Goal: Task Accomplishment & Management: Manage account settings

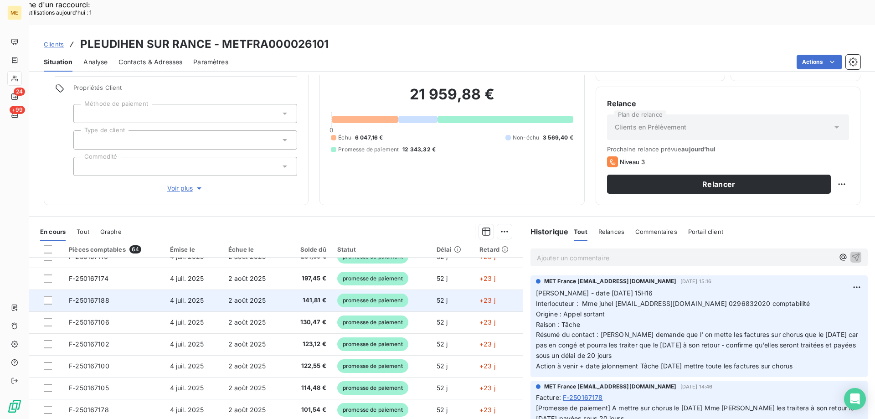
scroll to position [388, 0]
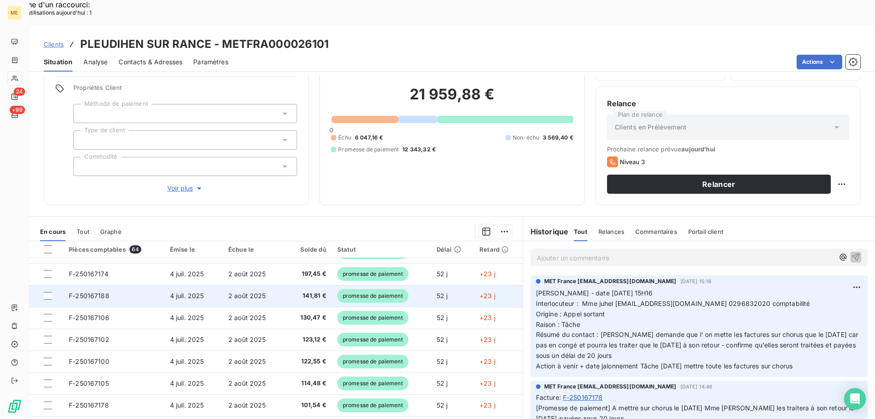
click at [92, 292] on span "F-250167188" at bounding box center [89, 296] width 41 height 8
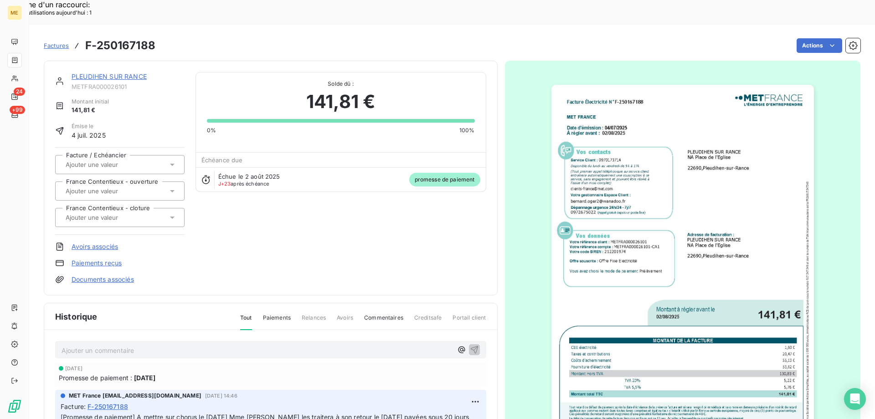
click at [612, 261] on img "button" at bounding box center [682, 270] width 262 height 371
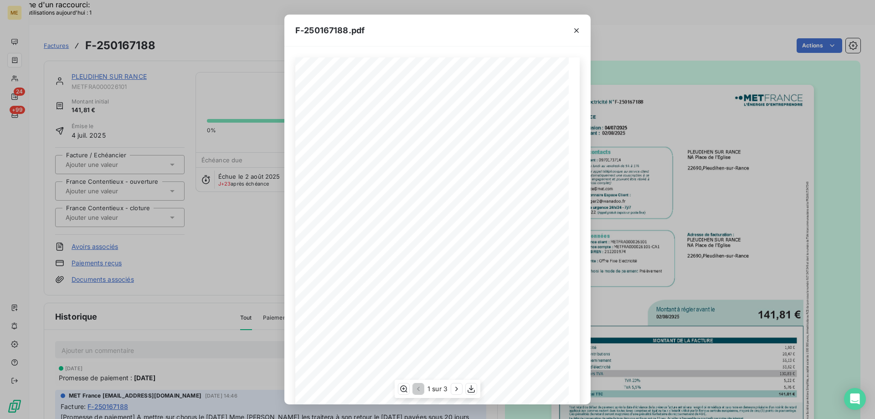
click at [486, 365] on span at bounding box center [443, 363] width 179 height 4
click at [471, 387] on icon "button" at bounding box center [470, 388] width 9 height 9
click at [719, 185] on div "F-250167188.pdf Facture Électricité N° F-250167188 MET Energie France 4, rue de…" at bounding box center [437, 209] width 875 height 419
click at [658, 81] on div "F-250167188.pdf Facture Électricité N° F-250167188 MET Energie France 4, rue de…" at bounding box center [437, 209] width 875 height 419
click at [575, 31] on icon "button" at bounding box center [576, 30] width 5 height 5
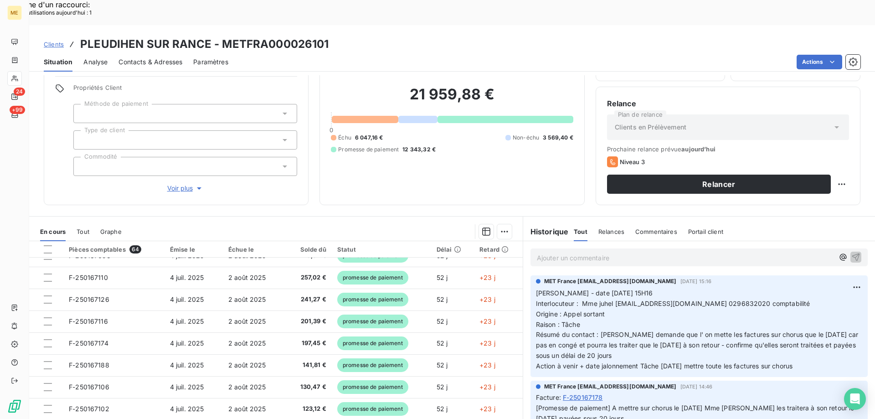
scroll to position [364, 0]
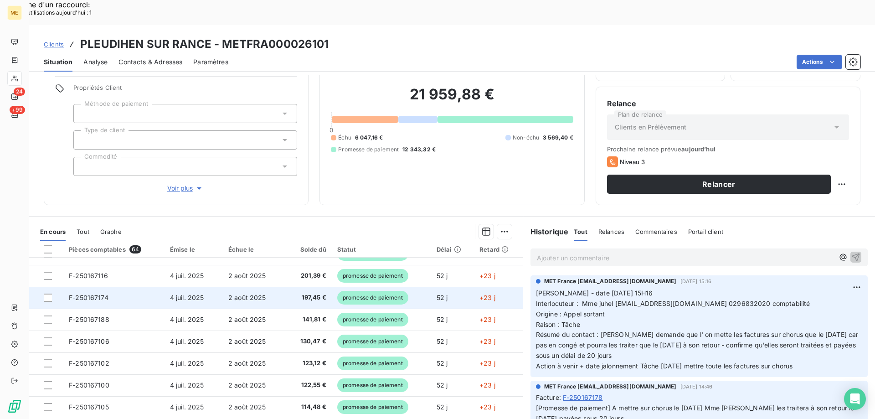
click at [82, 293] on span "F-250167174" at bounding box center [89, 297] width 40 height 8
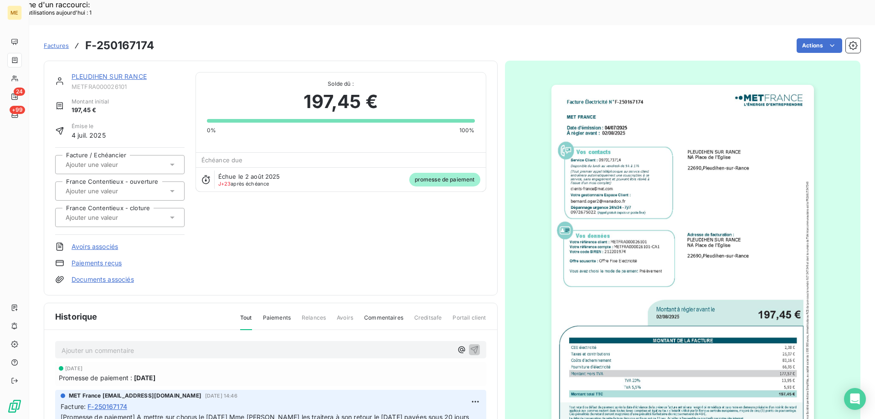
click at [730, 242] on img "button" at bounding box center [682, 270] width 262 height 371
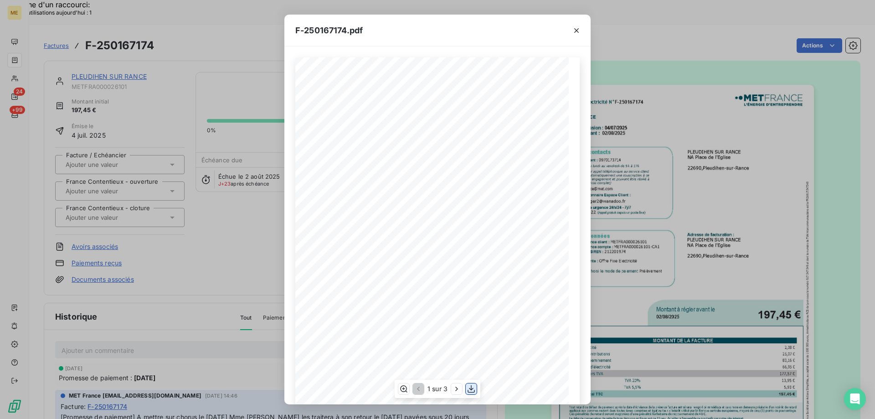
click at [473, 387] on icon "button" at bounding box center [470, 388] width 9 height 9
click at [775, 110] on div "F-250167174.pdf Facture Électricité N° F-250167174 MET Energie France 4, rue de…" at bounding box center [437, 209] width 875 height 419
click at [575, 33] on icon "button" at bounding box center [576, 30] width 9 height 9
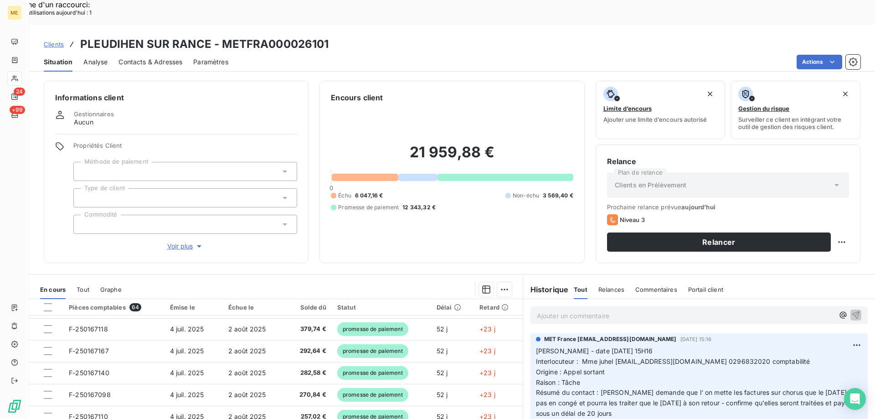
scroll to position [319, 0]
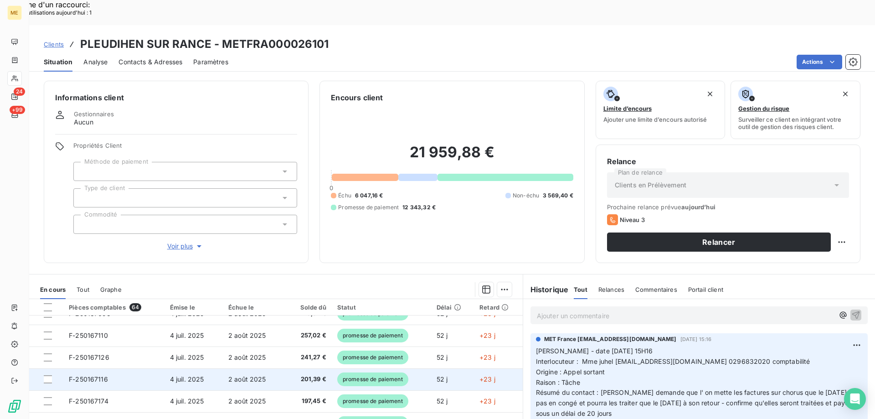
click at [83, 368] on td "F-250167116" at bounding box center [113, 379] width 101 height 22
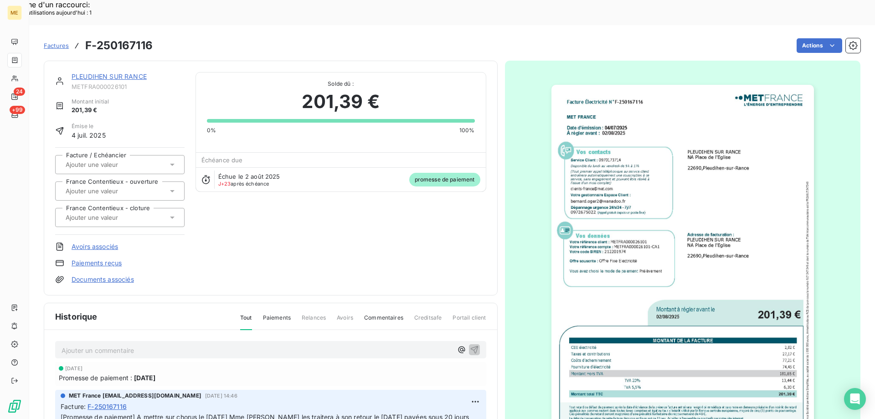
click at [746, 184] on img "button" at bounding box center [682, 270] width 262 height 371
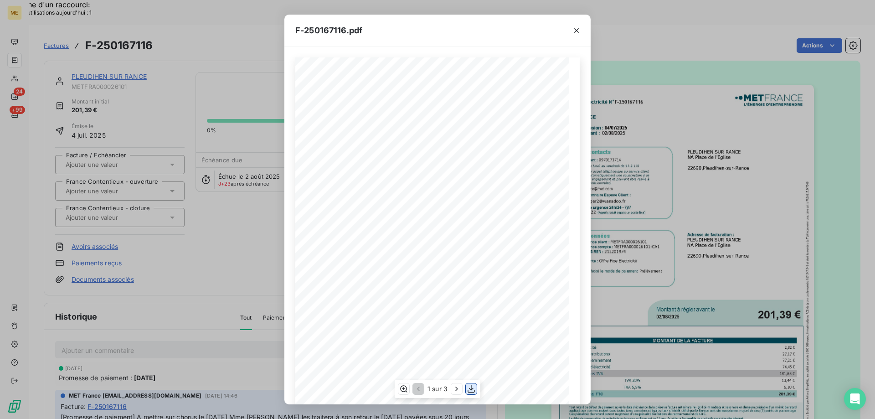
click at [471, 390] on icon "button" at bounding box center [470, 388] width 9 height 9
click at [779, 138] on div "F-250167116.pdf Facture Électricité N° F-250167116 MET Energie France 4, rue de…" at bounding box center [437, 209] width 875 height 419
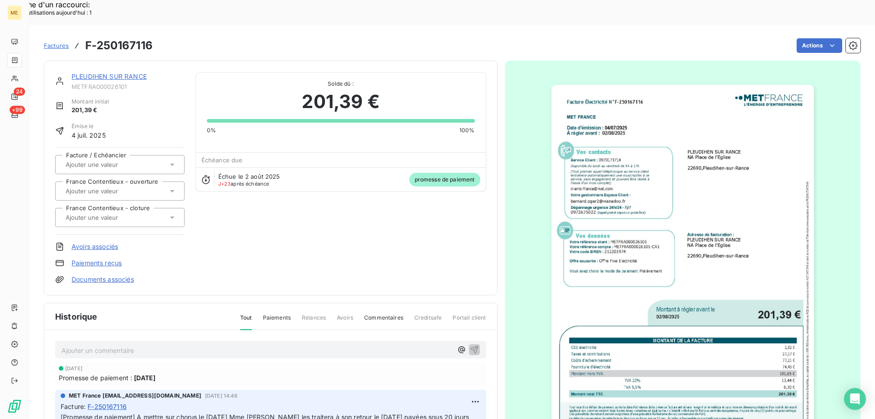
click at [576, 55] on div "PLEUDIHEN SUR RANCE METFRA000026101 Montant initial 201,39 € Émise le 4 juil. 2…" at bounding box center [452, 284] width 816 height 459
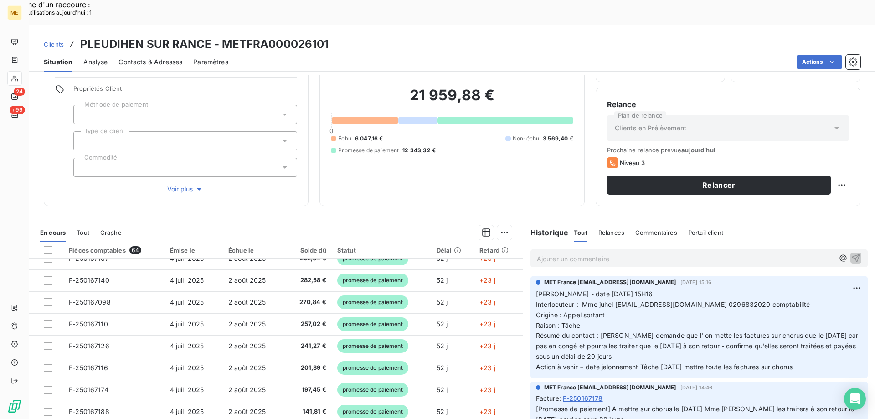
scroll to position [58, 0]
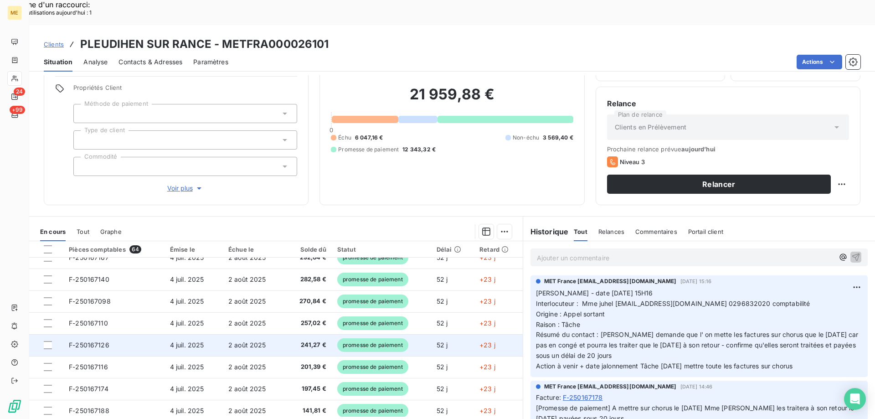
click at [91, 341] on span "F-250167126" at bounding box center [89, 345] width 41 height 8
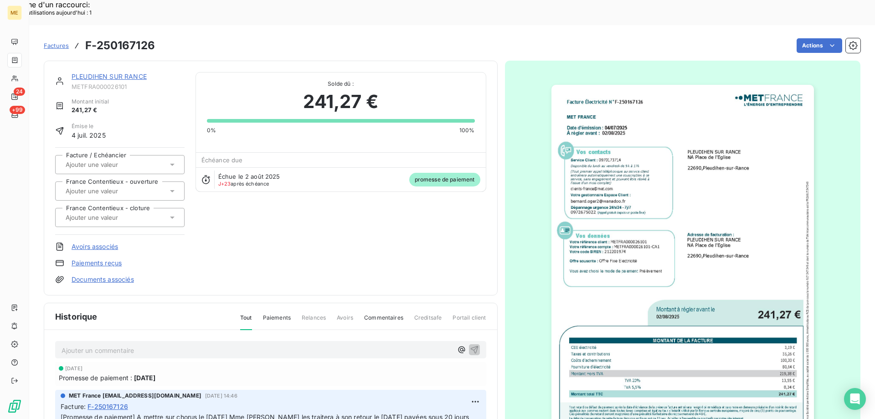
click at [745, 194] on img "button" at bounding box center [682, 270] width 262 height 371
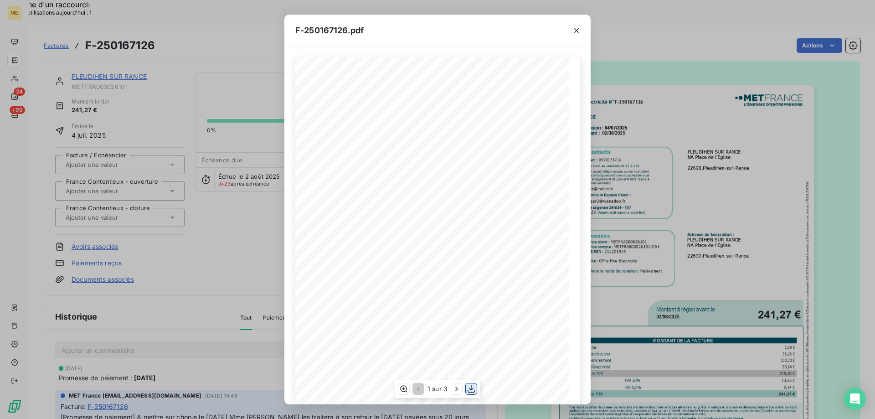
click at [470, 390] on icon "button" at bounding box center [470, 388] width 9 height 9
click at [753, 185] on div "F-250167126.pdf Facture Électricité N° F-250167126 MET Energie France 4, rue de…" at bounding box center [437, 209] width 875 height 419
click at [575, 31] on icon "button" at bounding box center [576, 30] width 5 height 5
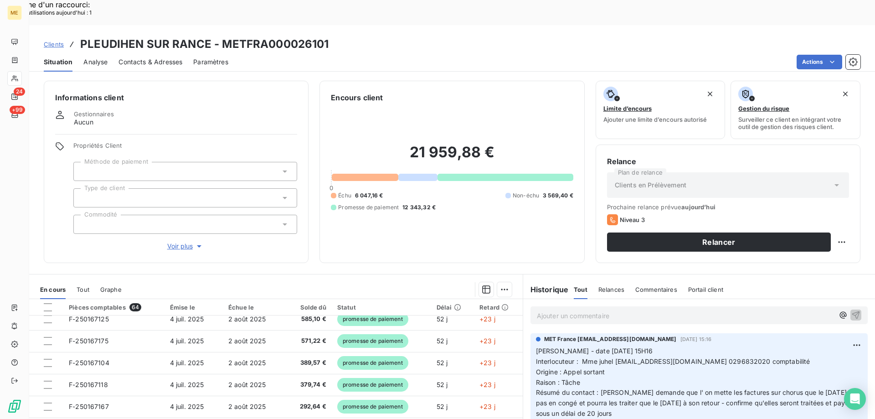
scroll to position [273, 0]
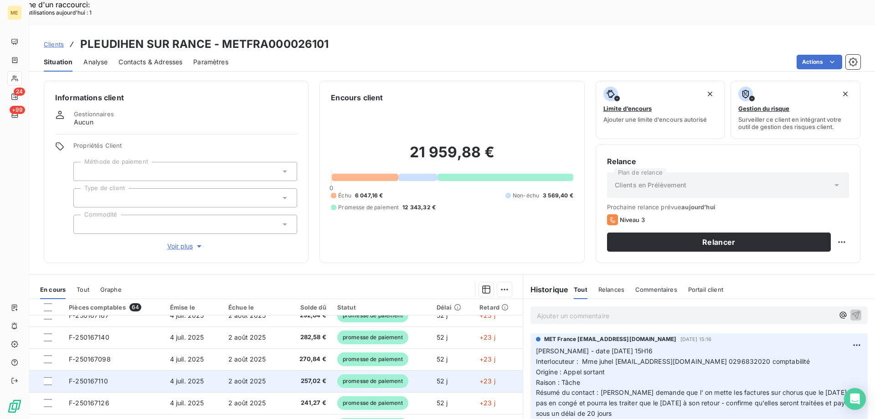
click at [94, 377] on span "F-250167110" at bounding box center [88, 381] width 39 height 8
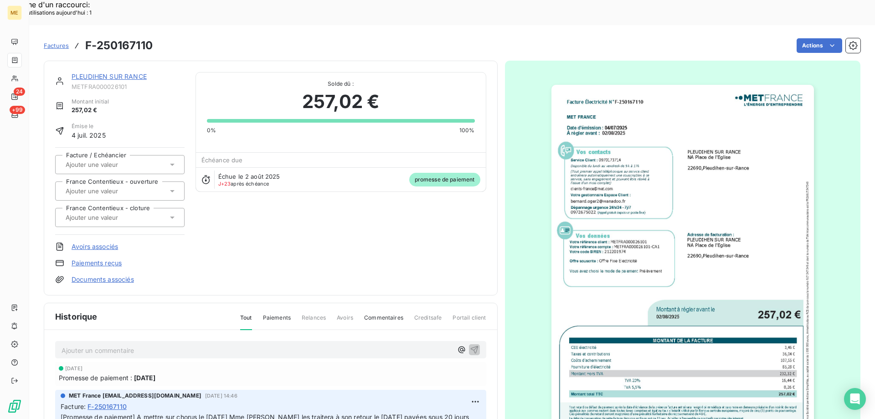
click at [747, 178] on img "button" at bounding box center [682, 270] width 262 height 371
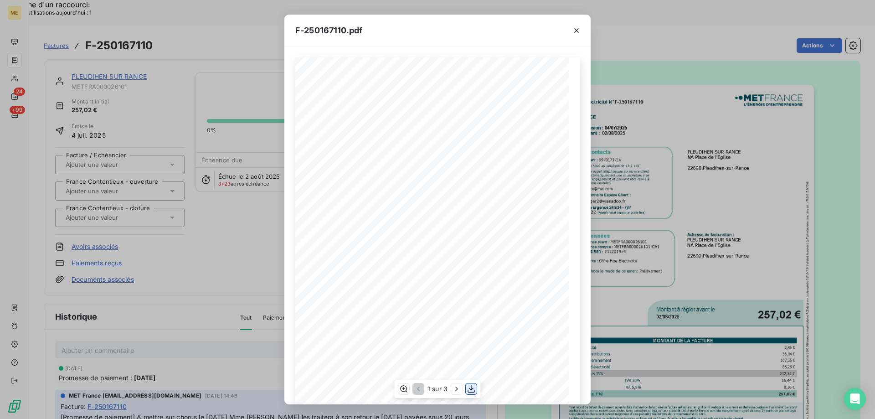
click at [467, 385] on icon "button" at bounding box center [470, 388] width 9 height 9
click at [771, 111] on div "F-250167110.pdf Facture Électricité N° F-250167110 MET Energie France 4, rue de…" at bounding box center [437, 209] width 875 height 419
click at [575, 30] on icon "button" at bounding box center [576, 30] width 9 height 9
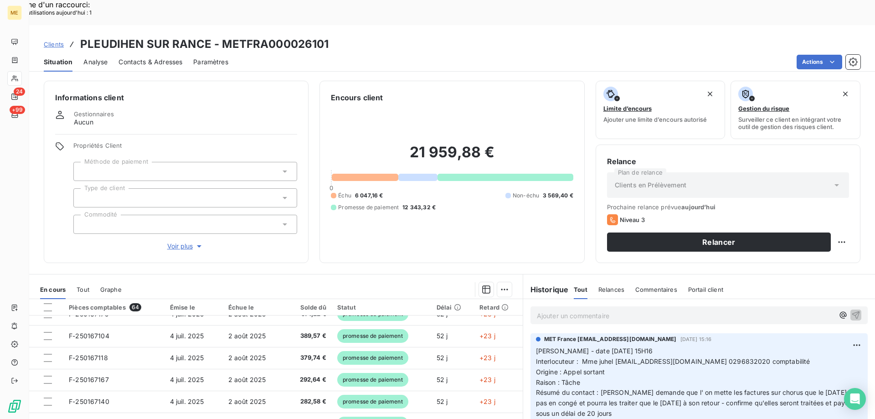
scroll to position [228, 0]
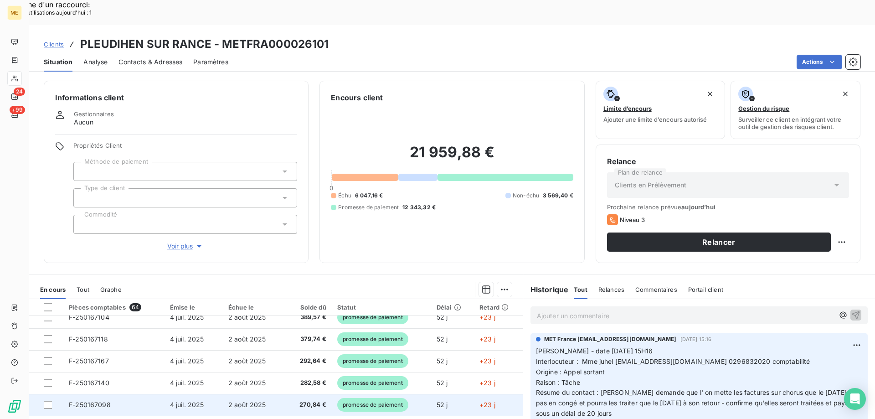
click at [94, 400] on span "F-250167098" at bounding box center [90, 404] width 42 height 8
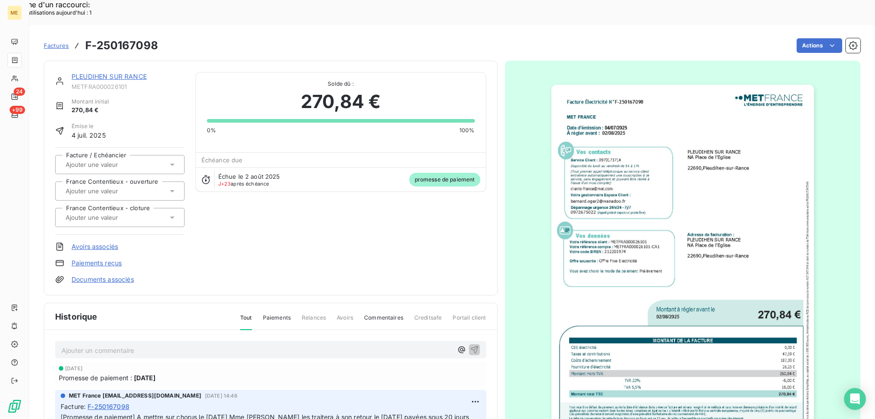
click at [721, 171] on img "button" at bounding box center [682, 270] width 262 height 371
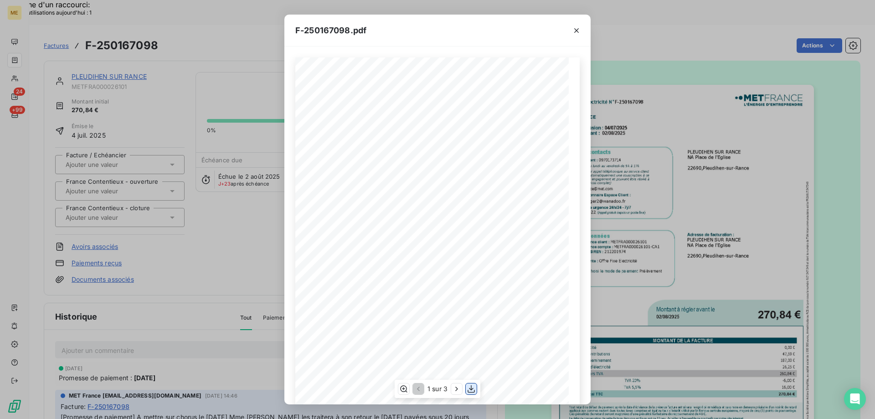
click at [469, 388] on icon "button" at bounding box center [470, 389] width 7 height 8
click at [769, 99] on div "F-250167098.pdf Facture Électricité N° F-250167098 MET Energie France 4, rue de…" at bounding box center [437, 209] width 875 height 419
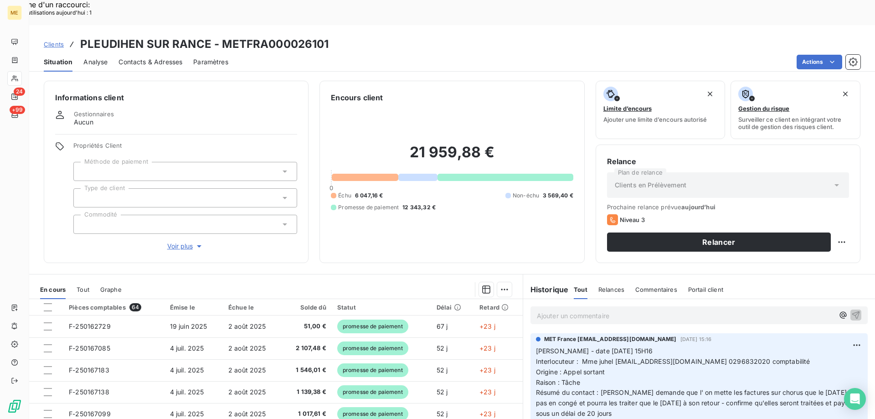
click at [497, 52] on div "Situation Analyse Contacts & Adresses Paramètres Actions" at bounding box center [451, 61] width 845 height 19
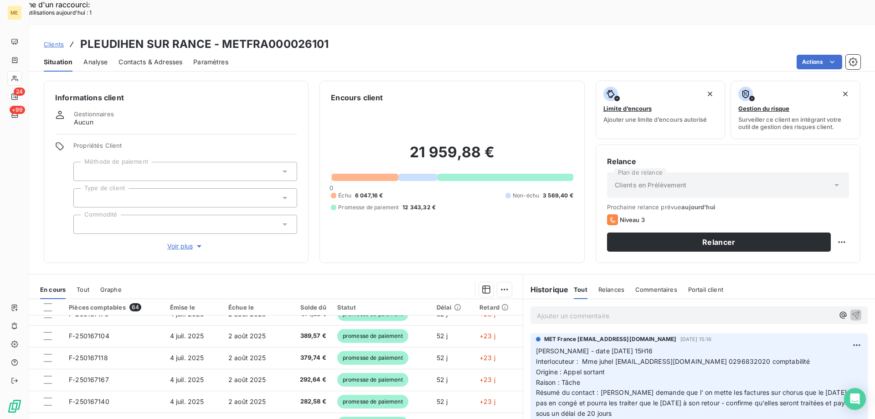
scroll to position [228, 0]
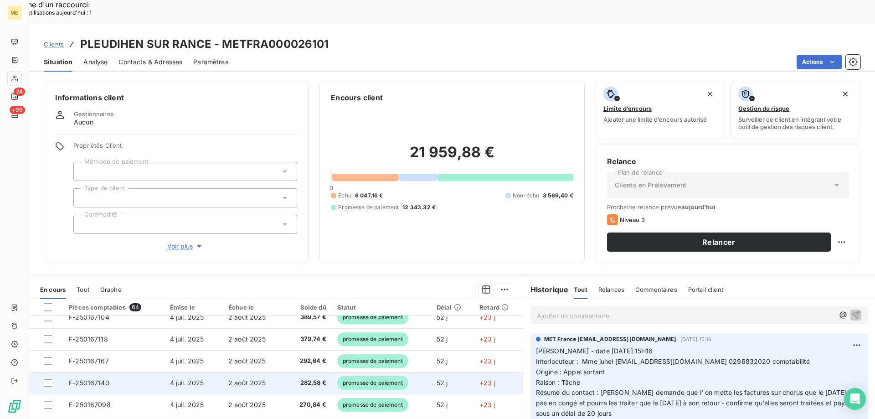
click at [82, 378] on span "F-250167140" at bounding box center [89, 382] width 41 height 8
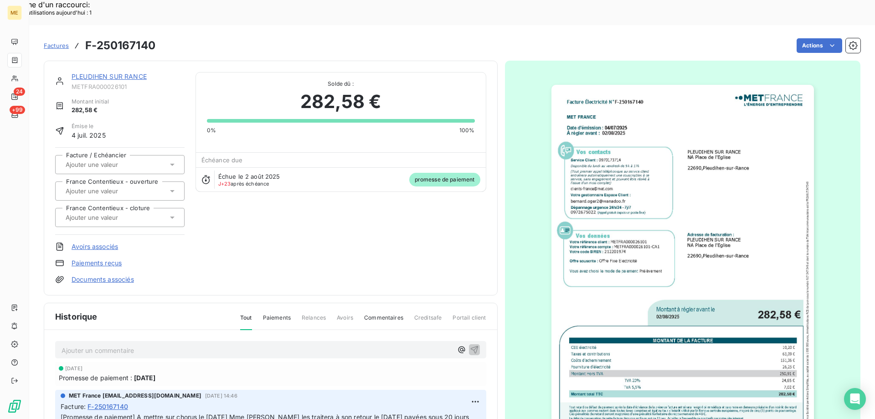
click at [757, 189] on img "button" at bounding box center [682, 270] width 262 height 371
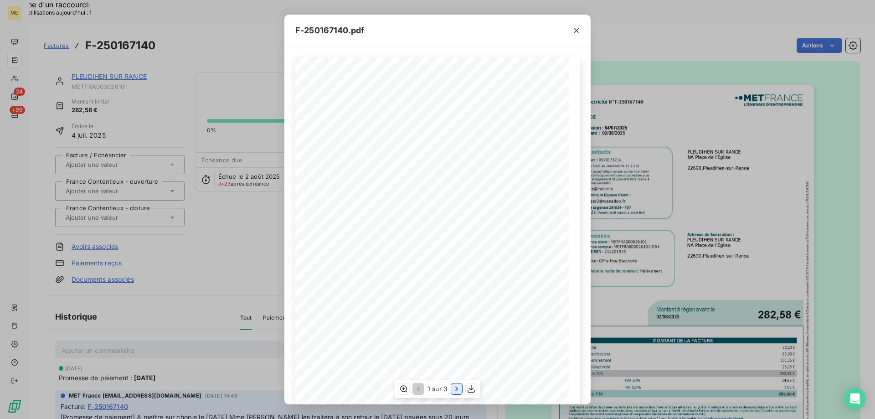
click at [455, 392] on icon "button" at bounding box center [456, 388] width 9 height 9
click at [742, 17] on div "F-250167140.pdf Facture Électricité N° F-250167140 MET Energie France 4, rue de…" at bounding box center [437, 209] width 875 height 419
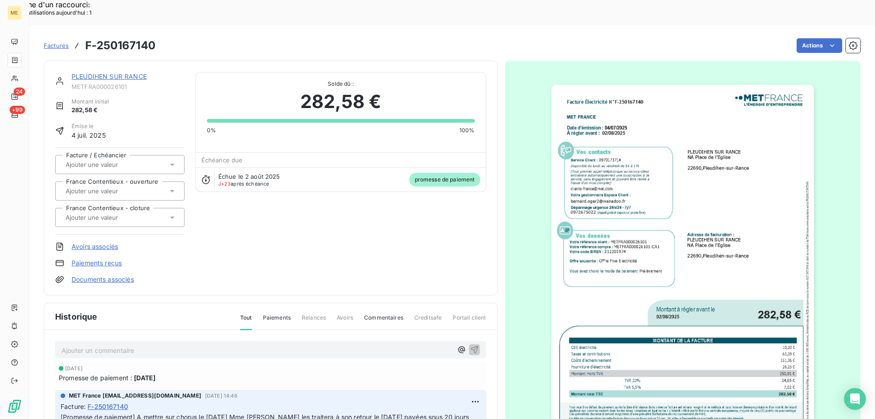
click at [613, 289] on img "button" at bounding box center [682, 270] width 262 height 371
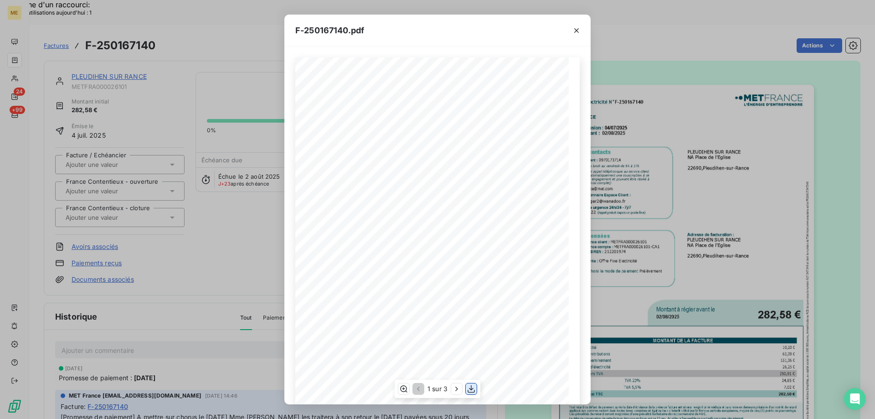
click at [471, 389] on icon "button" at bounding box center [470, 388] width 9 height 9
click at [633, 34] on div "F-250167140.pdf Facture Électricité N° F-250167140 MET Energie France 4, rue de…" at bounding box center [437, 209] width 875 height 419
click at [578, 32] on icon "button" at bounding box center [576, 30] width 9 height 9
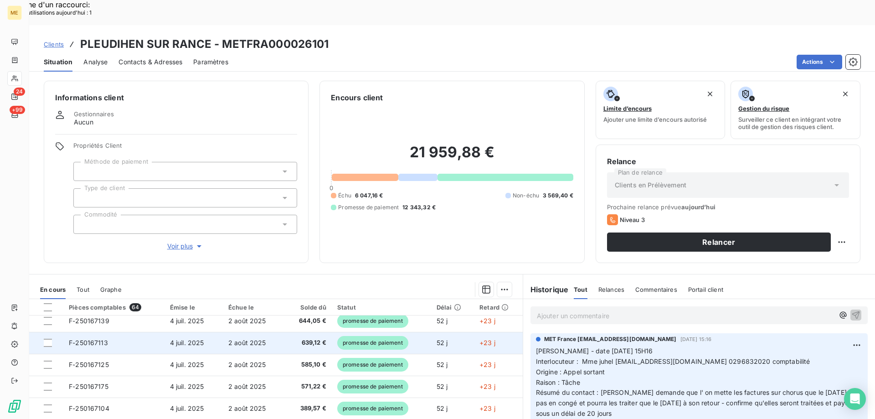
scroll to position [228, 0]
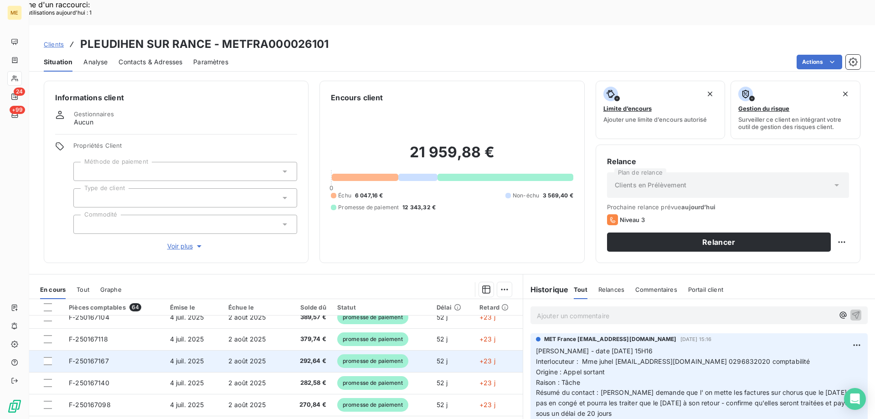
click at [92, 357] on span "F-250167167" at bounding box center [89, 361] width 40 height 8
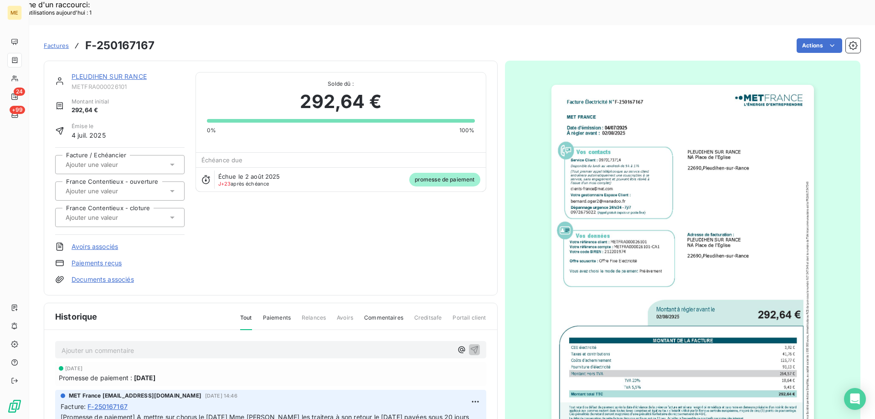
click at [728, 173] on img "button" at bounding box center [682, 270] width 262 height 371
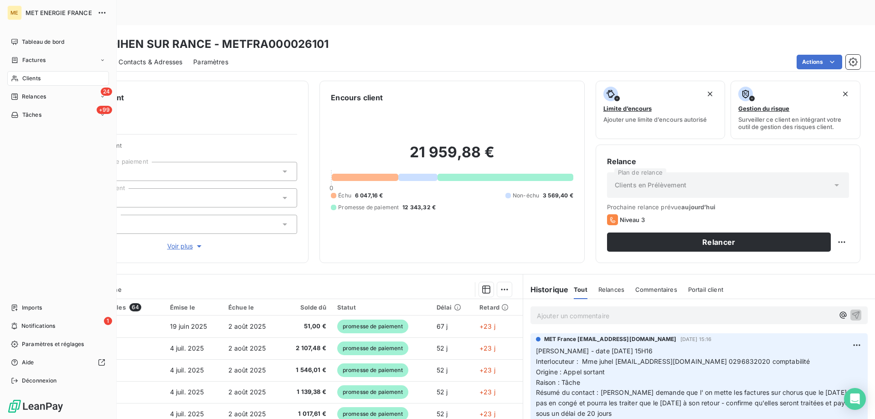
click at [49, 77] on div "Clients" at bounding box center [58, 78] width 102 height 15
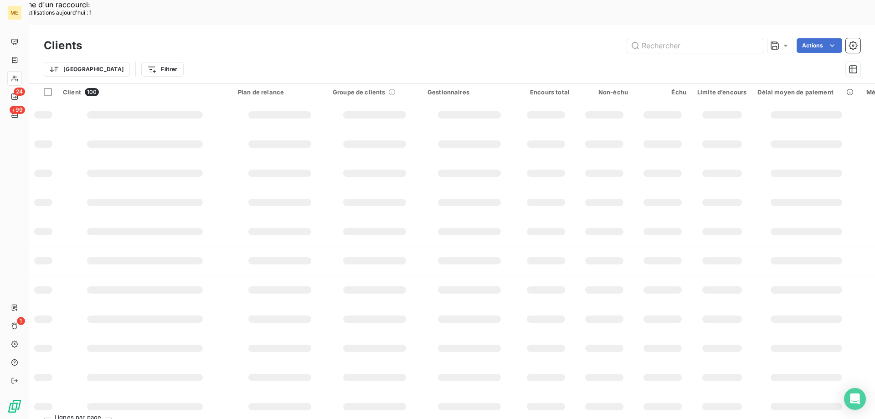
click at [669, 38] on input "text" at bounding box center [695, 45] width 137 height 15
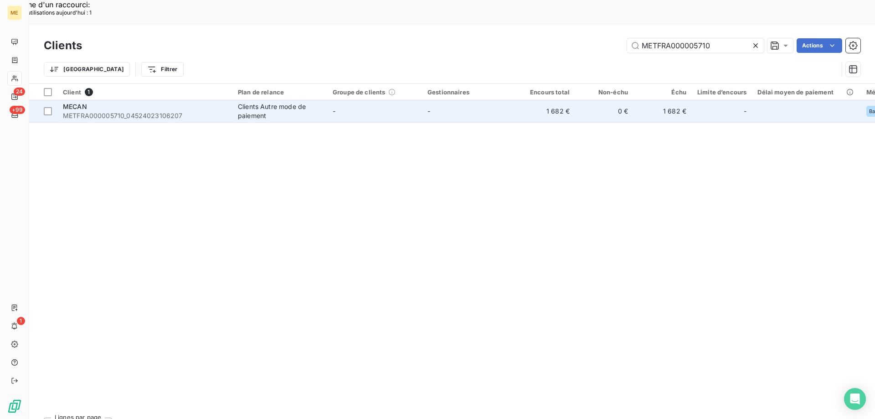
type input "METFRA000005710"
click at [123, 102] on div "MECAN METFRA000005710_04524023106207" at bounding box center [145, 111] width 164 height 18
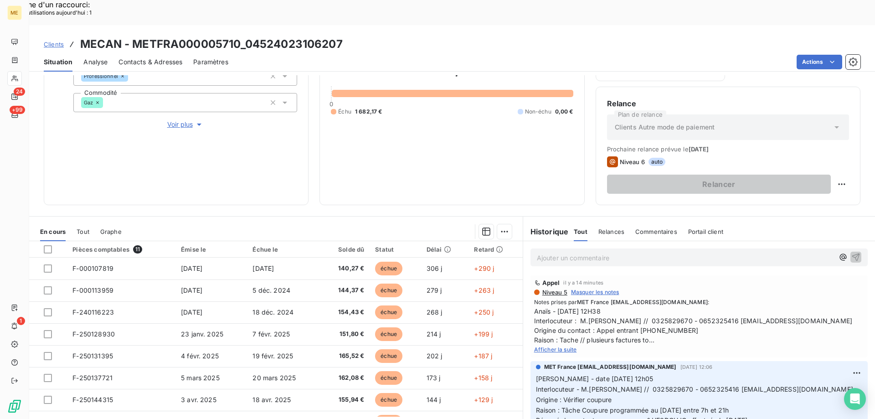
drag, startPoint x: 541, startPoint y: 323, endPoint x: 547, endPoint y: 324, distance: 5.6
click at [544, 346] on span "Afficher la suite" at bounding box center [555, 349] width 43 height 7
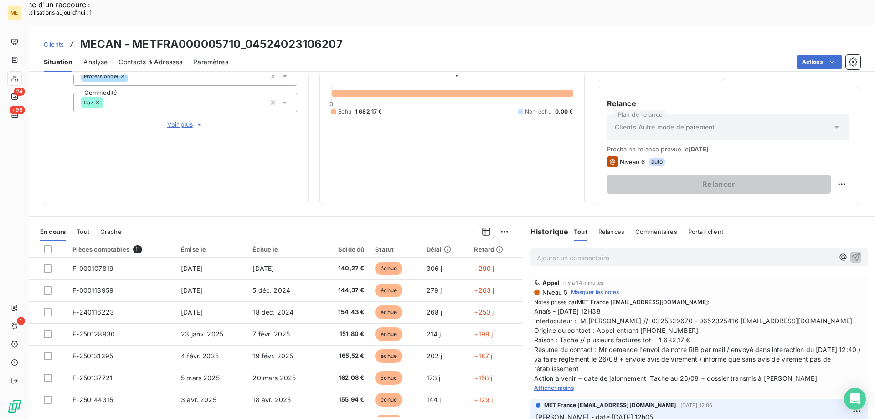
scroll to position [46, 0]
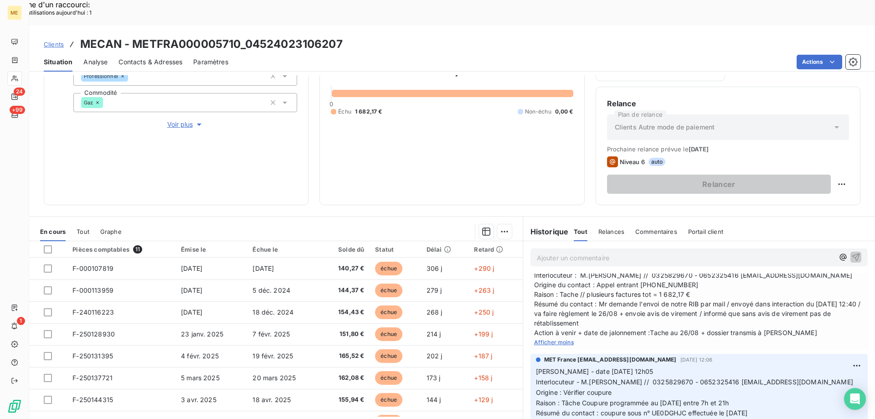
click at [179, 120] on span "Voir plus" at bounding box center [185, 124] width 36 height 9
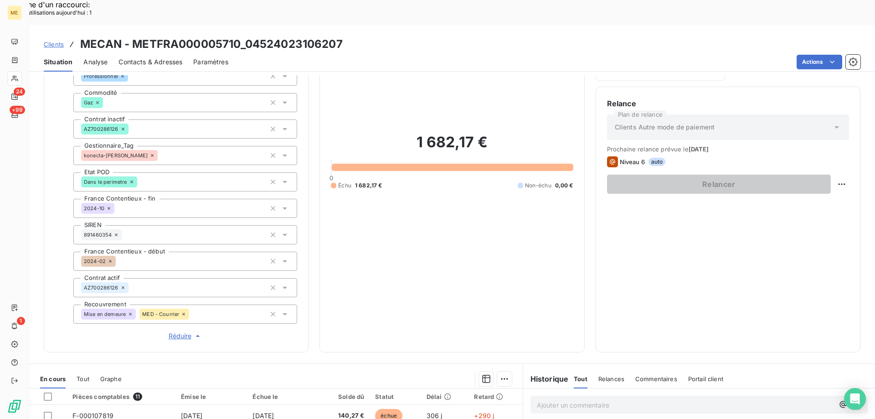
click at [177, 331] on span "Réduire" at bounding box center [186, 335] width 34 height 9
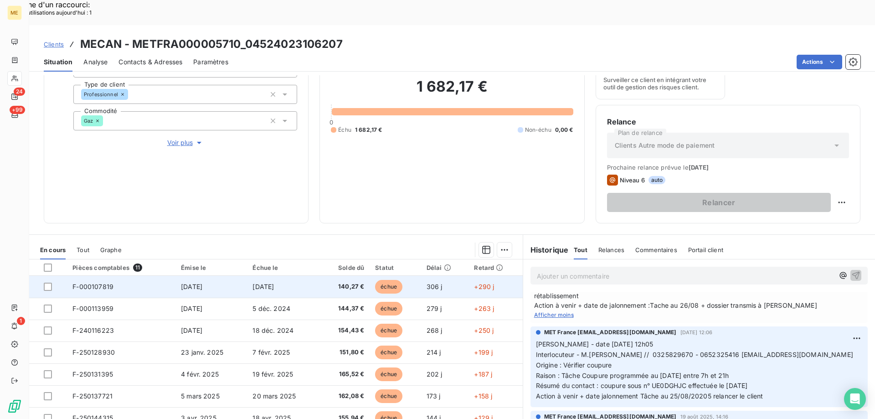
scroll to position [122, 0]
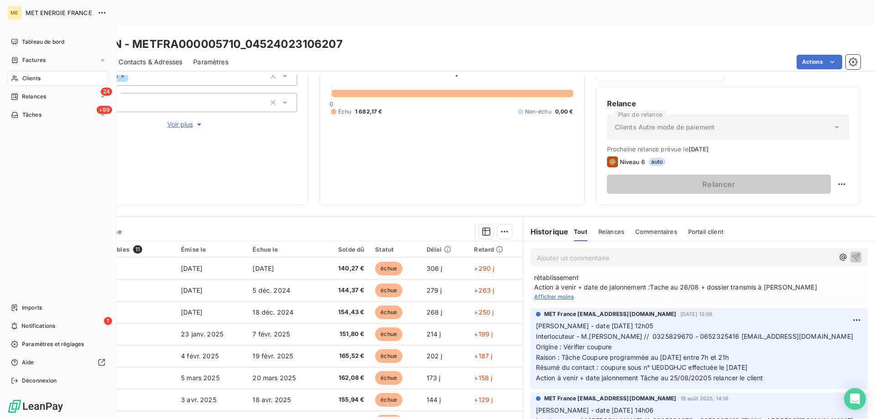
click at [32, 79] on span "Clients" at bounding box center [31, 78] width 18 height 8
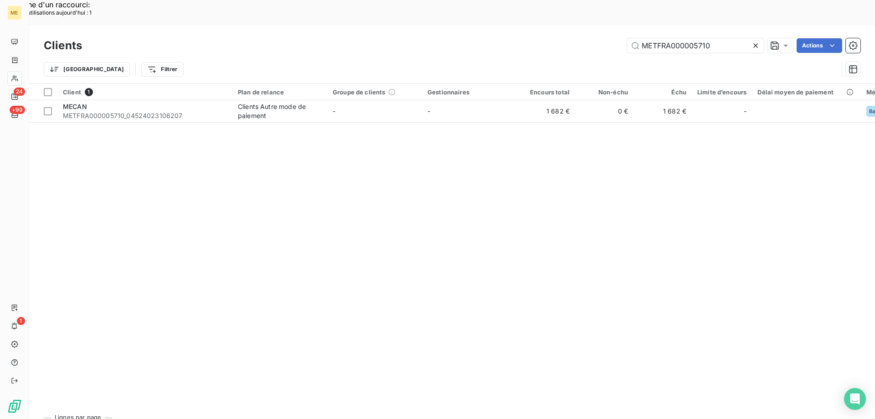
click at [752, 41] on icon at bounding box center [755, 45] width 9 height 9
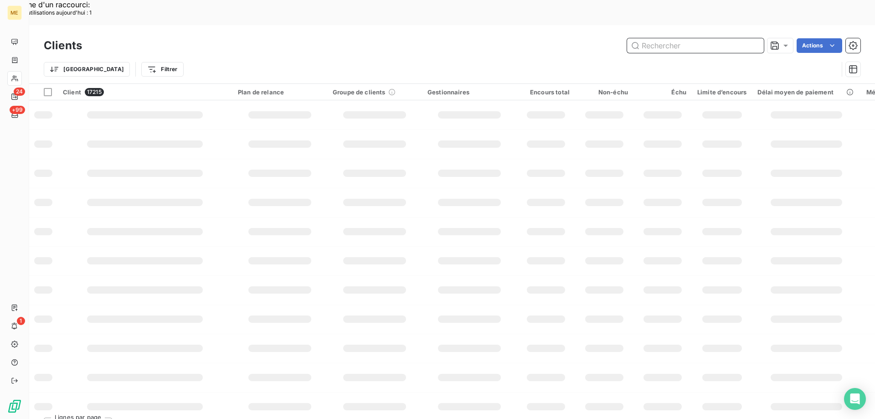
click at [705, 38] on input "text" at bounding box center [695, 45] width 137 height 15
paste input "METFRA000004986"
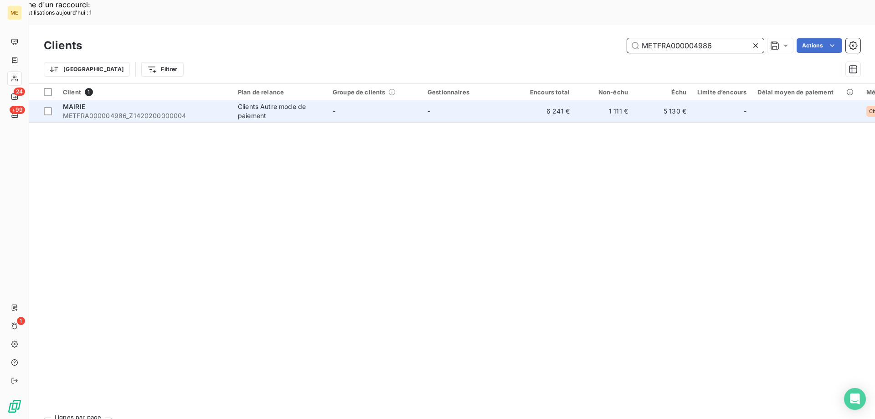
type input "METFRA000004986"
click at [110, 111] on span "METFRA000004986_Z1420200000004" at bounding box center [145, 115] width 164 height 9
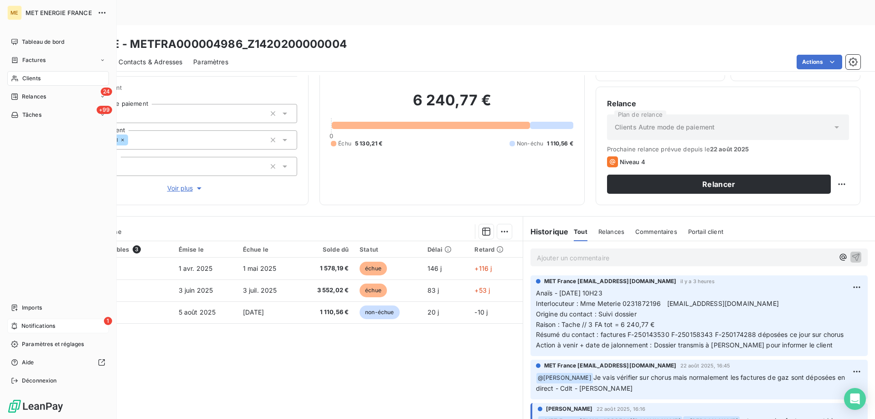
click at [61, 327] on div "1 Notifications" at bounding box center [58, 325] width 102 height 15
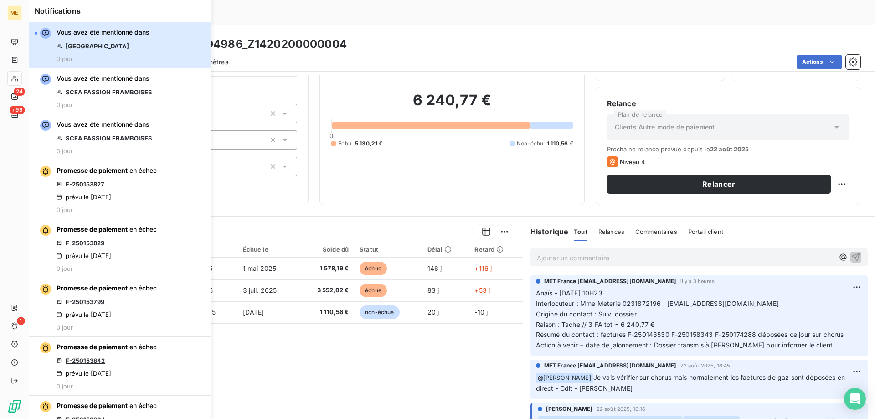
click at [131, 42] on div "Vous avez été mentionné dans VILLA BELLOCHIO 0 jour" at bounding box center [102, 45] width 93 height 35
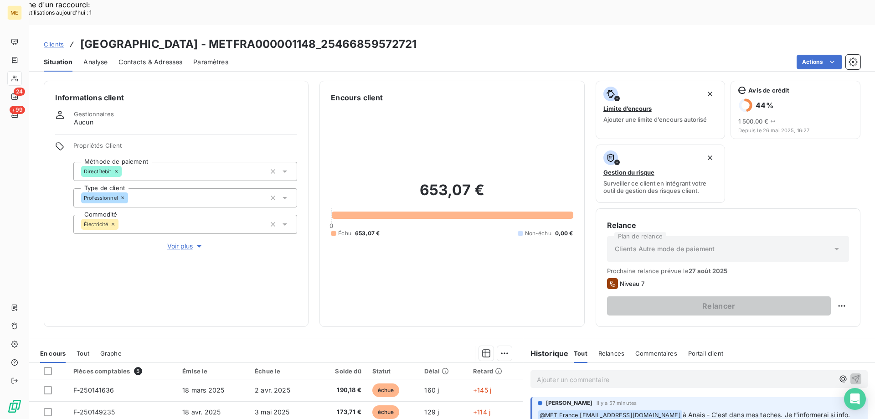
click at [180, 241] on span "Voir plus" at bounding box center [185, 245] width 36 height 9
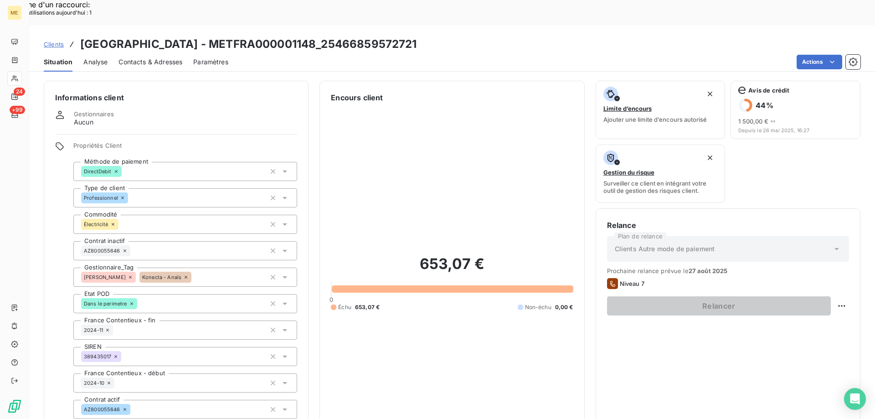
click at [459, 303] on div "653,07 € 0 Échu 653,07 € Non-échu 0,00 €" at bounding box center [452, 282] width 242 height 359
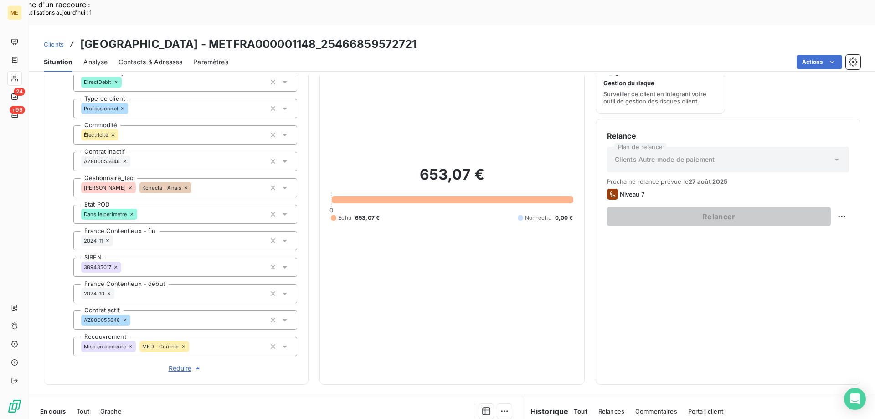
scroll to position [91, 0]
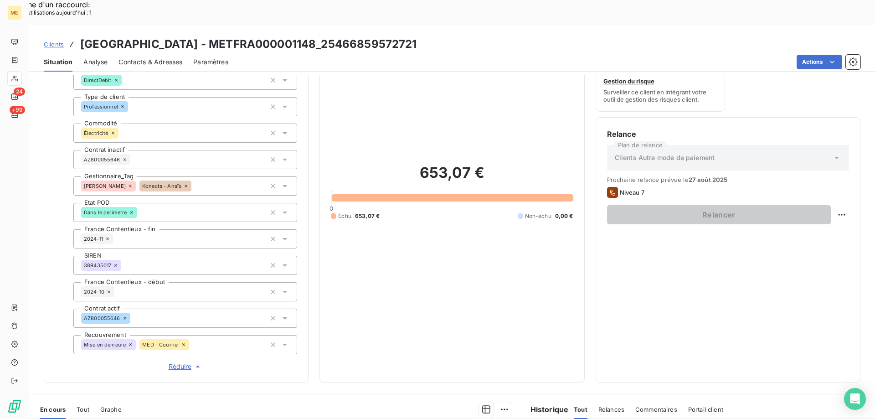
click at [182, 362] on span "Réduire" at bounding box center [186, 366] width 34 height 9
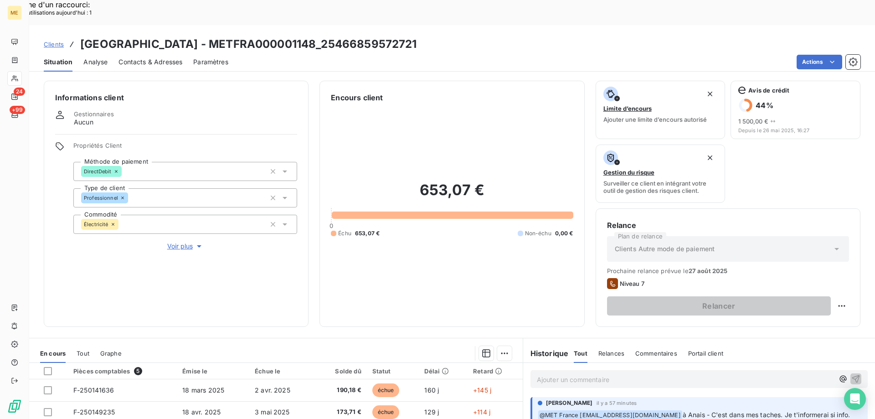
scroll to position [122, 0]
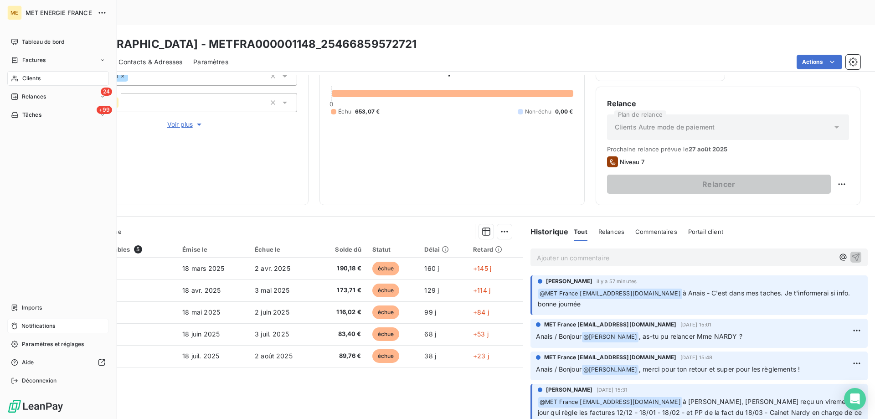
drag, startPoint x: 48, startPoint y: 328, endPoint x: 55, endPoint y: 328, distance: 6.4
click at [48, 328] on span "Notifications" at bounding box center [38, 326] width 34 height 8
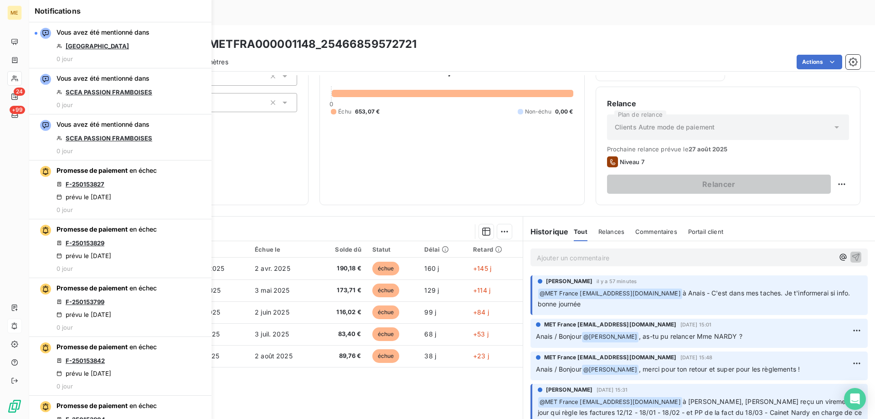
click at [353, 391] on div "Pièces comptables 5 Émise le Échue le Solde dû Statut Délai Retard F-250141636 …" at bounding box center [275, 328] width 493 height 175
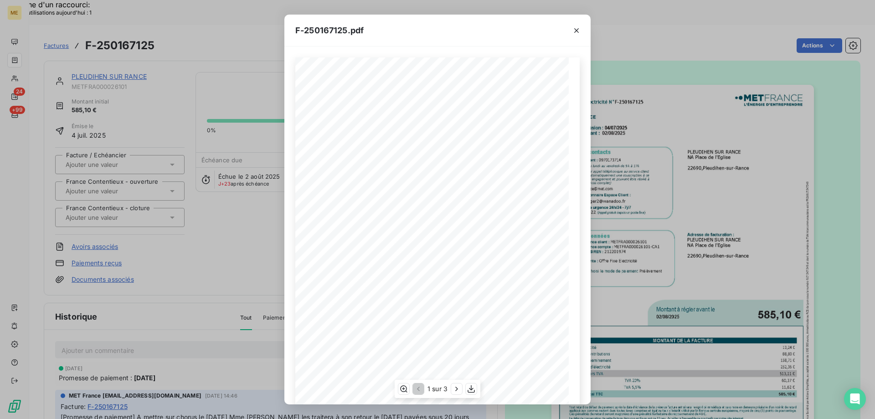
click at [701, 177] on div "F-250167125.pdf Facture Électricité N° F-250167125 MET Energie France 4, rue de…" at bounding box center [437, 209] width 875 height 419
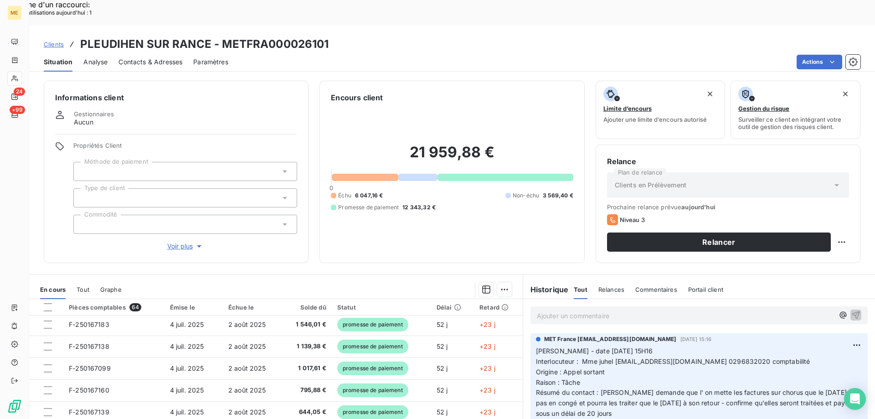
scroll to position [137, 0]
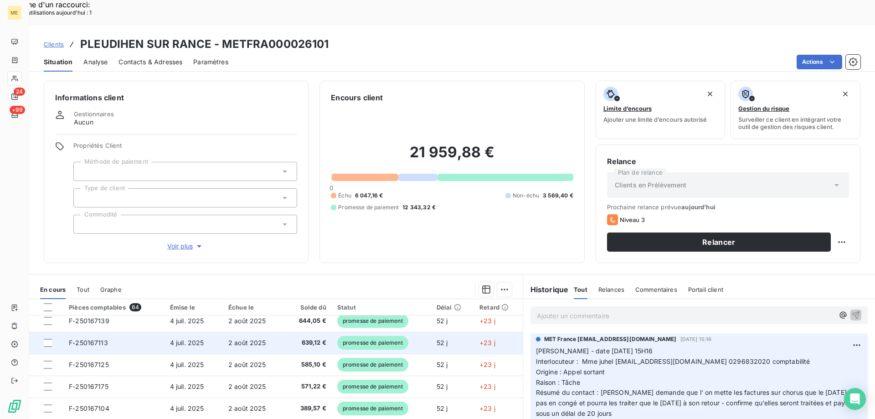
click at [94, 338] on span "F-250167113" at bounding box center [88, 342] width 39 height 8
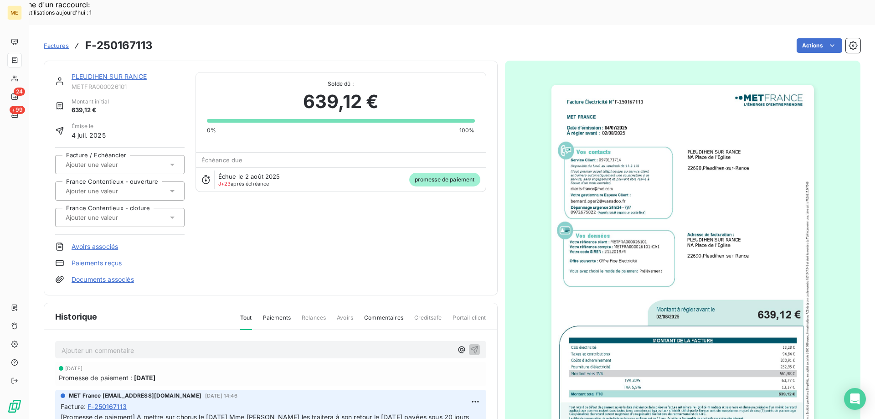
click at [700, 236] on img "button" at bounding box center [682, 270] width 262 height 371
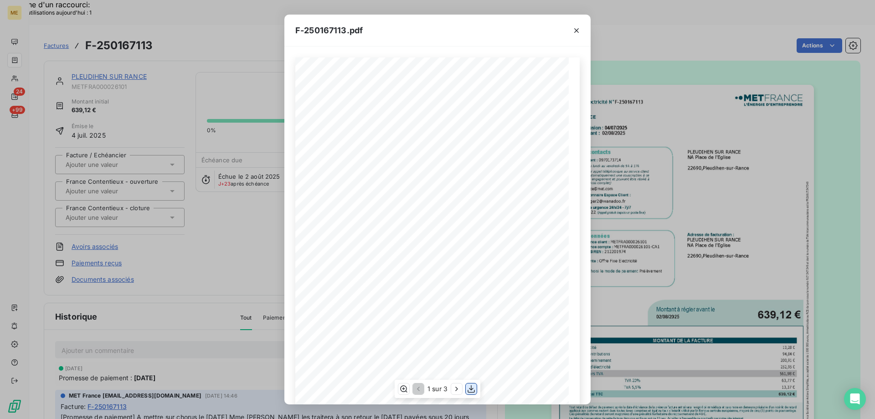
click at [471, 389] on icon "button" at bounding box center [470, 389] width 7 height 8
click at [782, 233] on div "F-250167113.pdf Facture Électricité N° F-250167113 MET Energie France 4, rue de…" at bounding box center [437, 209] width 875 height 419
click at [578, 34] on icon "button" at bounding box center [576, 30] width 9 height 9
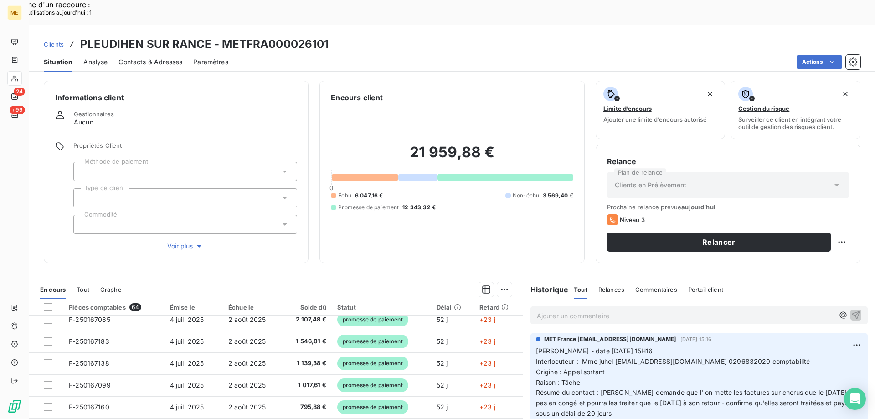
scroll to position [46, 0]
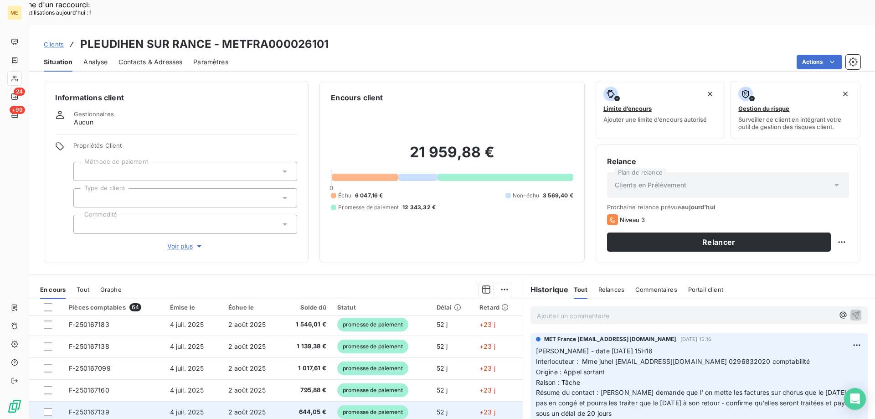
click at [98, 408] on span "F-250167139" at bounding box center [89, 412] width 41 height 8
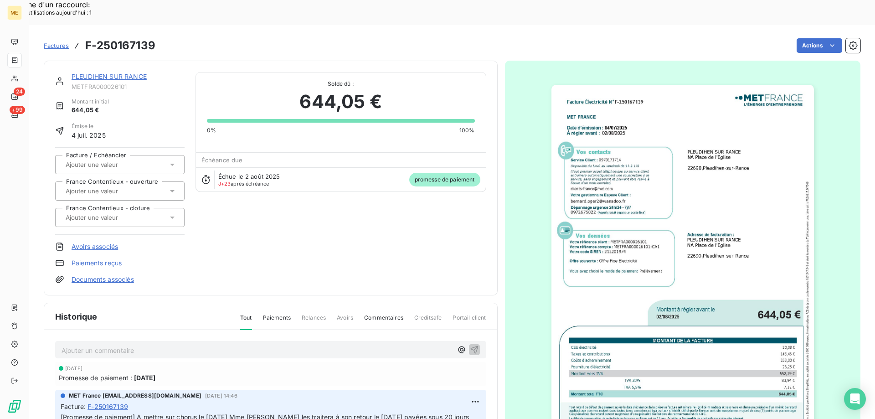
click at [726, 168] on img "button" at bounding box center [682, 270] width 262 height 371
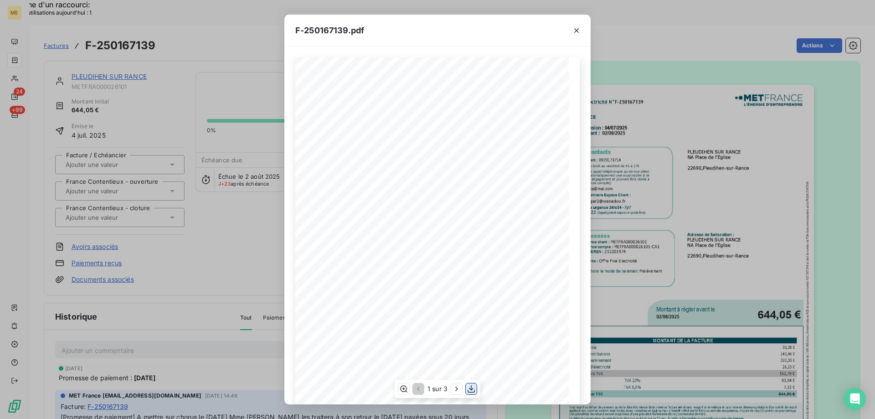
click at [470, 388] on icon "button" at bounding box center [470, 388] width 9 height 9
click at [763, 215] on div "F-250167139.pdf Facture Électricité N° F-250167139 MET Energie France 4, rue de…" at bounding box center [437, 209] width 875 height 419
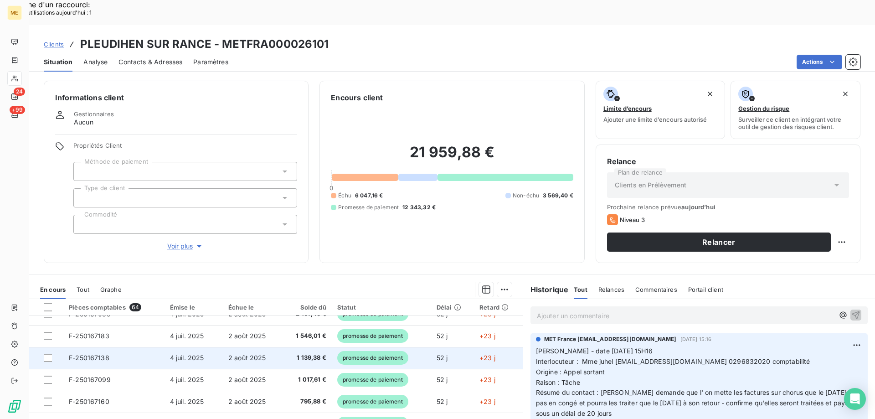
scroll to position [46, 0]
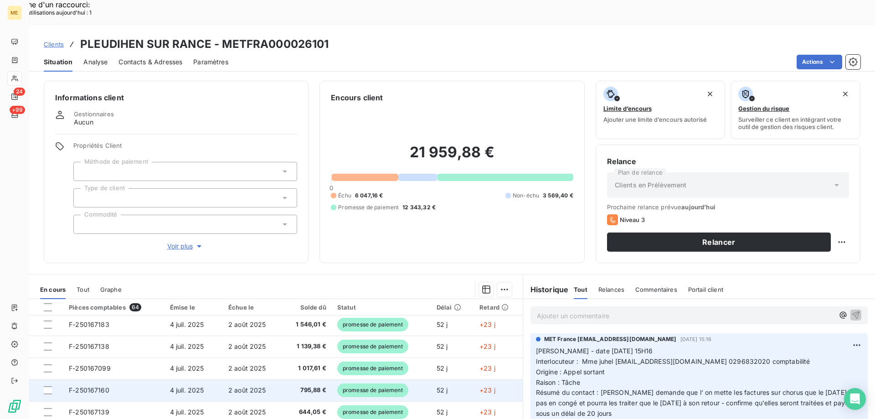
click at [89, 386] on span "F-250167160" at bounding box center [89, 390] width 41 height 8
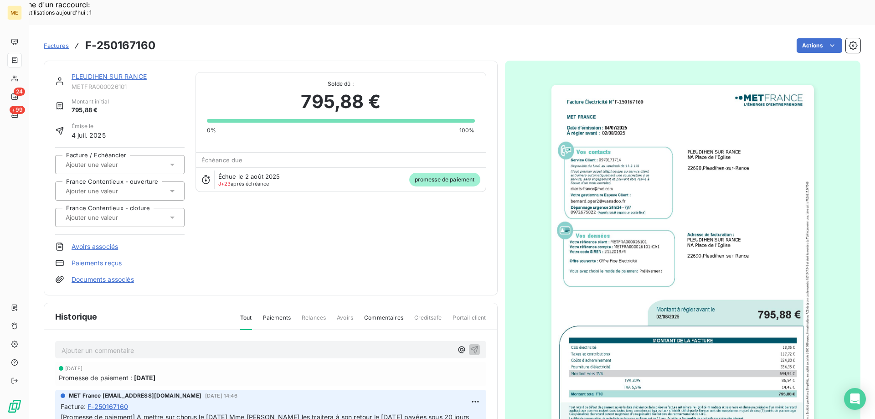
click at [683, 230] on img "button" at bounding box center [682, 270] width 262 height 371
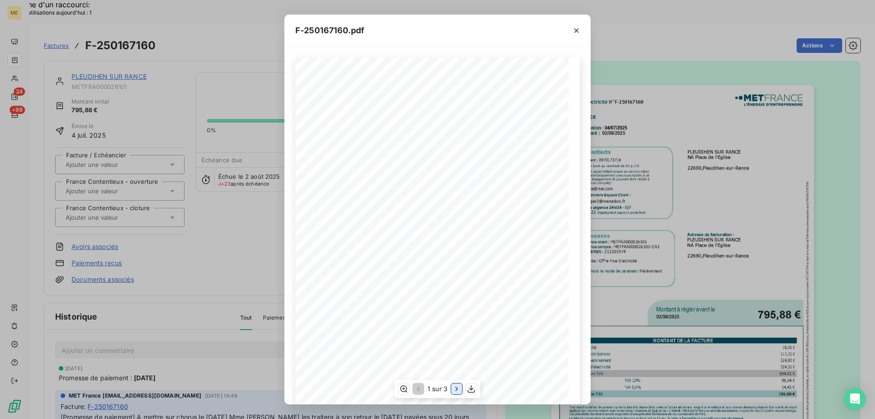
click at [455, 387] on icon "button" at bounding box center [456, 388] width 9 height 9
click at [472, 388] on icon "button" at bounding box center [471, 388] width 9 height 9
click at [767, 188] on div "F-250167160.pdf Facture Électricité N° F-250167160 MET Energie France 4, rue de…" at bounding box center [437, 209] width 875 height 419
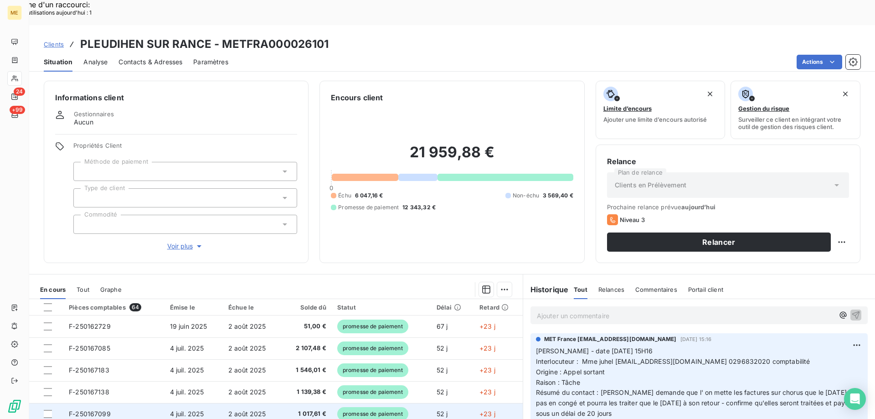
click at [88, 409] on span "F-250167099" at bounding box center [90, 413] width 42 height 8
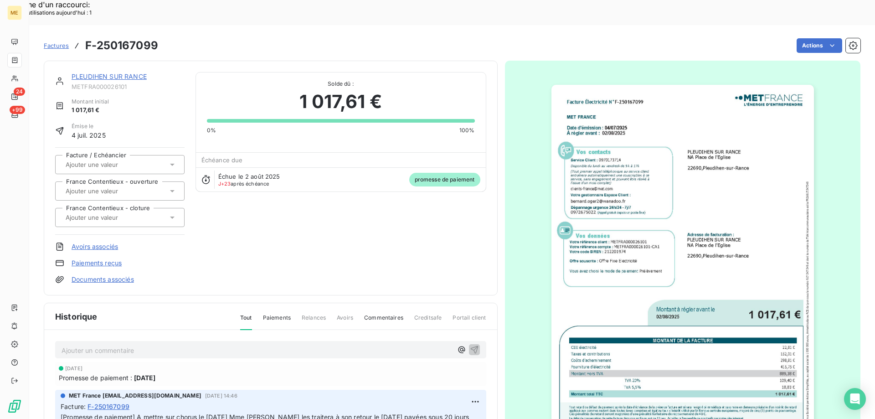
click at [712, 179] on img "button" at bounding box center [682, 270] width 262 height 371
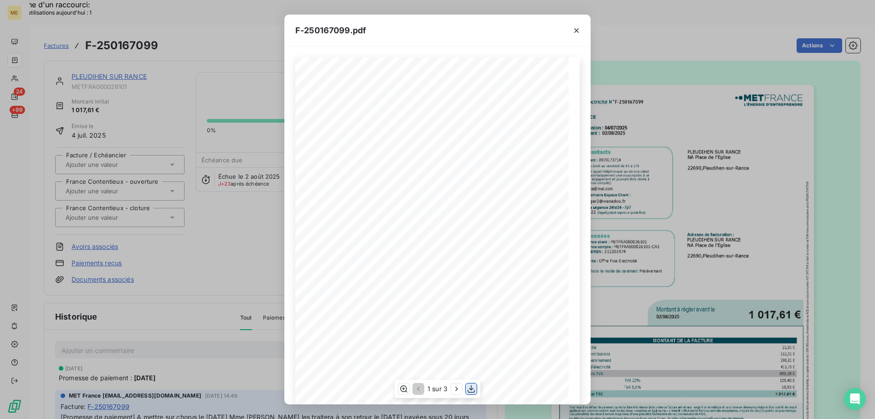
click at [471, 389] on icon "button" at bounding box center [470, 388] width 9 height 9
click at [738, 256] on div "F-250167099.pdf Facture Électricité N° F-250167099 MET Energie France 4, rue de…" at bounding box center [437, 209] width 875 height 419
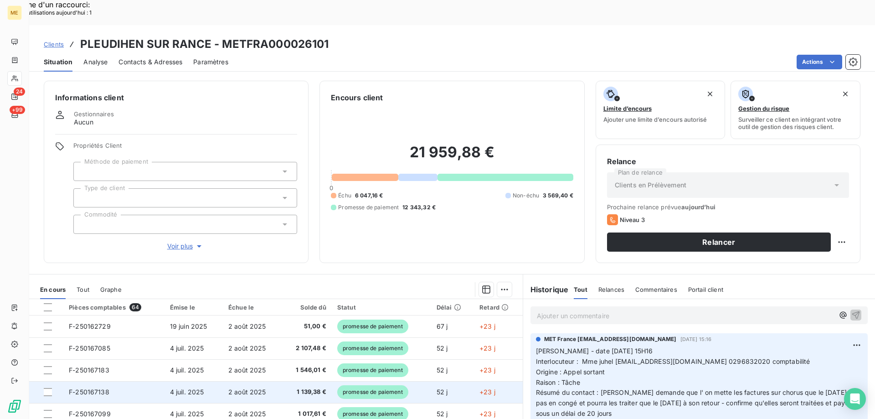
click at [82, 388] on span "F-250167138" at bounding box center [89, 392] width 41 height 8
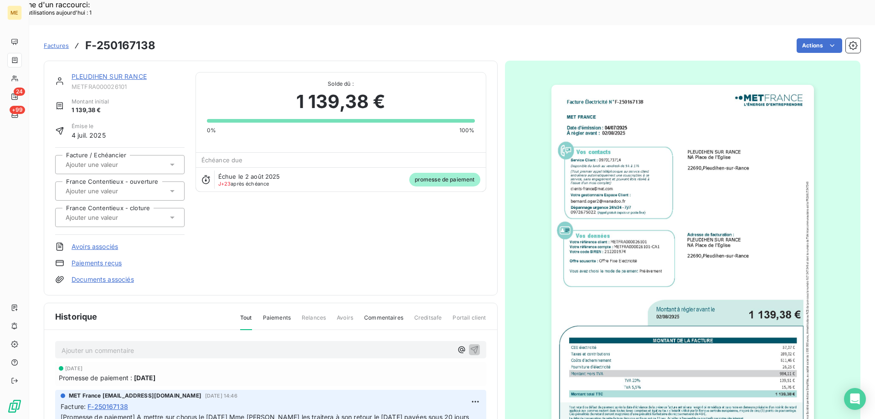
click at [676, 239] on img "button" at bounding box center [682, 270] width 262 height 371
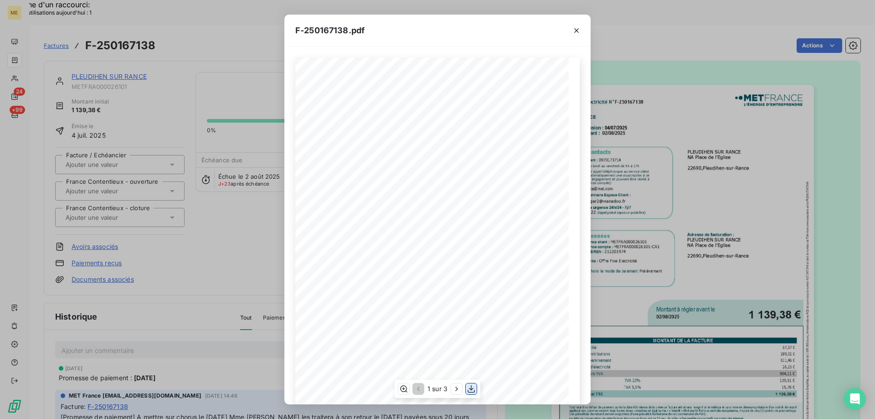
click at [471, 392] on icon "button" at bounding box center [470, 389] width 7 height 8
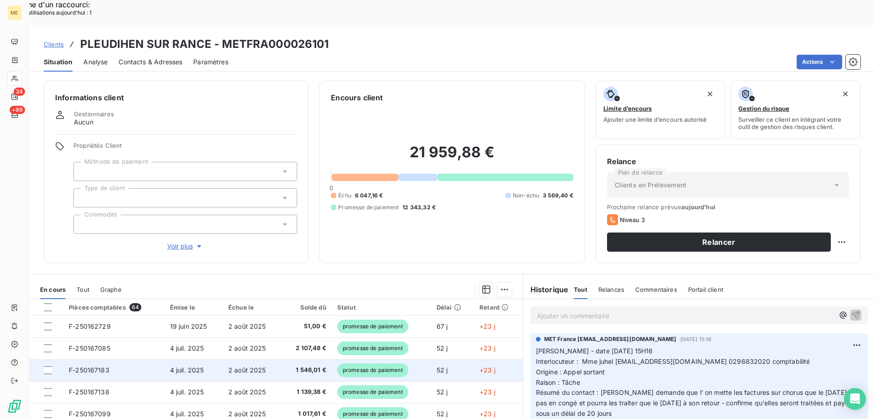
click at [90, 366] on span "F-250167183" at bounding box center [89, 370] width 41 height 8
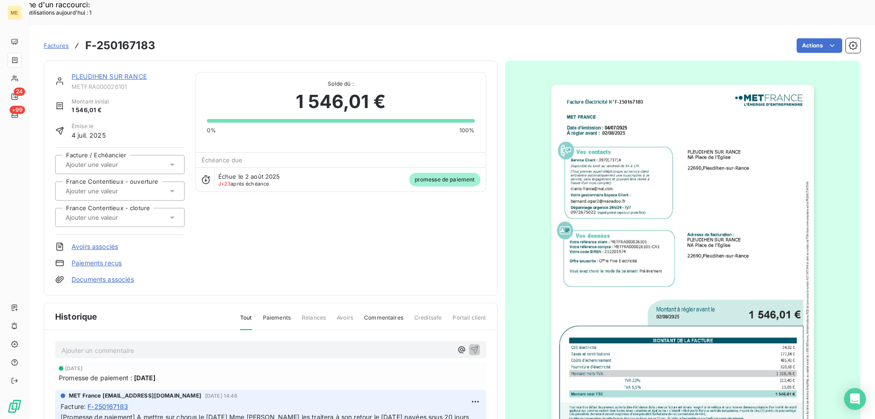
click at [590, 278] on img "button" at bounding box center [682, 270] width 262 height 371
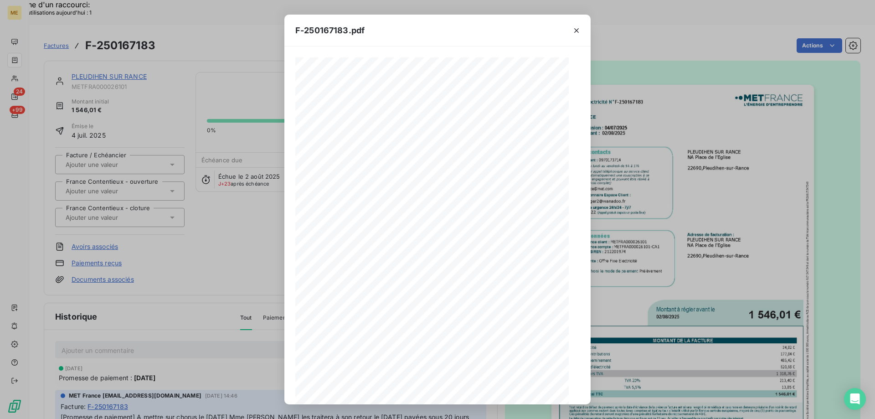
click at [470, 388] on icon "button" at bounding box center [470, 388] width 9 height 9
click at [742, 184] on div "F-250167183.pdf Facture Électricité N° F-250167183 MET Energie France 4, rue de…" at bounding box center [437, 209] width 875 height 419
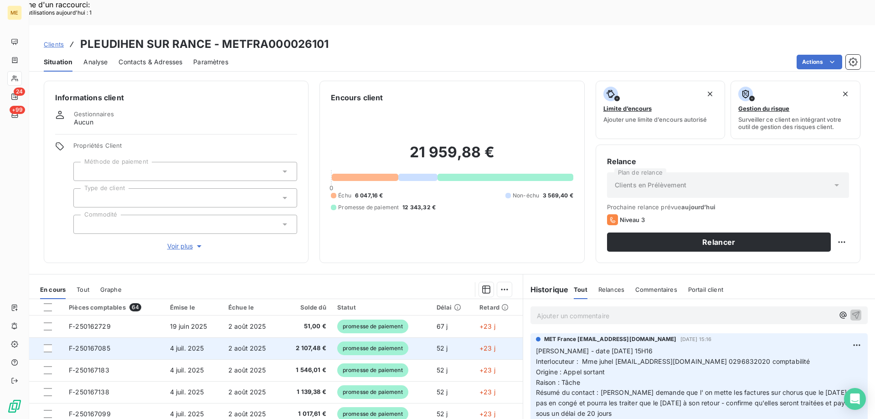
click at [93, 344] on span "F-250167085" at bounding box center [89, 348] width 41 height 8
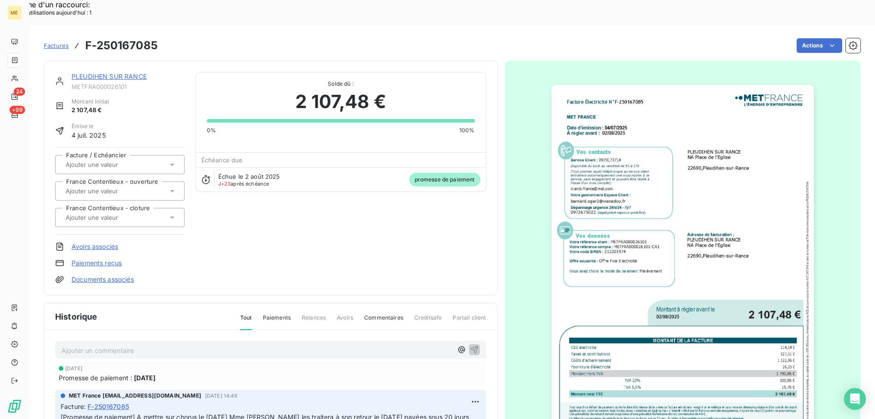
click at [720, 170] on img "button" at bounding box center [682, 270] width 262 height 371
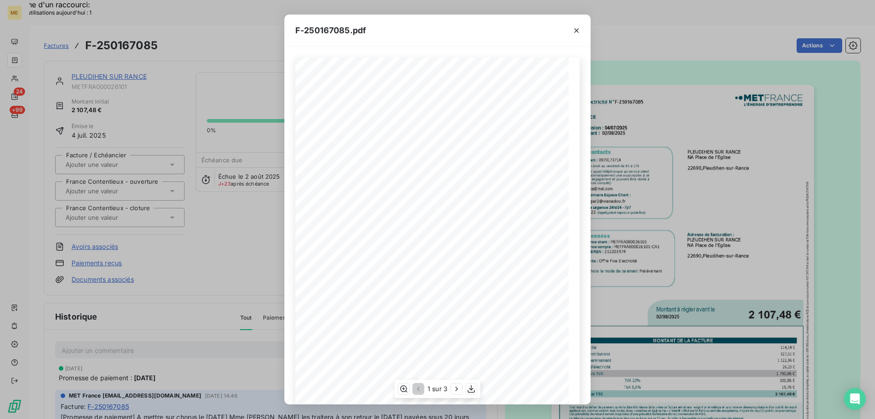
click at [505, 344] on span at bounding box center [449, 343] width 174 height 4
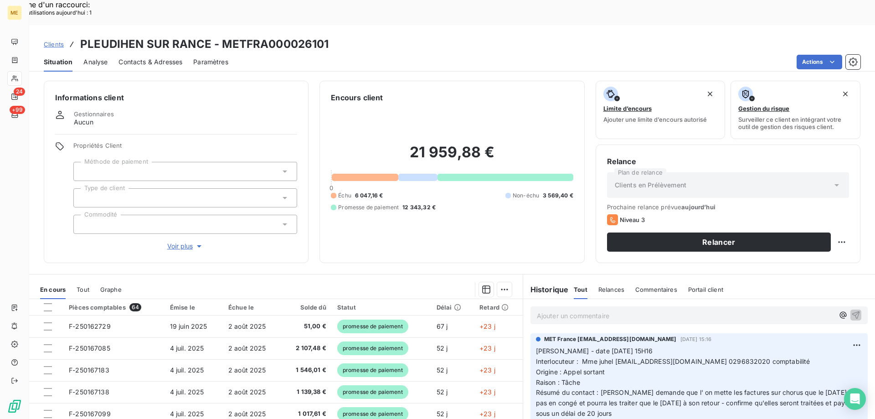
scroll to position [388, 0]
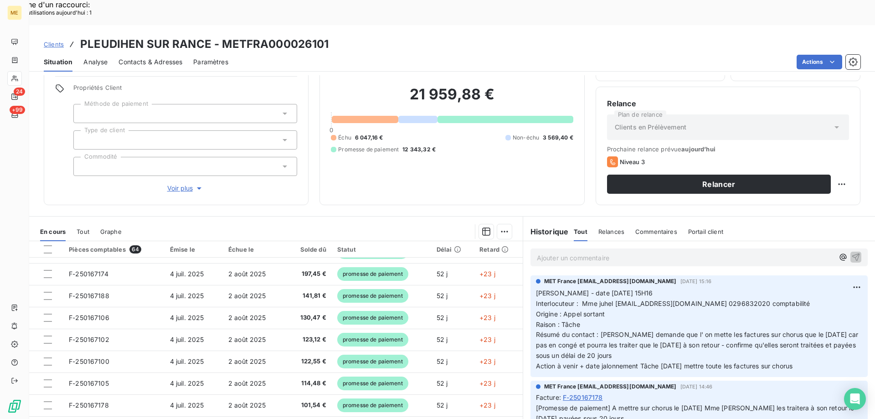
click at [362, 36] on div "Clients PLEUDIHEN SUR RANCE - METFRA000026101" at bounding box center [451, 44] width 845 height 16
drag, startPoint x: 220, startPoint y: 17, endPoint x: 328, endPoint y: 17, distance: 108.4
click at [328, 36] on div "Clients PLEUDIHEN SUR RANCE - METFRA000026101" at bounding box center [451, 44] width 845 height 16
copy h3 "METFRA000026101"
click at [697, 299] on span "Interlocuteur : Mme juhel [EMAIL_ADDRESS][DOMAIN_NAME] 0296832020 comptabilité" at bounding box center [673, 303] width 274 height 8
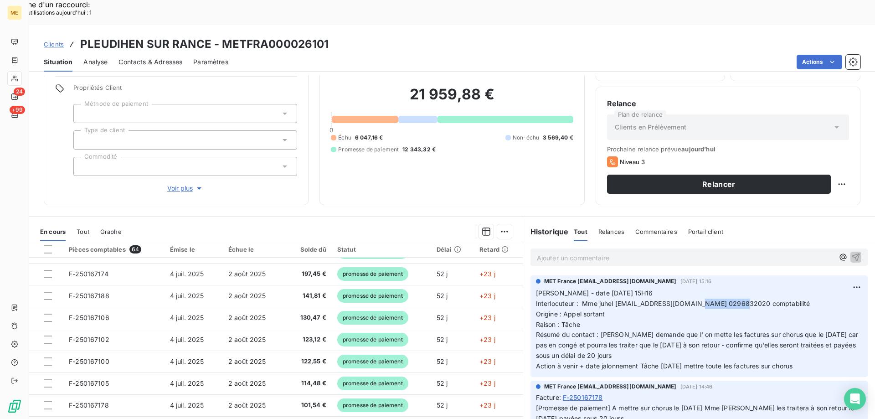
click at [697, 299] on span "Interlocuteur : Mme juhel [EMAIL_ADDRESS][DOMAIN_NAME] 0296832020 comptabilité" at bounding box center [673, 303] width 274 height 8
copy span "0296832020"
click at [653, 294] on p "Valérie - date 18/08/2025 15H16 Interlocuteur : Mme juhel mairie.juhel@orange.f…" at bounding box center [699, 329] width 326 height 83
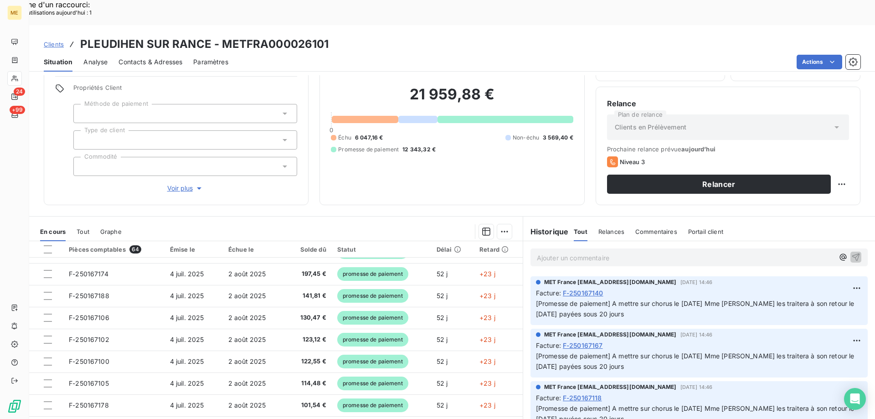
scroll to position [683, 0]
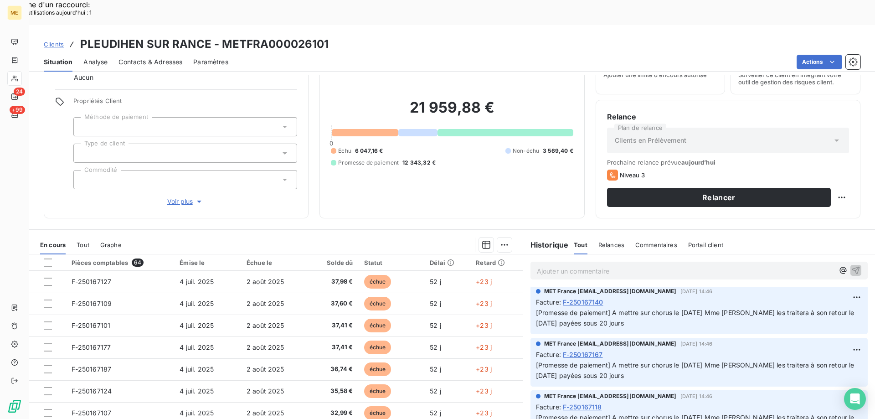
scroll to position [58, 0]
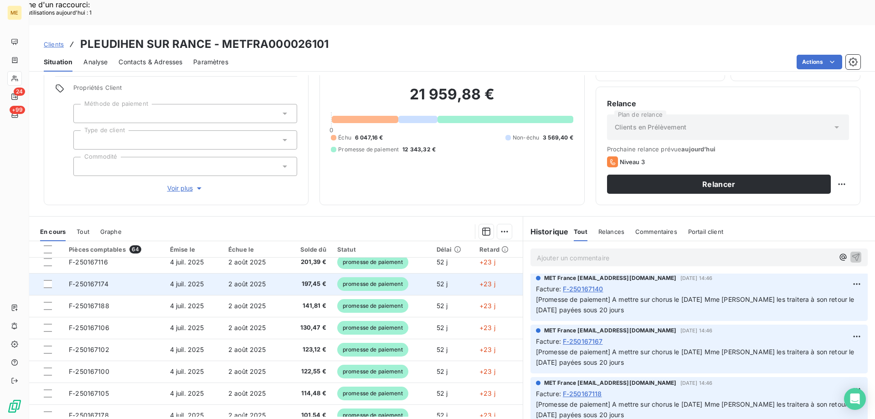
scroll to position [388, 0]
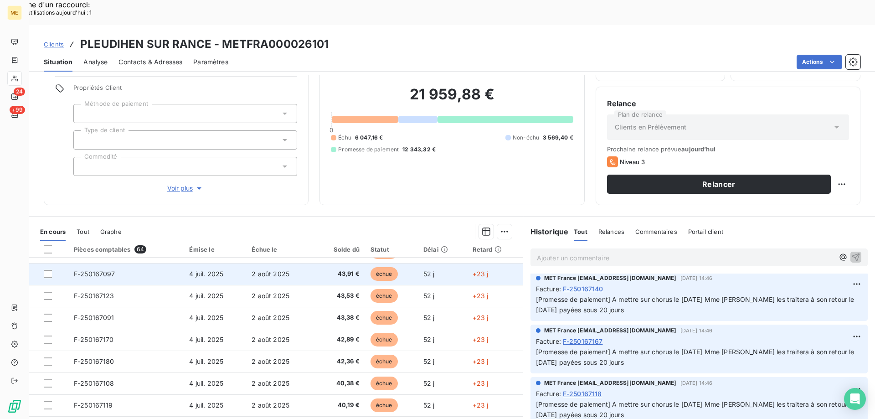
click at [88, 270] on span "F-250167097" at bounding box center [94, 274] width 41 height 8
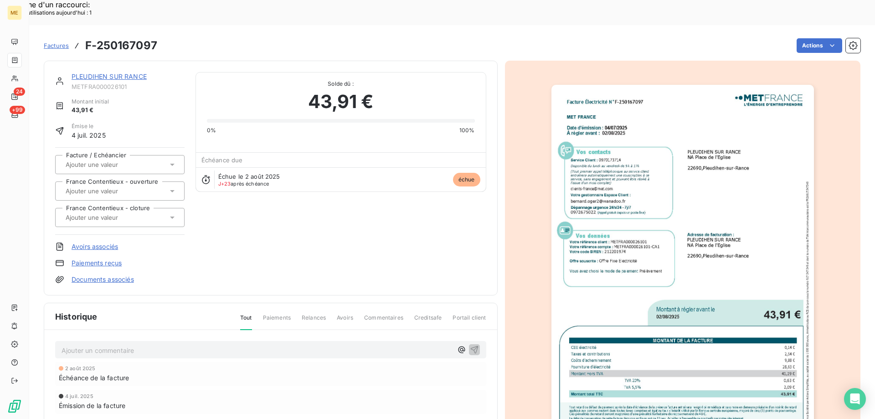
click at [606, 284] on img "button" at bounding box center [682, 270] width 262 height 371
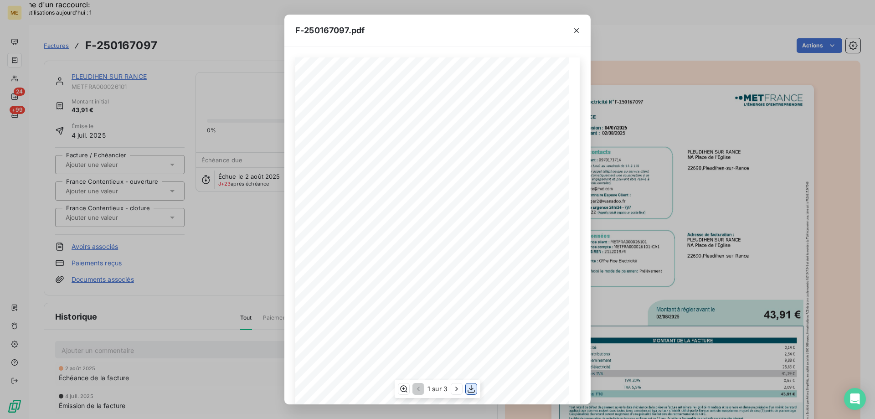
click at [471, 388] on icon "button" at bounding box center [470, 388] width 9 height 9
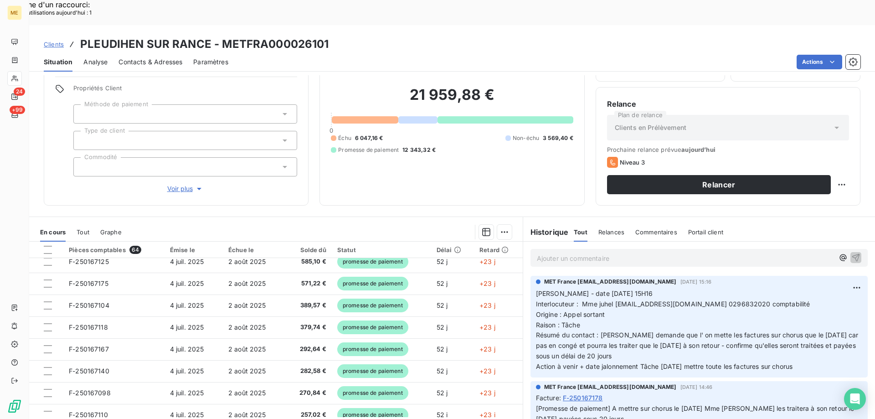
scroll to position [58, 0]
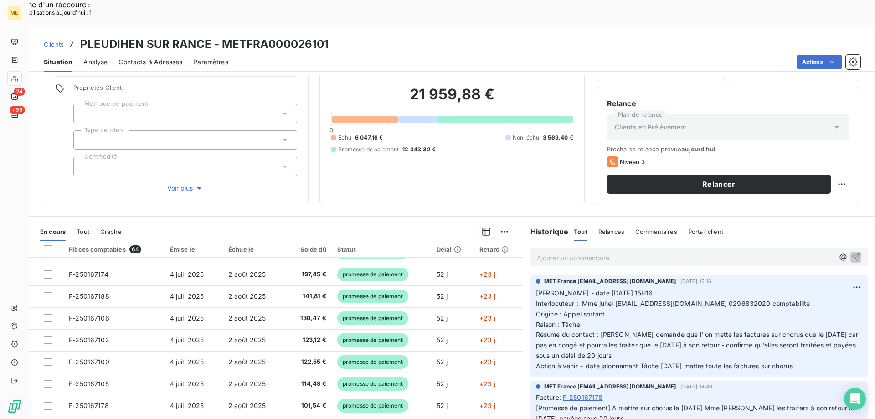
scroll to position [388, 0]
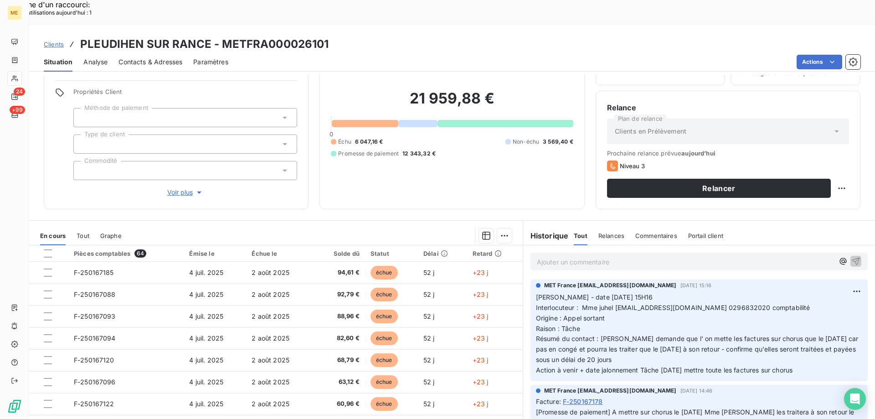
scroll to position [58, 0]
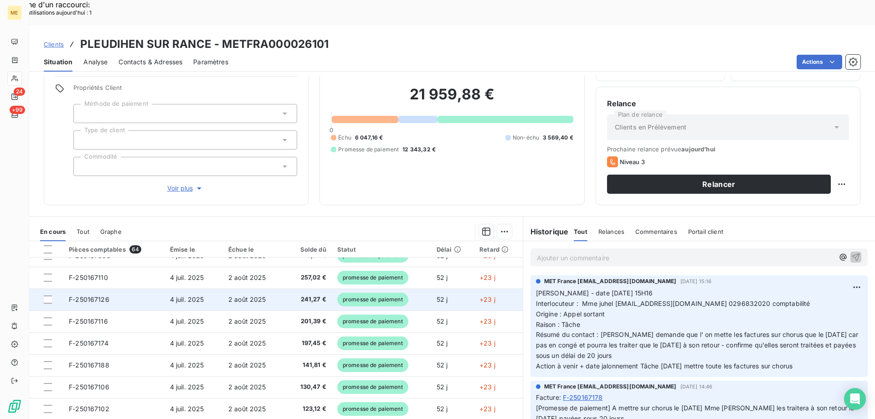
scroll to position [388, 0]
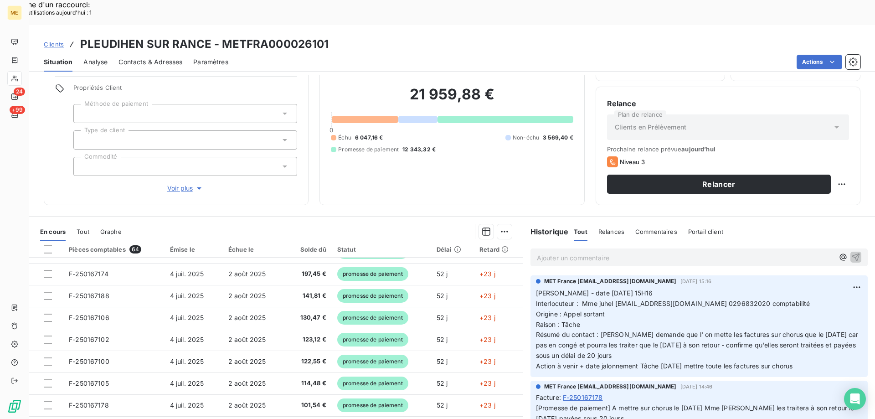
click at [50, 409] on div at bounding box center [50, 413] width 9 height 9
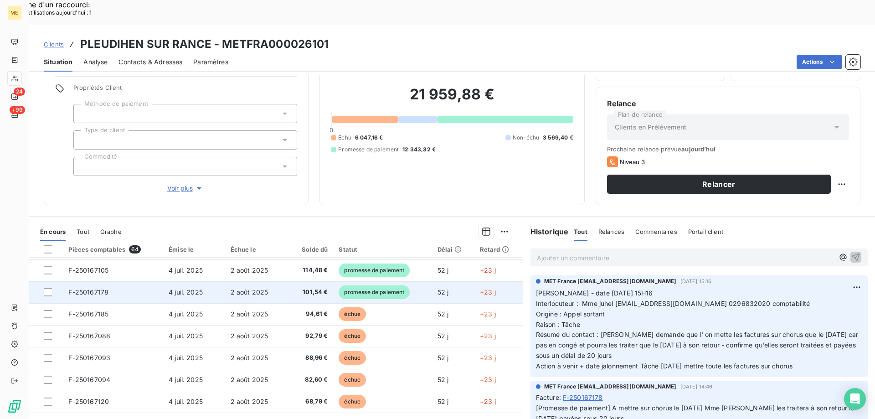
scroll to position [547, 0]
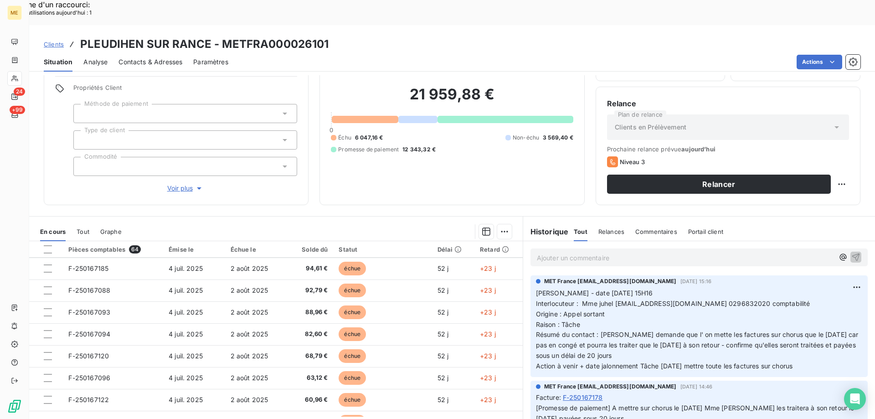
click at [50, 393] on div at bounding box center [50, 397] width 9 height 9
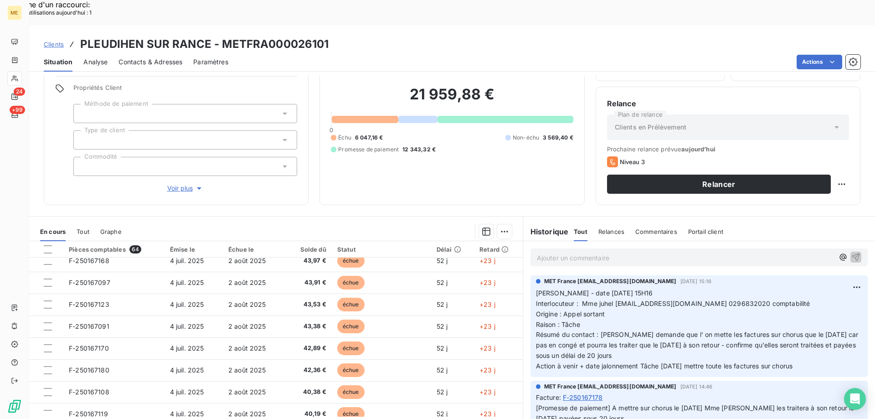
scroll to position [935, 0]
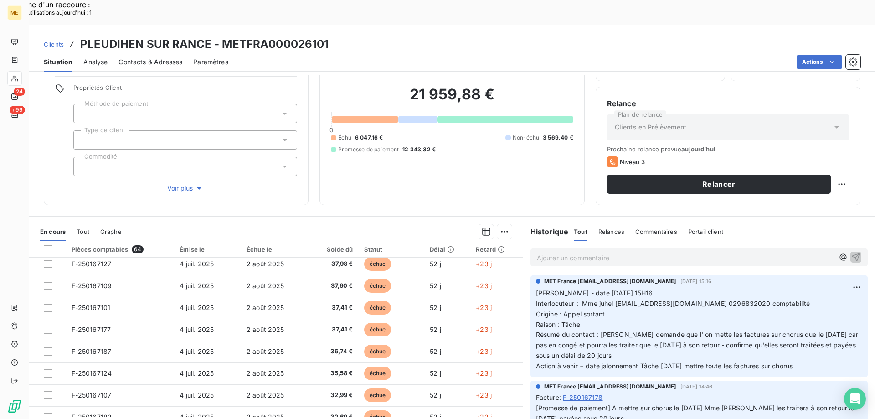
scroll to position [0, 0]
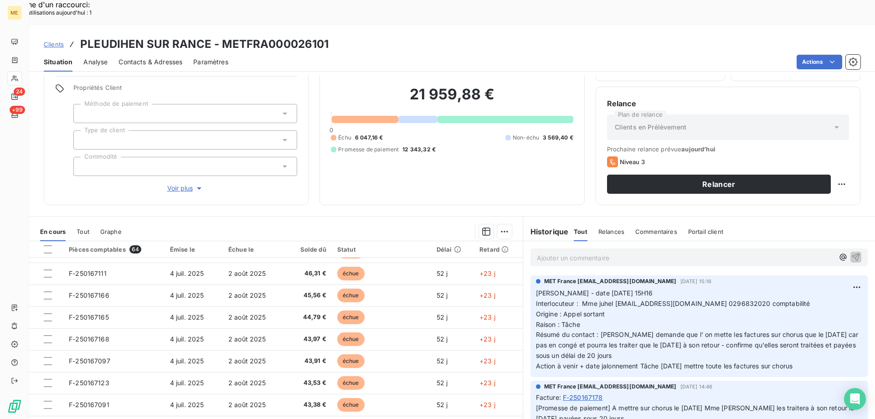
scroll to position [865, 0]
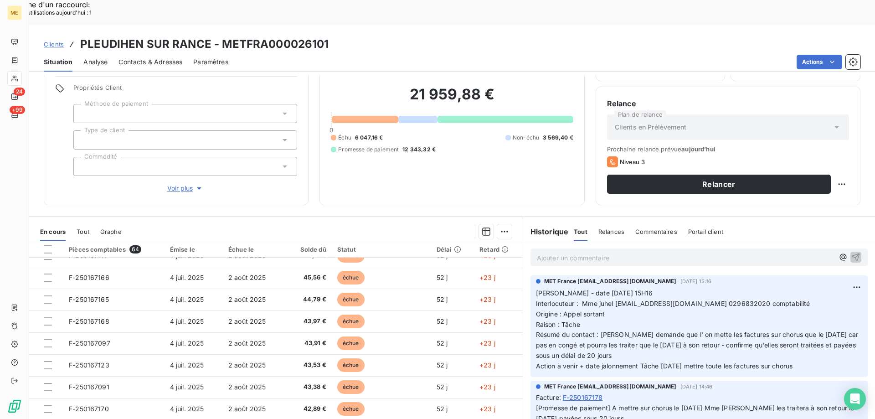
click at [750, 36] on div "Clients PLEUDIHEN SUR RANCE - METFRA000026101" at bounding box center [451, 44] width 845 height 16
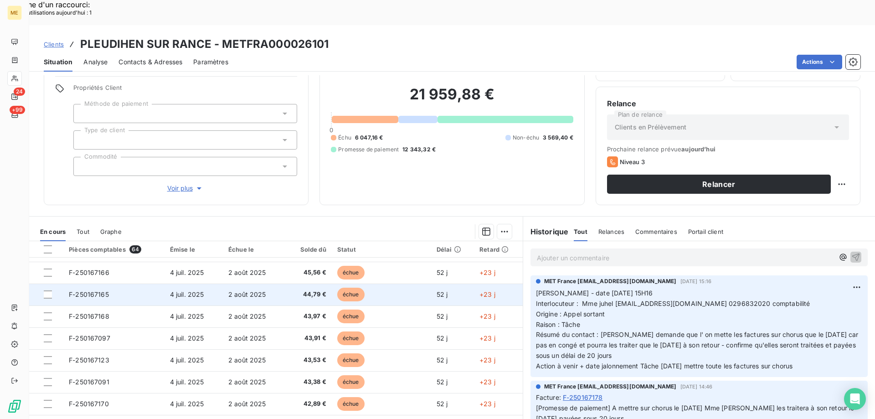
scroll to position [889, 0]
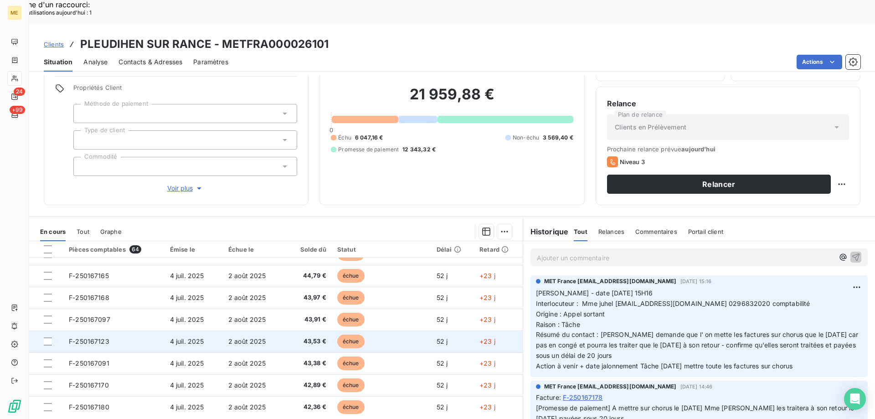
click at [95, 337] on span "F-250167123" at bounding box center [89, 341] width 41 height 8
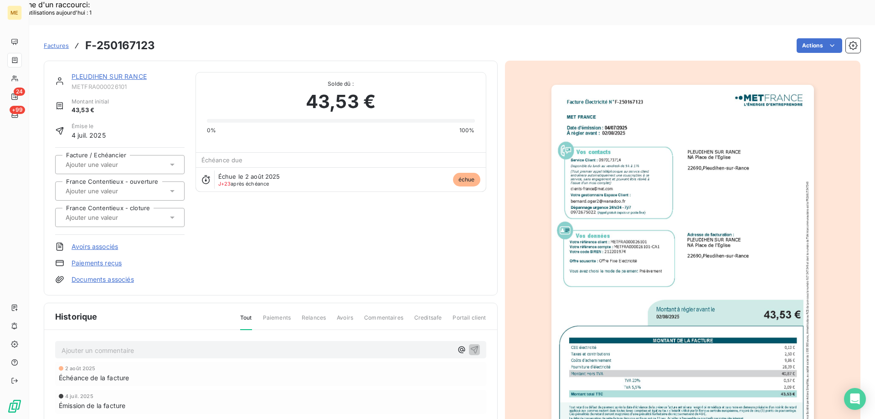
click at [588, 275] on img "button" at bounding box center [682, 270] width 262 height 371
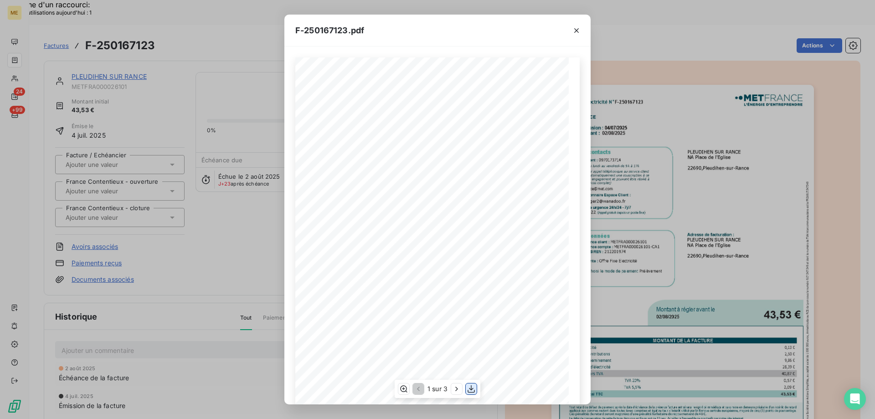
click at [470, 390] on icon "button" at bounding box center [470, 388] width 9 height 9
click at [576, 31] on icon "button" at bounding box center [576, 30] width 9 height 9
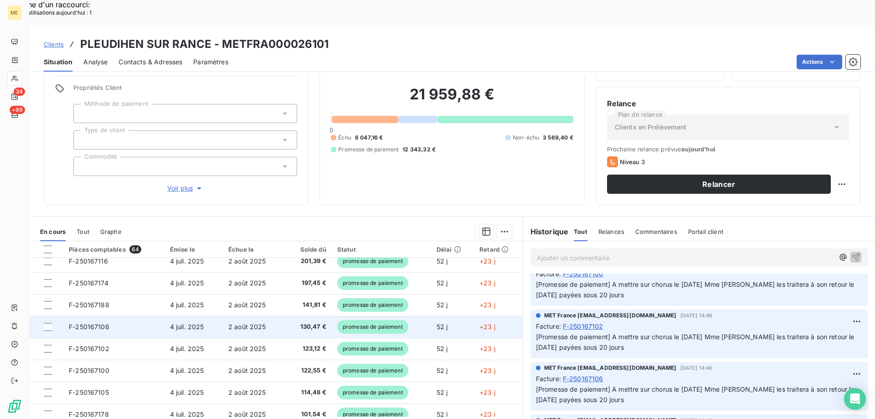
scroll to position [388, 0]
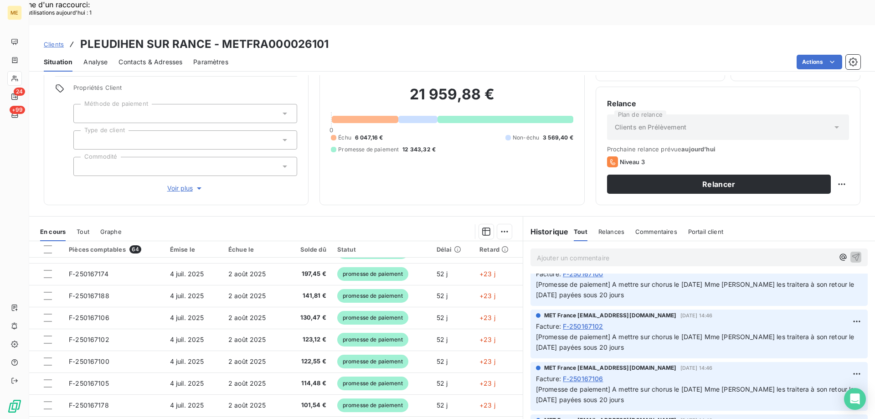
click at [50, 393] on div at bounding box center [50, 397] width 9 height 9
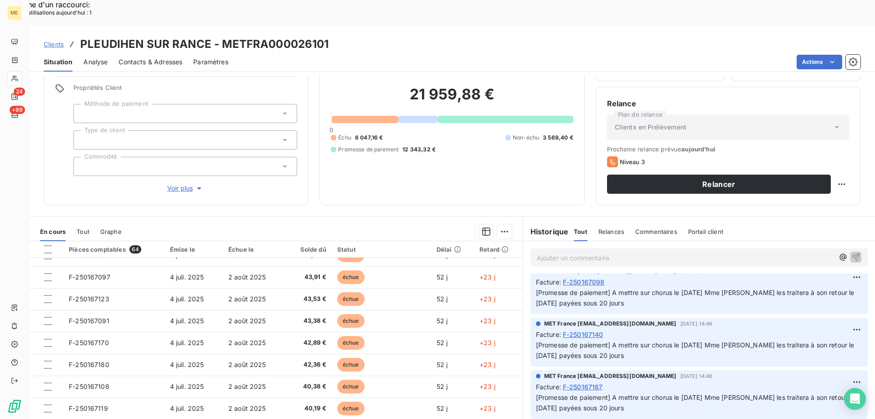
scroll to position [935, 0]
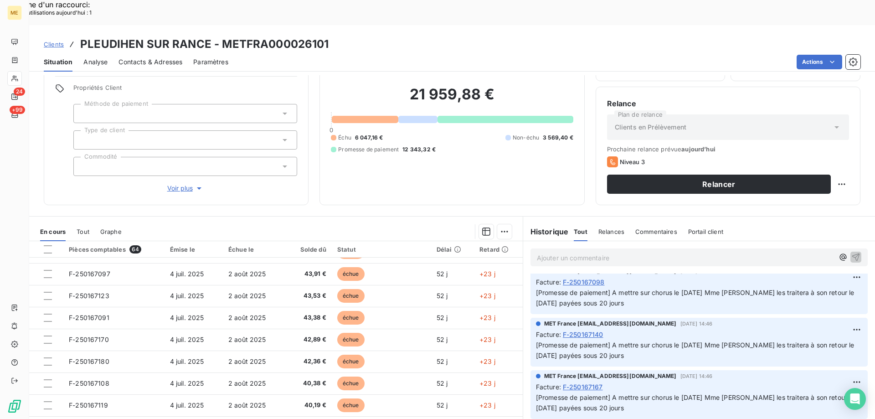
click at [53, 409] on div at bounding box center [50, 413] width 9 height 9
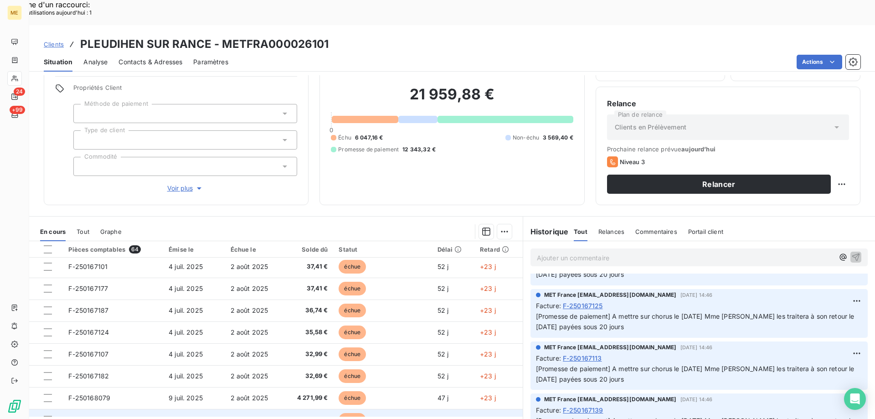
scroll to position [1241, 0]
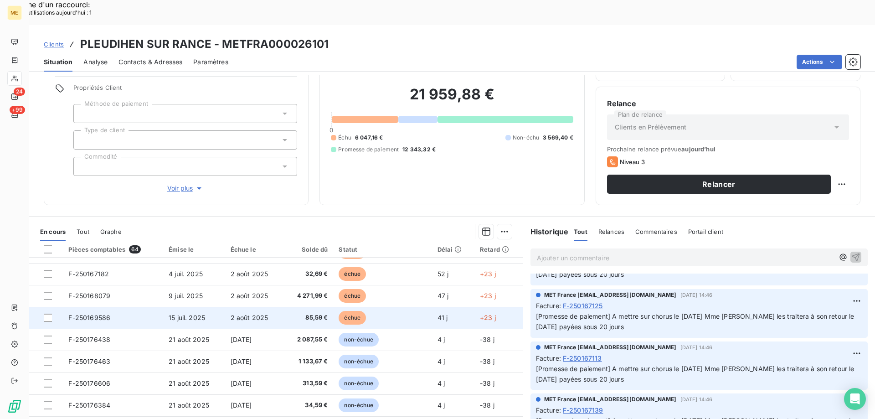
click at [97, 313] on span "F-250169586" at bounding box center [89, 317] width 42 height 8
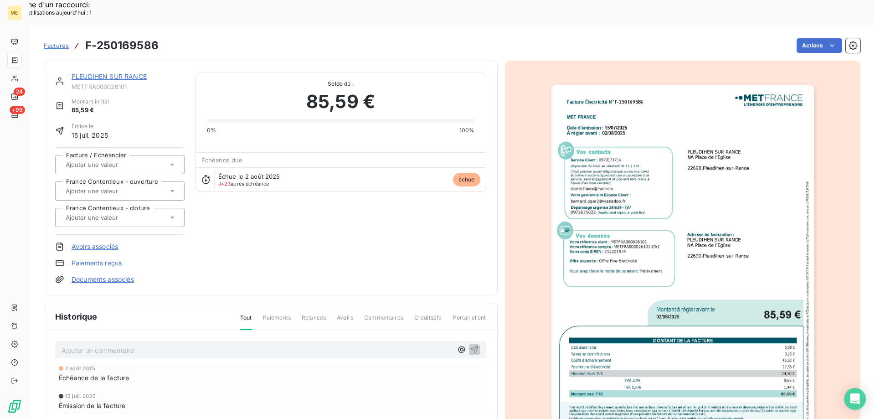
click at [722, 187] on img "button" at bounding box center [682, 270] width 262 height 371
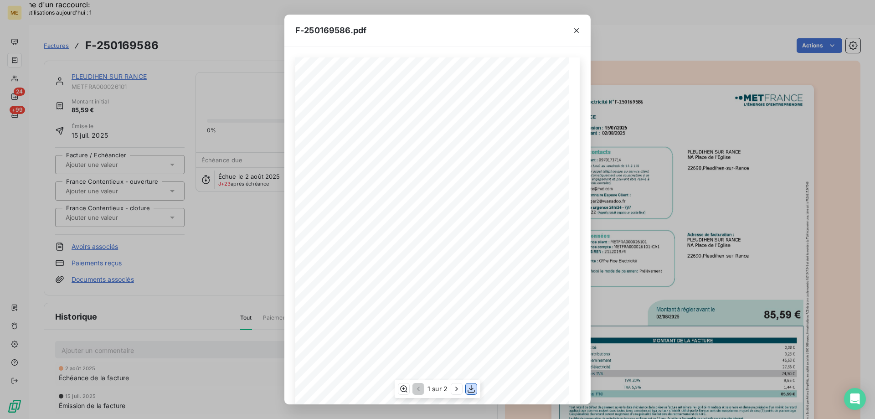
click at [471, 390] on icon "button" at bounding box center [470, 388] width 9 height 9
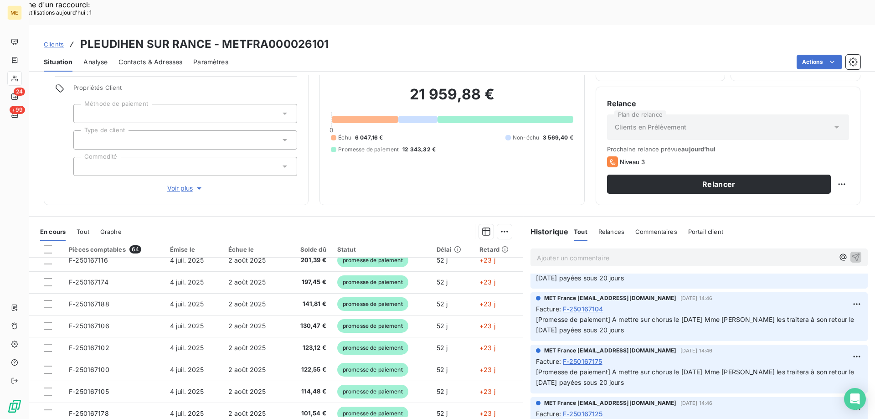
scroll to position [388, 0]
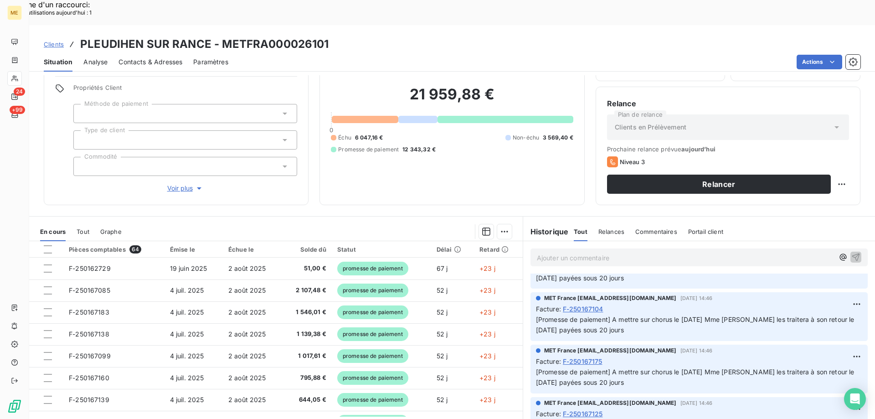
click at [465, 150] on div "21 959,88 € 0 Échu 6 047,16 € Non-échu 3 569,40 € Promesse de paiement 12 343,3…" at bounding box center [452, 119] width 242 height 148
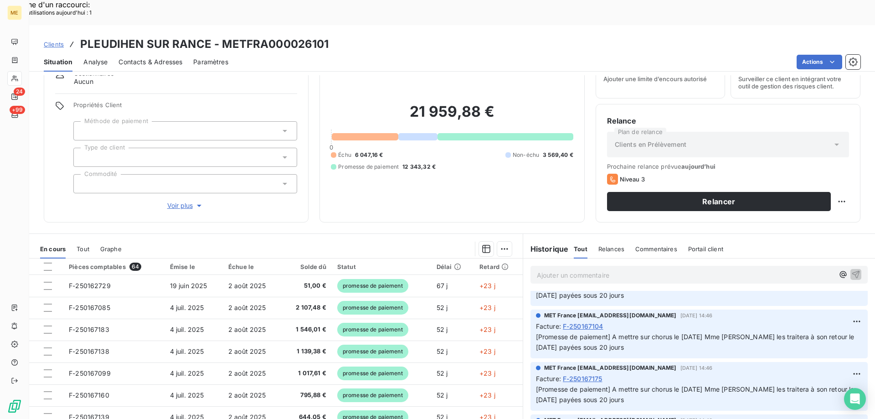
scroll to position [58, 0]
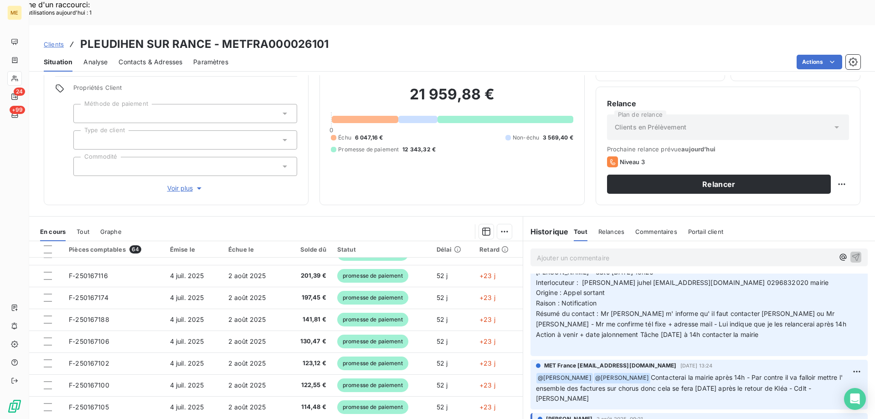
scroll to position [388, 0]
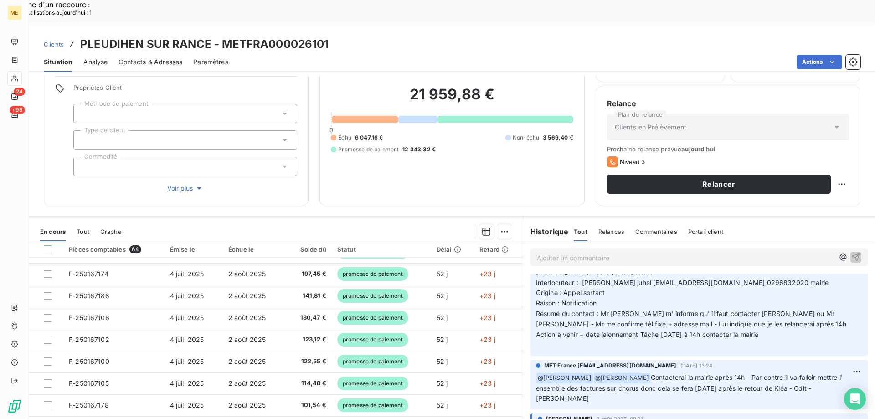
click at [50, 409] on div at bounding box center [50, 413] width 9 height 9
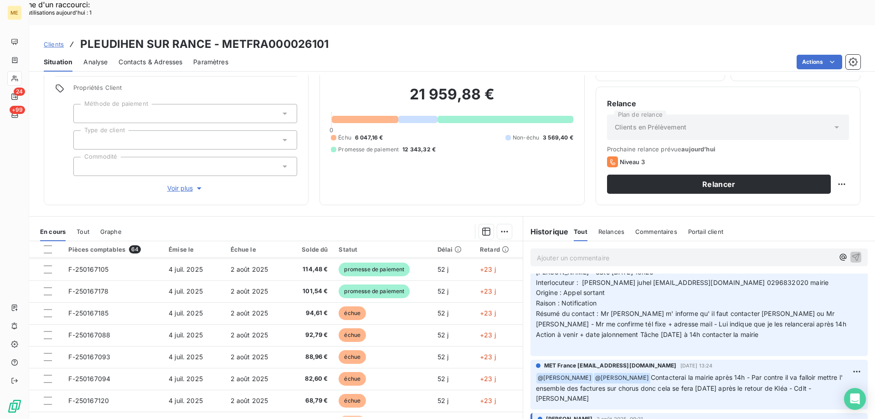
scroll to position [525, 0]
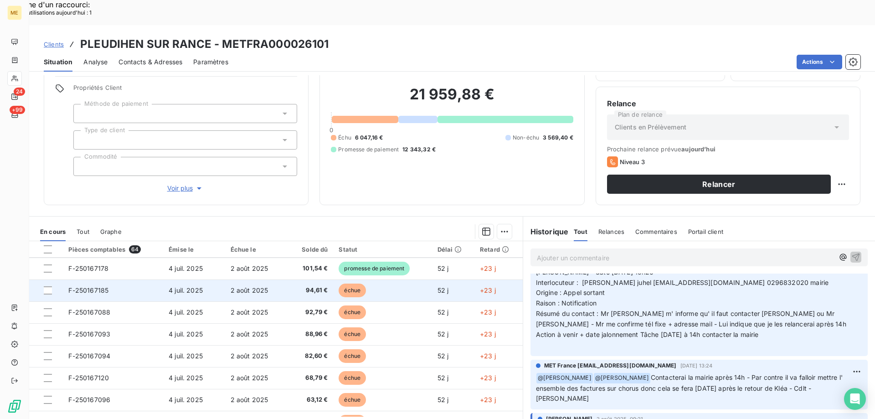
click at [91, 286] on span "F-250167185" at bounding box center [88, 290] width 40 height 8
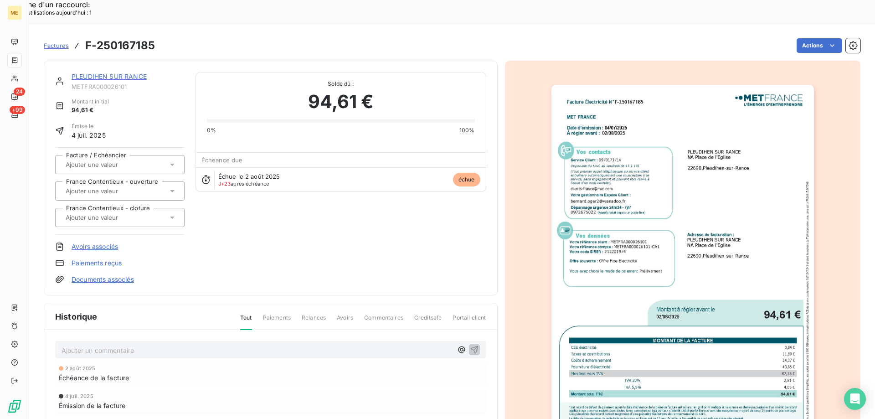
click at [671, 113] on img "button" at bounding box center [682, 270] width 262 height 371
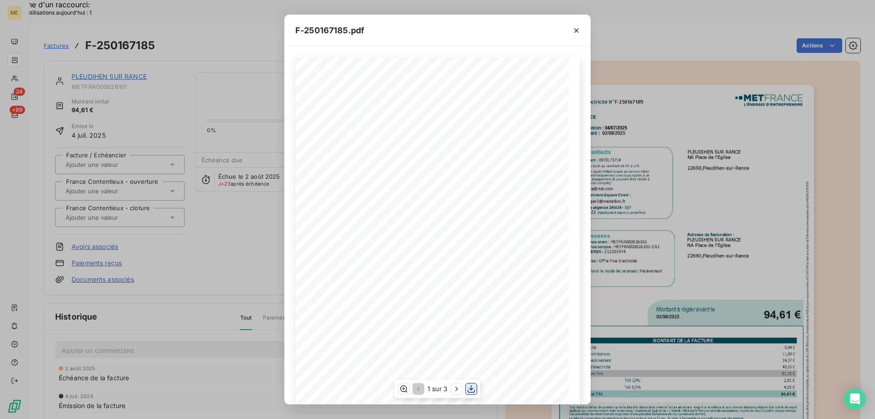
click at [470, 391] on icon "button" at bounding box center [470, 388] width 9 height 9
click at [577, 30] on icon "button" at bounding box center [576, 30] width 5 height 5
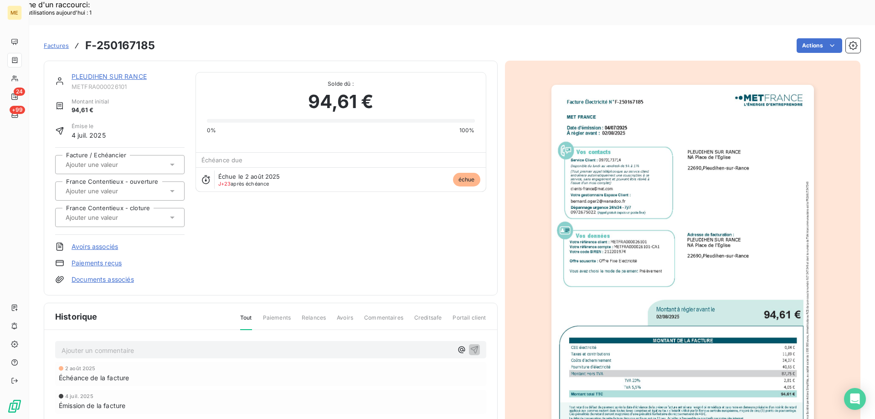
click at [776, 61] on div at bounding box center [683, 270] width 356 height 419
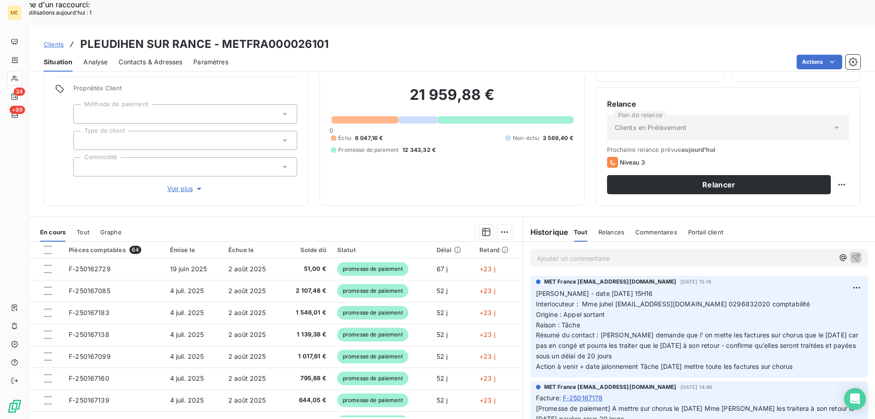
scroll to position [58, 0]
click at [67, 409] on span "100" at bounding box center [63, 413] width 11 height 9
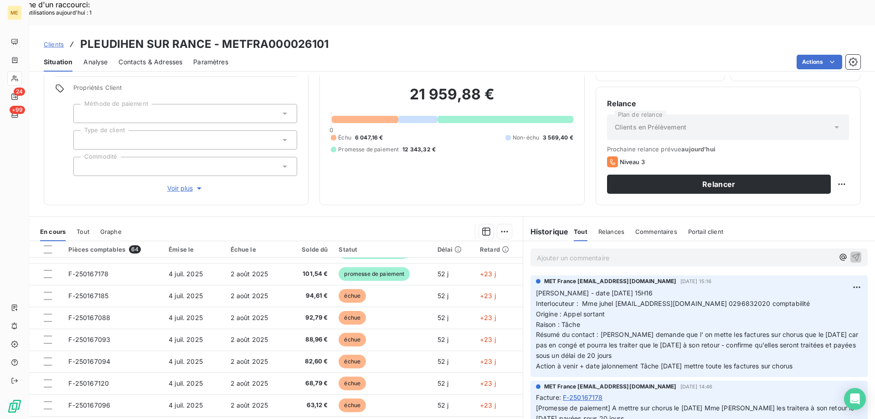
scroll to position [547, 0]
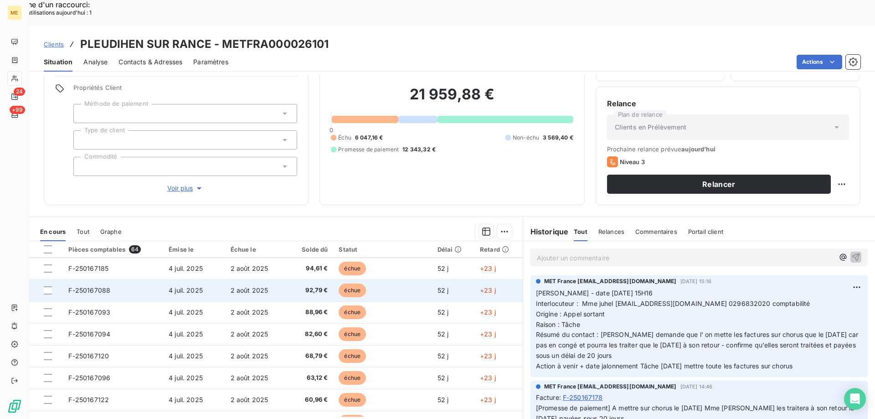
click at [96, 286] on span "F-250167088" at bounding box center [89, 290] width 42 height 8
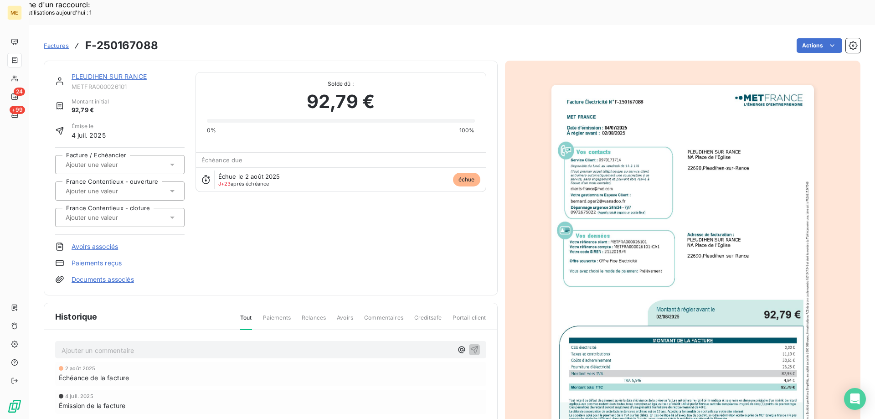
click at [638, 268] on img "button" at bounding box center [682, 270] width 262 height 371
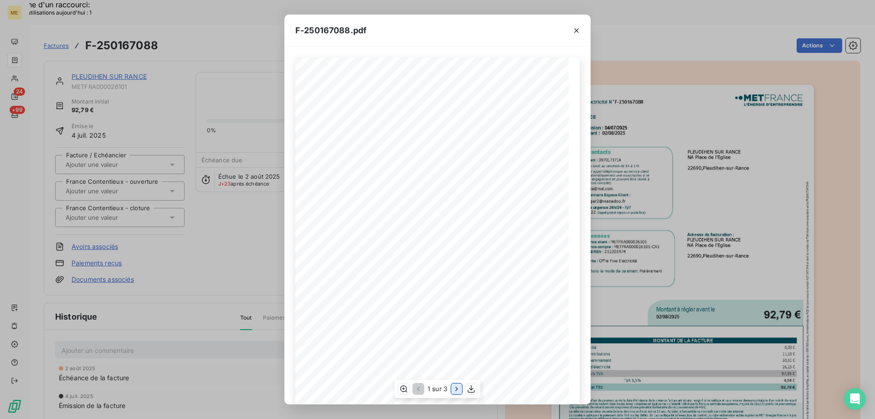
drag, startPoint x: 581, startPoint y: 256, endPoint x: 458, endPoint y: 393, distance: 183.8
click at [458, 393] on icon "button" at bounding box center [456, 388] width 9 height 9
click at [470, 389] on icon "button" at bounding box center [471, 389] width 7 height 8
click at [609, 274] on div "F-250167088.pdf Facture Électricité N° F-250167088 MET Energie France 4, rue de…" at bounding box center [437, 209] width 875 height 419
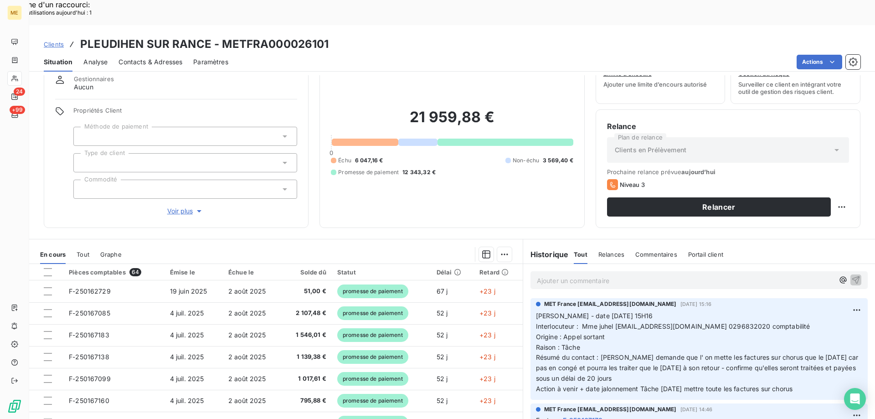
scroll to position [58, 0]
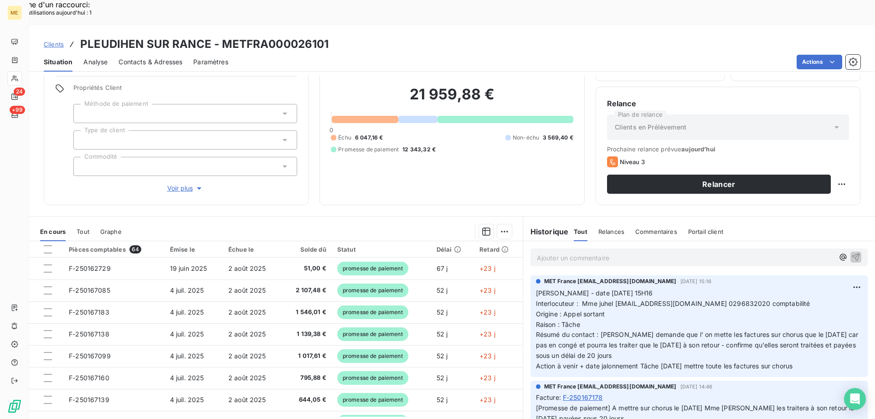
click at [49, 409] on div at bounding box center [50, 413] width 9 height 9
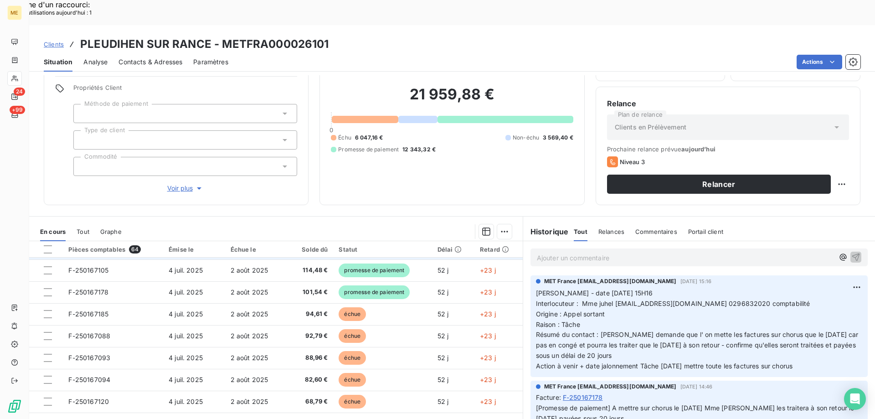
scroll to position [547, 0]
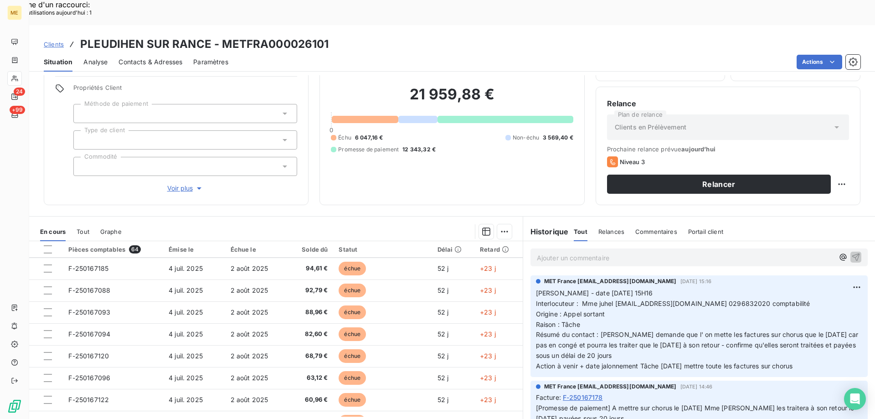
click at [50, 377] on div at bounding box center [50, 381] width 9 height 9
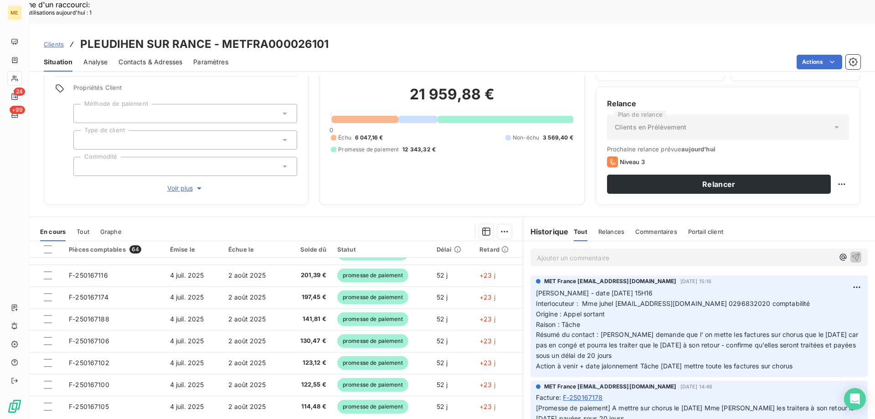
scroll to position [388, 0]
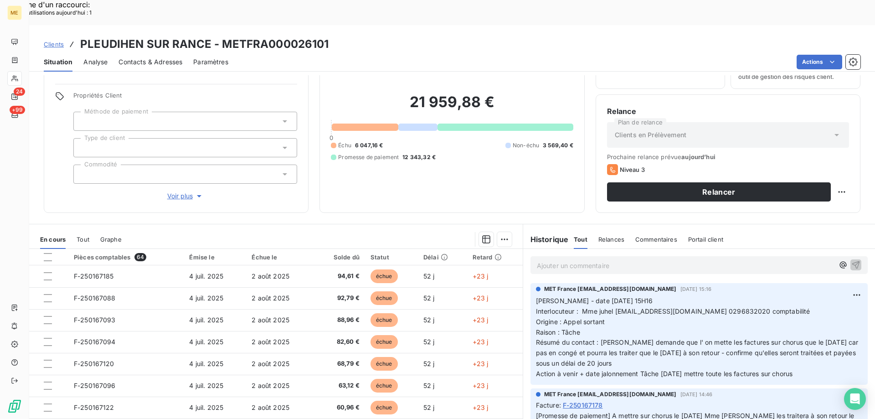
scroll to position [58, 0]
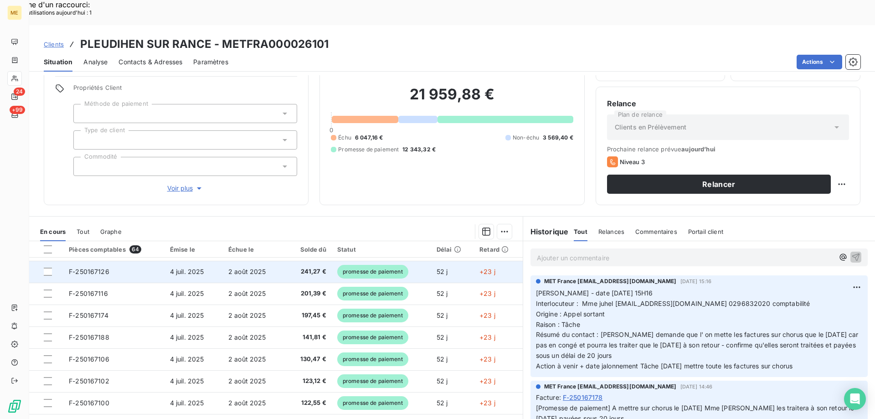
scroll to position [388, 0]
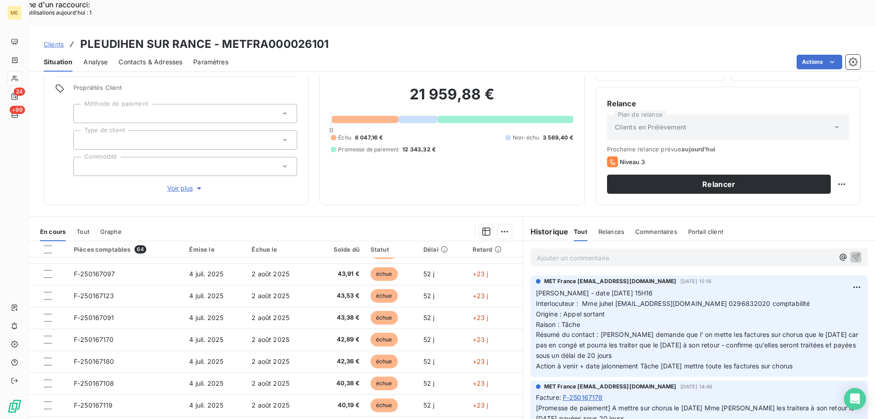
click at [501, 143] on div "21 959,88 € 0 Échu 6 047,16 € Non-échu 3 569,40 € Promesse de paiement 12 343,3…" at bounding box center [452, 119] width 242 height 148
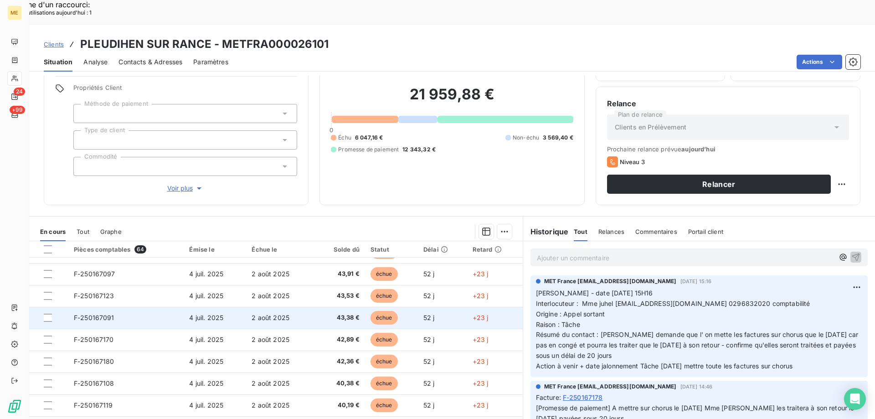
click at [89, 313] on span "F-250167091" at bounding box center [94, 317] width 41 height 8
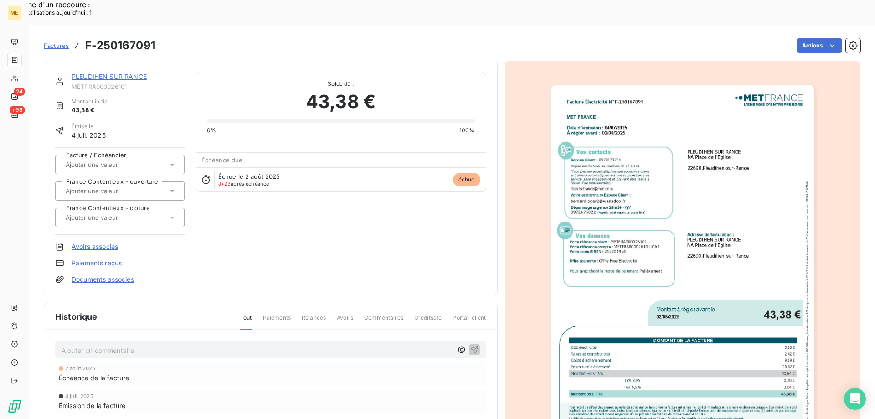
click at [598, 273] on img "button" at bounding box center [682, 270] width 262 height 371
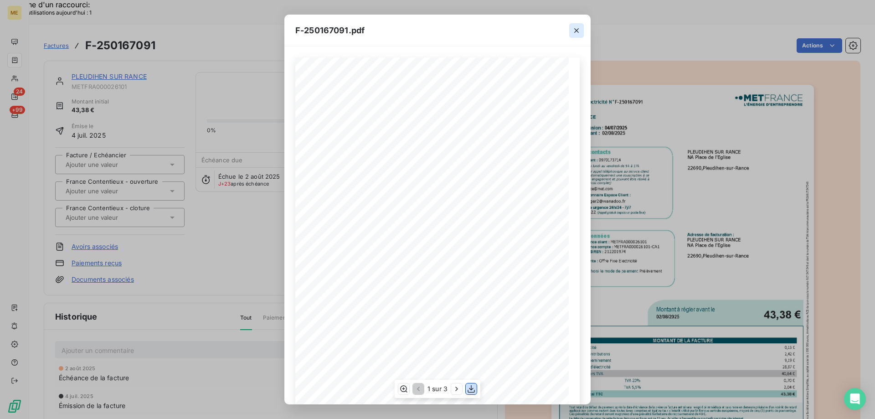
click at [471, 389] on icon "button" at bounding box center [470, 388] width 9 height 9
click at [576, 31] on icon "button" at bounding box center [576, 30] width 9 height 9
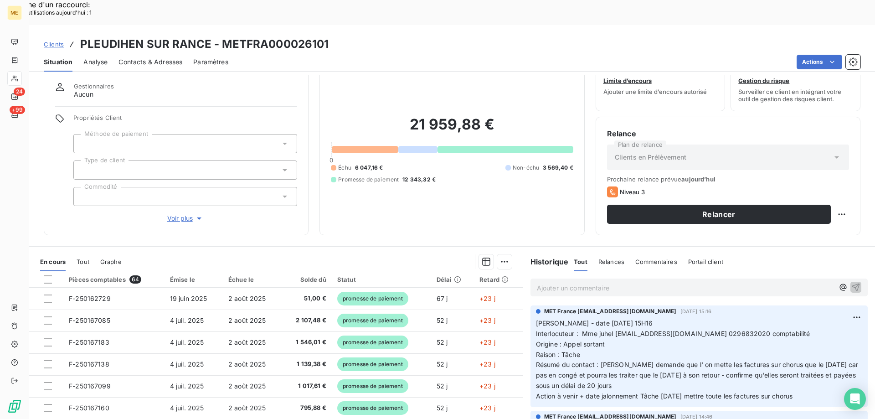
scroll to position [58, 0]
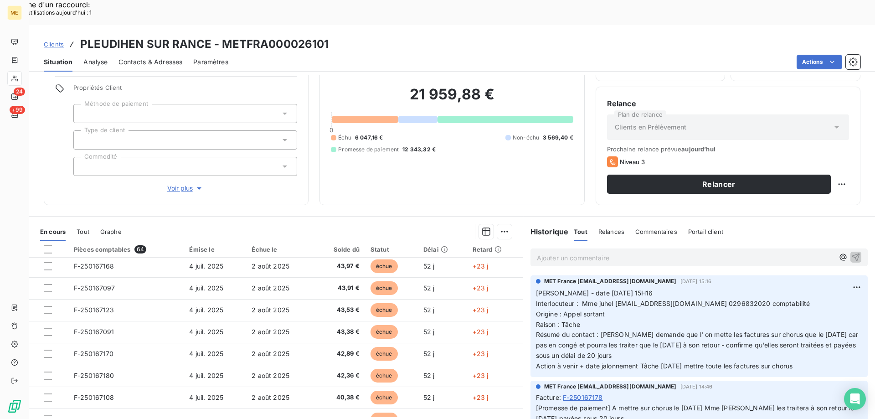
scroll to position [388, 0]
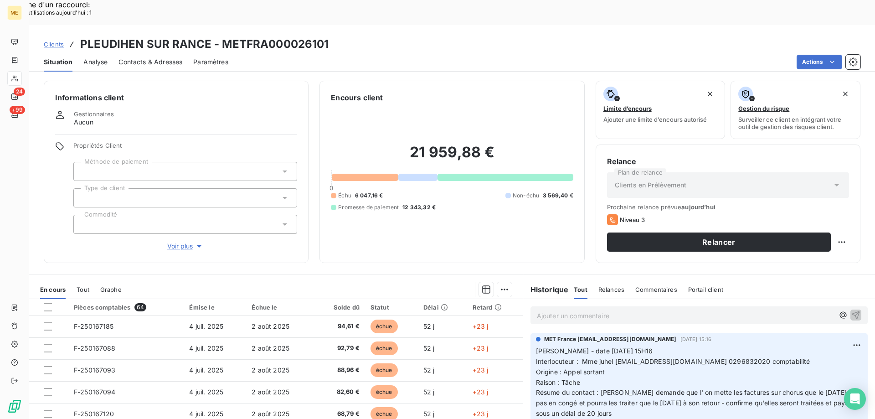
scroll to position [388, 0]
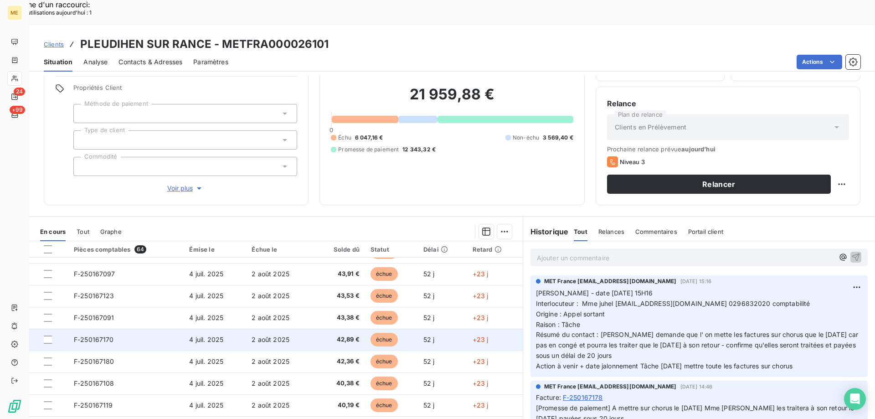
click at [105, 335] on span "F-250167170" at bounding box center [94, 339] width 40 height 8
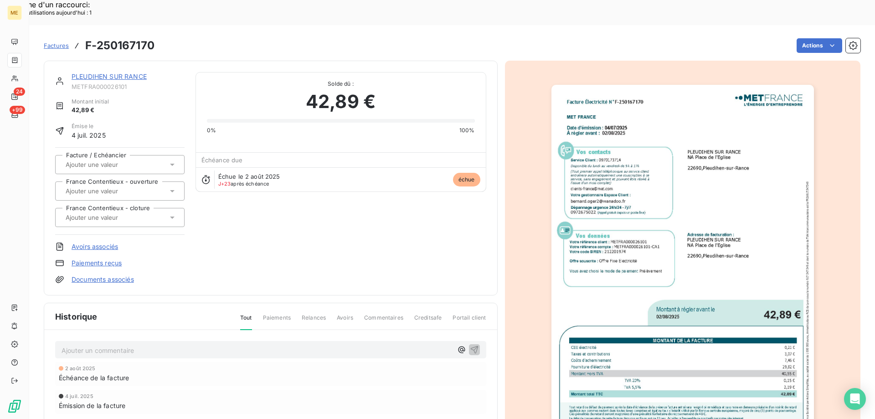
click at [747, 191] on img "button" at bounding box center [682, 270] width 262 height 371
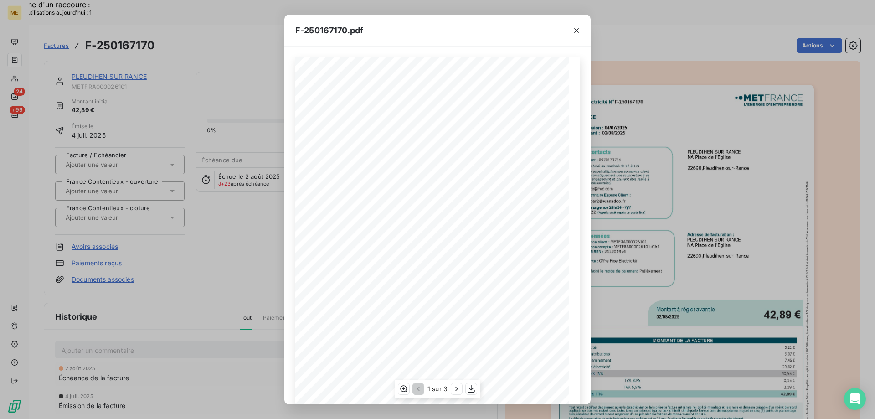
click at [476, 334] on span at bounding box center [443, 336] width 192 height 4
click at [469, 388] on icon "button" at bounding box center [470, 388] width 9 height 9
click at [707, 171] on div "F-250167170.pdf Facture Électricité N° F-250167170 MET Energie France [STREET_A…" at bounding box center [437, 209] width 875 height 419
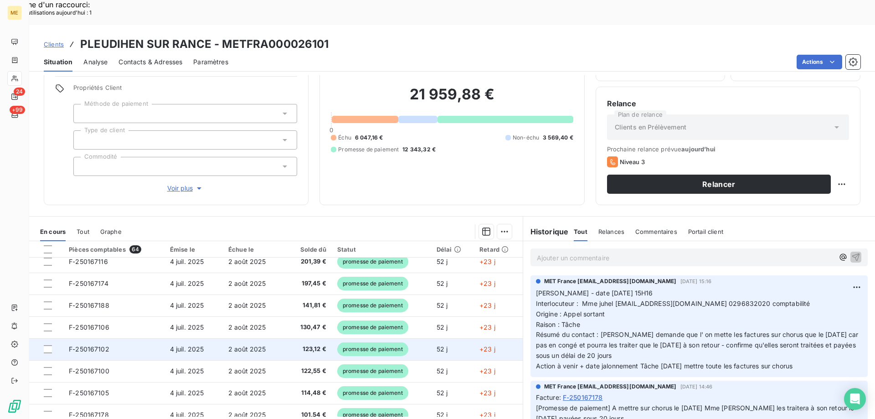
scroll to position [388, 0]
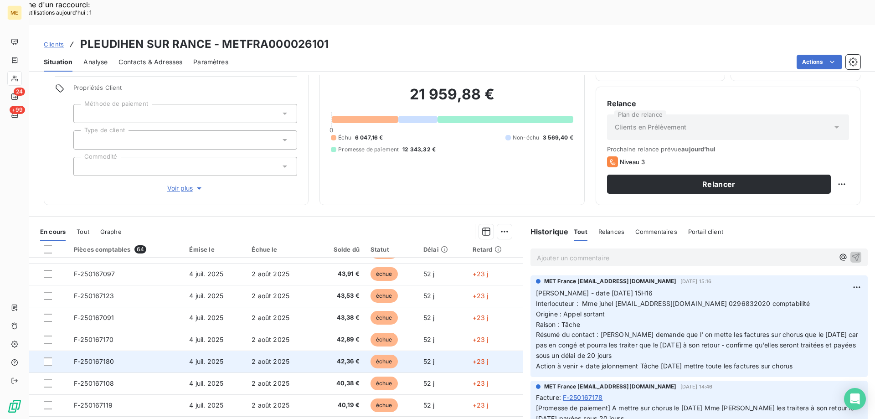
click at [95, 357] on span "F-250167180" at bounding box center [94, 361] width 41 height 8
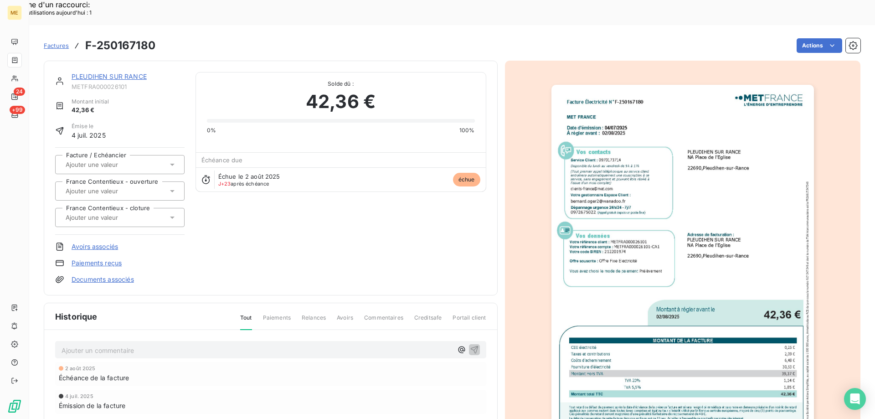
click at [762, 204] on img "button" at bounding box center [682, 270] width 262 height 371
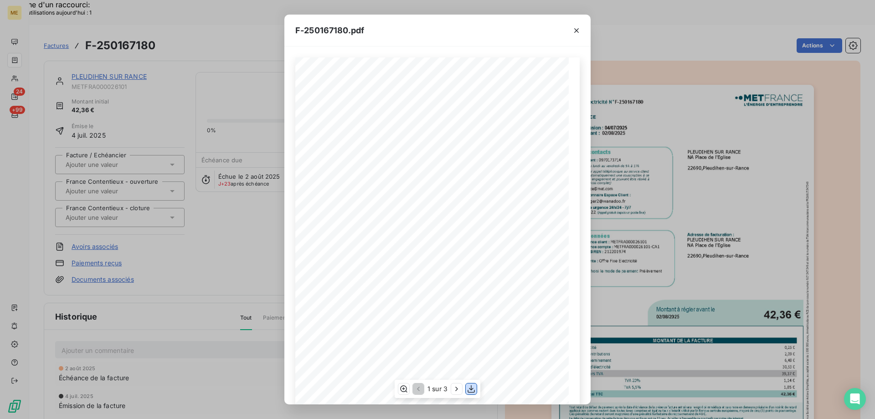
click at [470, 390] on icon "button" at bounding box center [470, 388] width 9 height 9
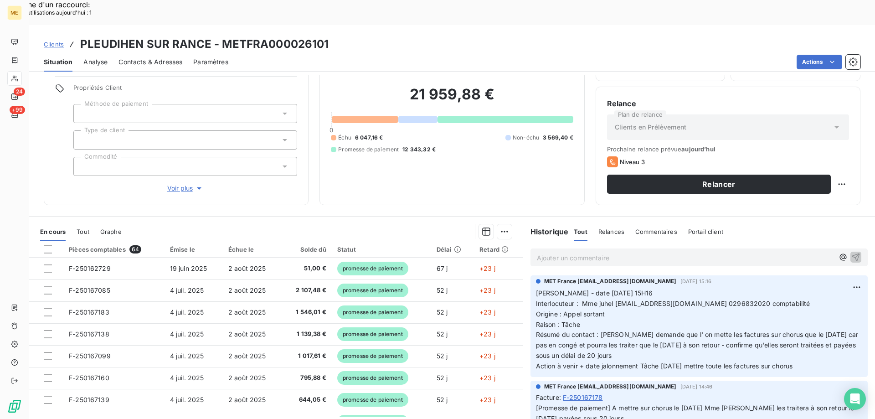
scroll to position [388, 0]
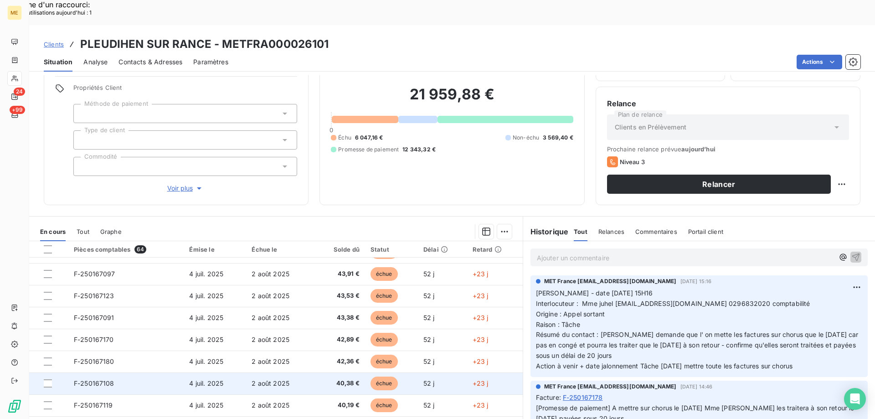
click at [119, 372] on td "F-250167108" at bounding box center [126, 383] width 116 height 22
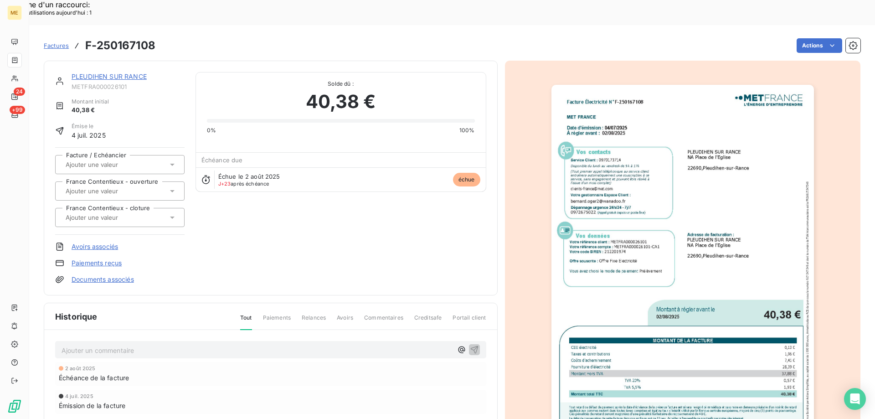
click at [694, 237] on img "button" at bounding box center [682, 270] width 262 height 371
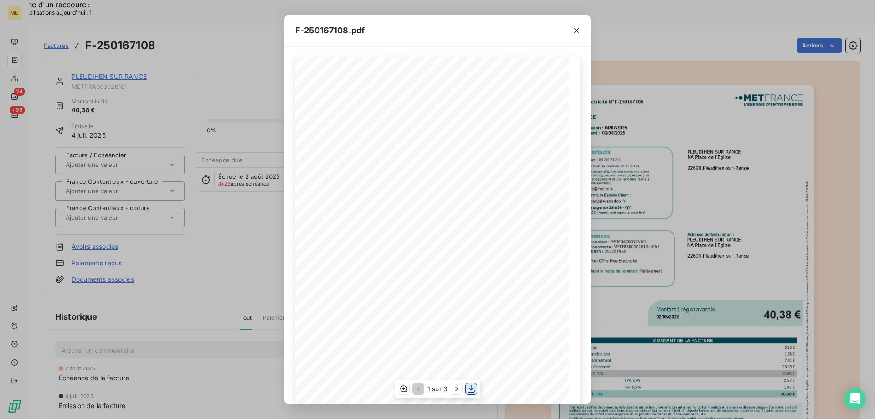
click at [471, 387] on icon "button" at bounding box center [470, 389] width 7 height 8
click at [690, 101] on div "F-250167108.pdf Facture Électricité N° F-250167108 MET Energie France [STREET_A…" at bounding box center [437, 209] width 875 height 419
click at [575, 33] on icon "button" at bounding box center [576, 30] width 9 height 9
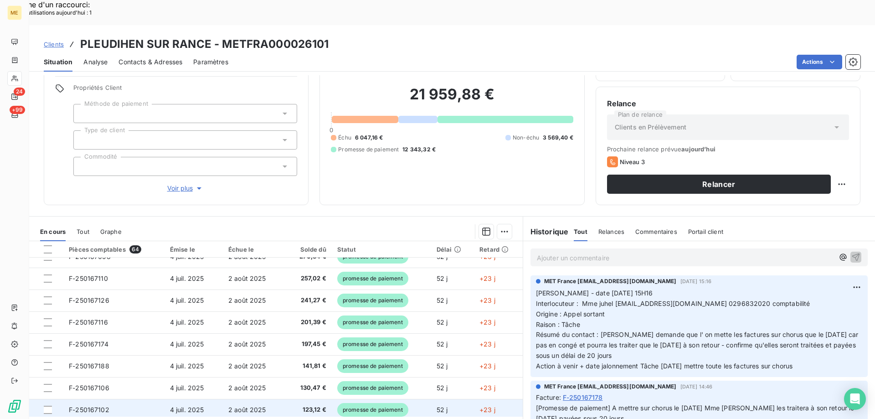
scroll to position [388, 0]
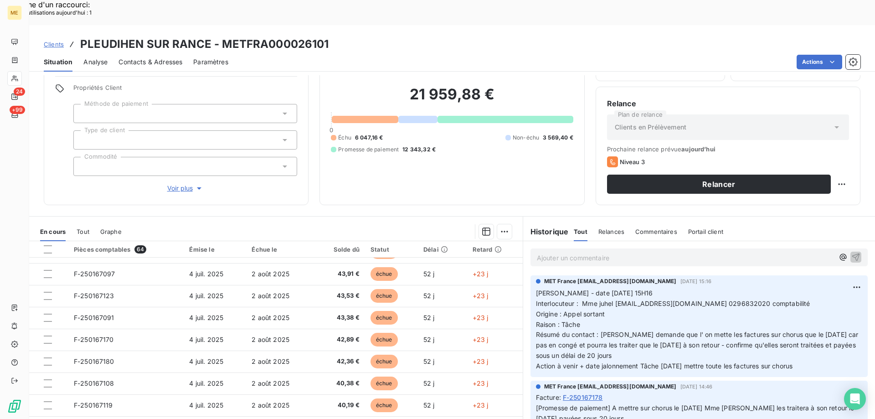
click at [740, 36] on div "Clients PLEUDIHEN SUR RANCE - METFRA000026101" at bounding box center [451, 44] width 845 height 16
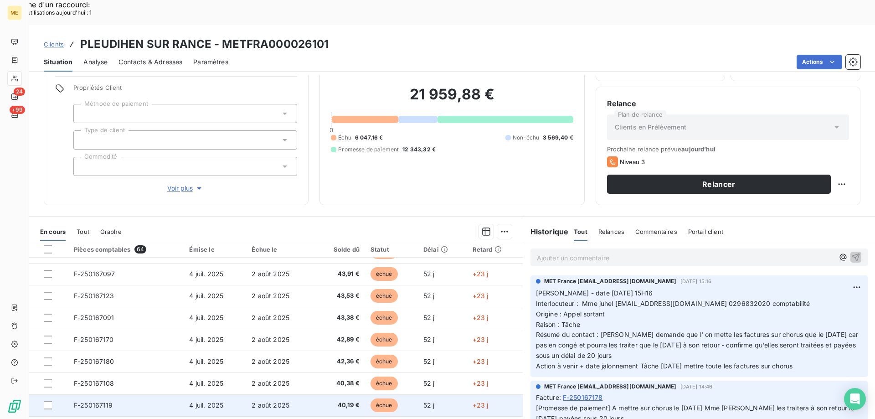
click at [95, 401] on span "F-250167119" at bounding box center [93, 405] width 39 height 8
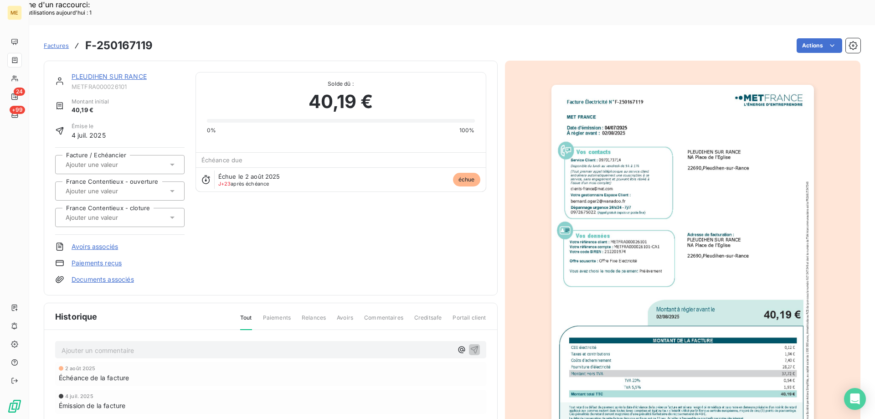
click at [748, 167] on img "button" at bounding box center [682, 270] width 262 height 371
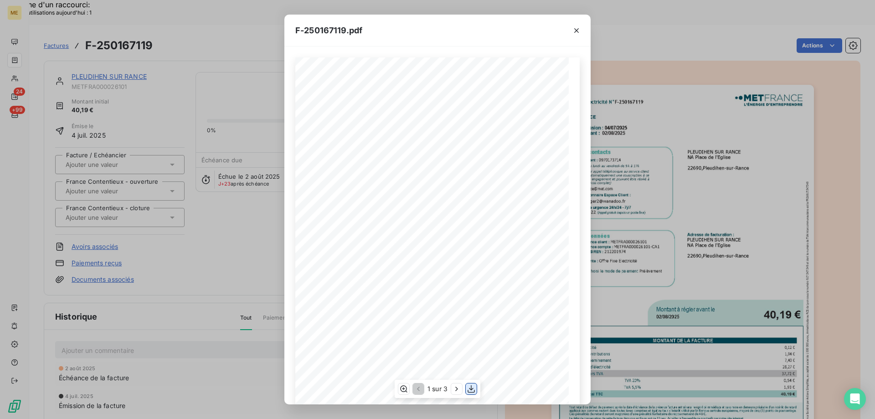
click at [469, 387] on icon "button" at bounding box center [470, 388] width 9 height 9
click at [634, 22] on div "F-250167119.pdf Facture Électricité N° F-250167119 MET Energie France 4, rue de…" at bounding box center [437, 209] width 875 height 419
click at [577, 32] on icon "button" at bounding box center [576, 30] width 9 height 9
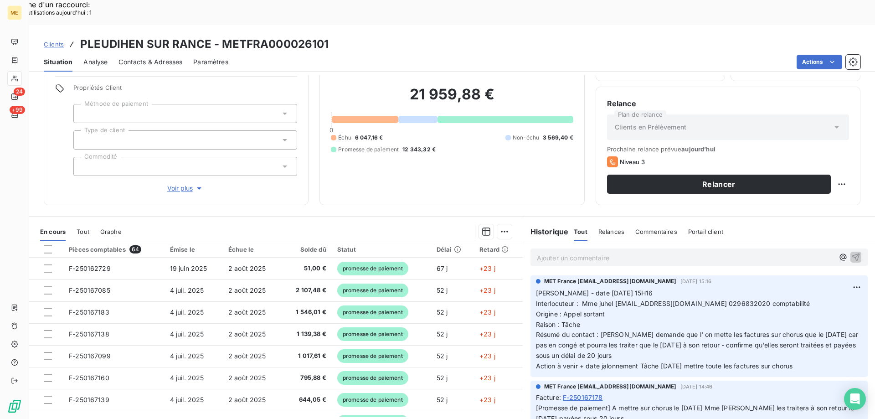
scroll to position [388, 0]
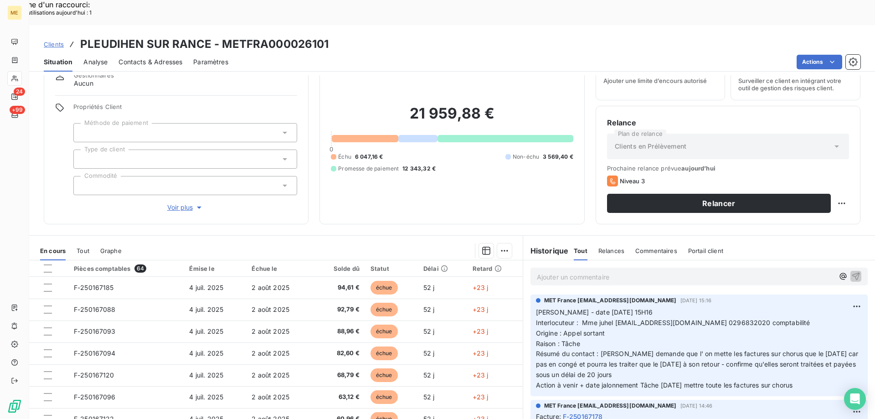
scroll to position [58, 0]
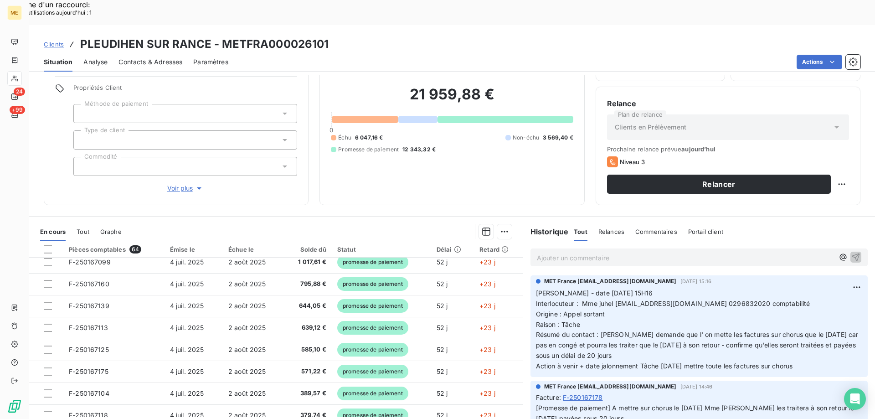
scroll to position [388, 0]
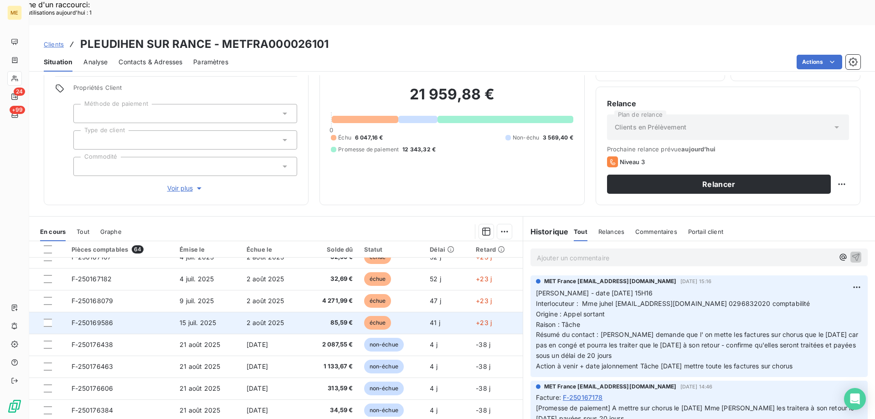
scroll to position [148, 0]
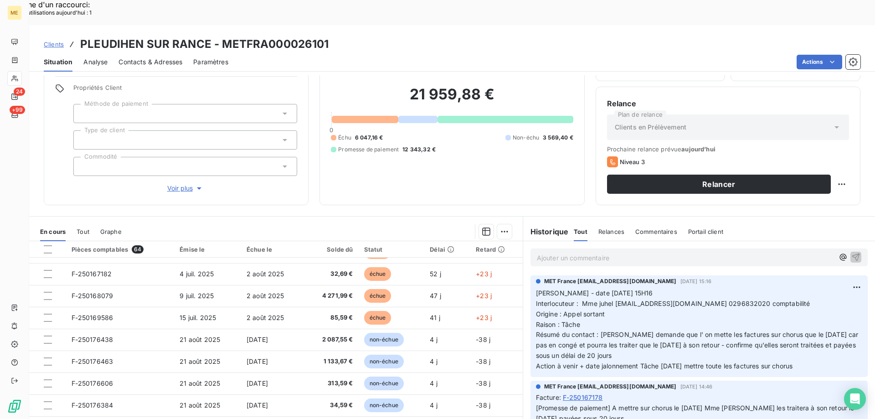
click at [84, 228] on span "Tout" at bounding box center [83, 231] width 13 height 7
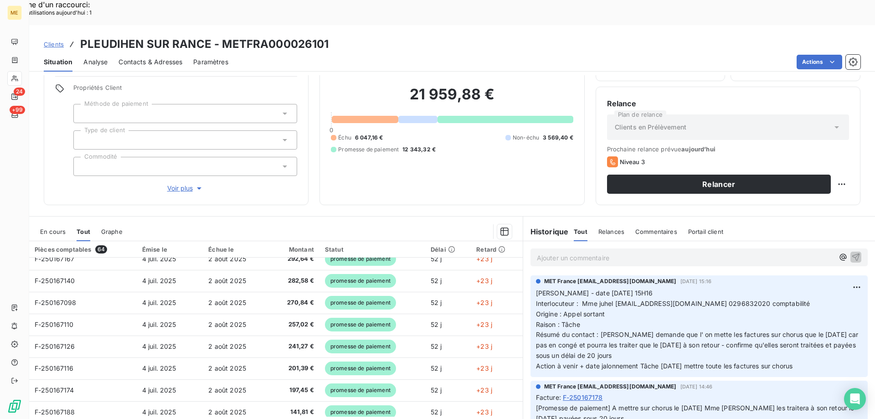
scroll to position [388, 0]
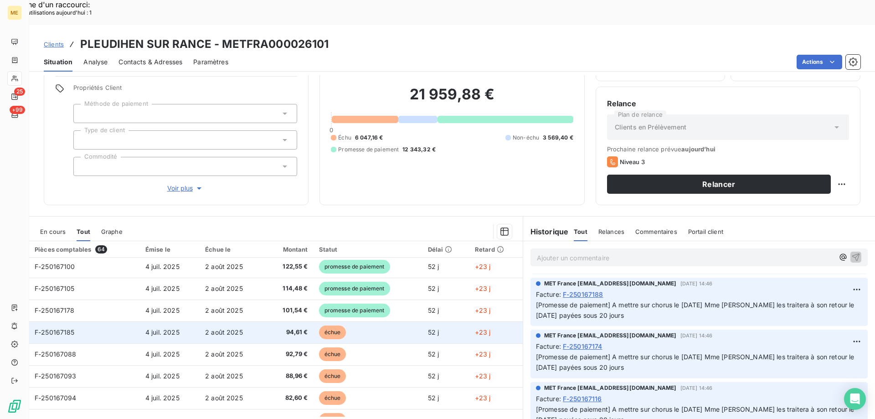
scroll to position [91, 0]
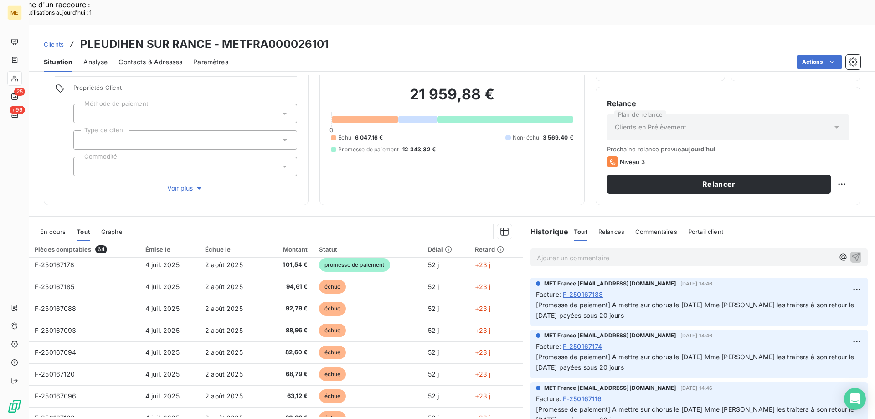
click at [742, 36] on div "Clients PLEUDIHEN SUR RANCE - METFRA000026101" at bounding box center [451, 44] width 845 height 16
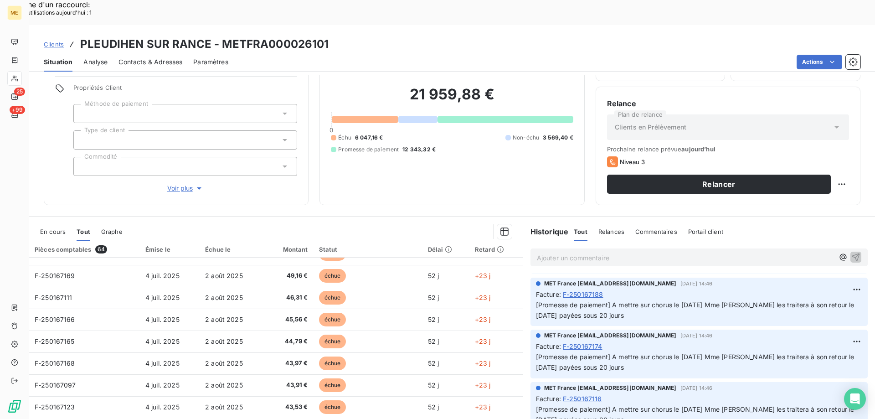
scroll to position [388, 0]
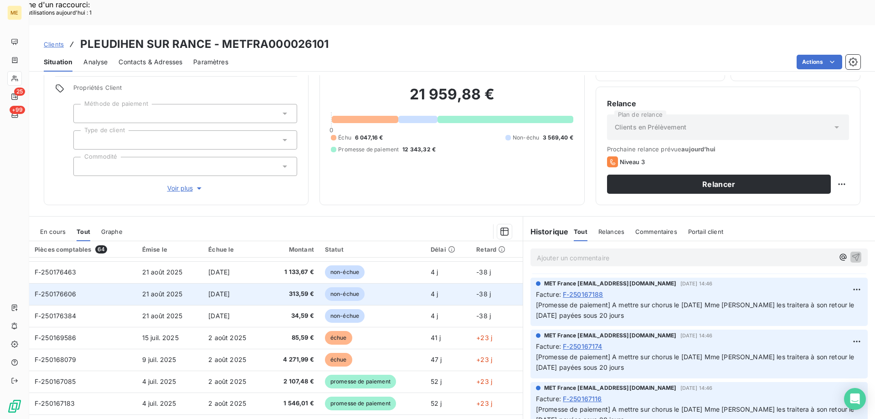
scroll to position [0, 0]
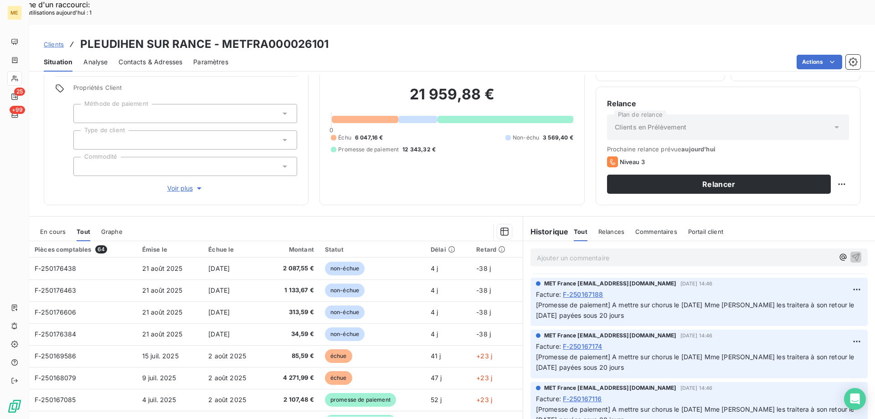
click at [109, 228] on span "Graphe" at bounding box center [111, 231] width 21 height 7
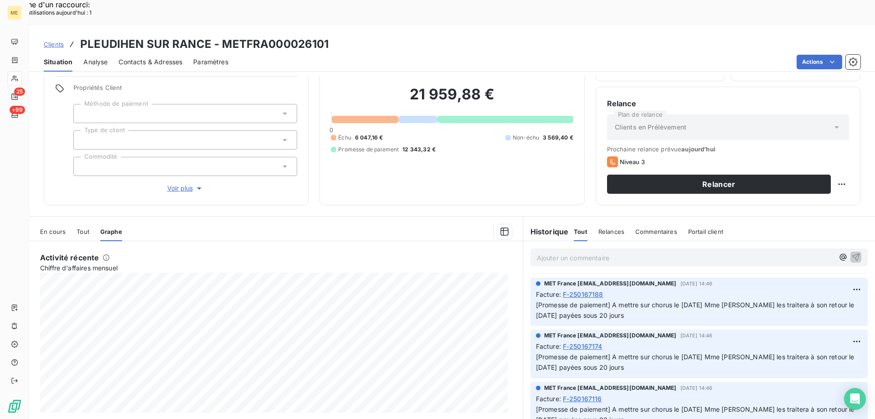
click at [52, 228] on span "En cours" at bounding box center [53, 231] width 26 height 7
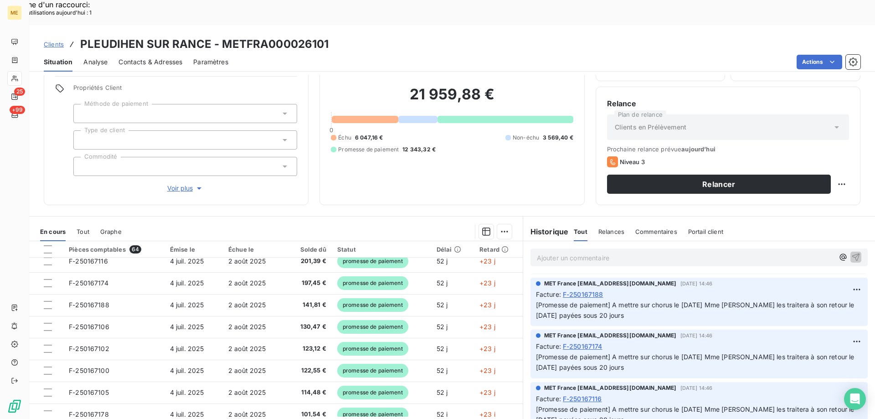
scroll to position [388, 0]
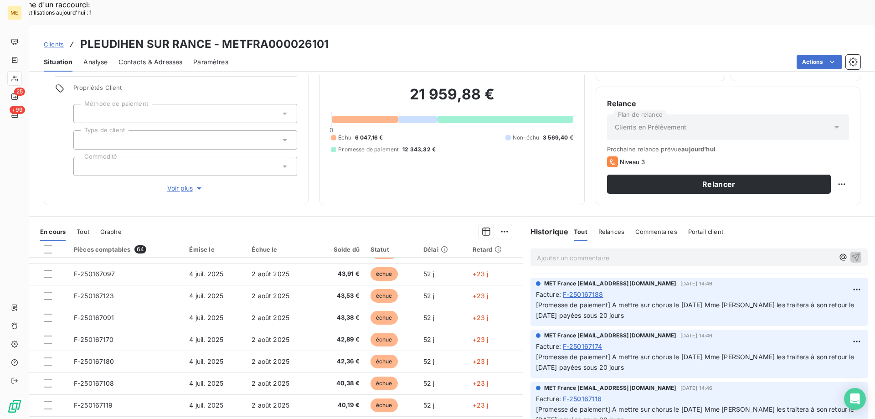
click at [747, 36] on div "Clients PLEUDIHEN SUR RANCE - METFRA000026101" at bounding box center [451, 44] width 845 height 16
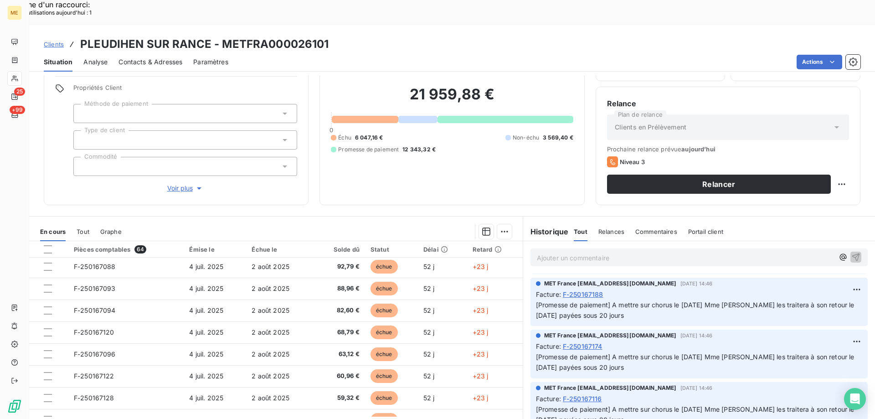
scroll to position [0, 0]
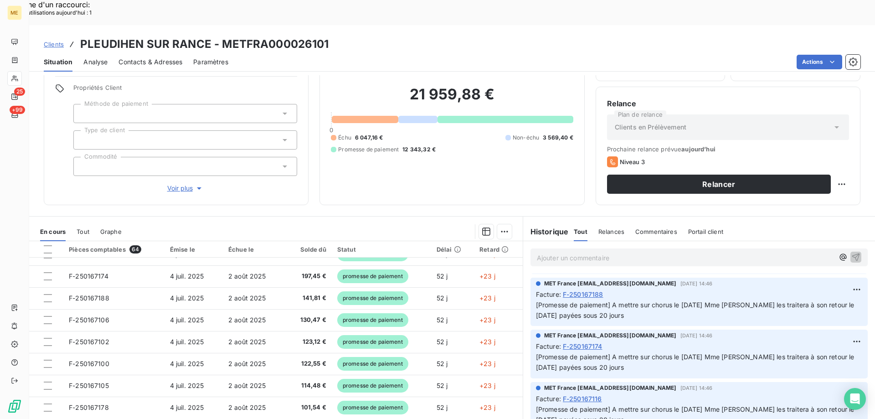
scroll to position [388, 0]
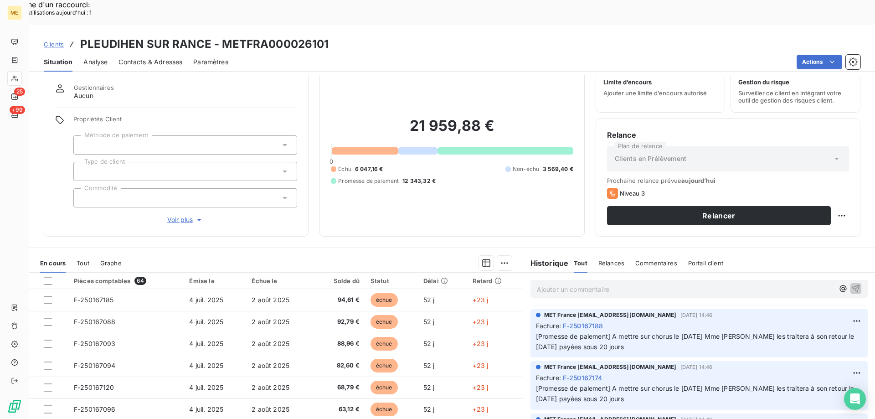
scroll to position [58, 0]
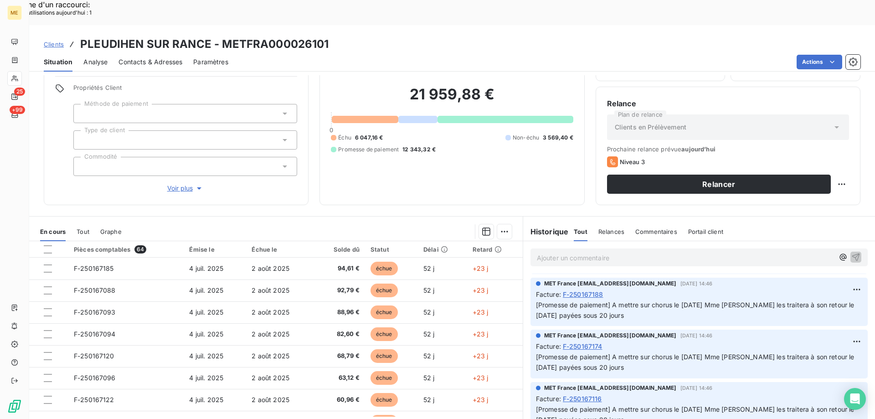
click at [745, 36] on div "Clients PLEUDIHEN SUR RANCE - METFRA000026101" at bounding box center [451, 44] width 845 height 16
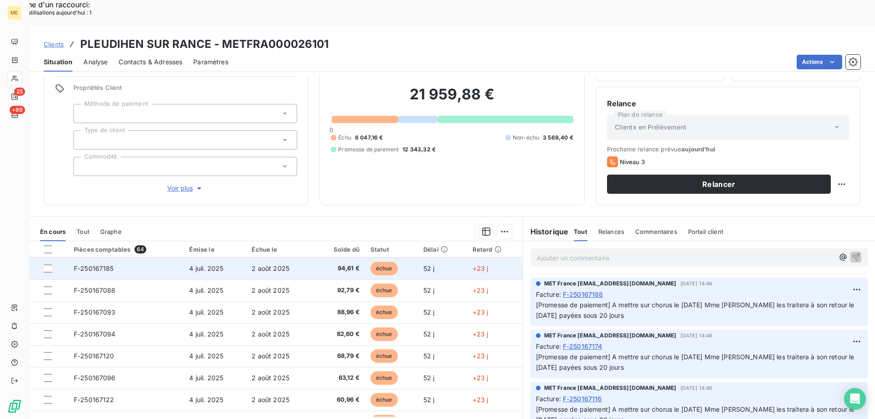
click at [102, 264] on span "F-250167185" at bounding box center [94, 268] width 40 height 8
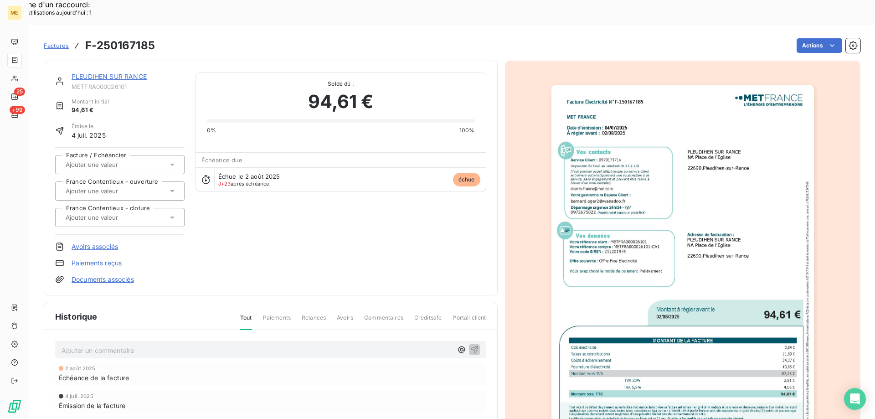
click at [727, 171] on img "button" at bounding box center [682, 270] width 262 height 371
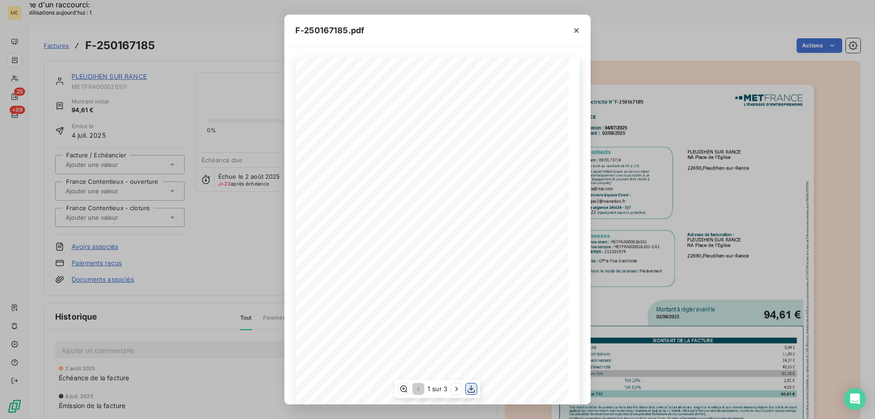
click at [471, 388] on icon "button" at bounding box center [470, 389] width 7 height 8
click at [576, 31] on icon "button" at bounding box center [576, 30] width 9 height 9
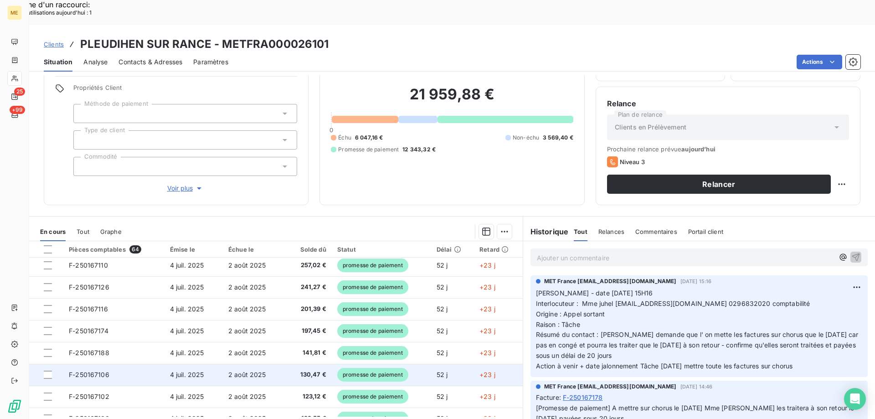
scroll to position [388, 0]
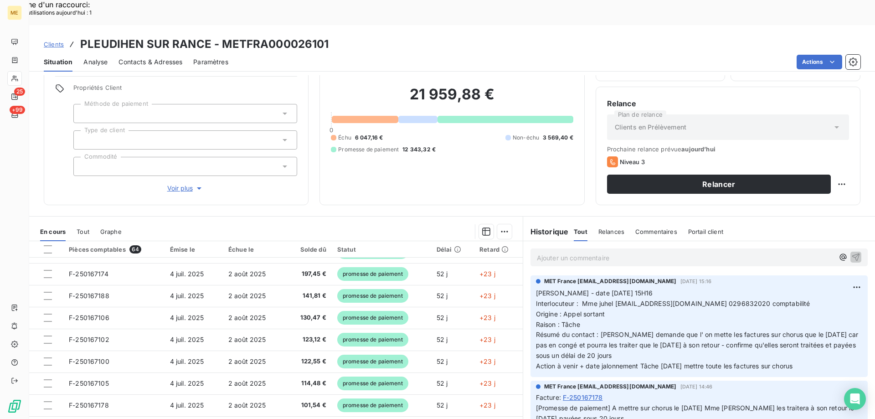
click at [563, 36] on div "Clients PLEUDIHEN SUR RANCE - METFRA000026101" at bounding box center [451, 44] width 845 height 16
drag, startPoint x: 680, startPoint y: 4, endPoint x: 659, endPoint y: 17, distance: 25.2
click at [678, 25] on div "Clients PLEUDIHEN SUR RANCE - METFRA000026101 Situation Analyse Contacts & Adre…" at bounding box center [451, 48] width 845 height 46
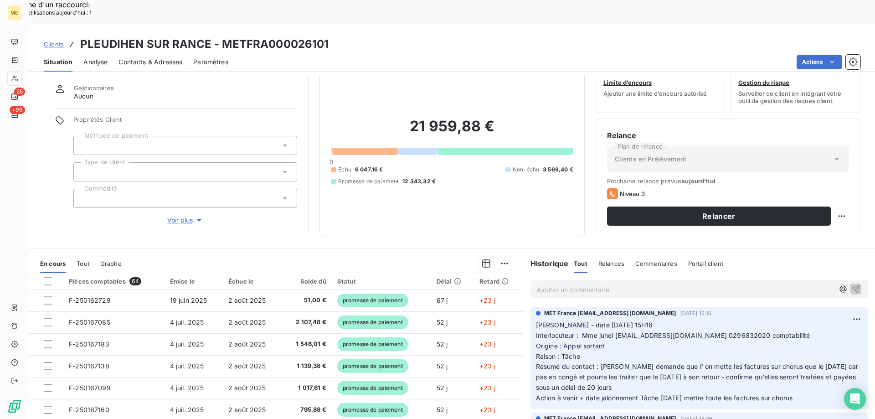
scroll to position [58, 0]
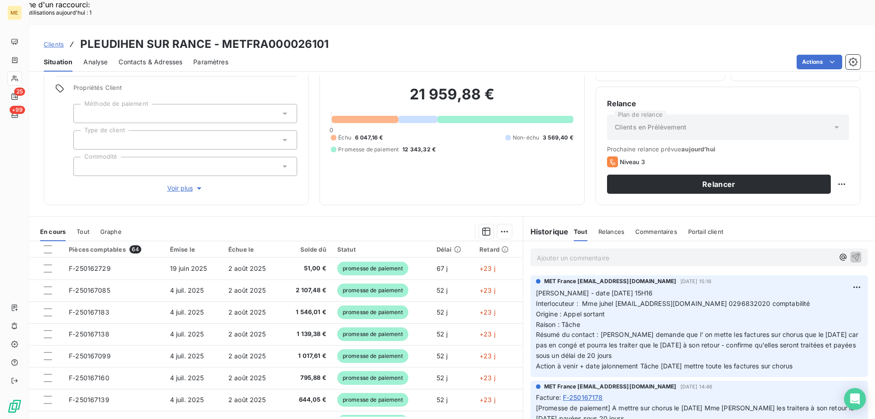
drag, startPoint x: 814, startPoint y: 339, endPoint x: 530, endPoint y: 264, distance: 294.3
click at [530, 275] on div "MET France met-france@recouvrement.met.com 18 août 2025, 15:16 Valérie - date 1…" at bounding box center [698, 326] width 337 height 102
copy p "Valérie - date 18/08/2025 15H16 Interlocuteur : Mme juhel mairie.juhel@orange.f…"
click at [550, 252] on p "Ajouter un commentaire ﻿" at bounding box center [685, 257] width 297 height 11
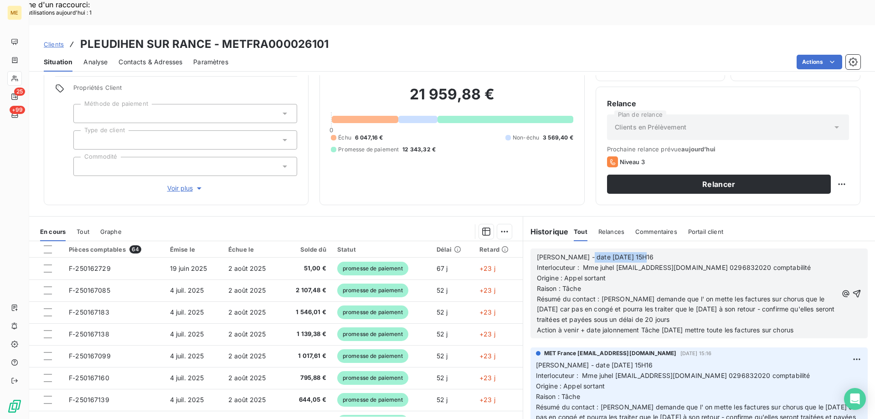
drag, startPoint x: 577, startPoint y: 229, endPoint x: 874, endPoint y: 226, distance: 297.0
click at [874, 226] on div "Informations client Gestionnaires Aucun Propriétés Client Méthode de paiement T…" at bounding box center [451, 259] width 845 height 368
click at [644, 283] on p "Raison : Tâche" at bounding box center [687, 288] width 301 height 10
click at [698, 263] on span "Interlocuteur : Mme juhel mairie.juhel@orange.fr 0296832020 comptabilité" at bounding box center [674, 267] width 274 height 8
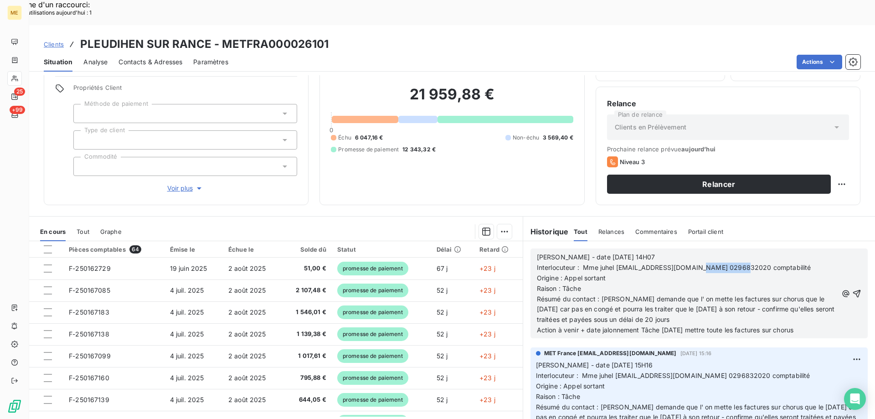
copy span "0296832020"
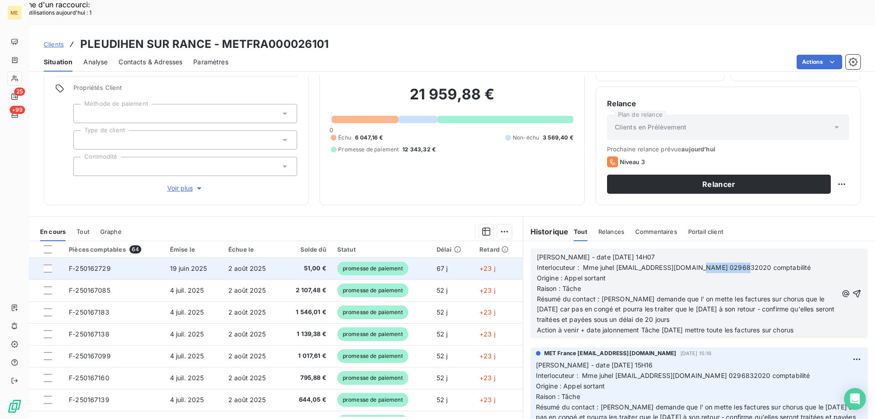
click at [91, 264] on span "F-250162729" at bounding box center [90, 268] width 42 height 8
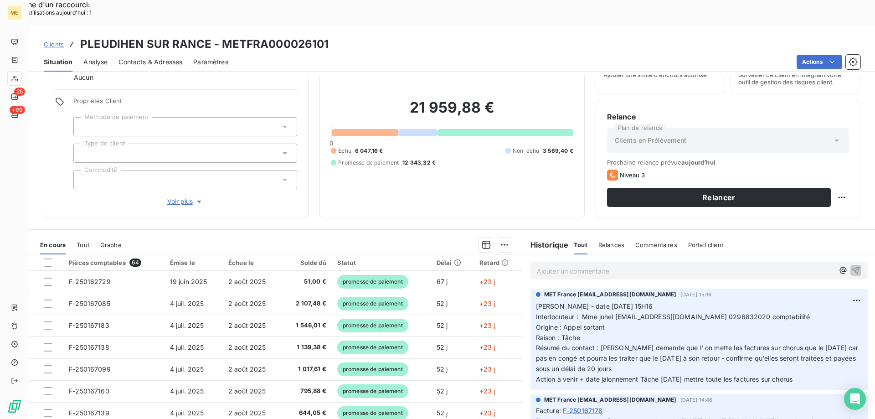
scroll to position [58, 0]
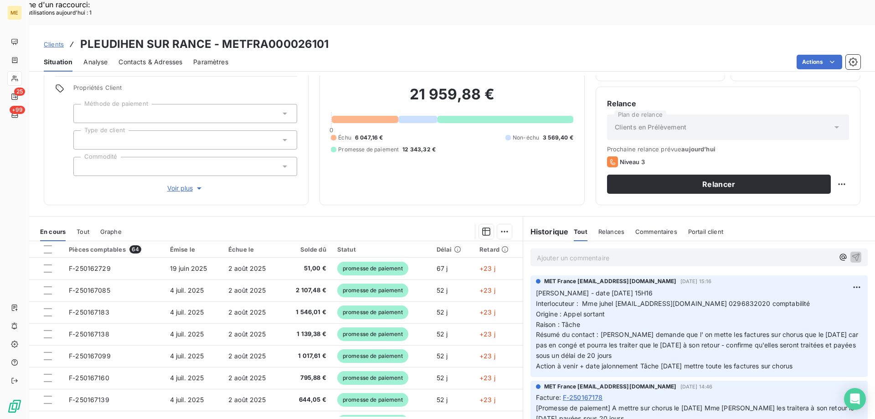
click at [790, 288] on p "Valérie - date 18/08/2025 15H16 Interlocuteur : Mme juhel mairie.juhel@orange.f…" at bounding box center [699, 329] width 326 height 83
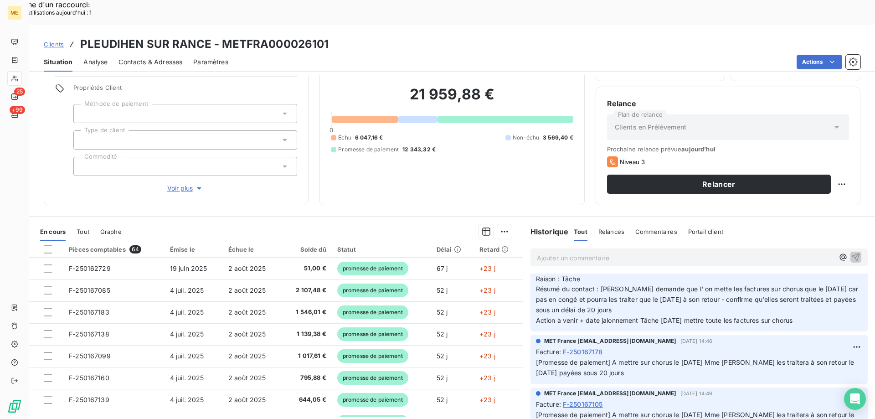
scroll to position [0, 0]
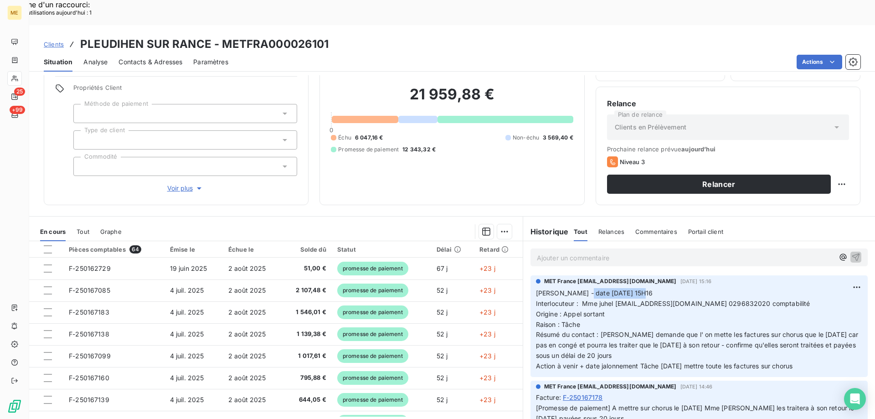
drag, startPoint x: 575, startPoint y: 269, endPoint x: 671, endPoint y: 263, distance: 96.7
click at [671, 288] on p "Valérie - date 18/08/2025 15H16 Interlocuteur : Mme juhel mairie.juhel@orange.f…" at bounding box center [699, 329] width 326 height 83
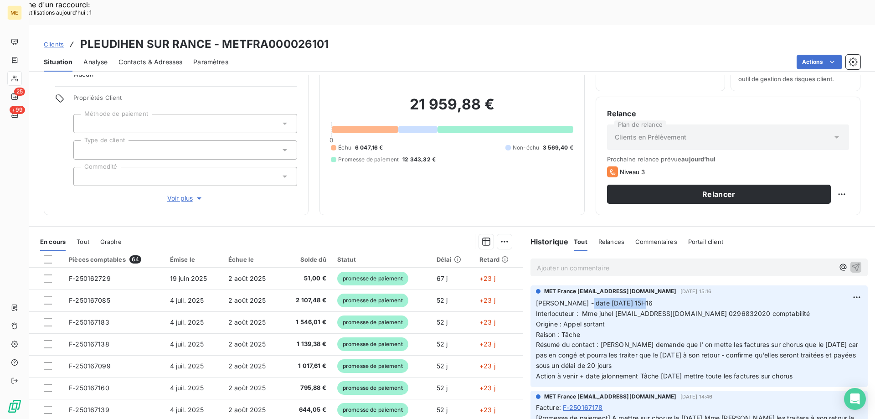
scroll to position [58, 0]
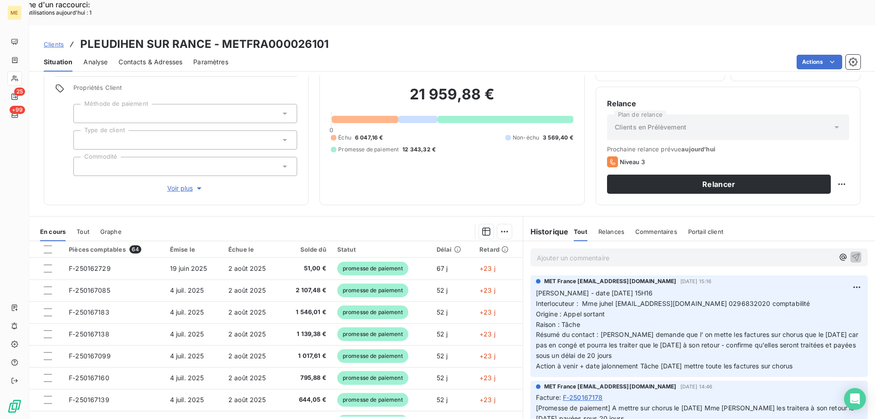
click at [827, 335] on p "Valérie - date 18/08/2025 15H16 Interlocuteur : Mme juhel mairie.juhel@orange.f…" at bounding box center [699, 329] width 326 height 83
drag, startPoint x: 779, startPoint y: 345, endPoint x: 551, endPoint y: 237, distance: 252.2
click at [531, 317] on div "MET France met-france@recouvrement.met.com 18 août 2025, 15:16 Valérie - date 1…" at bounding box center [698, 326] width 337 height 102
click at [813, 336] on p "Valérie - date 18/08/2025 15H16 Interlocuteur : Mme juhel mairie.juhel@orange.f…" at bounding box center [699, 329] width 326 height 83
drag, startPoint x: 815, startPoint y: 338, endPoint x: 533, endPoint y: 267, distance: 291.1
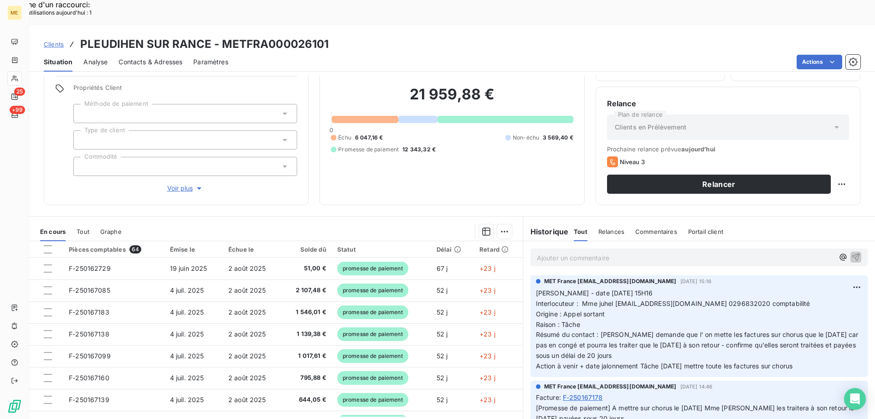
click at [536, 288] on p "Valérie - date 18/08/2025 15H16 Interlocuteur : Mme juhel mairie.juhel@orange.f…" at bounding box center [699, 329] width 326 height 83
copy p "Valérie - date 18/08/2025 15H16 Interlocuteur : Mme juhel mairie.juhel@orange.f…"
click at [553, 252] on p "Ajouter un commentaire ﻿" at bounding box center [685, 257] width 297 height 11
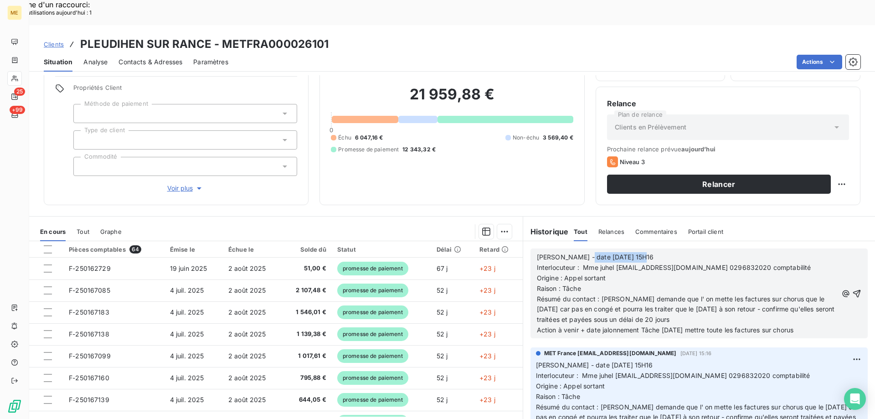
drag, startPoint x: 577, startPoint y: 229, endPoint x: 754, endPoint y: 211, distance: 178.1
click at [749, 216] on div "Historique Tout Relances Commentaires Portail client Tout Relances Commentaires…" at bounding box center [699, 329] width 352 height 227
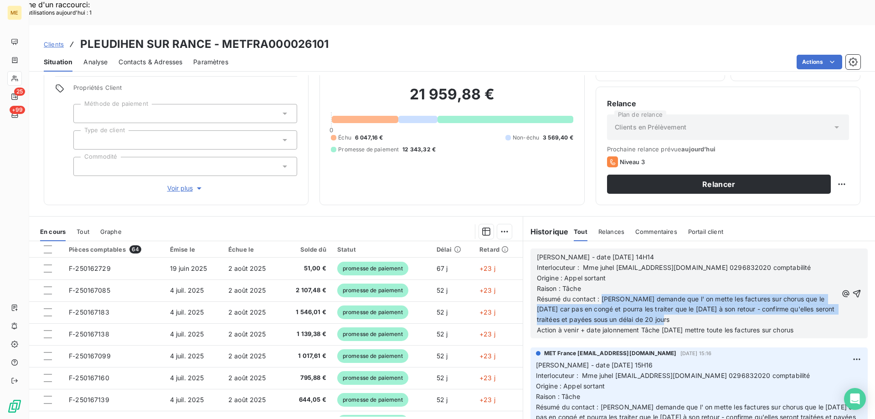
drag, startPoint x: 599, startPoint y: 273, endPoint x: 720, endPoint y: 297, distance: 122.6
click at [719, 298] on p "Résumé du contact : Mme demande que l' on mette les factures sur chorus que le …" at bounding box center [687, 309] width 301 height 31
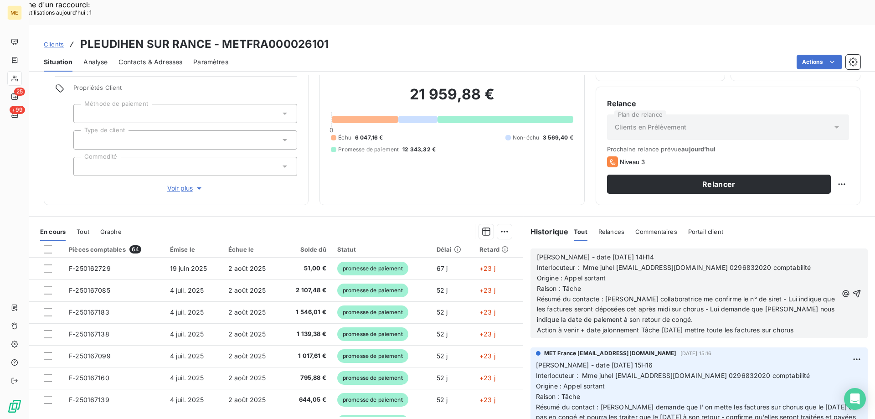
click at [736, 295] on span "Résumé du contacte : Sa collaboratrice me confirme le n° de siret - Lui indique…" at bounding box center [687, 309] width 300 height 29
click at [754, 297] on p "Résumé du contacte : Sa collaboratrice me confirme le n° de siret 212 201 974 0…" at bounding box center [687, 309] width 301 height 31
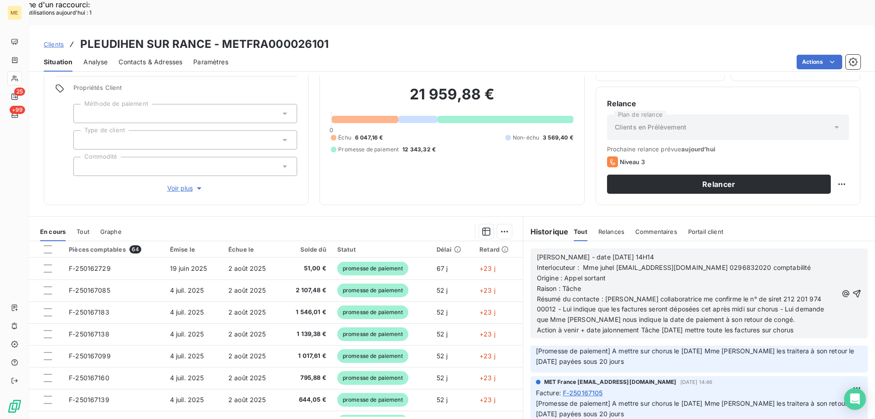
scroll to position [137, 0]
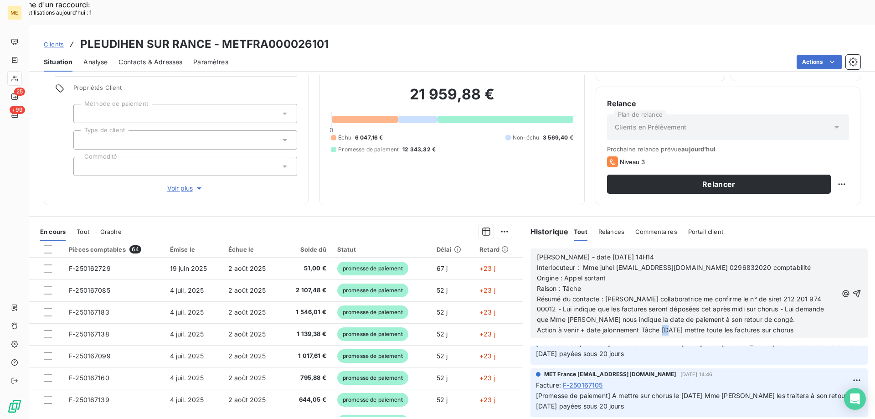
drag, startPoint x: 658, startPoint y: 304, endPoint x: 666, endPoint y: 303, distance: 8.7
click at [666, 326] on span "Action à venir + date jalonnement Tâche [DATE] mettre toute les factures sur ch…" at bounding box center [665, 330] width 256 height 8
click at [677, 326] on span "Action à venir + date jalonnement Tâche 05/08/2025 mettre toute les factures su…" at bounding box center [665, 330] width 256 height 8
click at [852, 289] on icon "button" at bounding box center [856, 293] width 9 height 9
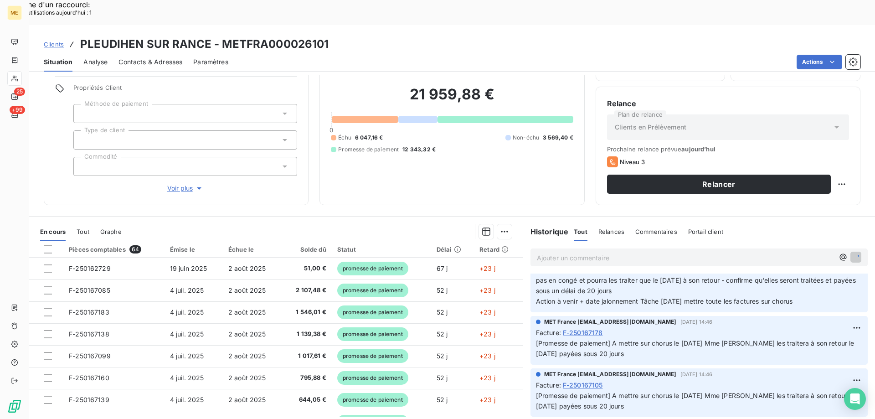
scroll to position [170, 0]
click at [235, 166] on div "Informations client Gestionnaires Aucun Propriétés Client Méthode de paiement T…" at bounding box center [176, 114] width 265 height 182
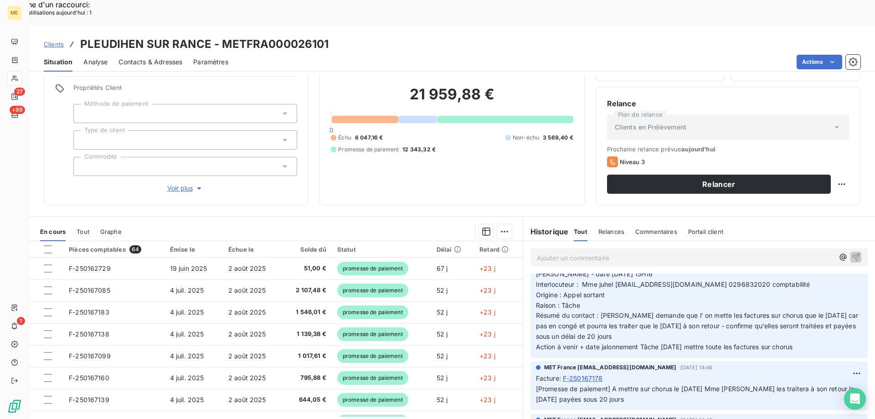
scroll to position [0, 0]
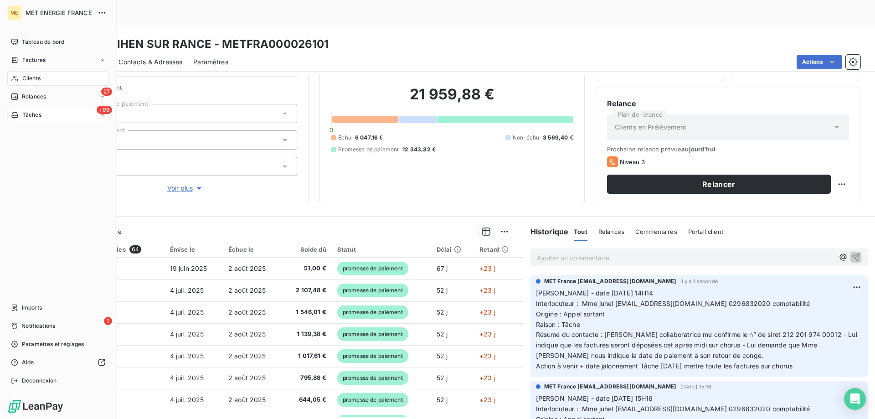
click at [48, 113] on div "+99 Tâches" at bounding box center [58, 114] width 102 height 15
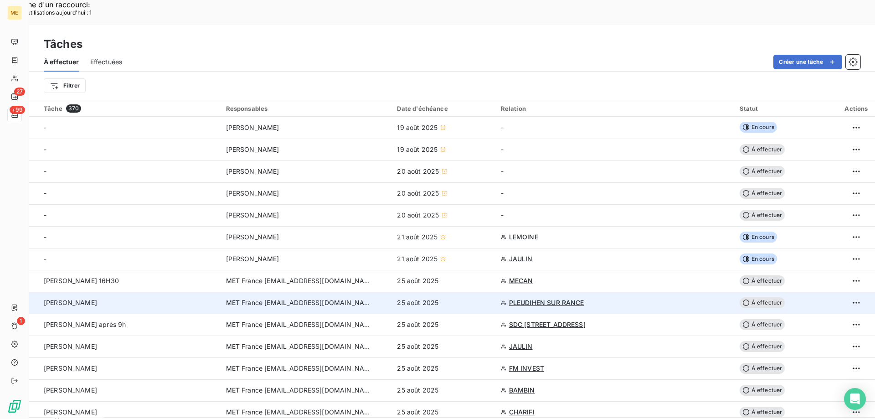
click at [763, 297] on span "À effectuer" at bounding box center [762, 302] width 46 height 11
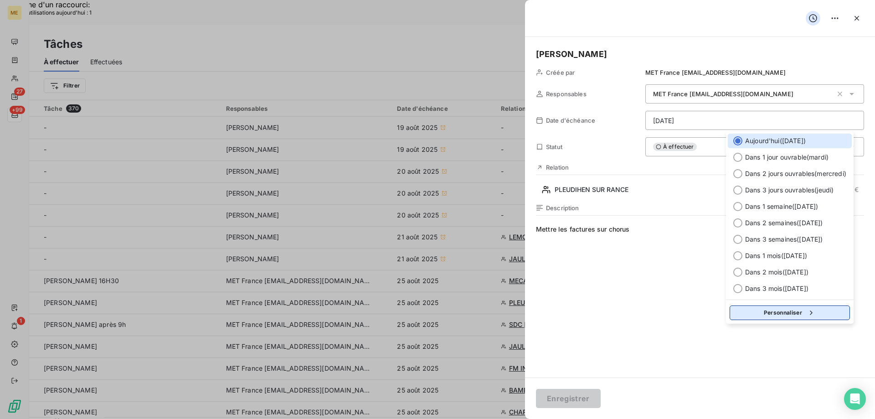
click at [767, 311] on button "Personnaliser" at bounding box center [789, 312] width 120 height 15
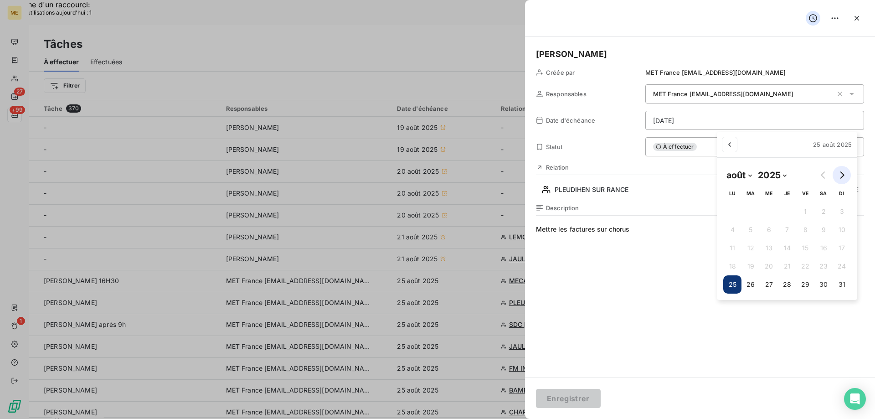
click at [839, 176] on icon "Go to next month" at bounding box center [841, 174] width 7 height 7
select select "8"
click at [802, 212] on button "5" at bounding box center [801, 211] width 18 height 18
type input "05/09/2025"
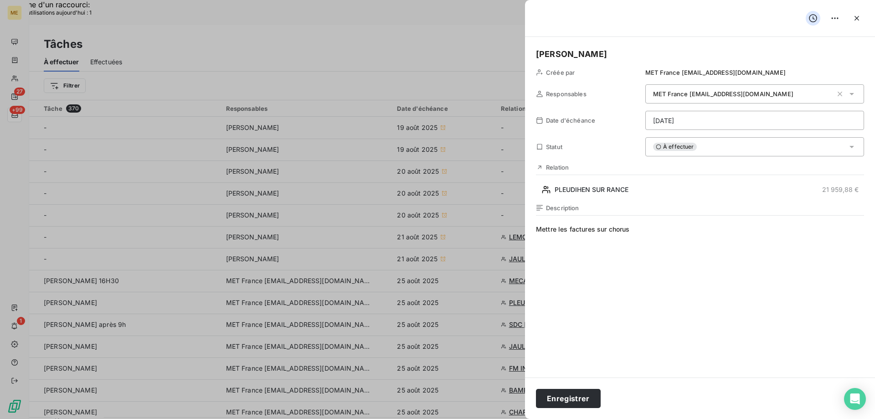
click at [537, 227] on div "Valérie Créée par MET France met-france@recouvrement.met.com Responsables MET F…" at bounding box center [700, 207] width 350 height 340
drag, startPoint x: 537, startPoint y: 227, endPoint x: 870, endPoint y: 230, distance: 333.4
click at [870, 230] on div "Valérie Créée par MET France met-france@recouvrement.met.com Responsables MET F…" at bounding box center [700, 207] width 350 height 340
click at [581, 392] on button "Enregistrer" at bounding box center [568, 398] width 65 height 19
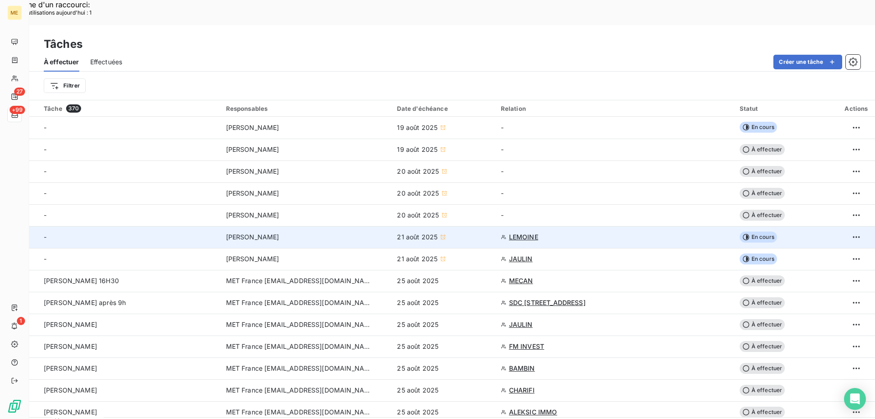
scroll to position [46, 0]
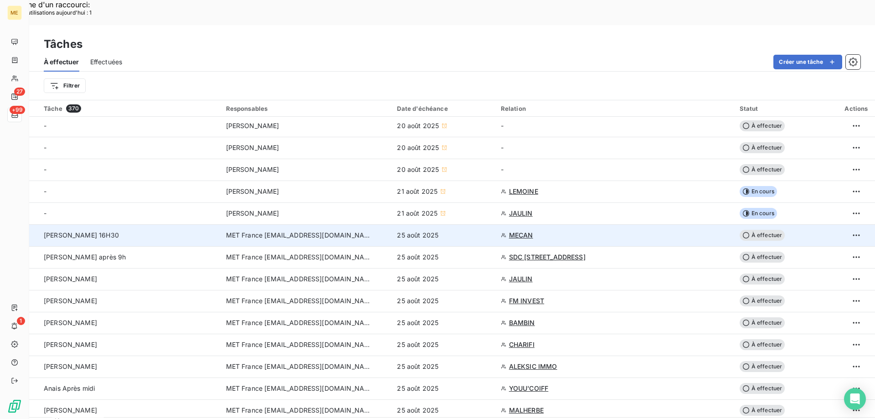
click at [758, 230] on span "À effectuer" at bounding box center [762, 235] width 46 height 11
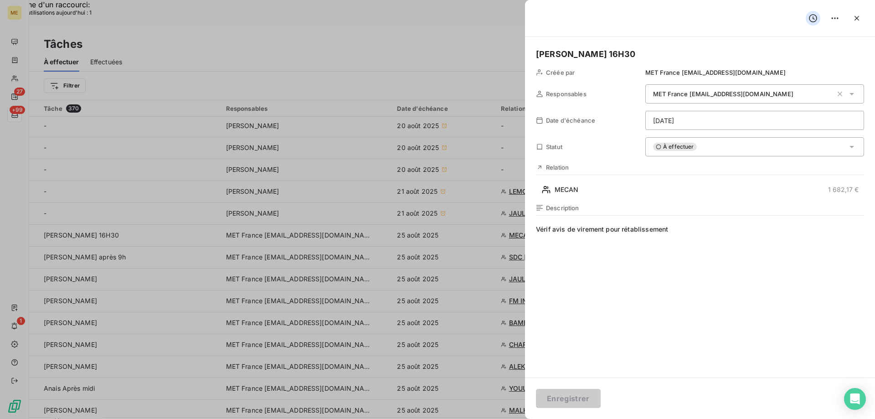
click at [320, 21] on div at bounding box center [437, 209] width 875 height 419
click at [857, 20] on icon "button" at bounding box center [856, 18] width 9 height 9
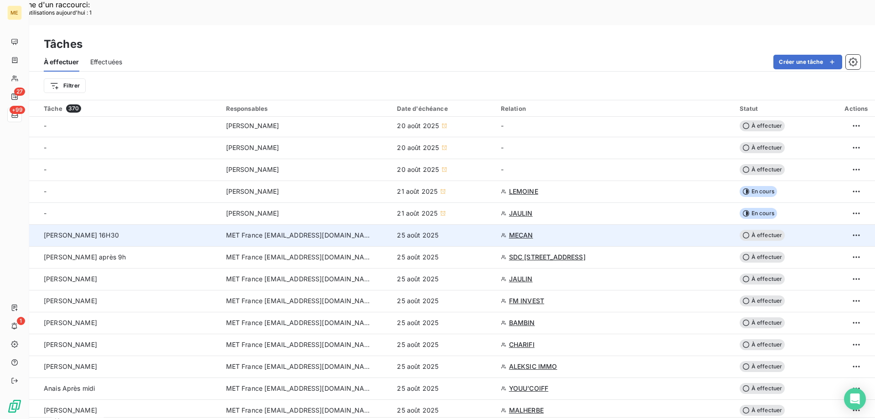
click at [759, 230] on span "À effectuer" at bounding box center [762, 235] width 46 height 11
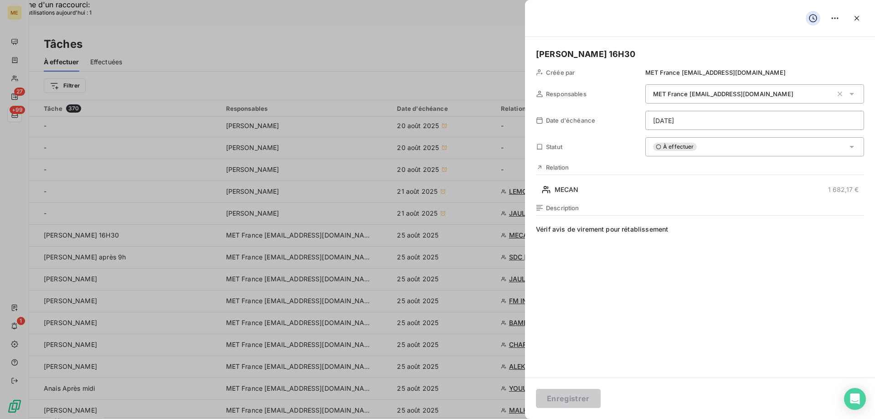
click at [724, 144] on div "À effectuer" at bounding box center [754, 146] width 219 height 19
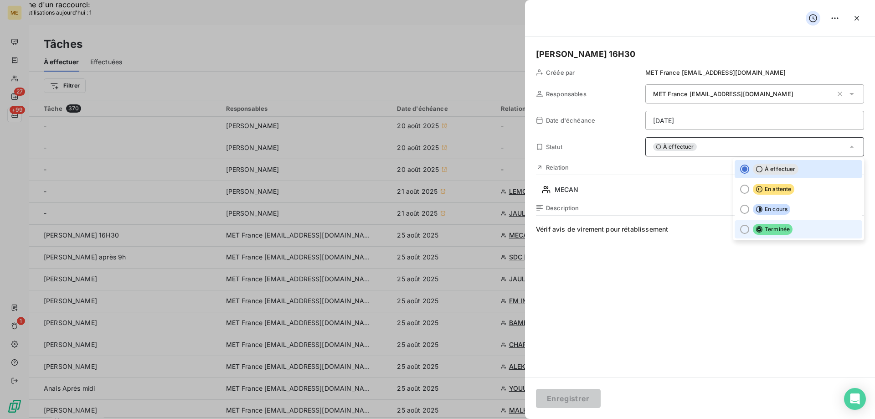
click at [740, 229] on div at bounding box center [744, 229] width 9 height 9
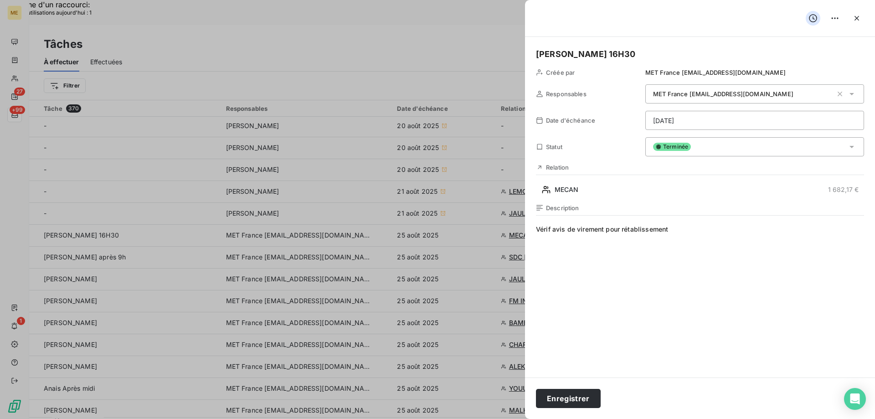
drag, startPoint x: 564, startPoint y: 397, endPoint x: 680, endPoint y: 313, distance: 143.3
click at [565, 396] on button "Enregistrer" at bounding box center [568, 398] width 65 height 19
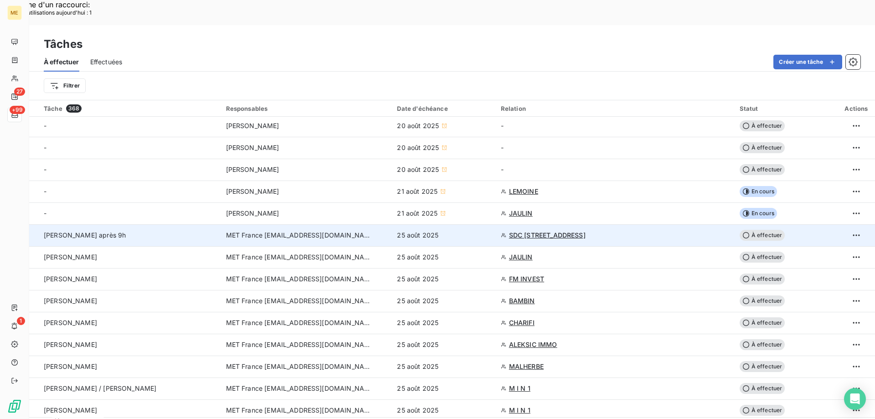
click at [540, 230] on span "SDC [STREET_ADDRESS]" at bounding box center [547, 234] width 77 height 9
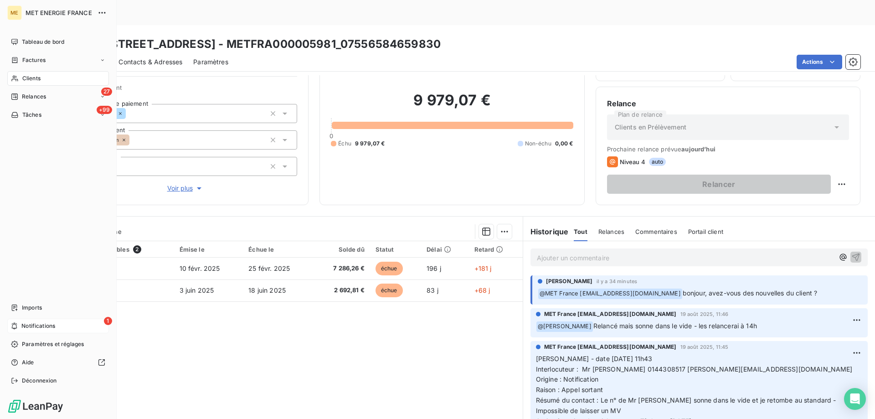
click at [37, 326] on span "Notifications" at bounding box center [38, 326] width 34 height 8
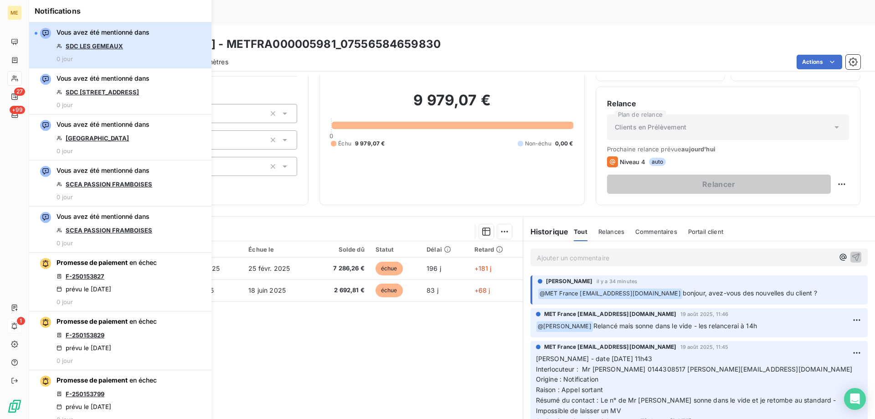
click at [134, 44] on div "Vous avez été mentionné dans SDC LES GEMEAUX 0 jour" at bounding box center [102, 45] width 93 height 35
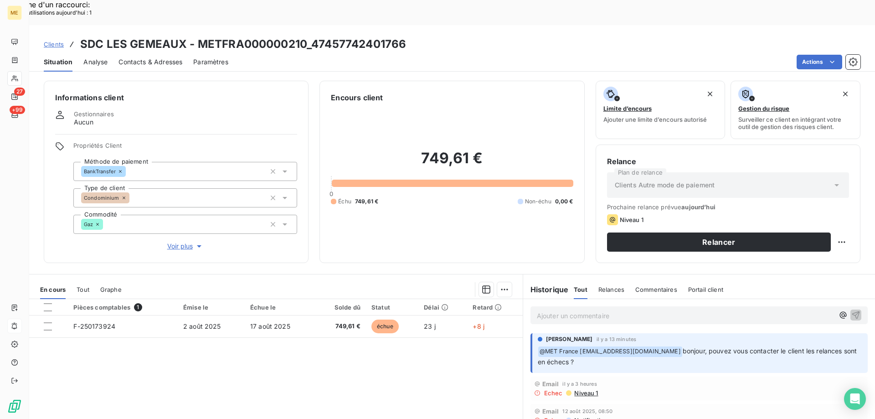
click at [173, 241] on span "Voir plus" at bounding box center [185, 245] width 36 height 9
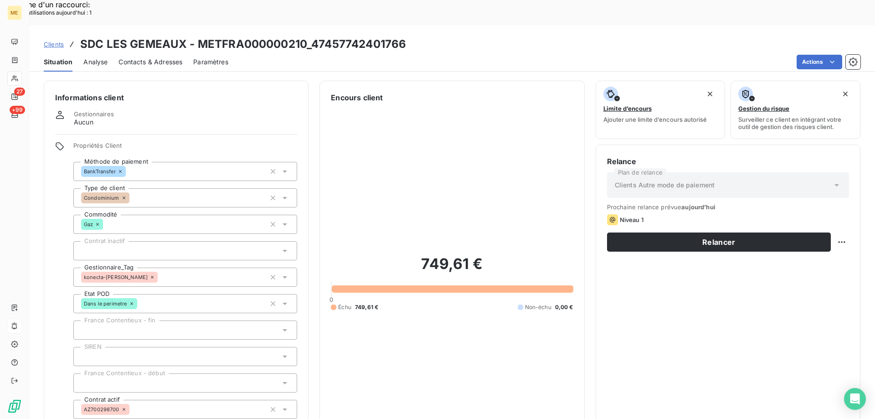
click at [420, 150] on div "749,61 € 0 Échu 749,61 € Non-échu 0,00 €" at bounding box center [452, 282] width 242 height 359
click at [431, 328] on div "749,61 € 0 Échu 749,61 € Non-échu 0,00 €" at bounding box center [452, 282] width 242 height 359
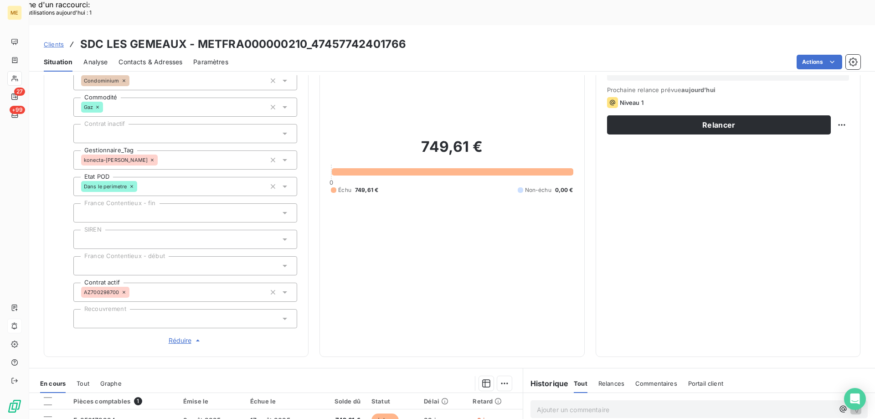
scroll to position [137, 0]
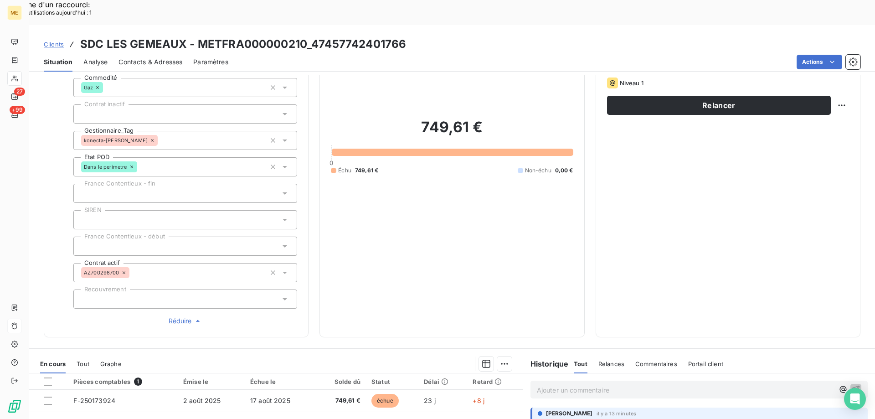
click at [180, 316] on span "Réduire" at bounding box center [186, 320] width 34 height 9
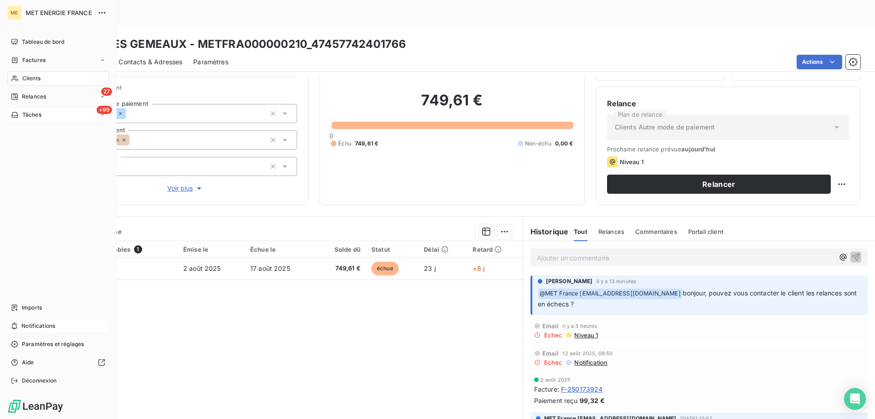
click at [55, 113] on div "+99 Tâches" at bounding box center [58, 114] width 102 height 15
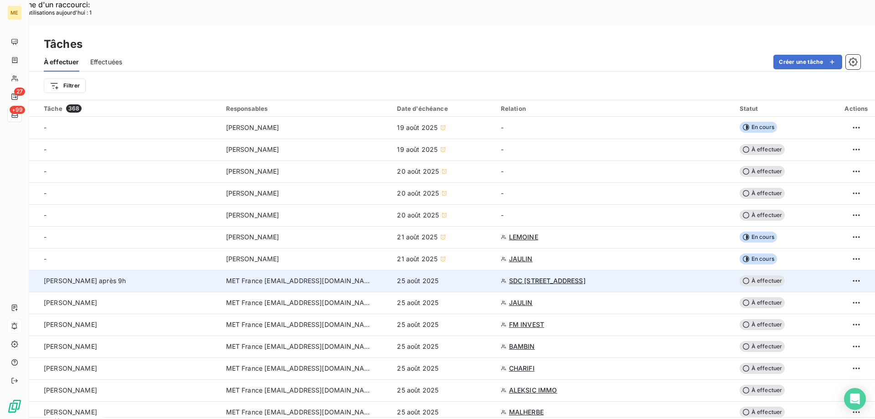
click at [553, 276] on span "SDC [STREET_ADDRESS]" at bounding box center [547, 280] width 77 height 9
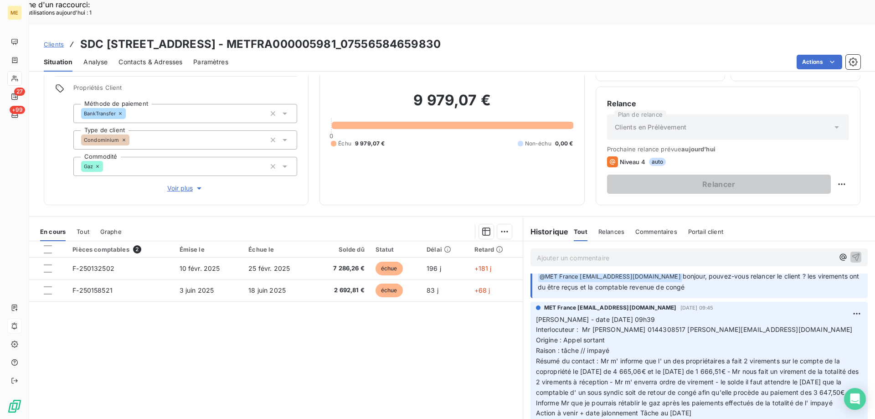
scroll to position [91, 0]
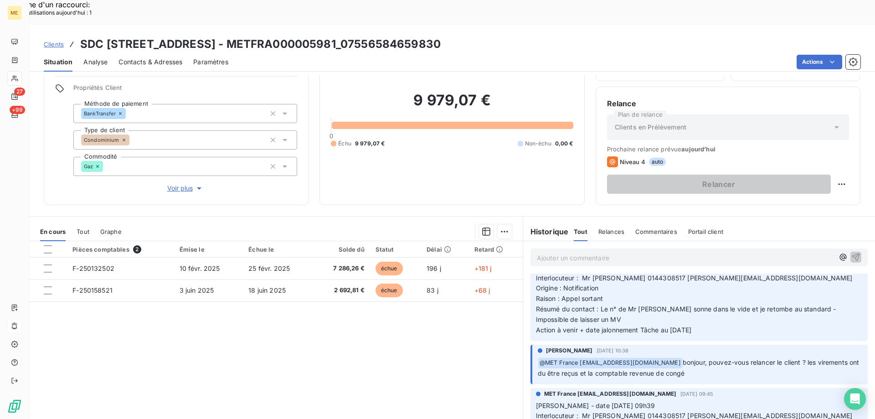
click at [629, 274] on span "Interlocuteur : Mr arrivetz 0144308517 pierre.arrivetz@foncia.com" at bounding box center [694, 278] width 317 height 8
copy span "0144308517"
click at [185, 184] on span "Voir plus" at bounding box center [185, 188] width 36 height 9
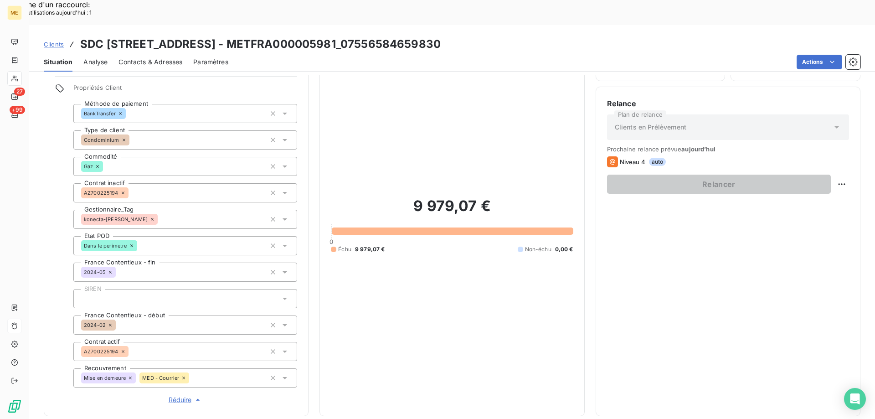
click at [179, 395] on span "Réduire" at bounding box center [186, 399] width 34 height 9
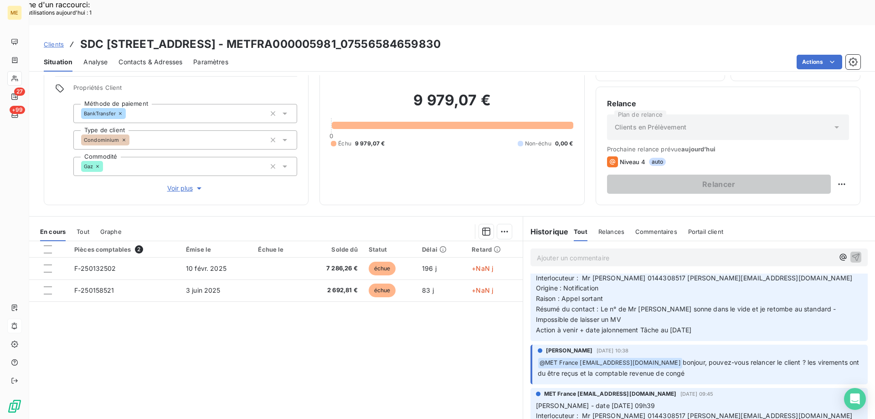
click at [743, 296] on p "Valérie - date 19/08/2025 11h43 Interlocuteur : Mr arrivetz 0144308517 pierre.a…" at bounding box center [699, 298] width 326 height 73
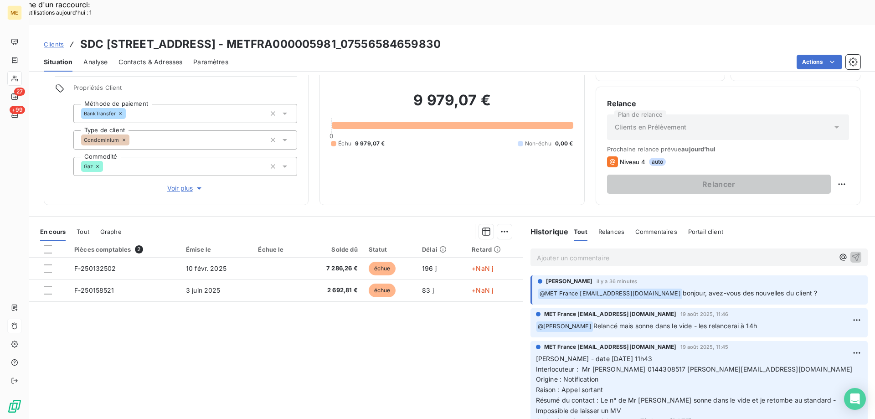
scroll to position [46, 0]
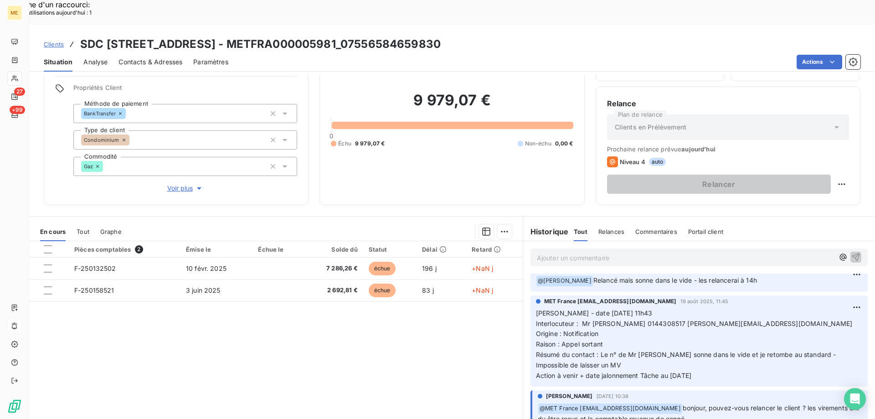
drag, startPoint x: 707, startPoint y: 350, endPoint x: 530, endPoint y: 286, distance: 188.0
click at [530, 295] on div "MET France met-france@recouvrement.met.com 19 août 2025, 11:45 Valérie - date 1…" at bounding box center [698, 340] width 337 height 91
copy p "Valérie - date 19/08/2025 11h43 Interlocuteur : Mr arrivetz 0144308517 pierre.a…"
click at [553, 252] on p "Ajouter un commentaire ﻿" at bounding box center [685, 257] width 297 height 11
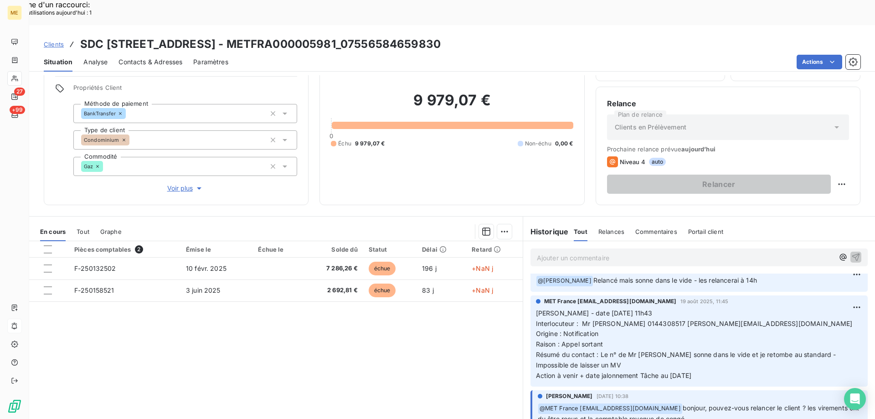
scroll to position [107, 0]
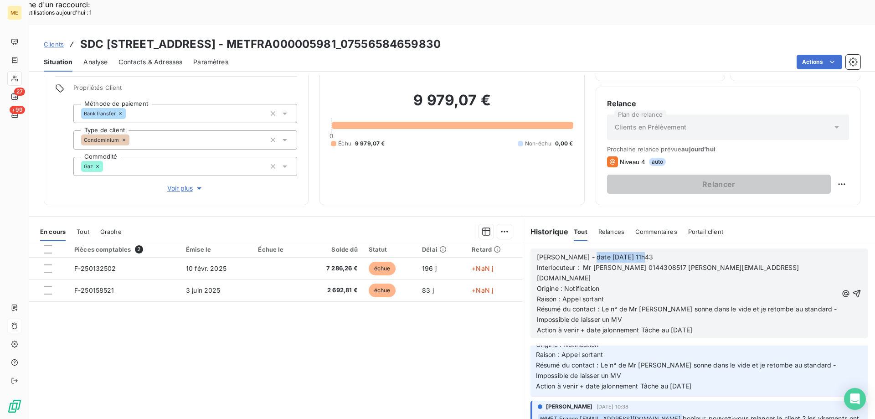
drag, startPoint x: 578, startPoint y: 232, endPoint x: 683, endPoint y: 229, distance: 105.7
click at [681, 252] on p "Valérie - date 19/08/2025 11h43" at bounding box center [687, 257] width 301 height 10
click at [603, 283] on p "Origine : Notification" at bounding box center [687, 288] width 301 height 10
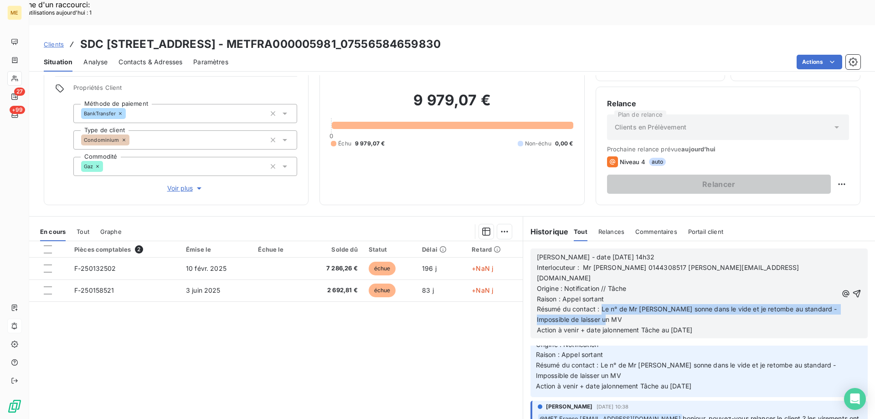
drag, startPoint x: 598, startPoint y: 273, endPoint x: 804, endPoint y: 283, distance: 206.6
click at [804, 304] on p "Résumé du contact : Le n° de Mr Arrivetz sonne dans le vide et je retombe au st…" at bounding box center [687, 314] width 301 height 21
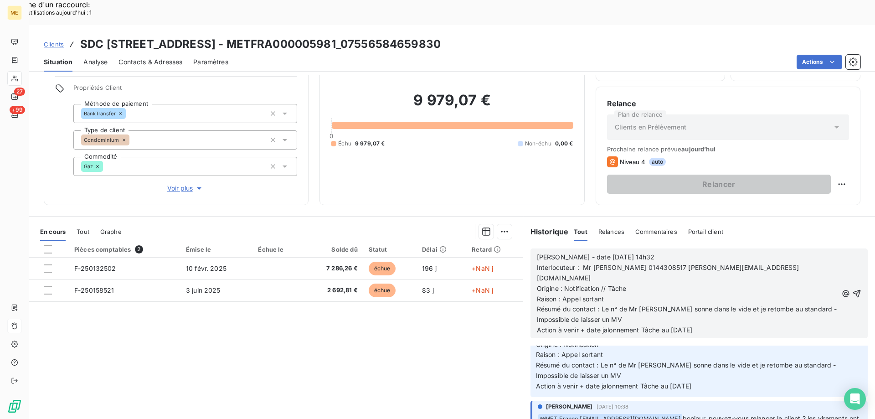
scroll to position [97, 0]
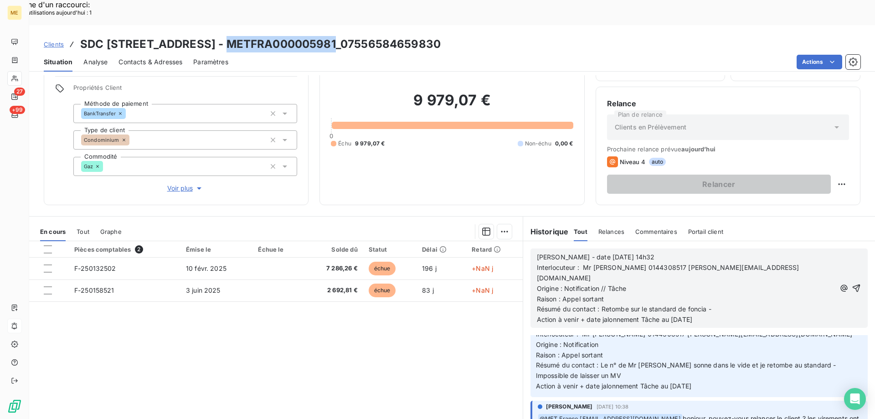
drag, startPoint x: 226, startPoint y: 14, endPoint x: 335, endPoint y: 17, distance: 108.9
click at [335, 36] on h3 "SDC 6 RUE MONTALIVET - METFRA000005981_07556584659830" at bounding box center [260, 44] width 360 height 16
copy h3 "METFRA000005981"
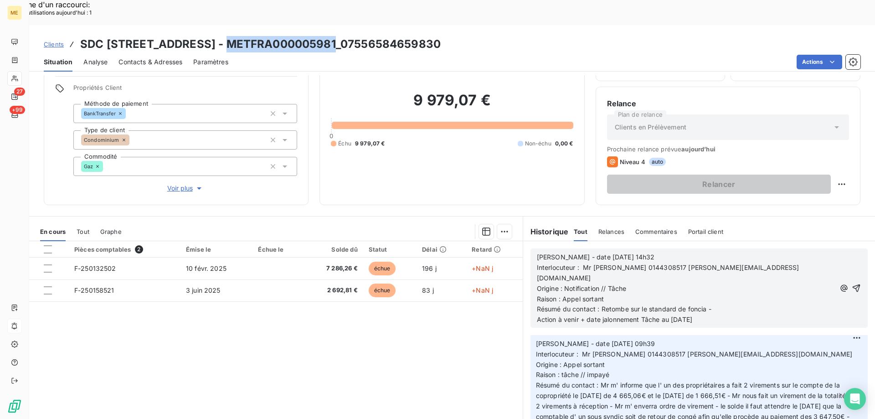
scroll to position [233, 0]
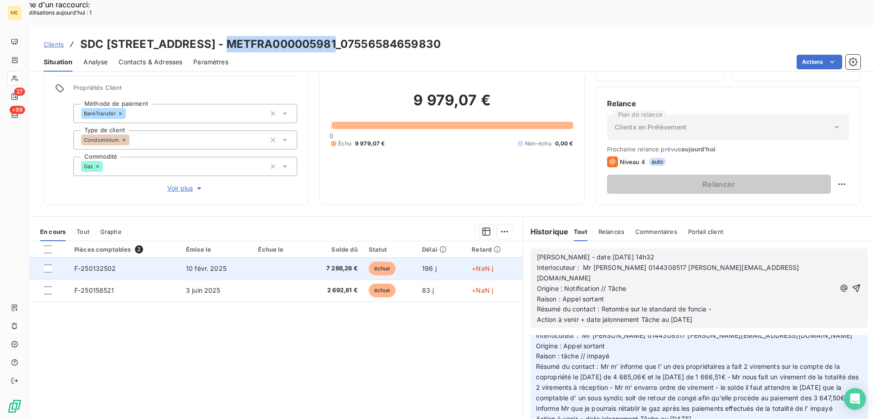
click at [93, 264] on span "F-250132502" at bounding box center [95, 268] width 42 height 8
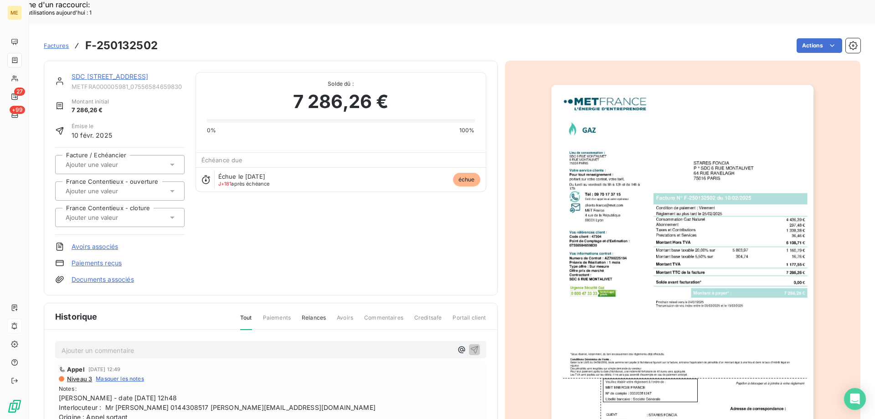
click at [650, 297] on img "button" at bounding box center [682, 270] width 262 height 371
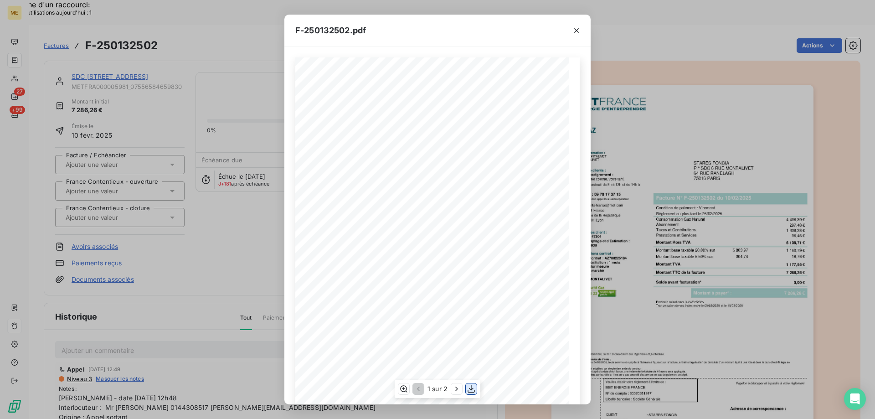
click at [472, 386] on icon "button" at bounding box center [470, 388] width 9 height 9
click at [576, 33] on icon "button" at bounding box center [576, 30] width 9 height 9
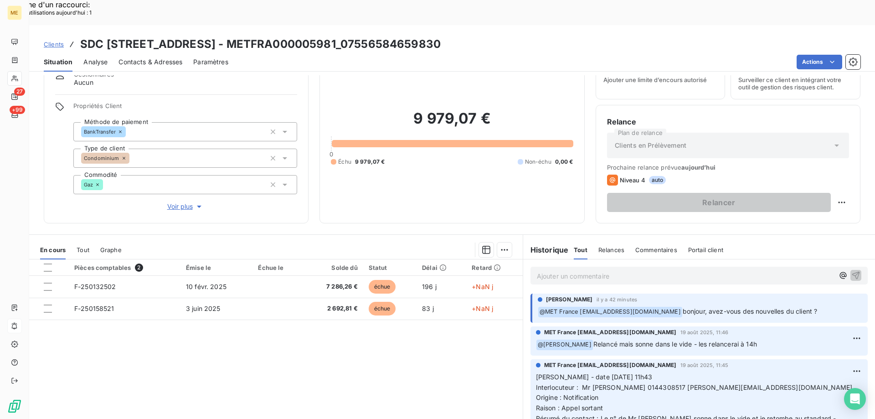
scroll to position [58, 0]
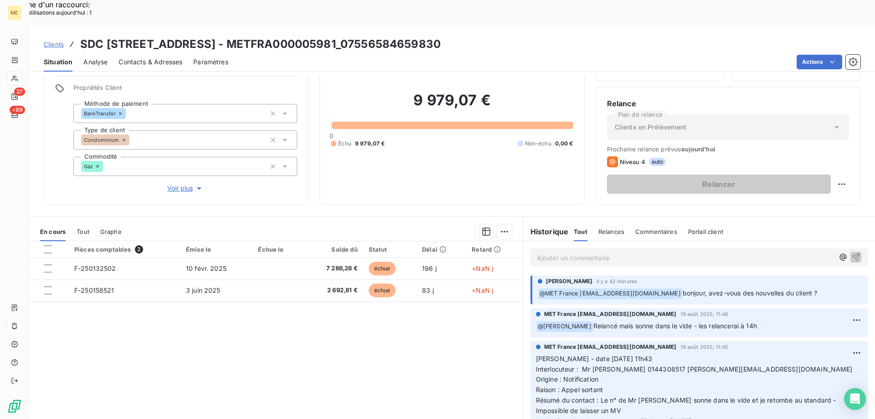
drag, startPoint x: 701, startPoint y: 398, endPoint x: 532, endPoint y: 333, distance: 179.9
click at [536, 353] on p "Valérie - date 19/08/2025 11h43 Interlocuteur : Mr arrivetz 0144308517 pierre.a…" at bounding box center [699, 389] width 326 height 73
copy p "Valérie - date 19/08/2025 11h43 Interlocuteur : Mr arrivetz 0144308517 pierre.a…"
click at [548, 252] on p "Ajouter un commentaire ﻿" at bounding box center [685, 257] width 297 height 11
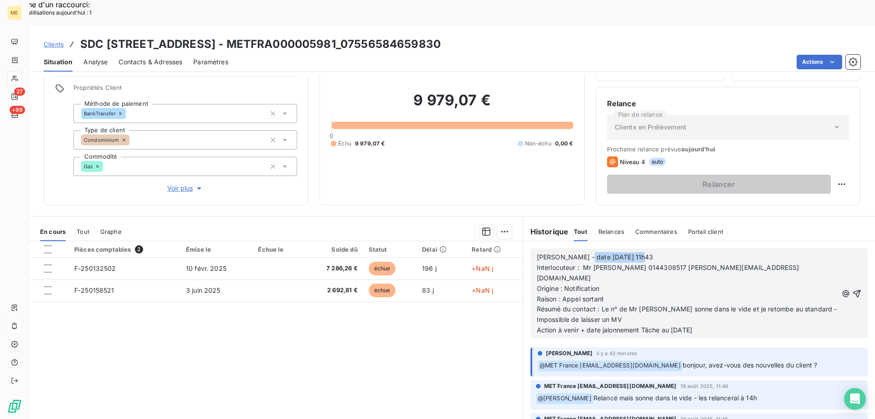
drag, startPoint x: 577, startPoint y: 231, endPoint x: 654, endPoint y: 228, distance: 77.5
click at [654, 252] on p "Valérie - date 19/08/2025 11h43" at bounding box center [687, 257] width 301 height 10
click at [672, 294] on p "Raison : Appel sortant" at bounding box center [687, 299] width 301 height 10
click at [623, 283] on p "Origine : Notification" at bounding box center [687, 288] width 301 height 10
drag, startPoint x: 629, startPoint y: 285, endPoint x: 531, endPoint y: 289, distance: 98.5
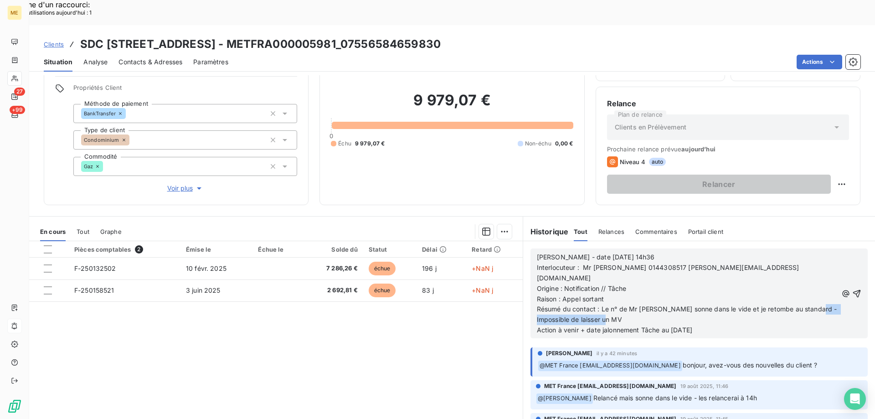
click at [531, 289] on div "Valérie - date 25/08/2025 14h36 Interlocuteur : Mr arrivetz 0144308517 pierre.a…" at bounding box center [698, 293] width 337 height 90
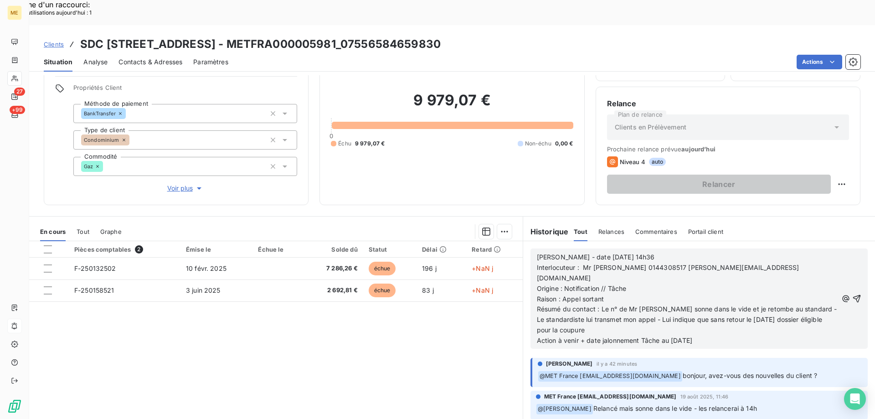
click at [672, 336] on span "Action à venir + date jalonnement Tâche au [DATE]" at bounding box center [614, 340] width 155 height 8
click at [676, 336] on span "Action à venir + date jalonnement Tâche au [DATE]" at bounding box center [614, 340] width 155 height 8
click at [852, 294] on icon "button" at bounding box center [856, 298] width 9 height 9
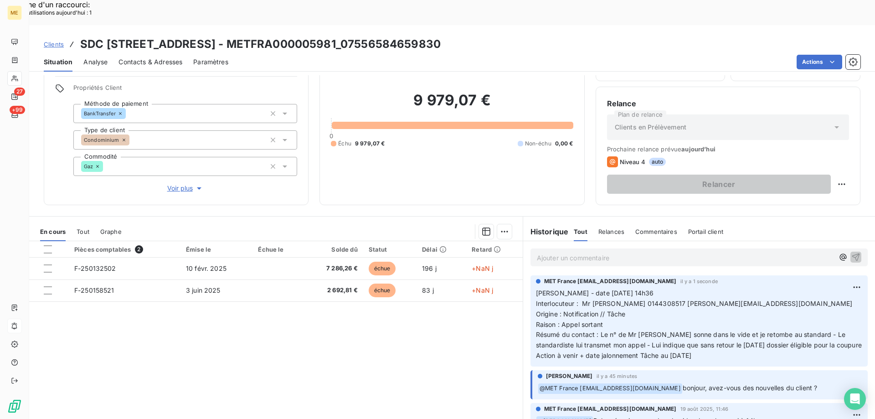
click at [604, 252] on p "Ajouter un commentaire ﻿" at bounding box center [685, 257] width 297 height 11
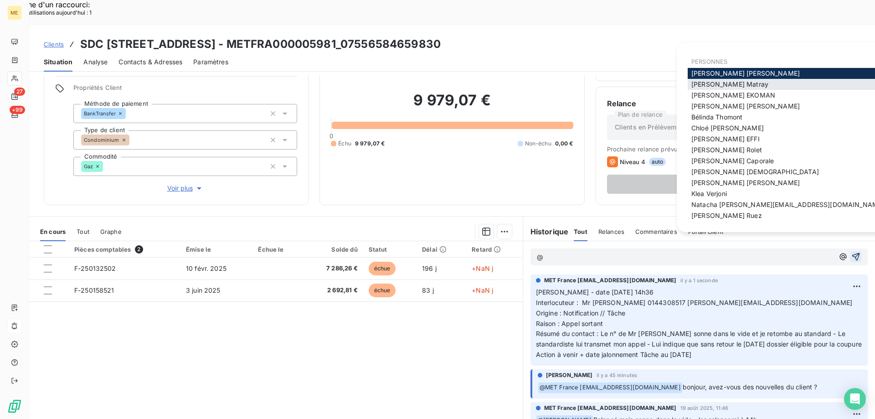
click at [705, 85] on span "Amélie Matray" at bounding box center [729, 84] width 77 height 8
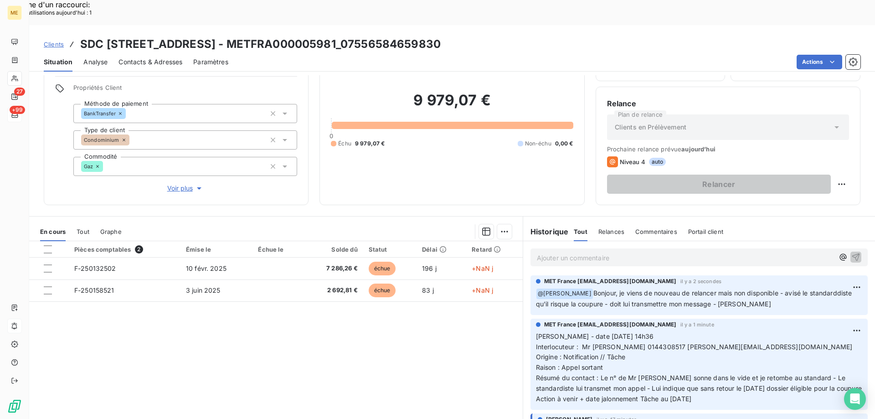
click at [23, 111] on span "+99" at bounding box center [17, 110] width 15 height 8
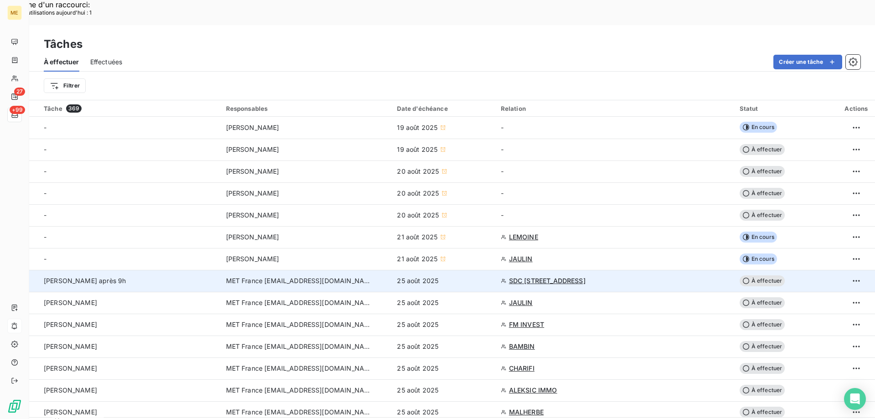
scroll to position [46, 0]
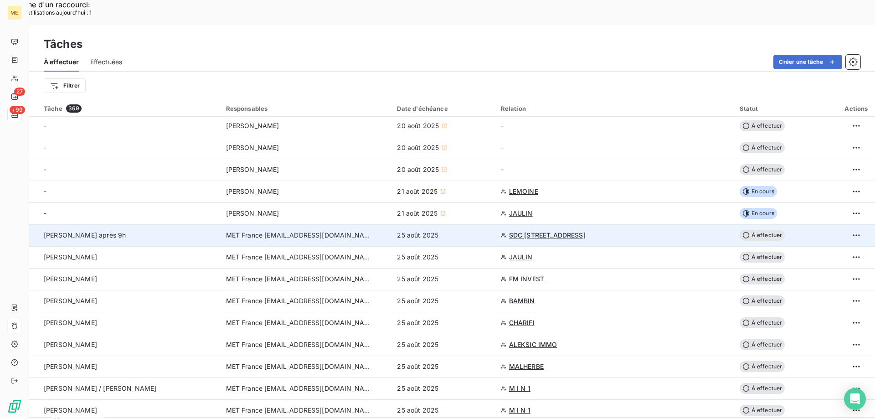
click at [759, 230] on span "À effectuer" at bounding box center [762, 235] width 46 height 11
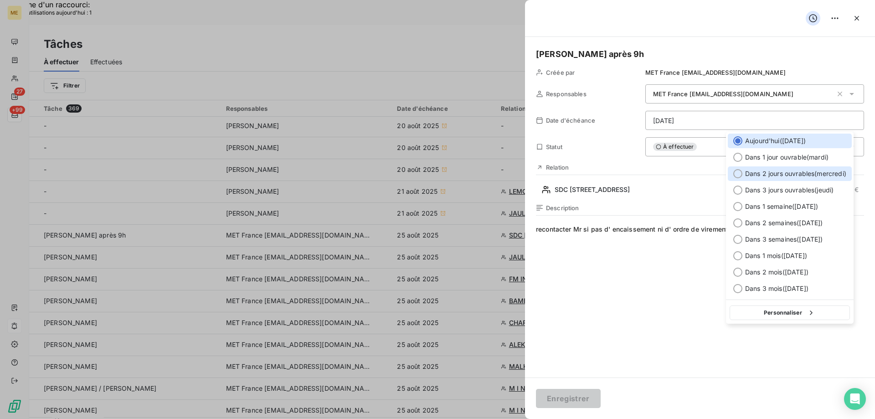
click at [736, 171] on div at bounding box center [737, 173] width 9 height 9
type input "[DATE]"
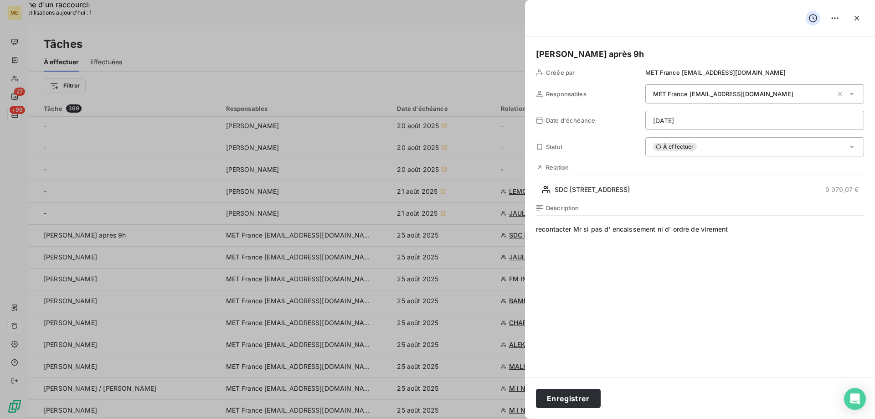
drag, startPoint x: 566, startPoint y: 398, endPoint x: 591, endPoint y: 365, distance: 41.0
click at [567, 398] on button "Enregistrer" at bounding box center [568, 398] width 65 height 19
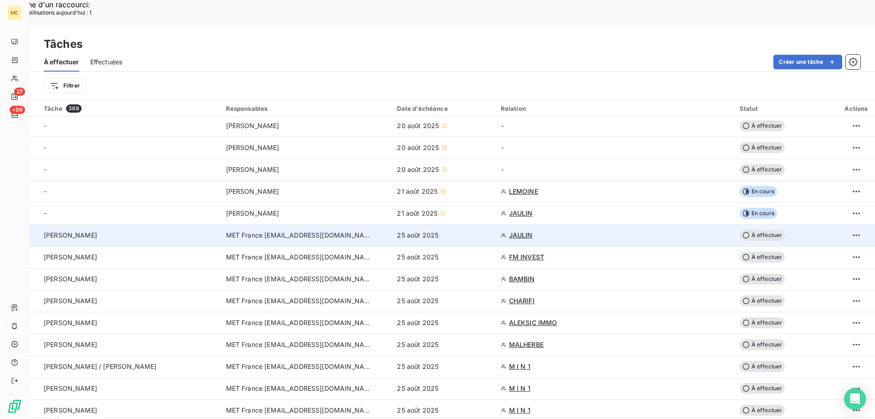
click at [520, 230] on span "JAULIN" at bounding box center [521, 234] width 24 height 9
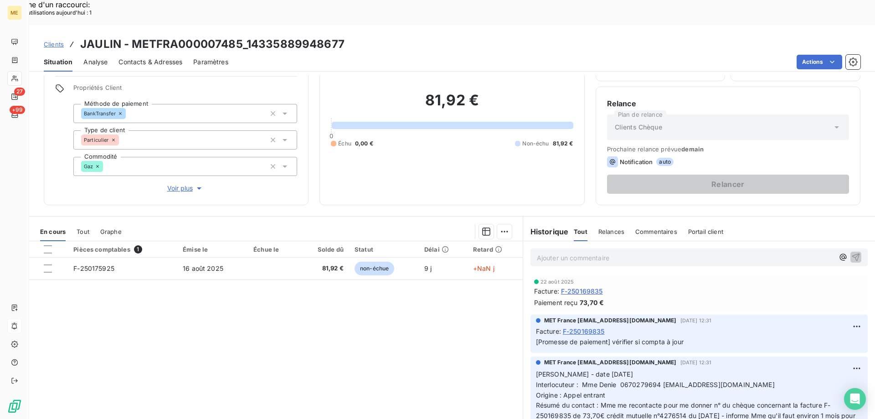
scroll to position [46, 0]
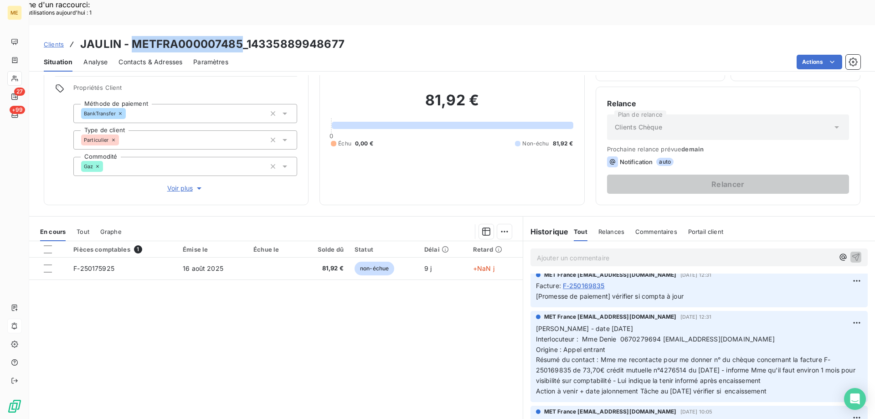
drag, startPoint x: 131, startPoint y: 20, endPoint x: 239, endPoint y: 7, distance: 109.1
click at [239, 25] on div "Clients JAULIN - METFRA000007485_14335889948677 Situation Analyse Contacts & Ad…" at bounding box center [451, 48] width 845 height 46
copy h3 "METFRA000007485"
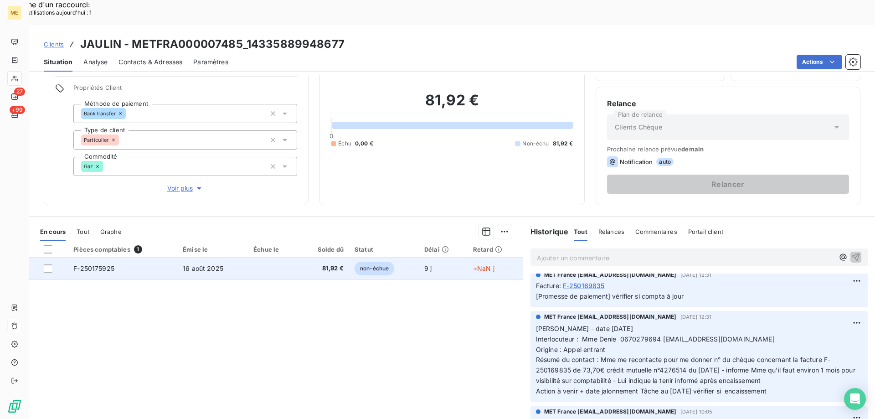
click at [87, 264] on span "F-250175925" at bounding box center [93, 268] width 41 height 8
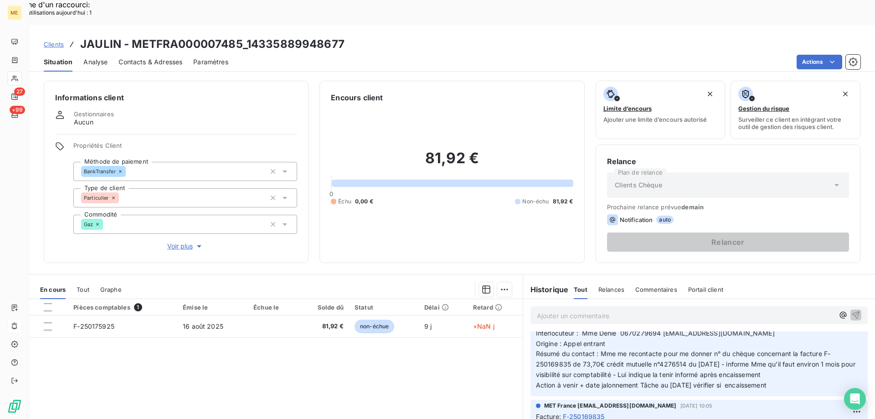
scroll to position [91, 0]
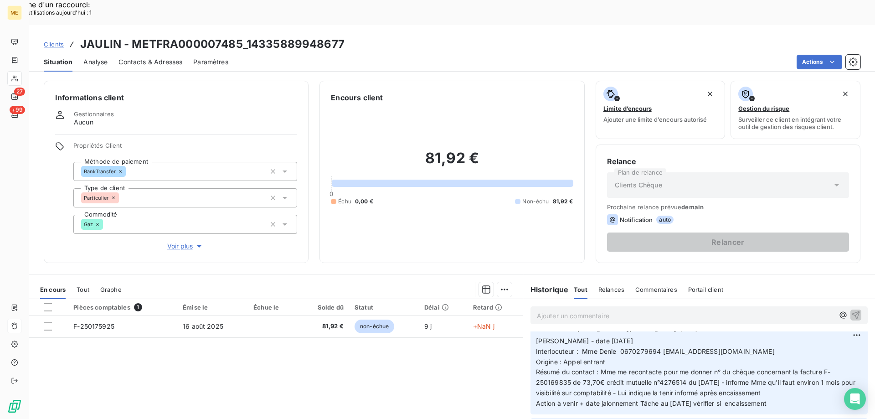
click at [634, 347] on span "Interlocuteur : Mme Denie 0670279694 [EMAIL_ADDRESS][DOMAIN_NAME]" at bounding box center [655, 351] width 239 height 8
copy span "0670279694"
drag, startPoint x: 788, startPoint y: 376, endPoint x: 530, endPoint y: 316, distance: 264.4
click at [530, 323] on div "MET France met-france@recouvrement.met.com 8 août 2025, 12:31 Valérie - date 08…" at bounding box center [698, 368] width 337 height 91
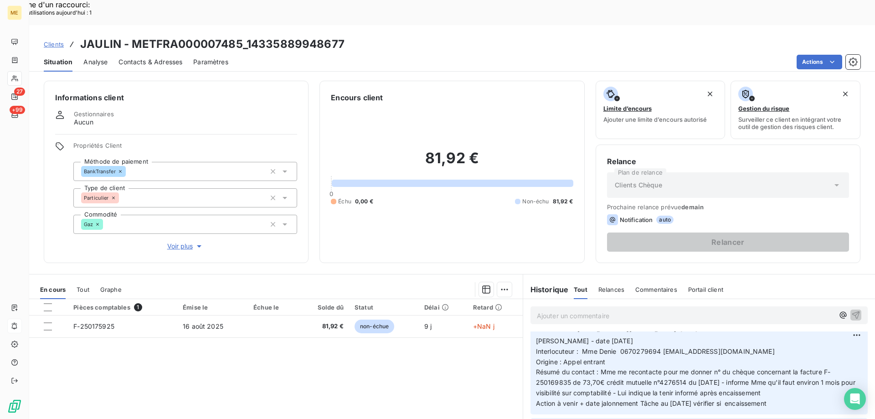
click at [544, 310] on p "Ajouter un commentaire ﻿" at bounding box center [685, 315] width 297 height 11
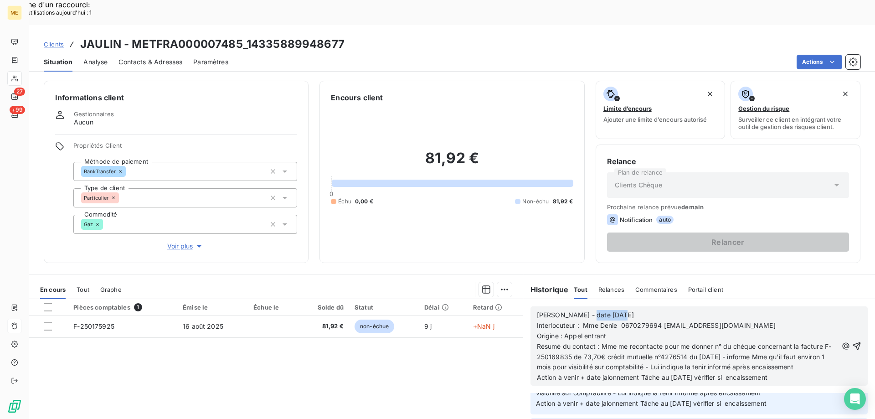
drag, startPoint x: 579, startPoint y: 291, endPoint x: 652, endPoint y: 283, distance: 73.7
click at [652, 306] on div "Valérie - date 08/08/2025 Interlocuteur : Mme Denie 0670279694 ig.denie@gmail.c…" at bounding box center [698, 345] width 337 height 79
click at [580, 332] on span "Origine : Appel entrant" at bounding box center [571, 336] width 69 height 8
drag, startPoint x: 606, startPoint y: 328, endPoint x: 829, endPoint y: 342, distance: 223.1
click at [829, 342] on div "Valérie - date 25/08/2025 14h57 Interlocuteur : Mme Denie 0670279694 ig.denie@g…" at bounding box center [699, 346] width 324 height 74
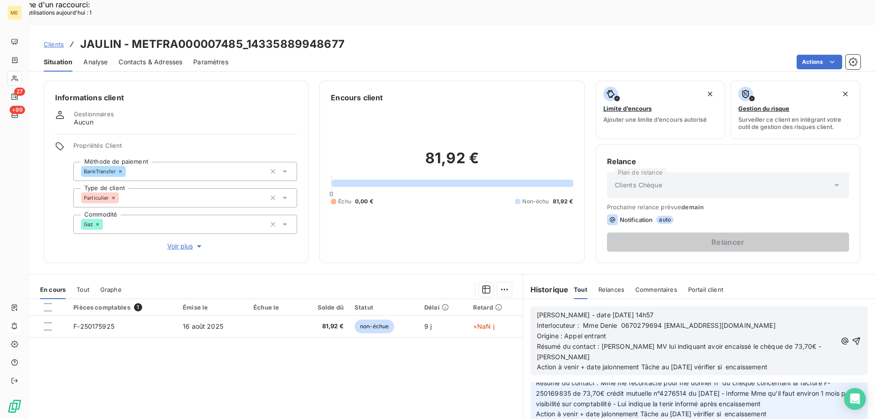
scroll to position [142, 0]
click at [675, 363] on span "Action à venir + date jalonnement Tâche au [DATE] vérifier si encaissement" at bounding box center [652, 367] width 230 height 8
drag, startPoint x: 727, startPoint y: 343, endPoint x: 733, endPoint y: 343, distance: 5.5
click at [728, 363] on span "Action à venir + date jalonnement Tâche au 29/08/2025 vérifier si encaissement" at bounding box center [652, 367] width 230 height 8
drag, startPoint x: 738, startPoint y: 343, endPoint x: 816, endPoint y: 339, distance: 78.5
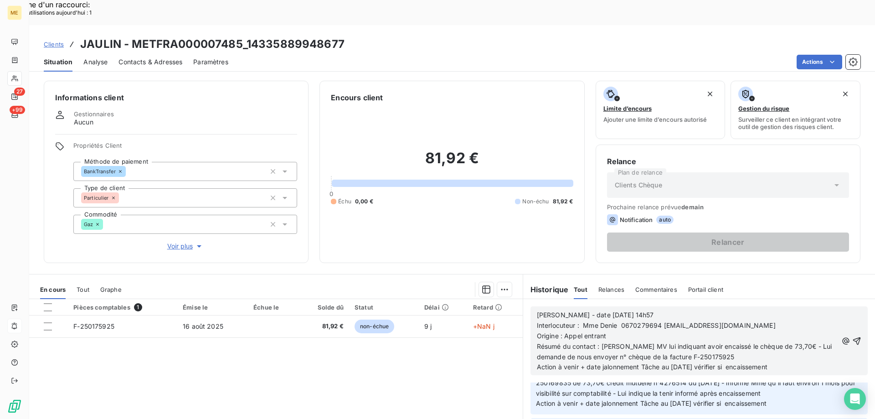
click at [816, 362] on p "Action à venir + date jalonnement Tâche au 29/08/2025 vérifier si encaissement" at bounding box center [687, 367] width 301 height 10
click at [852, 336] on icon "button" at bounding box center [856, 340] width 9 height 9
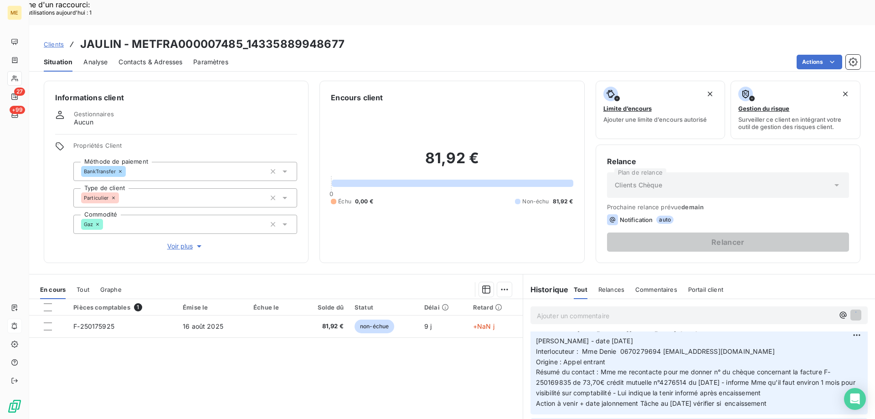
scroll to position [175, 0]
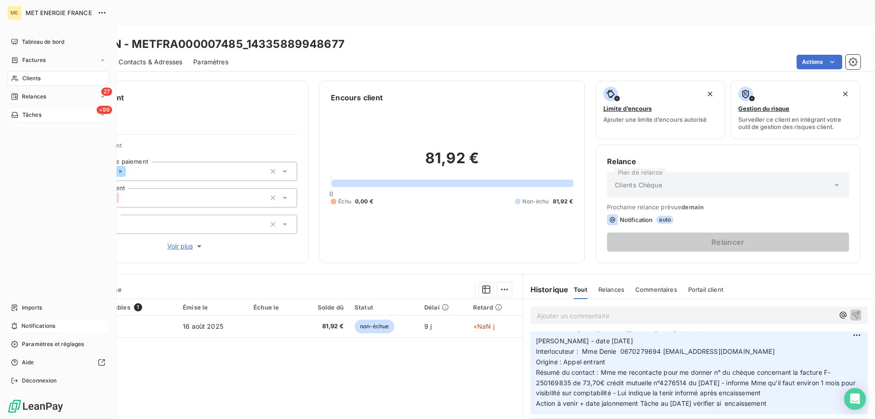
click at [37, 116] on span "Tâches" at bounding box center [31, 115] width 19 height 8
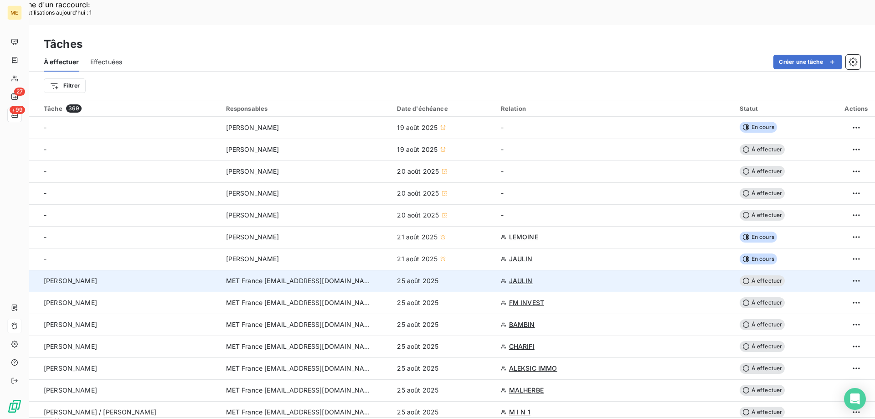
click at [761, 275] on span "À effectuer" at bounding box center [762, 280] width 46 height 11
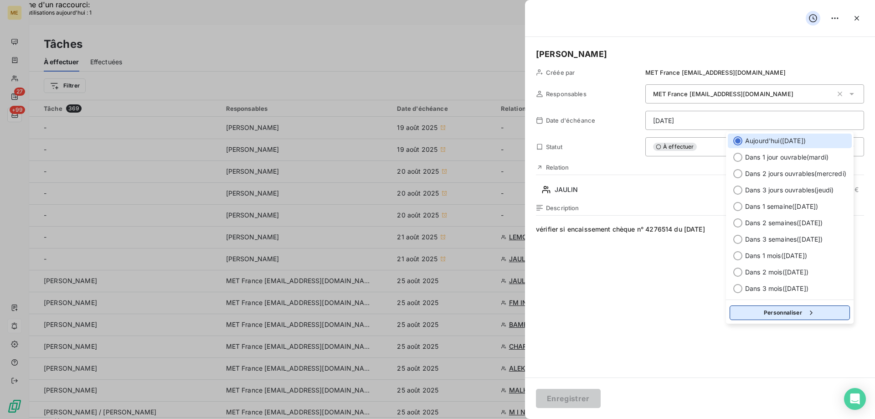
click at [761, 310] on button "Personnaliser" at bounding box center [789, 312] width 120 height 15
select select "7"
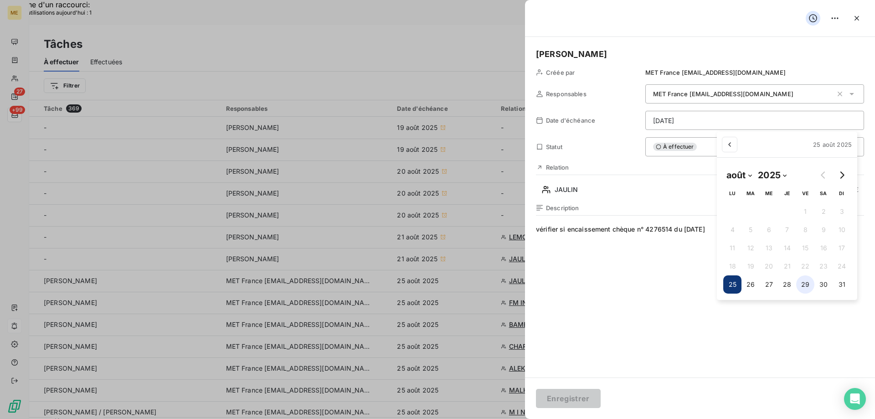
click at [809, 283] on button "29" at bounding box center [805, 284] width 18 height 18
type input "[DATE]"
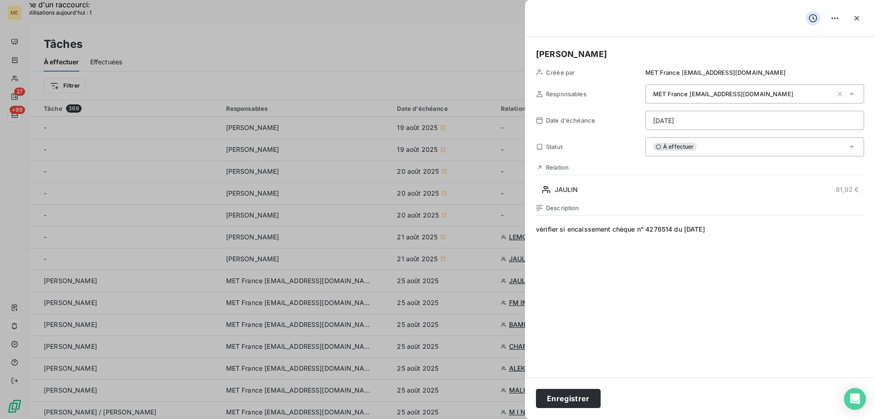
click at [721, 230] on span "vérifier si encaissement chèque n° 4276514 du 18/07/2025" at bounding box center [700, 312] width 328 height 175
drag, startPoint x: 721, startPoint y: 230, endPoint x: 568, endPoint y: 225, distance: 153.6
click at [568, 225] on span "vérifier si encaissement chèque n° 4276514 du 18/07/2025" at bounding box center [700, 312] width 328 height 175
click at [557, 396] on button "Enregistrer" at bounding box center [568, 398] width 65 height 19
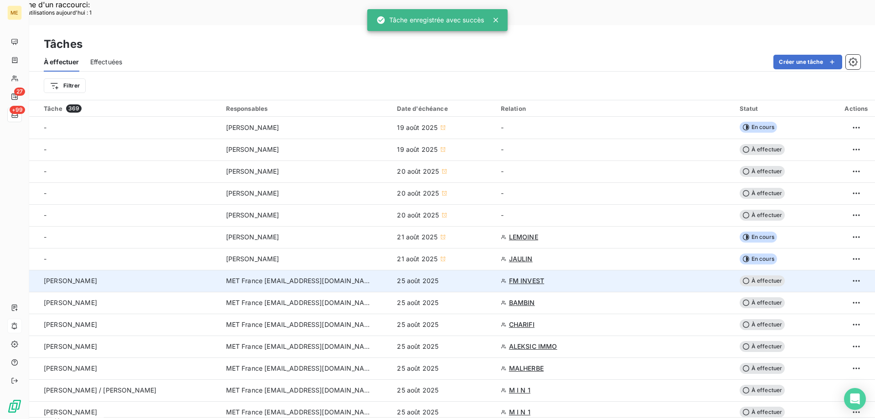
click at [520, 276] on span "FM INVEST" at bounding box center [526, 280] width 35 height 9
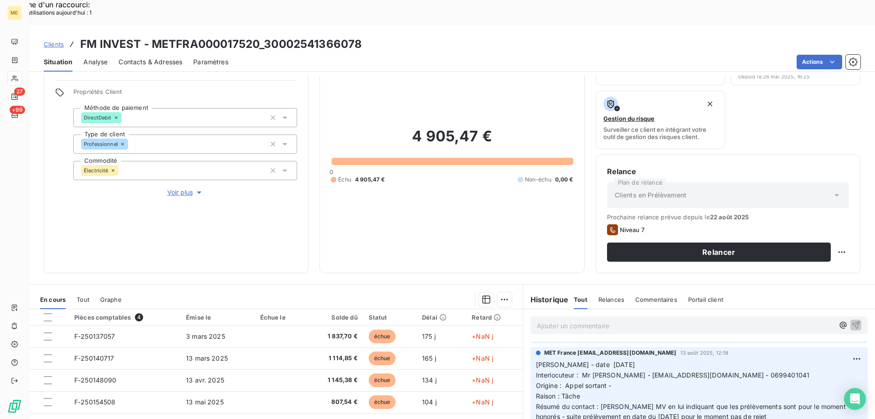
scroll to position [31, 0]
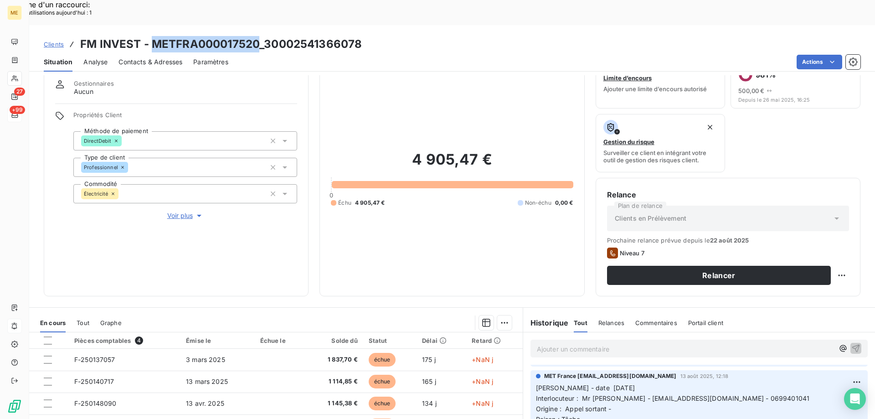
drag, startPoint x: 150, startPoint y: 17, endPoint x: 258, endPoint y: 18, distance: 107.5
click at [258, 36] on h3 "FM INVEST - METFRA000017520_30002541366078" at bounding box center [220, 44] width 281 height 16
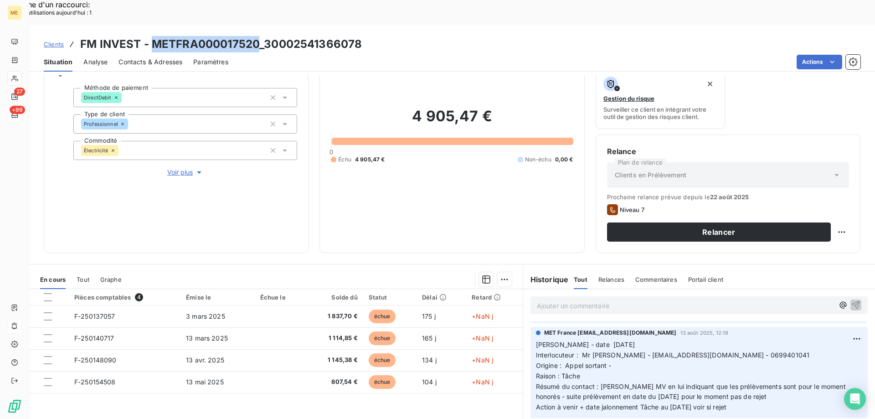
scroll to position [122, 0]
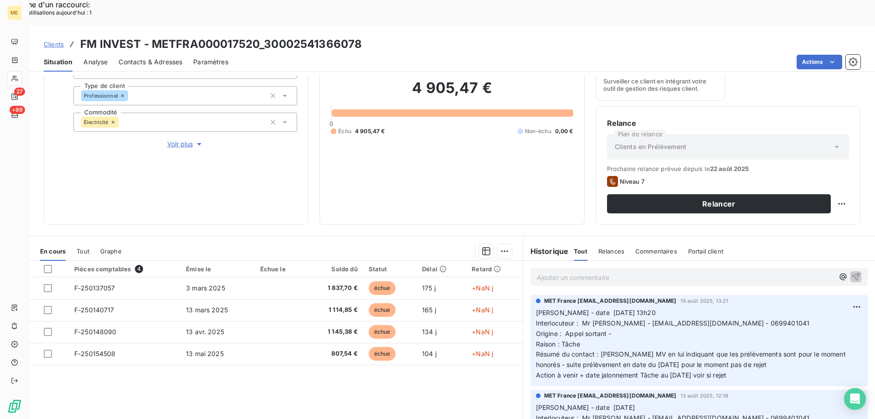
scroll to position [122, 0]
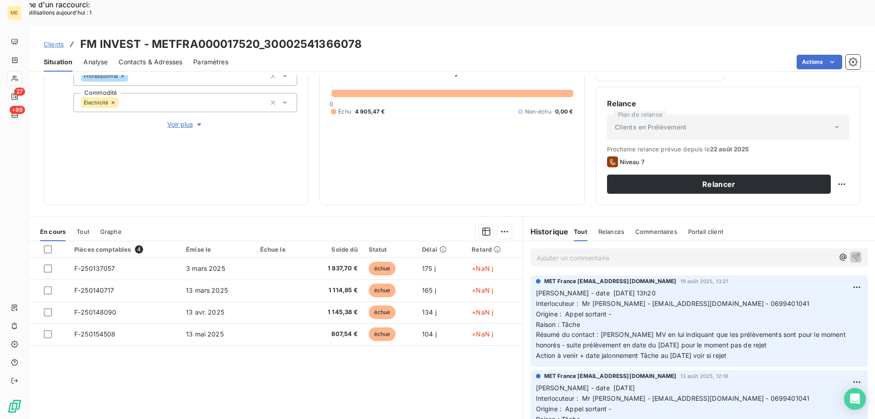
click at [709, 299] on span "Interlocuteur : Mr [PERSON_NAME] - [EMAIL_ADDRESS][DOMAIN_NAME] - 0699401041" at bounding box center [673, 303] width 274 height 8
click at [711, 299] on span "Interlocuteur : Mr [PERSON_NAME] - [EMAIL_ADDRESS][DOMAIN_NAME] - 0699401041" at bounding box center [673, 303] width 274 height 8
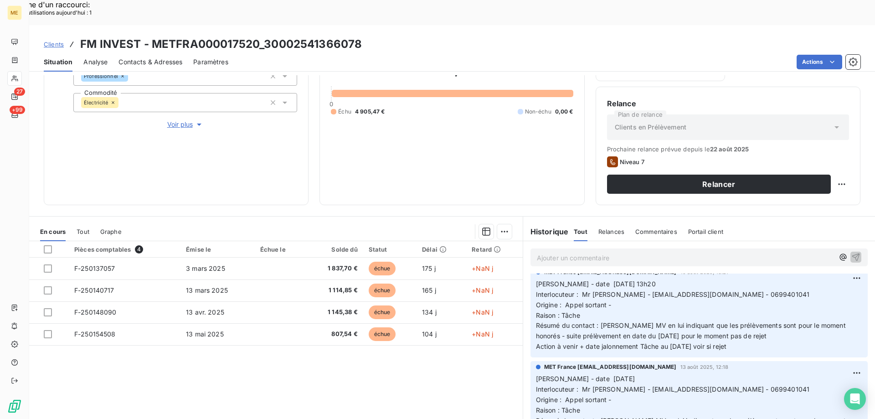
scroll to position [0, 0]
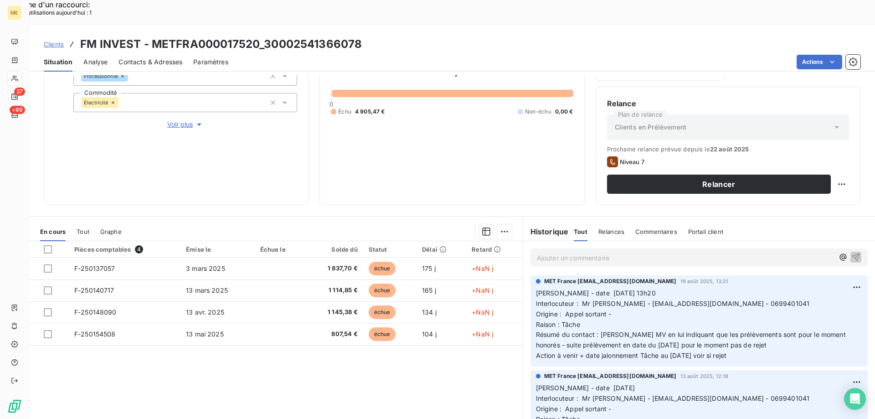
click at [180, 120] on span "Voir plus" at bounding box center [185, 124] width 36 height 9
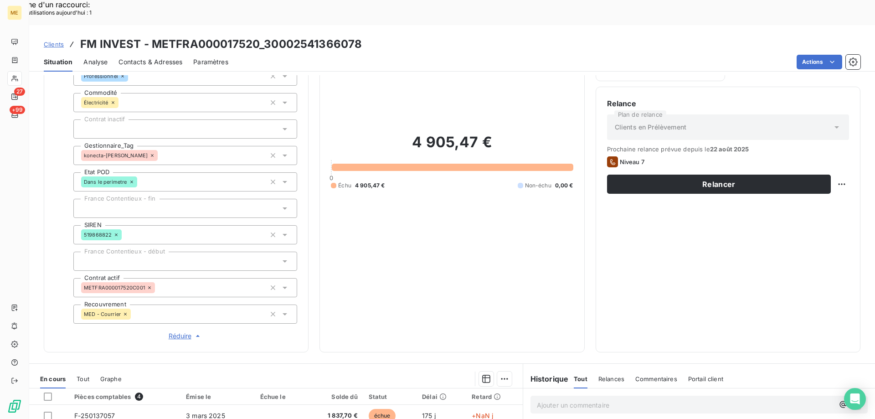
click at [175, 331] on span "Réduire" at bounding box center [186, 335] width 34 height 9
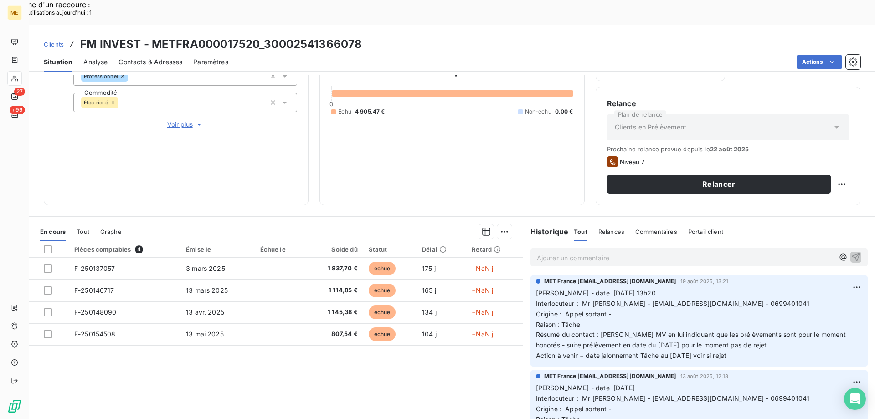
click at [715, 299] on span "Interlocuteur : Mr [PERSON_NAME] - [EMAIL_ADDRESS][DOMAIN_NAME] - 0699401041" at bounding box center [673, 303] width 274 height 8
copy span "0699401041"
click at [452, 351] on div "Pièces comptables 4 Émise le Échue le Solde dû Statut Délai Retard F-250137057 …" at bounding box center [275, 328] width 493 height 175
click at [589, 252] on p "Ajouter un commentaire ﻿" at bounding box center [685, 257] width 297 height 11
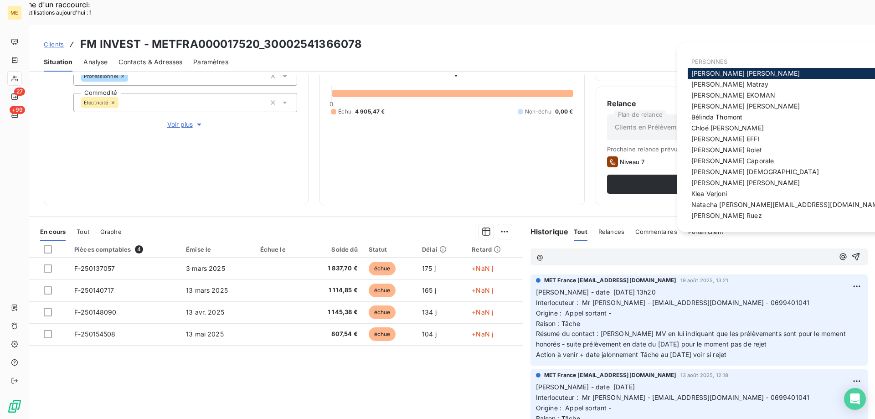
click at [718, 82] on span "[PERSON_NAME]" at bounding box center [729, 84] width 77 height 8
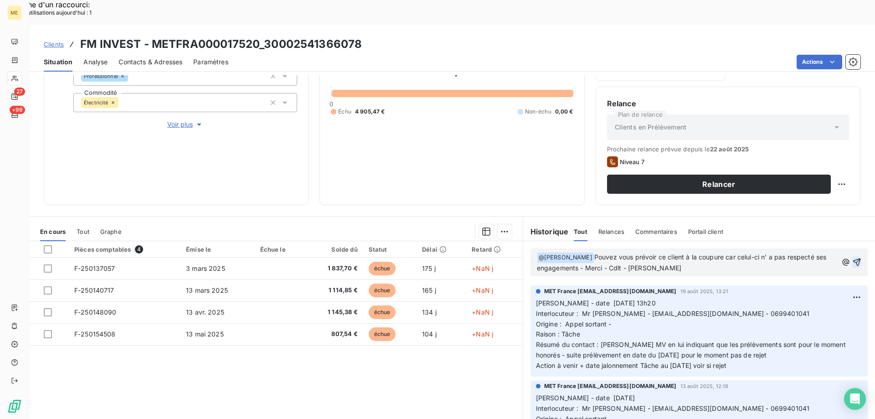
click at [852, 257] on icon "button" at bounding box center [856, 261] width 9 height 9
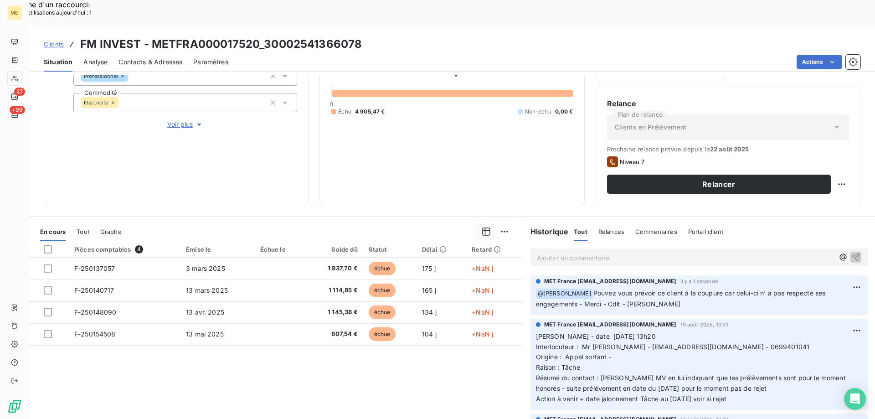
drag, startPoint x: 752, startPoint y: 373, endPoint x: 533, endPoint y: 310, distance: 227.5
click at [536, 331] on p "[PERSON_NAME] - date [DATE] 13h20 Interlocuteur : Mr [PERSON_NAME] - [EMAIL_ADD…" at bounding box center [699, 367] width 326 height 73
copy p "[PERSON_NAME] - date [DATE] 13h20 Interlocuteur : Mr [PERSON_NAME] - [EMAIL_ADD…"
click at [555, 252] on p "Ajouter un commentaire ﻿" at bounding box center [685, 257] width 297 height 11
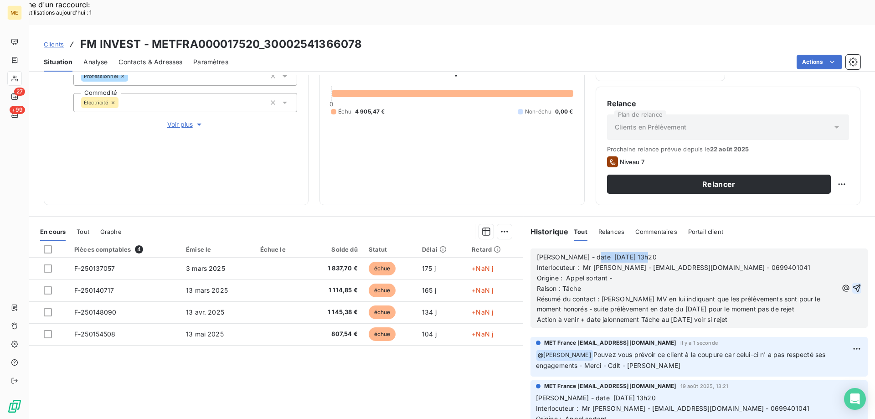
drag, startPoint x: 581, startPoint y: 234, endPoint x: 672, endPoint y: 229, distance: 91.7
click at [671, 252] on p "[PERSON_NAME] - date [DATE] 13h20" at bounding box center [687, 257] width 301 height 10
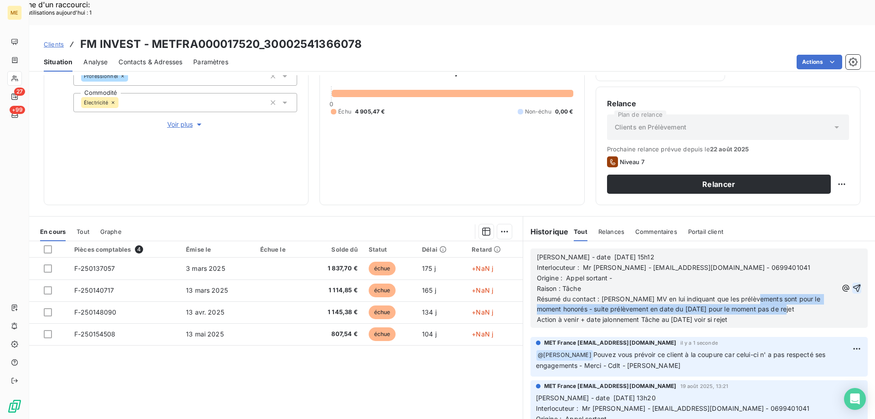
drag, startPoint x: 747, startPoint y: 273, endPoint x: 790, endPoint y: 287, distance: 45.2
click at [790, 294] on p "Résumé du contact : [PERSON_NAME] MV en lui indiquant que les prélèvements sont…" at bounding box center [687, 304] width 301 height 21
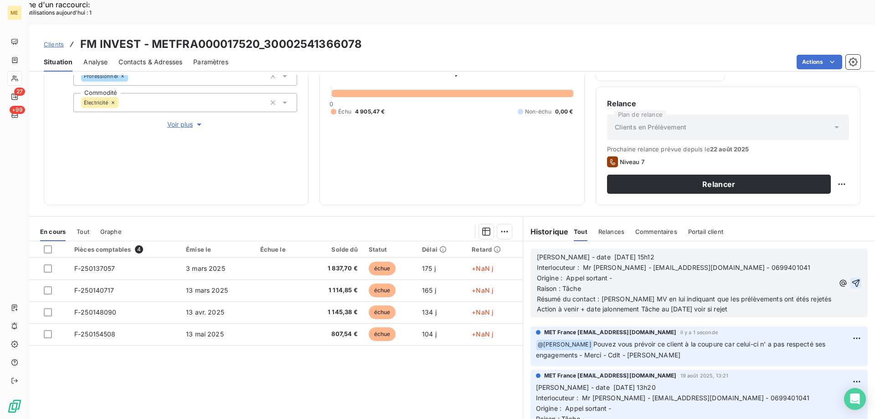
click at [771, 295] on span "Résumé du contact : [PERSON_NAME] MV en lui indiquant que les prélèvements ont …" at bounding box center [684, 299] width 295 height 8
click at [801, 294] on p "Résumé du contact : [PERSON_NAME] MV en lui indiquant que les prélèvements ont …" at bounding box center [685, 299] width 297 height 10
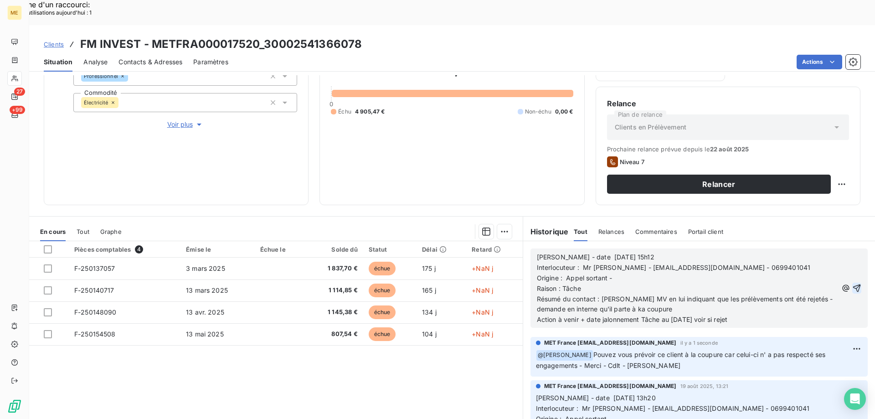
click at [636, 295] on span "Résumé du contact : [PERSON_NAME] MV en lui indiquant que les prélèvements ont …" at bounding box center [686, 304] width 298 height 18
click at [639, 295] on span "Résumé du contact : [PERSON_NAME] MV en lui indiquant que les prélèvements ont …" at bounding box center [686, 304] width 298 height 18
click at [675, 314] on p "Action à venir + date jalonnement Tâche au [DATE] voir si rejet" at bounding box center [687, 319] width 301 height 10
drag, startPoint x: 721, startPoint y: 295, endPoint x: 760, endPoint y: 295, distance: 39.6
click at [760, 314] on p "Action à venir + date jalonnement Tâche au [DATE] voir si rejet" at bounding box center [687, 319] width 301 height 10
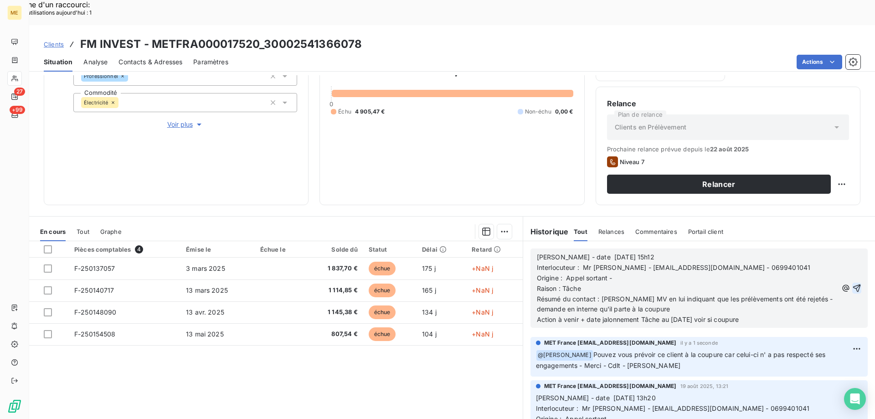
click at [852, 283] on icon "button" at bounding box center [856, 287] width 9 height 9
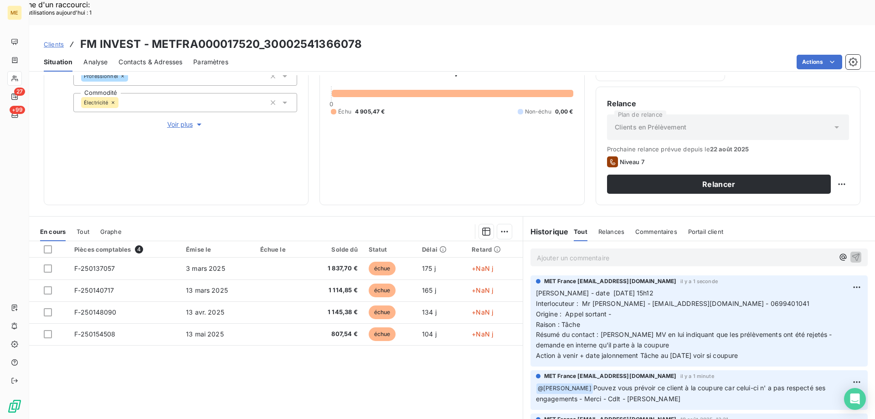
drag, startPoint x: 761, startPoint y: 330, endPoint x: 539, endPoint y: 269, distance: 230.6
click at [530, 275] on div "MET France [EMAIL_ADDRESS][DOMAIN_NAME] il y a 1 seconde [PERSON_NAME] - date […" at bounding box center [698, 320] width 337 height 91
copy p "[PERSON_NAME] - date [DATE] 15h12 Interlocuteur : Mr [PERSON_NAME] - [EMAIL_ADD…"
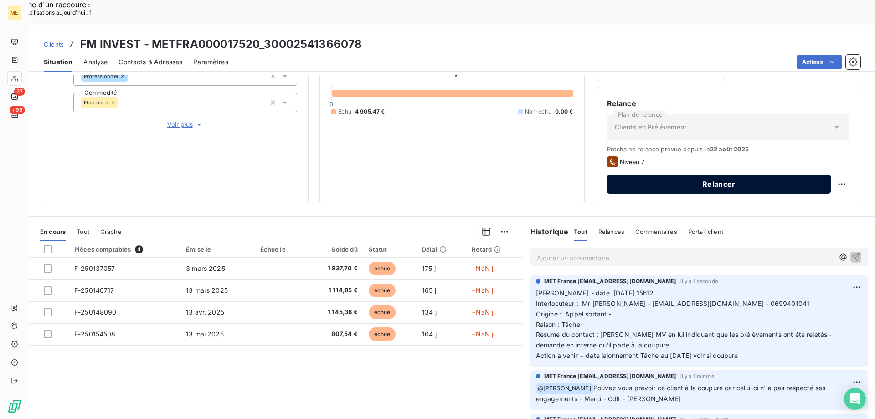
click at [664, 174] on button "Relancer" at bounding box center [719, 183] width 224 height 19
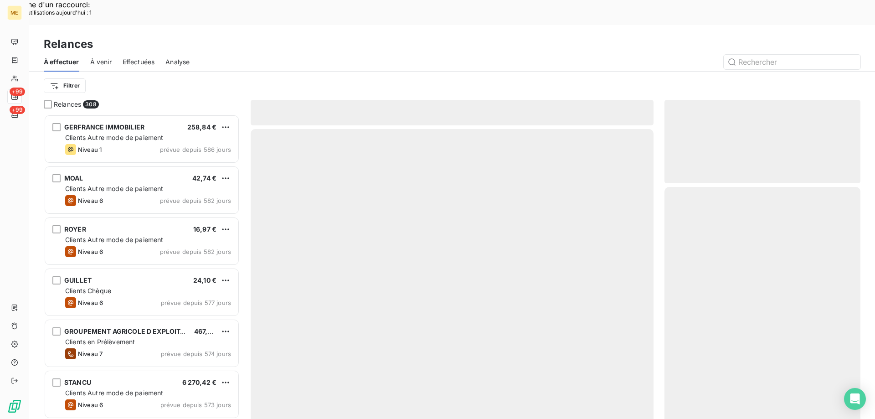
scroll to position [322, 189]
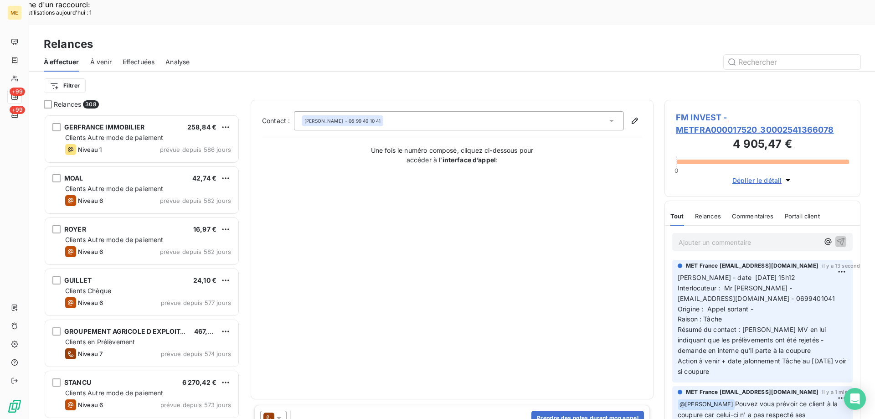
click at [280, 411] on icon at bounding box center [278, 417] width 9 height 9
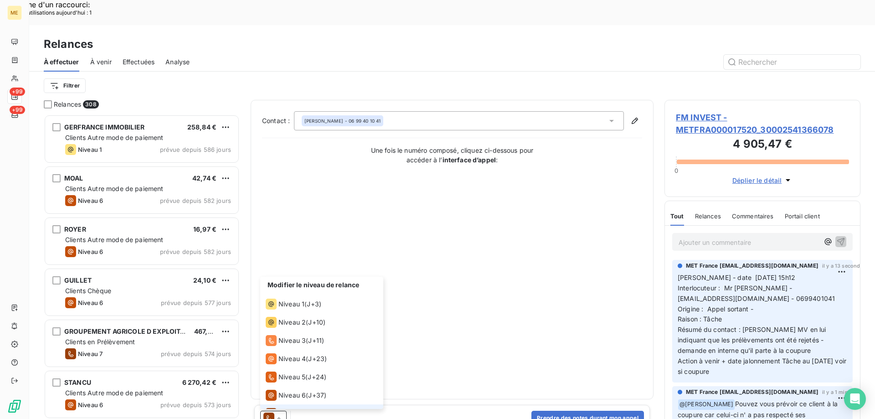
scroll to position [14, 0]
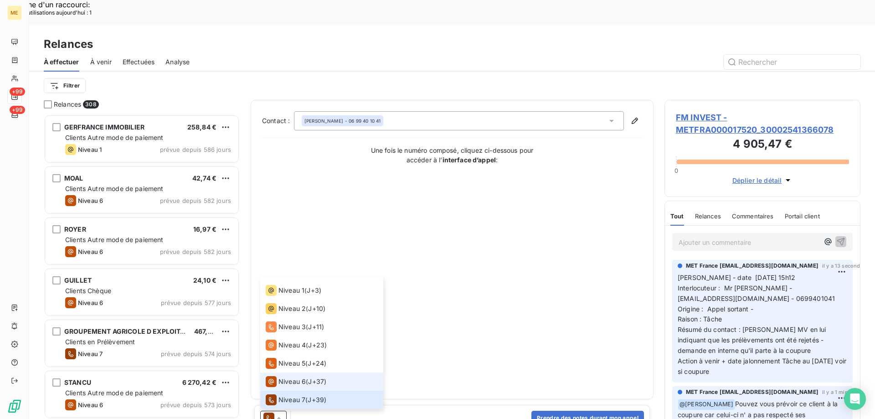
click at [286, 377] on span "Niveau 6" at bounding box center [291, 381] width 27 height 9
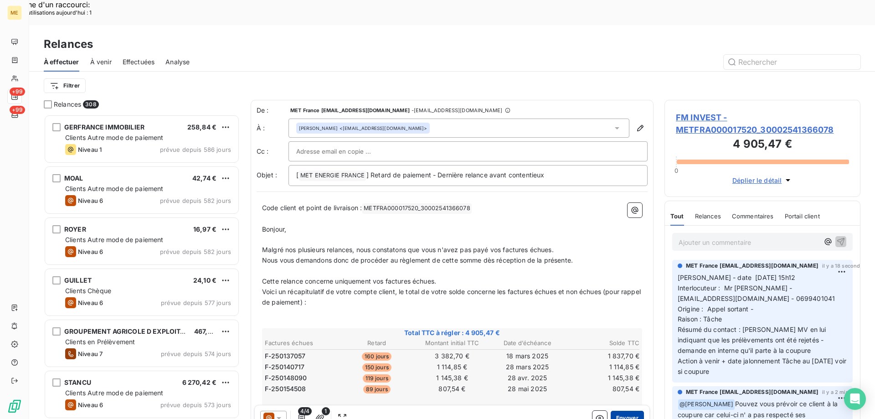
click at [615, 410] on button "Envoyer" at bounding box center [626, 417] width 33 height 15
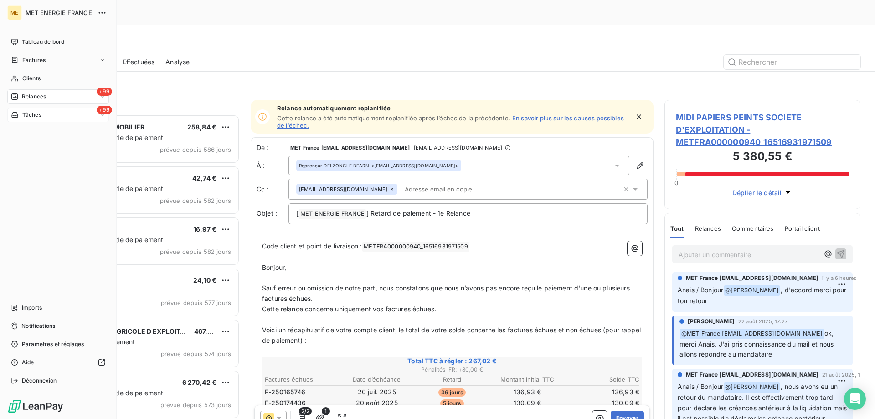
click at [52, 118] on div "+99 Tâches" at bounding box center [58, 114] width 102 height 15
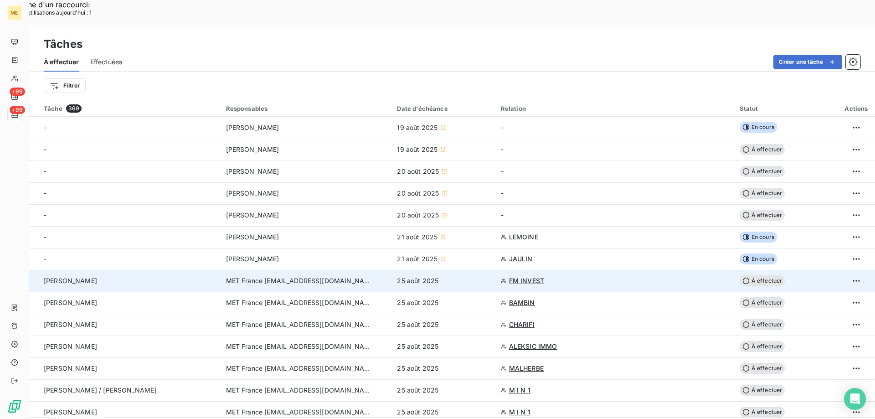
click at [748, 275] on span "À effectuer" at bounding box center [762, 280] width 46 height 11
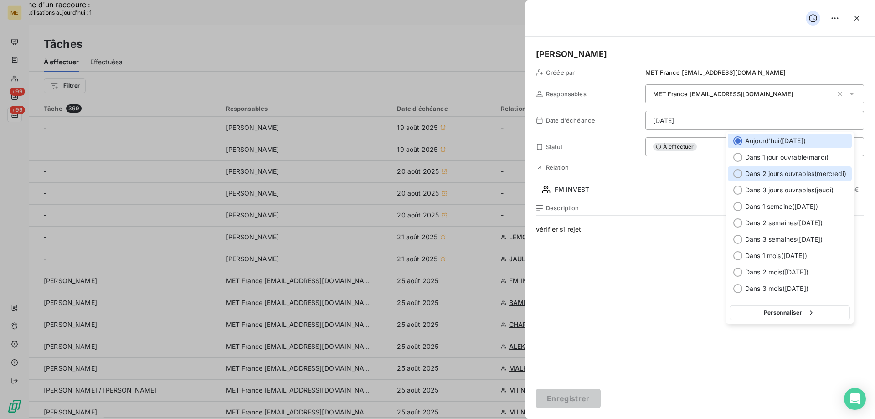
click at [736, 170] on div at bounding box center [737, 173] width 9 height 9
type input "[DATE]"
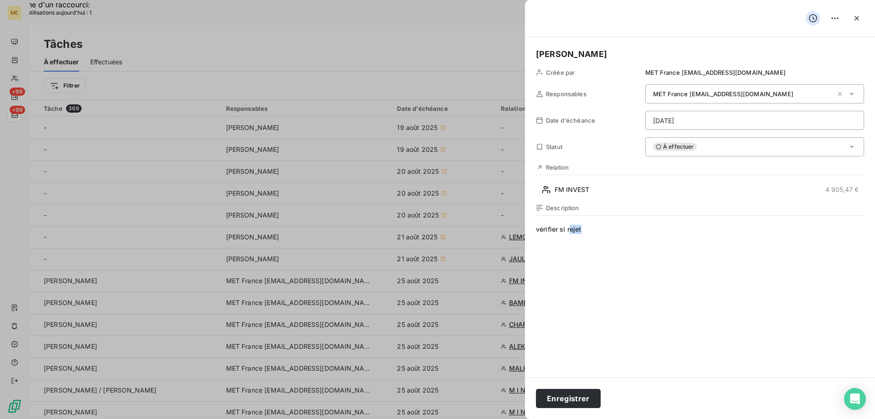
drag, startPoint x: 568, startPoint y: 230, endPoint x: 628, endPoint y: 234, distance: 60.2
click at [625, 234] on span "vérifier si rejet" at bounding box center [700, 312] width 328 height 175
click at [567, 401] on button "Enregistrer" at bounding box center [568, 398] width 65 height 19
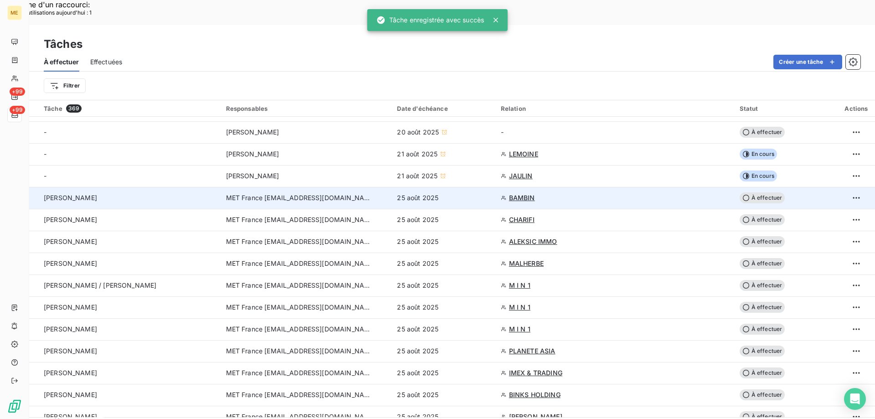
scroll to position [91, 0]
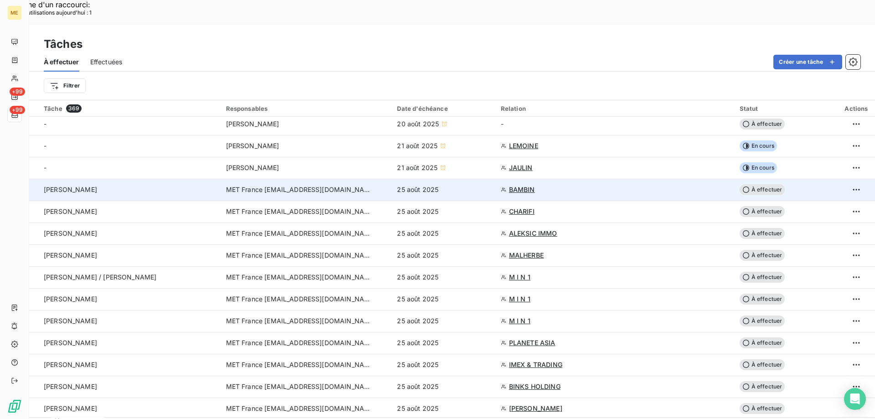
click at [519, 185] on span "BAMBIN" at bounding box center [522, 189] width 26 height 9
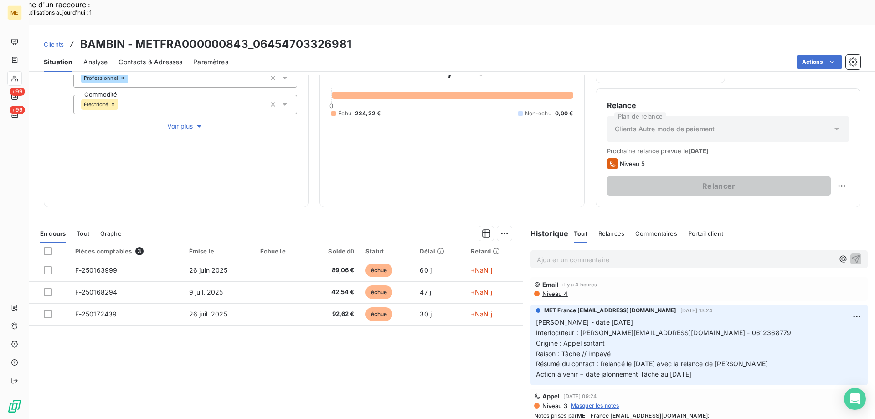
scroll to position [122, 0]
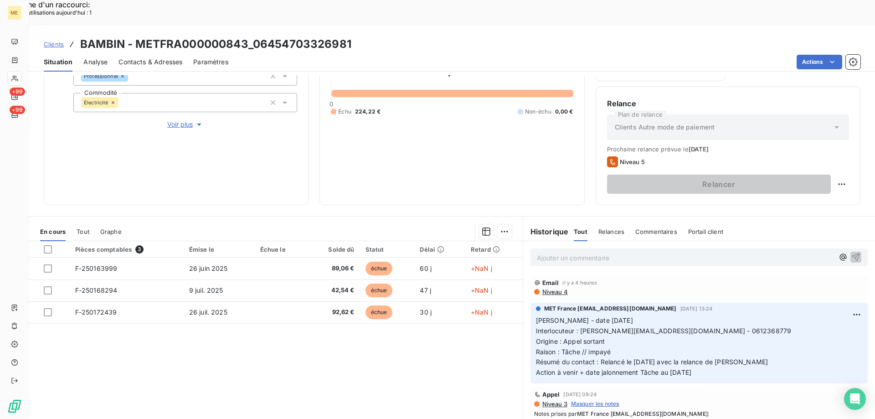
click at [688, 327] on span "Interlocuteur : [PERSON_NAME][EMAIL_ADDRESS][DOMAIN_NAME] - 0612368779" at bounding box center [664, 331] width 256 height 8
copy span "0612368779"
click at [808, 325] on p "[PERSON_NAME] - date [DATE] Interlocuteur : [PERSON_NAME][EMAIL_ADDRESS][DOMAIN…" at bounding box center [699, 346] width 326 height 62
drag, startPoint x: 709, startPoint y: 349, endPoint x: 525, endPoint y: 295, distance: 192.0
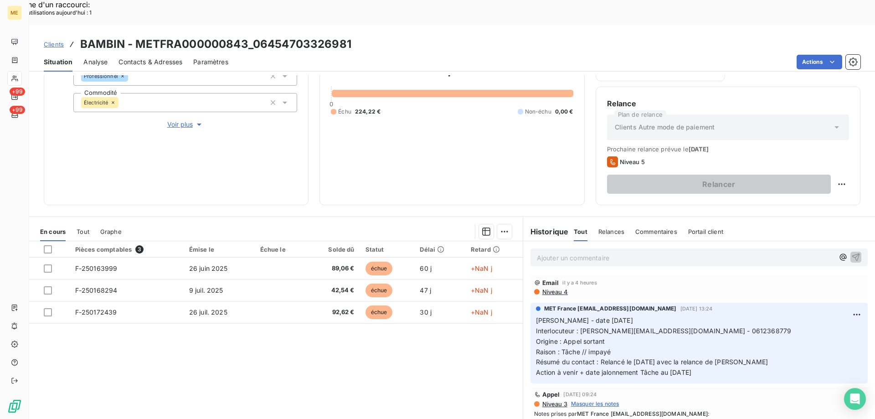
click at [525, 301] on div "MET France [EMAIL_ADDRESS][DOMAIN_NAME] [DATE] 13:24 [PERSON_NAME] - date [DATE…" at bounding box center [699, 343] width 352 height 84
copy p "[PERSON_NAME] - date [DATE] Interlocuteur : [PERSON_NAME][EMAIL_ADDRESS][DOMAIN…"
click at [558, 252] on p "Ajouter un commentaire ﻿" at bounding box center [685, 257] width 297 height 11
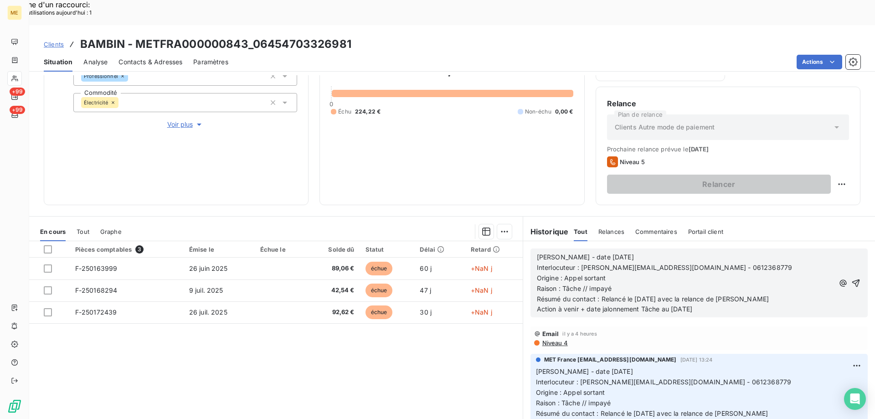
click at [179, 120] on span "Voir plus" at bounding box center [185, 124] width 36 height 9
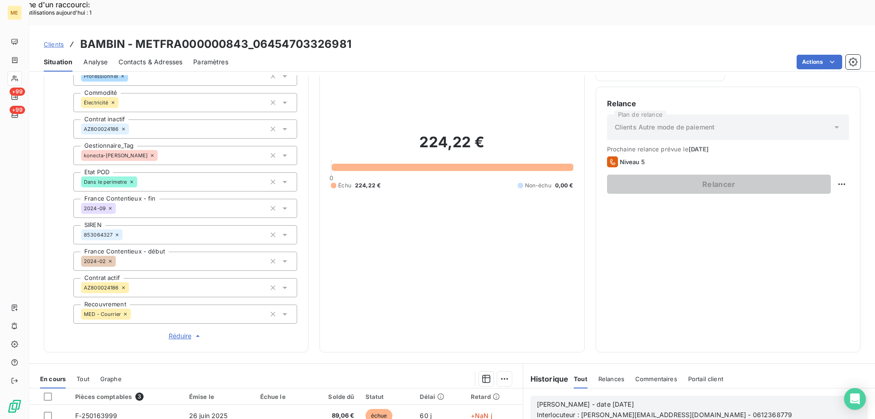
click at [177, 331] on span "Réduire" at bounding box center [186, 335] width 34 height 9
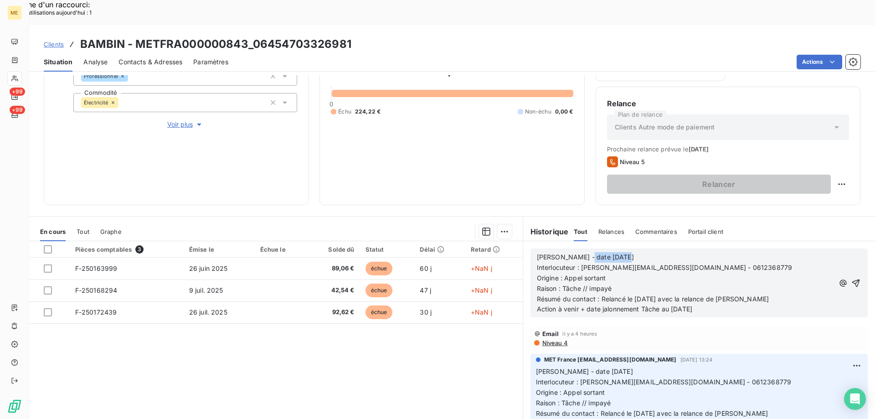
drag, startPoint x: 576, startPoint y: 232, endPoint x: 650, endPoint y: 229, distance: 74.8
click at [650, 252] on p "[PERSON_NAME] - date [DATE]" at bounding box center [685, 257] width 297 height 10
drag, startPoint x: 633, startPoint y: 274, endPoint x: 810, endPoint y: 271, distance: 177.2
click at [810, 294] on p "Résumé du contact : Relancé le [DATE] avec la relance de [PERSON_NAME]" at bounding box center [685, 299] width 297 height 10
click at [775, 304] on p "Action à venir + date jalonnement Tâche au [DATE]" at bounding box center [685, 309] width 297 height 10
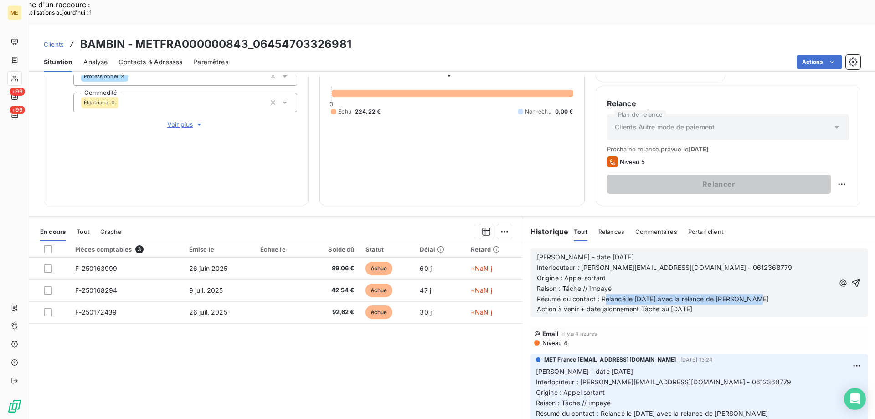
drag, startPoint x: 599, startPoint y: 271, endPoint x: 776, endPoint y: 271, distance: 176.7
click at [776, 294] on p "Résumé du contact : Relancé le [DATE] avec la relance de [PERSON_NAME]" at bounding box center [685, 299] width 297 height 10
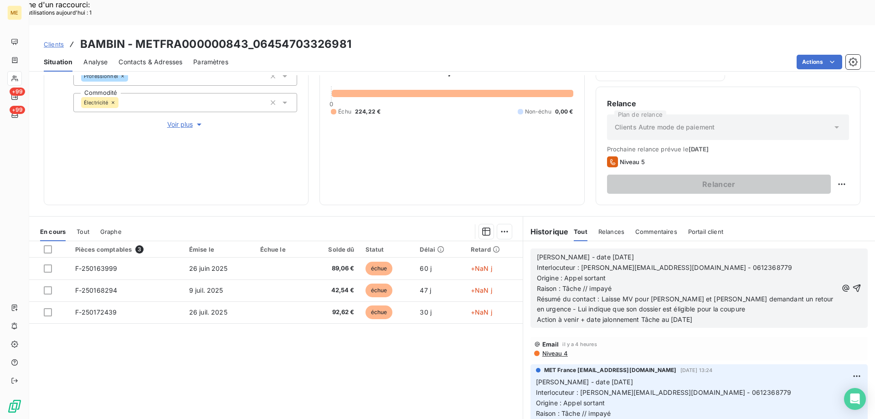
click at [677, 315] on span "Action à venir + date jalonnement Tâche au [DATE]" at bounding box center [614, 319] width 155 height 8
click at [853, 284] on icon "button" at bounding box center [857, 288] width 8 height 8
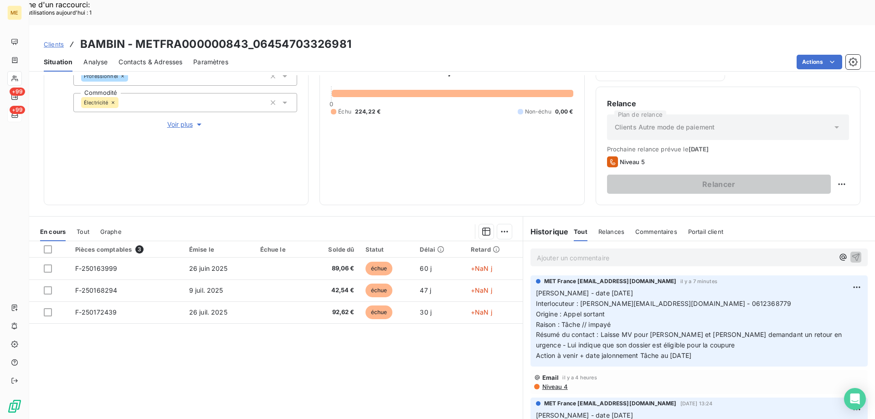
click at [20, 113] on span "+99" at bounding box center [17, 110] width 15 height 8
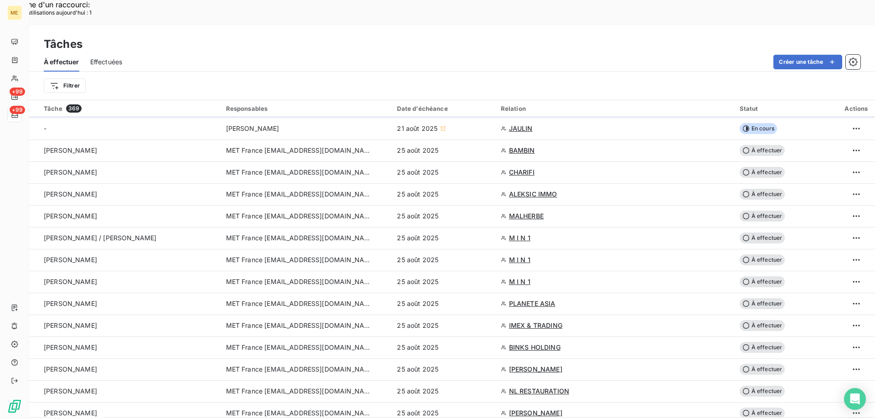
scroll to position [137, 0]
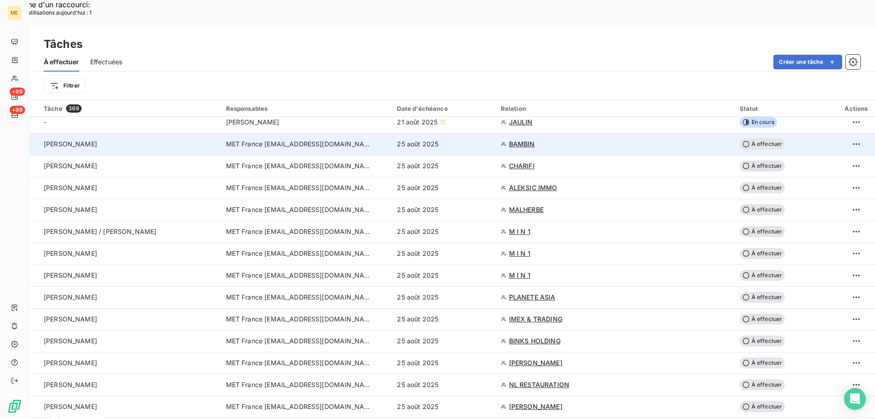
click at [516, 139] on span "BAMBIN" at bounding box center [522, 143] width 26 height 9
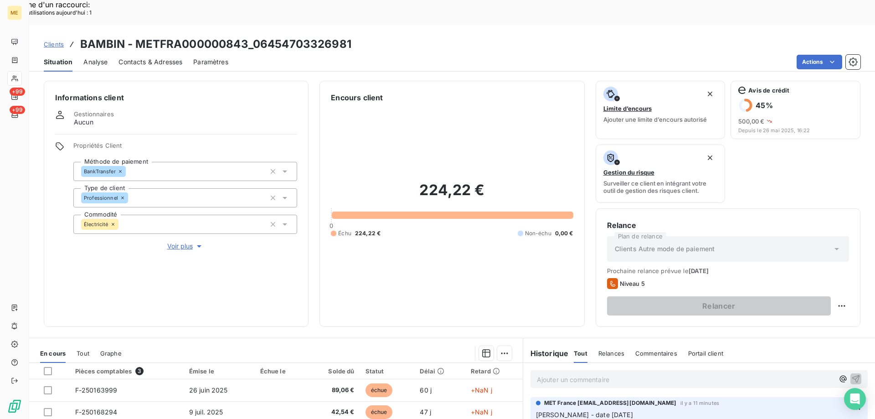
scroll to position [122, 0]
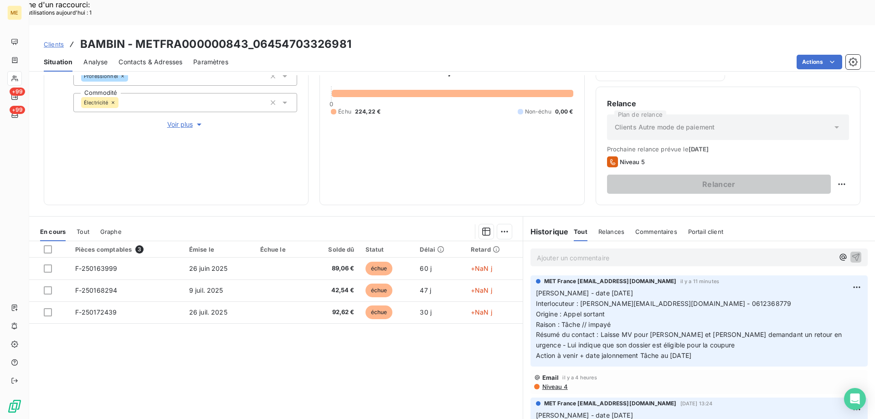
drag, startPoint x: 694, startPoint y: 328, endPoint x: 533, endPoint y: 267, distance: 172.1
click at [536, 288] on p "[PERSON_NAME] - date [DATE] Interlocuteur : [PERSON_NAME][EMAIL_ADDRESS][DOMAIN…" at bounding box center [699, 324] width 326 height 73
copy p "[PERSON_NAME] - date [DATE] Interlocuteur : [PERSON_NAME][EMAIL_ADDRESS][DOMAIN…"
click at [396, 359] on div "Pièces comptables 3 Émise le Échue le Solde dû Statut Délai Retard F-250163999 …" at bounding box center [275, 328] width 493 height 175
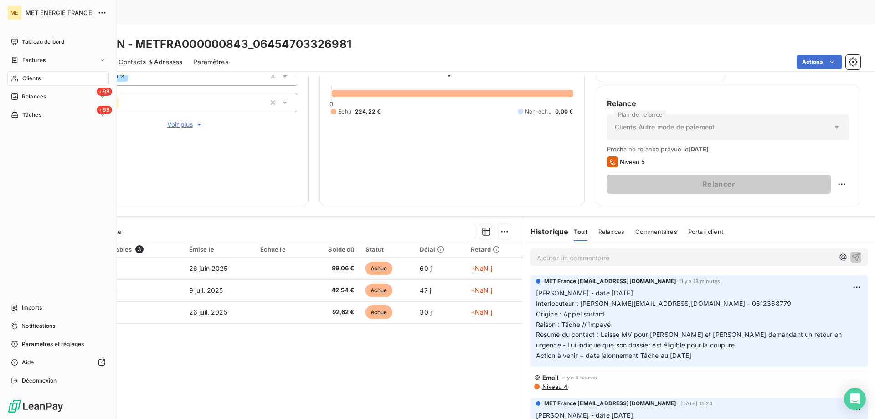
click at [20, 75] on div "Clients" at bounding box center [58, 78] width 102 height 15
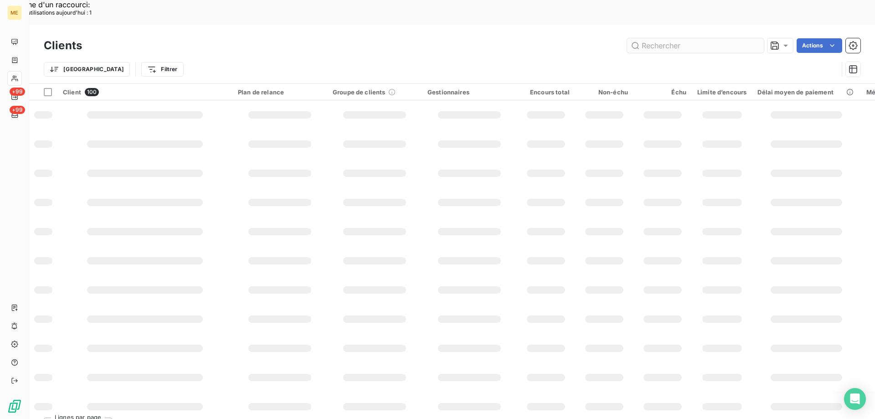
click at [676, 38] on input "text" at bounding box center [695, 45] width 137 height 15
drag, startPoint x: 676, startPoint y: 20, endPoint x: 554, endPoint y: 38, distance: 123.5
click at [657, 38] on input "text" at bounding box center [695, 45] width 137 height 15
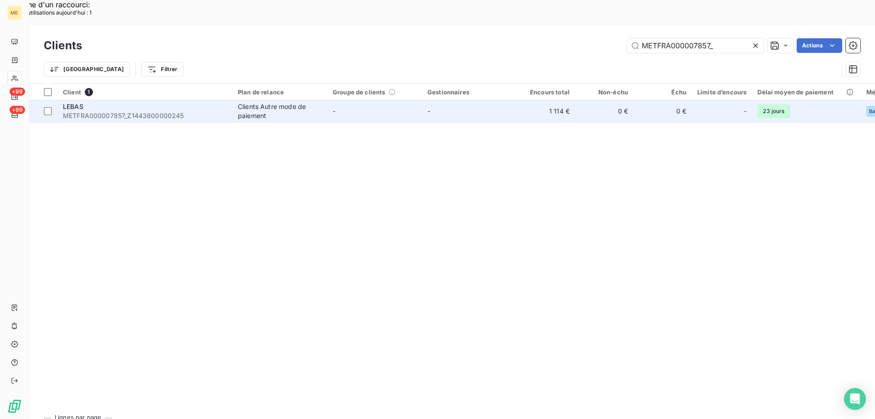
type input "METFRA000007857_"
click at [123, 102] on div "LEBAS" at bounding box center [145, 106] width 164 height 9
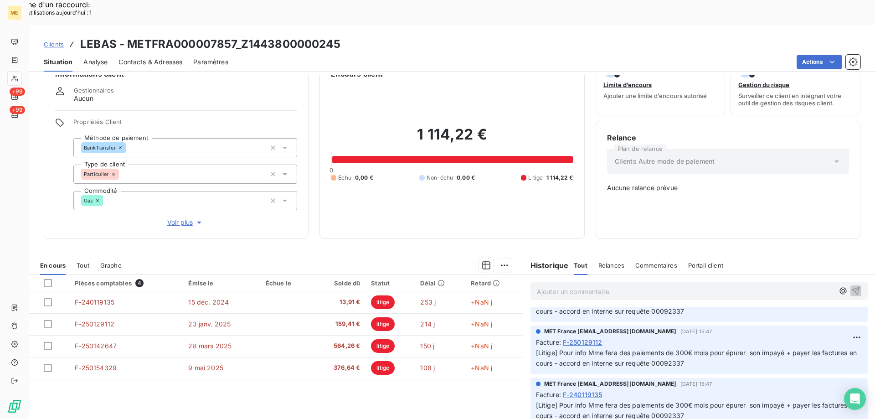
scroll to position [51, 0]
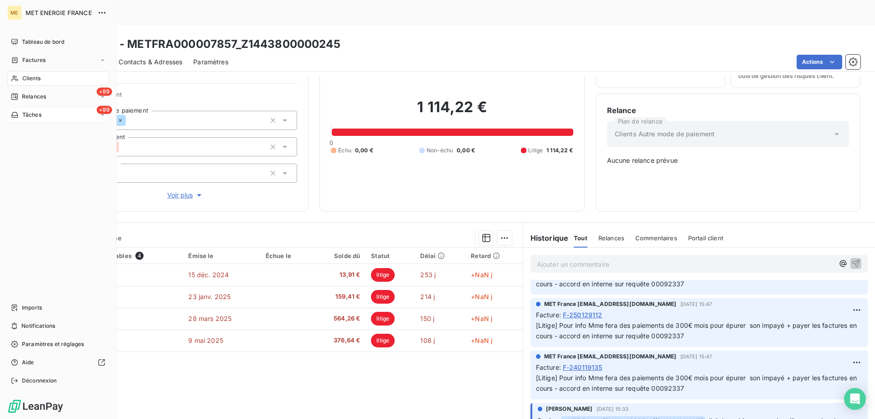
click at [49, 114] on div "+99 Tâches" at bounding box center [58, 114] width 102 height 15
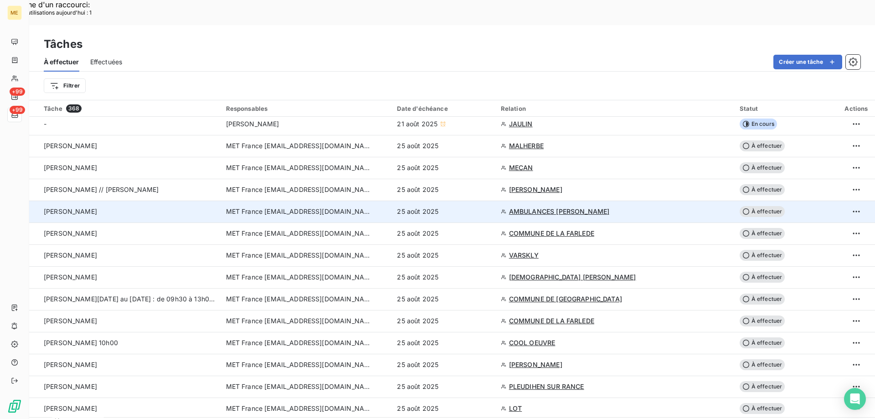
scroll to position [137, 0]
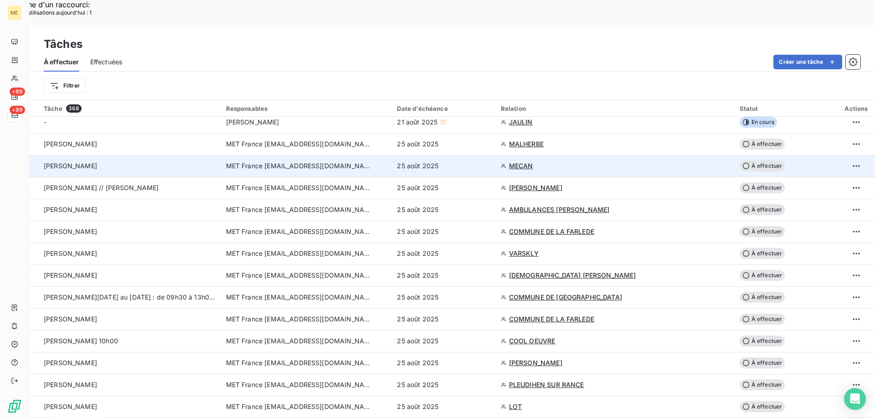
click at [521, 161] on span "MECAN" at bounding box center [521, 165] width 24 height 9
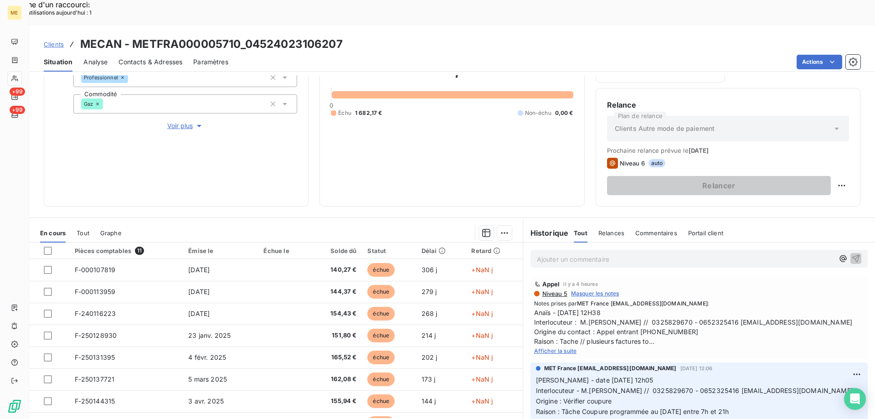
scroll to position [122, 0]
click at [537, 344] on div "Afficher la suite" at bounding box center [699, 348] width 330 height 9
click at [551, 346] on span "Afficher la suite" at bounding box center [555, 349] width 43 height 7
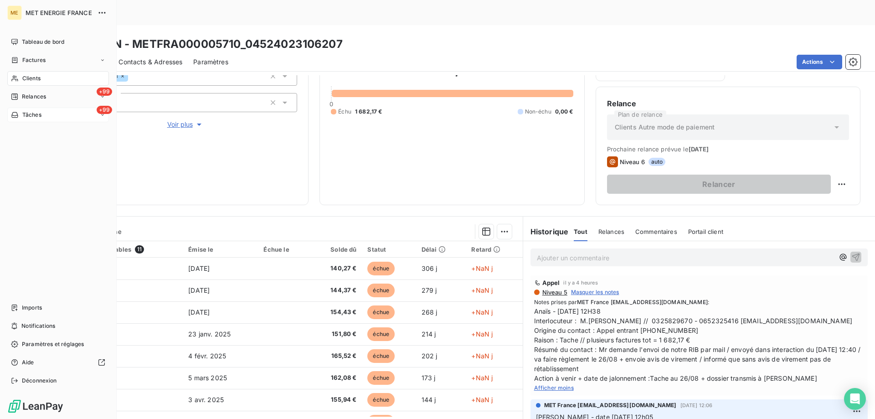
click at [55, 111] on div "+99 Tâches" at bounding box center [58, 114] width 102 height 15
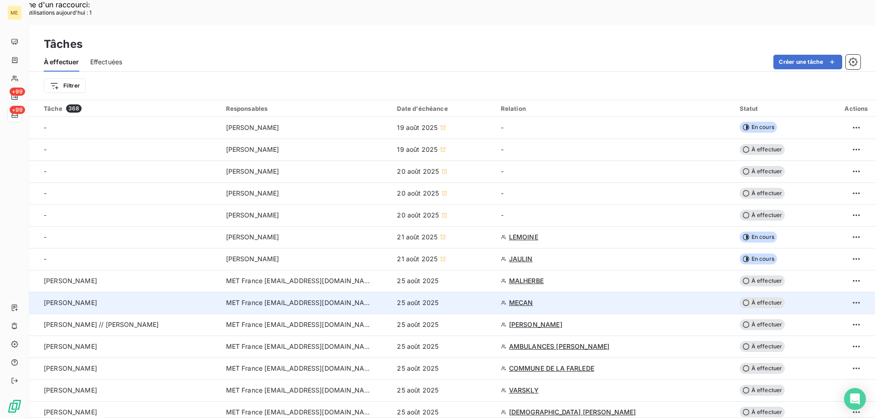
click at [754, 297] on span "À effectuer" at bounding box center [762, 302] width 46 height 11
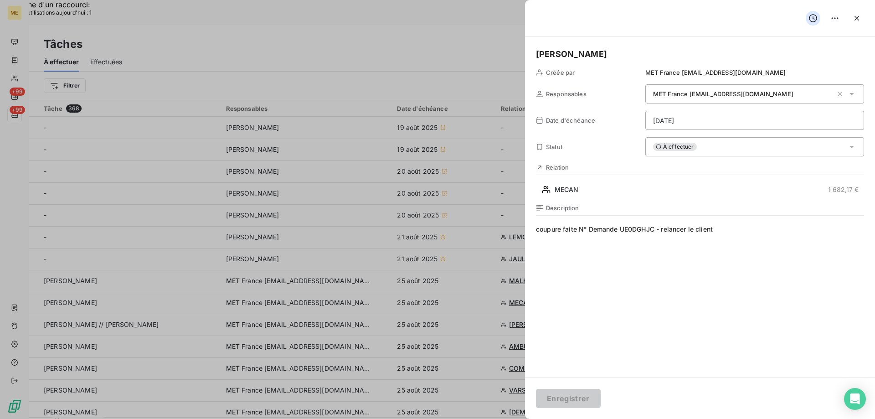
click at [700, 144] on div "À effectuer" at bounding box center [754, 146] width 219 height 19
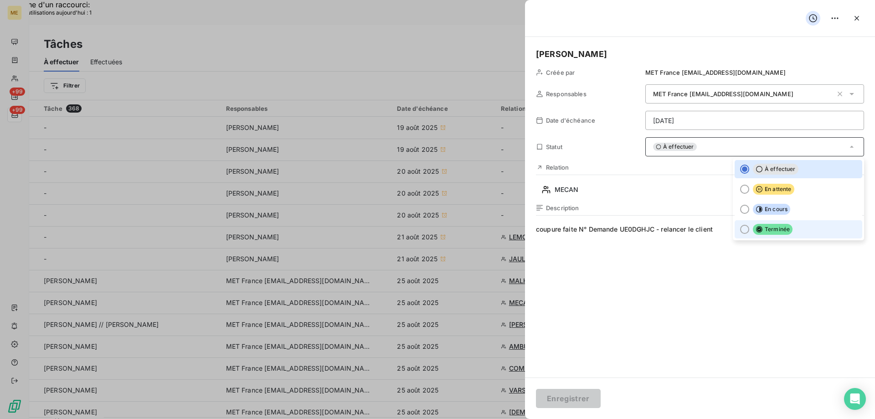
click at [740, 230] on div at bounding box center [744, 229] width 9 height 9
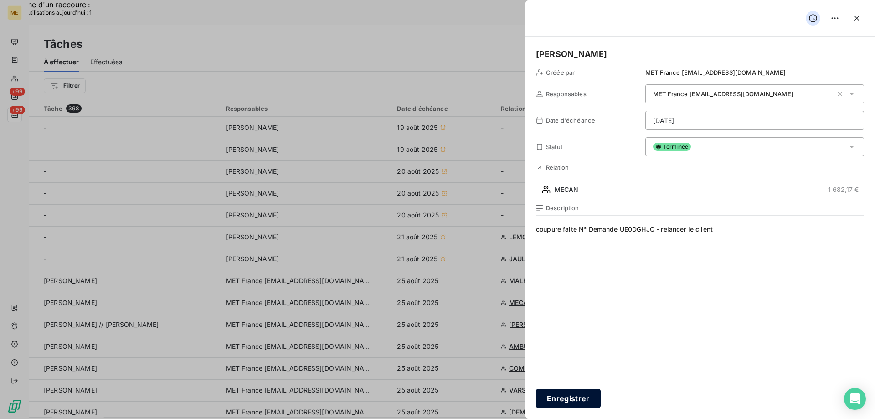
click at [565, 396] on button "Enregistrer" at bounding box center [568, 398] width 65 height 19
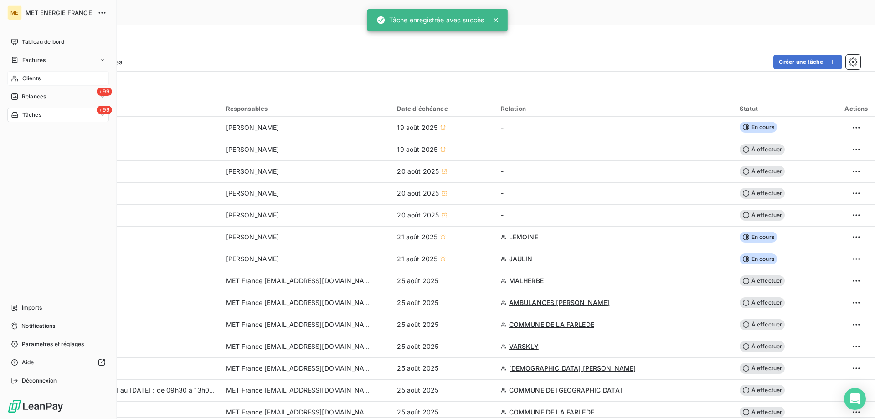
click at [35, 72] on div "Clients" at bounding box center [58, 78] width 102 height 15
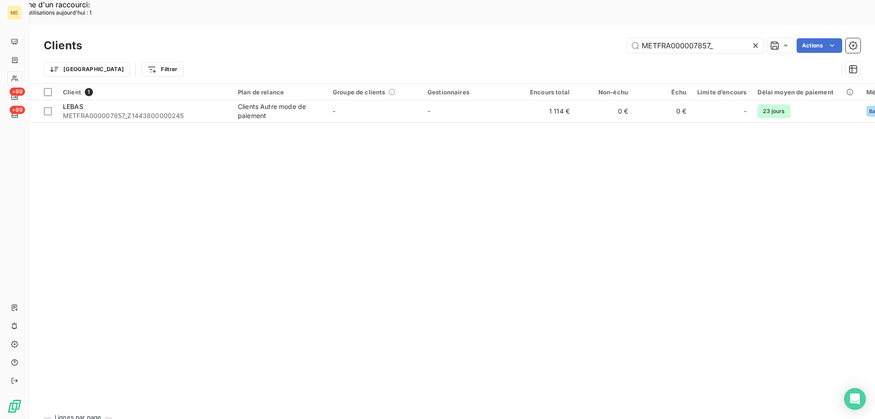
click at [753, 41] on icon at bounding box center [755, 45] width 9 height 9
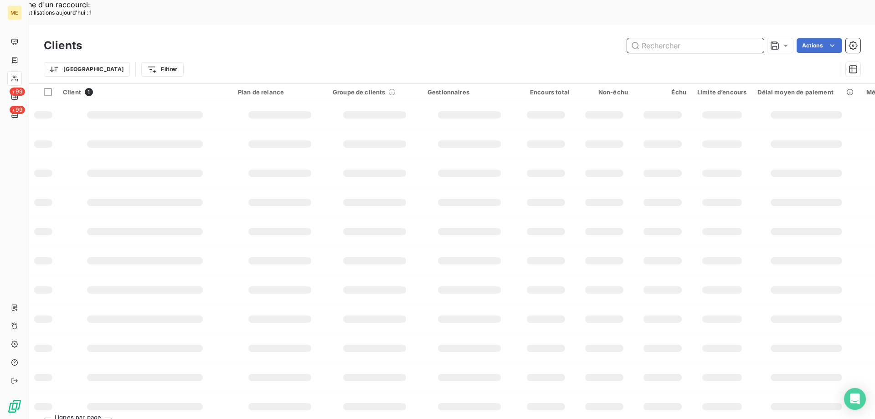
click at [707, 38] on input "text" at bounding box center [695, 45] width 137 height 15
paste input "METFRA000013821_16574963812645"
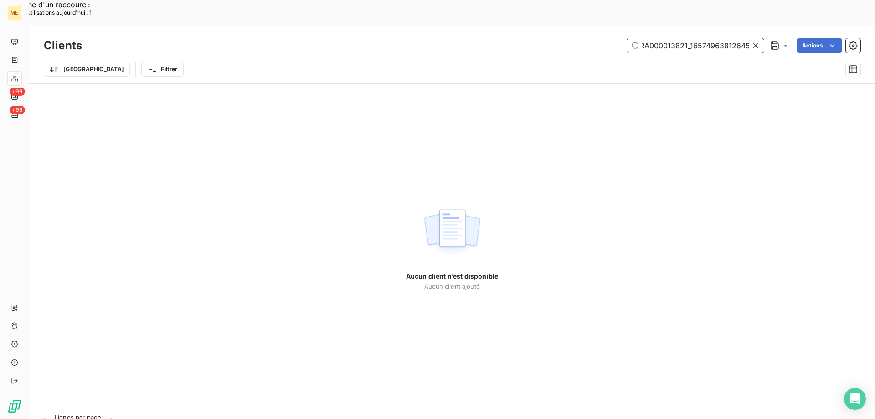
scroll to position [0, 22]
drag, startPoint x: 748, startPoint y: 18, endPoint x: 687, endPoint y: 21, distance: 60.6
click at [687, 38] on input "METFRA000013821_16574963812645" at bounding box center [695, 45] width 137 height 15
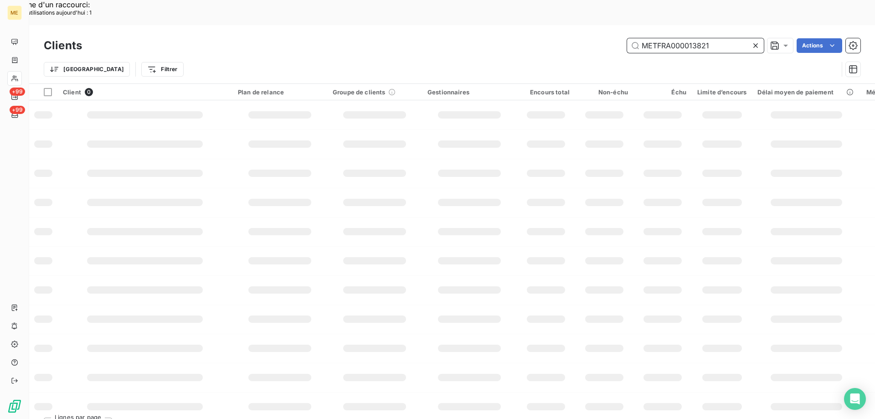
scroll to position [0, 0]
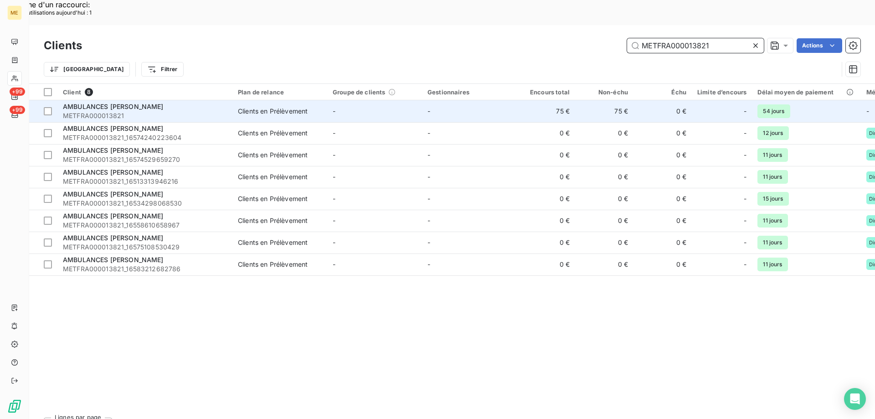
type input "METFRA000013821"
click at [92, 102] on span "AMBULANCES [PERSON_NAME]" at bounding box center [113, 106] width 101 height 8
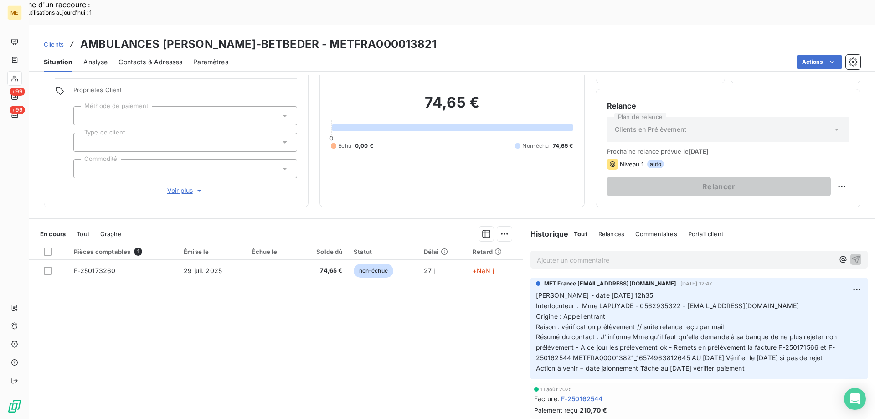
scroll to position [58, 0]
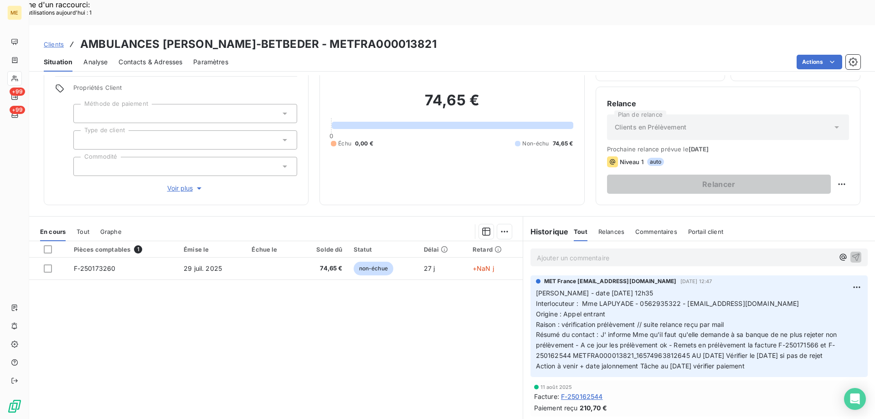
click at [178, 184] on span "Voir plus" at bounding box center [185, 188] width 36 height 9
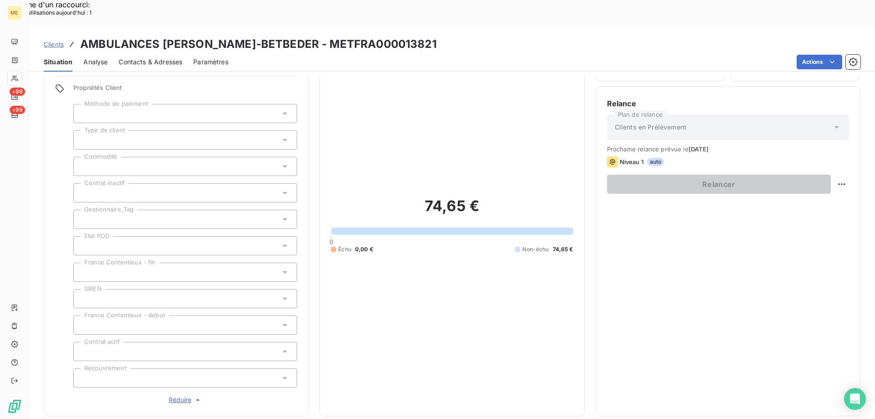
click at [160, 210] on div at bounding box center [185, 219] width 224 height 19
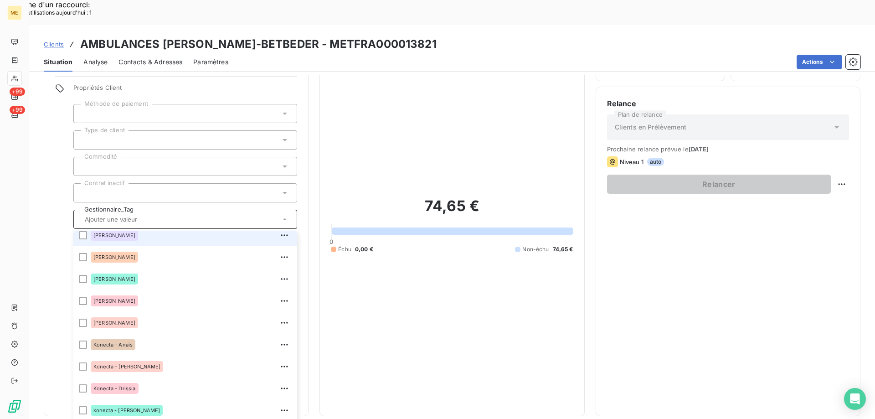
scroll to position [262, 0]
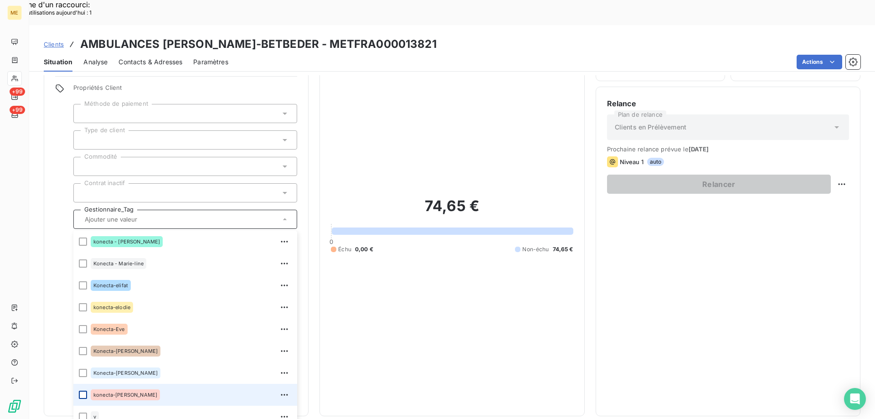
click at [81, 390] on div at bounding box center [83, 394] width 8 height 8
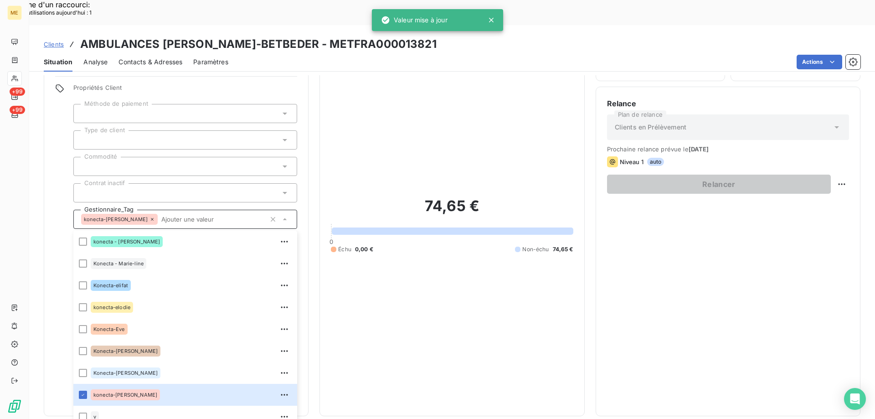
click at [427, 300] on div "74,65 € 0 Échu 0,00 € Non-échu 74,65 €" at bounding box center [452, 224] width 242 height 359
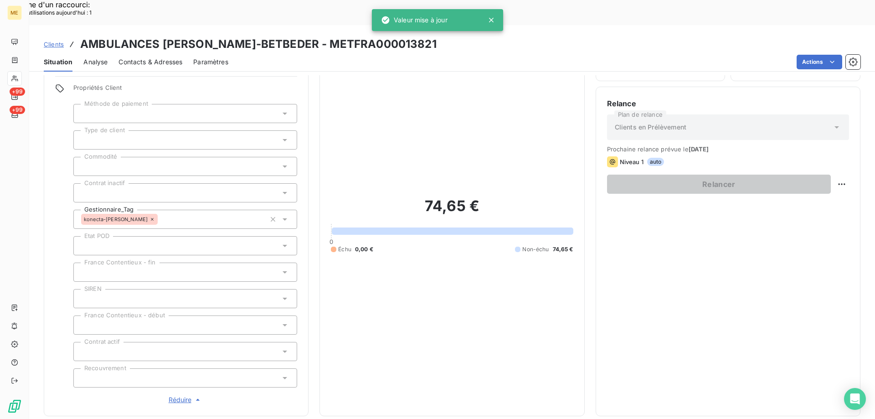
click at [179, 395] on span "Réduire" at bounding box center [186, 399] width 34 height 9
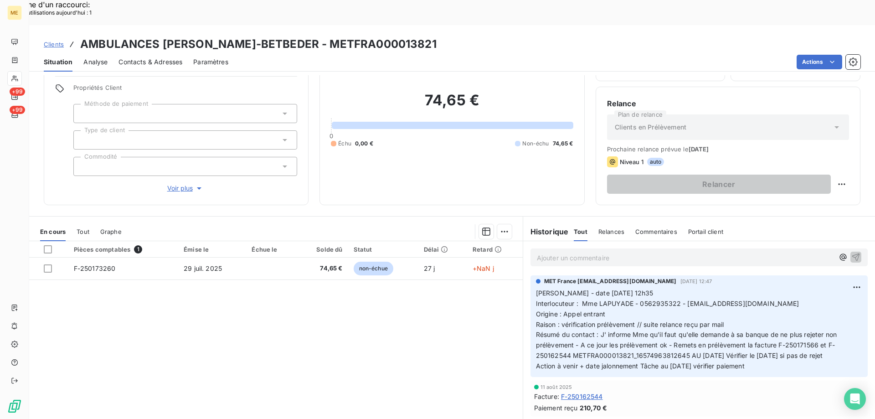
click at [427, 317] on div "Pièces comptables 1 Émise le Échue le Solde dû Statut Délai Retard F-250173260 …" at bounding box center [275, 328] width 493 height 175
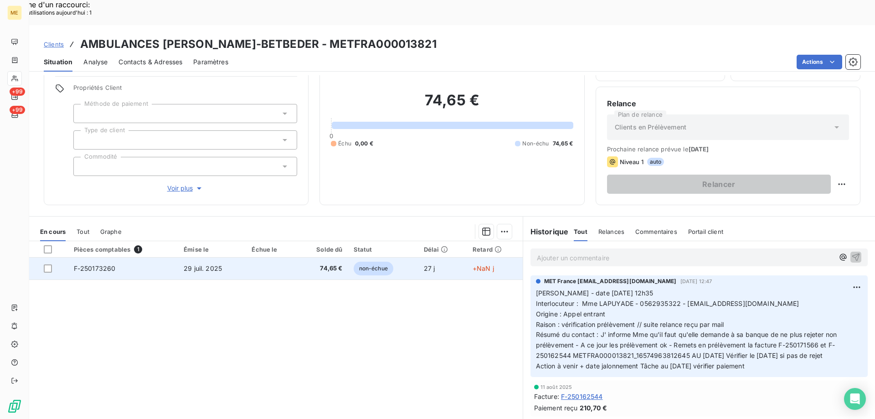
click at [102, 264] on span "F-250173260" at bounding box center [95, 268] width 42 height 8
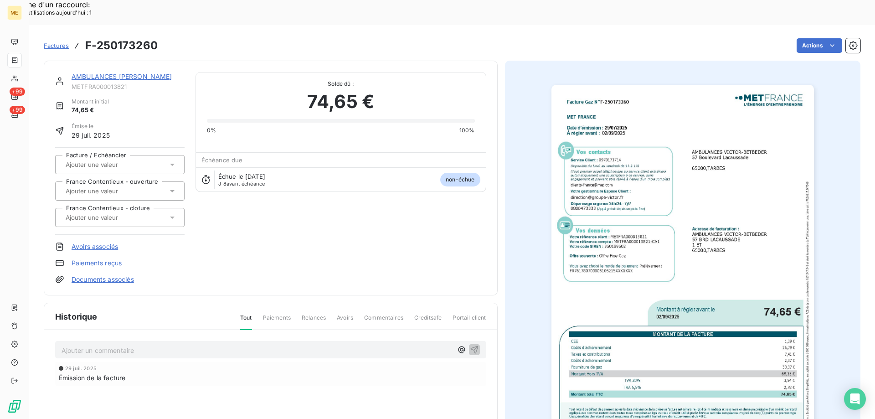
click at [696, 178] on img "button" at bounding box center [682, 270] width 262 height 371
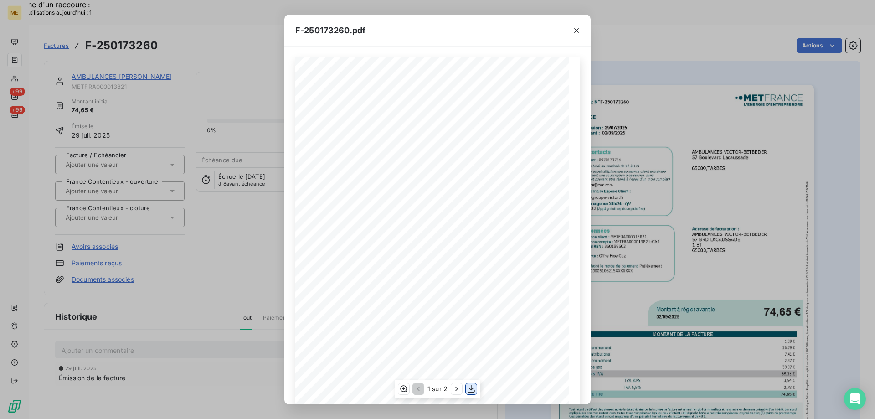
click at [471, 389] on icon "button" at bounding box center [470, 388] width 9 height 9
click at [575, 29] on icon "button" at bounding box center [576, 30] width 5 height 5
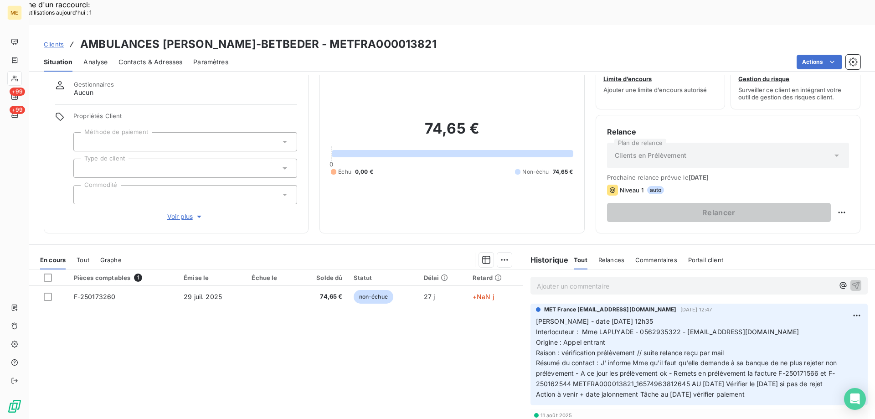
scroll to position [58, 0]
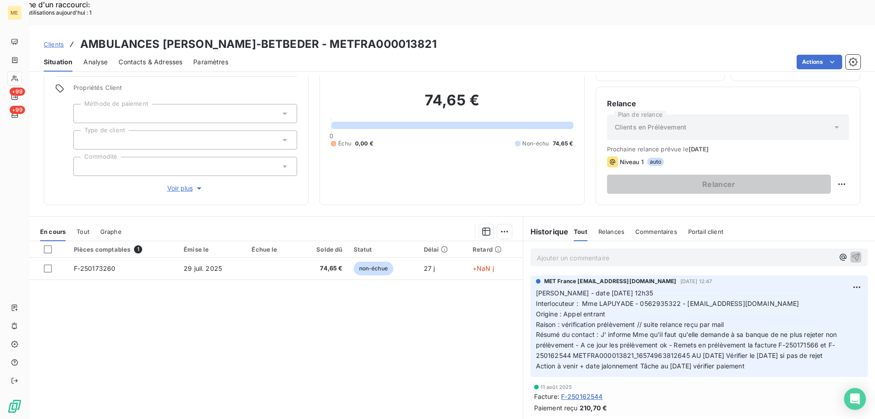
click at [649, 299] on span "Interlocuteur : Mme LAPUYADE - 0562935322 - compta@groupe-victor.fr" at bounding box center [667, 303] width 263 height 8
copy span "0562935322"
click at [379, 348] on div "Pièces comptables 1 Émise le Échue le Solde dû Statut Délai Retard F-250173260 …" at bounding box center [275, 328] width 493 height 175
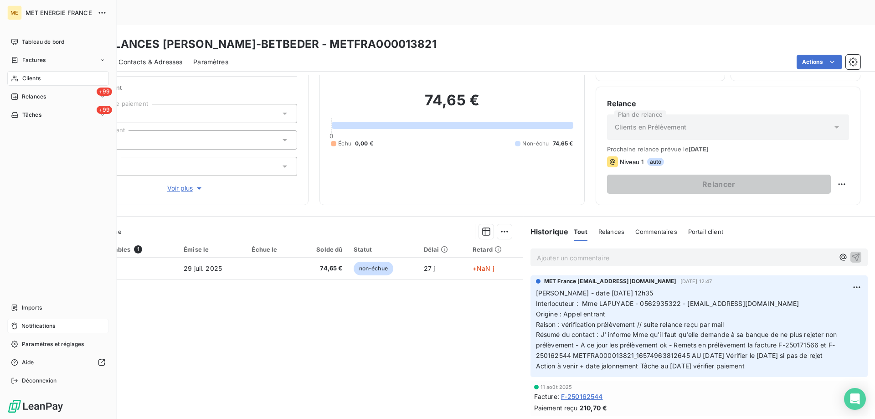
click at [47, 325] on span "Notifications" at bounding box center [38, 326] width 34 height 8
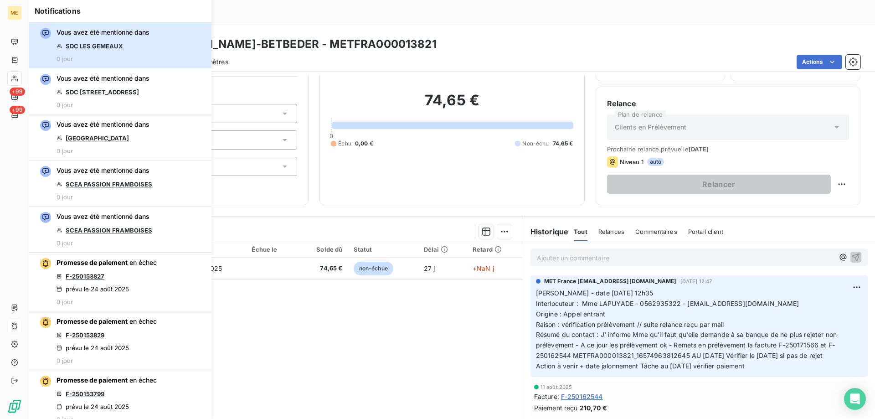
click at [139, 42] on div "Vous avez été mentionné dans SDC LES GEMEAUX 0 jour" at bounding box center [102, 45] width 93 height 35
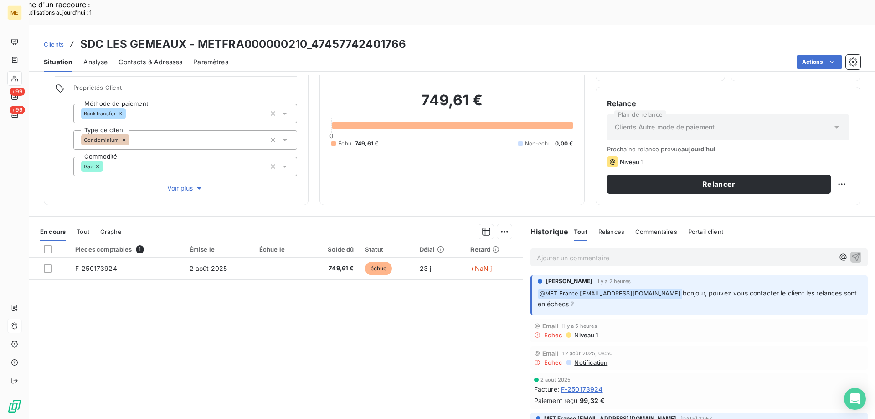
scroll to position [46, 0]
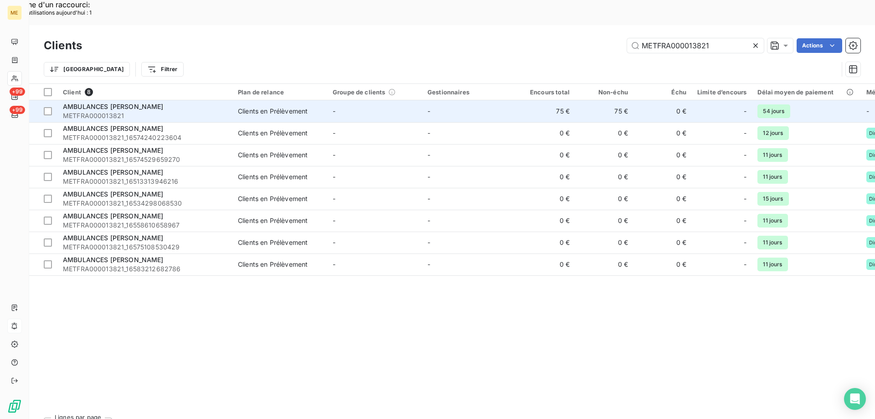
click at [129, 102] on span "AMBULANCES [PERSON_NAME]" at bounding box center [113, 106] width 101 height 8
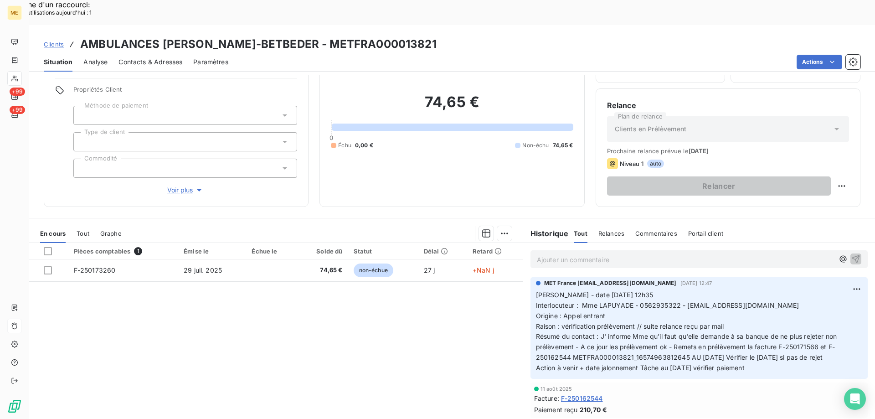
scroll to position [58, 0]
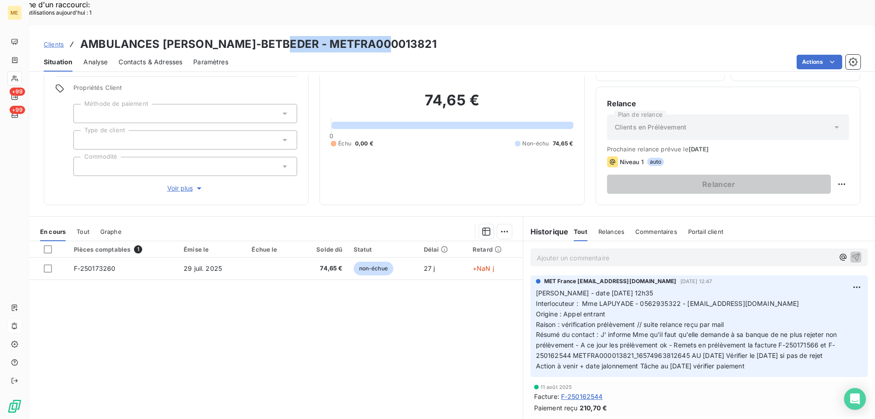
drag, startPoint x: 390, startPoint y: 20, endPoint x: 278, endPoint y: 26, distance: 111.7
click at [278, 36] on div "Clients AMBULANCES VICTOR-BETBEDER - METFRA000013821" at bounding box center [451, 44] width 845 height 16
copy h3 "METFRA000013821"
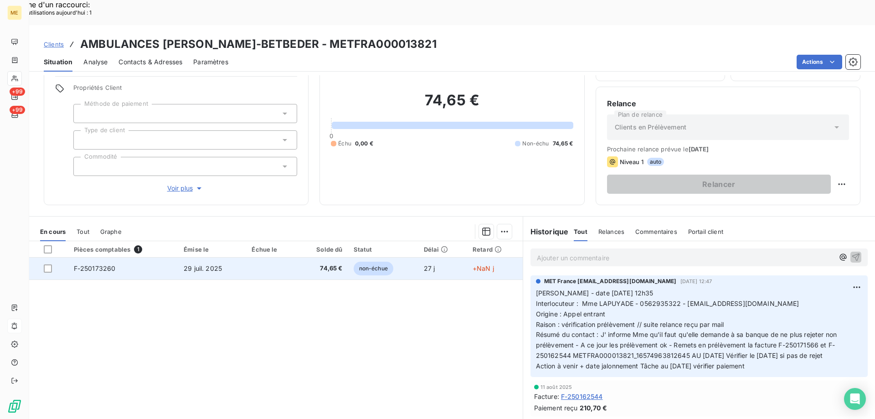
click at [97, 264] on span "F-250173260" at bounding box center [95, 268] width 42 height 8
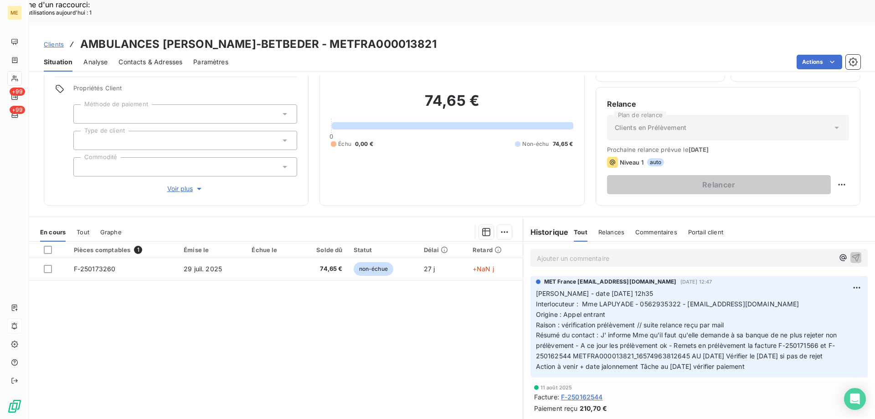
scroll to position [58, 0]
drag, startPoint x: 763, startPoint y: 340, endPoint x: 528, endPoint y: 268, distance: 245.8
click at [530, 275] on div "MET France met-france@recouvrement.met.com 11 août 2025, 12:47 Valérie - date 1…" at bounding box center [698, 326] width 337 height 102
copy p "Valérie - date 11/08/2025 12h35 Interlocuteur : Mme LAPUYADE - 0562935322 - com…"
click at [553, 248] on div "Ajouter un commentaire ﻿" at bounding box center [698, 257] width 337 height 18
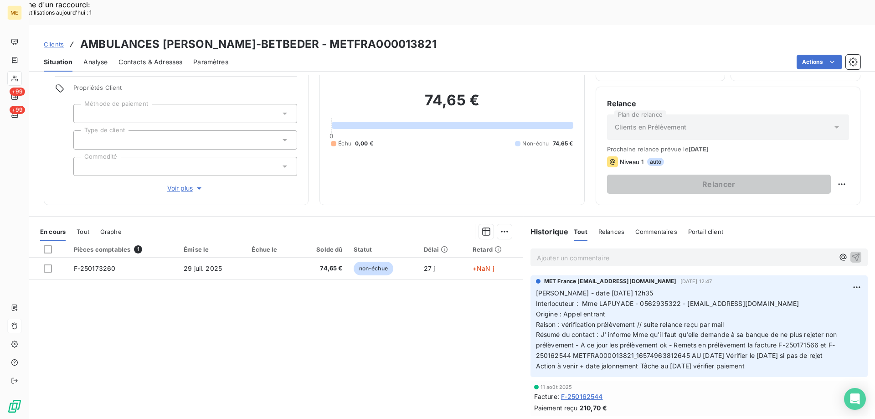
click at [551, 252] on p "Ajouter un commentaire ﻿" at bounding box center [685, 257] width 297 height 11
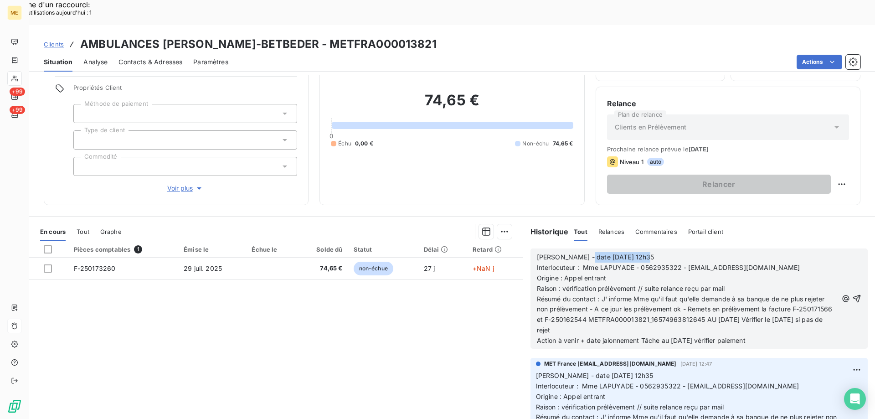
drag, startPoint x: 576, startPoint y: 234, endPoint x: 671, endPoint y: 257, distance: 98.1
click at [679, 252] on p "Valérie - date 11/08/2025 12h35" at bounding box center [687, 257] width 301 height 10
drag, startPoint x: 580, startPoint y: 251, endPoint x: 607, endPoint y: 251, distance: 27.3
click at [607, 273] on p "Origine : Appel entrant" at bounding box center [687, 278] width 301 height 10
drag, startPoint x: 749, startPoint y: 263, endPoint x: 559, endPoint y: 261, distance: 189.9
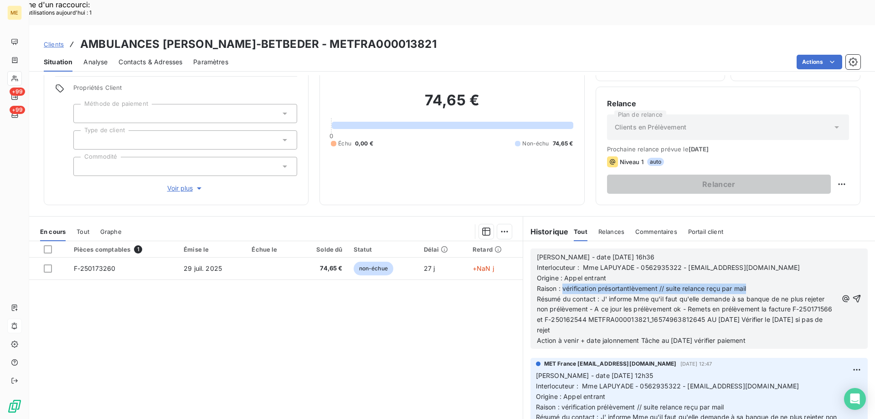
click at [559, 283] on p "Raison : vérification présortantlèvement // suite relance reçu par mail" at bounding box center [687, 288] width 301 height 10
drag, startPoint x: 649, startPoint y: 272, endPoint x: 822, endPoint y: 307, distance: 176.5
click at [822, 307] on p "Résumé du contact : J' informe Mme qu'il faut qu'elle demande à sa banque de ne…" at bounding box center [687, 315] width 301 height 42
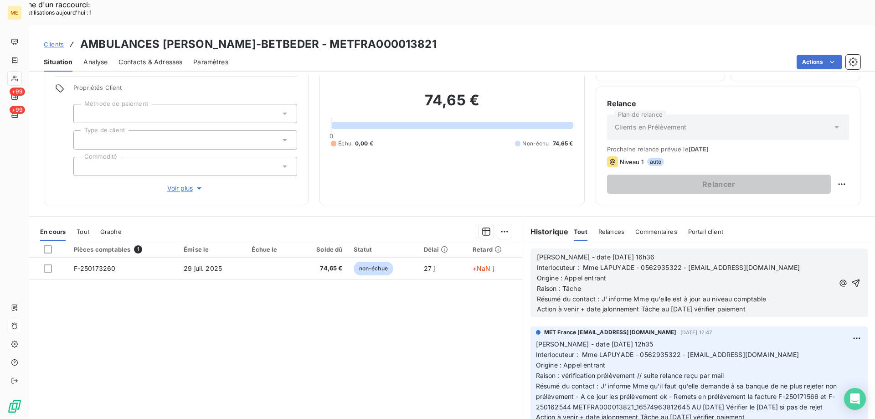
drag, startPoint x: 638, startPoint y: 284, endPoint x: 771, endPoint y: 284, distance: 133.0
click at [771, 304] on p "Action à venir + date jalonnement Tâche au 25/08/2025 vérifier paiement" at bounding box center [685, 309] width 297 height 10
click at [852, 279] on icon "button" at bounding box center [856, 283] width 8 height 8
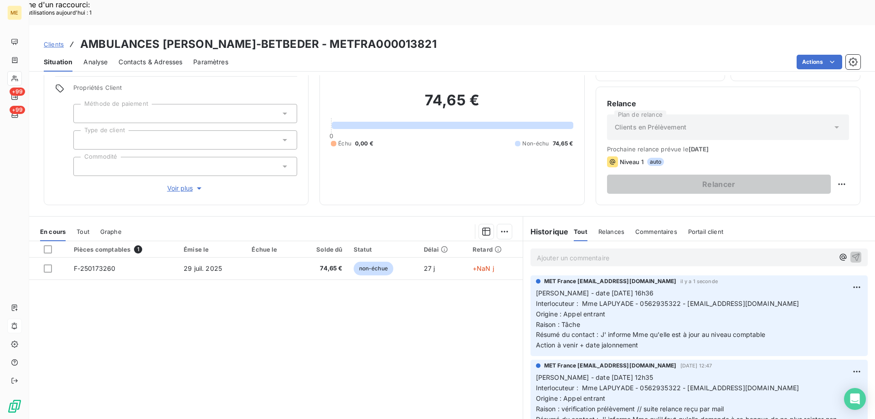
drag, startPoint x: 636, startPoint y: 322, endPoint x: 540, endPoint y: 265, distance: 111.9
click at [530, 275] on div "MET France met-france@recouvrement.met.com il y a 1 seconde Valérie - date 25/0…" at bounding box center [698, 315] width 337 height 81
copy p "Valérie - date 25/08/2025 16h36 Interlocuteur : Mme LAPUYADE - 0562935322 - com…"
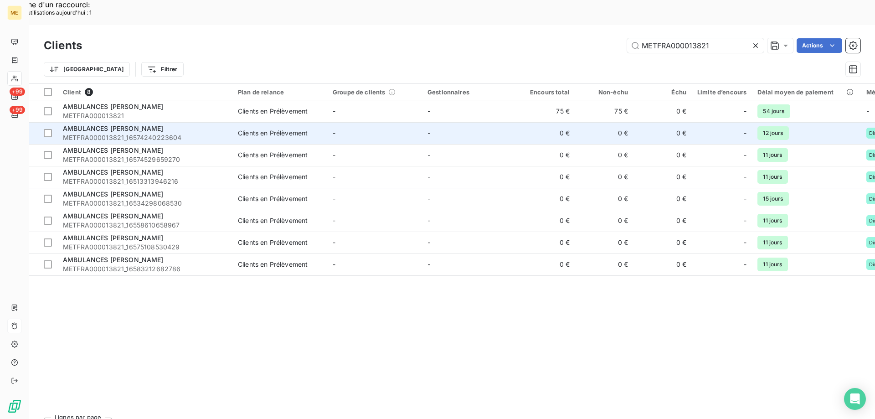
click at [184, 124] on div "AMBULANCES [PERSON_NAME]" at bounding box center [145, 128] width 164 height 9
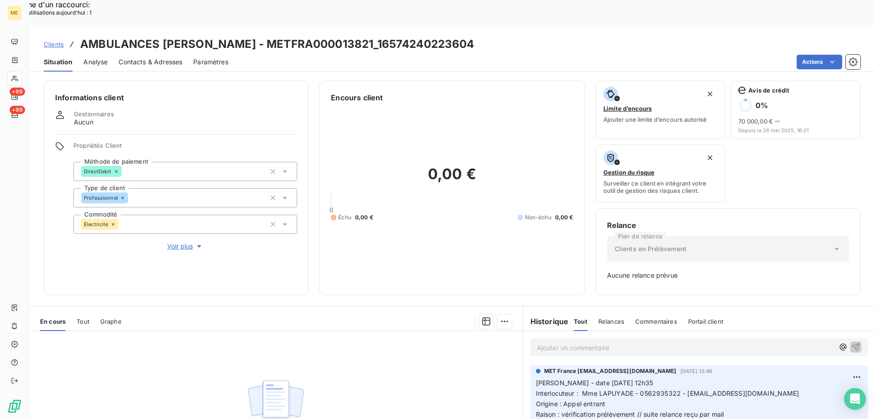
click at [581, 342] on p "Ajouter un commentaire ﻿" at bounding box center [685, 347] width 297 height 11
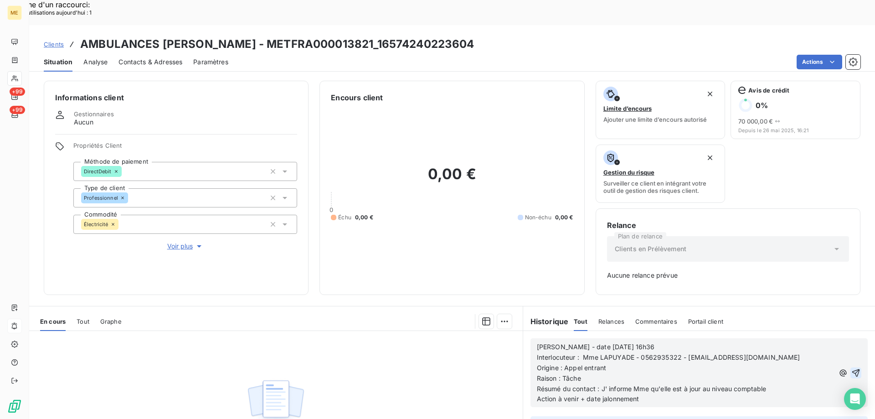
click at [852, 368] on icon "button" at bounding box center [856, 372] width 8 height 8
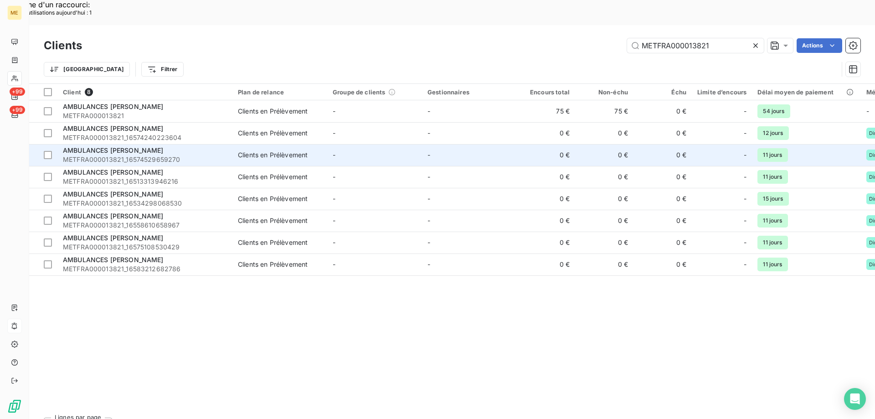
click at [116, 146] on span "AMBULANCES [PERSON_NAME]" at bounding box center [113, 150] width 101 height 8
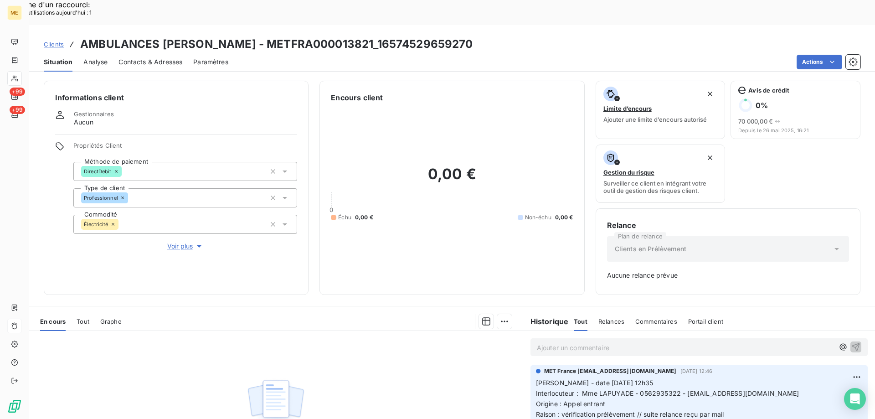
click at [645, 342] on p "Ajouter un commentaire ﻿" at bounding box center [685, 347] width 297 height 11
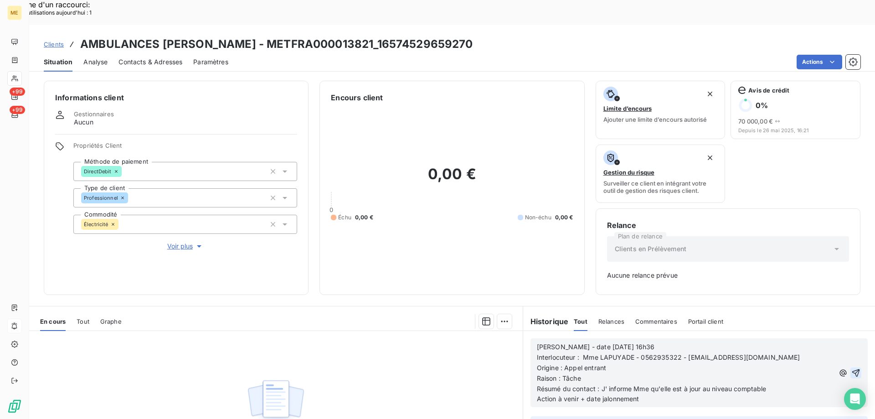
click at [852, 368] on icon "button" at bounding box center [856, 372] width 8 height 8
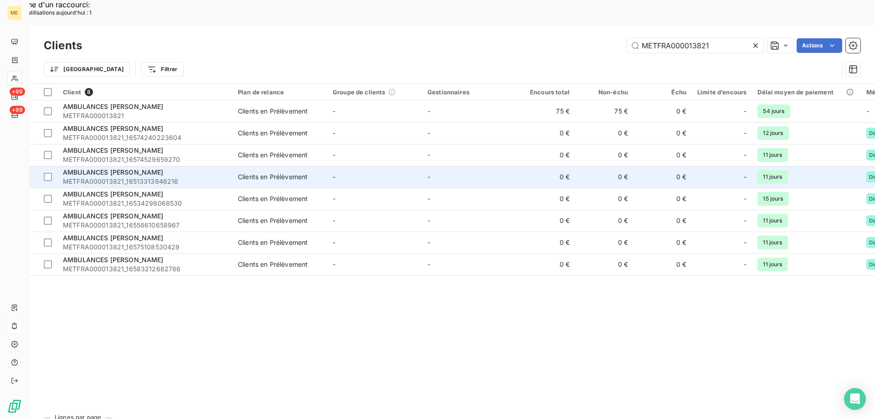
click at [130, 168] on span "AMBULANCES [PERSON_NAME]" at bounding box center [113, 172] width 101 height 8
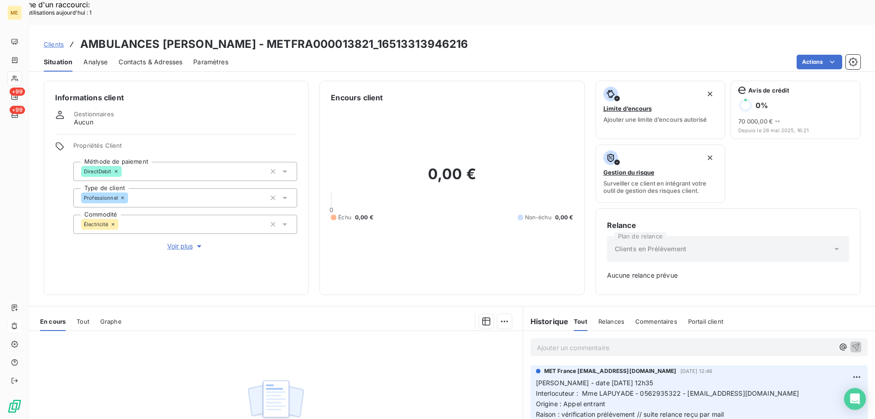
click at [583, 342] on p "Ajouter un commentaire ﻿" at bounding box center [685, 347] width 297 height 11
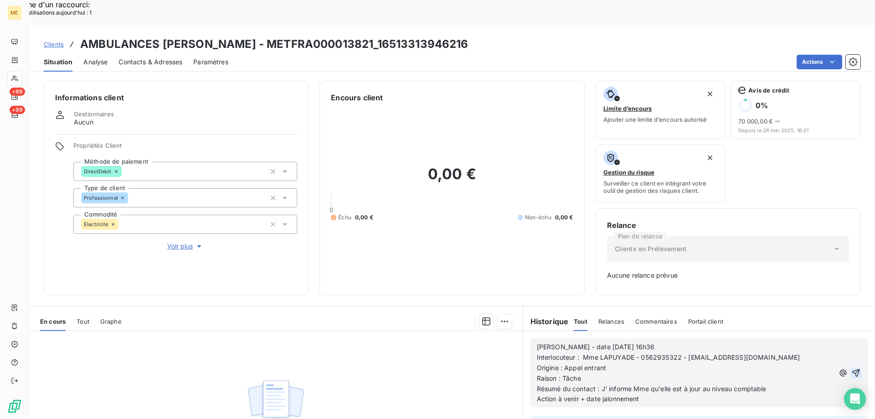
click at [851, 368] on icon "button" at bounding box center [855, 372] width 9 height 9
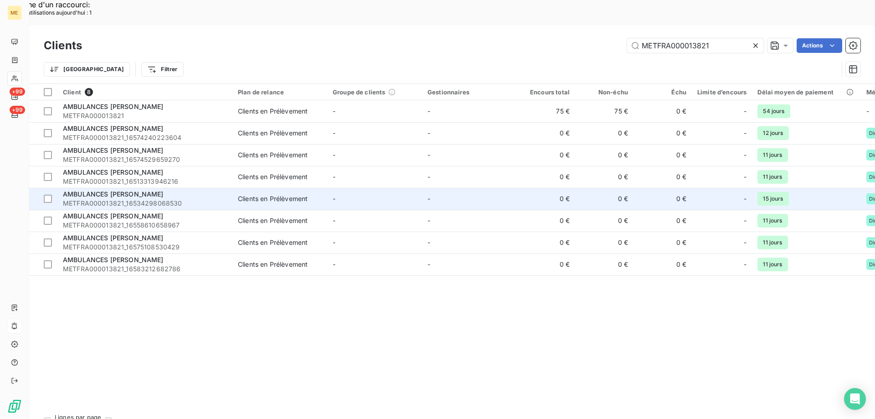
click at [151, 190] on span "AMBULANCES [PERSON_NAME]" at bounding box center [113, 194] width 101 height 8
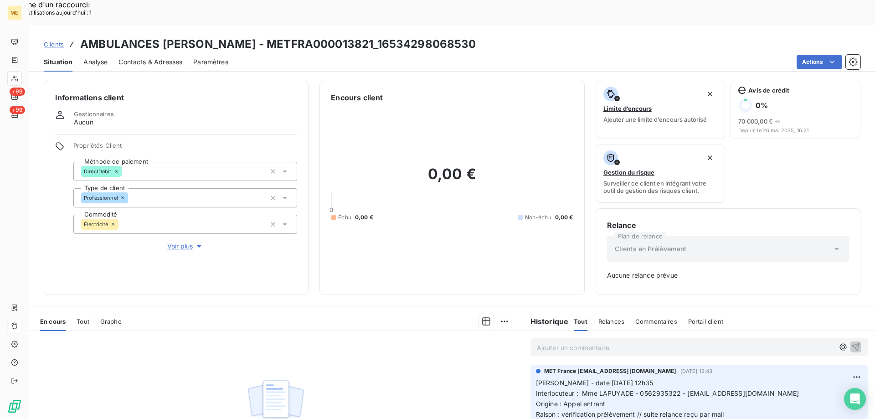
click at [602, 342] on p "Ajouter un commentaire ﻿" at bounding box center [685, 347] width 297 height 11
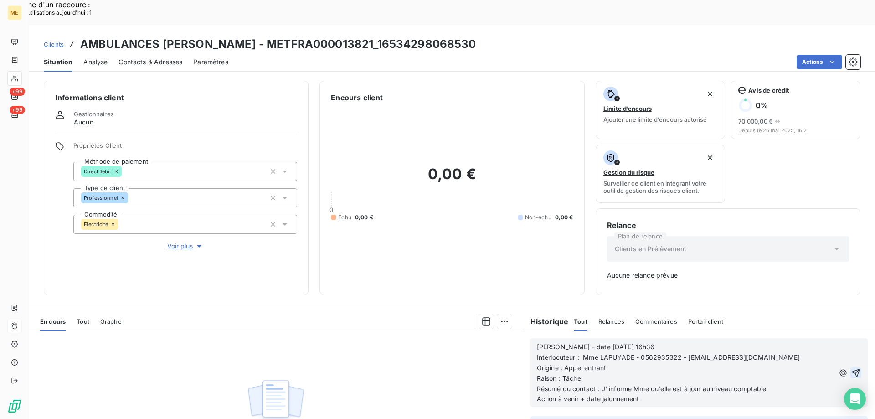
click at [851, 368] on icon "button" at bounding box center [855, 372] width 9 height 9
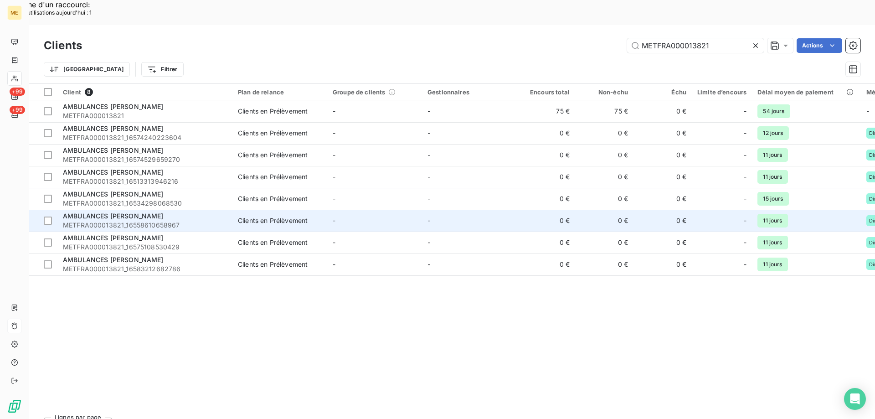
click at [150, 212] on span "AMBULANCES [PERSON_NAME]" at bounding box center [113, 216] width 101 height 8
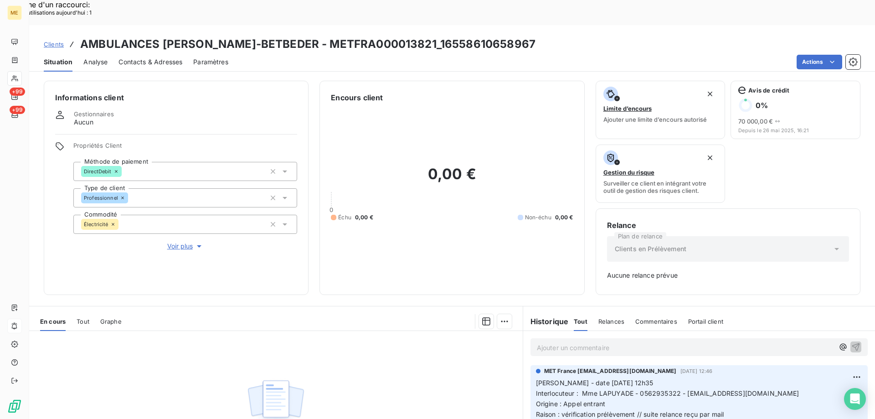
click at [564, 342] on p "Ajouter un commentaire ﻿" at bounding box center [685, 347] width 297 height 11
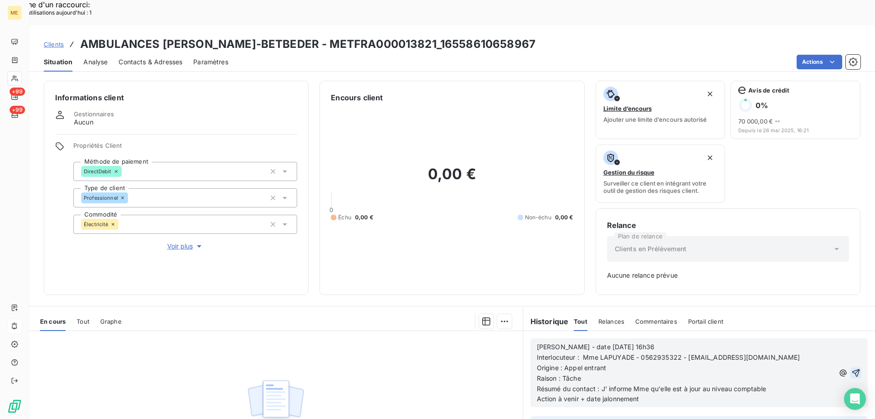
click at [851, 368] on icon "button" at bounding box center [855, 372] width 9 height 9
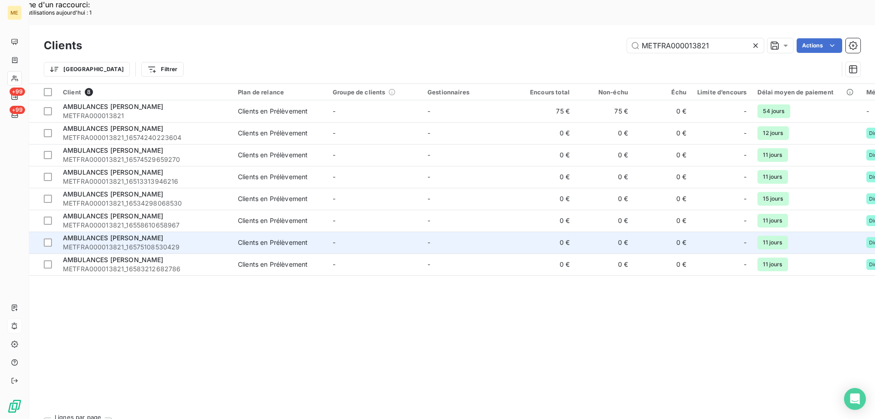
click at [157, 242] on span "METFRA000013821_16575108530429" at bounding box center [145, 246] width 164 height 9
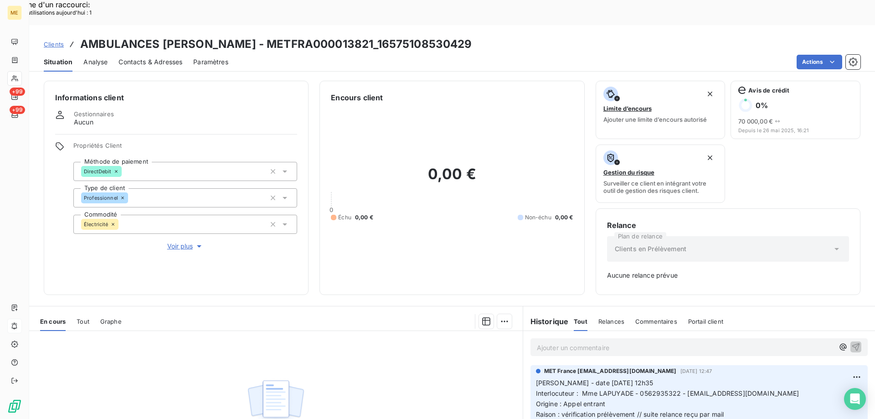
click at [652, 342] on p "Ajouter un commentaire ﻿" at bounding box center [685, 347] width 297 height 11
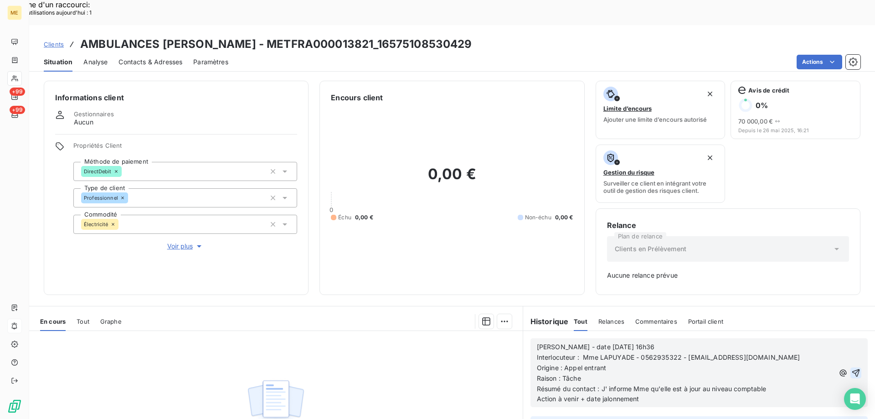
click at [851, 368] on icon "button" at bounding box center [855, 372] width 9 height 9
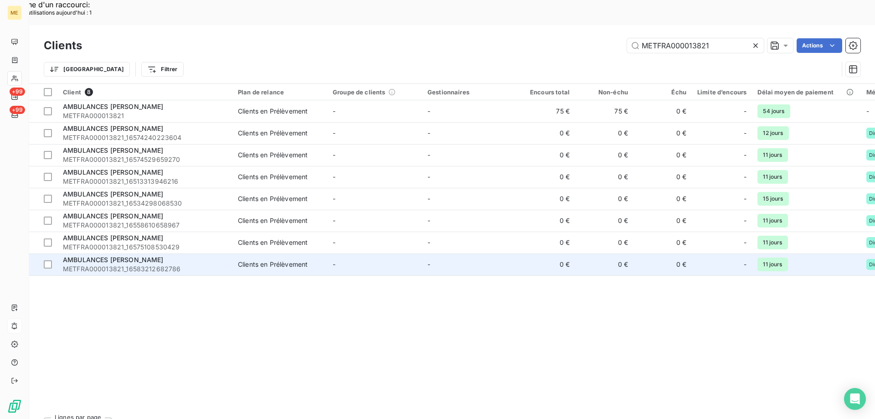
click at [137, 256] on span "AMBULANCES [PERSON_NAME]" at bounding box center [113, 260] width 101 height 8
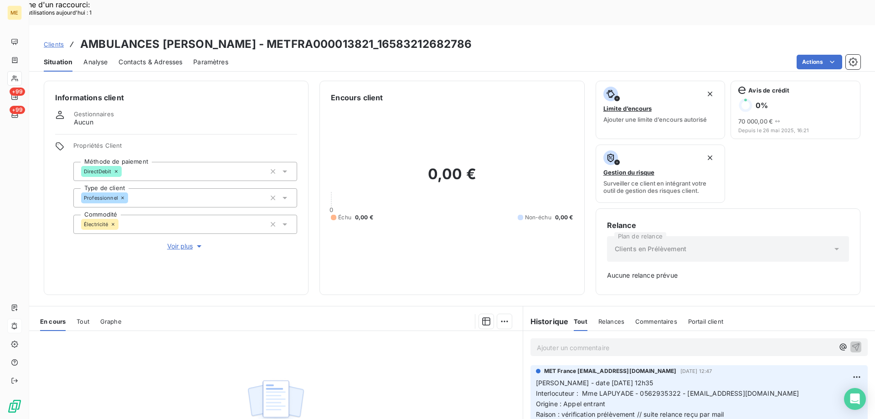
click at [653, 342] on p "Ajouter un commentaire ﻿" at bounding box center [685, 347] width 297 height 11
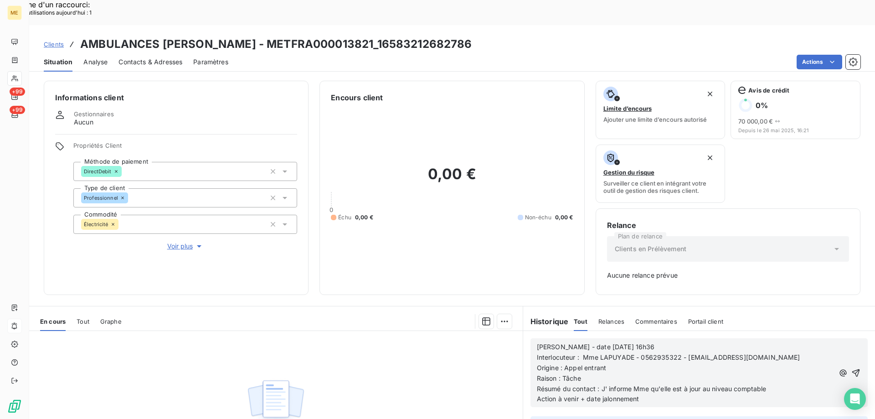
click at [851, 368] on icon "button" at bounding box center [855, 372] width 9 height 9
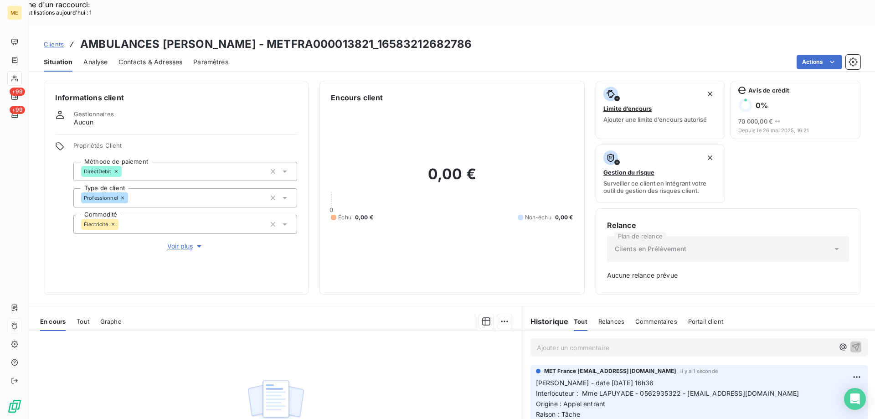
click at [369, 348] on div "Aucune pièce disponible" at bounding box center [275, 418] width 493 height 175
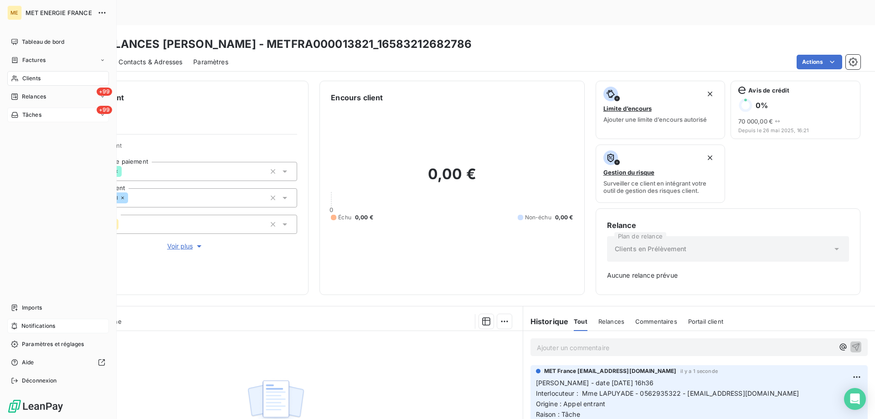
click at [54, 115] on div "+99 Tâches" at bounding box center [58, 114] width 102 height 15
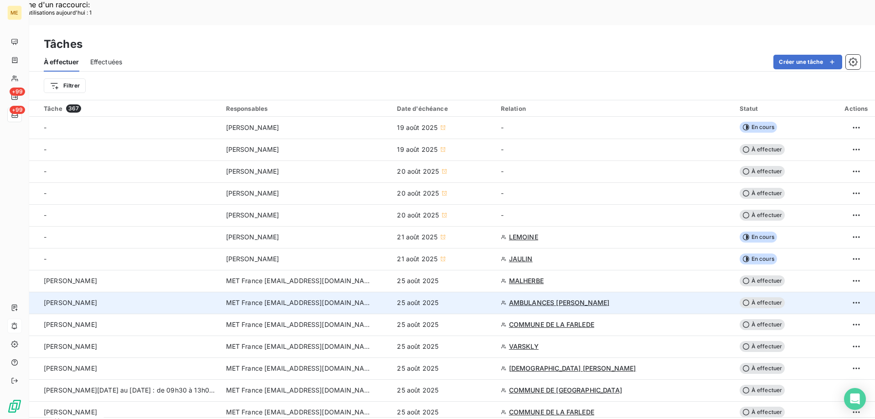
click at [762, 297] on span "À effectuer" at bounding box center [762, 302] width 46 height 11
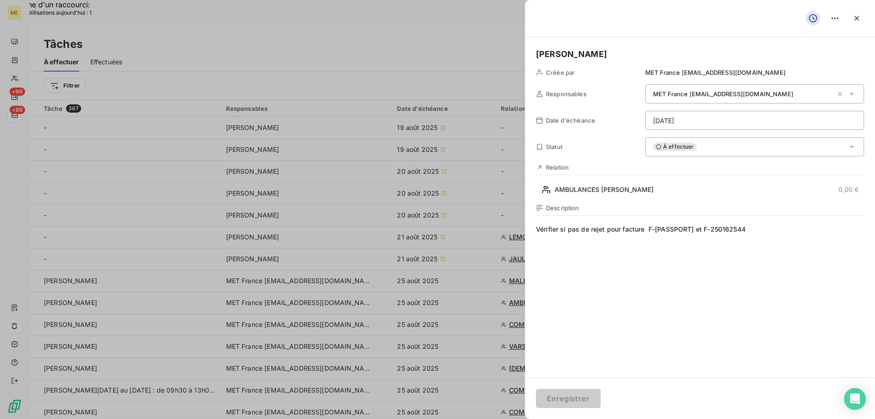
click at [718, 147] on div "À effectuer" at bounding box center [754, 146] width 219 height 19
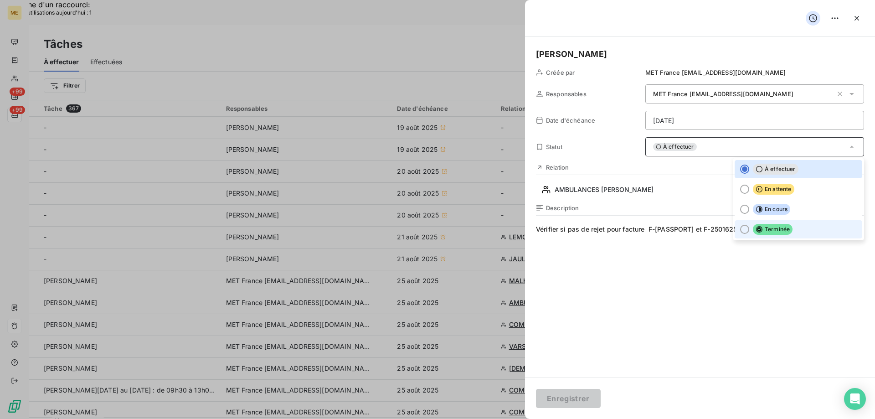
click at [740, 231] on div at bounding box center [744, 229] width 9 height 9
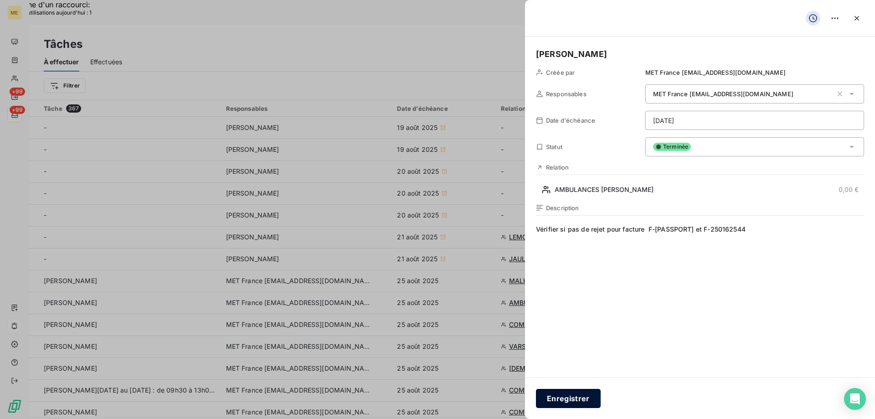
click at [569, 394] on button "Enregistrer" at bounding box center [568, 398] width 65 height 19
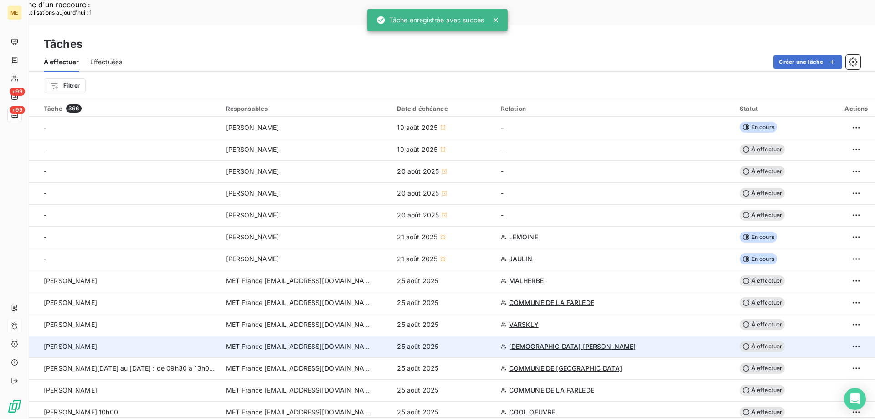
scroll to position [91, 0]
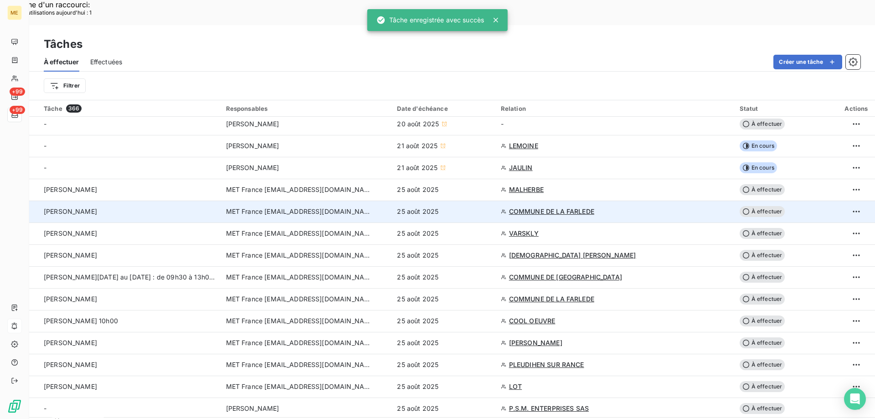
click at [542, 207] on span "COMMUNE DE LA FARLEDE" at bounding box center [551, 211] width 85 height 9
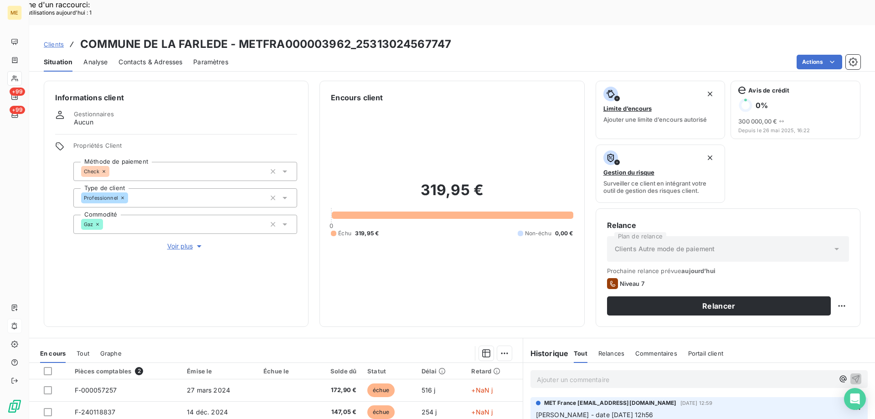
scroll to position [122, 0]
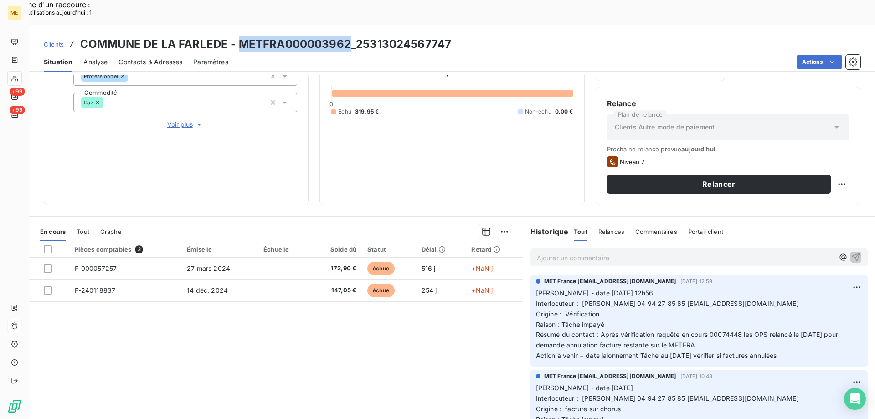
drag, startPoint x: 239, startPoint y: 20, endPoint x: 345, endPoint y: 10, distance: 106.1
click at [345, 25] on div "Clients COMMUNE DE LA FARLEDE - METFRA000003962_25313024567747 Situation Analys…" at bounding box center [451, 48] width 845 height 46
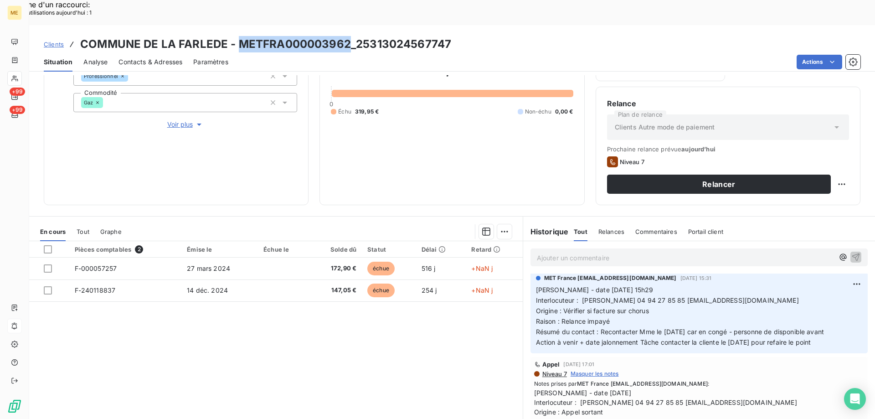
scroll to position [228, 0]
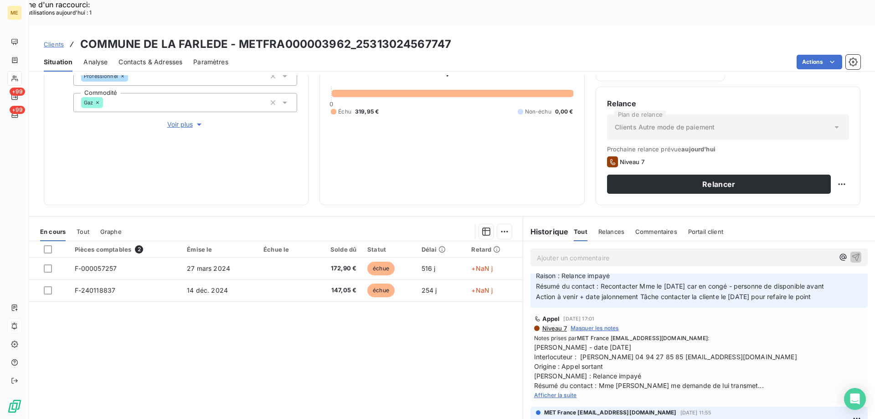
drag, startPoint x: 537, startPoint y: 369, endPoint x: 601, endPoint y: 366, distance: 64.3
click at [542, 391] on span "Afficher la suite" at bounding box center [555, 394] width 43 height 7
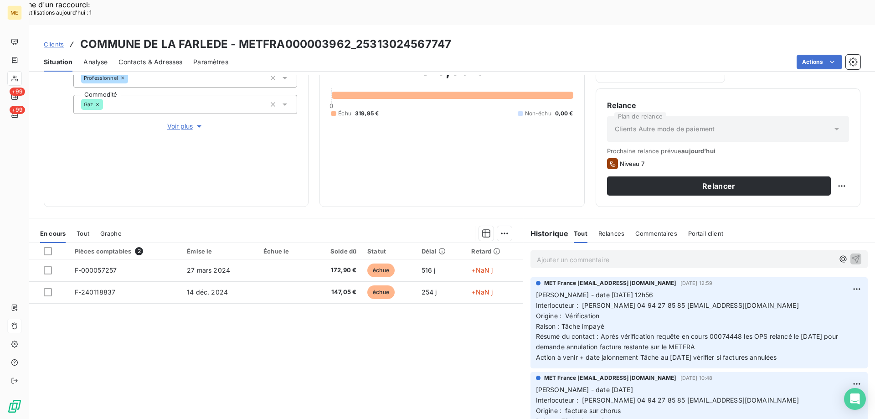
scroll to position [122, 0]
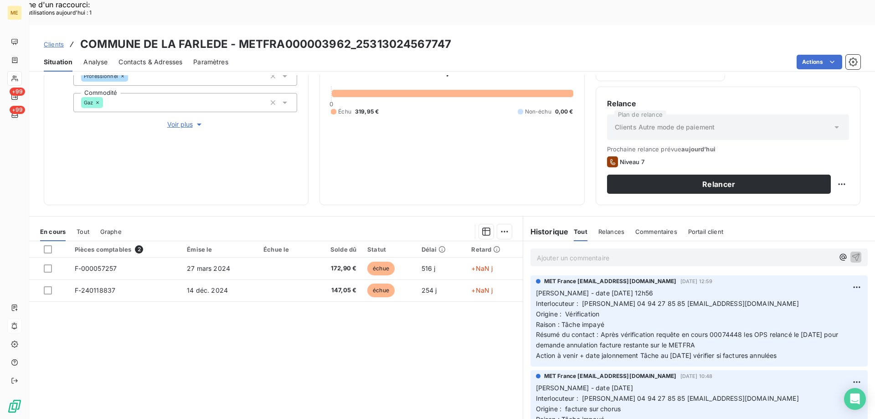
drag, startPoint x: 756, startPoint y: 340, endPoint x: 535, endPoint y: 268, distance: 232.3
click at [536, 288] on p "Valérie - date 11/08/2025 12h56 Interlocuteur : Louis Maubert 04 94 27 85 85 ma…" at bounding box center [699, 324] width 326 height 73
click at [540, 252] on p "Ajouter un commentaire ﻿" at bounding box center [685, 257] width 297 height 11
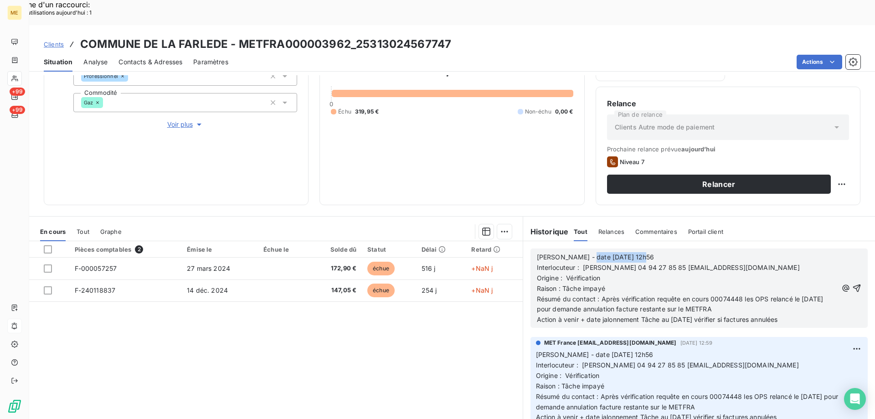
drag, startPoint x: 578, startPoint y: 229, endPoint x: 720, endPoint y: 235, distance: 142.2
click at [731, 252] on p "Valérie - date 11/08/2025 12h56" at bounding box center [687, 257] width 301 height 10
drag, startPoint x: 597, startPoint y: 275, endPoint x: 654, endPoint y: 273, distance: 57.0
click at [654, 295] on span "Résumé du contact : Après vérification requête en cours 00074448 les OPS relanc…" at bounding box center [681, 304] width 288 height 18
drag, startPoint x: 738, startPoint y: 276, endPoint x: 757, endPoint y: 286, distance: 20.8
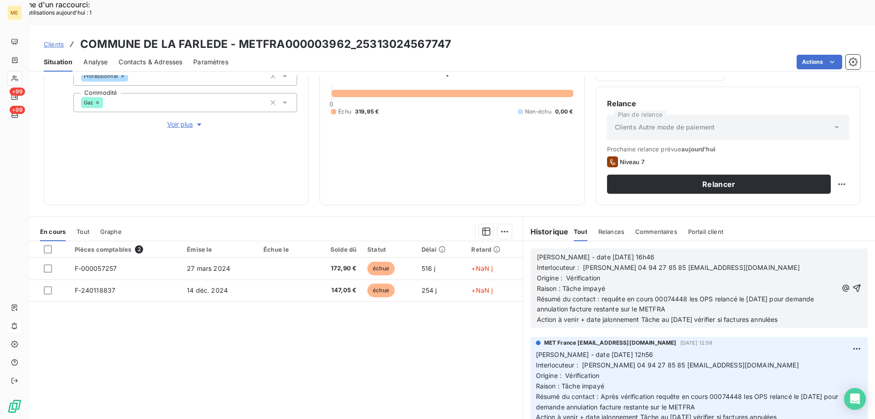
click at [757, 294] on p "Résumé du contact : requête en cours 00074448 les OPS relancé le 04/08/2025 pou…" at bounding box center [687, 304] width 301 height 21
drag, startPoint x: 671, startPoint y: 293, endPoint x: 811, endPoint y: 296, distance: 140.3
click at [811, 314] on p "Action à venir + date jalonnement Tâche au 25/08/2025 vérifier si factures annu…" at bounding box center [687, 319] width 301 height 10
click at [852, 283] on icon "button" at bounding box center [856, 287] width 9 height 9
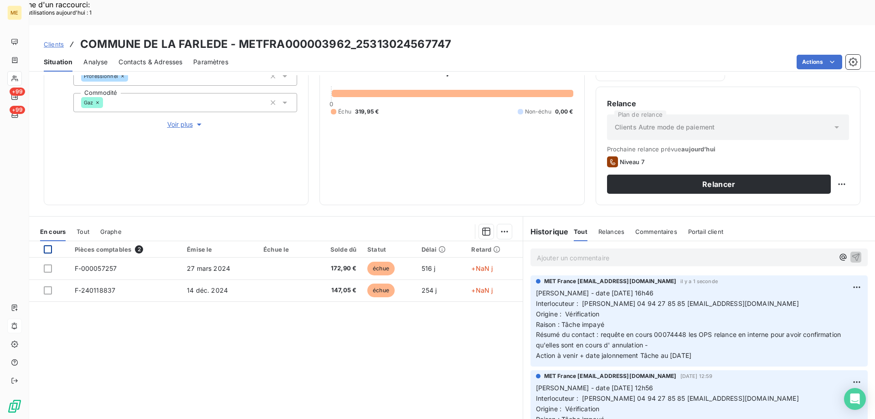
click at [48, 245] on div at bounding box center [48, 249] width 8 height 8
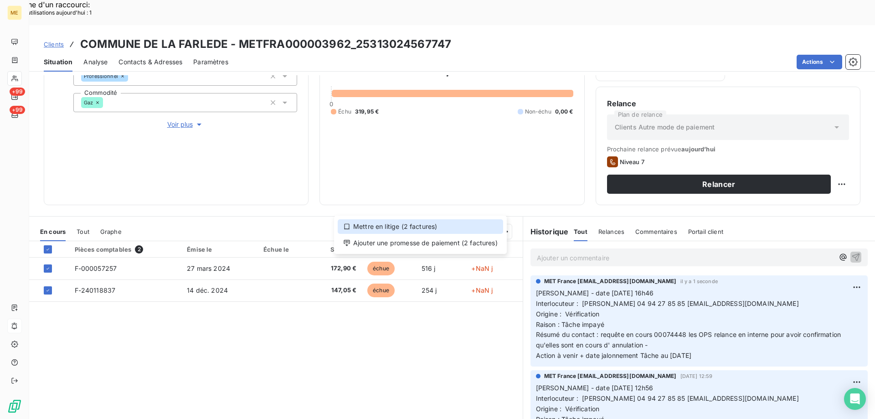
click at [389, 228] on div "Mettre en litige (2 factures)" at bounding box center [420, 226] width 165 height 15
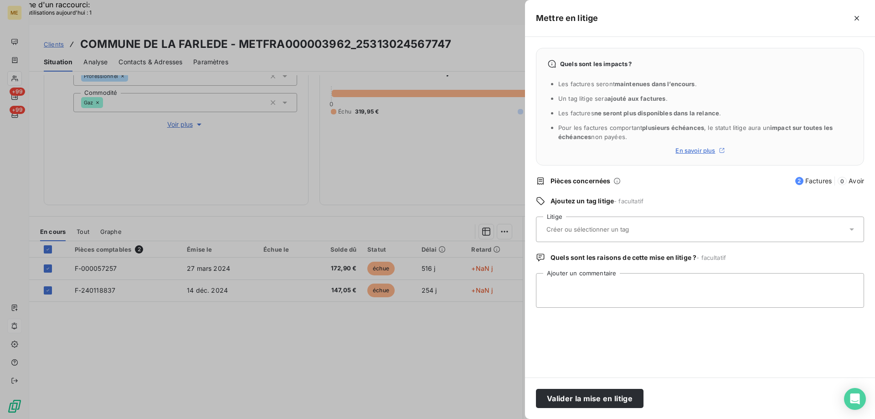
click at [577, 226] on input "text" at bounding box center [611, 229] width 133 height 8
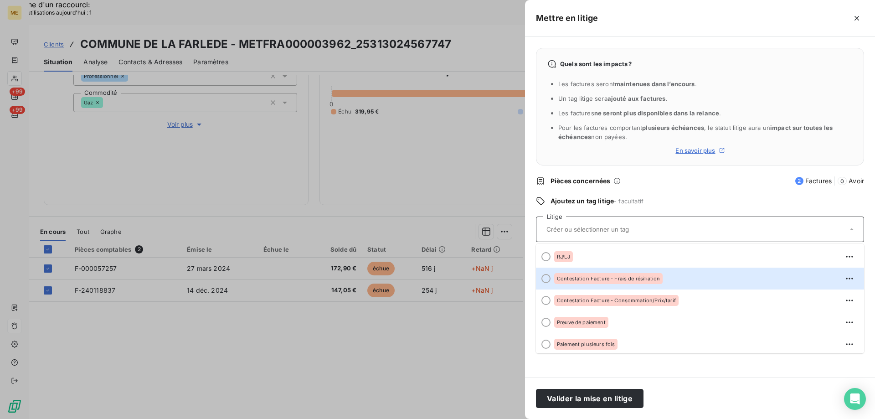
click at [546, 278] on div at bounding box center [545, 278] width 9 height 9
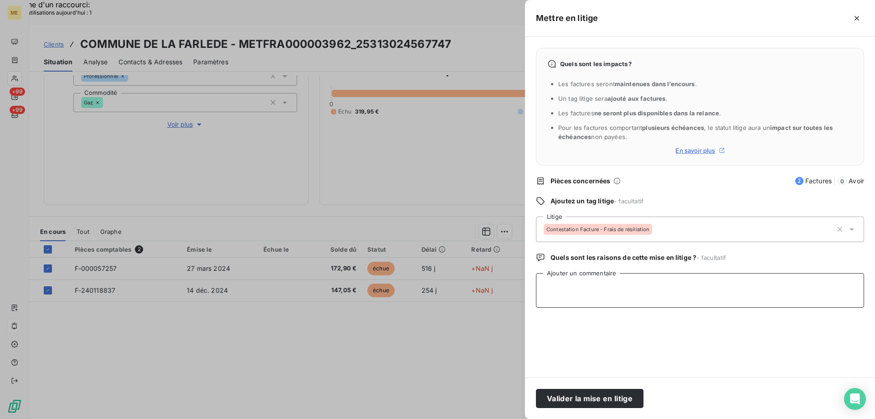
click at [587, 280] on textarea "Ajouter un commentaire" at bounding box center [700, 290] width 328 height 35
click at [633, 288] on textarea "en cours d' annulation" at bounding box center [700, 290] width 328 height 35
paste textarea "Numéro de la requête 00074448"
click at [547, 302] on textarea "en cours d' annulation sous Numéro de la requête 00074448" at bounding box center [700, 290] width 328 height 35
click at [542, 302] on textarea "en cours d' annulation sous Numéro de la requête 00074448" at bounding box center [700, 290] width 328 height 35
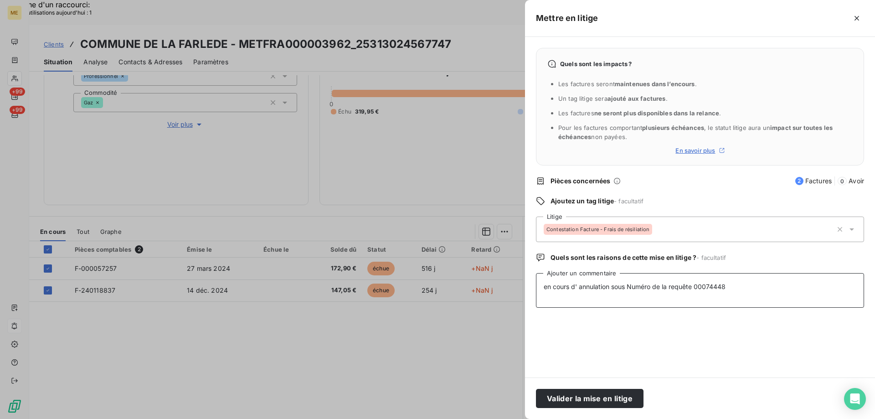
drag, startPoint x: 629, startPoint y: 288, endPoint x: 667, endPoint y: 285, distance: 38.8
click at [667, 285] on textarea "en cours d' annulation sous Numéro de la requête 00074448" at bounding box center [700, 290] width 328 height 35
type textarea "en cours d' annulation sous requête 00074448"
click at [593, 398] on button "Valider la mise en litige" at bounding box center [589, 398] width 107 height 19
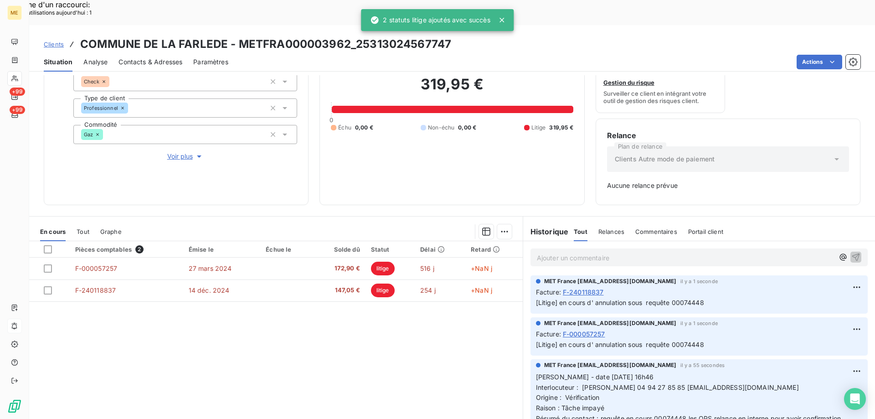
scroll to position [90, 0]
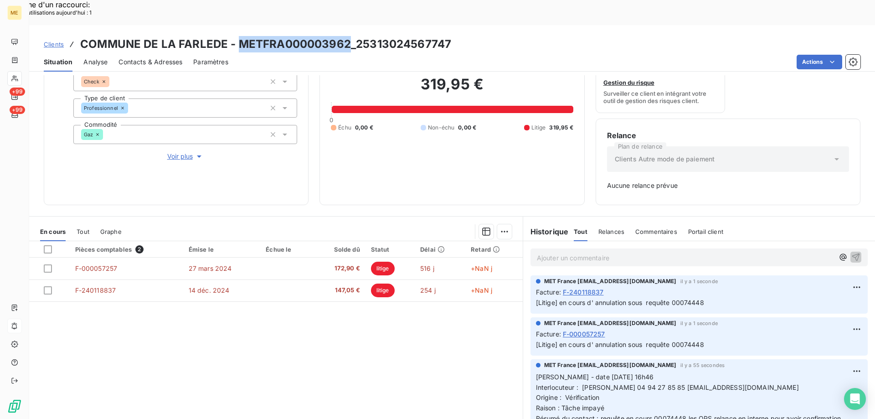
drag, startPoint x: 235, startPoint y: 20, endPoint x: 348, endPoint y: 15, distance: 113.0
click at [348, 36] on h3 "COMMUNE DE LA FARLEDE - METFRA000003962_25313024567747" at bounding box center [265, 44] width 371 height 16
click at [426, 344] on div "Pièces comptables 2 Émise le Échue le Solde dû Statut Délai Retard F-000057257 …" at bounding box center [275, 328] width 493 height 175
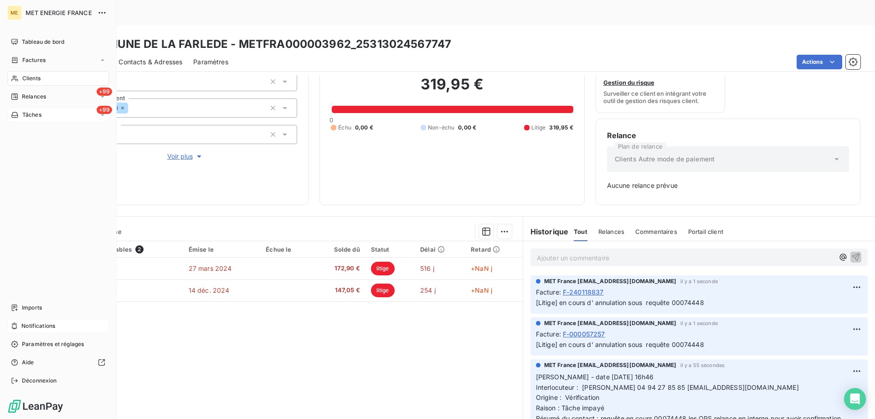
click at [55, 113] on div "+99 Tâches" at bounding box center [58, 114] width 102 height 15
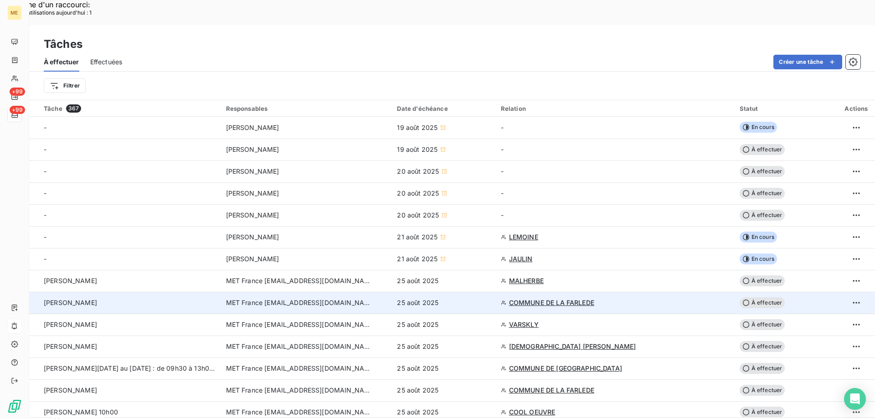
click at [762, 297] on span "À effectuer" at bounding box center [762, 302] width 46 height 11
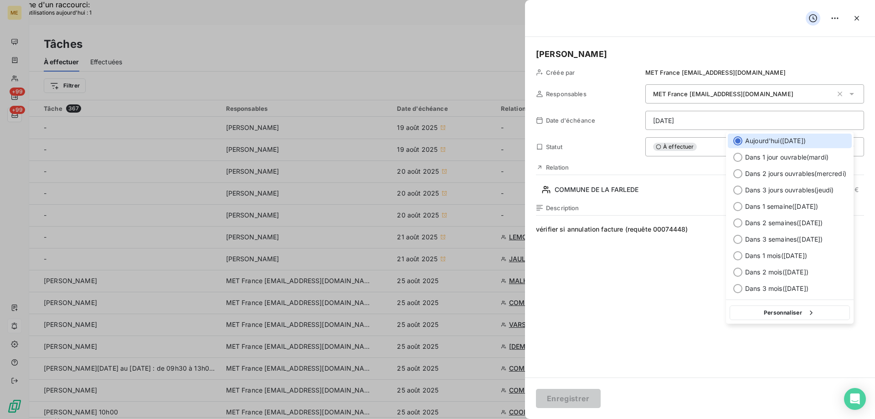
drag, startPoint x: 754, startPoint y: 315, endPoint x: 702, endPoint y: 249, distance: 84.0
click at [753, 313] on button "Personnaliser" at bounding box center [789, 312] width 120 height 15
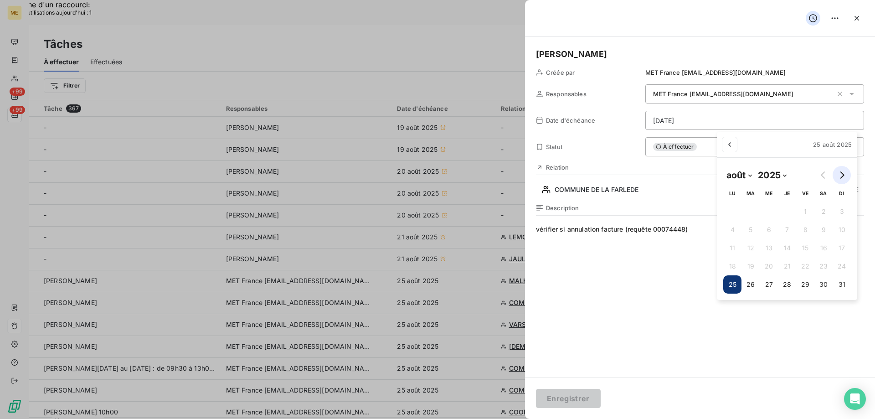
click at [839, 174] on icon "Go to next month" at bounding box center [841, 174] width 7 height 7
click at [821, 178] on icon "Go to previous month" at bounding box center [822, 174] width 7 height 7
select select "7"
click at [805, 284] on button "29" at bounding box center [805, 284] width 18 height 18
type input "[DATE]"
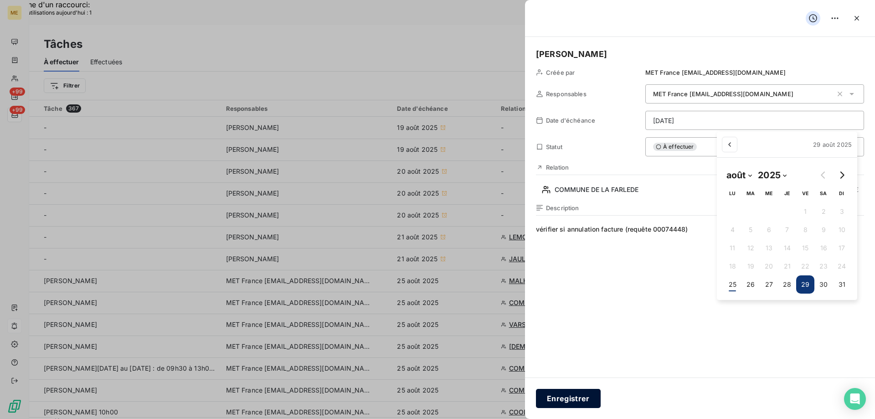
drag, startPoint x: 570, startPoint y: 399, endPoint x: 584, endPoint y: 371, distance: 32.0
click at [570, 399] on button "Enregistrer" at bounding box center [568, 398] width 65 height 19
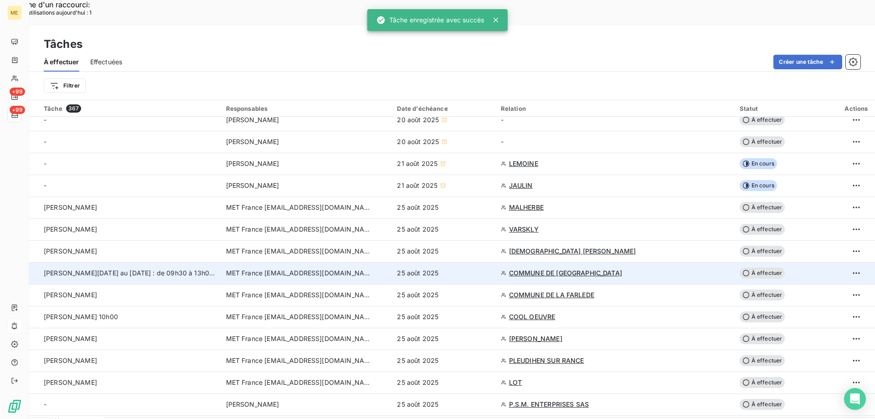
scroll to position [91, 0]
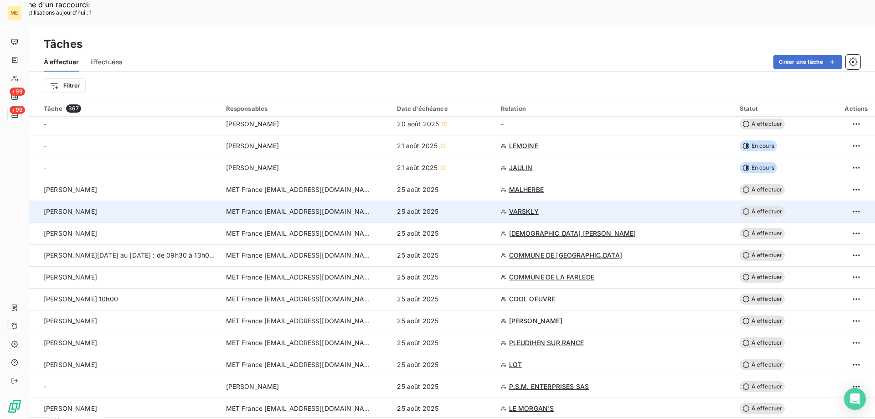
click at [518, 207] on span "VARSKLY" at bounding box center [524, 211] width 30 height 9
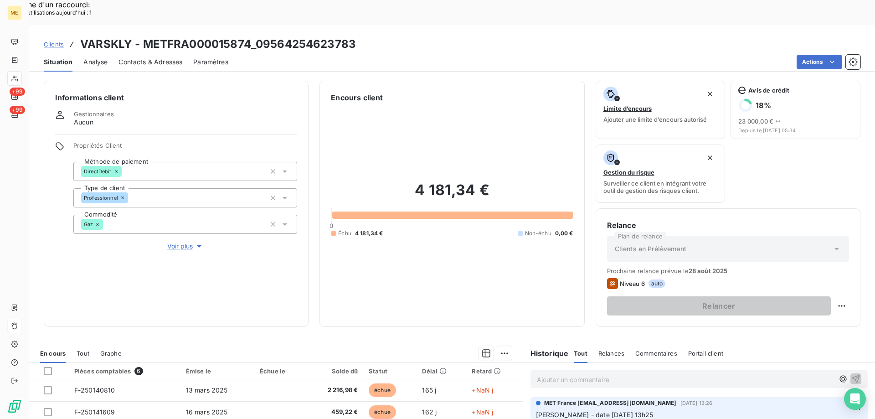
scroll to position [122, 0]
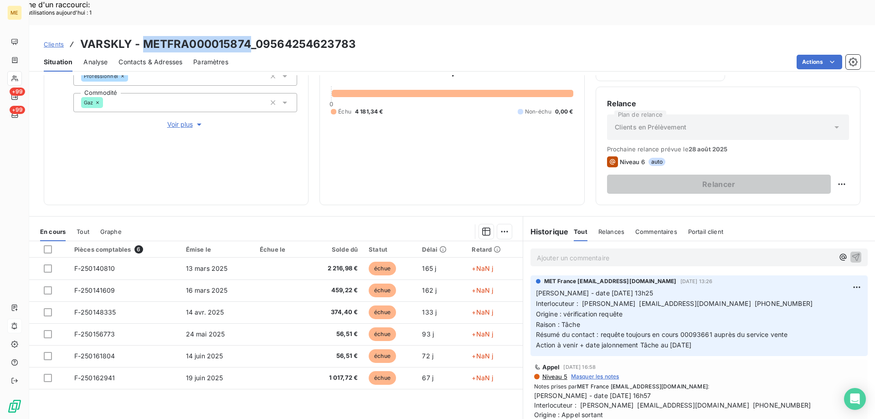
drag, startPoint x: 141, startPoint y: 17, endPoint x: 247, endPoint y: 17, distance: 106.1
click at [247, 36] on h3 "VARSKLY - METFRA000015874_09564254623783" at bounding box center [218, 44] width 276 height 16
drag, startPoint x: 707, startPoint y: 319, endPoint x: 528, endPoint y: 267, distance: 185.9
click at [530, 275] on div "MET France met-france@recouvrement.met.com 18 août 2025, 13:26 Valérie - date 1…" at bounding box center [698, 315] width 337 height 81
click at [547, 252] on p "Ajouter un commentaire ﻿" at bounding box center [685, 257] width 297 height 11
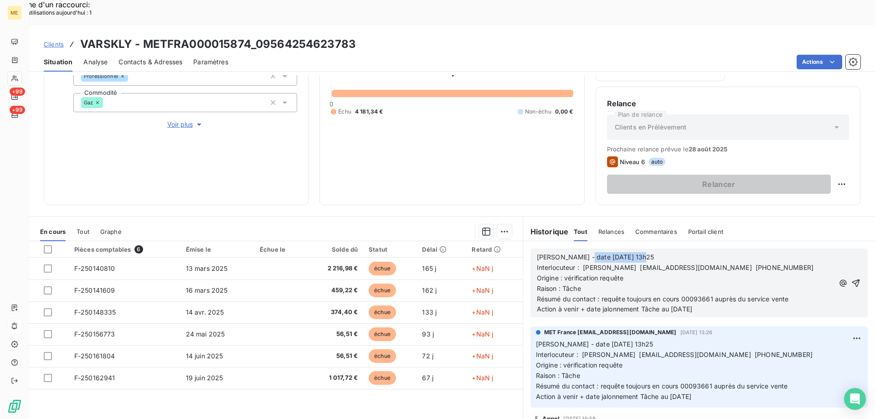
drag, startPoint x: 576, startPoint y: 234, endPoint x: 695, endPoint y: 231, distance: 118.5
click at [694, 252] on p "Valérie - date 18/08/2025 13h25" at bounding box center [685, 257] width 297 height 10
drag, startPoint x: 598, startPoint y: 274, endPoint x: 642, endPoint y: 273, distance: 43.7
click at [606, 295] on span "Résumé du contact : requête toujours en cours 00093661 auprès du service vente" at bounding box center [663, 299] width 252 height 8
click at [708, 283] on p "Raison : Tâche" at bounding box center [685, 288] width 297 height 10
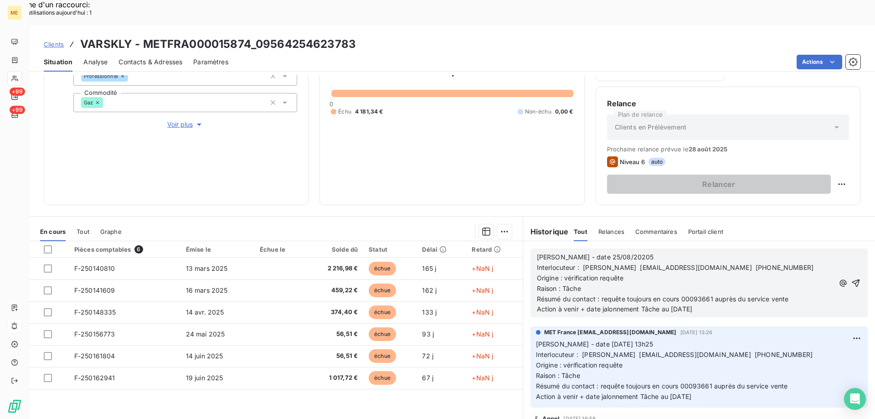
click at [799, 294] on p "Résumé du contact : requête toujours en cours 00093661 auprès du service vente" at bounding box center [685, 299] width 297 height 10
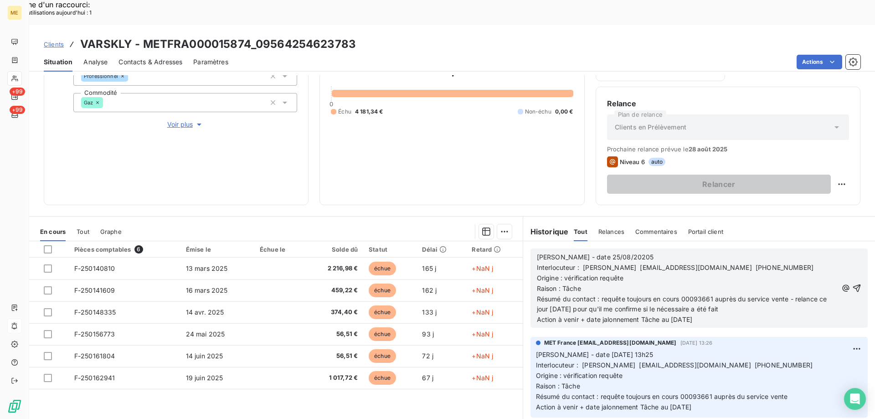
drag, startPoint x: 670, startPoint y: 292, endPoint x: 736, endPoint y: 298, distance: 66.8
click at [736, 314] on p "Action à venir + date jalonnement Tâche au [DATE]" at bounding box center [687, 319] width 301 height 10
click at [852, 283] on icon "button" at bounding box center [856, 287] width 9 height 9
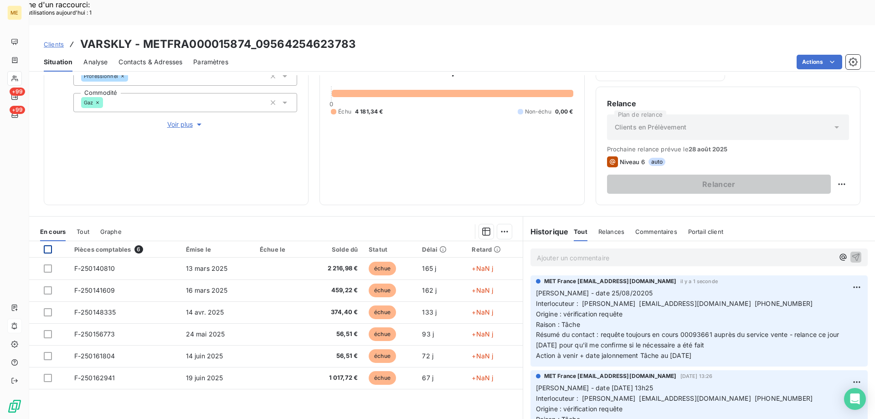
click at [46, 245] on div at bounding box center [48, 249] width 8 height 8
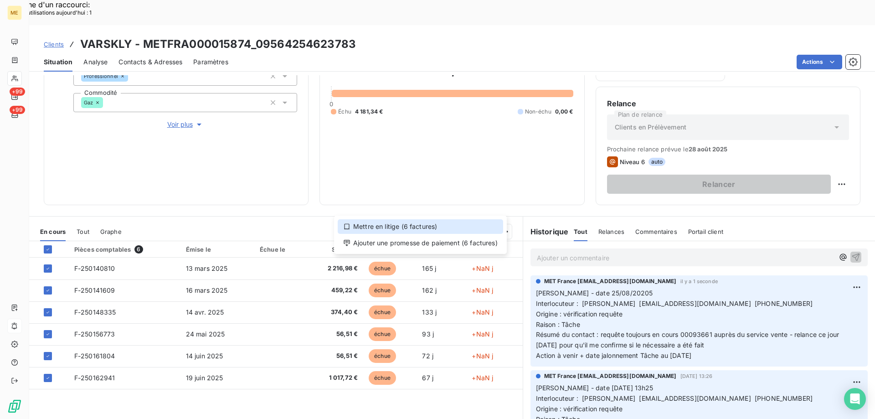
click at [411, 224] on div "Mettre en litige (6 factures)" at bounding box center [420, 226] width 165 height 15
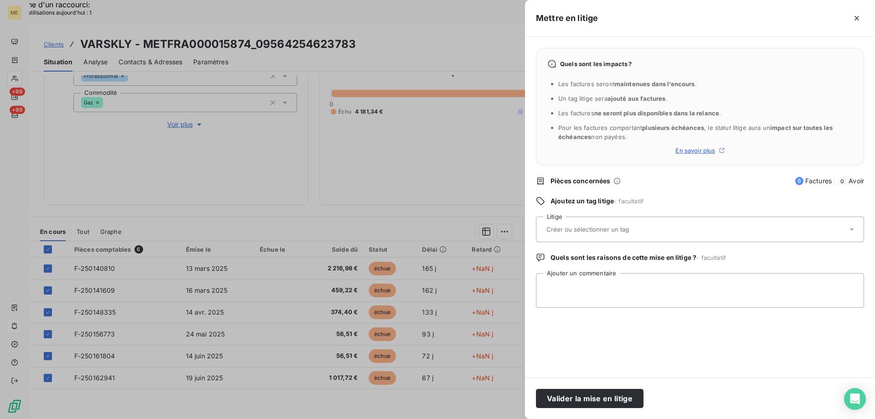
click at [616, 225] on input "text" at bounding box center [611, 229] width 133 height 8
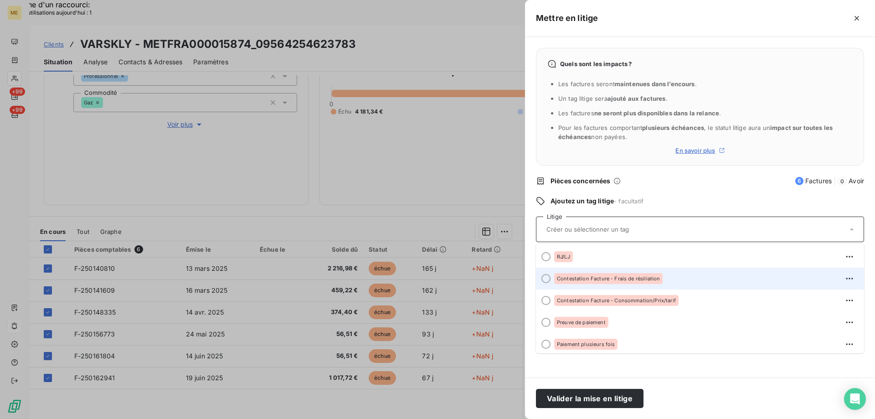
click at [547, 278] on div at bounding box center [545, 278] width 9 height 9
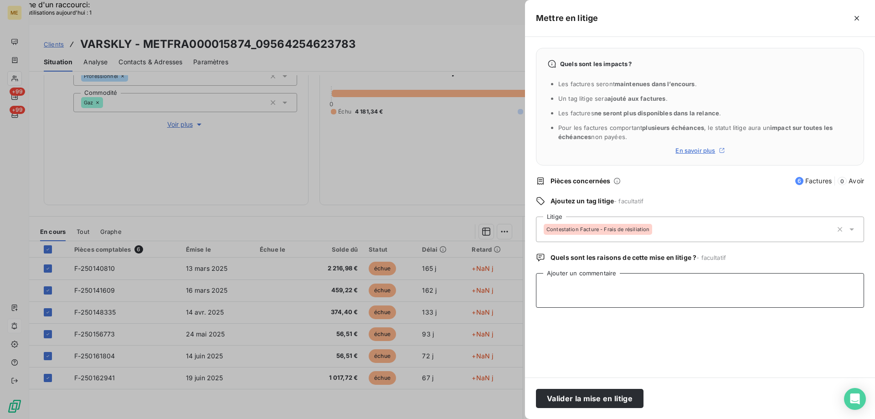
click at [564, 283] on textarea "Ajouter un commentaire" at bounding box center [700, 290] width 328 height 35
type textarea "suite requête 00093661 relance pour savoir si la réédition a été faite"
click at [570, 397] on button "Valider la mise en litige" at bounding box center [589, 398] width 107 height 19
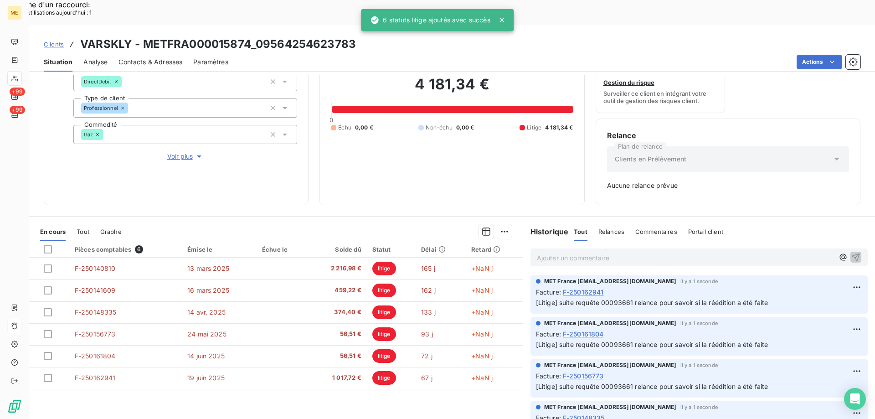
scroll to position [90, 0]
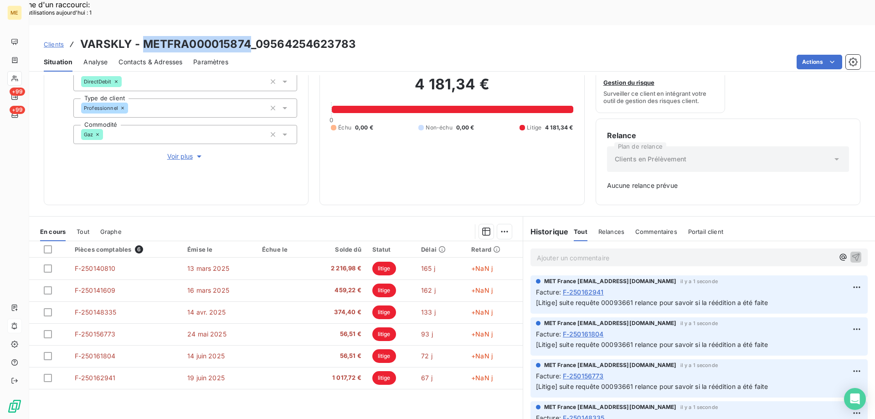
drag, startPoint x: 142, startPoint y: 17, endPoint x: 249, endPoint y: 11, distance: 107.2
click at [249, 36] on h3 "VARSKLY - METFRA000015874_09564254623783" at bounding box center [218, 44] width 276 height 16
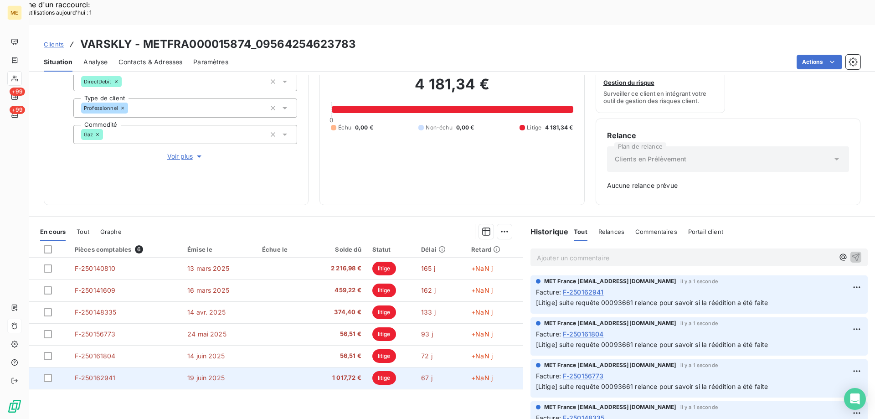
click at [102, 373] on span "F-250162941" at bounding box center [95, 377] width 41 height 8
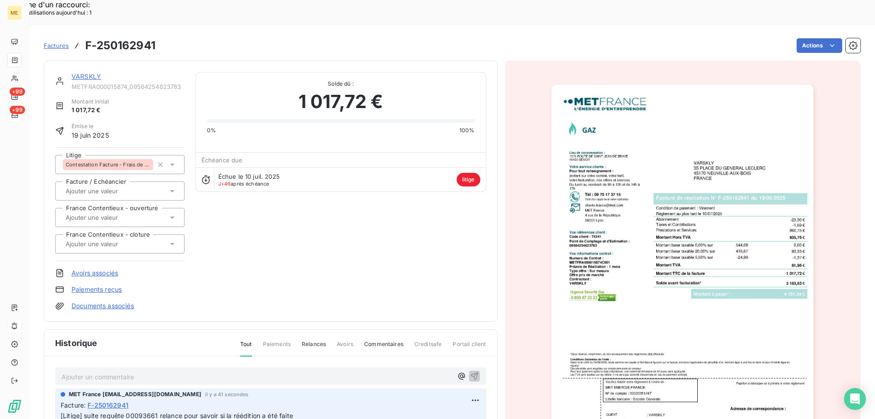
click at [20, 113] on span "+99" at bounding box center [17, 110] width 15 height 8
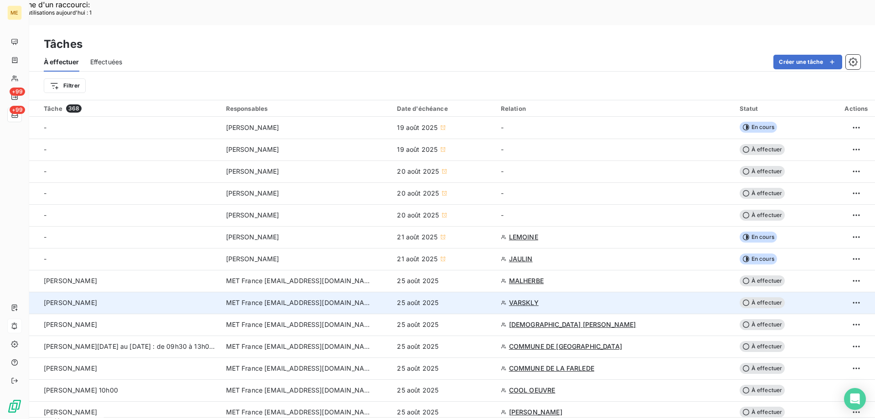
click at [765, 297] on span "À effectuer" at bounding box center [762, 302] width 46 height 11
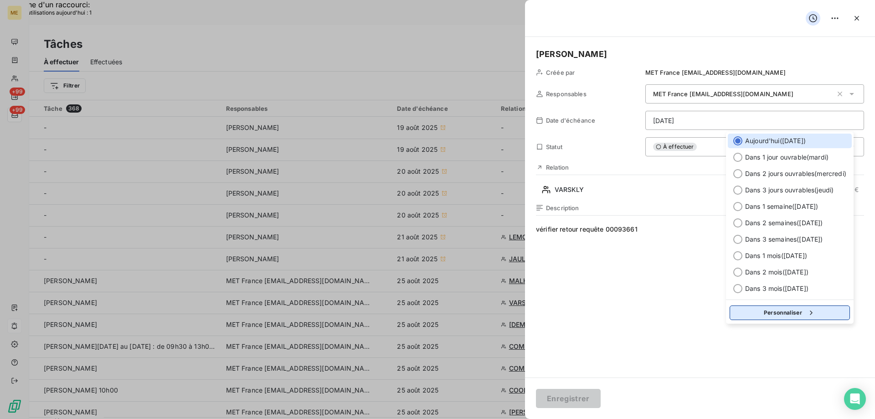
click at [745, 316] on button "Personnaliser" at bounding box center [789, 312] width 120 height 15
select select "7"
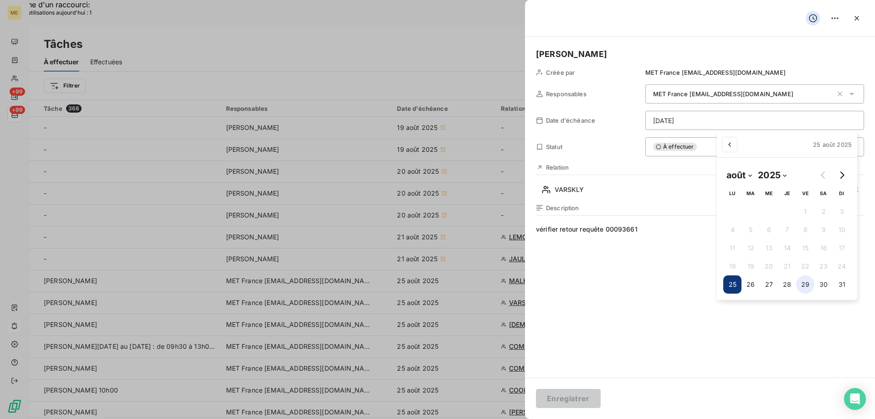
click at [808, 285] on button "29" at bounding box center [805, 284] width 18 height 18
type input "29/08/2025"
drag, startPoint x: 570, startPoint y: 401, endPoint x: 575, endPoint y: 379, distance: 22.4
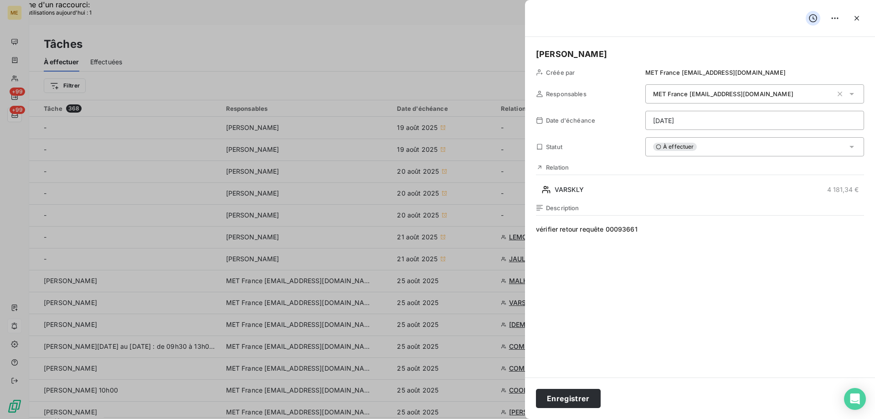
drag, startPoint x: 577, startPoint y: 399, endPoint x: 615, endPoint y: 346, distance: 65.5
click at [577, 398] on button "Enregistrer" at bounding box center [568, 398] width 65 height 19
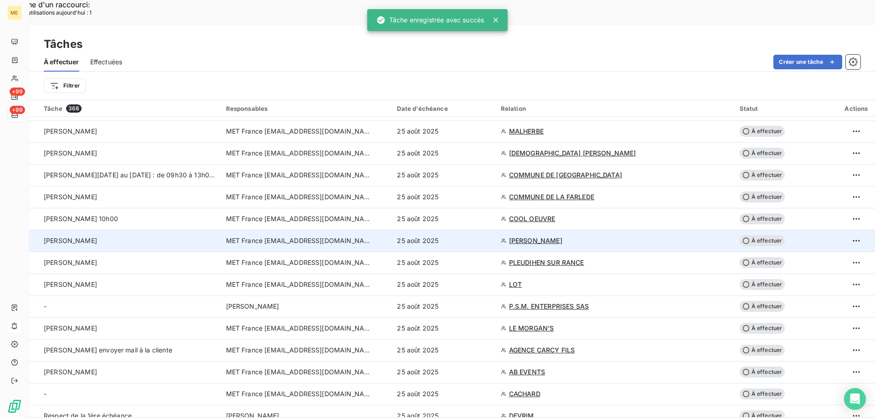
scroll to position [137, 0]
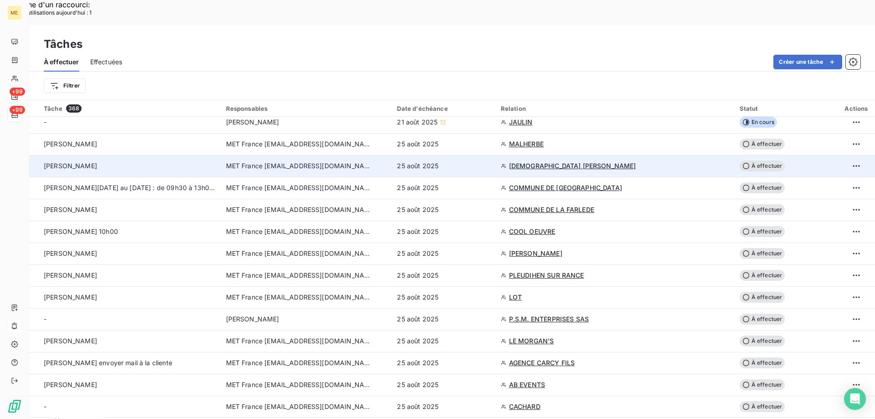
click at [547, 161] on span "[DEMOGRAPHIC_DATA] [PERSON_NAME]" at bounding box center [572, 165] width 127 height 9
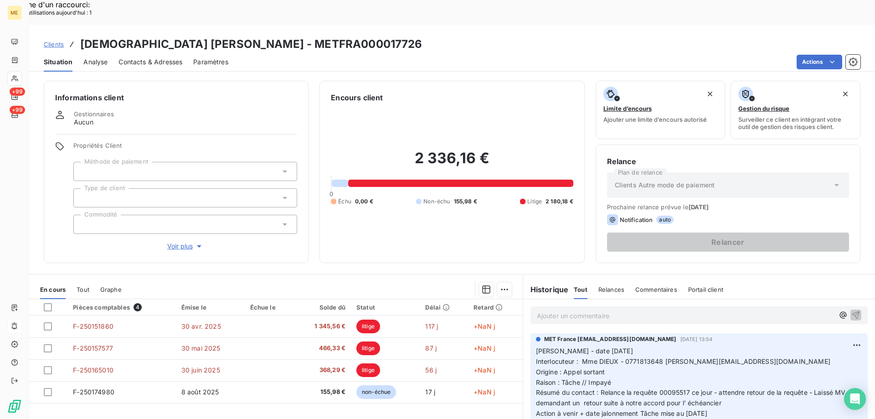
scroll to position [46, 0]
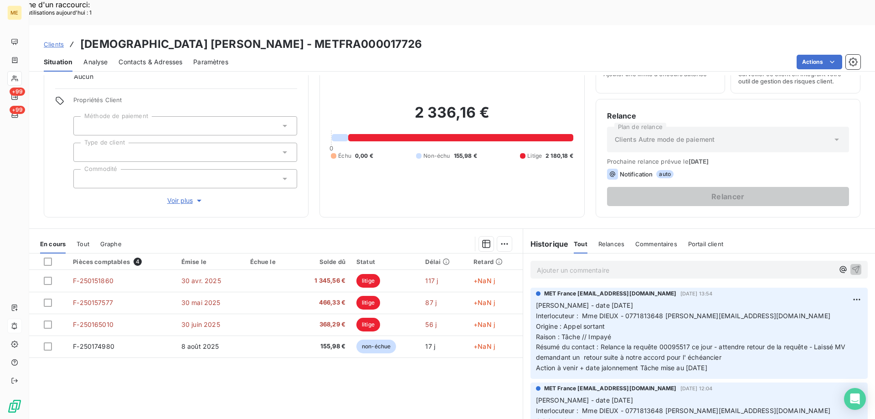
drag, startPoint x: 361, startPoint y: 16, endPoint x: 350, endPoint y: 18, distance: 11.1
click at [358, 36] on h3 "DIEUX Nathalie Yvette Josiane nee CHERADAME - METFRA000017726" at bounding box center [251, 44] width 342 height 16
drag, startPoint x: 351, startPoint y: 19, endPoint x: 464, endPoint y: 17, distance: 113.4
click at [486, 36] on div "Clients DIEUX Nathalie Yvette Josiane nee CHERADAME - METFRA000017726" at bounding box center [451, 44] width 845 height 16
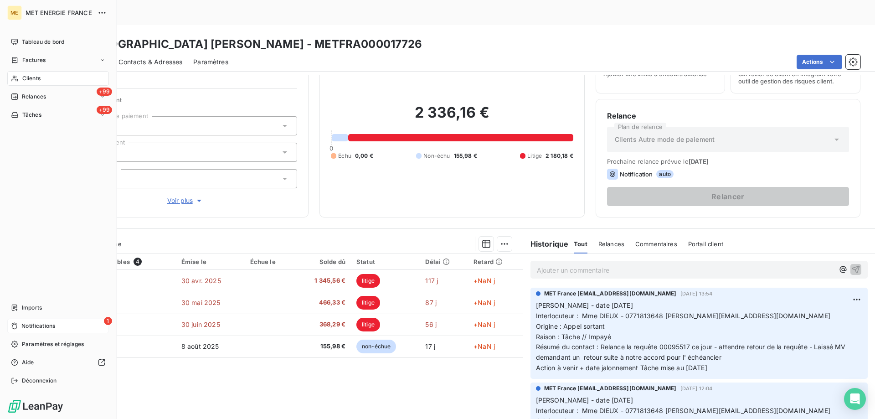
drag, startPoint x: 29, startPoint y: 326, endPoint x: 46, endPoint y: 325, distance: 16.4
click at [30, 326] on span "Notifications" at bounding box center [38, 326] width 34 height 8
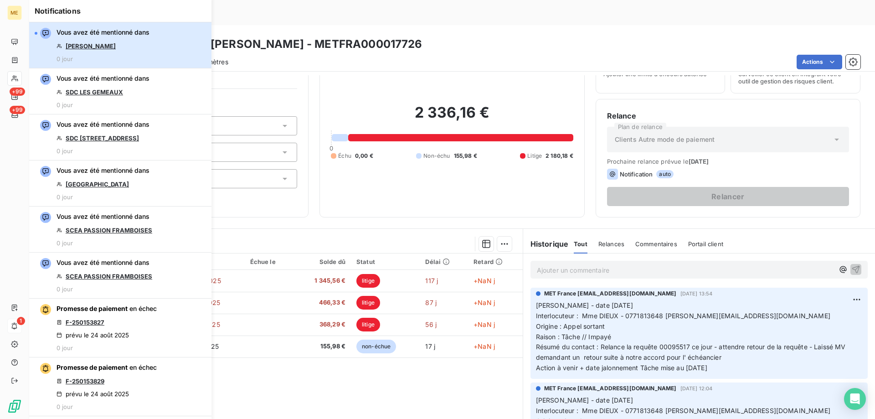
click at [123, 41] on div "Vous avez été mentionné dans CHIDLOVSKY 0 jour" at bounding box center [102, 45] width 93 height 35
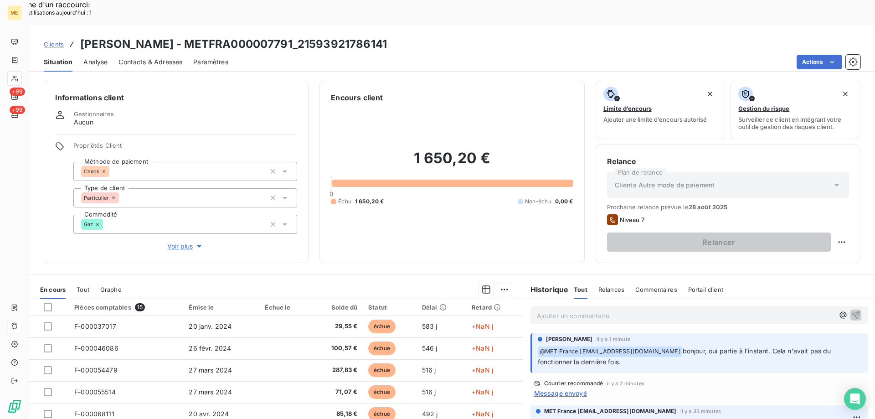
scroll to position [58, 0]
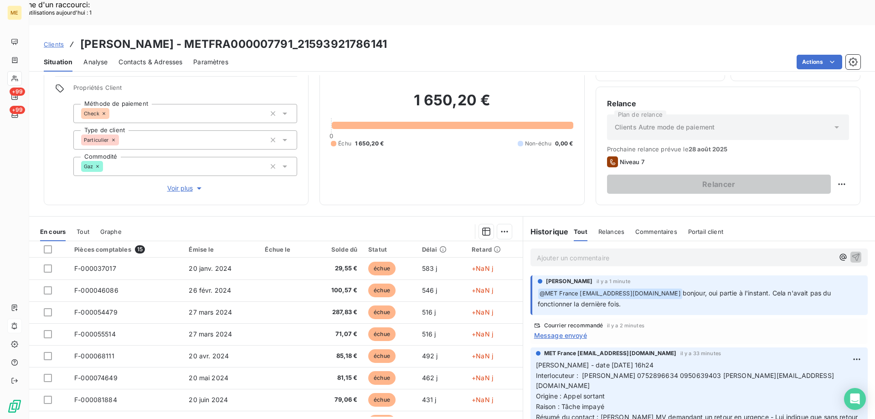
click at [580, 252] on p "Ajouter un commentaire ﻿" at bounding box center [685, 257] width 297 height 11
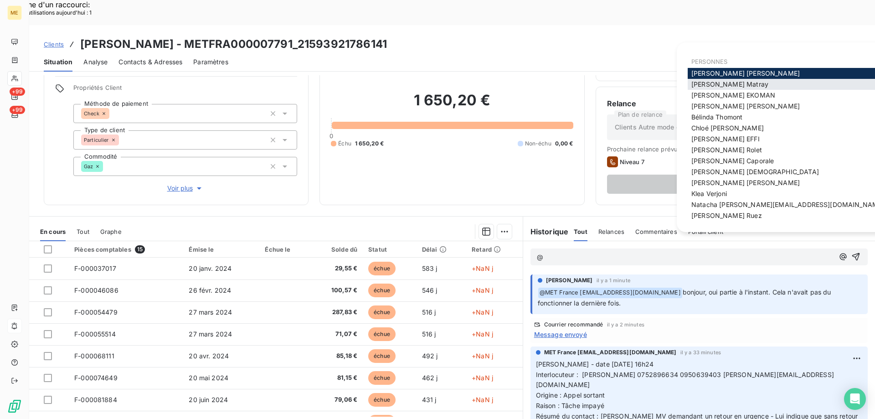
click at [721, 85] on span "[PERSON_NAME]" at bounding box center [729, 84] width 77 height 8
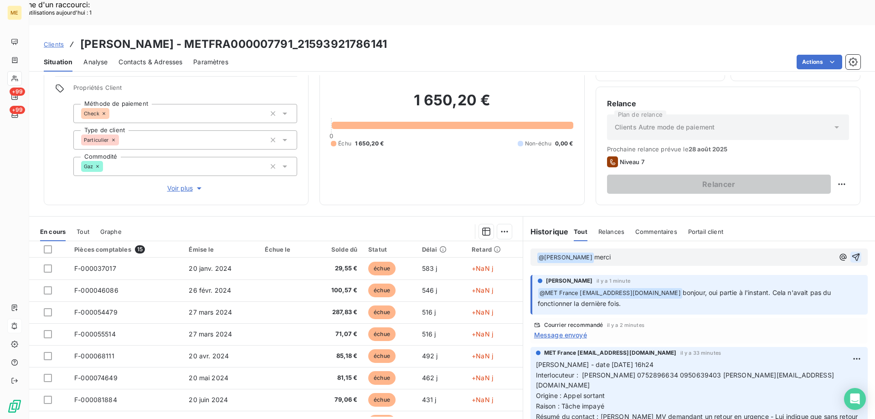
click at [851, 252] on icon "button" at bounding box center [855, 256] width 9 height 9
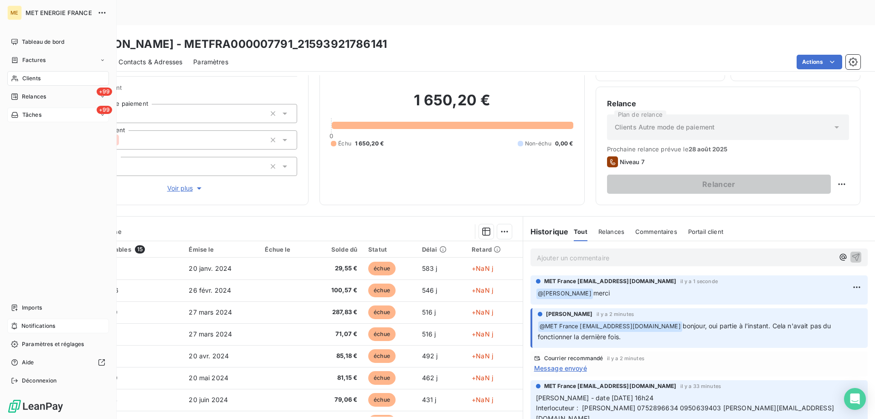
click at [46, 117] on div "+99 Tâches" at bounding box center [58, 114] width 102 height 15
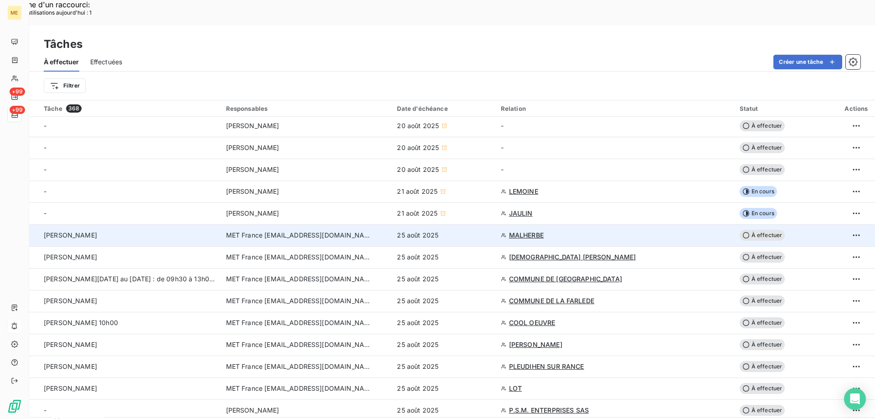
scroll to position [91, 0]
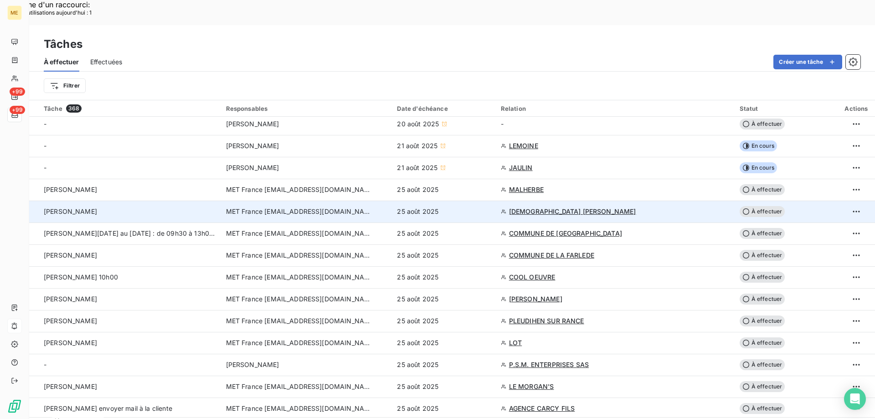
click at [531, 207] on span "[DEMOGRAPHIC_DATA] [PERSON_NAME]" at bounding box center [572, 211] width 127 height 9
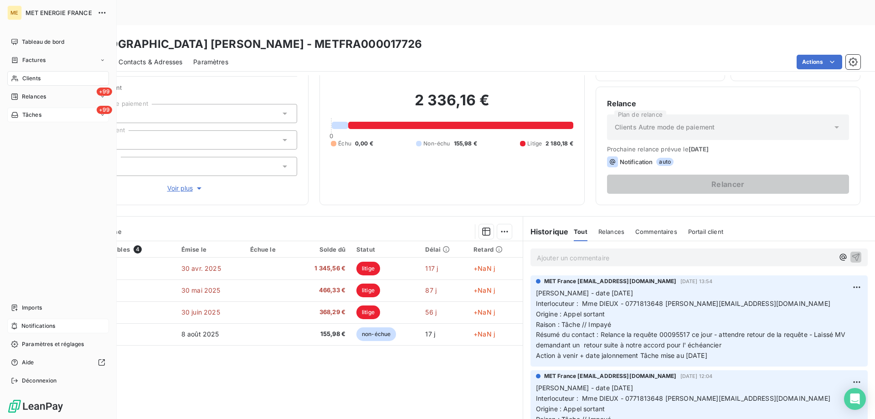
click at [48, 112] on div "+99 Tâches" at bounding box center [58, 114] width 102 height 15
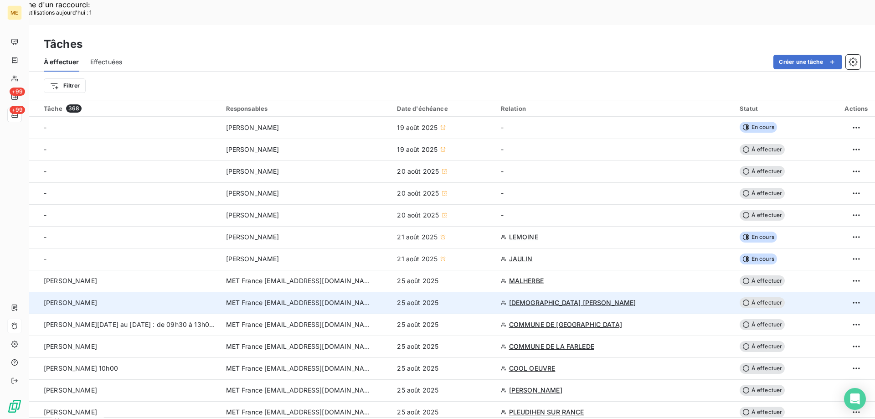
click at [763, 297] on span "À effectuer" at bounding box center [762, 302] width 46 height 11
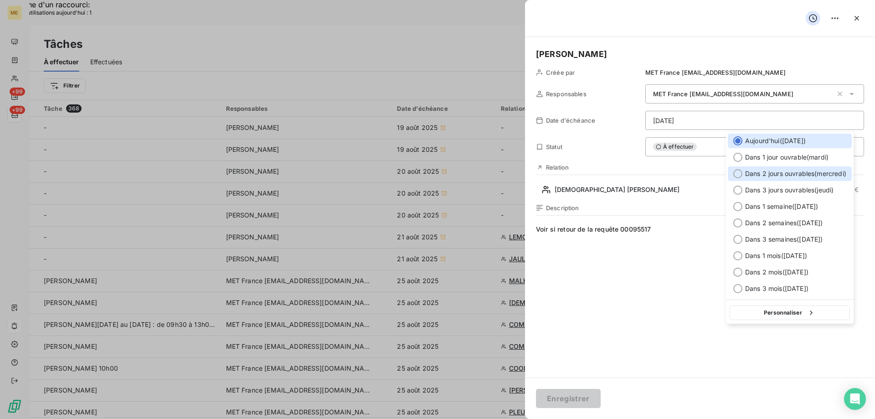
click at [741, 175] on div at bounding box center [737, 173] width 9 height 9
type input "[DATE]"
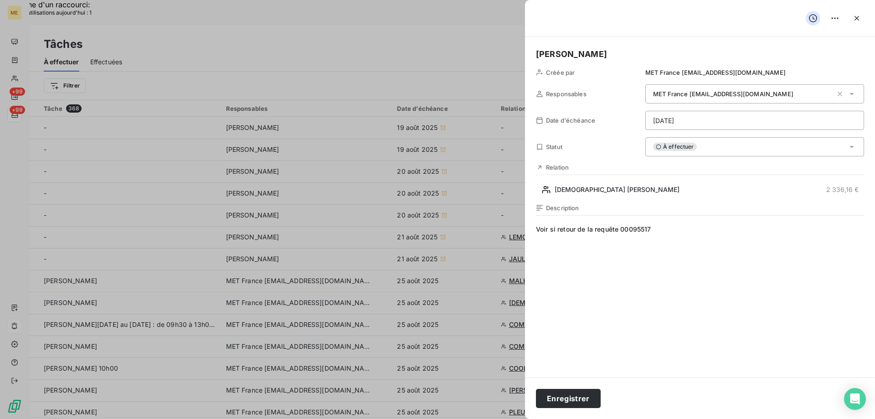
click at [563, 387] on div "Enregistrer" at bounding box center [700, 397] width 350 height 41
click at [558, 394] on button "Enregistrer" at bounding box center [568, 398] width 65 height 19
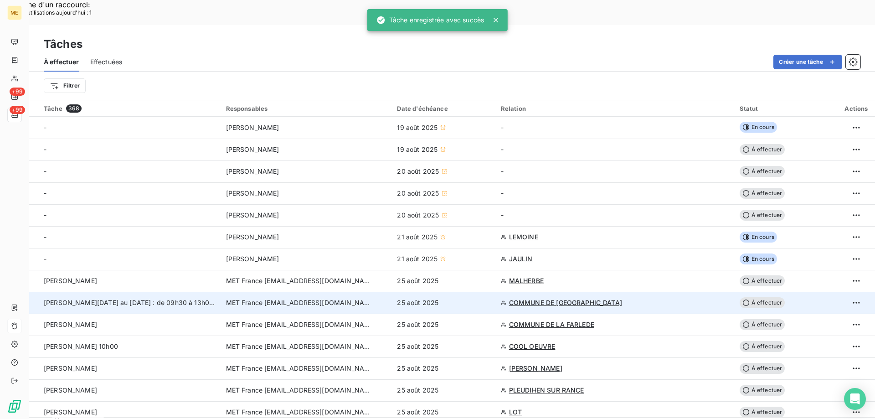
click at [542, 298] on span "COMMUNE DE [GEOGRAPHIC_DATA]" at bounding box center [565, 302] width 113 height 9
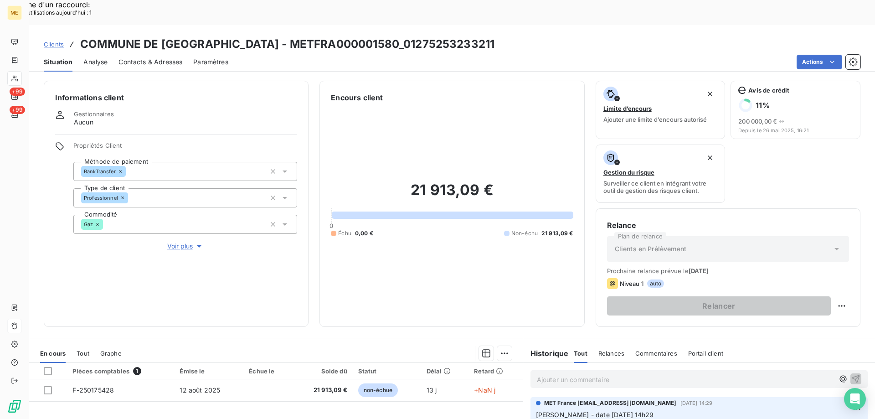
scroll to position [122, 0]
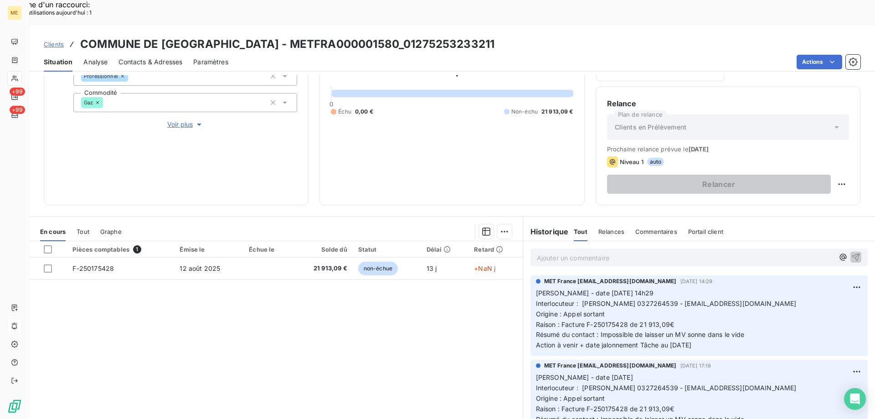
click at [645, 299] on span "Interlocuteur : Mme CLEMENT 0327264539 - mairie@ville-poixdunord.fr" at bounding box center [666, 303] width 261 height 8
click at [337, 307] on div "Pièces comptables 1 Émise le Échue le Solde dû Statut Délai Retard F-250175428 …" at bounding box center [275, 328] width 493 height 175
click at [335, 372] on div "Pièces comptables 1 Émise le Échue le Solde dû Statut Délai Retard F-250175428 …" at bounding box center [275, 328] width 493 height 175
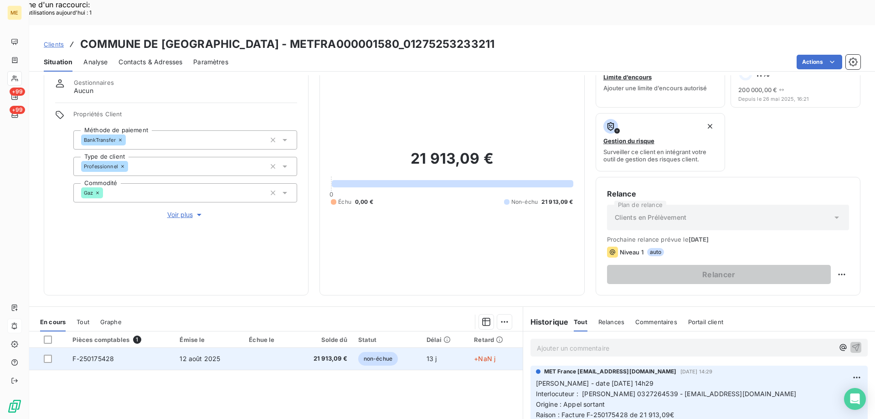
scroll to position [31, 0]
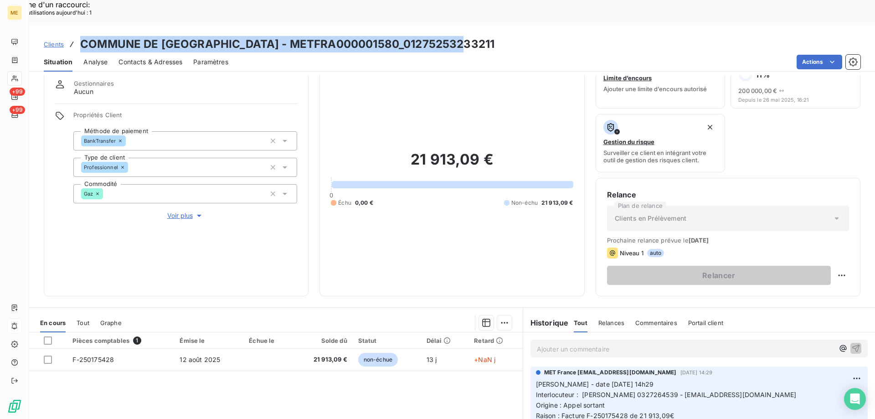
drag, startPoint x: 80, startPoint y: 15, endPoint x: 438, endPoint y: 19, distance: 357.6
click at [460, 36] on div "Clients COMMUNE DE POIX DU NORD - METFRA000001580_01275253233211" at bounding box center [451, 44] width 845 height 16
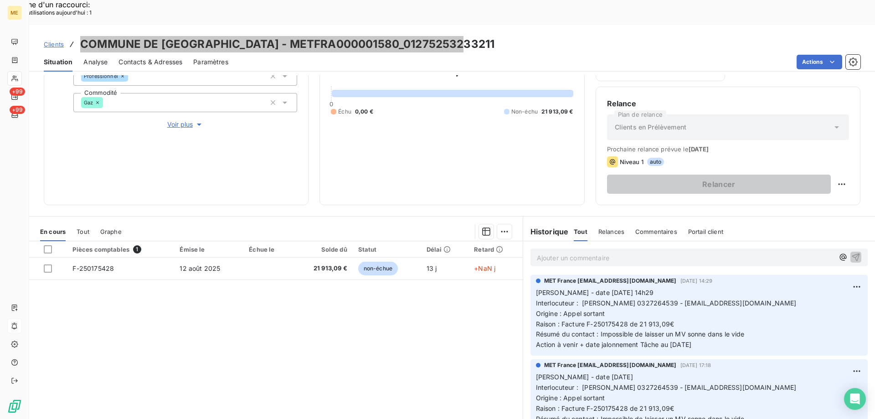
scroll to position [0, 0]
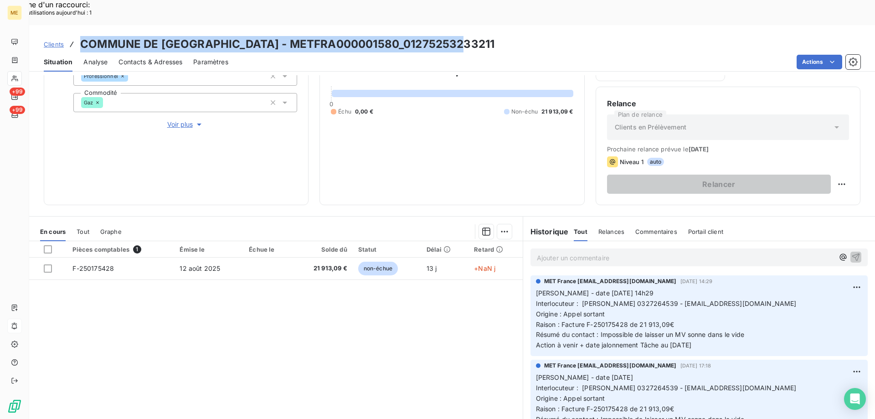
drag, startPoint x: 708, startPoint y: 320, endPoint x: 532, endPoint y: 268, distance: 183.2
click at [536, 288] on p "Valérie - date 22/08/2025 14h29 Interlocuteur : Mme CLEMENT 0327264539 - mairie…" at bounding box center [699, 319] width 326 height 62
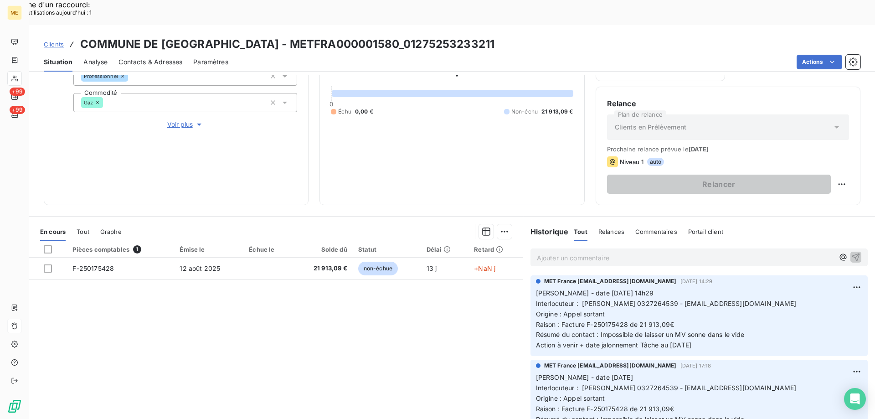
click at [548, 241] on div "Ajouter un commentaire ﻿" at bounding box center [699, 257] width 352 height 32
click at [542, 252] on p "Ajouter un commentaire ﻿" at bounding box center [685, 257] width 297 height 11
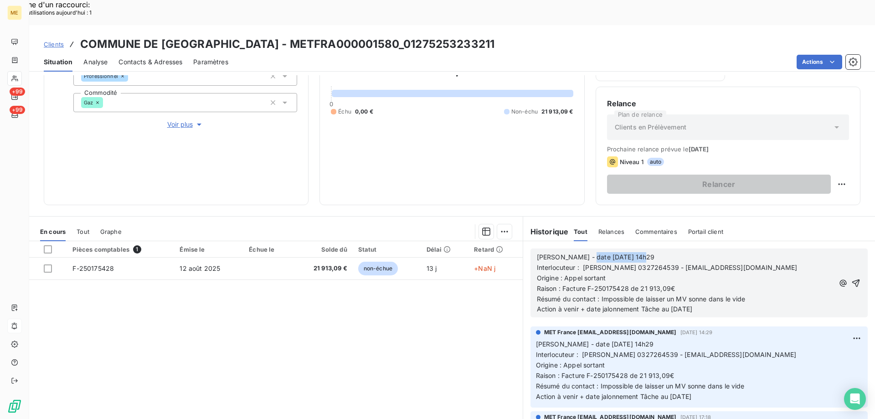
drag, startPoint x: 580, startPoint y: 231, endPoint x: 717, endPoint y: 232, distance: 137.1
click at [717, 252] on p "Valérie - date 22/08/2025 14h29" at bounding box center [685, 257] width 297 height 10
click at [560, 284] on span "Raison : Facture F-250175428 de 21 913,09€" at bounding box center [606, 288] width 138 height 8
click at [761, 294] on p "Résumé du contact : Impossible de laisser un MV sonne dans le vide" at bounding box center [685, 299] width 297 height 10
drag, startPoint x: 669, startPoint y: 294, endPoint x: 717, endPoint y: 295, distance: 47.8
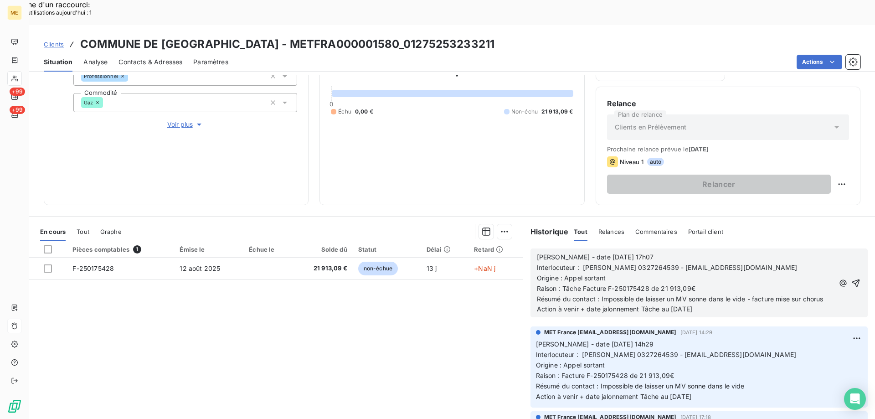
click at [717, 304] on p "Action à venir + date jalonnement Tâche au [DATE]" at bounding box center [685, 309] width 297 height 10
click at [851, 278] on icon "button" at bounding box center [855, 282] width 9 height 9
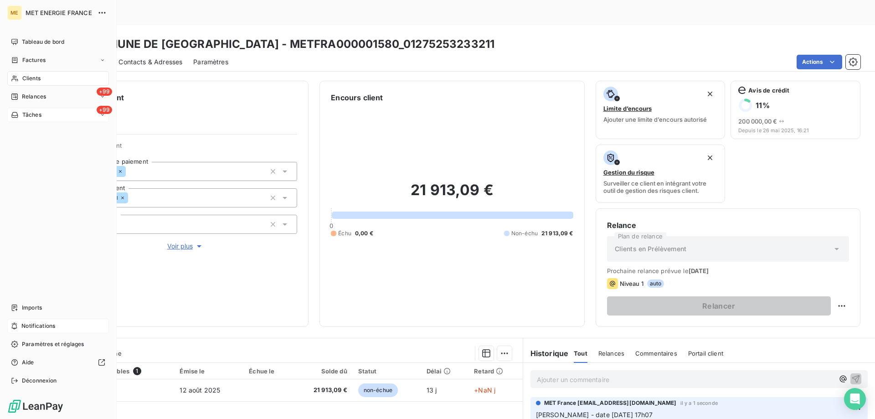
click at [52, 117] on div "+99 Tâches" at bounding box center [58, 114] width 102 height 15
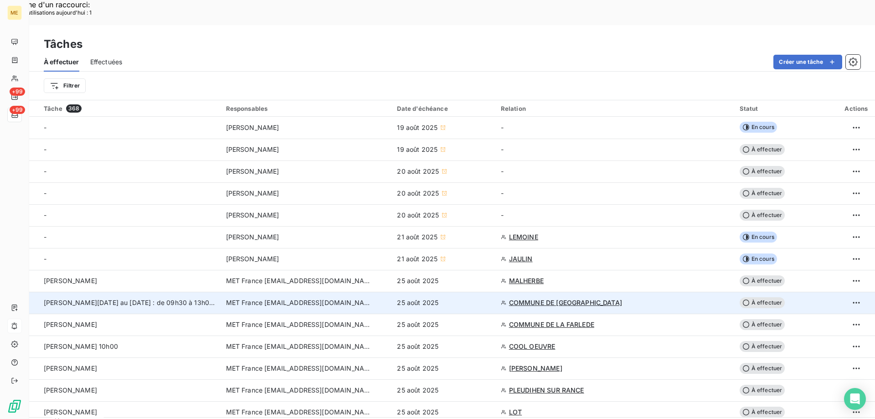
click at [764, 297] on span "À effectuer" at bounding box center [762, 302] width 46 height 11
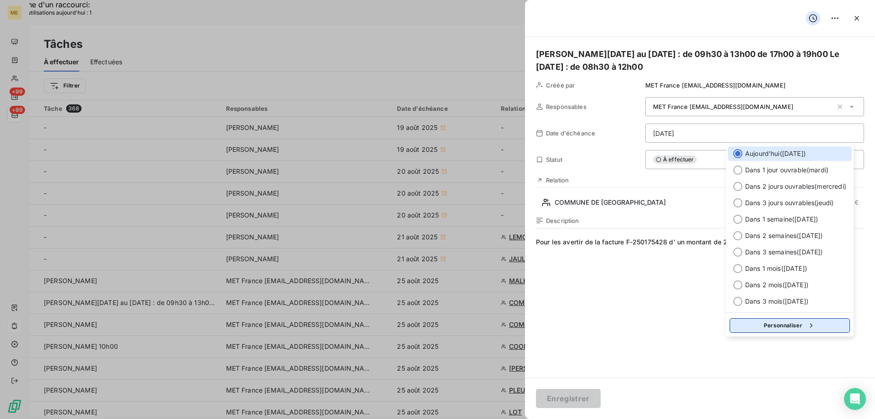
click at [756, 324] on button "Personnaliser" at bounding box center [789, 325] width 120 height 15
select select "7"
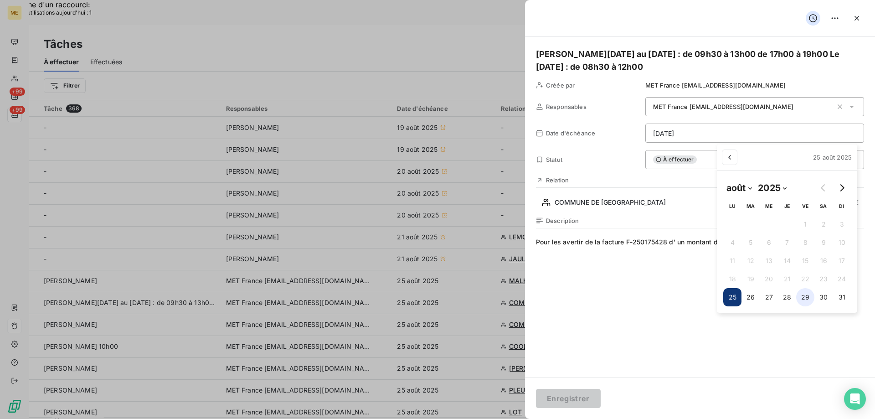
click at [804, 300] on button "29" at bounding box center [805, 297] width 18 height 18
type input "29/08/2025"
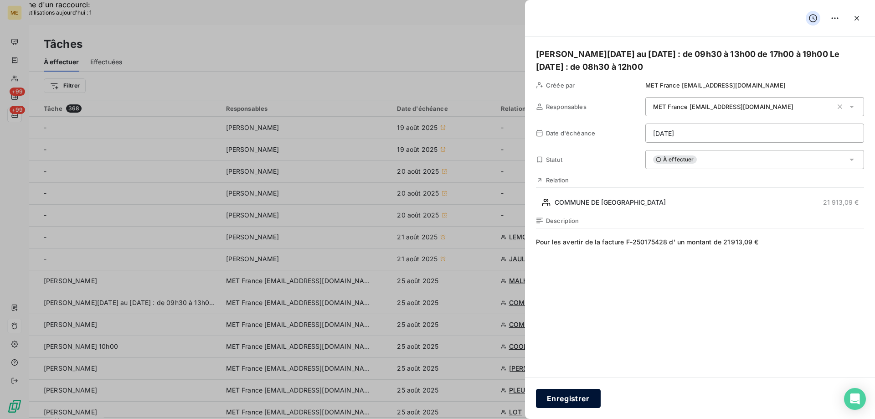
drag, startPoint x: 574, startPoint y: 400, endPoint x: 570, endPoint y: 396, distance: 5.8
click at [573, 400] on button "Enregistrer" at bounding box center [568, 398] width 65 height 19
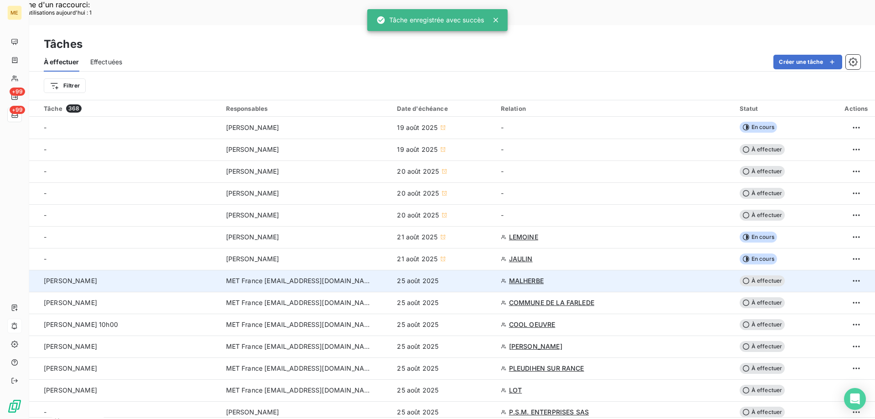
scroll to position [46, 0]
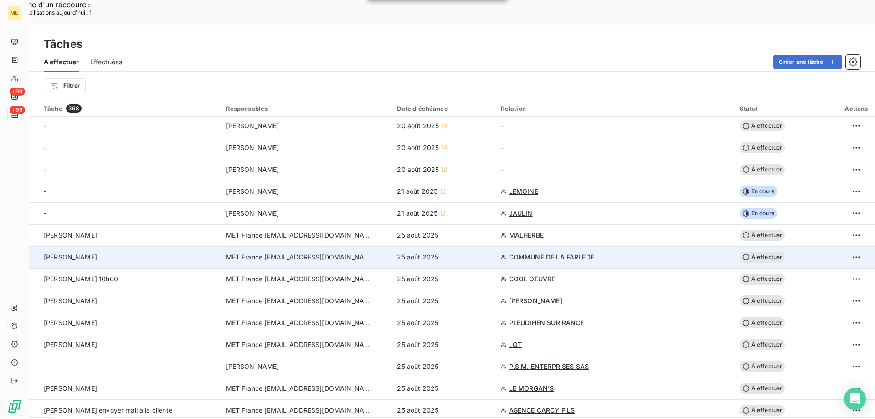
click at [555, 252] on span "COMMUNE DE LA FARLEDE" at bounding box center [551, 256] width 85 height 9
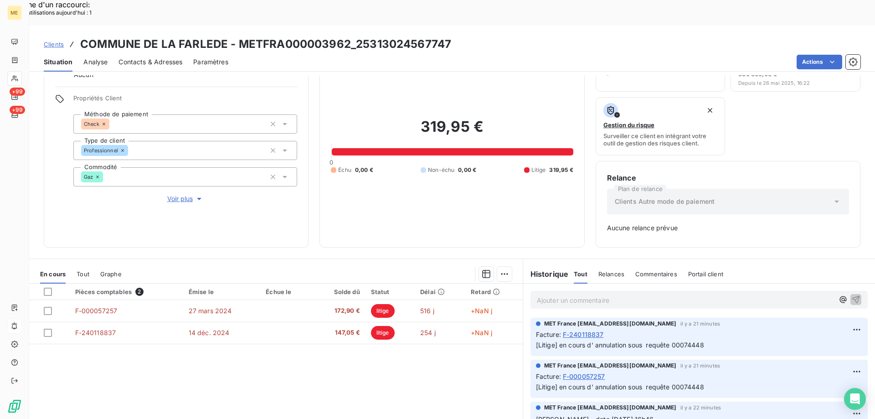
scroll to position [90, 0]
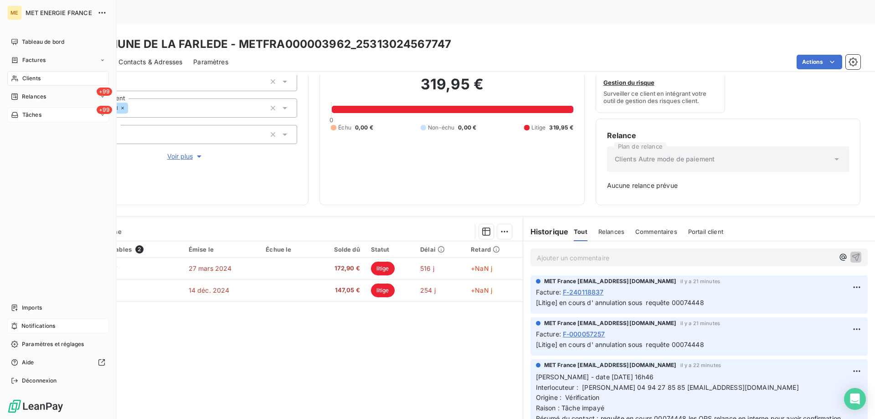
click at [59, 113] on div "+99 Tâches" at bounding box center [58, 114] width 102 height 15
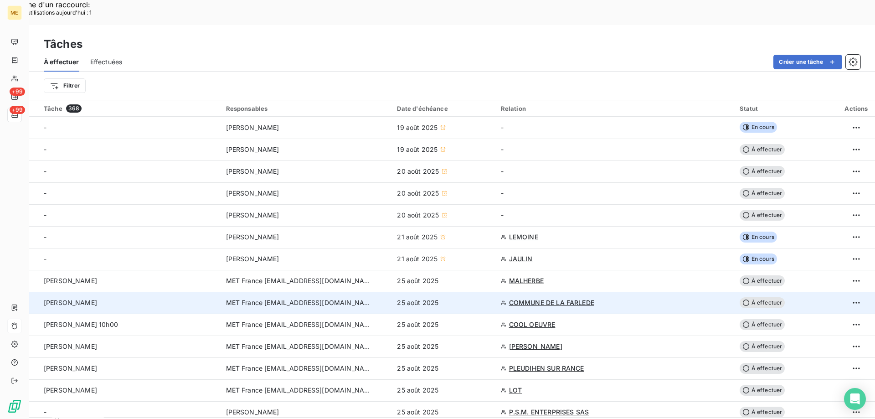
click at [756, 297] on span "À effectuer" at bounding box center [762, 302] width 46 height 11
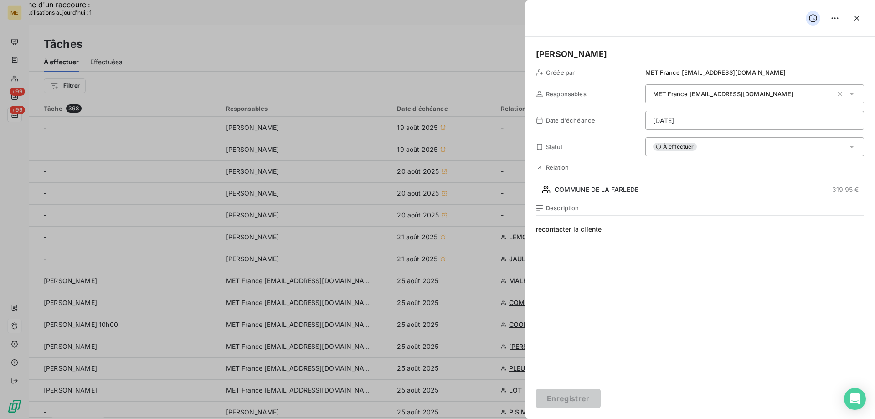
click at [719, 143] on div "À effectuer" at bounding box center [754, 146] width 219 height 19
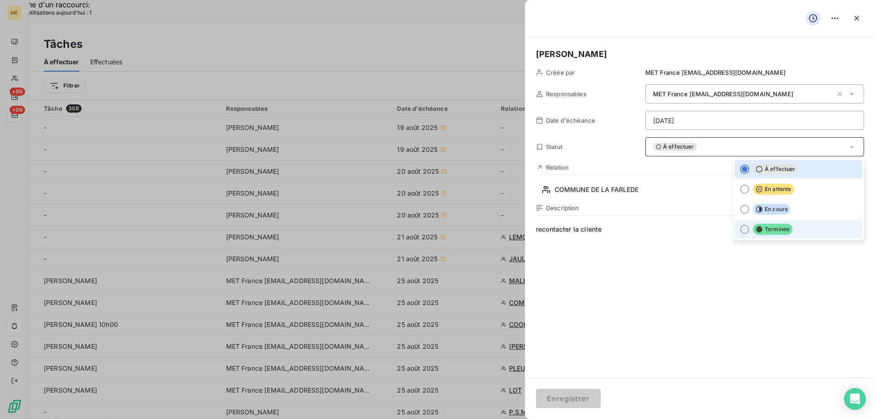
click at [740, 229] on div at bounding box center [744, 229] width 9 height 9
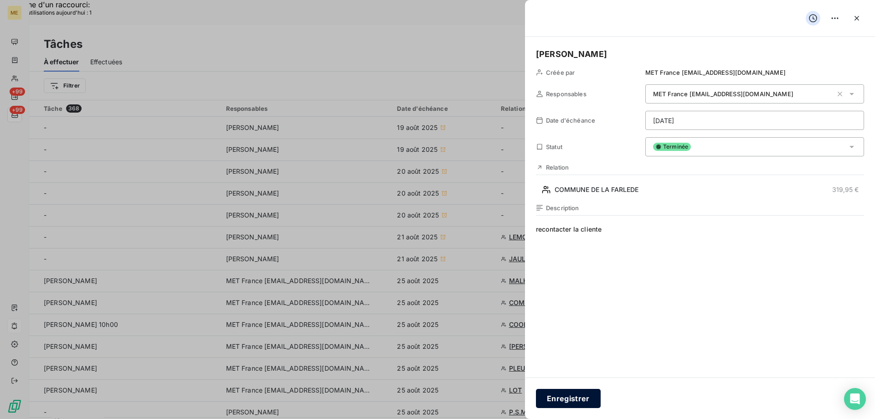
click at [568, 399] on button "Enregistrer" at bounding box center [568, 398] width 65 height 19
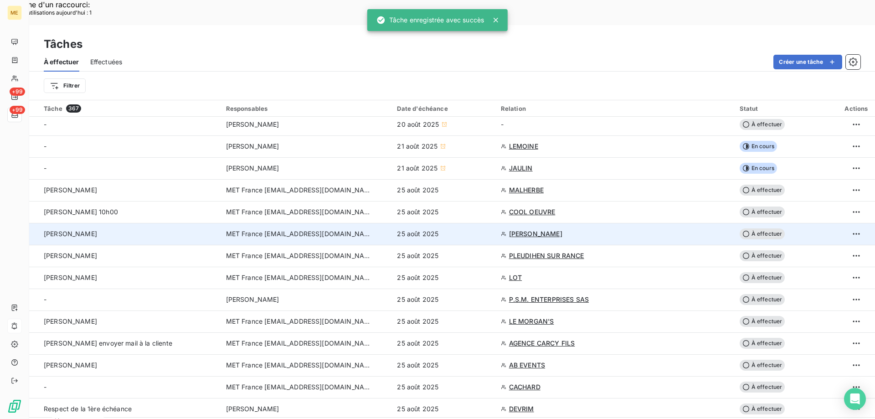
scroll to position [91, 0]
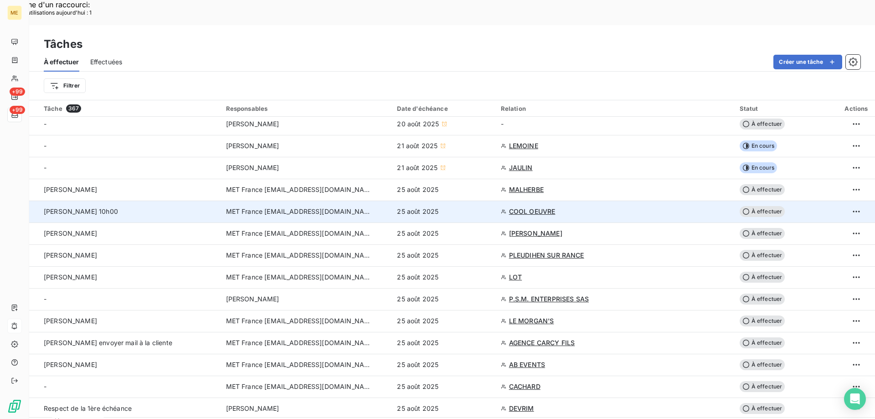
click at [529, 207] on span "COOL OEUVRE" at bounding box center [532, 211] width 46 height 9
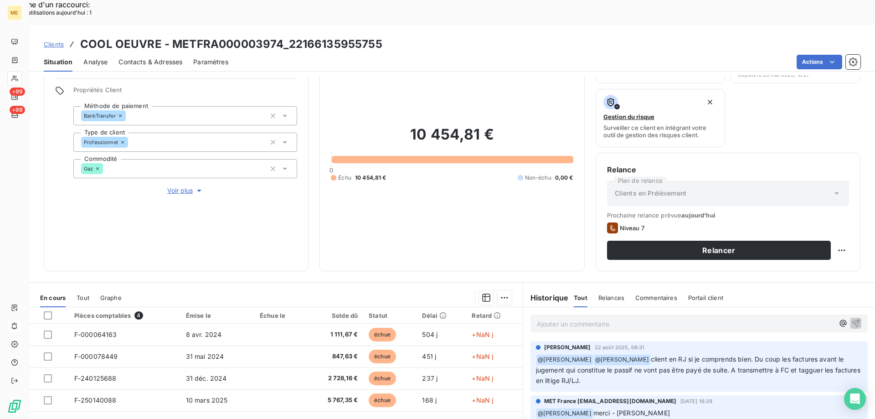
scroll to position [122, 0]
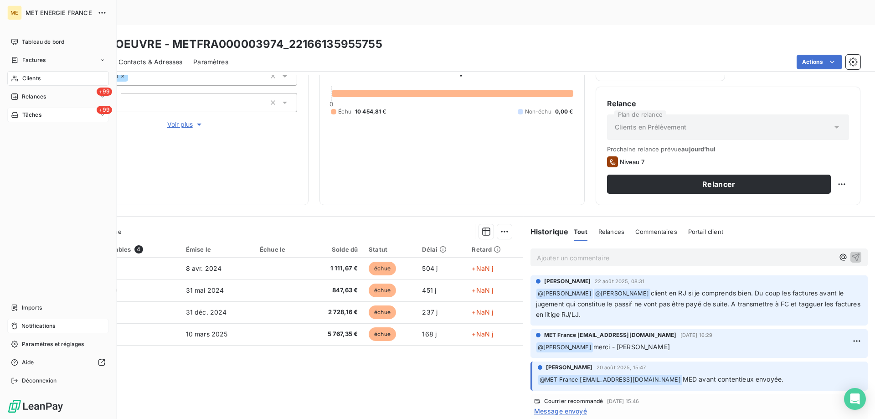
click at [63, 117] on div "+99 Tâches" at bounding box center [58, 114] width 102 height 15
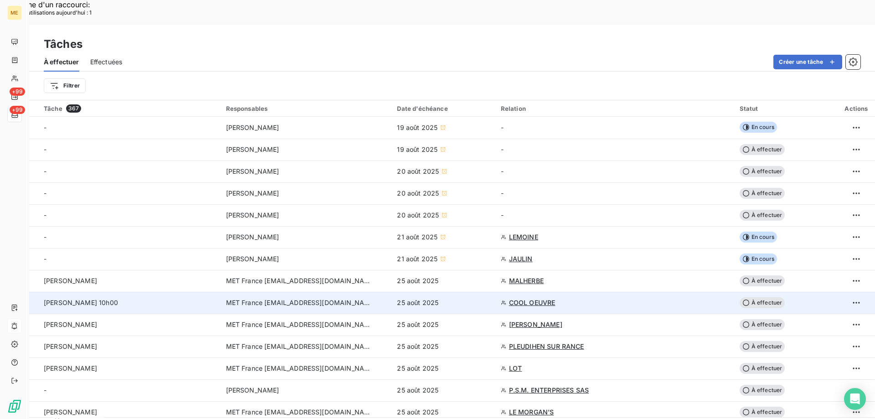
click at [759, 297] on span "À effectuer" at bounding box center [762, 302] width 46 height 11
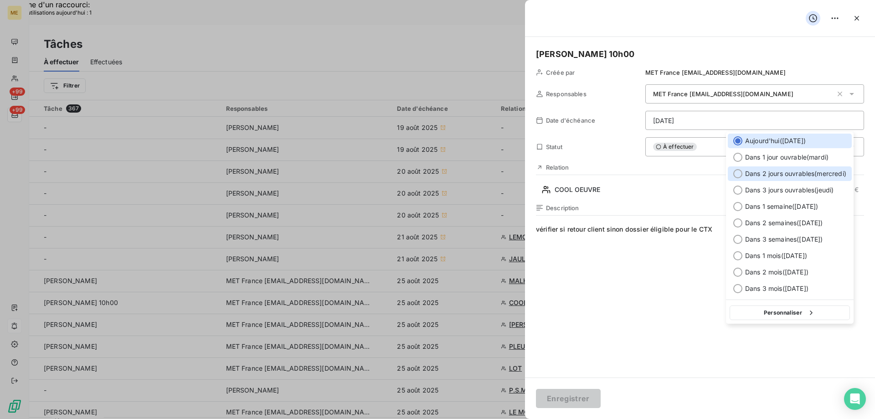
click at [737, 174] on div at bounding box center [737, 173] width 9 height 9
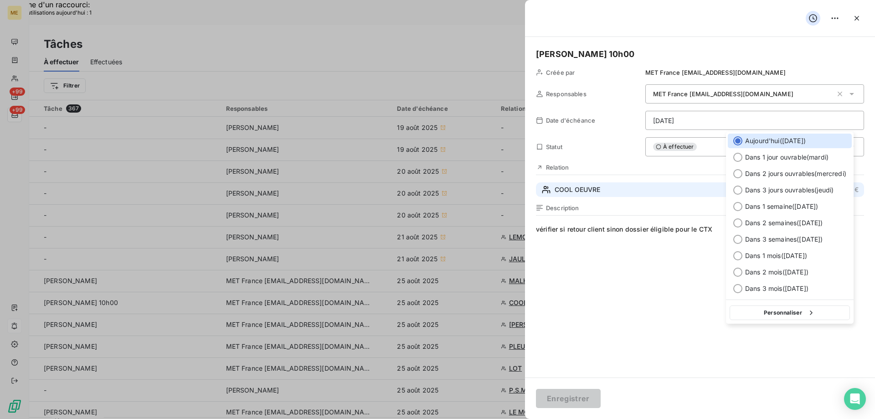
type input "27/08/2025"
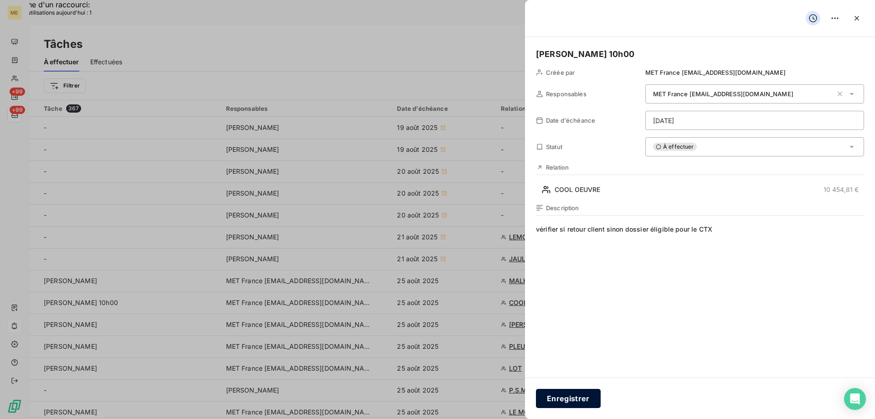
click at [564, 401] on button "Enregistrer" at bounding box center [568, 398] width 65 height 19
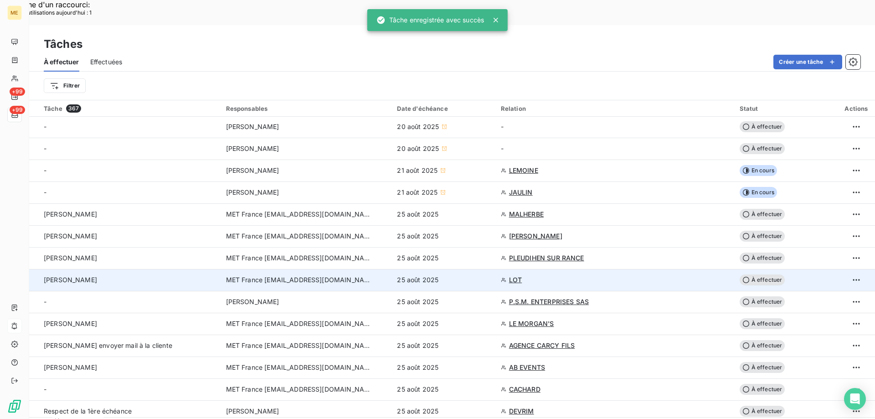
scroll to position [91, 0]
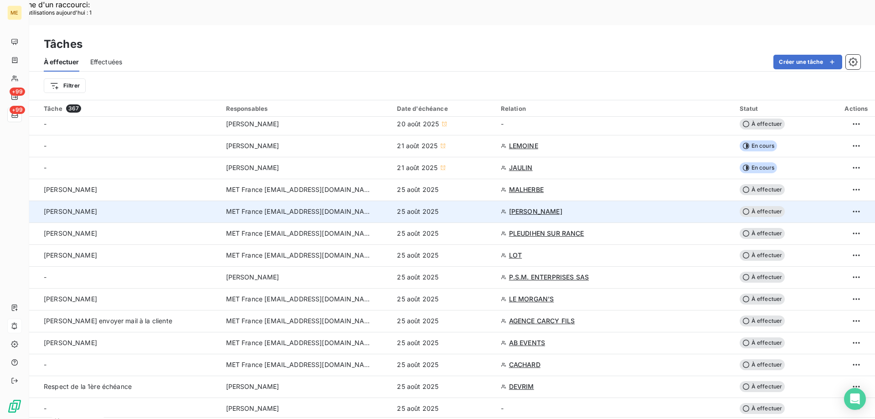
click at [539, 207] on span "[PERSON_NAME]" at bounding box center [535, 211] width 53 height 9
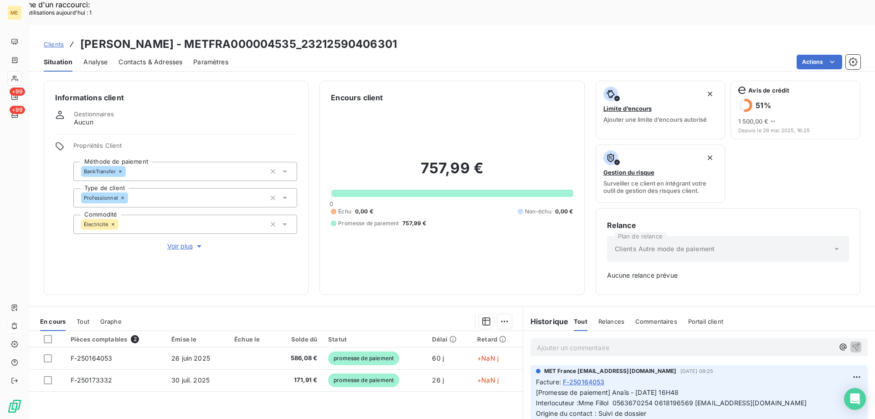
scroll to position [90, 0]
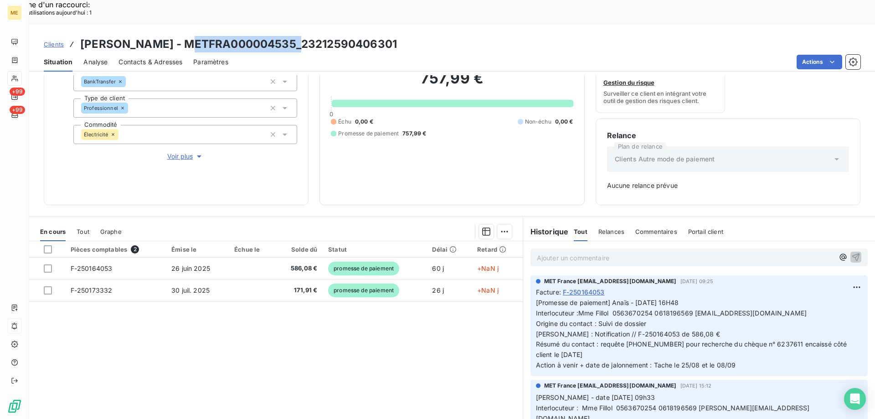
drag, startPoint x: 183, startPoint y: 17, endPoint x: 296, endPoint y: 10, distance: 113.2
click at [296, 25] on div "Clients FILLOL FERNAND - METFRA000004535_23212590406301 Situation Analyse Conta…" at bounding box center [451, 48] width 845 height 46
click at [399, 36] on div "Clients FILLOL FERNAND - METFRA000004535_23212590406301" at bounding box center [451, 44] width 845 height 16
drag, startPoint x: 361, startPoint y: 18, endPoint x: 184, endPoint y: 11, distance: 176.4
click at [184, 36] on div "Clients FILLOL FERNAND - METFRA000004535_23212590406301" at bounding box center [451, 44] width 845 height 16
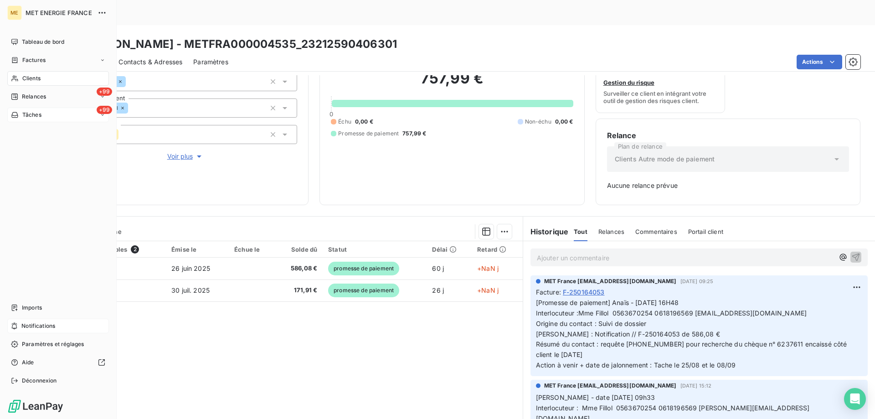
click at [55, 117] on div "+99 Tâches" at bounding box center [58, 114] width 102 height 15
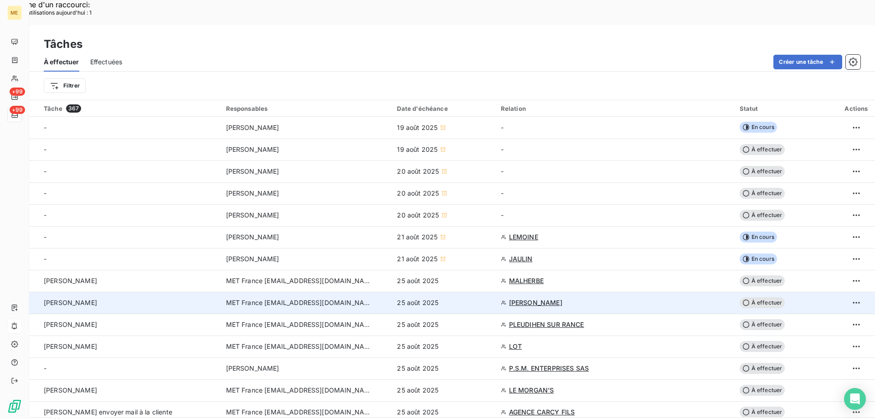
click at [758, 297] on span "À effectuer" at bounding box center [762, 302] width 46 height 11
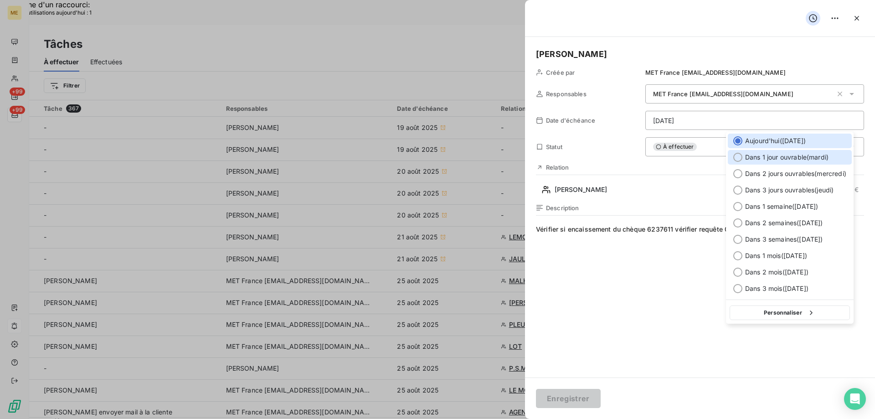
click at [735, 157] on div at bounding box center [737, 157] width 9 height 9
type input "[DATE]"
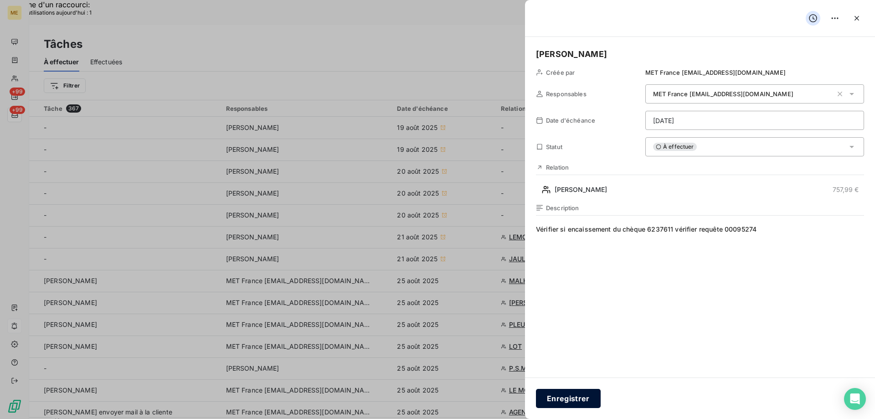
click at [585, 399] on button "Enregistrer" at bounding box center [568, 398] width 65 height 19
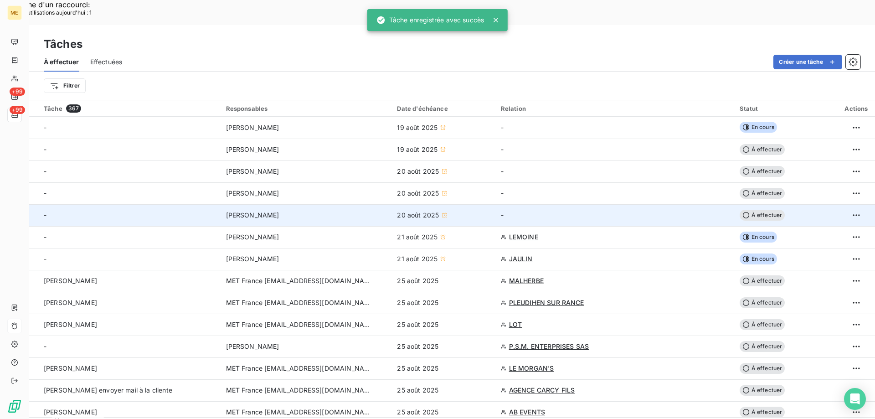
scroll to position [91, 0]
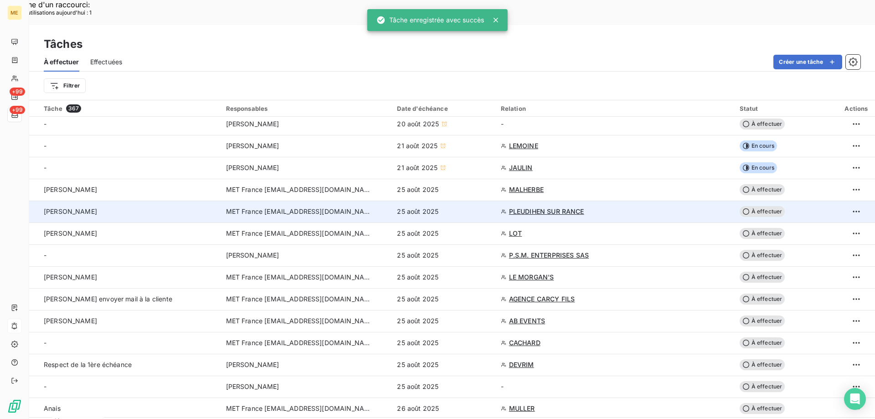
click at [543, 200] on td "PLEUDIHEN SUR RANCE" at bounding box center [614, 211] width 239 height 22
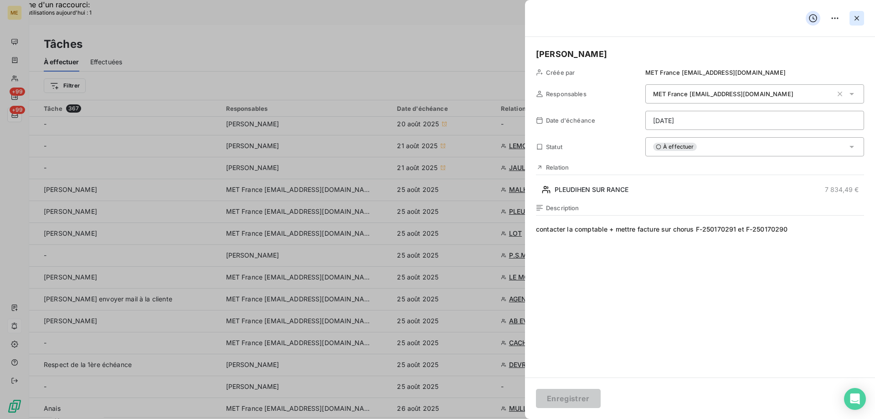
click at [855, 17] on icon "button" at bounding box center [856, 18] width 5 height 5
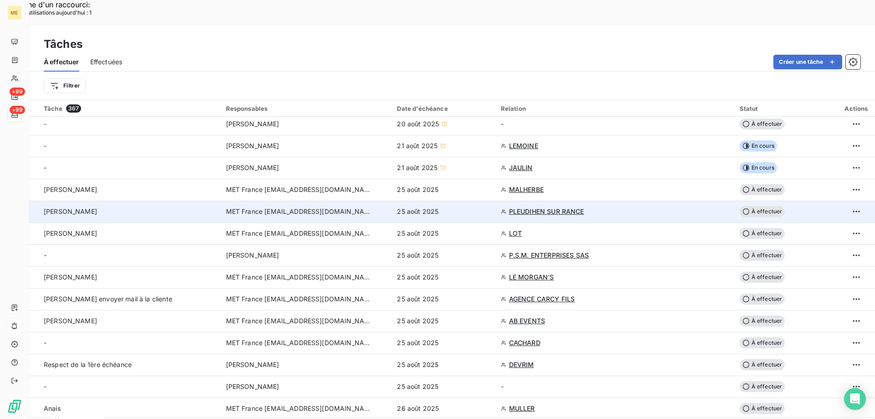
click at [530, 200] on td "PLEUDIHEN SUR RANCE" at bounding box center [614, 211] width 239 height 22
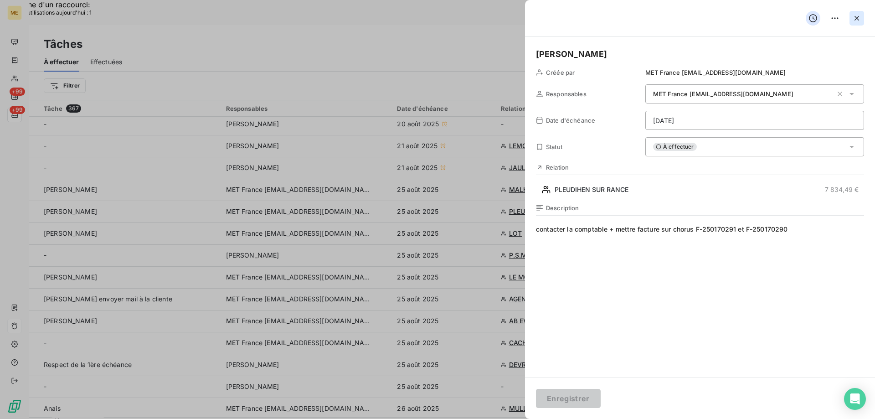
click at [855, 16] on icon "button" at bounding box center [856, 18] width 9 height 9
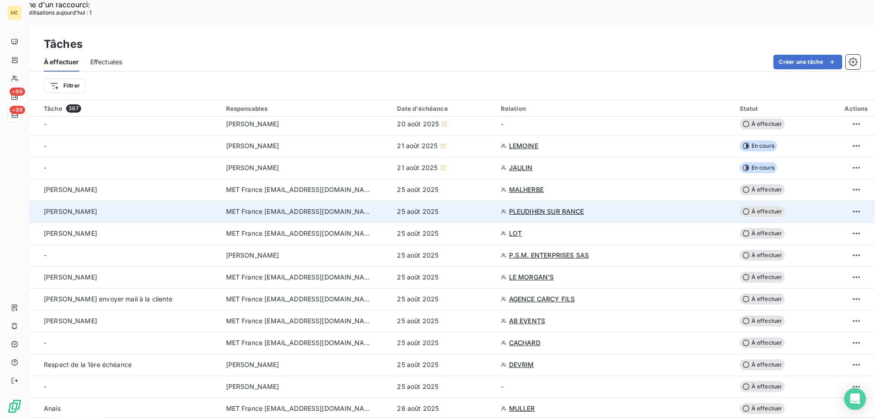
click at [527, 207] on span "PLEUDIHEN SUR RANCE" at bounding box center [546, 211] width 75 height 9
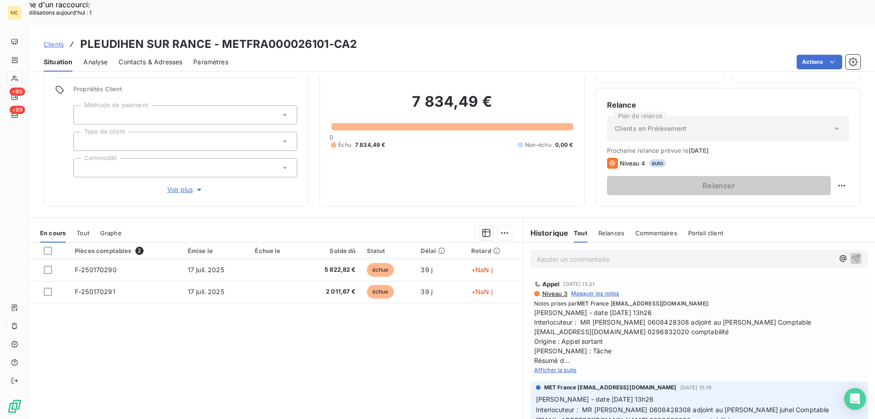
scroll to position [58, 0]
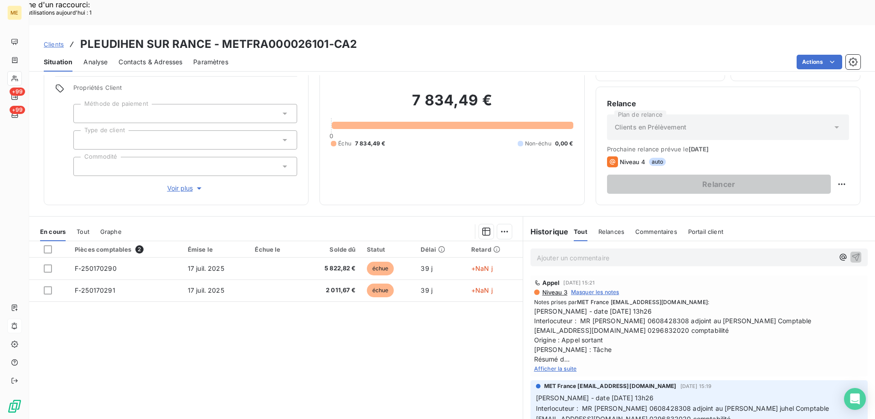
click at [553, 365] on span "Afficher la suite" at bounding box center [555, 368] width 43 height 7
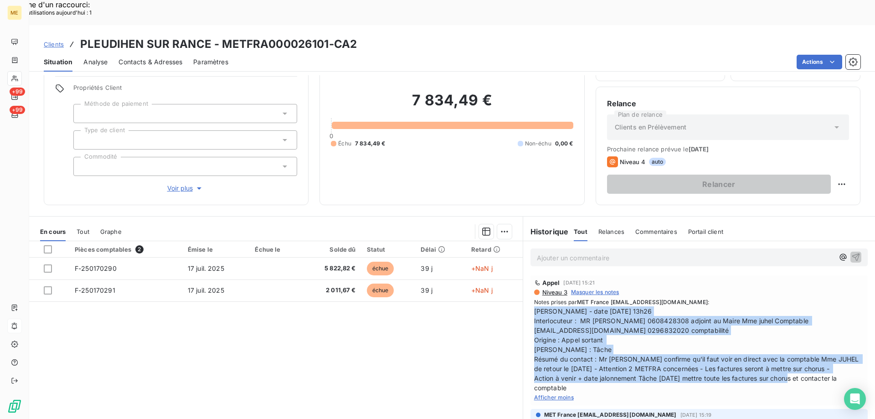
drag, startPoint x: 568, startPoint y: 363, endPoint x: 527, endPoint y: 289, distance: 84.4
click at [530, 289] on div "Appel 18 août 2025, 15:21 Niveau 3 Masquer les notes Notes prises par MET Franc…" at bounding box center [698, 340] width 337 height 130
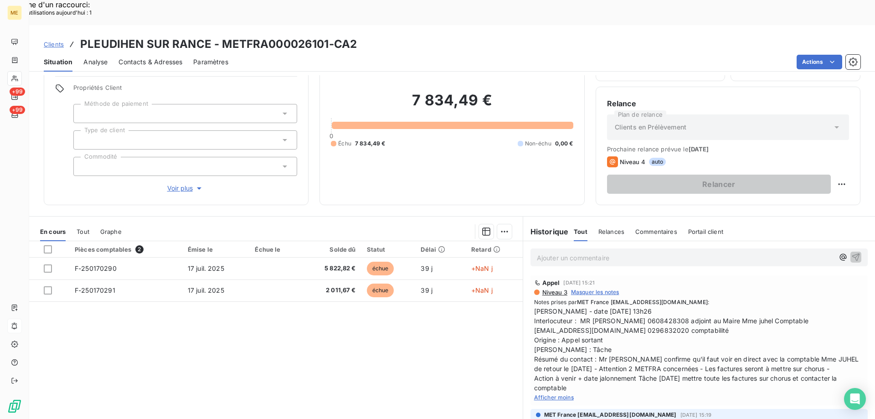
click at [548, 252] on p "Ajouter un commentaire ﻿" at bounding box center [685, 257] width 297 height 11
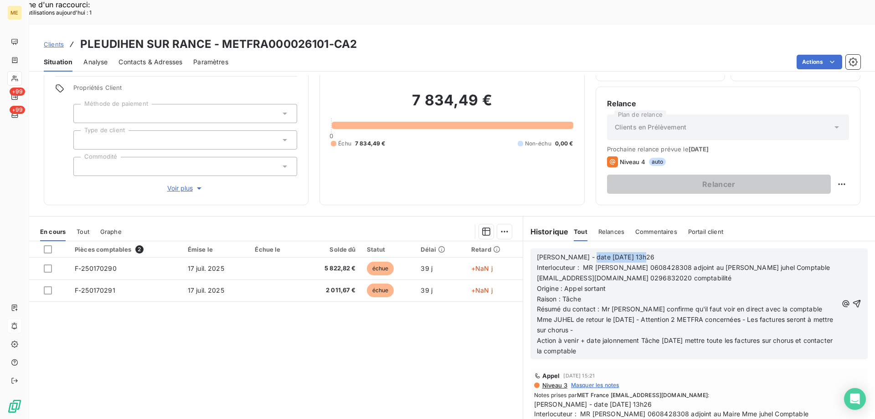
drag, startPoint x: 579, startPoint y: 231, endPoint x: 713, endPoint y: 231, distance: 133.9
click at [709, 252] on p "Valérie - date 18/08/2025 13h26" at bounding box center [687, 257] width 301 height 10
drag, startPoint x: 560, startPoint y: 263, endPoint x: 615, endPoint y: 266, distance: 54.7
click at [615, 283] on p "Origine : Appel sortant" at bounding box center [687, 288] width 301 height 10
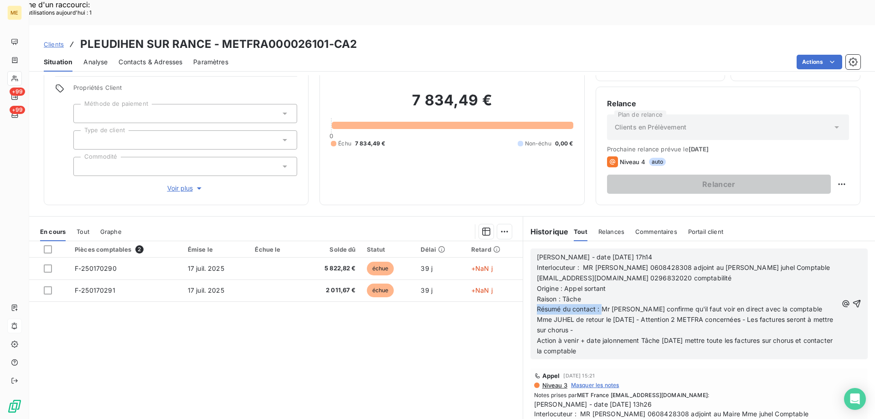
drag, startPoint x: 597, startPoint y: 282, endPoint x: 641, endPoint y: 269, distance: 46.0
click at [642, 273] on div "Valérie - date 25/08/2025 17h14 Interlocuteur : MR OGER 0608428308 adjoint au M…" at bounding box center [687, 304] width 301 height 104
drag, startPoint x: 641, startPoint y: 269, endPoint x: 615, endPoint y: 264, distance: 26.4
click at [641, 294] on p "Raison : Tâche" at bounding box center [687, 299] width 301 height 10
click at [612, 283] on p "Origine : Appel sortant" at bounding box center [687, 288] width 301 height 10
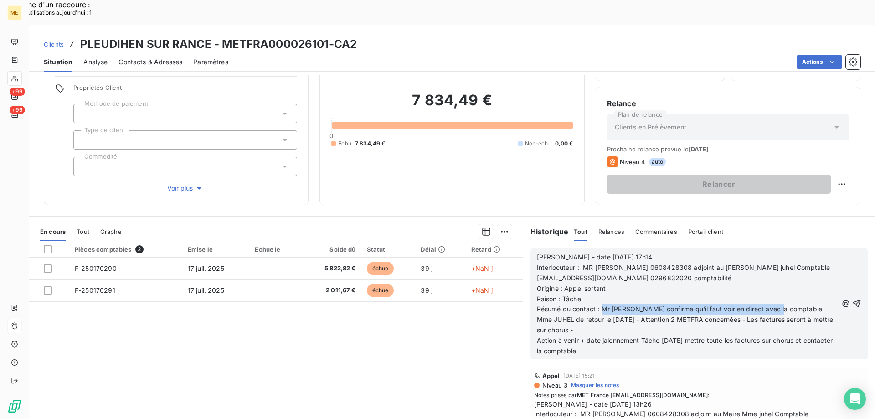
drag, startPoint x: 598, startPoint y: 281, endPoint x: 774, endPoint y: 281, distance: 176.7
click at [774, 305] on span "Résumé du contact : Mr me confirme qu'il faut voir en direct avec la comptable …" at bounding box center [686, 319] width 298 height 29
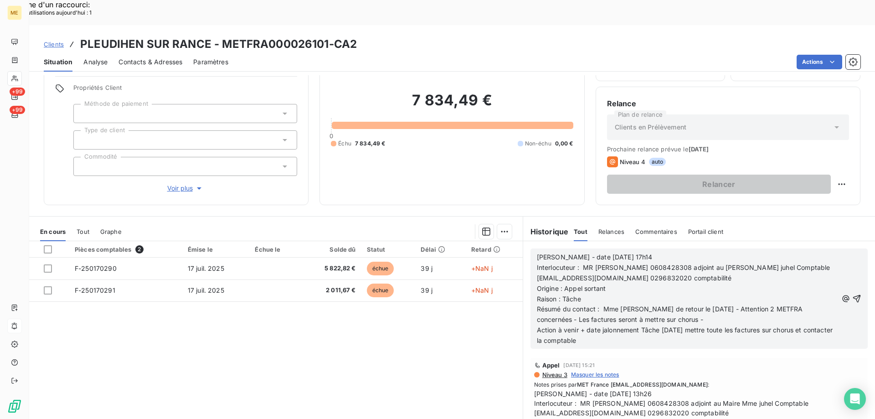
click at [684, 305] on span "Résumé du contact : Mme JUHEL de retour le 25/08/2025 - Attention 2 METFRA conc…" at bounding box center [671, 314] width 268 height 18
click at [685, 304] on p "Résumé du contact : Mme JUHEL de retour le 26/08/2025 - Attention 2 METFRA conc…" at bounding box center [687, 314] width 301 height 21
click at [664, 326] on span "Action à venir + date jalonnement Tâche 25/08/2025 mettre toute les factures su…" at bounding box center [686, 335] width 298 height 18
click at [699, 325] on p "Action à venir + date jalonnement Tâche 27/08/2025 mettre toute les factures su…" at bounding box center [687, 335] width 301 height 21
drag, startPoint x: 697, startPoint y: 305, endPoint x: 708, endPoint y: 317, distance: 16.8
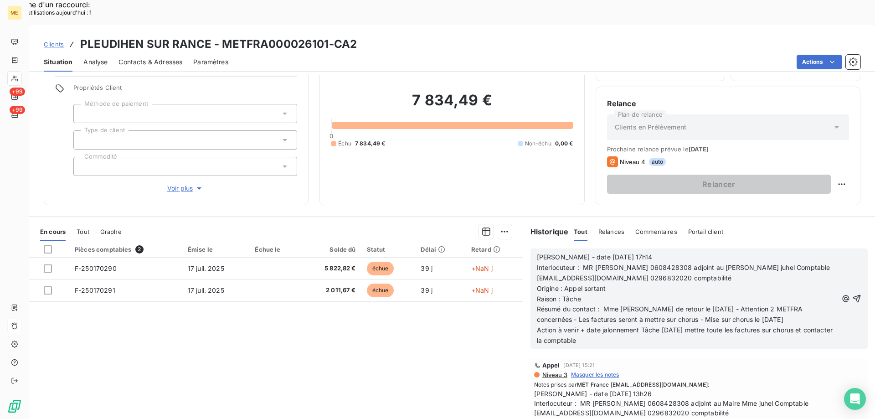
click at [708, 325] on p "Action à venir + date jalonnement Tâche 27/08/2025 mettre toute les factures su…" at bounding box center [687, 335] width 301 height 21
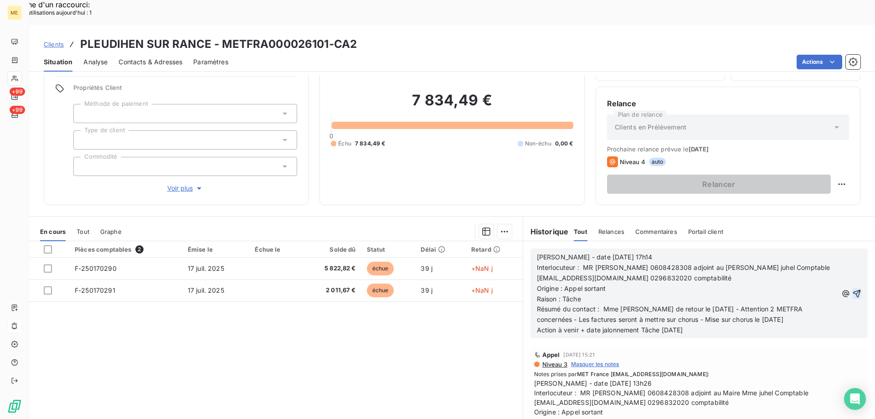
click at [853, 289] on icon "button" at bounding box center [857, 293] width 8 height 8
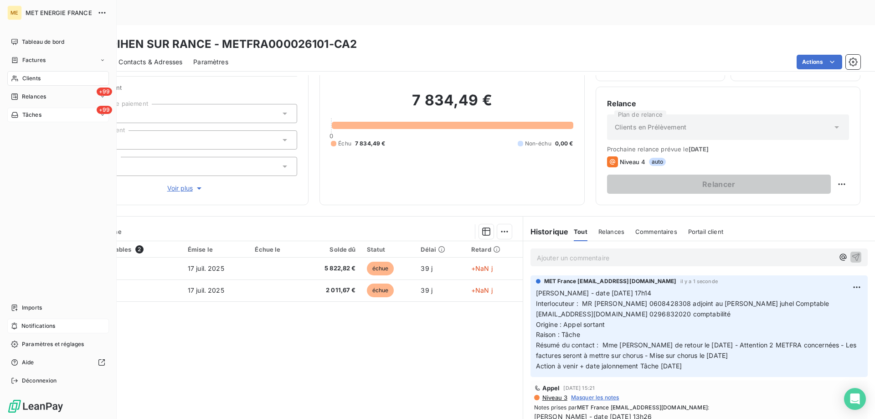
click at [57, 117] on div "+99 Tâches" at bounding box center [58, 114] width 102 height 15
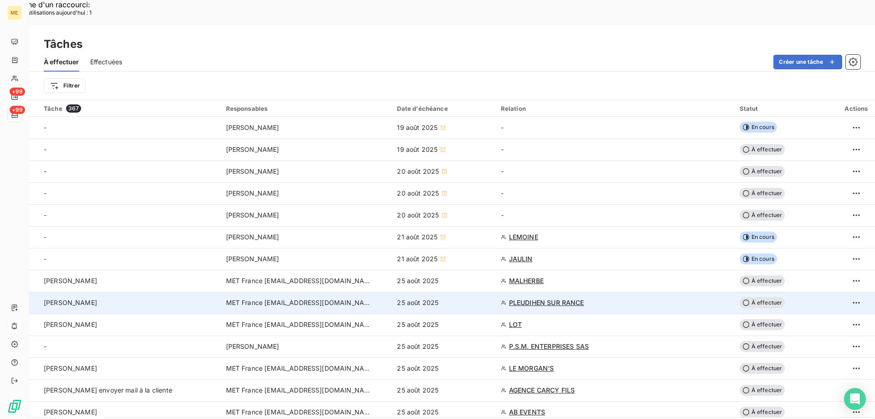
click at [767, 297] on span "À effectuer" at bounding box center [762, 302] width 46 height 11
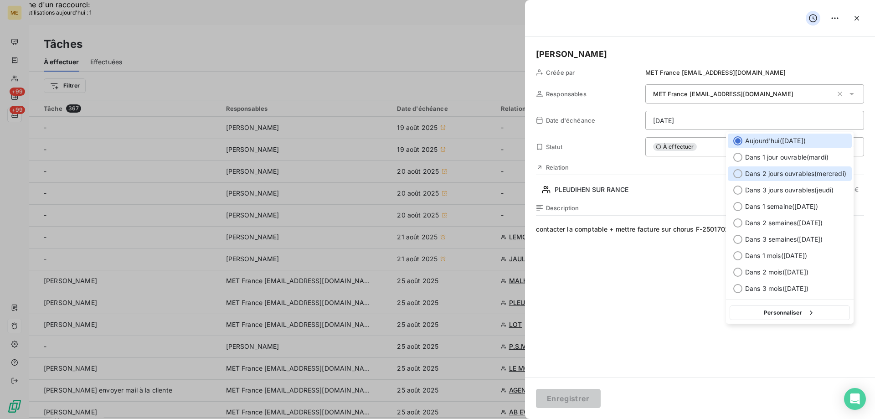
click at [737, 174] on div at bounding box center [737, 173] width 9 height 9
type input "27/08/2025"
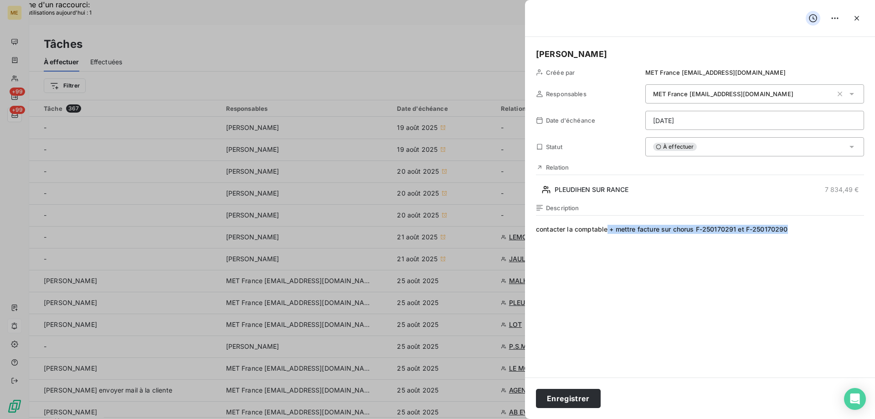
drag, startPoint x: 608, startPoint y: 232, endPoint x: 849, endPoint y: 251, distance: 242.1
click at [849, 251] on span "contacter la comptable + mettre facture sur chorus F-250170291 et F-250170290" at bounding box center [700, 312] width 328 height 175
click at [562, 400] on button "Enregistrer" at bounding box center [568, 398] width 65 height 19
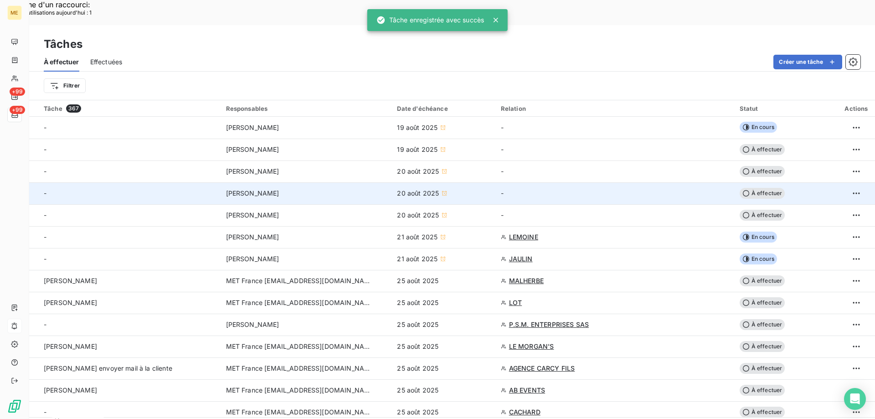
scroll to position [91, 0]
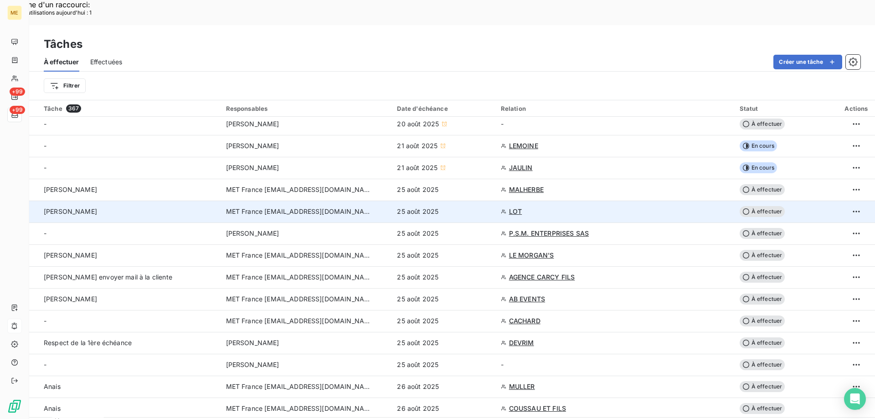
click at [513, 207] on span "LOT" at bounding box center [515, 211] width 13 height 9
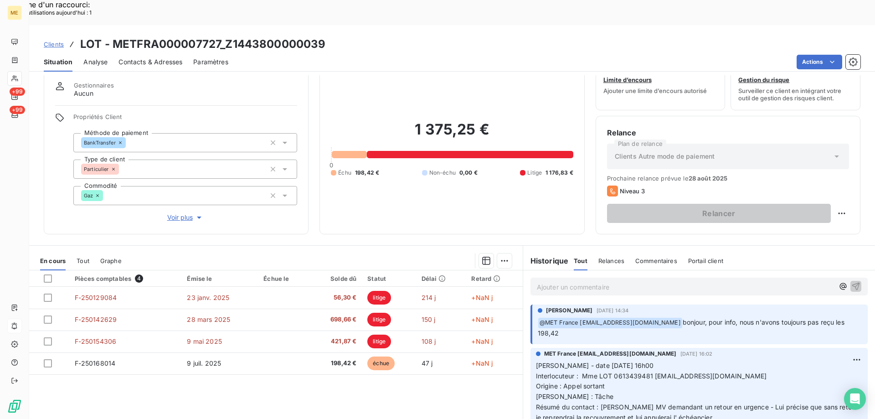
scroll to position [58, 0]
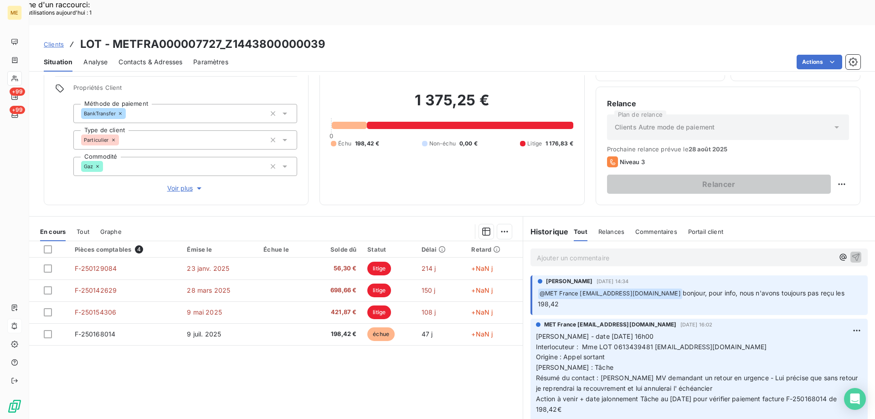
click at [417, 358] on div "Pièces comptables 4 Émise le Échue le Solde dû Statut Délai Retard F-250129084 …" at bounding box center [275, 328] width 493 height 175
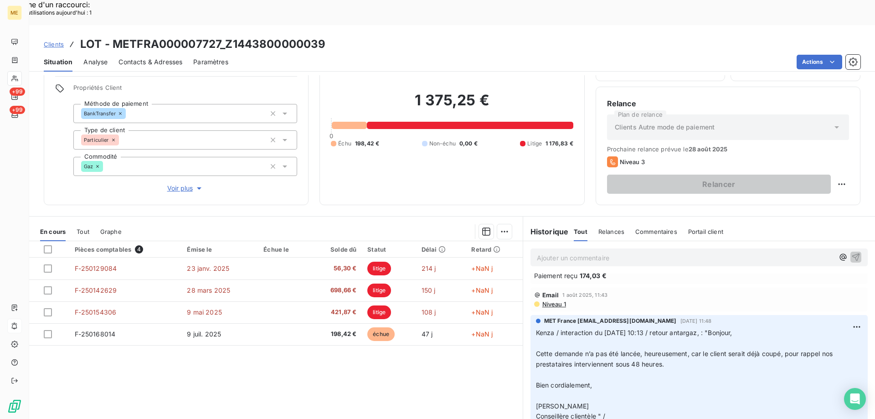
scroll to position [501, 0]
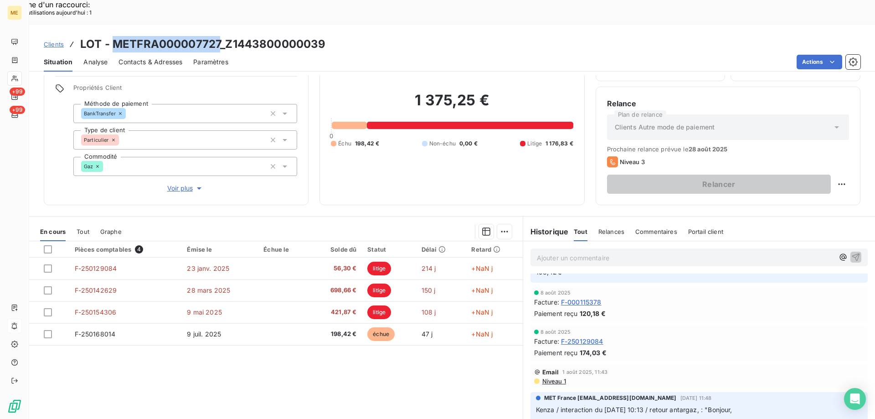
drag, startPoint x: 114, startPoint y: 17, endPoint x: 220, endPoint y: 17, distance: 105.2
click at [220, 36] on h3 "LOT - METFRA000007727_Z1443800000039" at bounding box center [202, 44] width 245 height 16
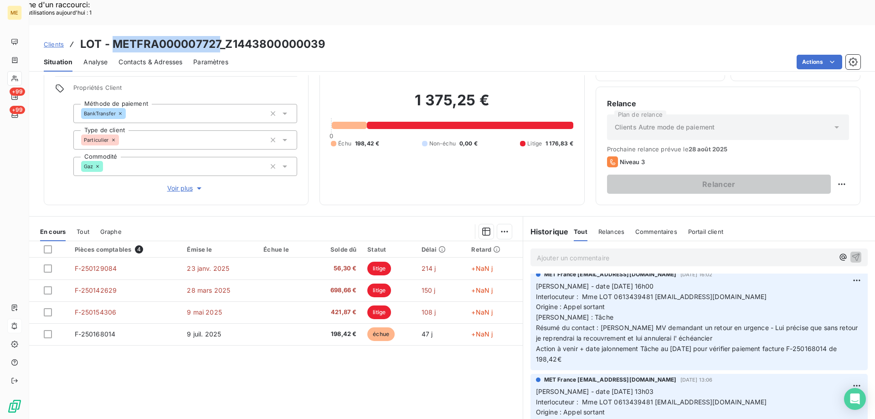
scroll to position [0, 0]
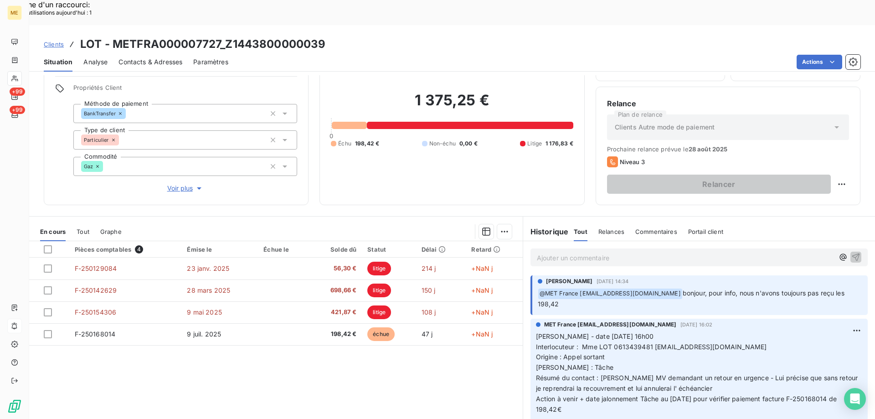
click at [615, 343] on span "Interlocuteur : Mme LOT 0613439481 lot14210@ootlook.fr" at bounding box center [651, 347] width 231 height 8
click at [171, 184] on span "Voir plus" at bounding box center [185, 188] width 36 height 9
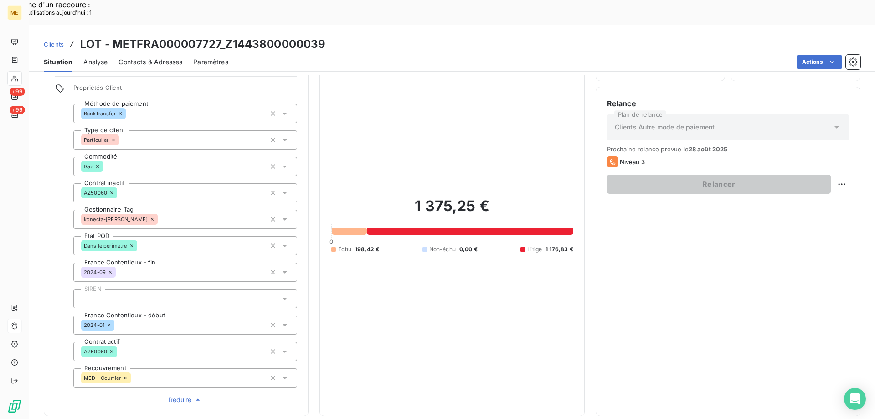
click at [178, 395] on span "Réduire" at bounding box center [186, 399] width 34 height 9
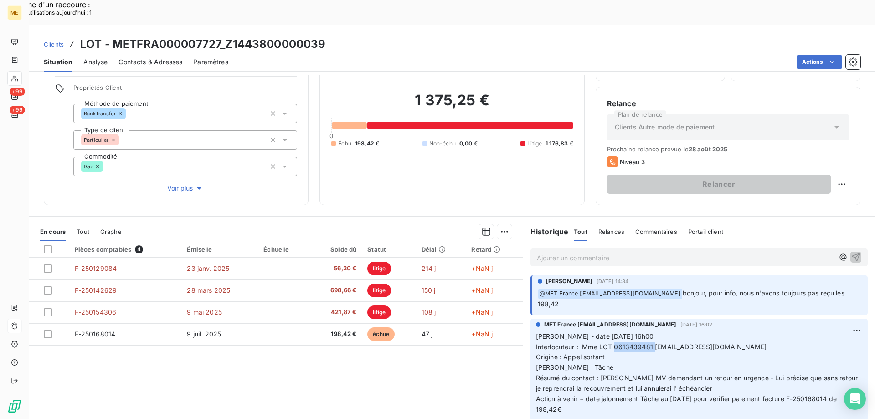
drag, startPoint x: 570, startPoint y: 387, endPoint x: 533, endPoint y: 312, distance: 83.9
click at [530, 318] on div "MET France met-france@recouvrement.met.com 20 août 2025, 16:02 Valérie - date 2…" at bounding box center [698, 369] width 337 height 102
click at [548, 252] on p "Ajouter un commentaire ﻿" at bounding box center [685, 257] width 297 height 11
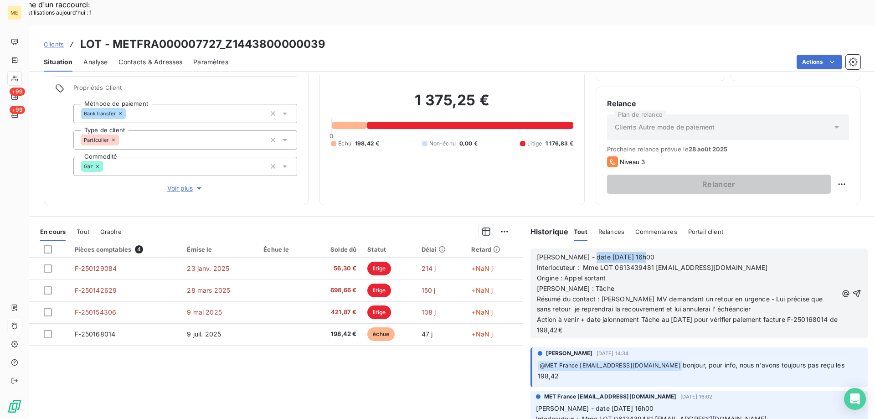
drag, startPoint x: 578, startPoint y: 234, endPoint x: 645, endPoint y: 256, distance: 70.4
click at [664, 252] on p "Valérie - date 20/08/2025 16h00" at bounding box center [687, 257] width 301 height 10
drag, startPoint x: 670, startPoint y: 297, endPoint x: 675, endPoint y: 297, distance: 5.0
click at [675, 315] on span "Action à venir + date jalonnement Tâche au 25/08/2025 pour vérifier paiement fa…" at bounding box center [688, 324] width 302 height 18
click at [623, 252] on p "Valérie - date 25/08/202" at bounding box center [687, 257] width 301 height 10
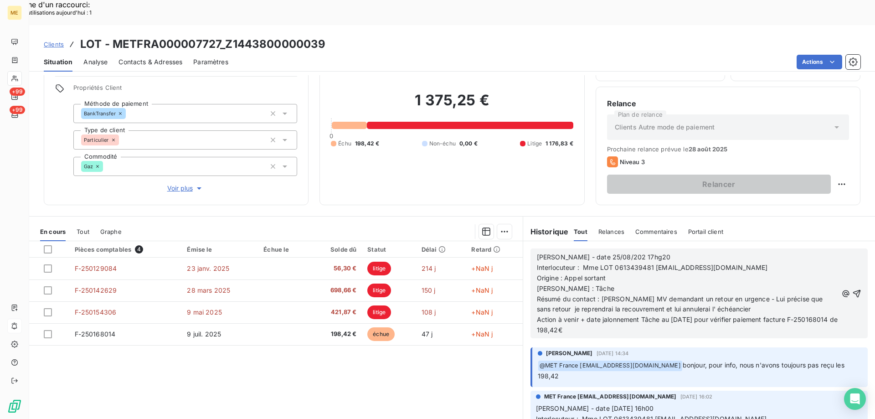
click at [623, 253] on span "Valérie - date 25/08/202 17hg20" at bounding box center [604, 257] width 134 height 8
click at [853, 289] on icon "button" at bounding box center [857, 293] width 8 height 8
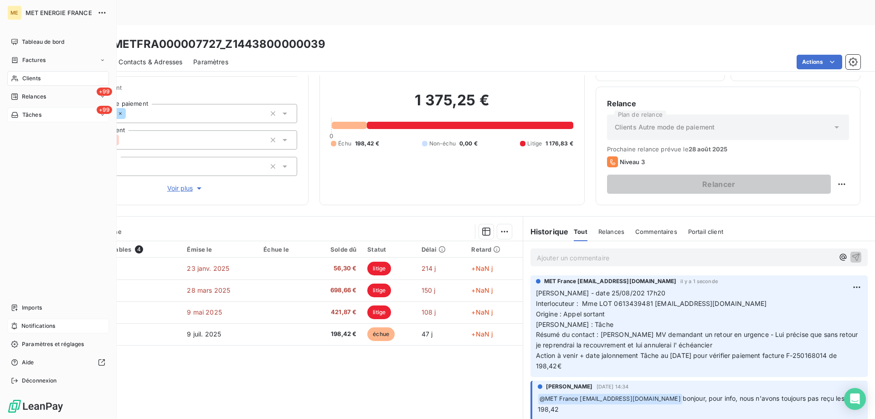
click at [61, 116] on div "+99 Tâches" at bounding box center [58, 114] width 102 height 15
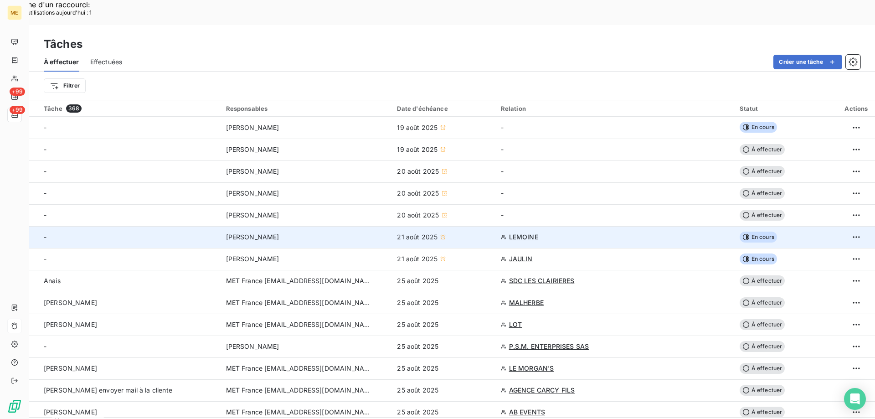
scroll to position [46, 0]
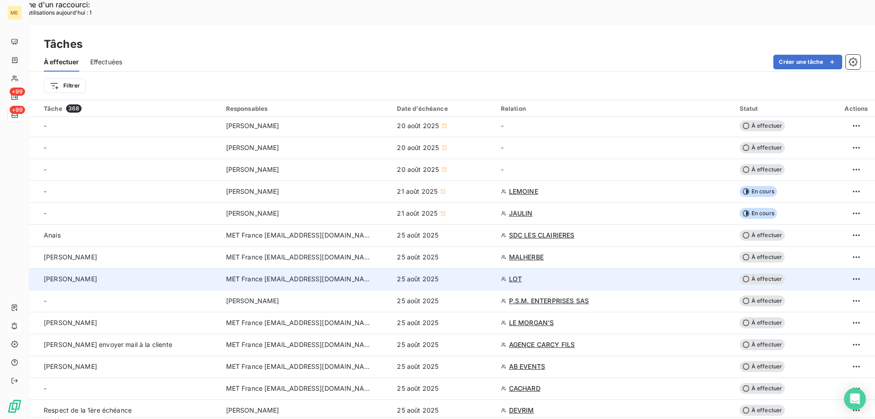
click at [766, 273] on span "À effectuer" at bounding box center [762, 278] width 46 height 11
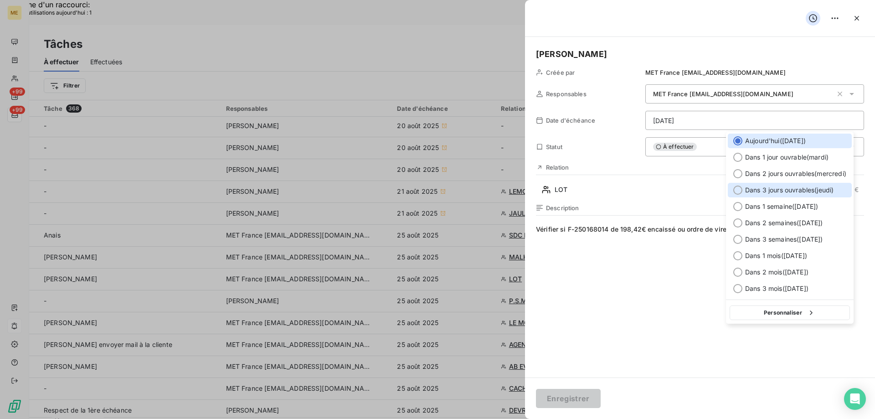
click at [736, 189] on div at bounding box center [737, 189] width 9 height 9
type input "28/08/2025"
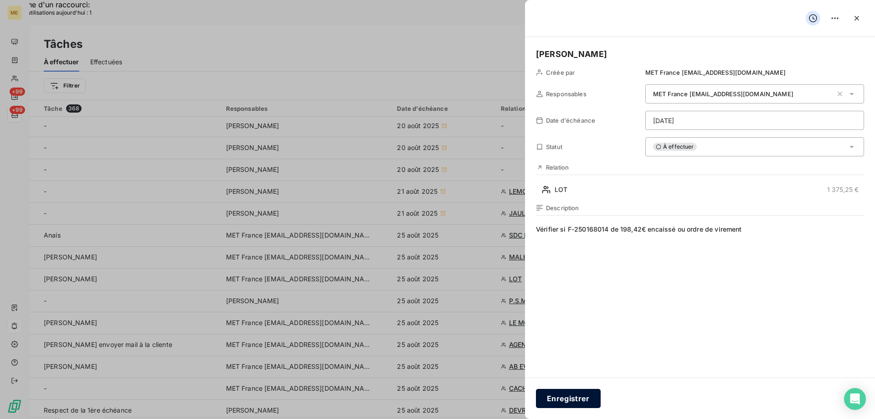
click at [578, 397] on button "Enregistrer" at bounding box center [568, 398] width 65 height 19
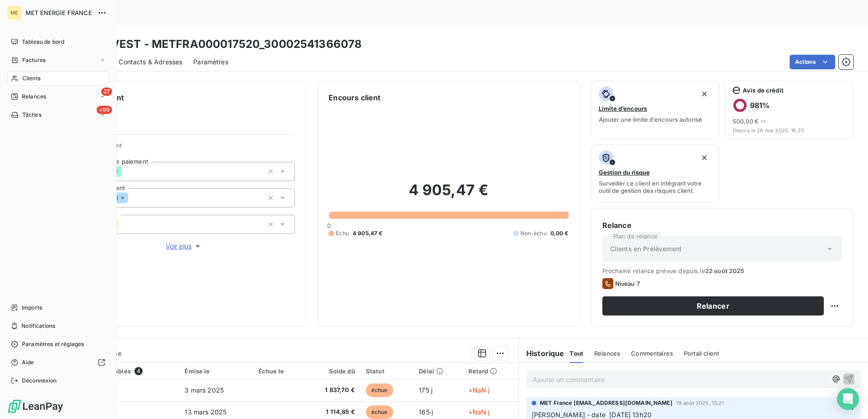
click at [22, 79] on span "Clients" at bounding box center [31, 78] width 18 height 8
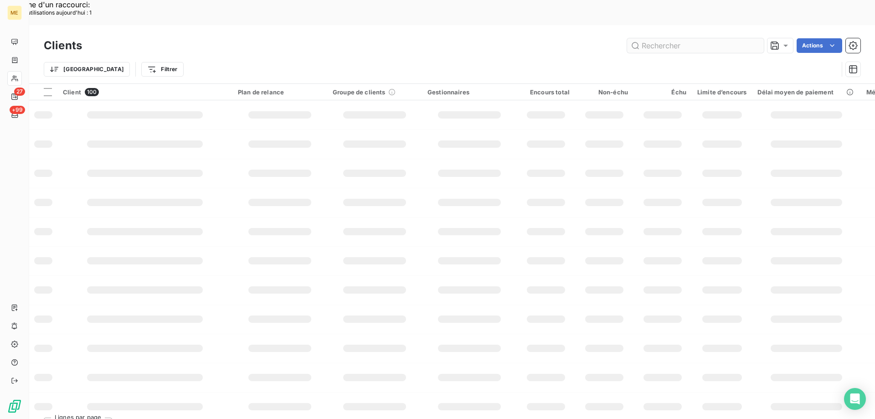
click at [674, 38] on input "text" at bounding box center [695, 45] width 137 height 15
click at [645, 38] on input "METFRA000026101" at bounding box center [695, 45] width 137 height 15
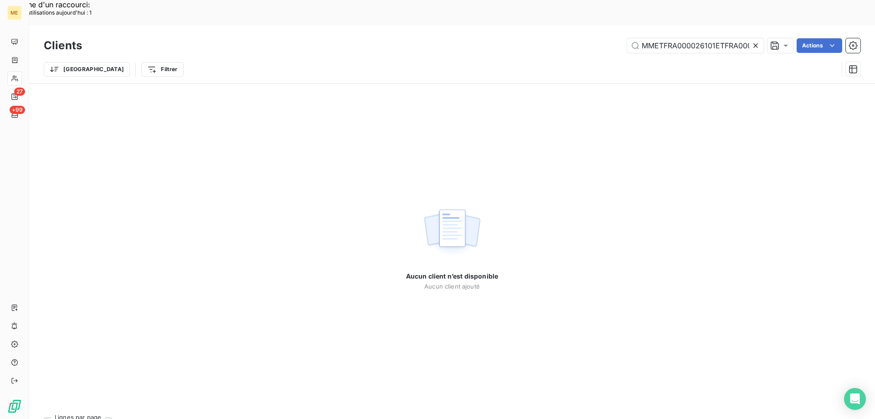
type input "MMETFRA000026101ETFRA000026101"
click at [754, 43] on icon at bounding box center [755, 45] width 5 height 5
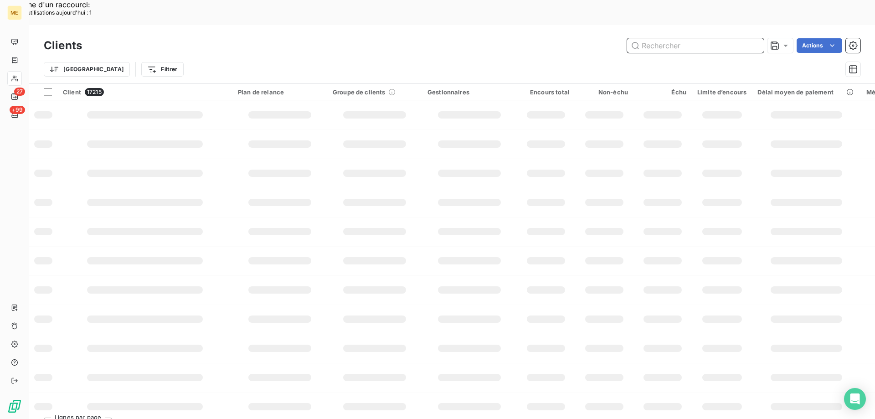
click at [708, 38] on input "text" at bounding box center [695, 45] width 137 height 15
paste input "METFRA000026101"
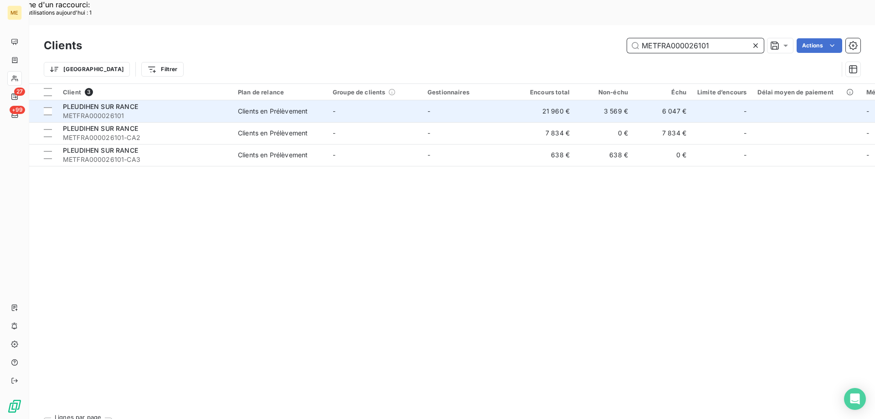
type input "METFRA000026101"
click at [101, 102] on span "PLEUDIHEN SUR RANCE" at bounding box center [100, 106] width 75 height 8
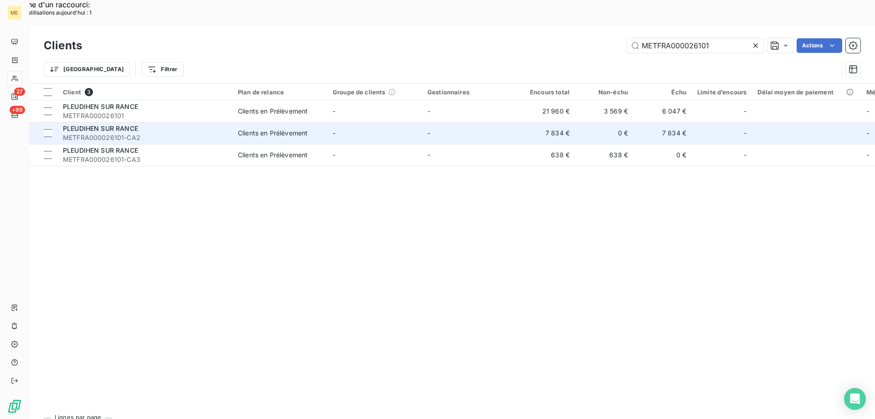
click at [110, 124] on span "PLEUDIHEN SUR RANCE" at bounding box center [100, 128] width 75 height 8
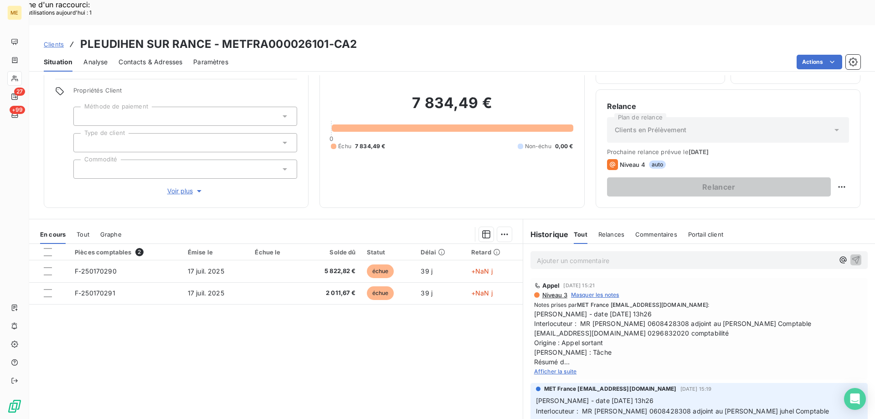
scroll to position [58, 0]
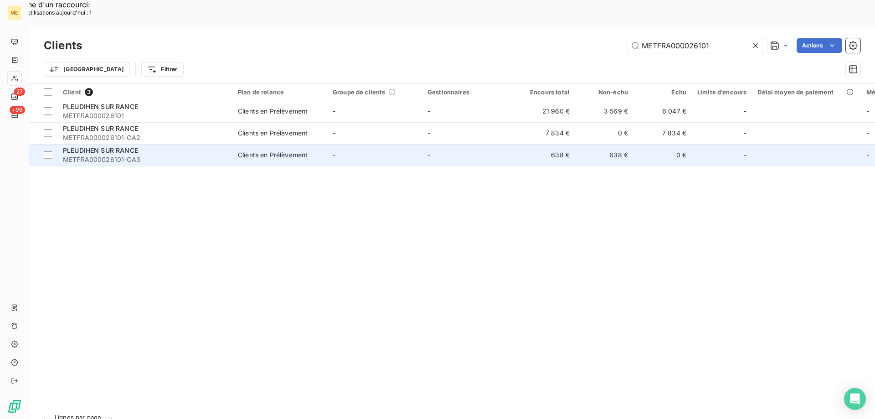
click at [95, 146] on span "PLEUDIHEN SUR RANCE" at bounding box center [100, 150] width 75 height 8
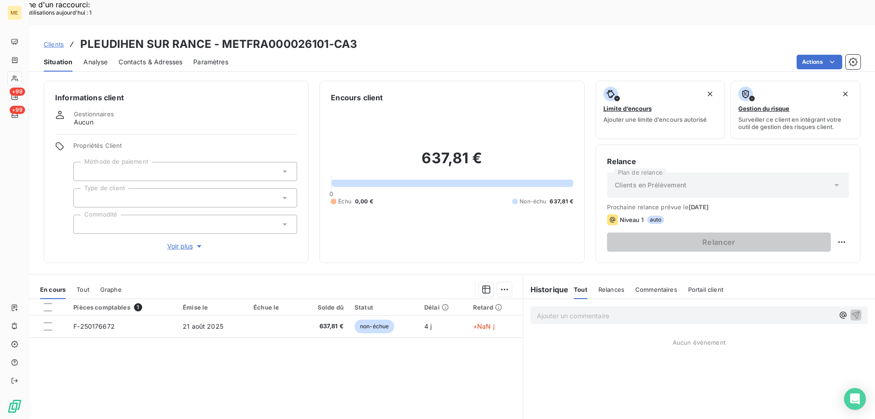
click at [438, 36] on div "Clients PLEUDIHEN SUR RANCE - METFRA000026101-CA3" at bounding box center [451, 44] width 845 height 16
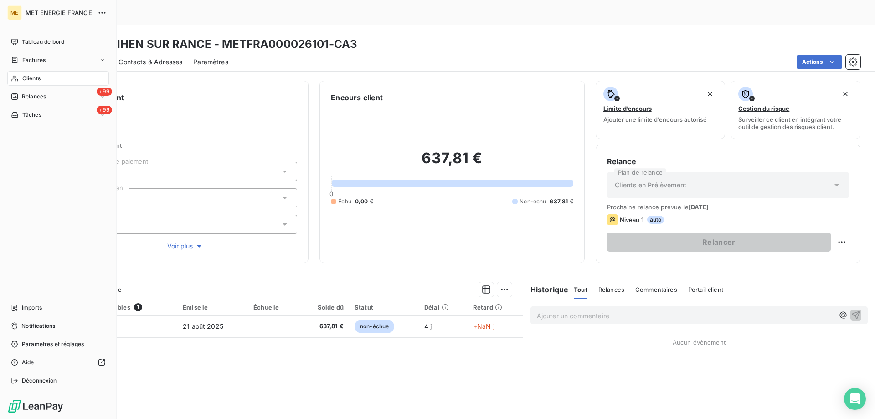
click at [42, 76] on div "Clients" at bounding box center [58, 78] width 102 height 15
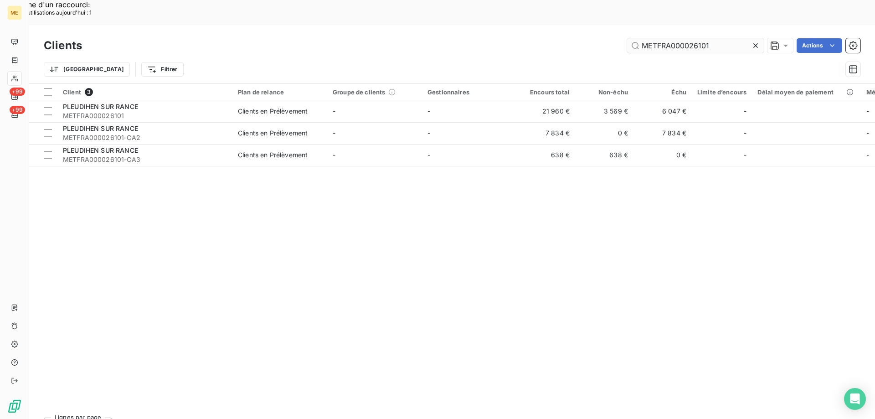
click at [753, 41] on icon at bounding box center [755, 45] width 9 height 9
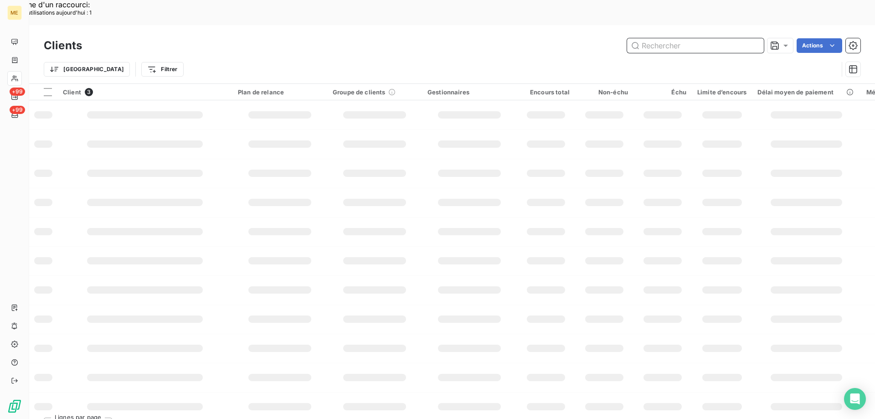
click at [692, 38] on input "text" at bounding box center [695, 45] width 137 height 15
paste input "METFRA000007485"
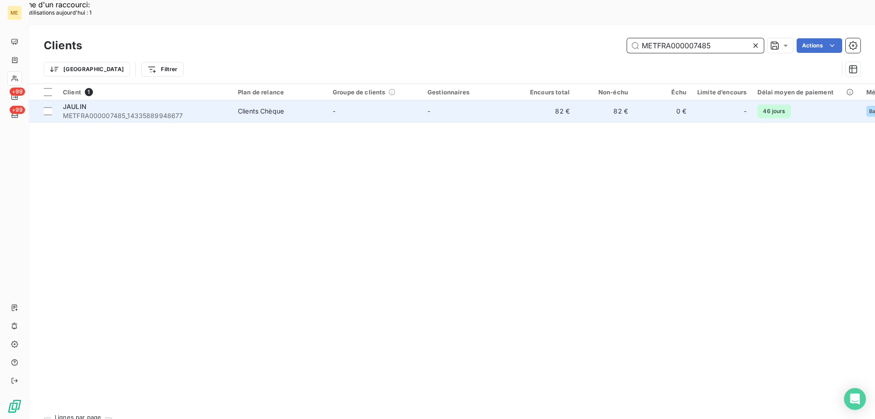
type input "METFRA000007485"
click at [129, 102] on div "JAULIN" at bounding box center [145, 106] width 164 height 9
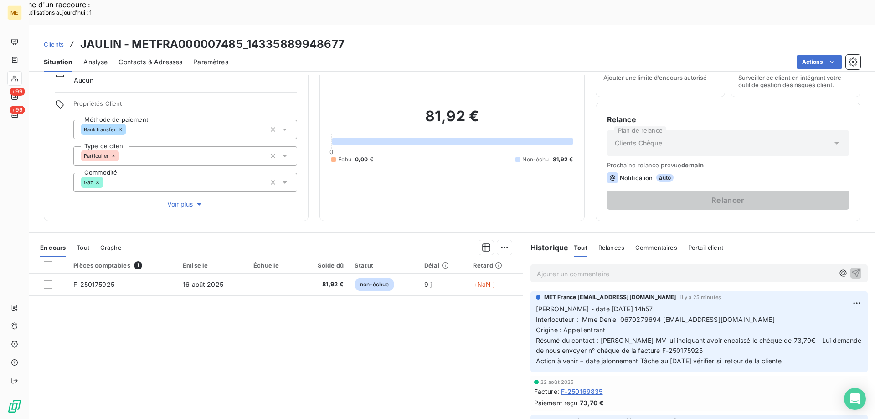
scroll to position [58, 0]
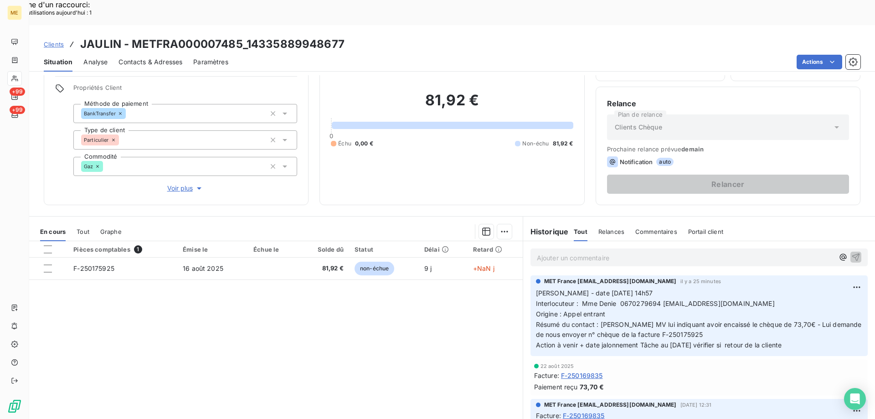
drag, startPoint x: 799, startPoint y: 322, endPoint x: 532, endPoint y: 268, distance: 272.4
click at [530, 275] on div "MET [GEOGRAPHIC_DATA] [EMAIL_ADDRESS][DOMAIN_NAME] il y a 25 minutes [PERSON_NA…" at bounding box center [698, 315] width 337 height 81
click at [568, 252] on p "Ajouter un commentaire ﻿" at bounding box center [685, 257] width 297 height 11
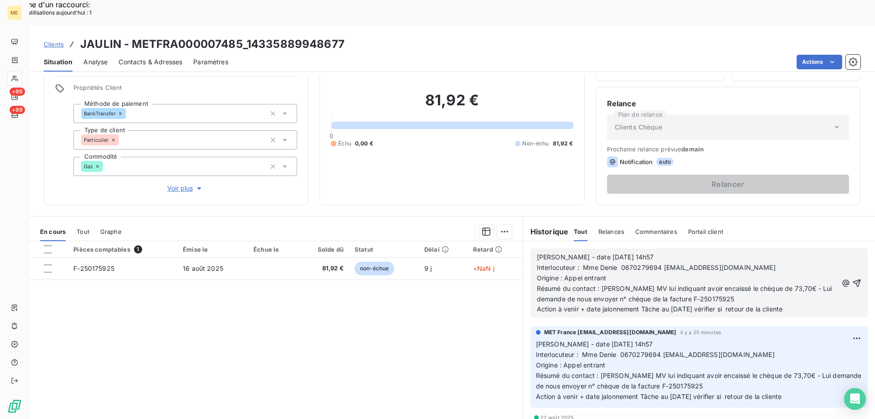
click at [637, 252] on p "[PERSON_NAME] - date [DATE] 14h57" at bounding box center [687, 257] width 301 height 10
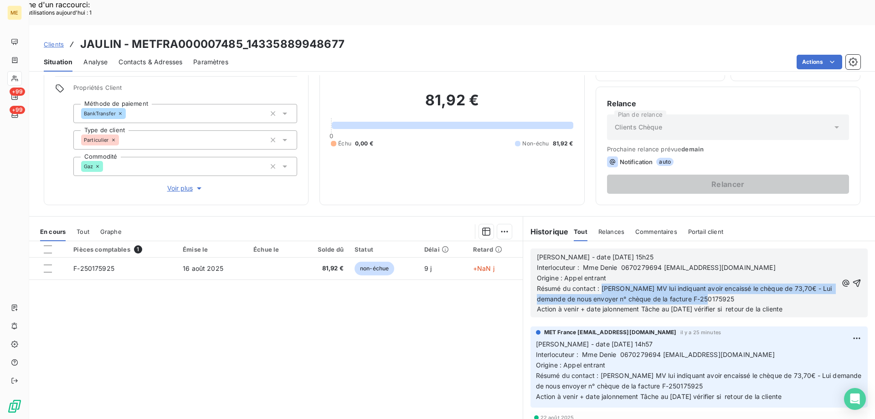
drag, startPoint x: 598, startPoint y: 264, endPoint x: 750, endPoint y: 272, distance: 152.3
click at [750, 283] on p "Résumé du contact : [PERSON_NAME] MV lui indiquant avoir encaissé le chèque de …" at bounding box center [687, 293] width 301 height 21
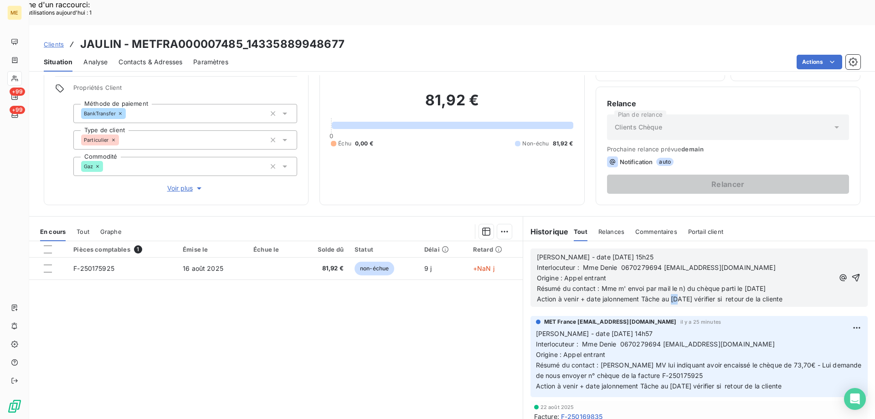
drag, startPoint x: 669, startPoint y: 274, endPoint x: 676, endPoint y: 275, distance: 7.3
click at [676, 295] on span "Action à venir + date jalonnement Tâche au [DATE] vérifier si retour de la clie…" at bounding box center [659, 299] width 245 height 8
click at [698, 295] on span "Action à venir + date jalonnement Tâche au 22/09//08/2025 vérifier si retour de…" at bounding box center [674, 299] width 275 height 8
click at [852, 274] on icon "button" at bounding box center [856, 278] width 8 height 8
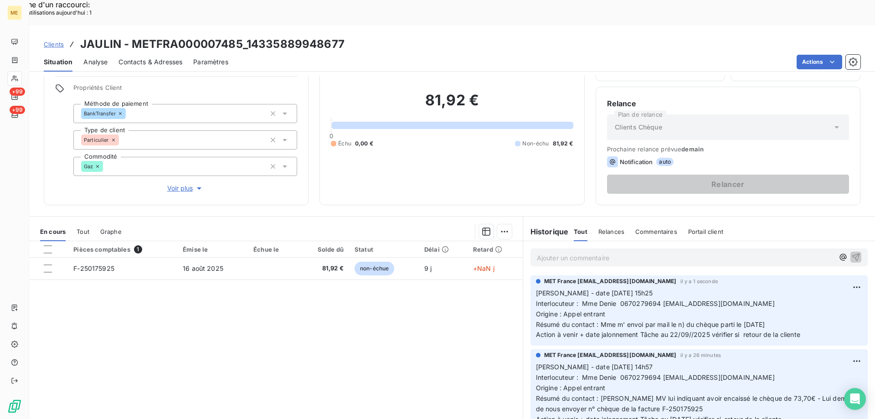
click at [169, 282] on div "Pièces comptables 1 Émise le Échue le Solde dû Statut Délai Retard F-250175925 …" at bounding box center [275, 328] width 493 height 175
click at [47, 245] on div at bounding box center [48, 249] width 8 height 8
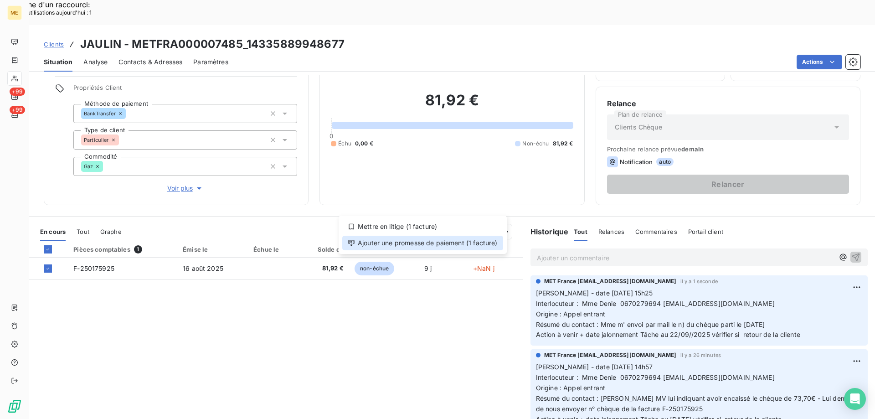
click at [437, 241] on div "Ajouter une promesse de paiement (1 facture)" at bounding box center [422, 242] width 161 height 15
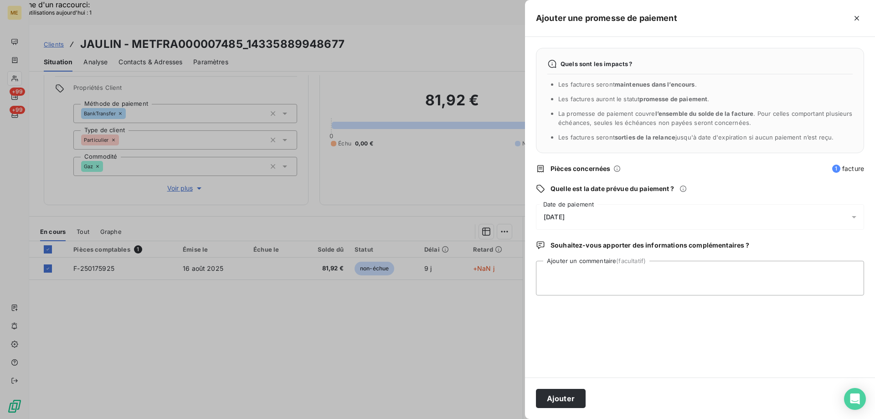
click at [629, 211] on div "[DATE]" at bounding box center [700, 217] width 328 height 26
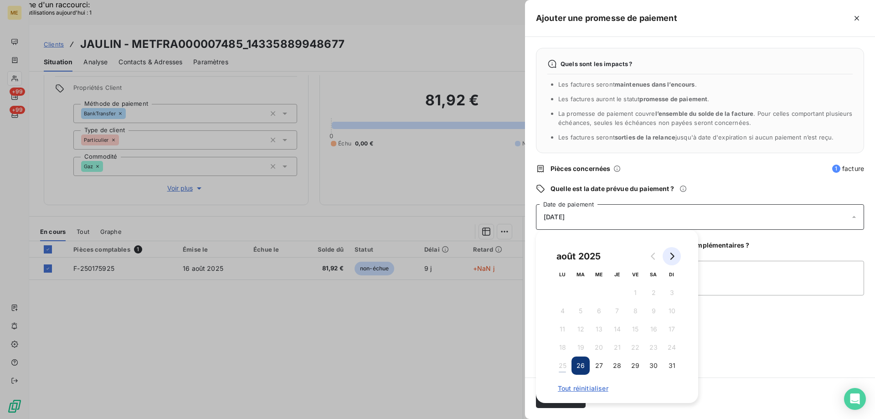
click at [675, 259] on button "Go to next month" at bounding box center [671, 256] width 18 height 18
click at [565, 343] on button "22" at bounding box center [562, 347] width 18 height 18
click at [721, 276] on textarea "Ajouter un commentaire (facultatif)" at bounding box center [700, 278] width 328 height 35
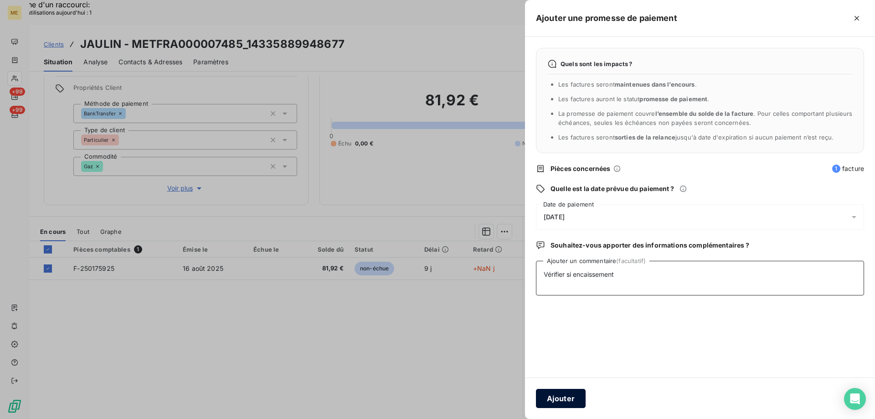
type textarea "Vérifier si encaissement"
click at [566, 398] on button "Ajouter" at bounding box center [561, 398] width 50 height 19
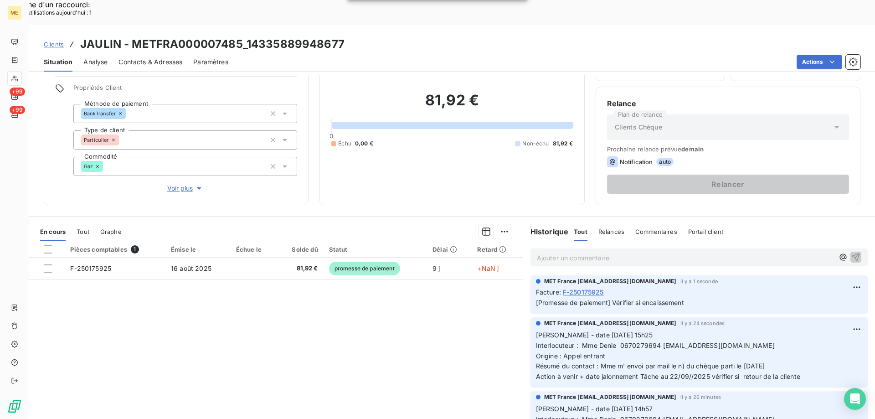
scroll to position [51, 0]
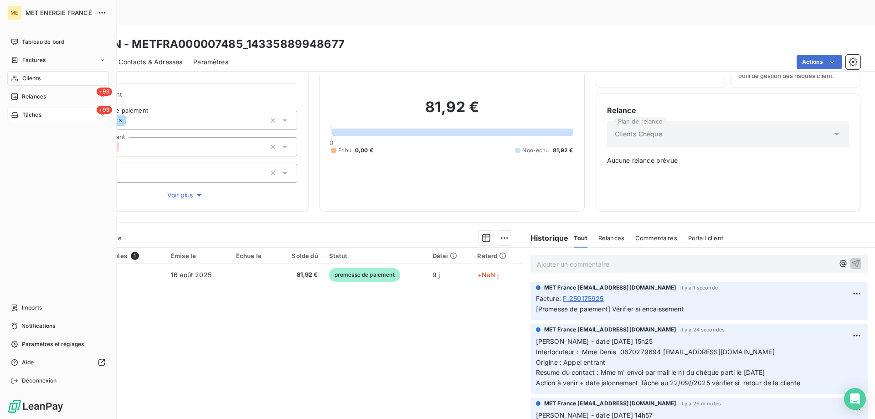
click at [61, 117] on div "+99 Tâches" at bounding box center [58, 114] width 102 height 15
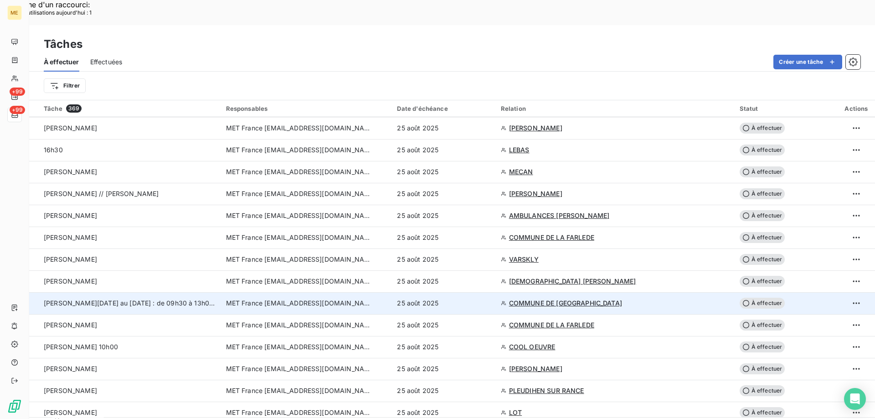
scroll to position [501, 0]
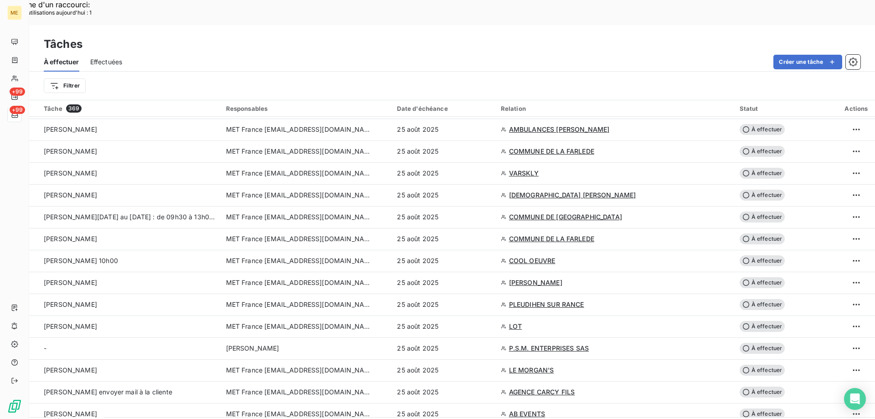
drag, startPoint x: 192, startPoint y: 406, endPoint x: 206, endPoint y: 402, distance: 15.1
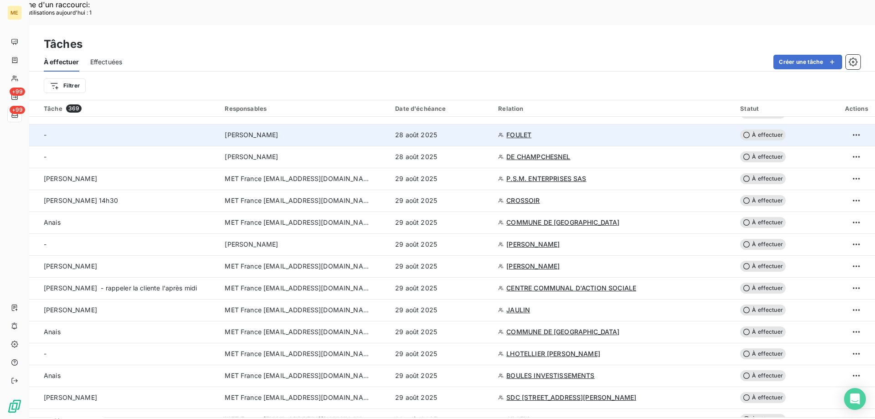
scroll to position [1275, 0]
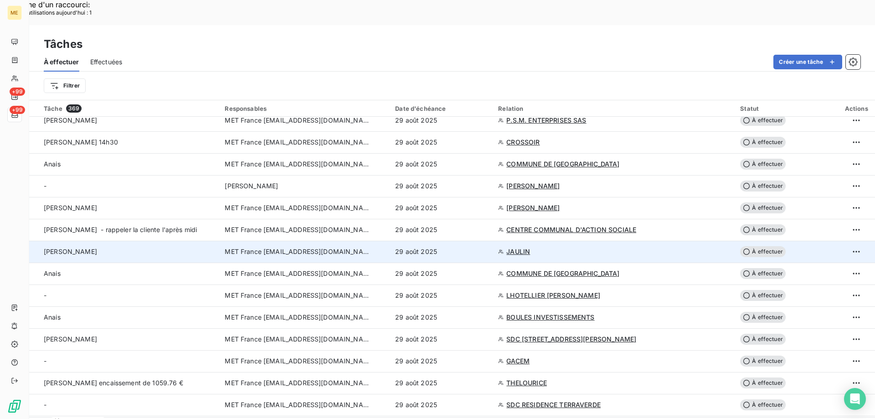
click at [764, 246] on span "À effectuer" at bounding box center [763, 251] width 46 height 11
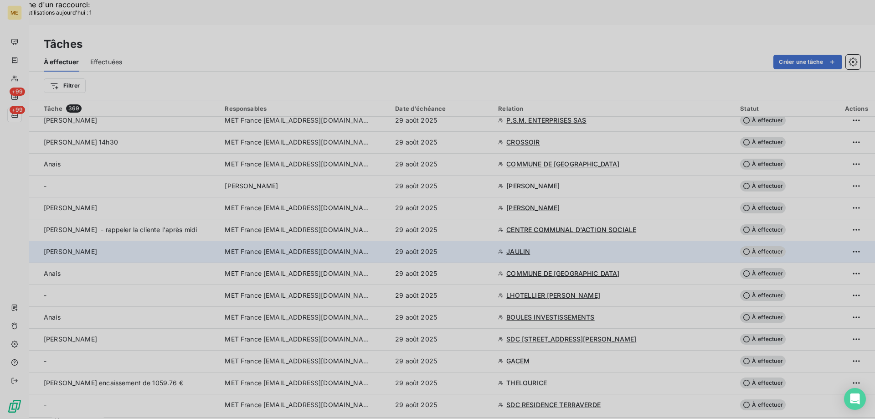
type input "[DATE]"
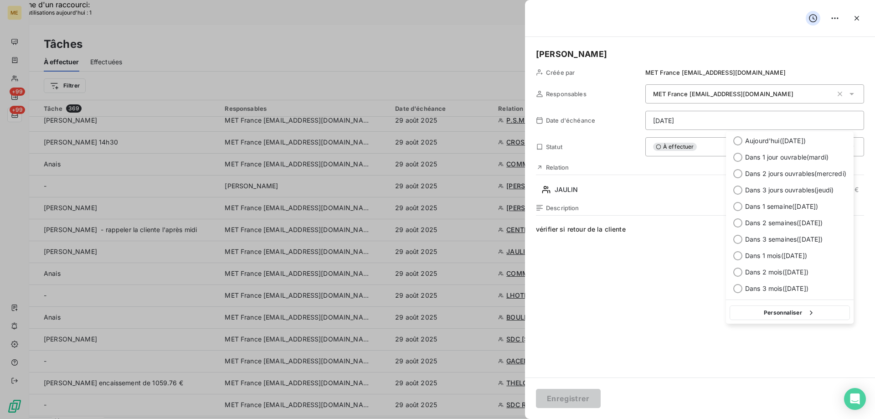
drag, startPoint x: 759, startPoint y: 308, endPoint x: 684, endPoint y: 305, distance: 75.7
click at [758, 308] on button "Personnaliser" at bounding box center [789, 312] width 120 height 15
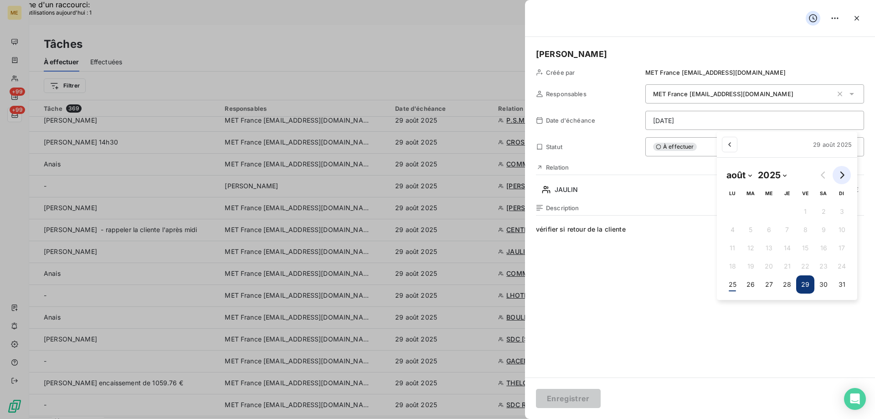
click at [842, 178] on icon "Go to next month" at bounding box center [841, 174] width 7 height 7
select select "8"
click at [726, 268] on button "22" at bounding box center [728, 266] width 18 height 18
type input "[DATE]"
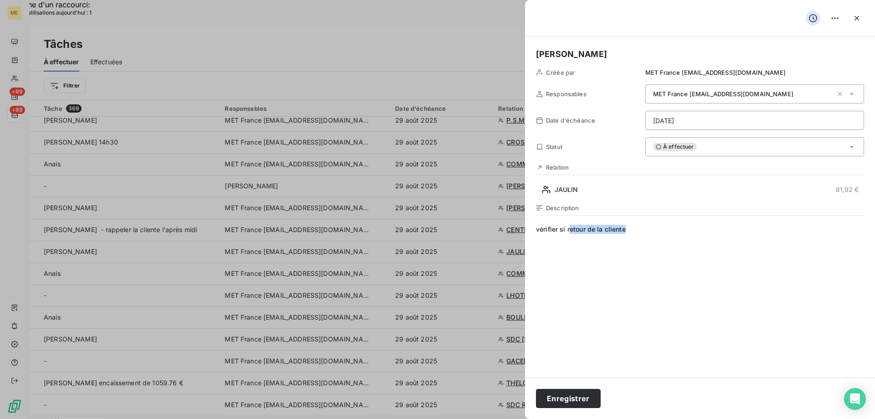
drag, startPoint x: 569, startPoint y: 230, endPoint x: 667, endPoint y: 230, distance: 97.5
click at [667, 230] on span "vérifier si retour de la cliente" at bounding box center [700, 312] width 328 height 175
click at [572, 401] on button "Enregistrer" at bounding box center [568, 398] width 65 height 19
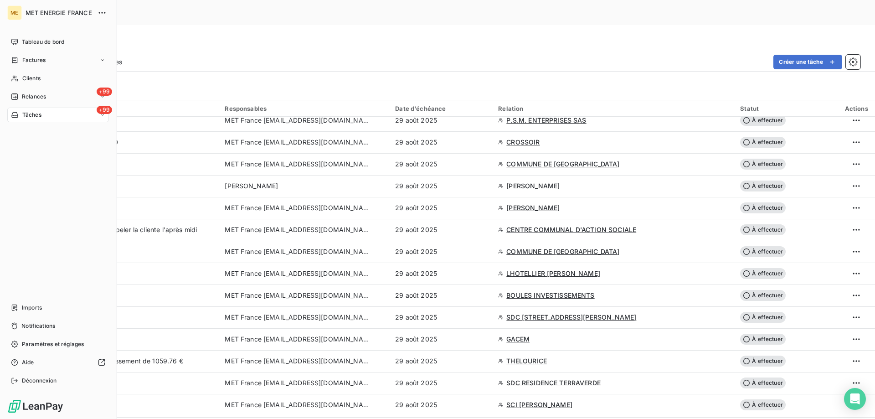
click at [54, 115] on div "+99 Tâches" at bounding box center [58, 114] width 102 height 15
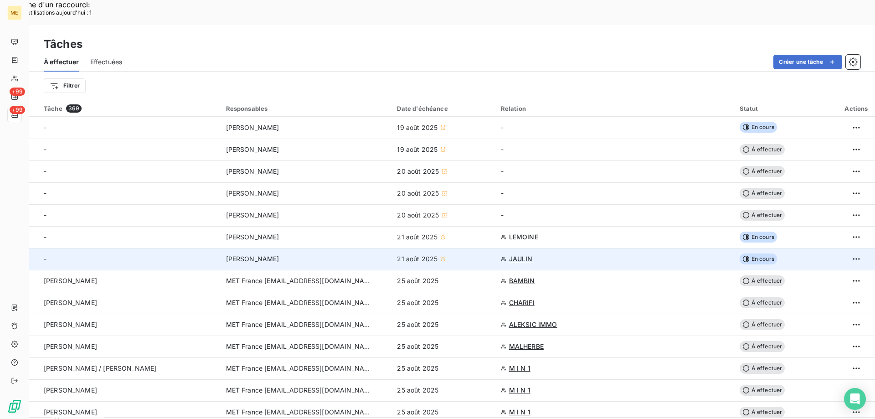
click at [522, 254] on span "JAULIN" at bounding box center [521, 258] width 24 height 9
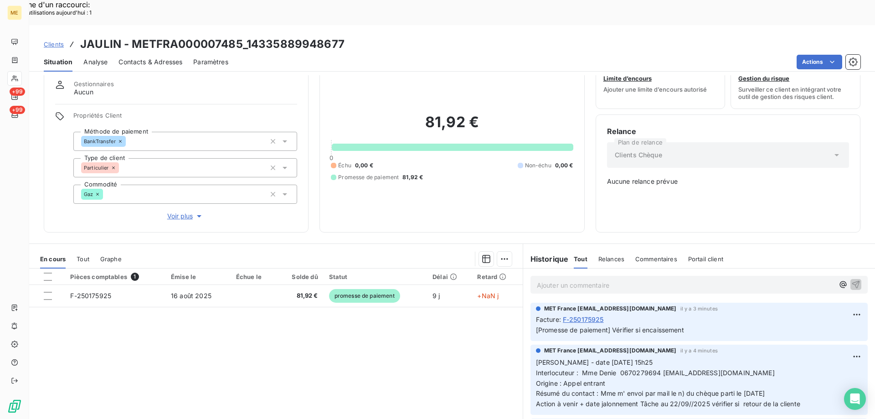
scroll to position [51, 0]
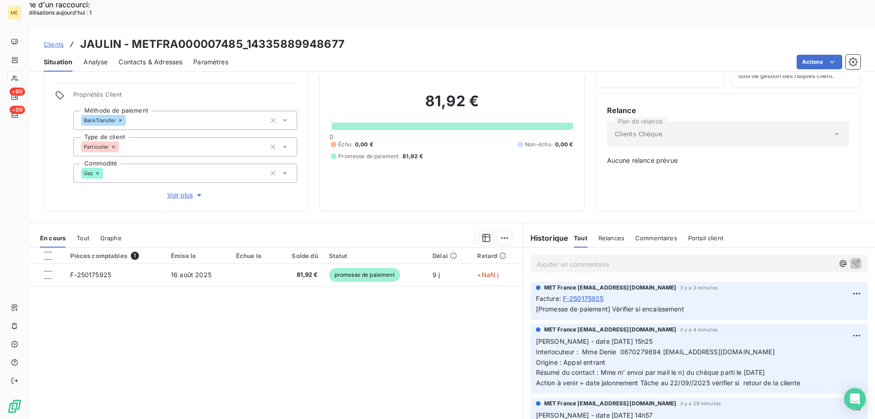
drag, startPoint x: 605, startPoint y: 329, endPoint x: 529, endPoint y: 305, distance: 79.7
click at [530, 323] on div "MET France met-france@recouvrement.met.com il y a 4 minutes Valérie - date 25/0…" at bounding box center [698, 358] width 337 height 70
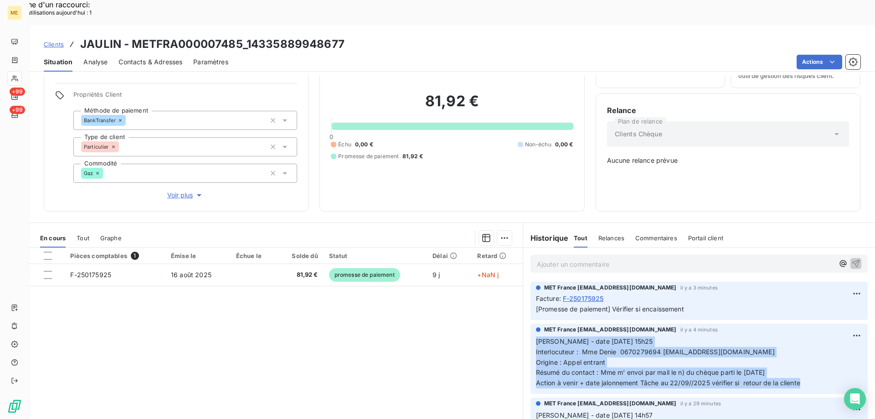
drag, startPoint x: 807, startPoint y: 348, endPoint x: 527, endPoint y: 311, distance: 281.6
click at [530, 323] on div "MET France met-france@recouvrement.met.com il y a 4 minutes Valérie - date 25/0…" at bounding box center [698, 358] width 337 height 70
copy p "Valérie - date 25/08/2025 15h25 Interlocuteur : Mme Denie 0670279694 ig.denie@g…"
click at [421, 317] on div "Pièces comptables 1 Émise le Échue le Solde dû Statut Délai Retard F-250175925 …" at bounding box center [275, 334] width 493 height 175
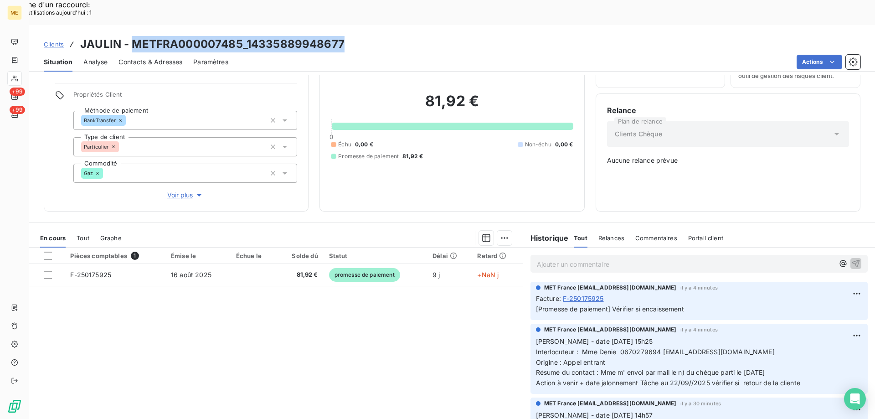
drag, startPoint x: 345, startPoint y: 20, endPoint x: 132, endPoint y: 10, distance: 213.9
click at [132, 25] on div "Clients JAULIN - METFRA000007485_14335889948677 Situation Analyse Contacts & Ad…" at bounding box center [451, 48] width 845 height 46
copy h3 "METFRA000007485_14335889948677"
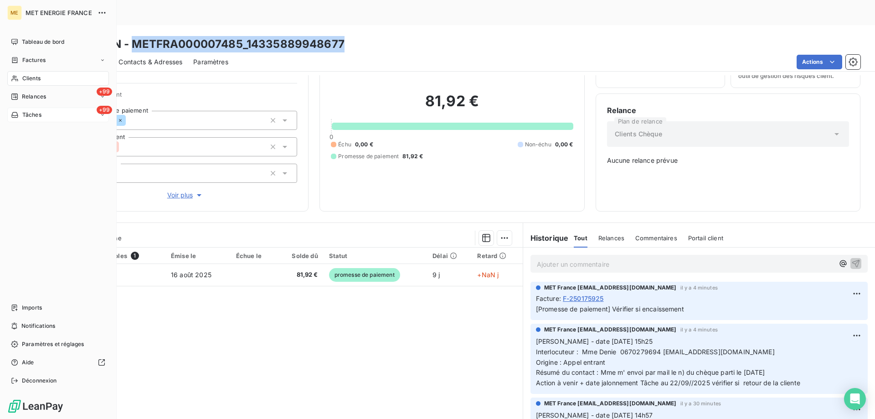
click at [56, 112] on div "+99 Tâches" at bounding box center [58, 114] width 102 height 15
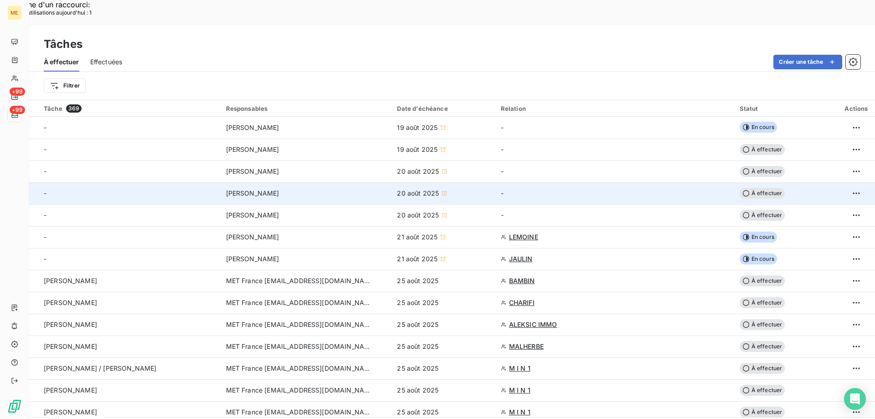
scroll to position [46, 0]
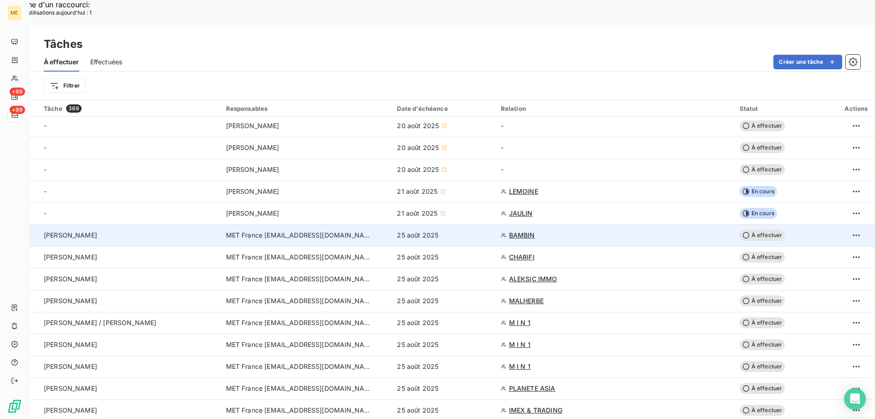
click at [760, 230] on span "À effectuer" at bounding box center [762, 235] width 46 height 11
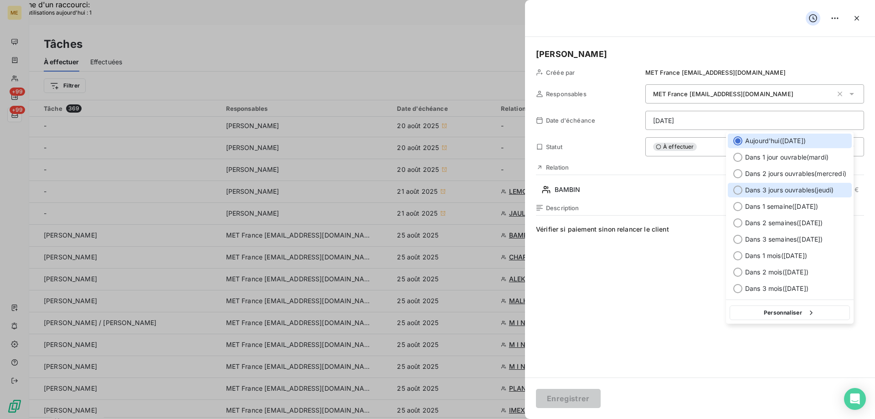
click at [736, 187] on div at bounding box center [737, 189] width 9 height 9
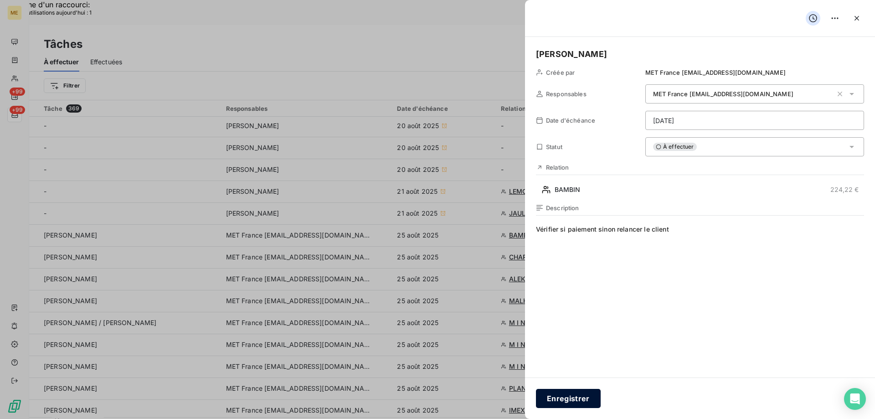
click at [558, 396] on button "Enregistrer" at bounding box center [568, 398] width 65 height 19
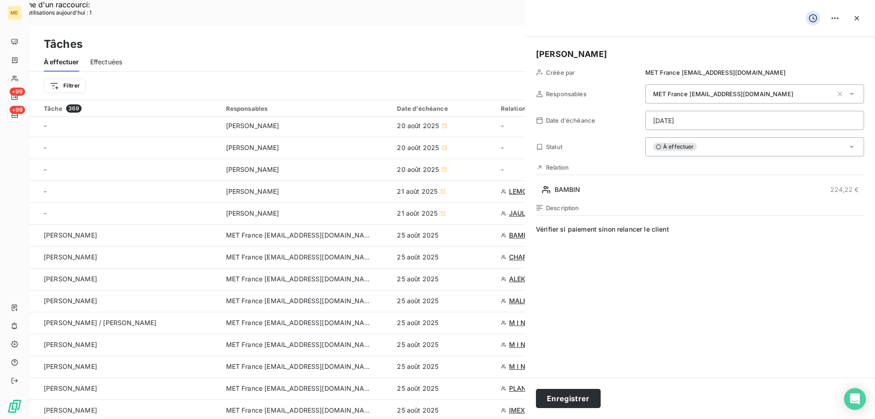
type input "[DATE]"
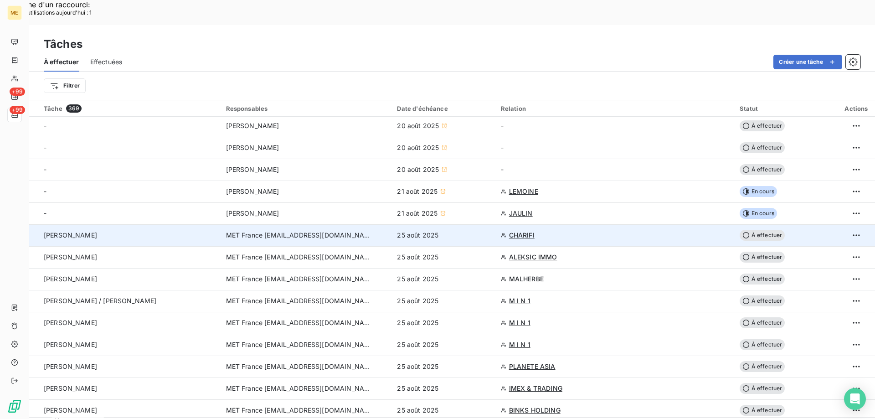
click at [521, 230] on span "CHARIFI" at bounding box center [522, 234] width 26 height 9
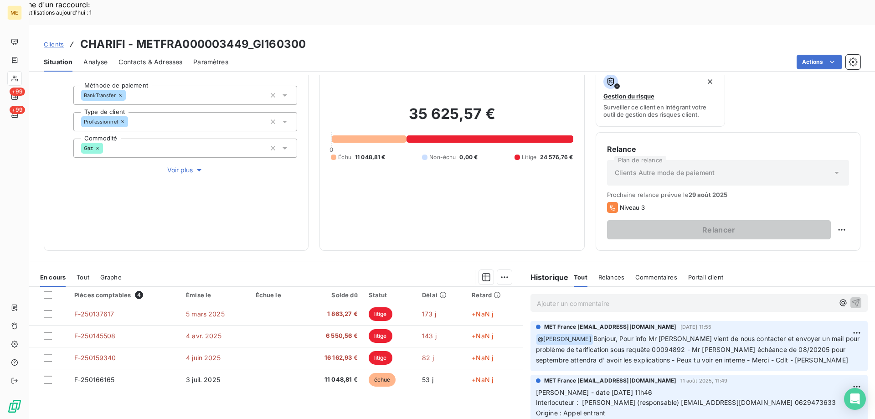
scroll to position [122, 0]
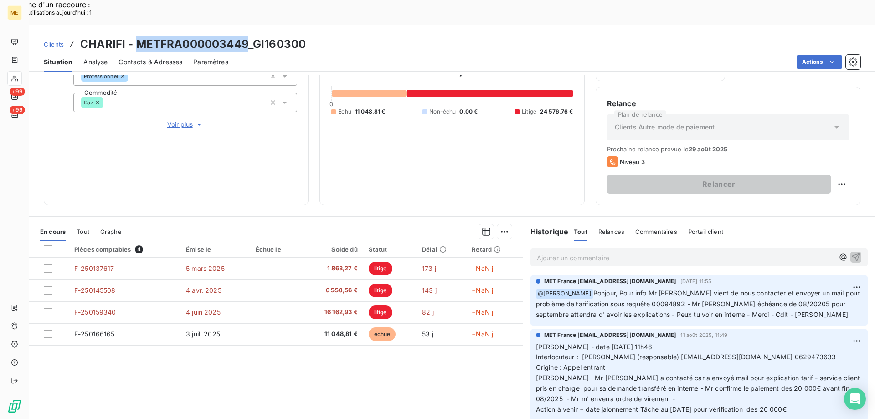
drag, startPoint x: 135, startPoint y: 14, endPoint x: 246, endPoint y: 13, distance: 111.1
click at [246, 36] on h3 "CHARIFI - METFRA000003449_GI160300" at bounding box center [192, 44] width 225 height 16
copy h3 "METFRA000003449"
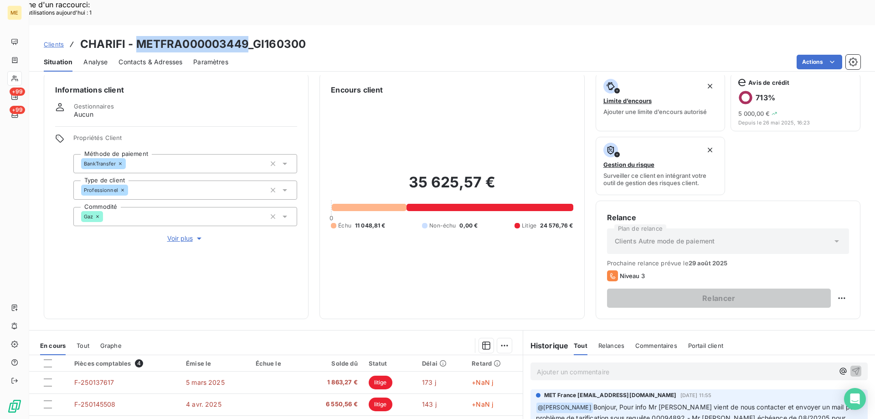
scroll to position [0, 0]
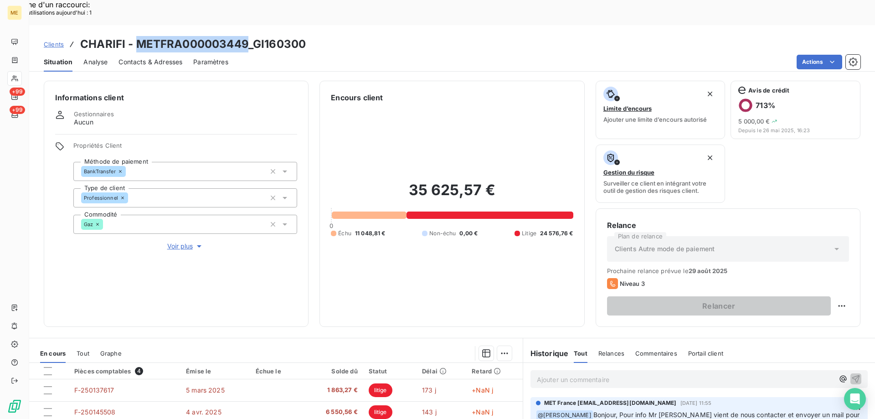
click at [179, 241] on span "Voir plus" at bounding box center [185, 245] width 36 height 9
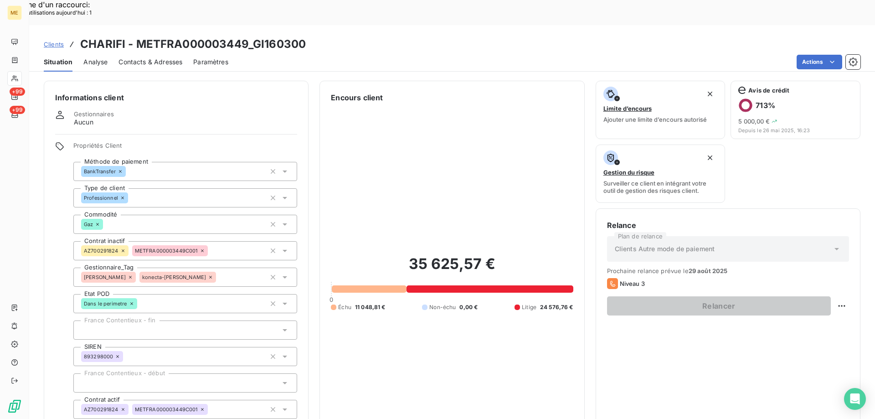
click at [377, 359] on div "35 625,57 € 0 Échu 11 048,81 € Non-échu 0,00 € Litige 24 576,76 €" at bounding box center [452, 282] width 242 height 359
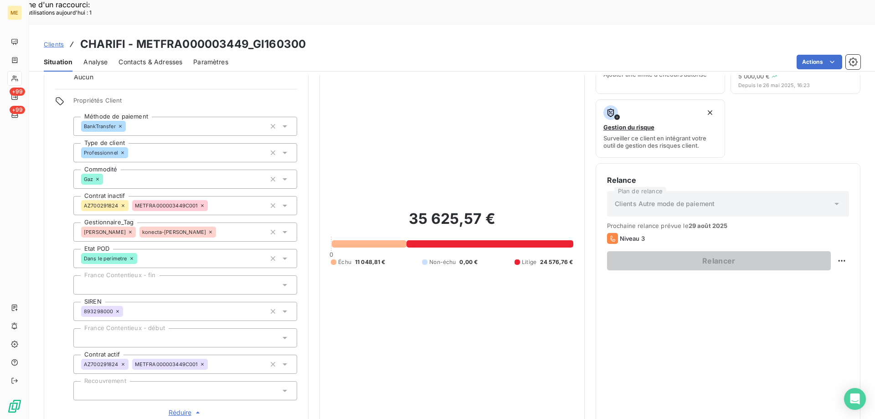
scroll to position [182, 0]
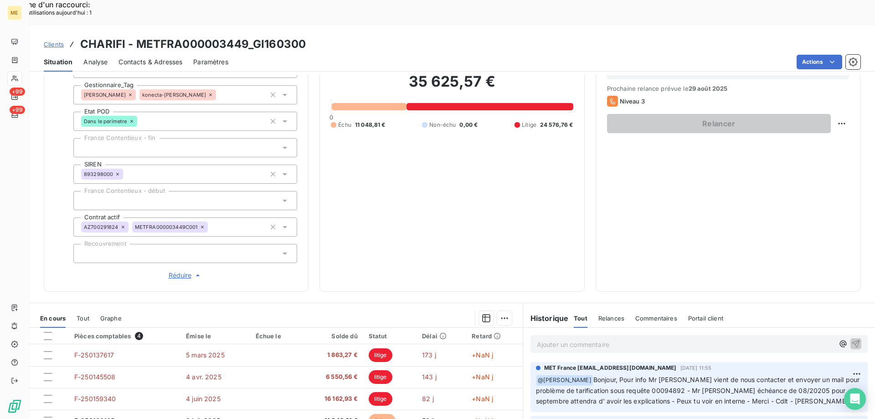
click at [176, 271] on span "Réduire" at bounding box center [186, 275] width 34 height 9
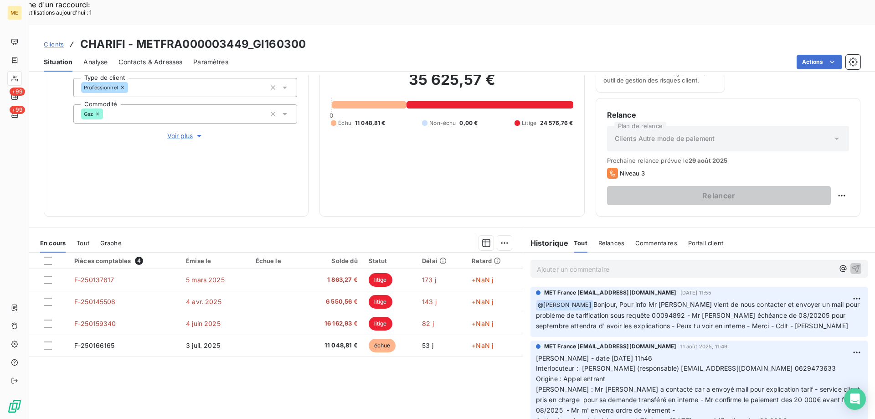
scroll to position [122, 0]
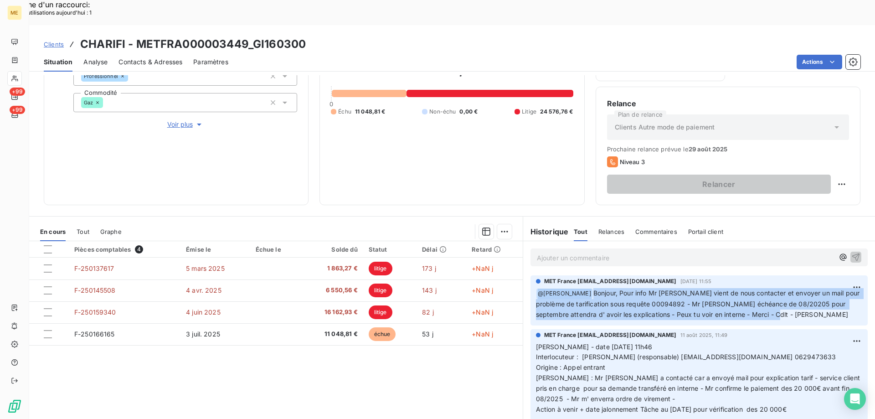
drag, startPoint x: 797, startPoint y: 296, endPoint x: 648, endPoint y: 324, distance: 152.0
click at [539, 275] on div "MET France met-france@recouvrement.met.com 11 août 2025, 11:55 ﻿ @ Géraldine Mo…" at bounding box center [698, 300] width 337 height 50
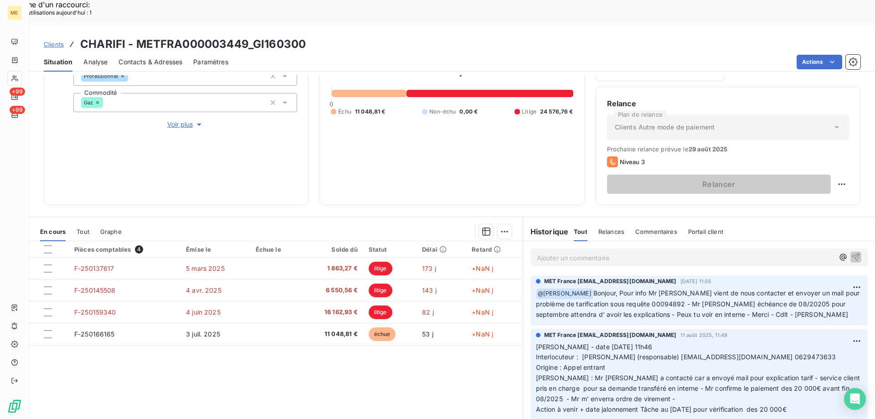
click at [835, 342] on p "Valérie - date 11/08/2025 11h46 Interlocuteur : Mr Lhoussaine Charifi (responsa…" at bounding box center [699, 378] width 326 height 73
drag, startPoint x: 807, startPoint y: 386, endPoint x: 530, endPoint y: 322, distance: 284.5
click at [530, 329] on div "MET France met-france@recouvrement.met.com 11 août 2025, 11:49 Valérie - date 1…" at bounding box center [698, 374] width 337 height 91
copy p "Valérie - date 11/08/2025 11h46 Interlocuteur : Mr Lhoussaine Charifi (responsa…"
click at [546, 252] on p "Ajouter un commentaire ﻿" at bounding box center [685, 257] width 297 height 11
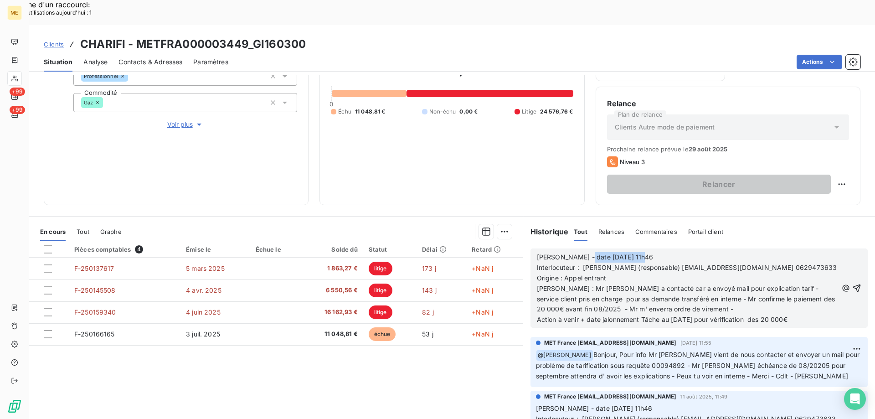
drag, startPoint x: 576, startPoint y: 230, endPoint x: 691, endPoint y: 230, distance: 115.2
click at [691, 252] on p "Valérie - date 11/08/2025 11h46" at bounding box center [687, 257] width 301 height 10
click at [691, 252] on p "[PERSON_NAME] - date [DATE]" at bounding box center [687, 257] width 301 height 10
drag, startPoint x: 561, startPoint y: 263, endPoint x: 638, endPoint y: 266, distance: 77.0
click at [638, 273] on p "Origine : Appel entrant" at bounding box center [687, 278] width 301 height 10
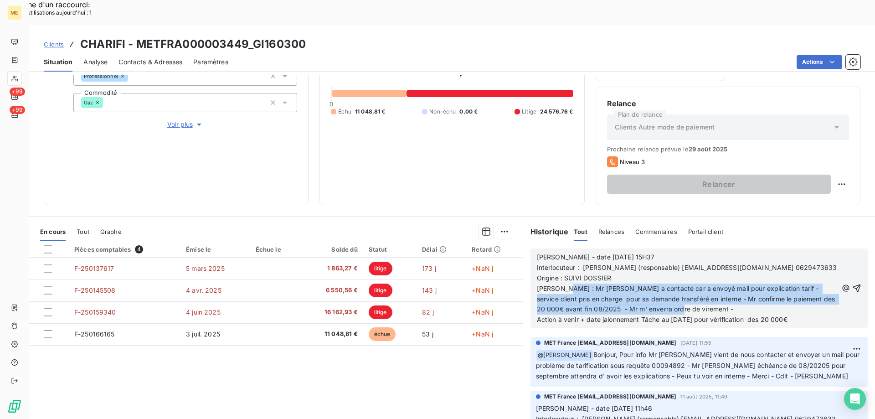
drag, startPoint x: 558, startPoint y: 271, endPoint x: 704, endPoint y: 292, distance: 147.2
click at [704, 292] on p "Raison : Mr nous a contacté car a envoyé mail pour explication tarif - service …" at bounding box center [687, 298] width 301 height 31
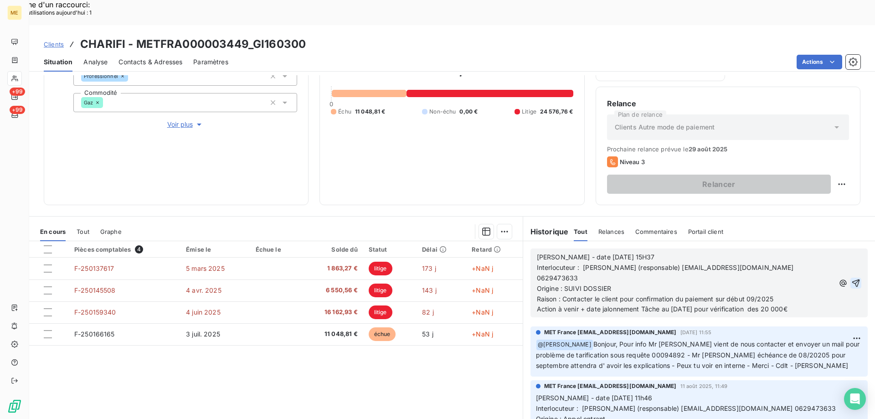
click at [852, 279] on icon "button" at bounding box center [856, 283] width 8 height 8
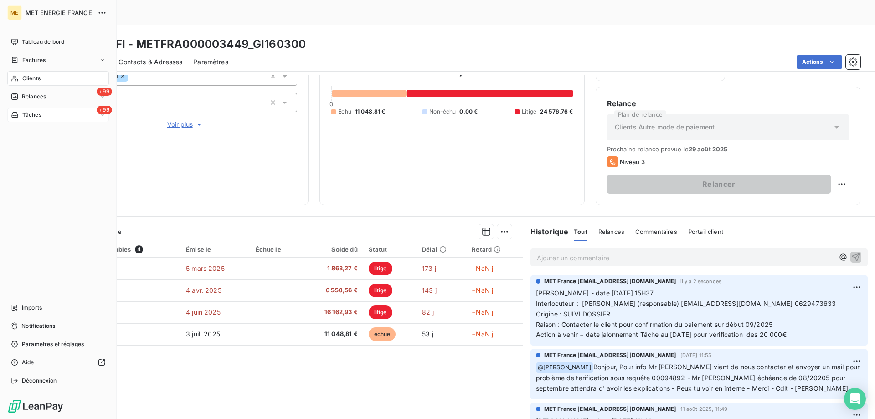
click at [58, 112] on div "+99 Tâches" at bounding box center [58, 114] width 102 height 15
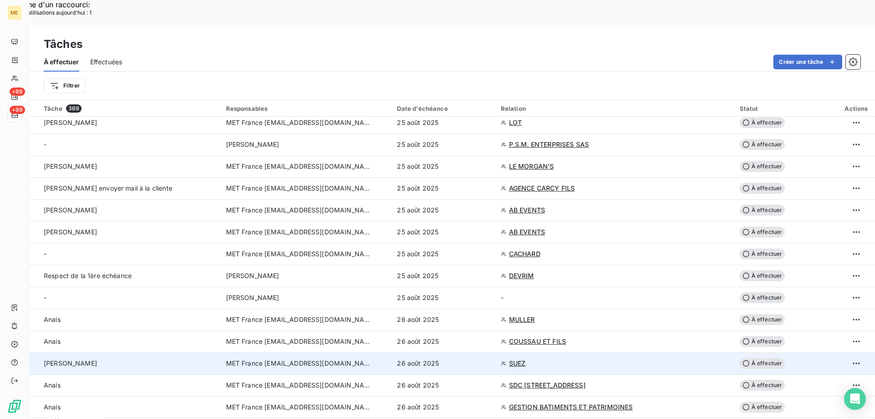
scroll to position [683, 0]
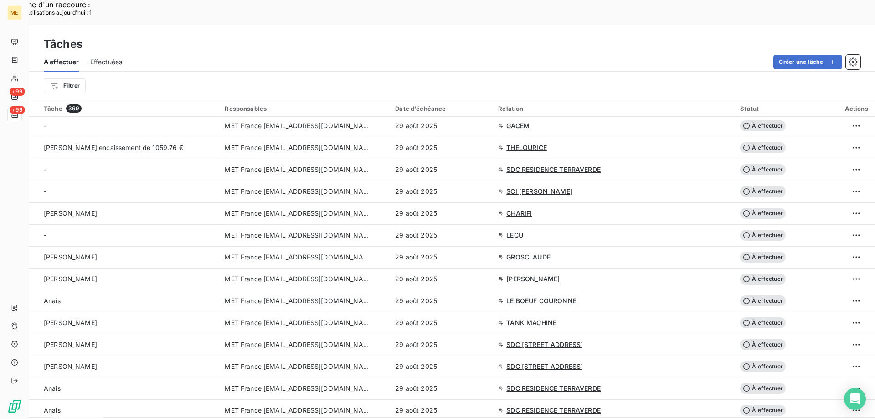
scroll to position [1503, 0]
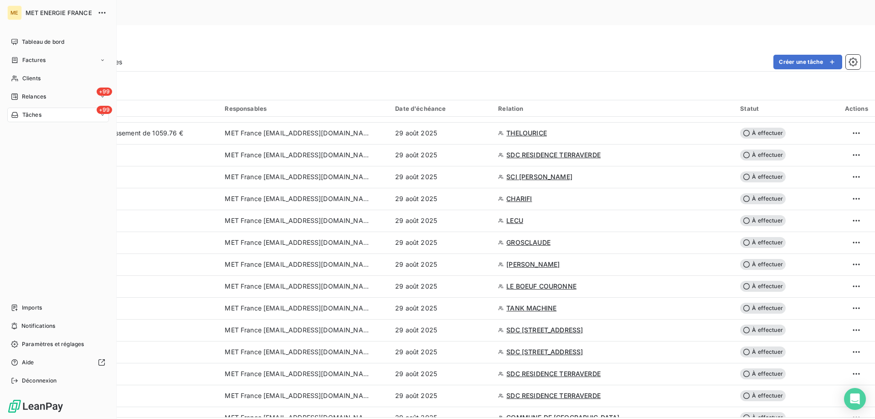
click at [68, 113] on div "+99 Tâches" at bounding box center [58, 114] width 102 height 15
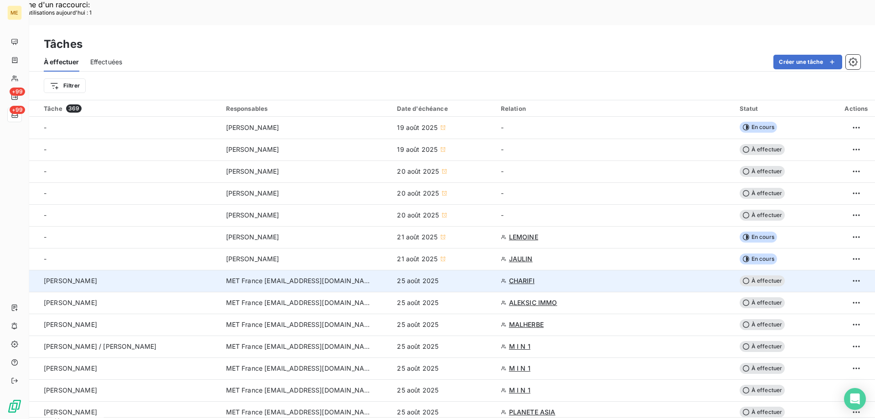
click at [764, 275] on span "À effectuer" at bounding box center [762, 280] width 46 height 11
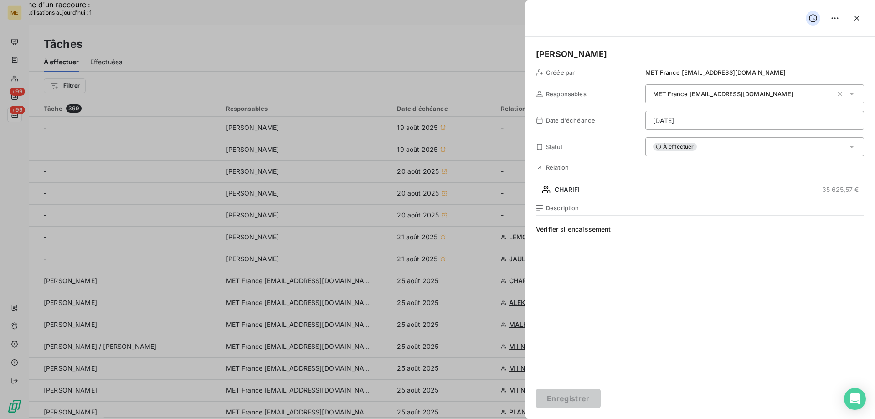
click at [721, 146] on div "À effectuer" at bounding box center [754, 146] width 219 height 19
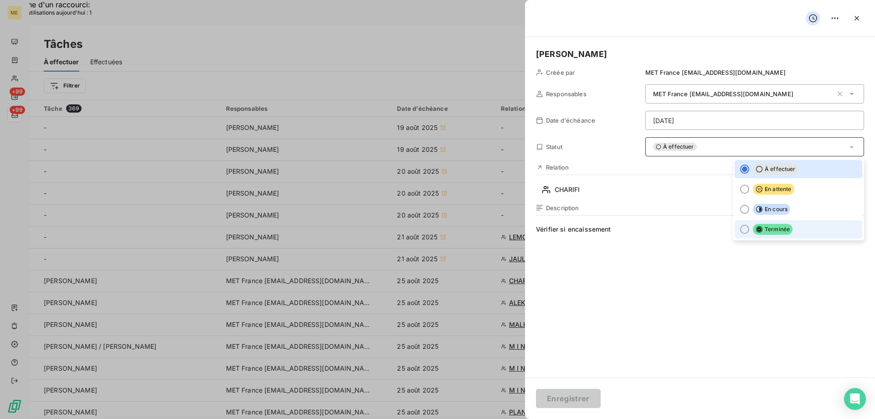
click at [740, 227] on div at bounding box center [744, 229] width 9 height 9
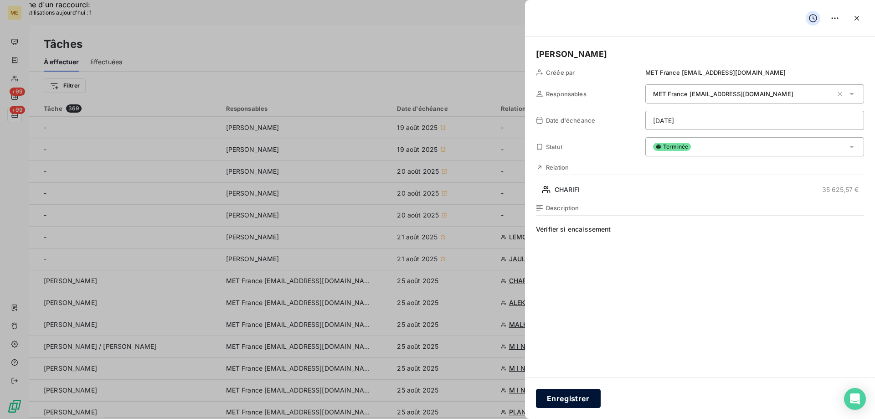
click at [565, 396] on button "Enregistrer" at bounding box center [568, 398] width 65 height 19
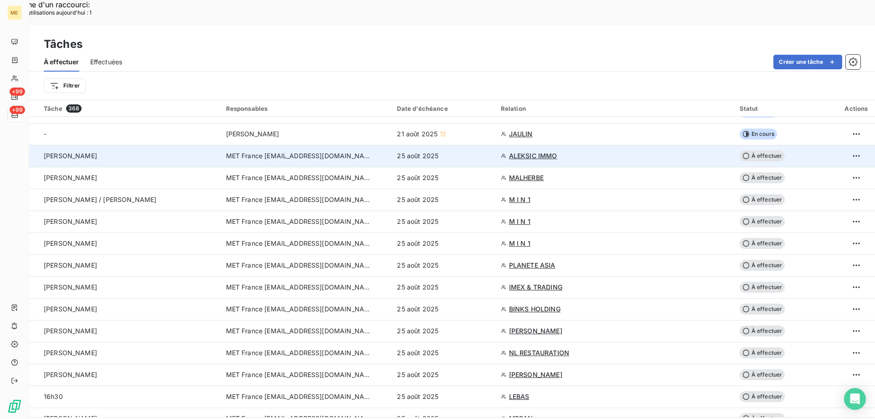
scroll to position [137, 0]
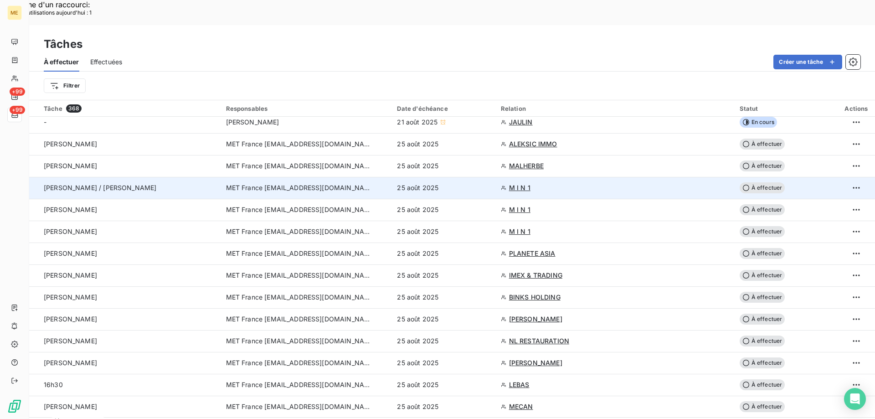
click at [519, 183] on span "M I N 1" at bounding box center [519, 187] width 21 height 9
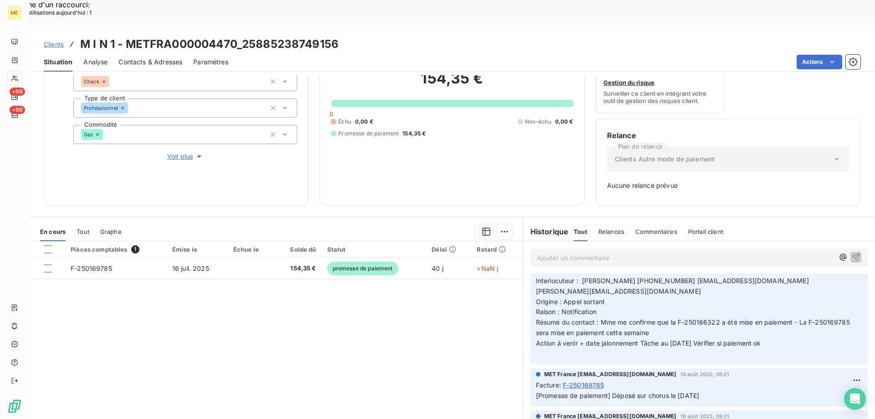
scroll to position [46, 0]
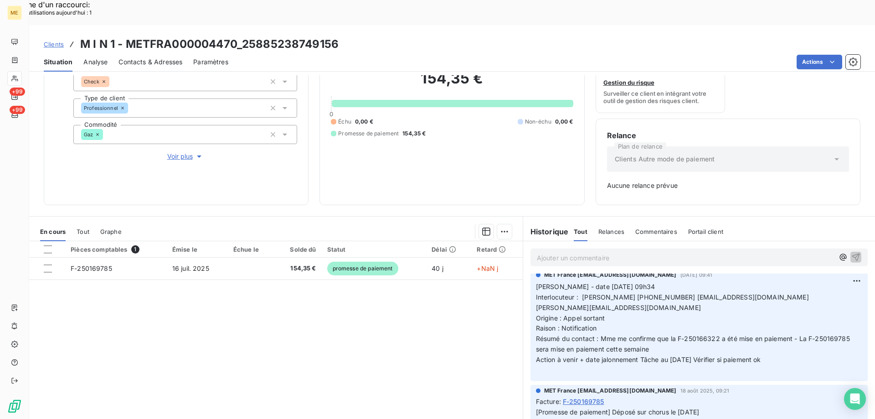
drag, startPoint x: 777, startPoint y: 336, endPoint x: 523, endPoint y: 261, distance: 264.5
click at [523, 267] on div "MET France met-france@recouvrement.met.com 18 août 2025, 09:41 Valérie - date 1…" at bounding box center [699, 325] width 352 height 116
copy p "Valérie - date 18/08/2025 09h34 Interlocuteur : Mme ASARO 0490787500 contact@mi…"
click at [547, 252] on p "Ajouter un commentaire ﻿" at bounding box center [685, 257] width 297 height 11
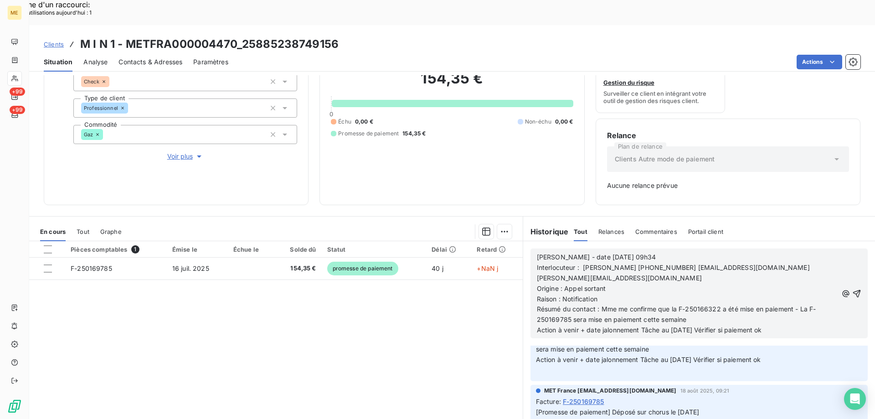
drag, startPoint x: 559, startPoint y: 261, endPoint x: 650, endPoint y: 254, distance: 90.9
click at [638, 283] on p "Origine : Appel sortant" at bounding box center [687, 288] width 301 height 10
drag, startPoint x: 560, startPoint y: 272, endPoint x: 606, endPoint y: 272, distance: 46.0
click at [606, 294] on p "Raison : Notification" at bounding box center [687, 299] width 301 height 10
drag, startPoint x: 596, startPoint y: 283, endPoint x: 796, endPoint y: 288, distance: 200.0
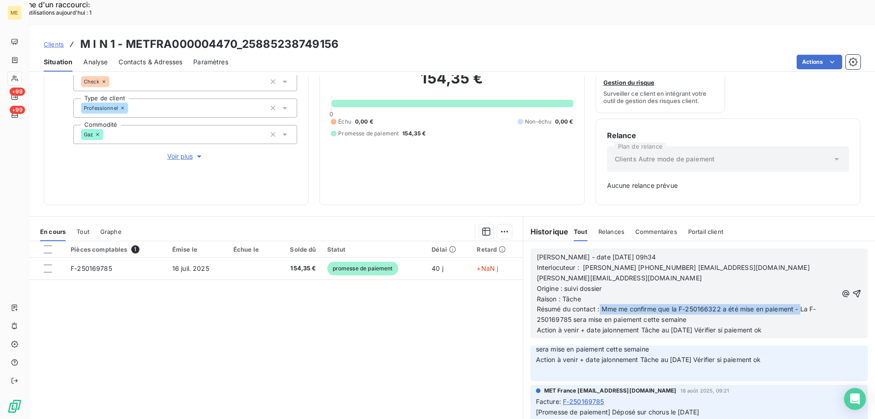
click at [796, 304] on p "Résumé du contact : Mme me confirme que la F-250166322 a été mise en paiement -…" at bounding box center [687, 314] width 301 height 21
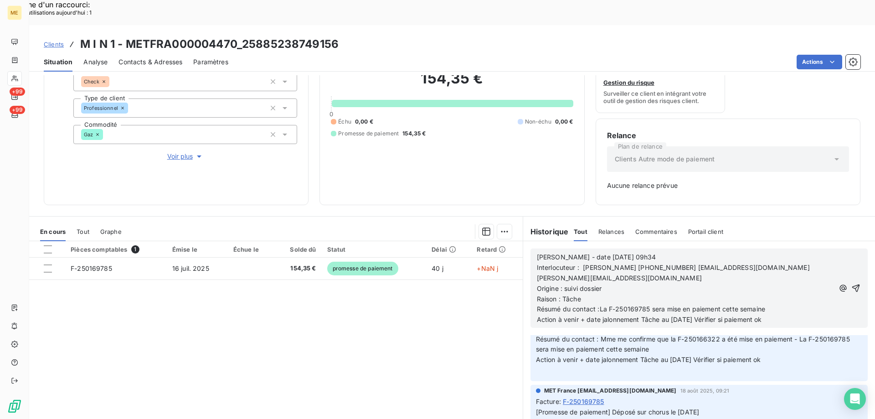
click at [606, 305] on span "Résumé du contact :La F-250169785 sera mise en paiement cette semaine" at bounding box center [651, 309] width 228 height 8
drag, startPoint x: 658, startPoint y: 285, endPoint x: 793, endPoint y: 285, distance: 134.8
click at [791, 304] on p "Résumé du contact : F-250169785 sera mise en paiement cette semaine" at bounding box center [685, 309] width 297 height 10
click at [674, 315] on span "Action à venir + date jalonnement Tâche au 25/08/2025 Vérifier si paiement ok" at bounding box center [649, 319] width 225 height 8
click at [851, 283] on icon "button" at bounding box center [855, 287] width 9 height 9
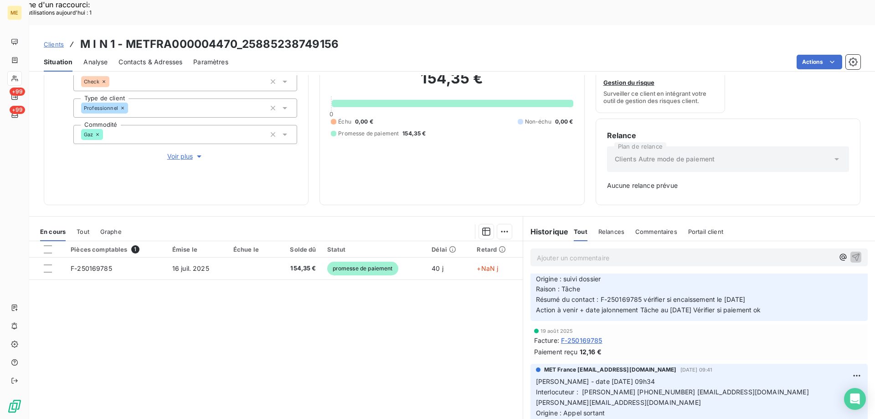
scroll to position [140, 0]
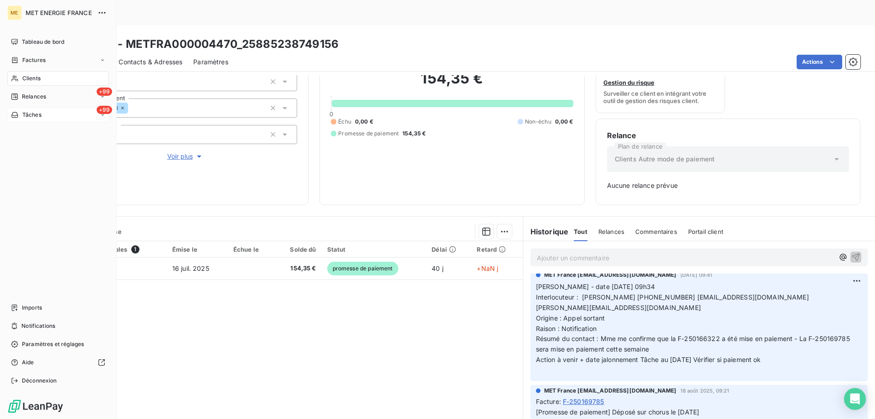
click at [51, 118] on div "+99 Tâches" at bounding box center [58, 114] width 102 height 15
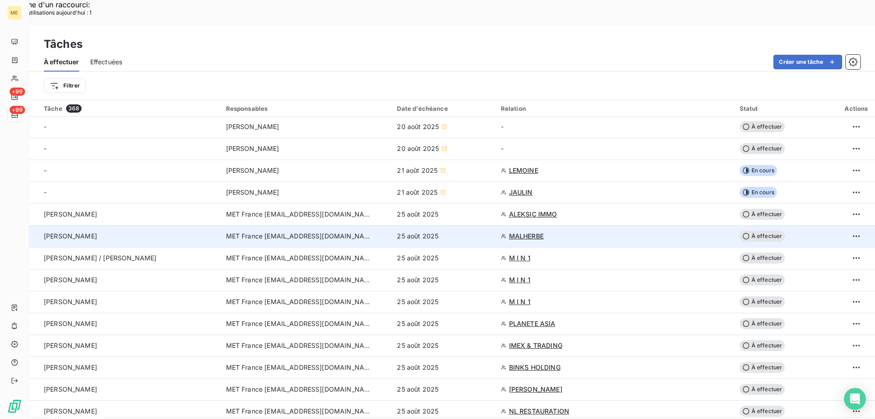
scroll to position [91, 0]
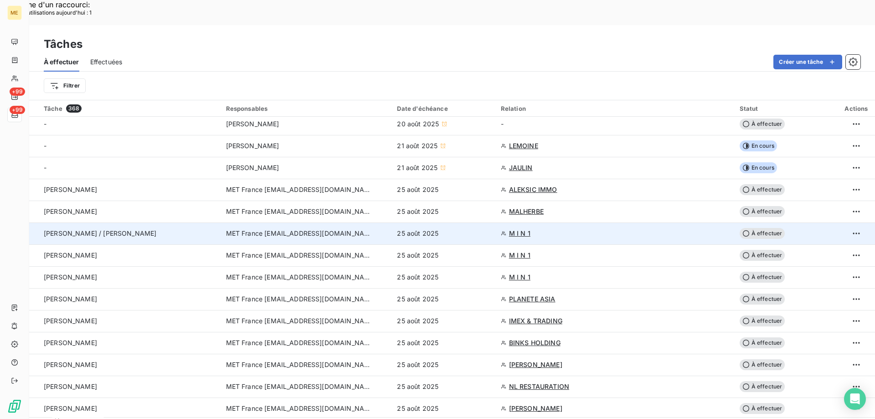
click at [517, 229] on span "M I N 1" at bounding box center [519, 233] width 21 height 9
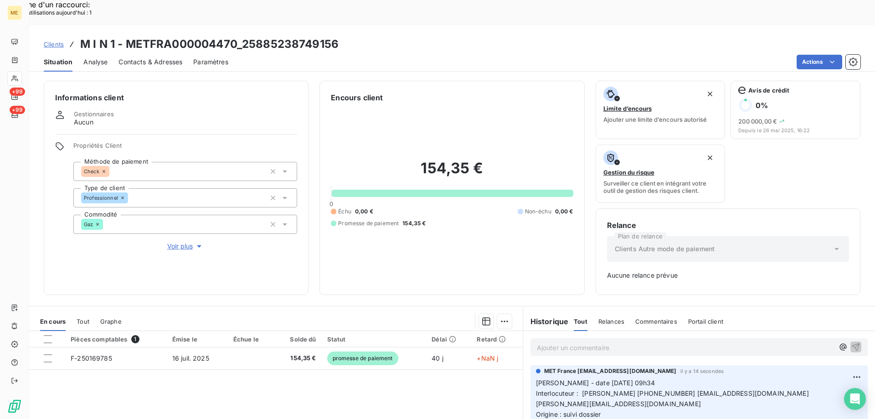
click at [171, 241] on span "Voir plus" at bounding box center [185, 245] width 36 height 9
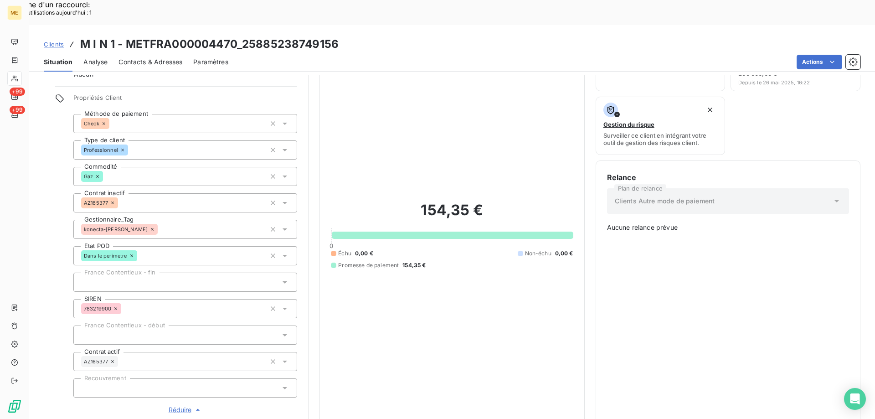
scroll to position [182, 0]
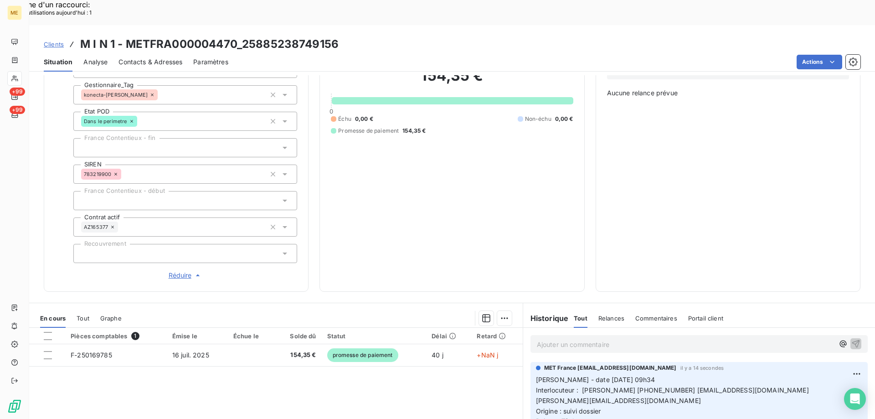
click at [177, 271] on span "Réduire" at bounding box center [186, 275] width 34 height 9
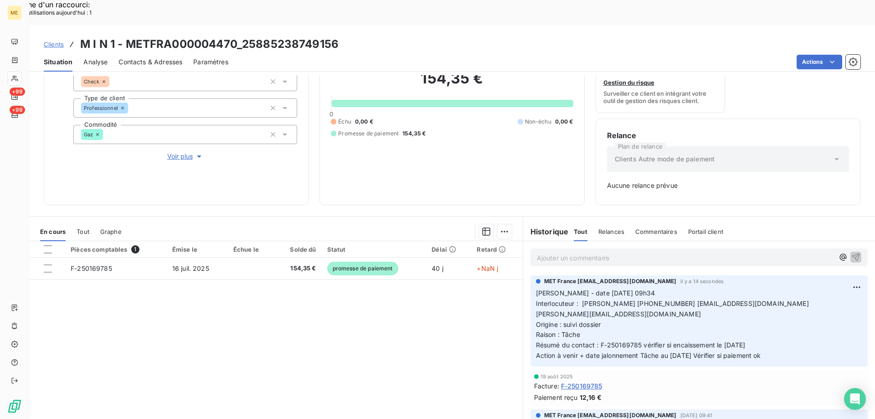
scroll to position [0, 0]
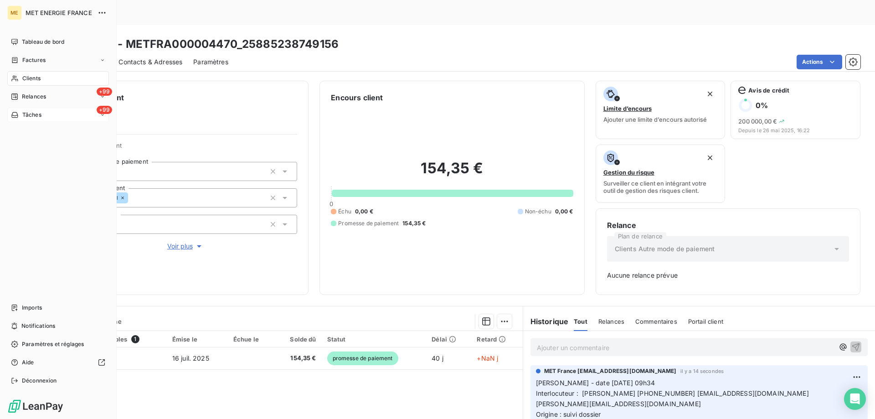
click at [50, 114] on div "+99 Tâches" at bounding box center [58, 114] width 102 height 15
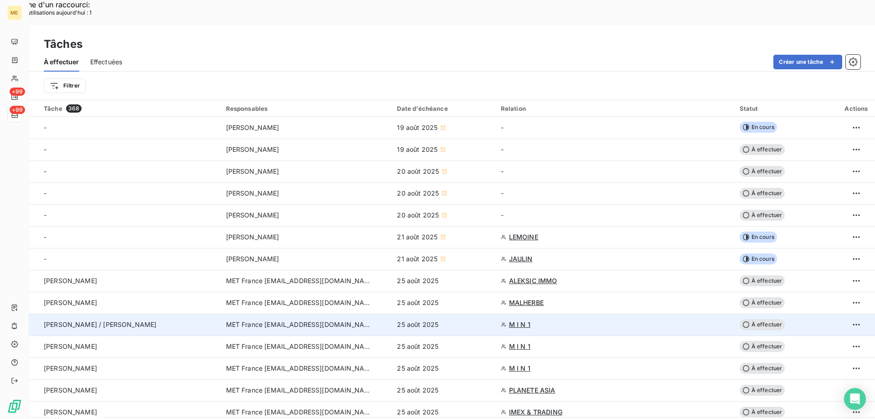
click at [761, 319] on span "À effectuer" at bounding box center [762, 324] width 46 height 11
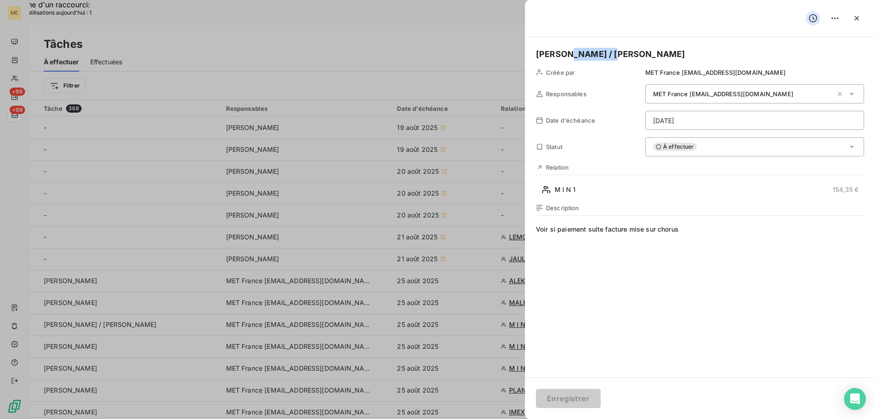
drag, startPoint x: 564, startPoint y: 52, endPoint x: 648, endPoint y: 56, distance: 83.9
click at [647, 56] on h5 "Valérie / Sylvain" at bounding box center [700, 54] width 328 height 13
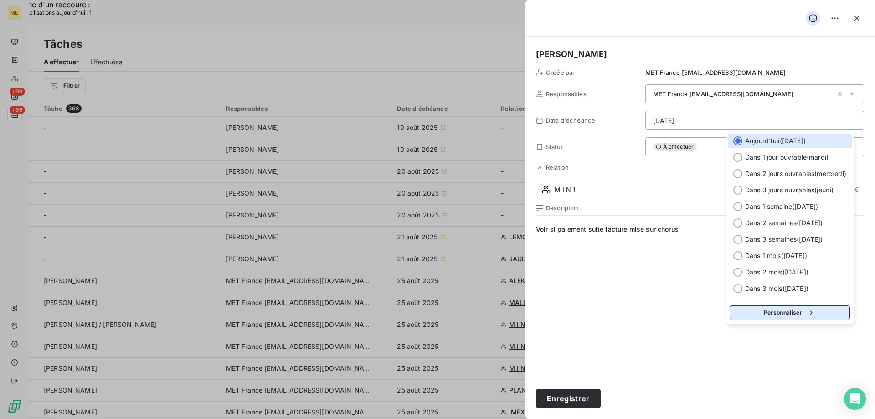
click at [764, 311] on button "Personnaliser" at bounding box center [789, 312] width 120 height 15
select select "7"
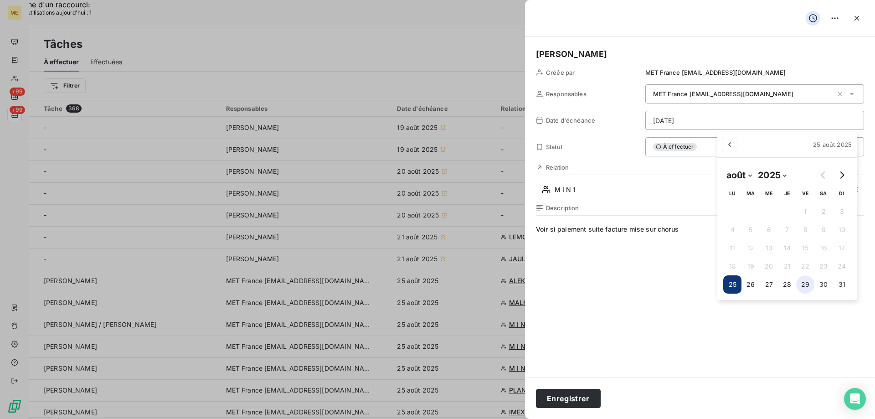
click at [805, 286] on button "29" at bounding box center [805, 284] width 18 height 18
type input "29/08/2025"
click at [570, 398] on button "Enregistrer" at bounding box center [568, 398] width 65 height 19
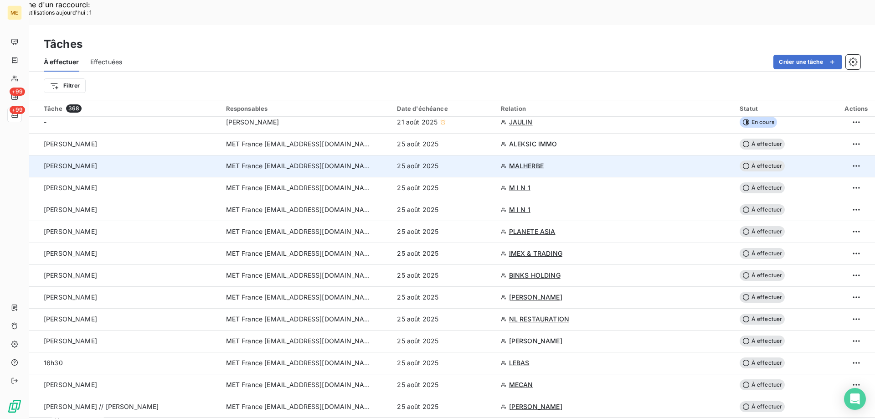
scroll to position [91, 0]
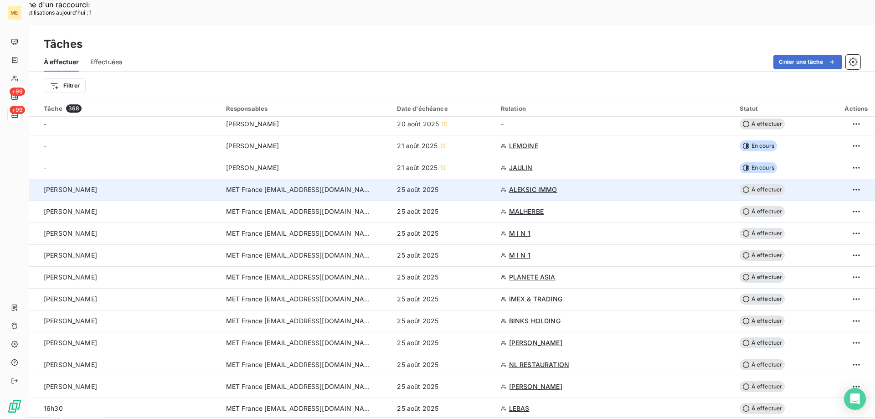
click at [527, 185] on span "ALEKSIC IMMO" at bounding box center [533, 189] width 48 height 9
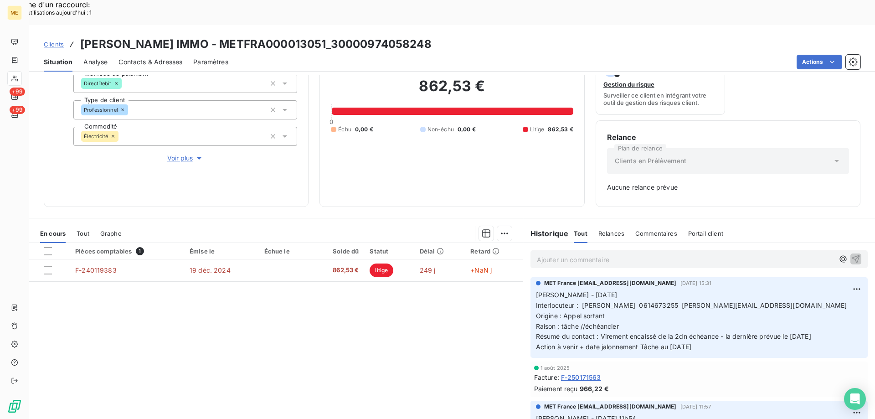
scroll to position [90, 0]
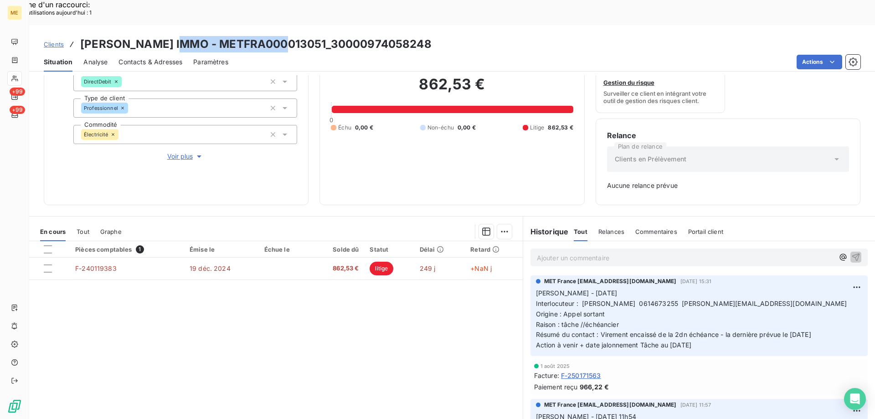
drag, startPoint x: 172, startPoint y: 17, endPoint x: 280, endPoint y: 20, distance: 108.0
click at [280, 36] on h3 "ALEKSIC IMMO - METFRA000013051_30000974058248" at bounding box center [255, 44] width 351 height 16
copy h3 "METFRA000013051"
click at [400, 342] on div "Pièces comptables 1 Émise le Échue le Solde dû Statut Délai Retard F-240119383 …" at bounding box center [275, 328] width 493 height 175
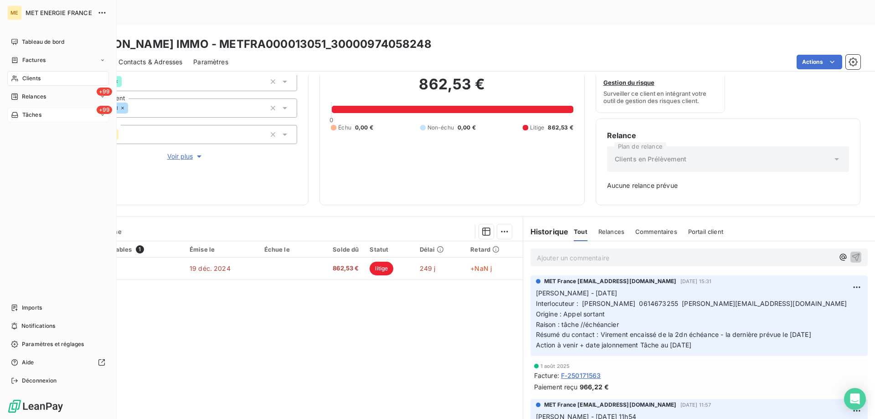
click at [63, 116] on div "+99 Tâches" at bounding box center [58, 114] width 102 height 15
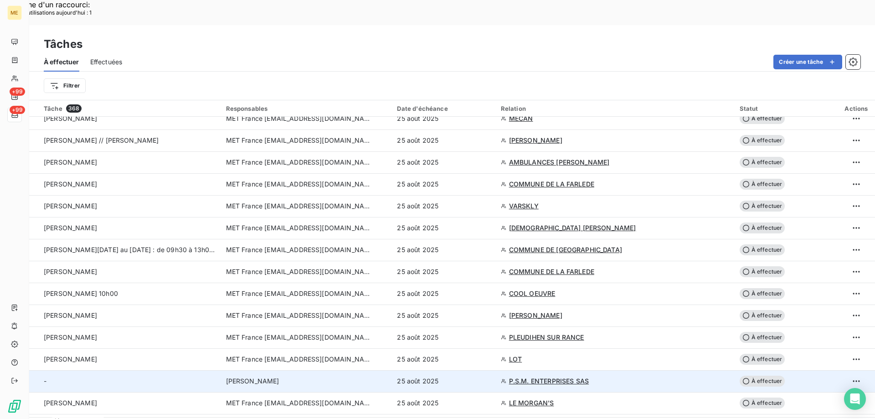
scroll to position [410, 0]
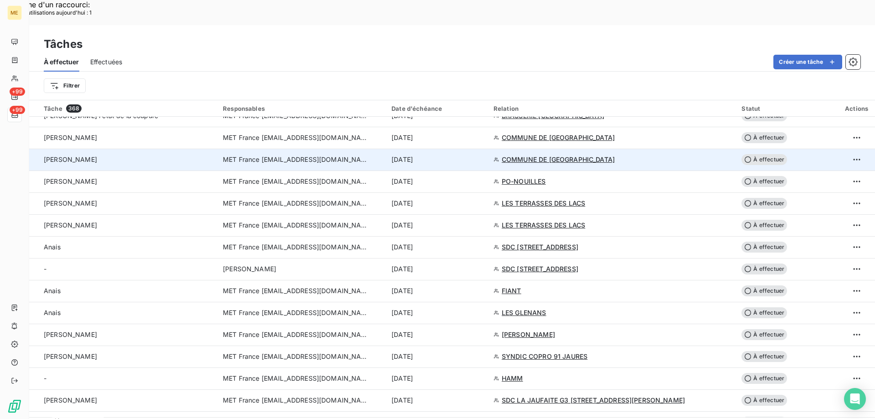
scroll to position [182, 0]
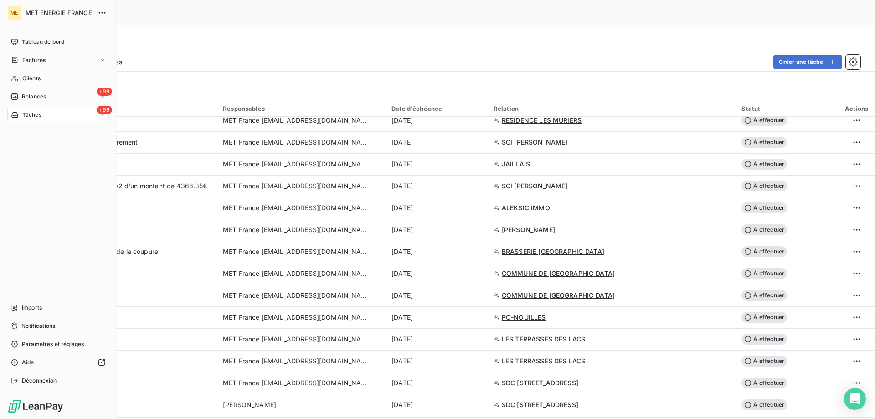
click at [52, 117] on div "+99 Tâches" at bounding box center [58, 114] width 102 height 15
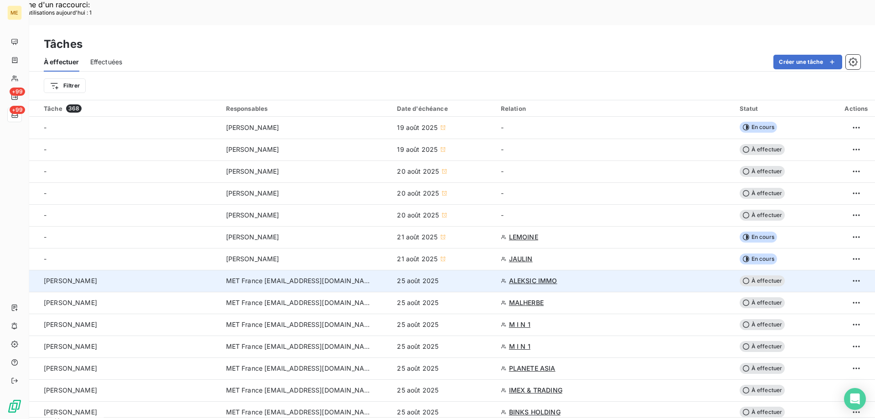
click at [762, 275] on span "À effectuer" at bounding box center [762, 280] width 46 height 11
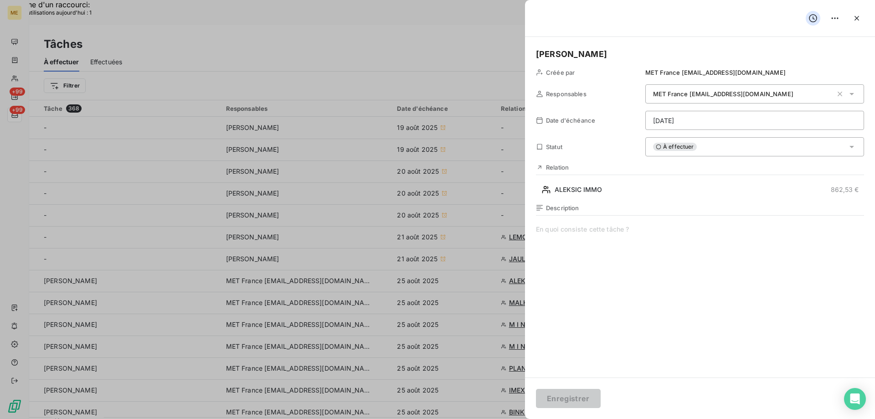
click at [704, 146] on div "À effectuer" at bounding box center [754, 146] width 219 height 19
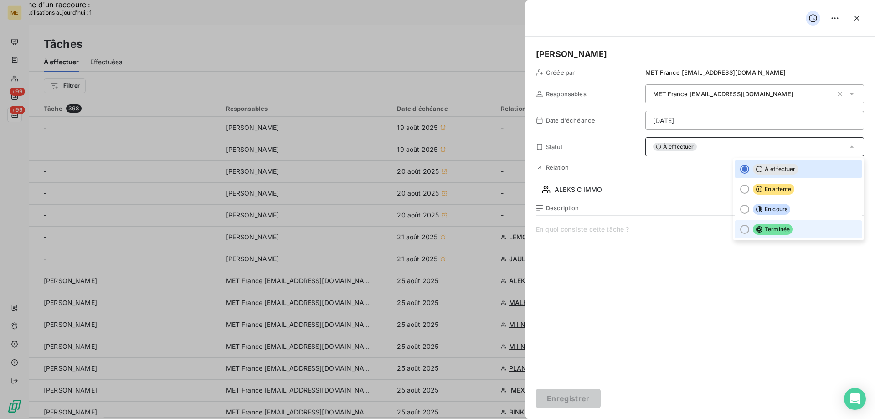
click at [740, 229] on div at bounding box center [744, 229] width 9 height 9
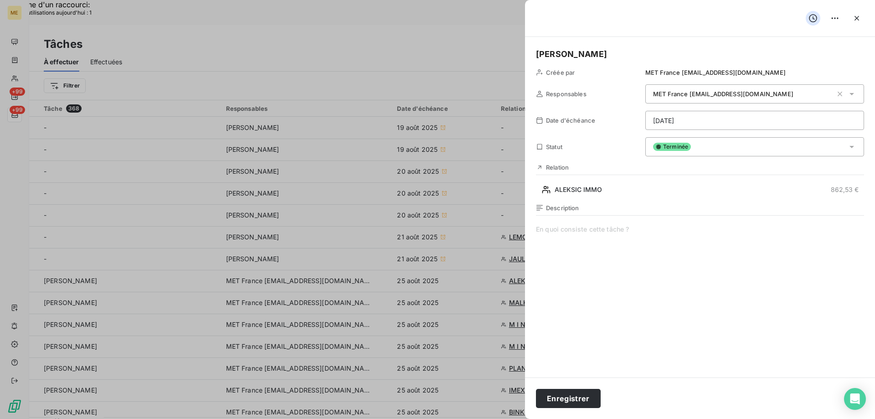
drag, startPoint x: 567, startPoint y: 398, endPoint x: 646, endPoint y: 343, distance: 96.2
click at [567, 396] on button "Enregistrer" at bounding box center [568, 398] width 65 height 19
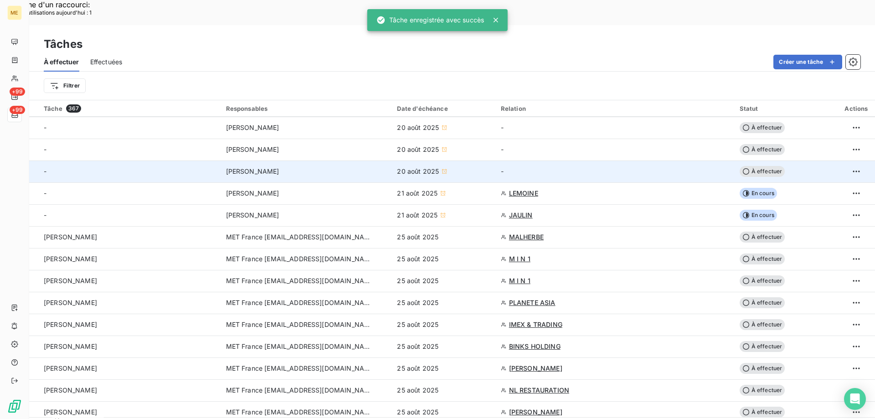
scroll to position [46, 0]
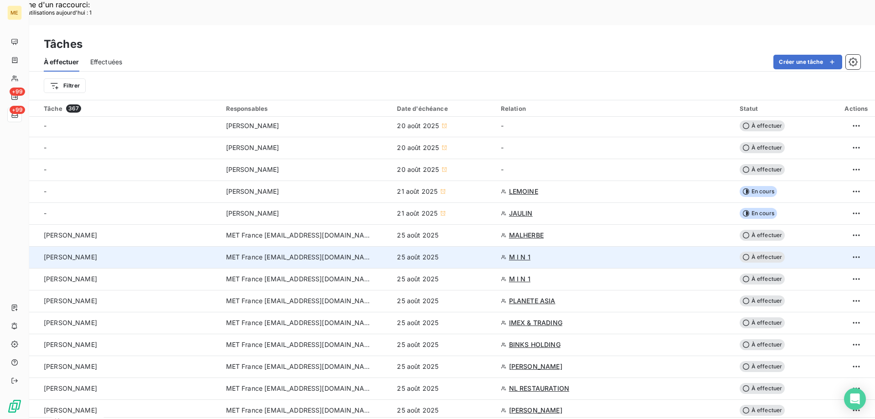
click at [520, 252] on span "M I N 1" at bounding box center [519, 256] width 21 height 9
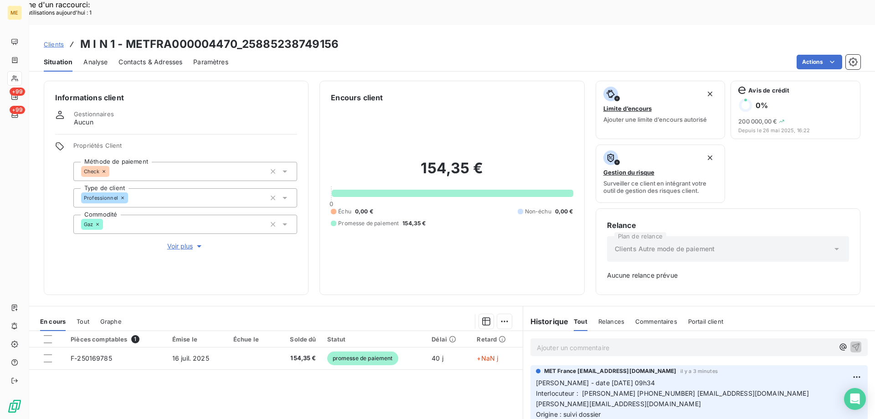
scroll to position [90, 0]
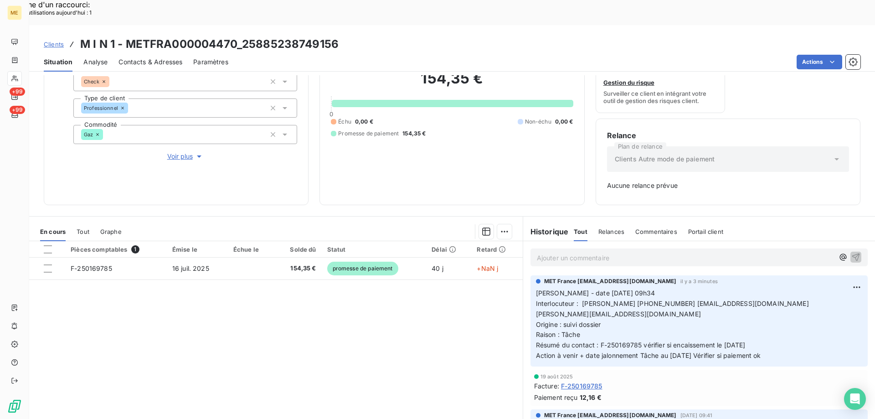
click at [772, 326] on p "Valérie - date 18/08/2025 09h34 Interlocuteur : Mme ASARO 0490787500 contact@mi…" at bounding box center [699, 324] width 326 height 73
drag, startPoint x: 785, startPoint y: 331, endPoint x: 528, endPoint y: 269, distance: 264.4
click at [530, 275] on div "MET France met-france@recouvrement.met.com il y a 3 minutes Valérie - date 18/0…" at bounding box center [698, 320] width 337 height 91
copy p "Valérie - date 18/08/2025 09h34 Interlocuteur : Mme ASARO 0490787500 contact@mi…"
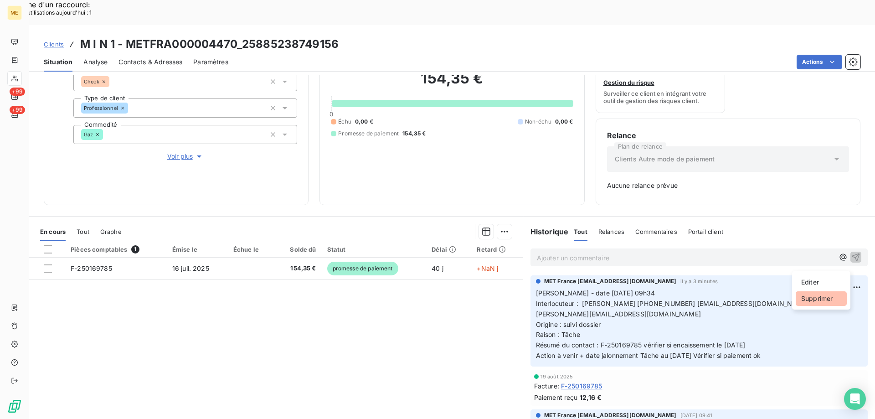
click at [818, 296] on div "Supprimer" at bounding box center [820, 298] width 51 height 15
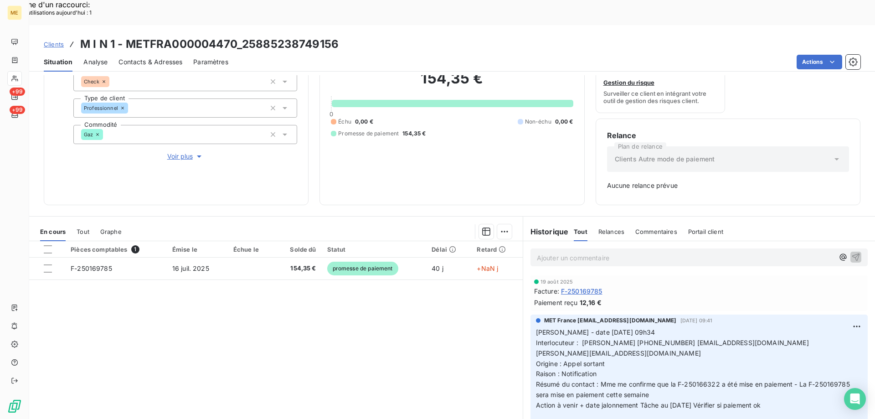
click at [632, 252] on p "Ajouter un commentaire ﻿" at bounding box center [685, 257] width 297 height 11
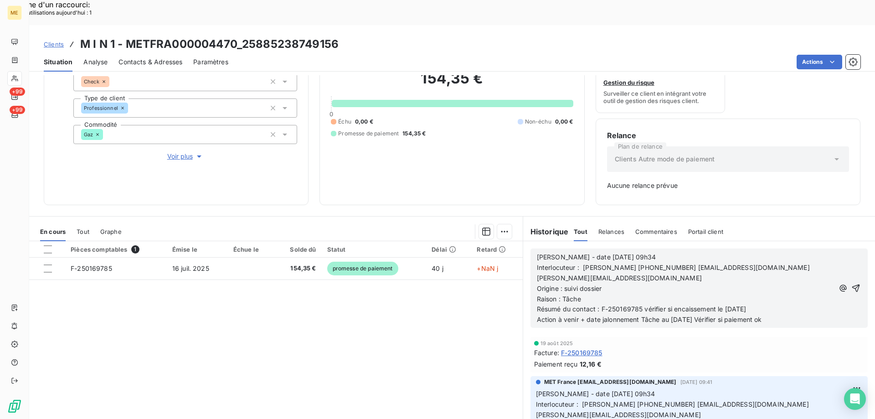
click at [581, 253] on span "Valérie - date 18/08/2025 09h34" at bounding box center [596, 257] width 119 height 8
click at [851, 283] on icon "button" at bounding box center [855, 287] width 9 height 9
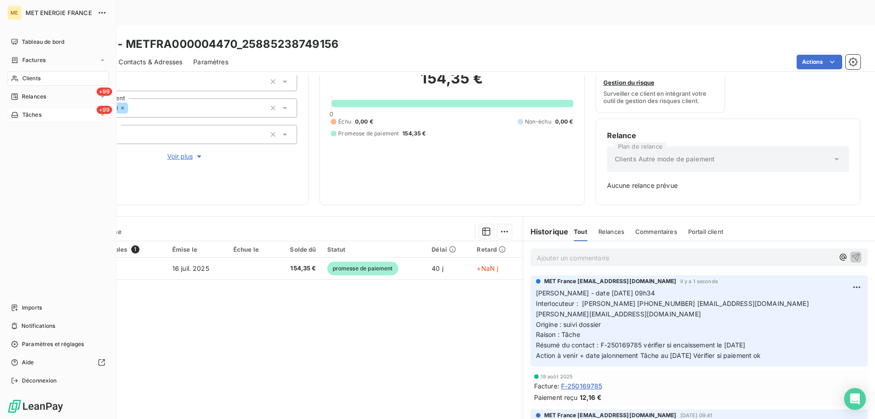
click at [55, 114] on div "+99 Tâches" at bounding box center [58, 114] width 102 height 15
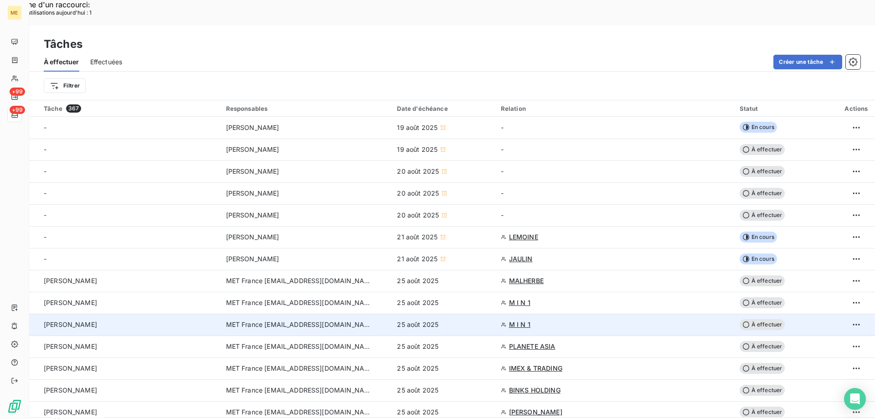
click at [515, 320] on span "M I N 1" at bounding box center [519, 324] width 21 height 9
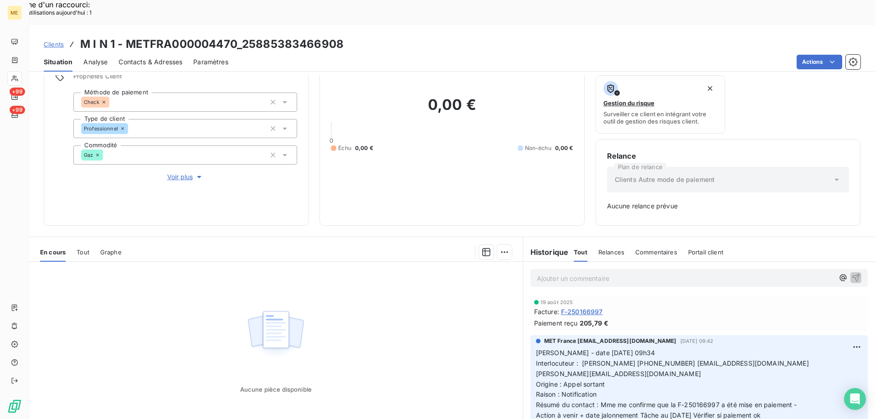
scroll to position [90, 0]
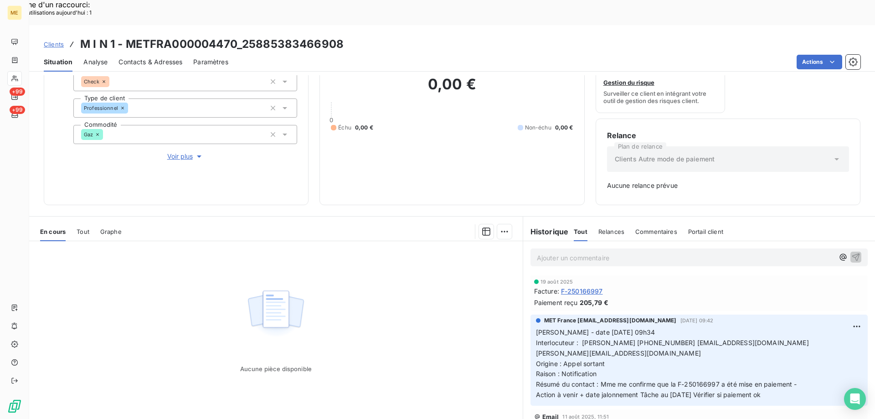
click at [544, 252] on p "Ajouter un commentaire ﻿" at bounding box center [685, 257] width 297 height 11
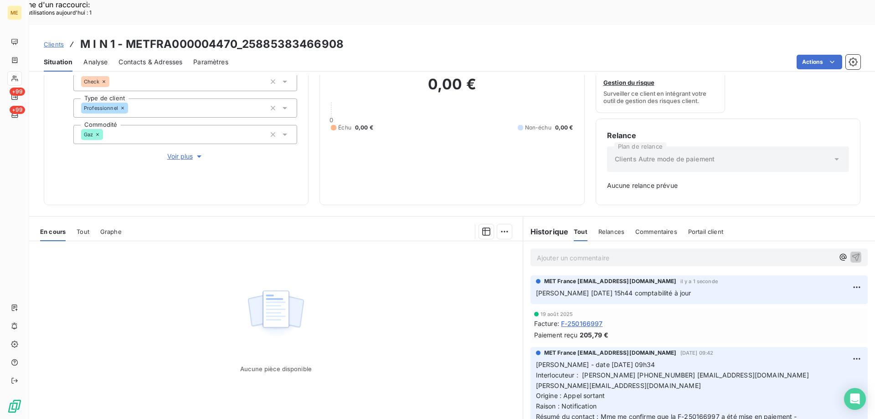
click at [178, 152] on span "Voir plus" at bounding box center [185, 156] width 36 height 9
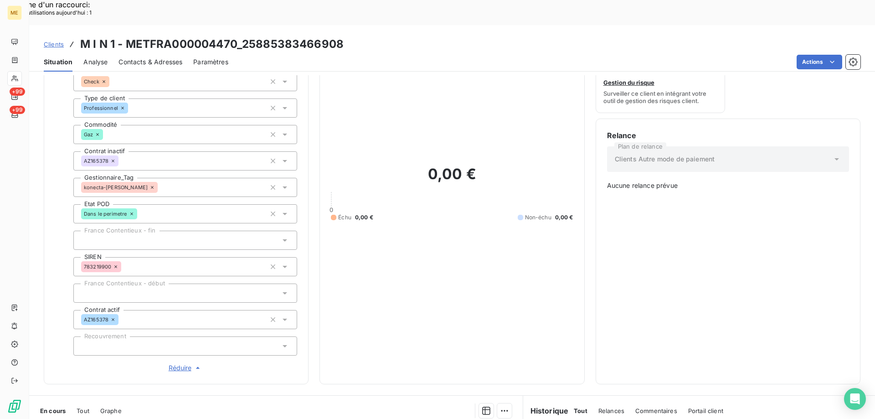
click at [179, 363] on span "Réduire" at bounding box center [186, 367] width 34 height 9
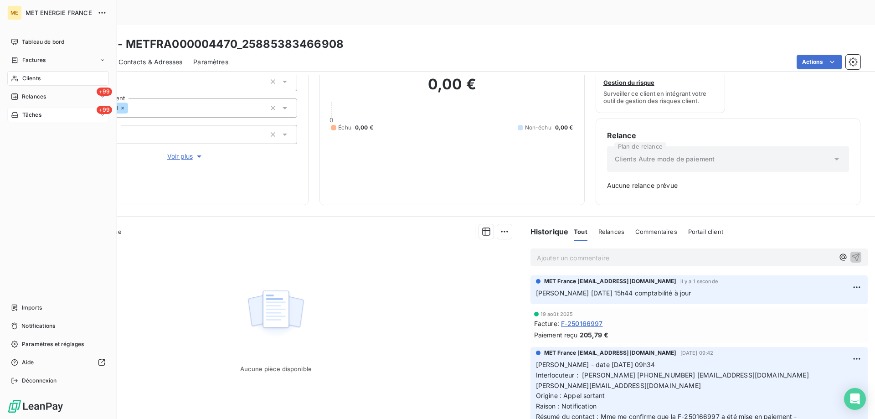
click at [62, 114] on div "+99 Tâches" at bounding box center [58, 114] width 102 height 15
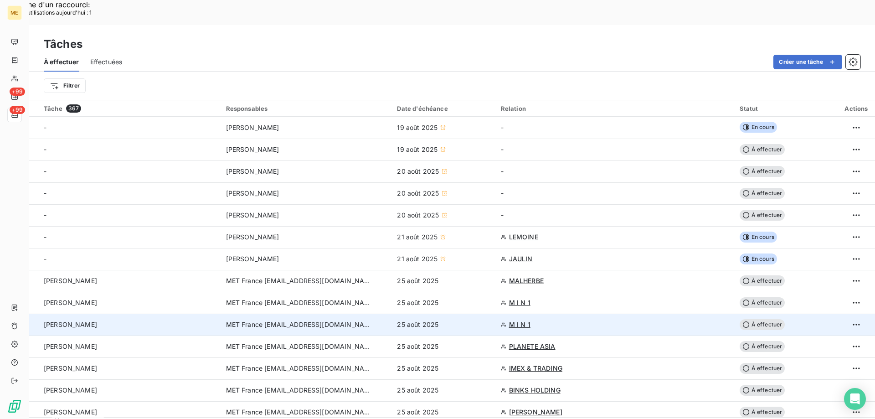
click at [523, 320] on span "M I N 1" at bounding box center [519, 324] width 21 height 9
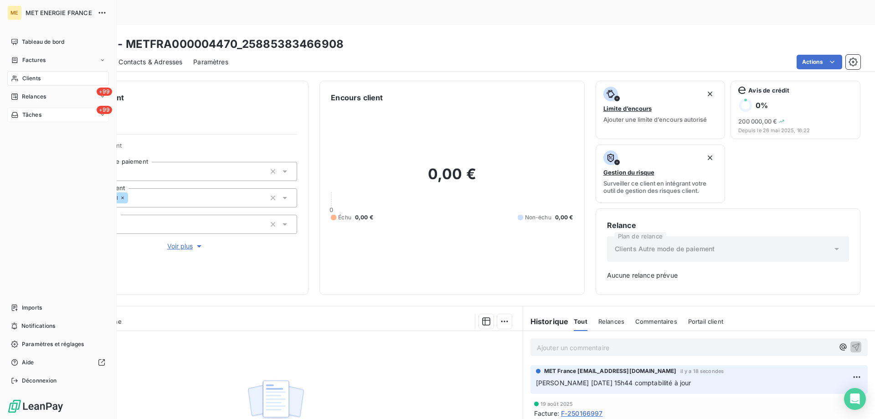
click at [48, 115] on div "+99 Tâches" at bounding box center [58, 114] width 102 height 15
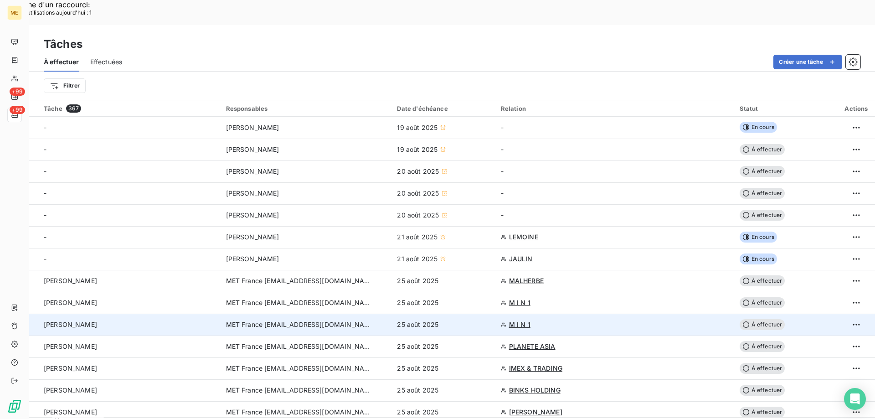
click at [756, 319] on span "À effectuer" at bounding box center [762, 324] width 46 height 11
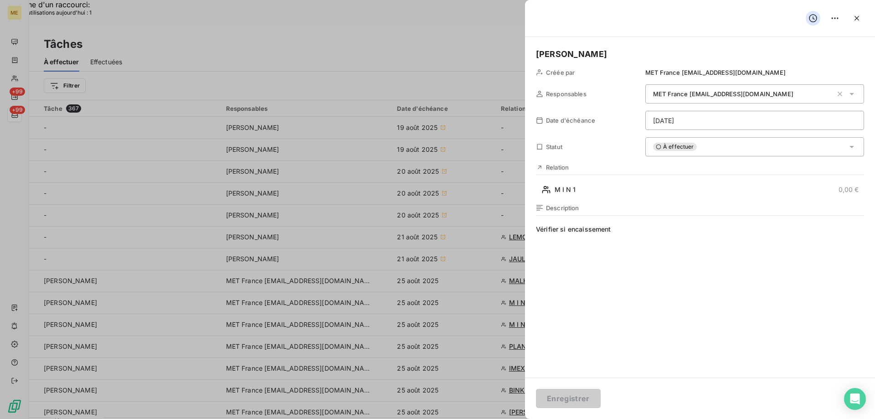
click at [696, 147] on div "À effectuer" at bounding box center [754, 146] width 219 height 19
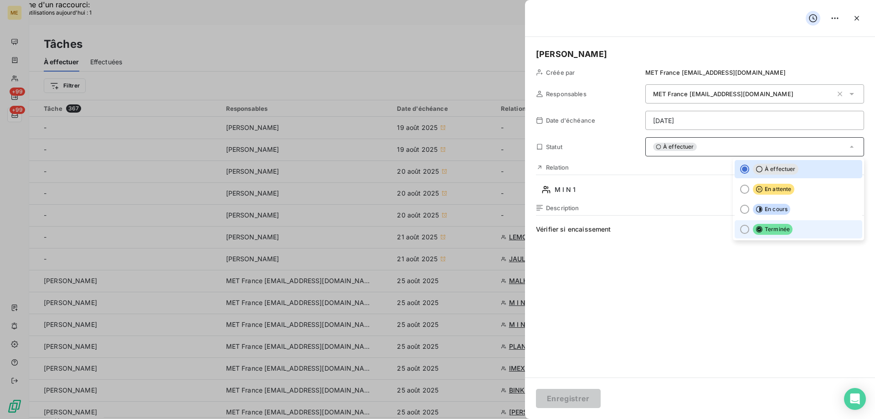
click at [740, 230] on div at bounding box center [744, 229] width 9 height 9
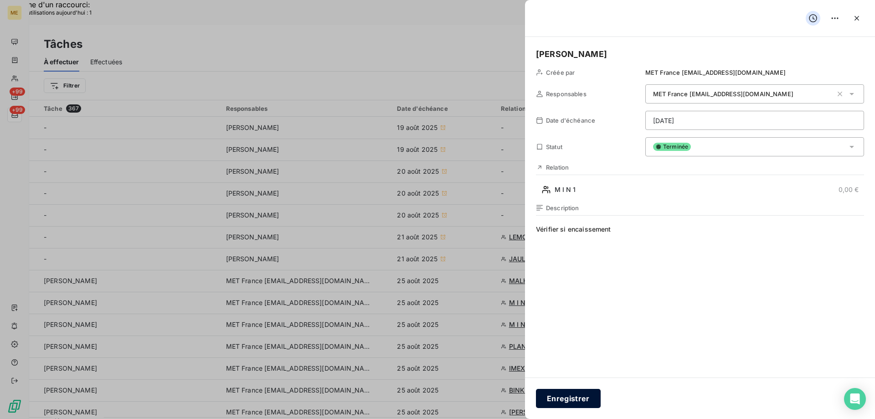
click at [563, 396] on button "Enregistrer" at bounding box center [568, 398] width 65 height 19
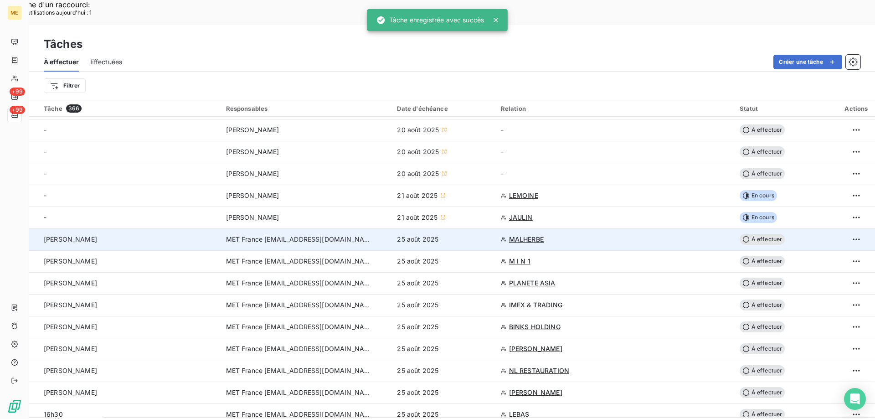
scroll to position [46, 0]
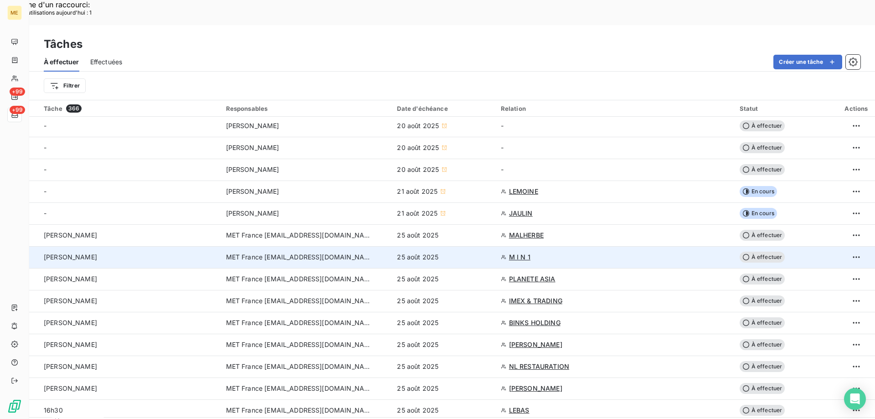
click at [765, 251] on span "À effectuer" at bounding box center [762, 256] width 46 height 11
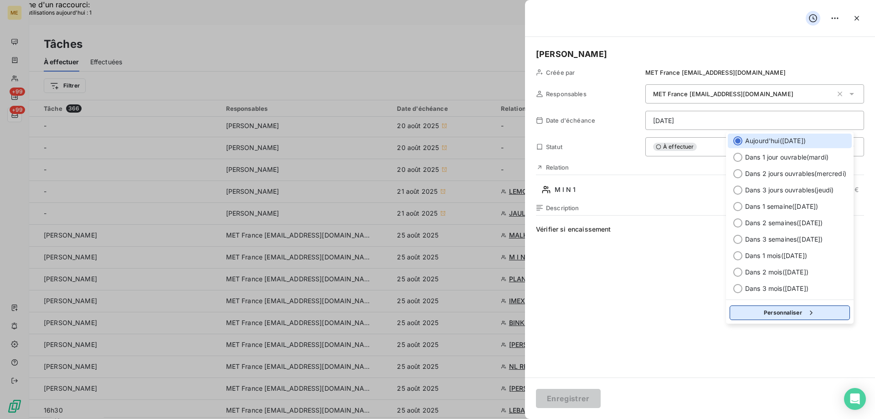
click at [772, 310] on button "Personnaliser" at bounding box center [789, 312] width 120 height 15
select select "7"
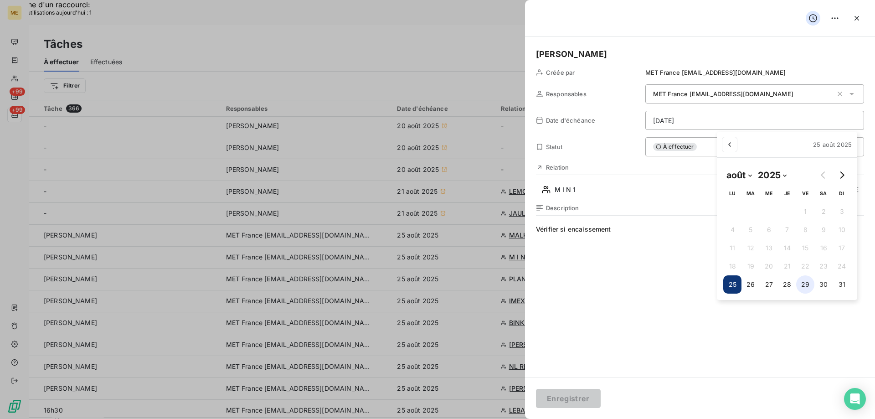
click at [808, 285] on button "29" at bounding box center [805, 284] width 18 height 18
type input "29/08/2025"
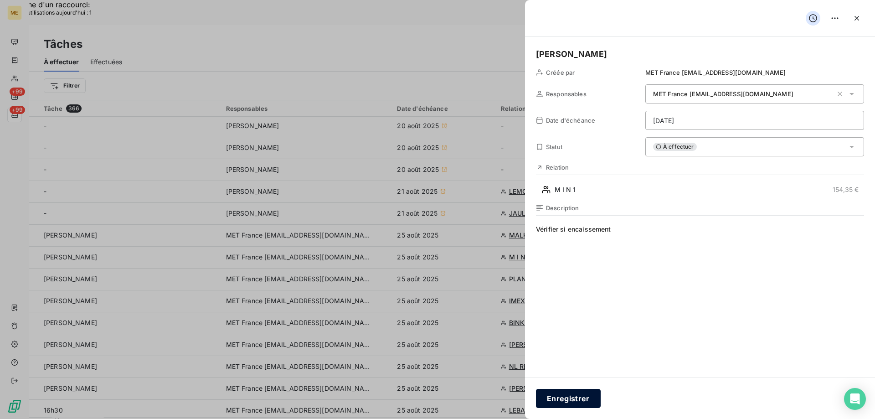
click at [564, 399] on button "Enregistrer" at bounding box center [568, 398] width 65 height 19
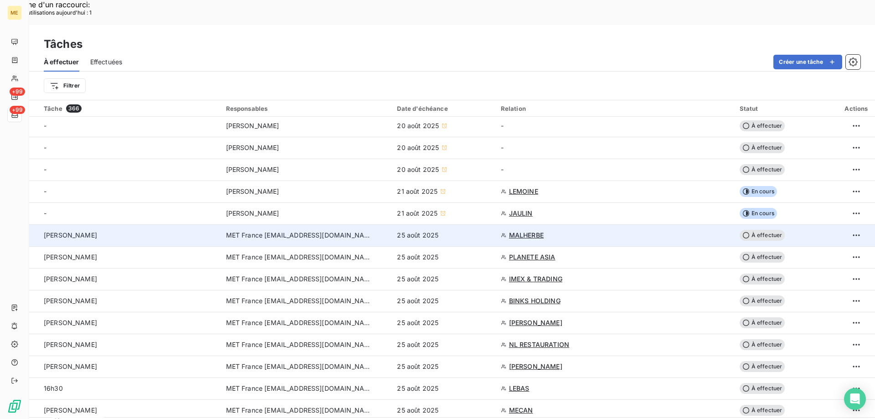
click at [523, 230] on span "MALHERBE" at bounding box center [526, 234] width 35 height 9
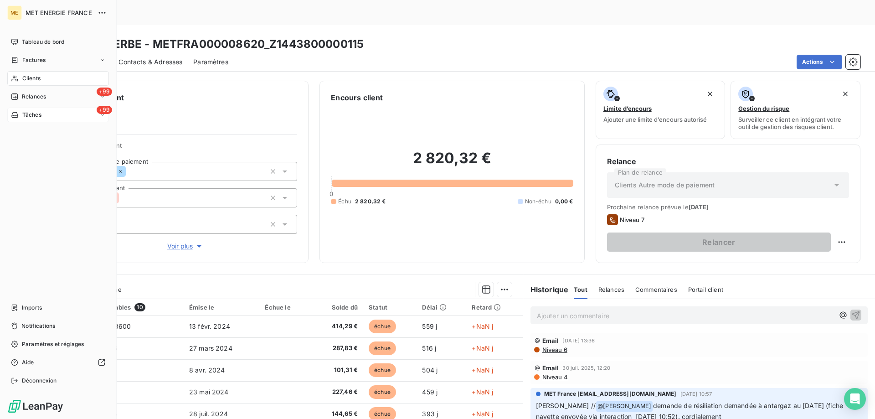
drag, startPoint x: 44, startPoint y: 116, endPoint x: 54, endPoint y: 117, distance: 10.1
click at [45, 116] on div "+99 Tâches" at bounding box center [58, 114] width 102 height 15
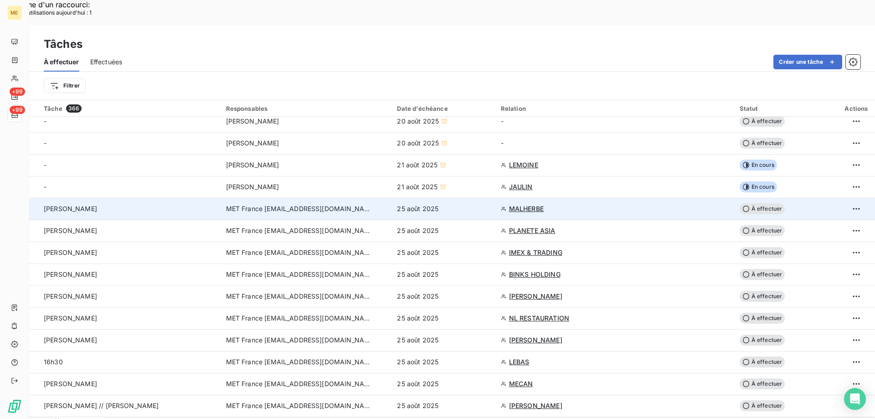
scroll to position [91, 0]
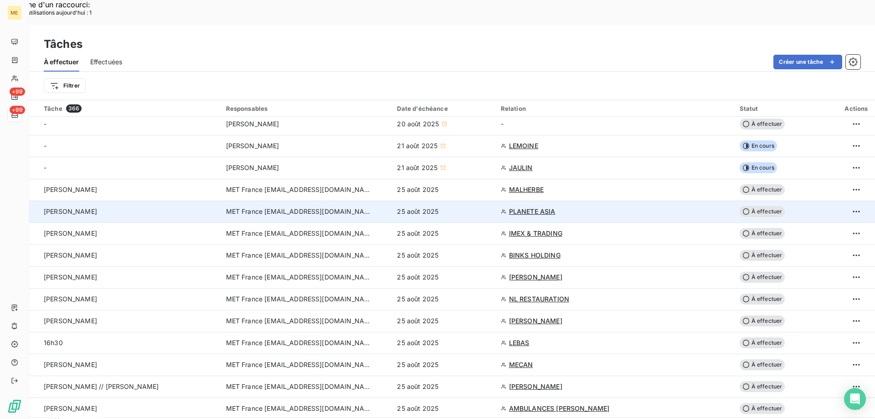
click at [525, 207] on span "PLANETE ASIA" at bounding box center [532, 211] width 46 height 9
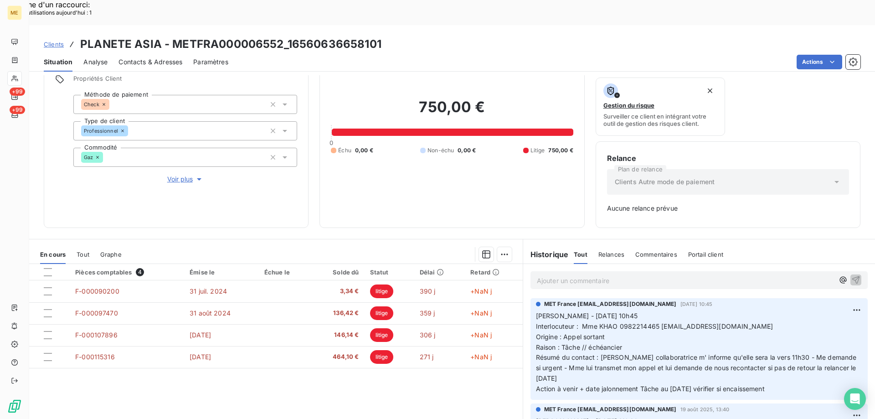
scroll to position [90, 0]
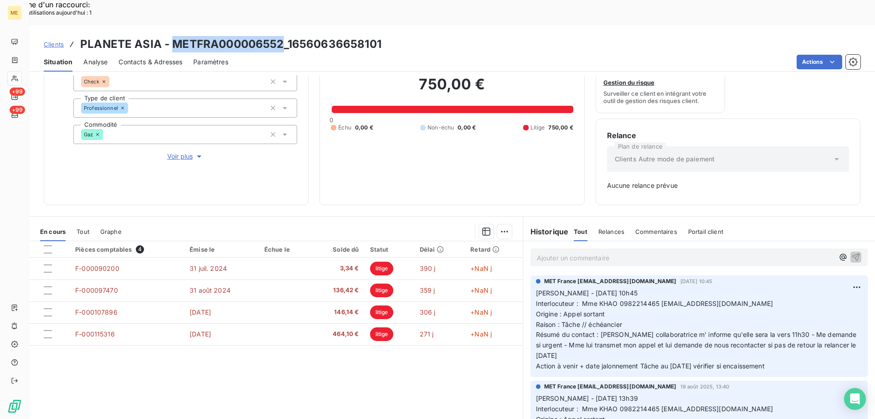
drag, startPoint x: 172, startPoint y: 15, endPoint x: 278, endPoint y: 11, distance: 106.7
click at [278, 36] on h3 "PLANETE ASIA - METFRA000006552_16560636658101" at bounding box center [230, 44] width 301 height 16
copy h3 "METFRA000006552"
drag, startPoint x: 786, startPoint y: 342, endPoint x: 531, endPoint y: 266, distance: 265.6
click at [536, 288] on p "Valérie - 21/08/2025 10h45 Interlocuteur : Mme KHAO 0982214465 m.khaopro@gmail.…" at bounding box center [699, 329] width 326 height 83
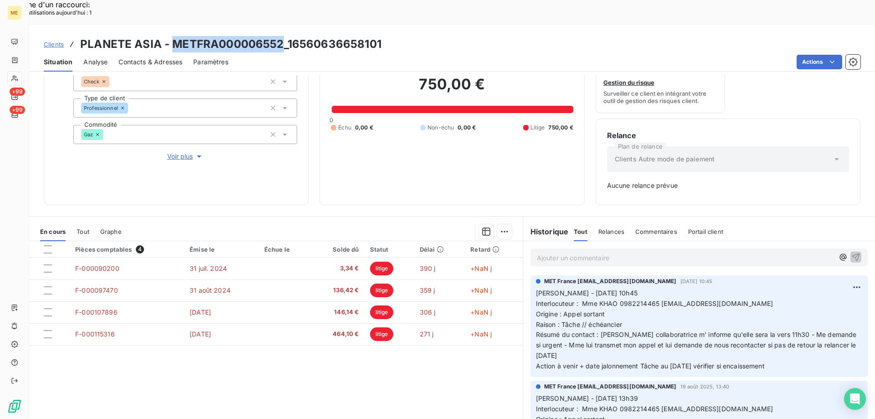
copy p "Valérie - 21/08/2025 10h45 Interlocuteur : Mme KHAO 0982214465 m.khaopro@gmail.…"
click at [554, 252] on p "Ajouter un commentaire ﻿" at bounding box center [685, 257] width 297 height 11
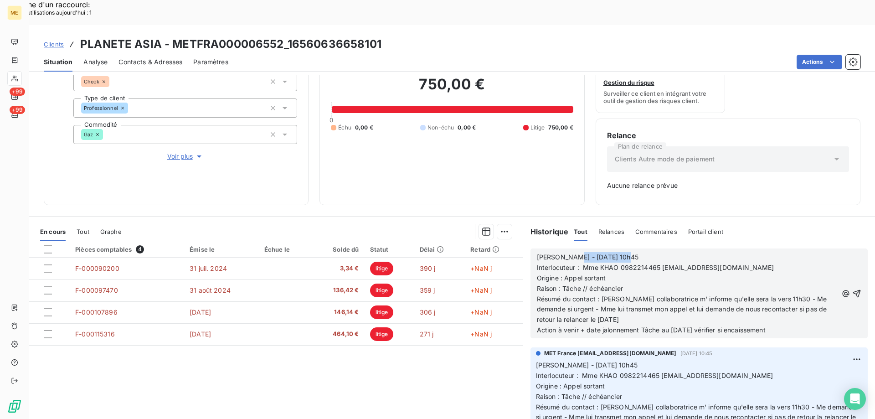
drag, startPoint x: 564, startPoint y: 233, endPoint x: 666, endPoint y: 227, distance: 102.2
click at [665, 252] on p "Valérie - 21/08/2025 10h45" at bounding box center [687, 257] width 301 height 10
click at [635, 273] on p "Origine : Appel sortant" at bounding box center [687, 278] width 301 height 10
click at [629, 263] on span "Interlocuteur : Mme KHAO 0982214465 m.khaopro@gmail.com" at bounding box center [655, 267] width 237 height 8
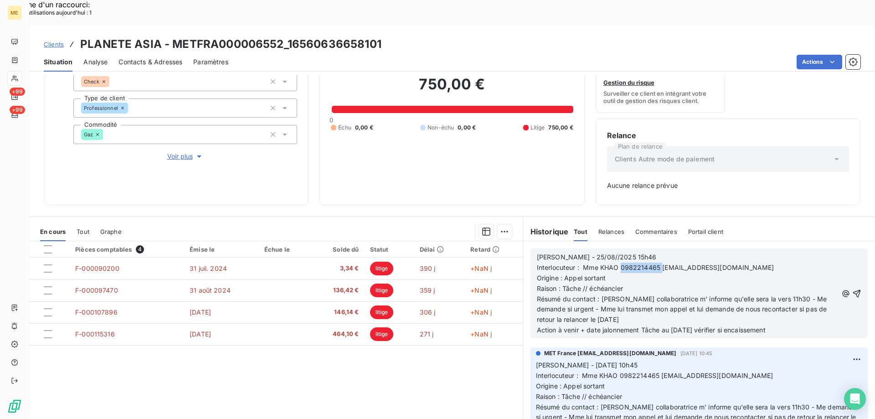
copy span "0982214465"
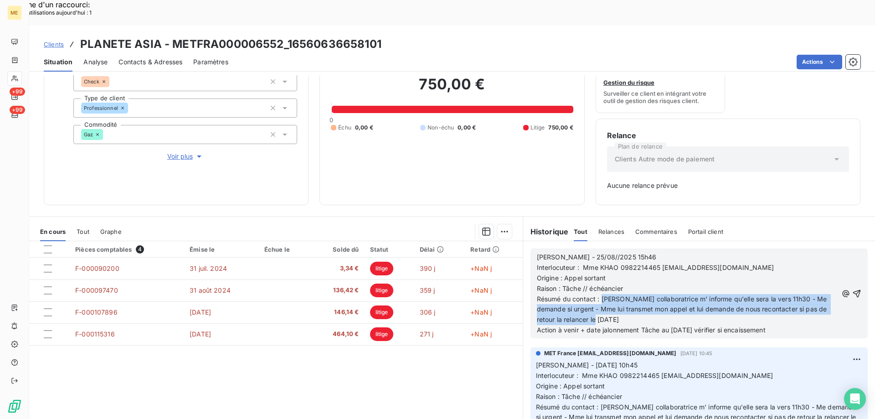
drag, startPoint x: 597, startPoint y: 276, endPoint x: 814, endPoint y: 291, distance: 217.8
click at [814, 294] on p "Résumé du contact : Sa collaboratrice m' informe qu'elle sera la vers 11h30 - M…" at bounding box center [687, 309] width 301 height 31
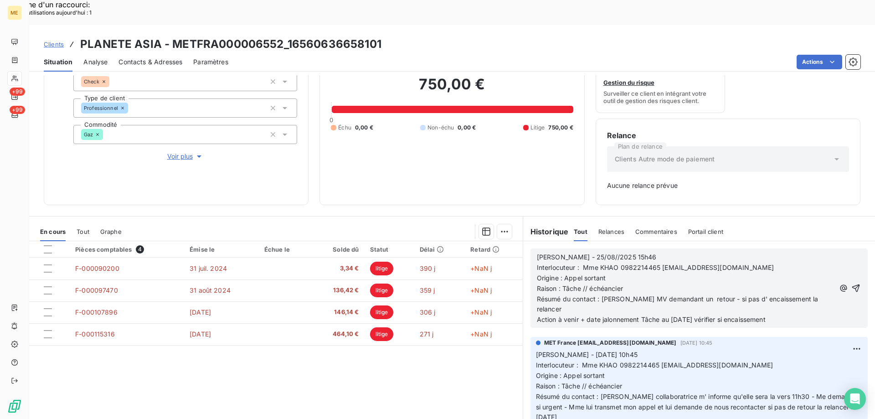
click at [674, 315] on span "Action à venir + date jalonnement Tâche au 25/08/2025 vérifier si encaissement" at bounding box center [651, 319] width 229 height 8
click at [852, 284] on icon "button" at bounding box center [856, 288] width 8 height 8
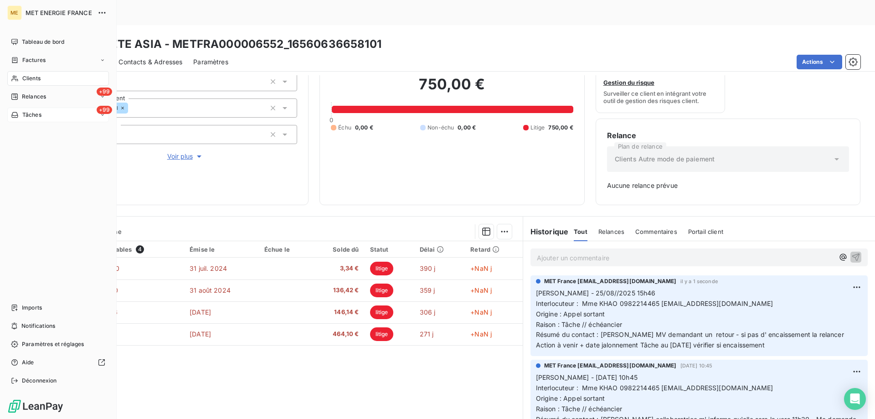
click at [47, 117] on div "+99 Tâches" at bounding box center [58, 114] width 102 height 15
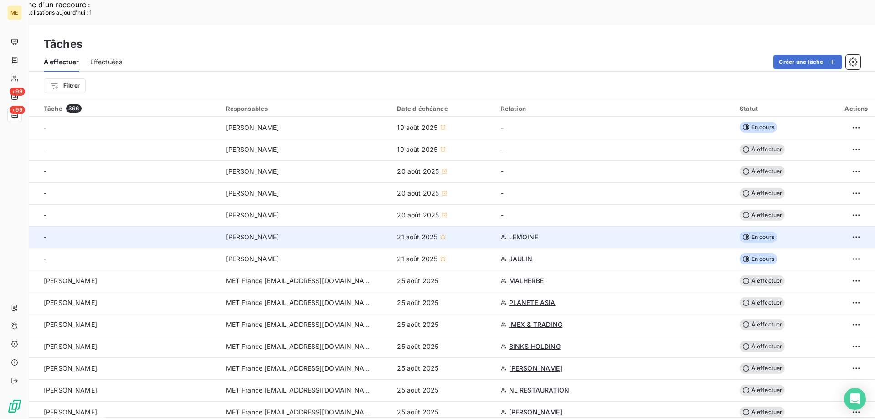
scroll to position [91, 0]
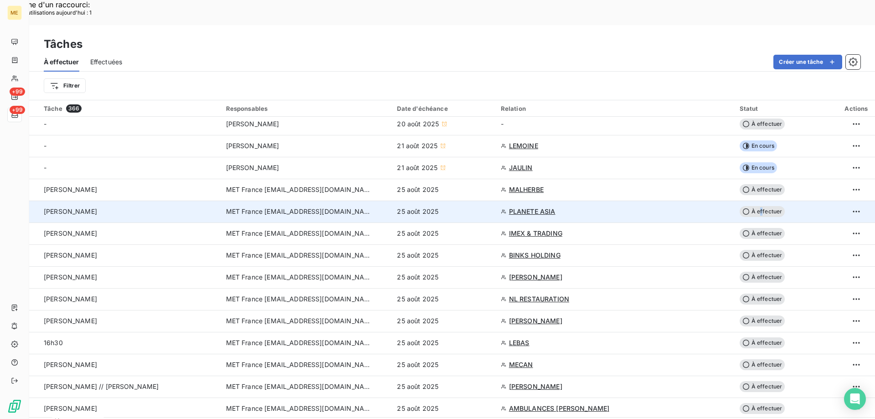
click at [758, 206] on span "À effectuer" at bounding box center [762, 211] width 46 height 11
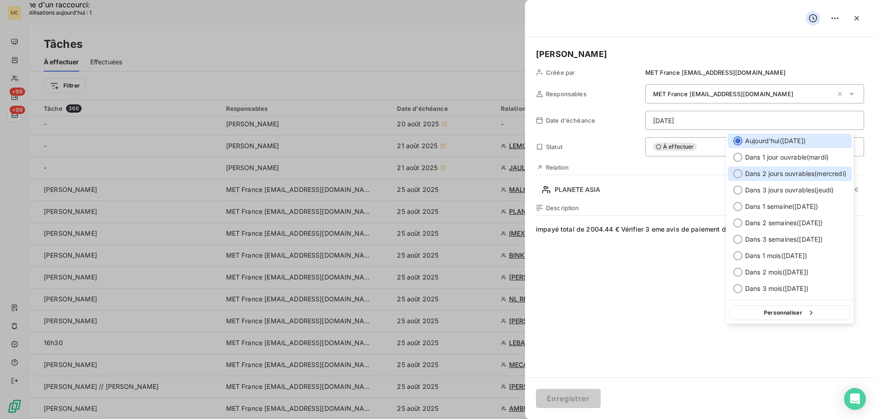
click at [739, 171] on div at bounding box center [737, 173] width 9 height 9
type input "27/08/2025"
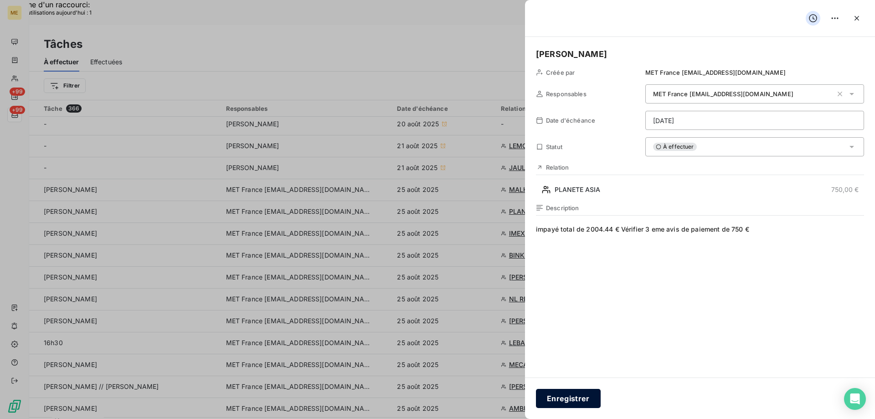
click at [565, 397] on button "Enregistrer" at bounding box center [568, 398] width 65 height 19
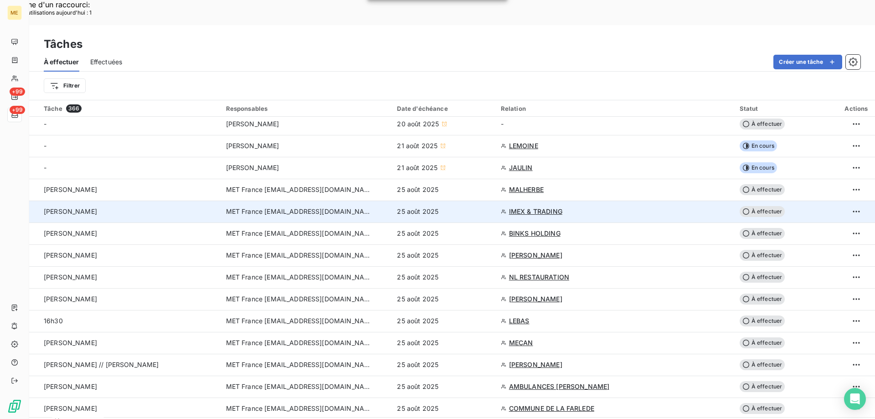
click at [522, 207] on span "IMEX & TRADING" at bounding box center [535, 211] width 53 height 9
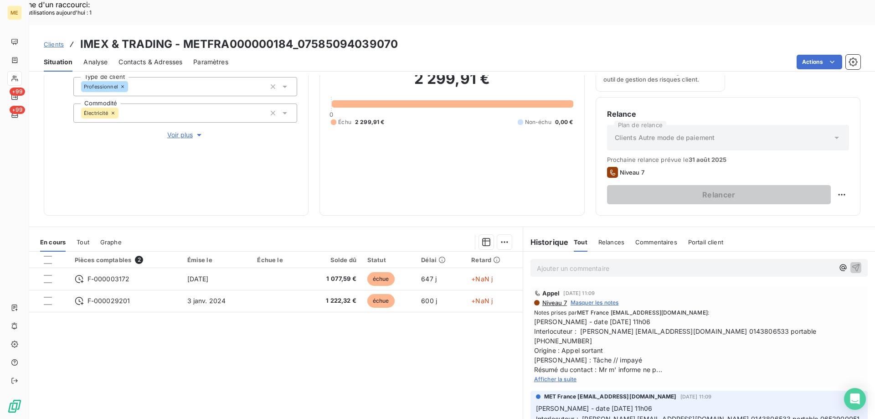
scroll to position [122, 0]
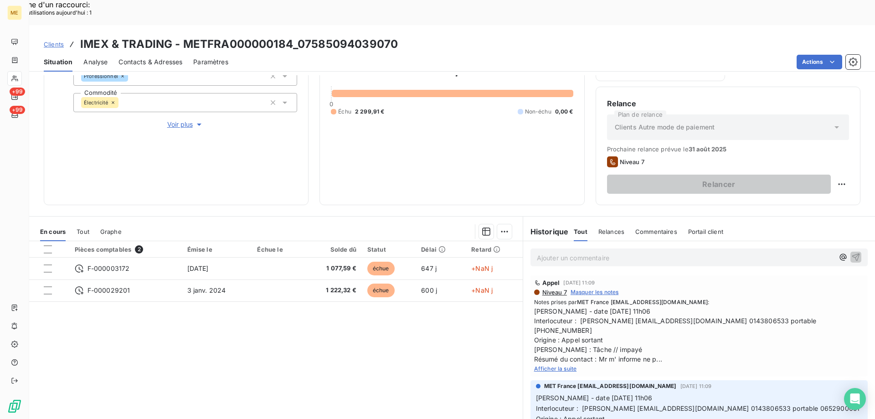
click at [541, 365] on span "Afficher la suite" at bounding box center [555, 368] width 43 height 7
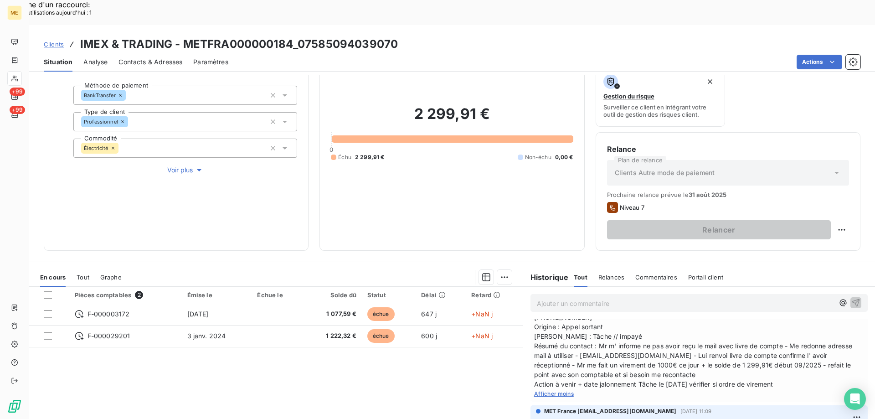
scroll to position [46, 0]
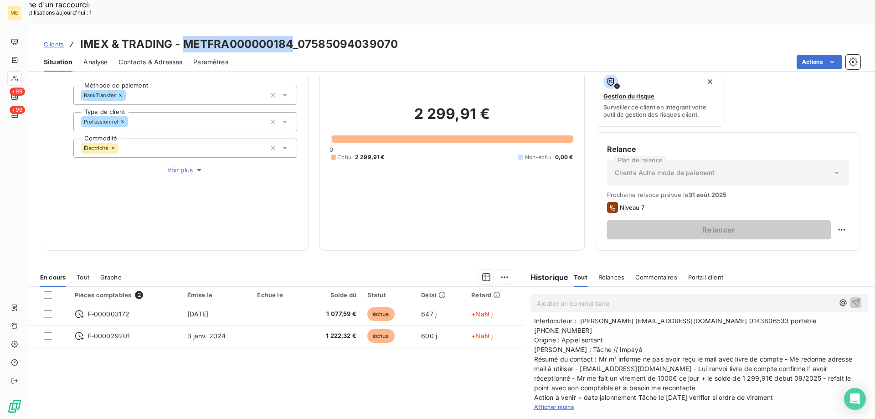
drag, startPoint x: 184, startPoint y: 14, endPoint x: 292, endPoint y: 24, distance: 108.5
click at [292, 36] on h3 "IMEX & TRADING - METFRA000000184_07585094039070" at bounding box center [238, 44] width 317 height 16
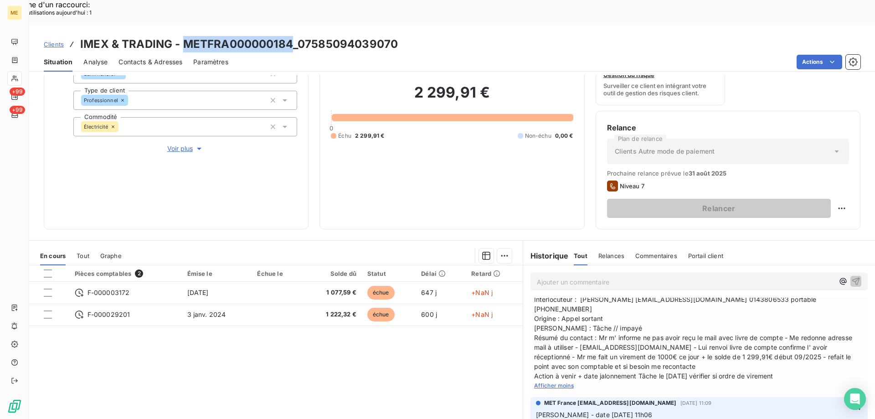
scroll to position [122, 0]
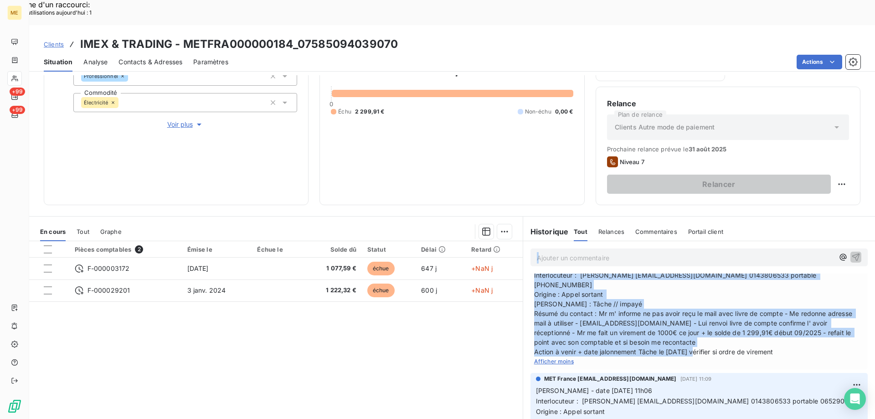
drag, startPoint x: 788, startPoint y: 314, endPoint x: 451, endPoint y: 340, distance: 338.5
click at [526, 244] on div "Ajouter un commentaire ﻿ Appel 21 août 2025, 11:09 Niveau 7 Masquer les notes N…" at bounding box center [699, 342] width 352 height 203
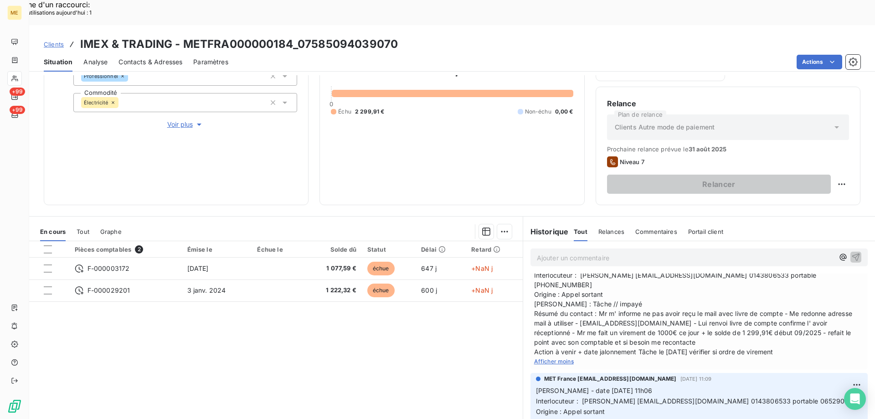
click at [424, 366] on div "Pièces comptables 2 Émise le Échue le Solde dû Statut Délai Retard F-000003172 …" at bounding box center [275, 328] width 493 height 175
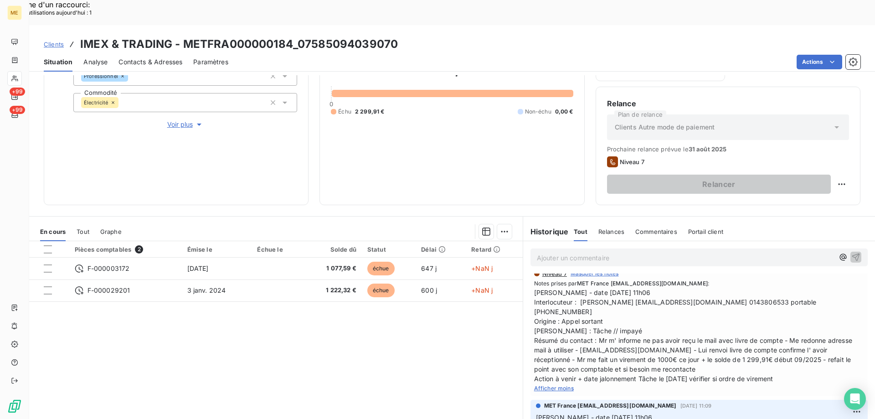
scroll to position [0, 0]
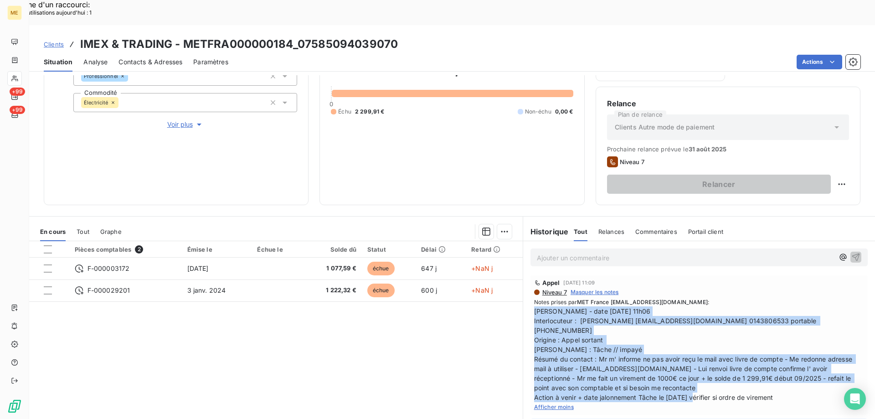
drag, startPoint x: 792, startPoint y: 360, endPoint x: 528, endPoint y: 286, distance: 273.7
click at [530, 286] on div "Appel 21 août 2025, 11:09 Niveau 7 Masquer les notes Notes prises par MET Franc…" at bounding box center [698, 344] width 337 height 139
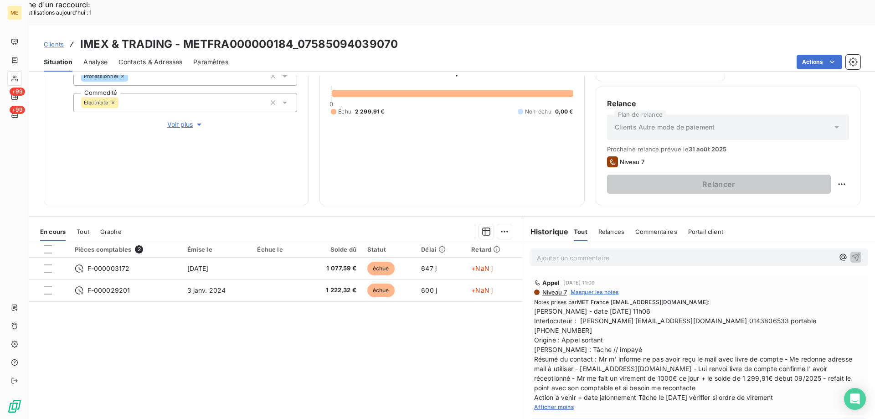
click at [551, 252] on p "Ajouter un commentaire ﻿" at bounding box center [685, 257] width 297 height 11
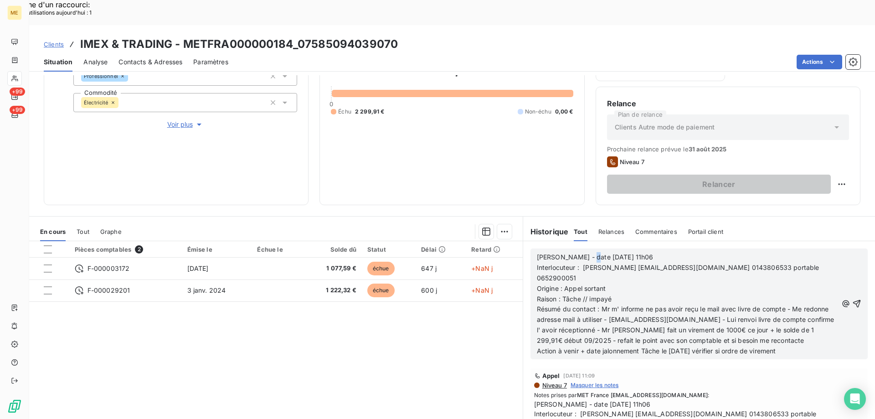
click at [582, 253] on span "Valérie - date 21/08/2025 11h06" at bounding box center [595, 257] width 117 height 8
drag, startPoint x: 617, startPoint y: 231, endPoint x: 655, endPoint y: 232, distance: 38.3
click at [653, 252] on p "Valérie - date 25/08/2025 11h06" at bounding box center [687, 257] width 301 height 10
drag, startPoint x: 560, startPoint y: 252, endPoint x: 622, endPoint y: 257, distance: 62.1
click at [622, 283] on p "Origine : Appel sortant" at bounding box center [687, 288] width 301 height 10
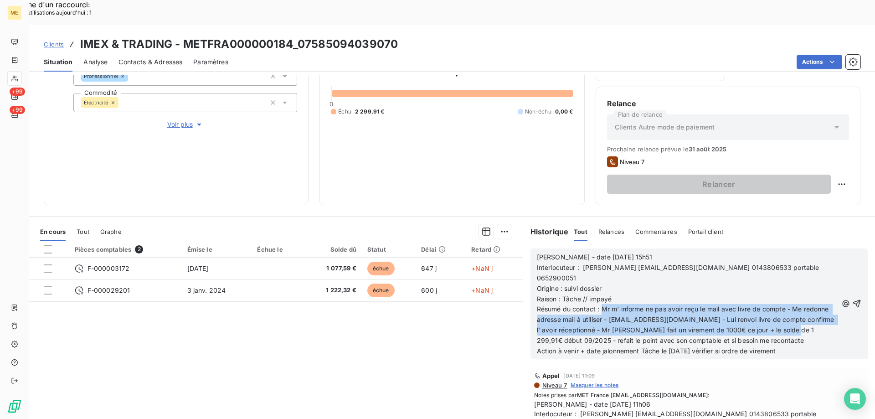
drag, startPoint x: 599, startPoint y: 274, endPoint x: 823, endPoint y: 300, distance: 225.6
click at [823, 304] on p "Résumé du contact : Mr m' informe ne pas avoir reçu le mail avec livre de compt…" at bounding box center [687, 325] width 301 height 42
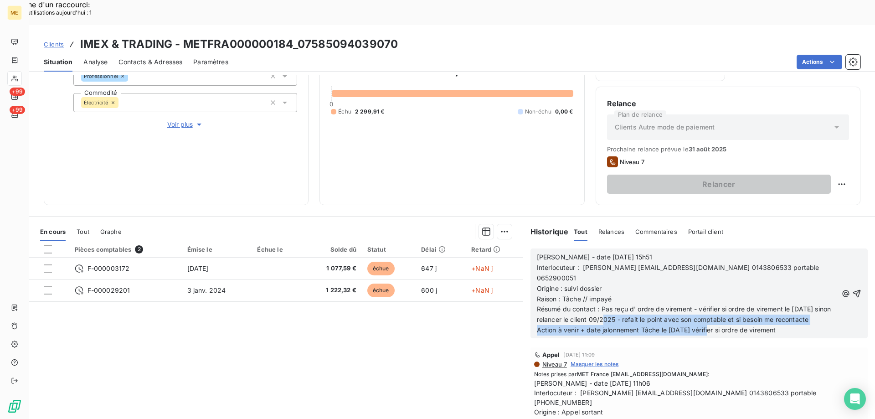
drag, startPoint x: 642, startPoint y: 283, endPoint x: 712, endPoint y: 311, distance: 75.0
click at [712, 311] on div "Valérie - date 25/08/2025 15h51 Interlocuteur : ELIE TOHME elietohme@hotmail.fr…" at bounding box center [698, 293] width 337 height 90
click at [686, 304] on p "Résumé du contact : Pas reçu d' ordre de virement - vérifier si ordre de vireme…" at bounding box center [687, 314] width 301 height 21
click at [644, 305] on span "Résumé du contact : Pas reçu d' ordre de virement - vérifier si ordre de vireme…" at bounding box center [685, 314] width 296 height 18
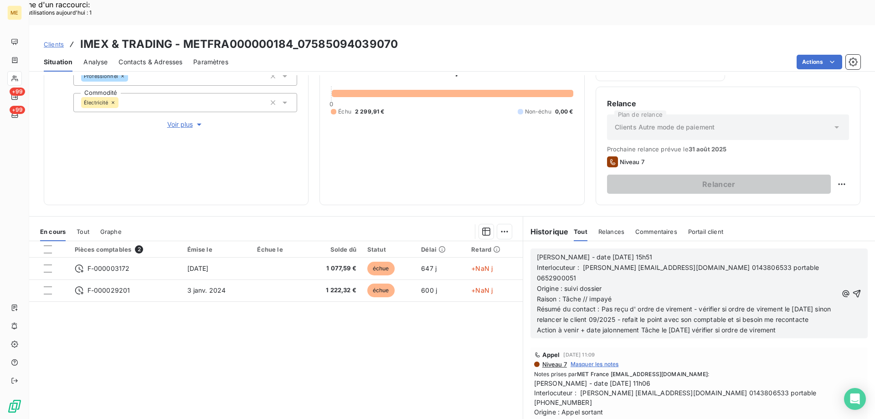
drag, startPoint x: 644, startPoint y: 285, endPoint x: 654, endPoint y: 292, distance: 11.8
click at [654, 304] on p "Résumé du contact : Pas reçu d' ordre de virement - vérifier si ordre de vireme…" at bounding box center [687, 314] width 301 height 21
click at [674, 326] on span "Action à venir + date jalonnement Tâche le 25/08/2025 vérifier si ordre de vire…" at bounding box center [656, 330] width 239 height 8
click at [852, 289] on icon "button" at bounding box center [856, 293] width 9 height 9
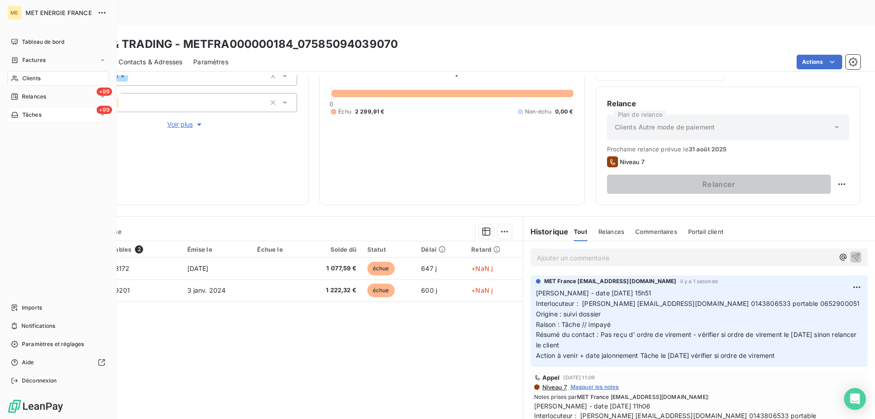
click at [46, 112] on div "+99 Tâches" at bounding box center [58, 114] width 102 height 15
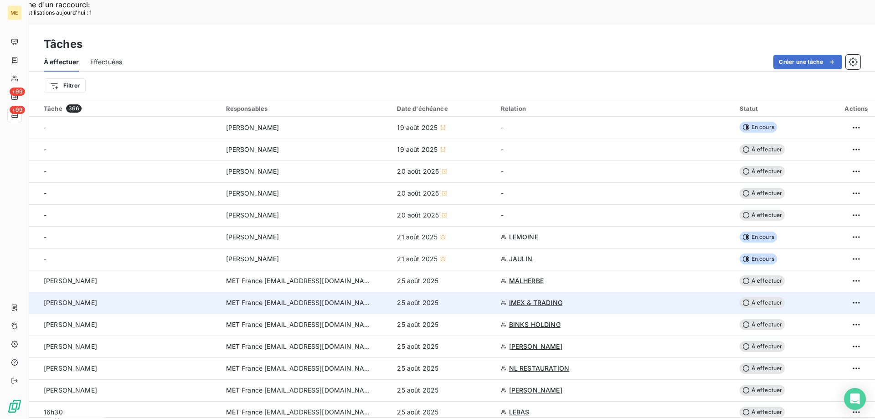
click at [762, 297] on span "À effectuer" at bounding box center [762, 302] width 46 height 11
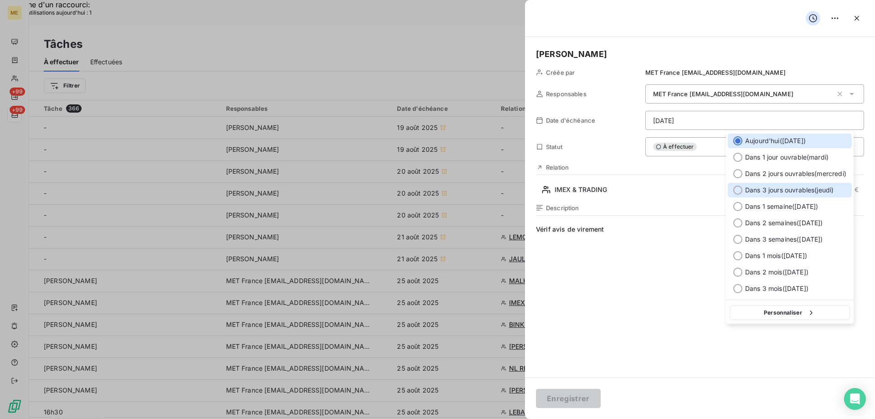
click at [739, 187] on div at bounding box center [737, 189] width 9 height 9
type input "28/08/2025"
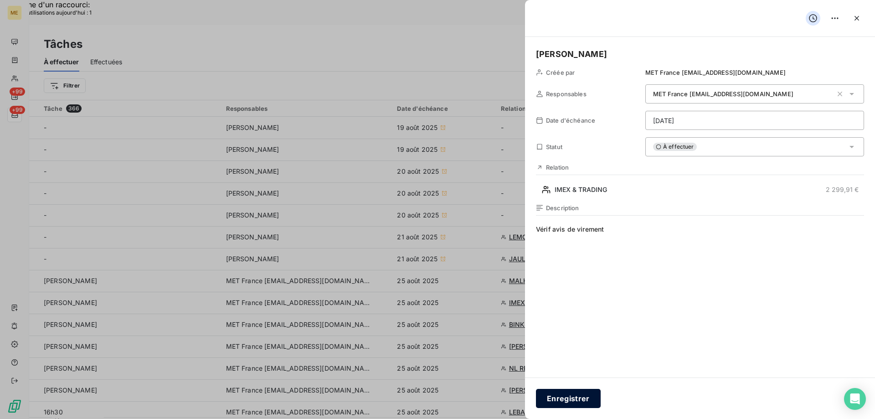
click at [563, 397] on button "Enregistrer" at bounding box center [568, 398] width 65 height 19
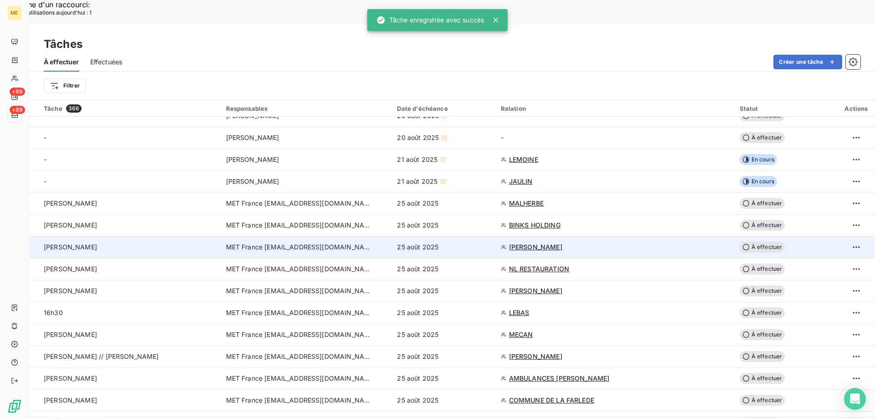
scroll to position [91, 0]
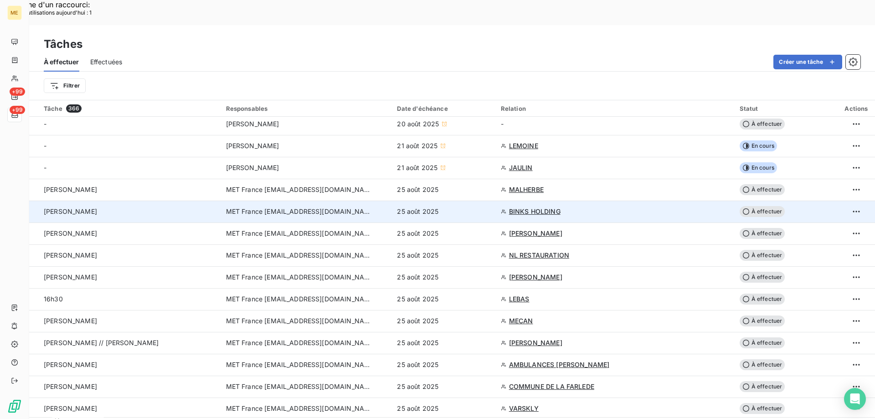
click at [534, 207] on span "BINKS HOLDING" at bounding box center [534, 211] width 51 height 9
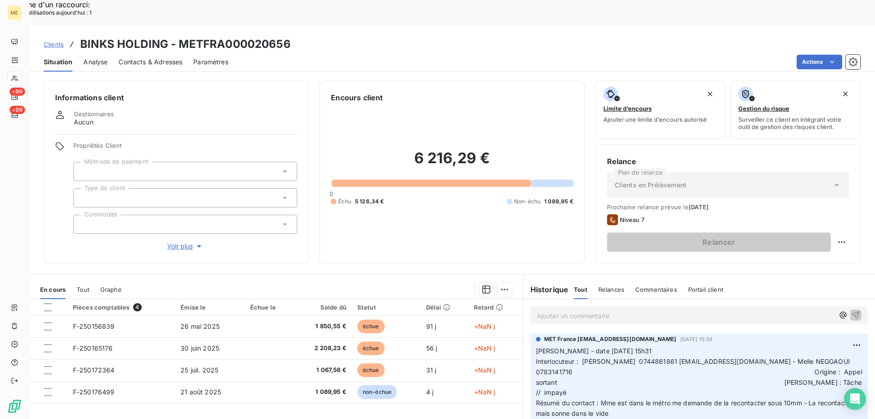
scroll to position [58, 0]
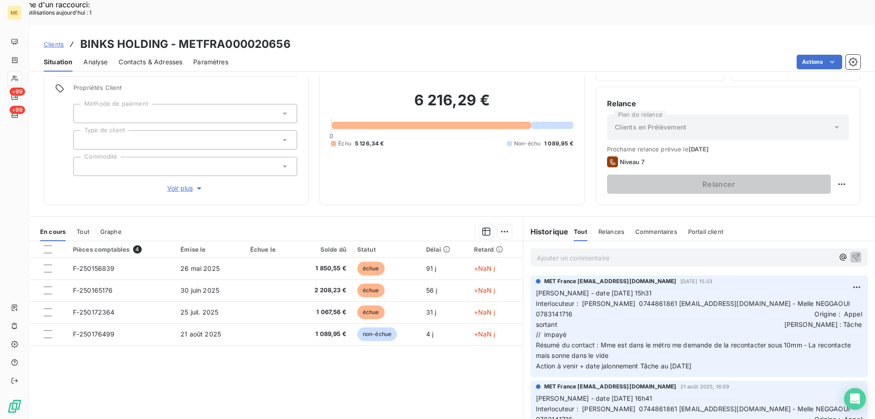
click at [180, 184] on span "Voir plus" at bounding box center [185, 188] width 36 height 9
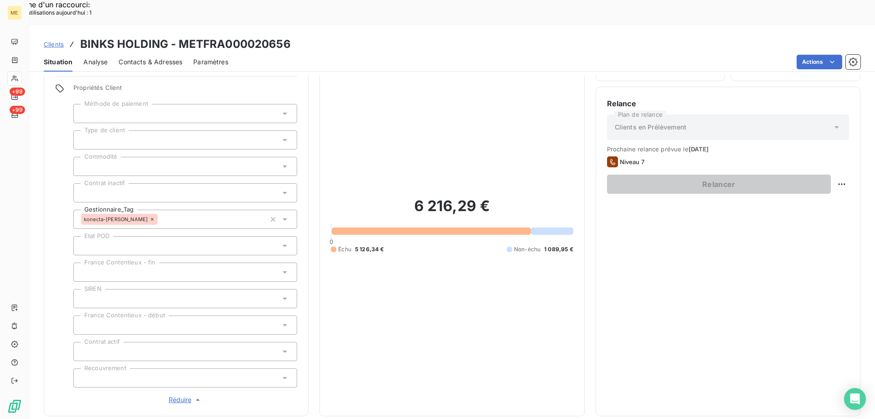
click at [178, 395] on span "Réduire" at bounding box center [186, 399] width 34 height 9
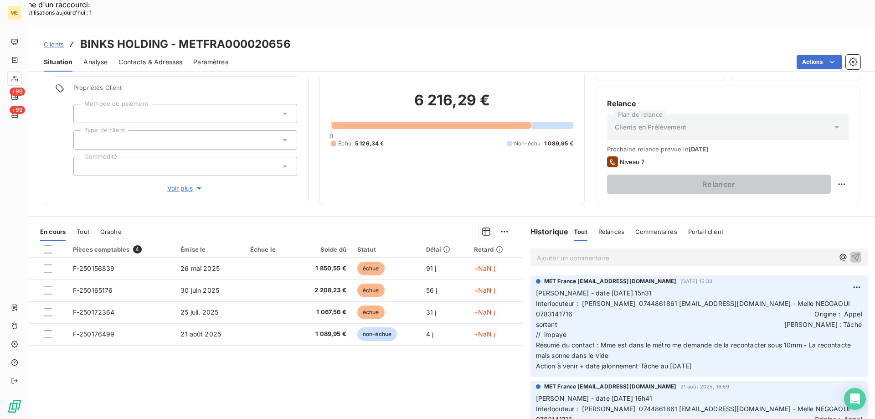
click at [653, 299] on span "Interlocuteur : Faycal BOUBEKRI 0744861861 binksfrance75@gmail.com - Melle NEGG…" at bounding box center [700, 318] width 328 height 39
drag, startPoint x: 653, startPoint y: 278, endPoint x: 640, endPoint y: 292, distance: 18.7
click at [640, 292] on p "Valérie - date 22/08/2025 15h31 Interlocuteur : Faycal BOUBEKRI 0744861861 bink…" at bounding box center [699, 329] width 326 height 83
click at [536, 299] on span "Interlocuteur : Faycal BOUBEKRI 0744861861 binksfrance75@gmail.com - Melle NEGG…" at bounding box center [700, 318] width 328 height 39
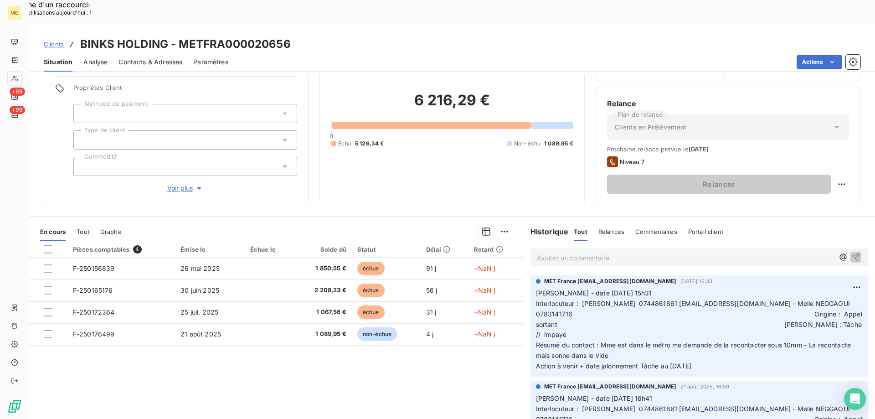
click at [618, 299] on span "Interlocuteur : Faycal BOUBEKRI 0744861861 binksfrance75@gmail.com - Melle NEGG…" at bounding box center [700, 318] width 328 height 39
drag, startPoint x: 178, startPoint y: 17, endPoint x: 273, endPoint y: 18, distance: 95.7
click at [301, 36] on div "Clients BINKS HOLDING - METFRA000020656" at bounding box center [451, 44] width 845 height 16
drag, startPoint x: 735, startPoint y: 342, endPoint x: 530, endPoint y: 267, distance: 218.1
click at [530, 275] on div "MET France met-france@recouvrement.met.com 22 août 2025, 15:33 Valérie - date 2…" at bounding box center [698, 326] width 337 height 102
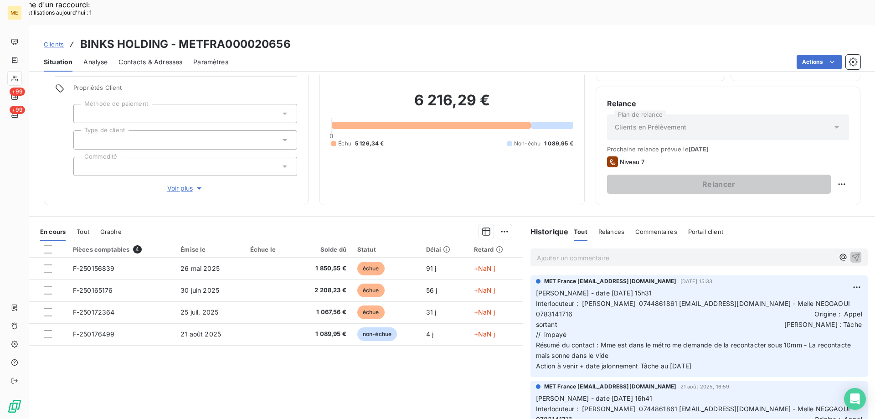
click at [541, 252] on p "Ajouter un commentaire ﻿" at bounding box center [685, 257] width 297 height 11
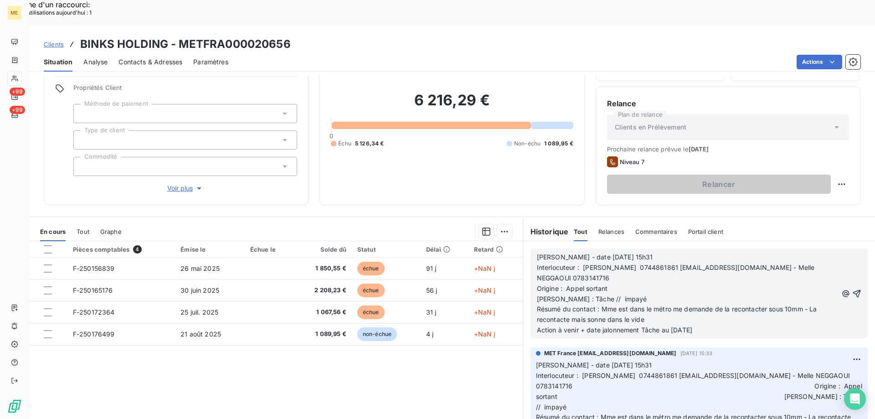
click at [582, 253] on span "Valérie - date 22/08/2025 15h31" at bounding box center [595, 257] width 116 height 8
click at [640, 252] on p "Valérie - date 25/08/2025 15h31" at bounding box center [687, 257] width 301 height 10
drag, startPoint x: 599, startPoint y: 284, endPoint x: 793, endPoint y: 296, distance: 193.5
click at [793, 304] on p "Résumé du contact : Mme est dans le métro me demande de la recontacter sous 10m…" at bounding box center [687, 314] width 301 height 21
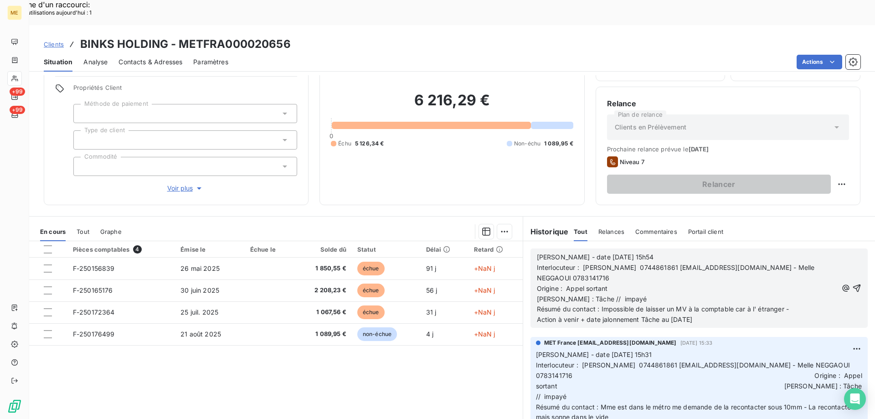
click at [652, 263] on span "Interlocuteur : Faycal BOUBEKRI 0744861861 binksfrance75@gmail.com - Melle NEGG…" at bounding box center [694, 282] width 315 height 39
click at [798, 304] on p "Résumé du contact : Impossible de laisser un MV à la comptable car à l' étrange…" at bounding box center [687, 309] width 301 height 10
click at [793, 304] on p "Résumé du contact : Impossible de laisser un MV à la comptable car à l' étrange…" at bounding box center [687, 309] width 301 height 10
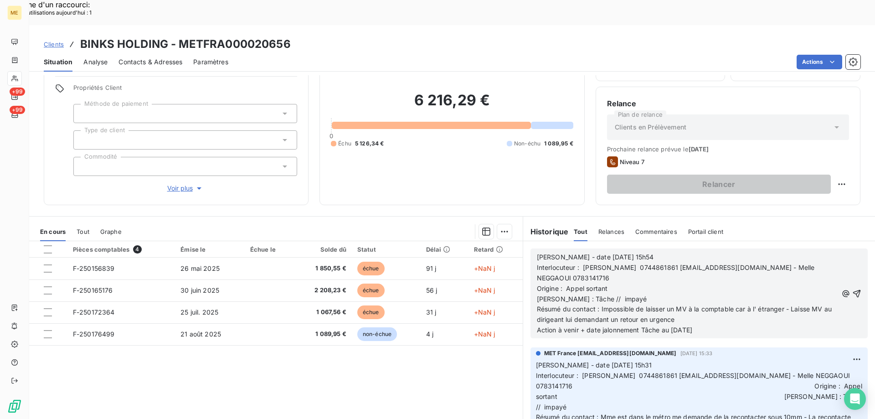
click at [674, 326] on span "Action à venir + date jalonnement Tâche au 26/08/2025" at bounding box center [614, 330] width 155 height 8
click at [852, 289] on icon "button" at bounding box center [856, 293] width 9 height 9
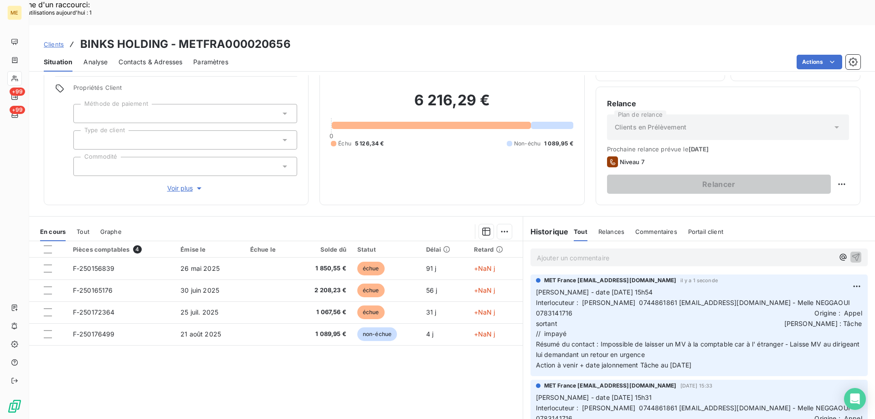
scroll to position [0, 0]
click at [802, 180] on div "Replanifier cette action" at bounding box center [797, 179] width 82 height 15
select select "7"
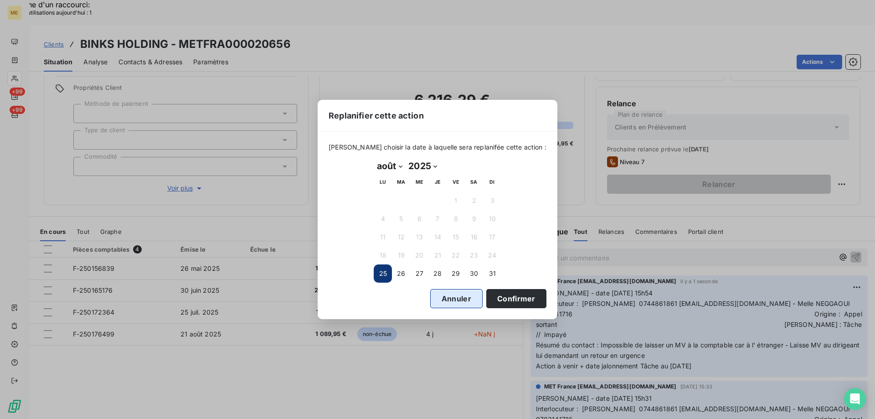
click at [445, 294] on button "Annuler" at bounding box center [456, 298] width 52 height 19
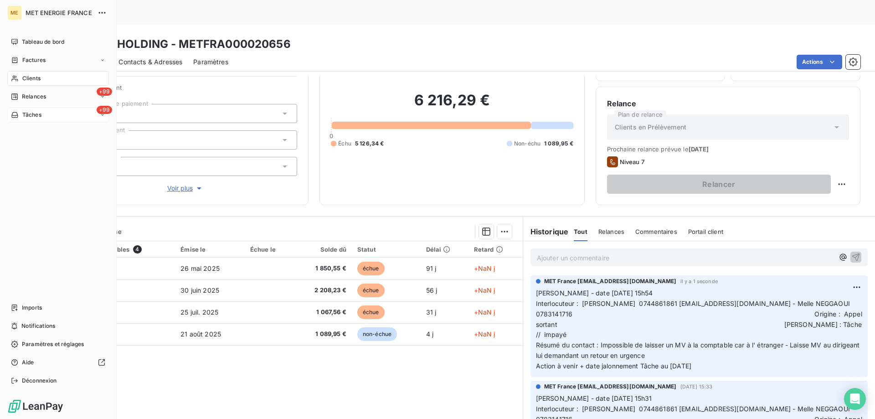
click at [60, 115] on div "+99 Tâches" at bounding box center [58, 114] width 102 height 15
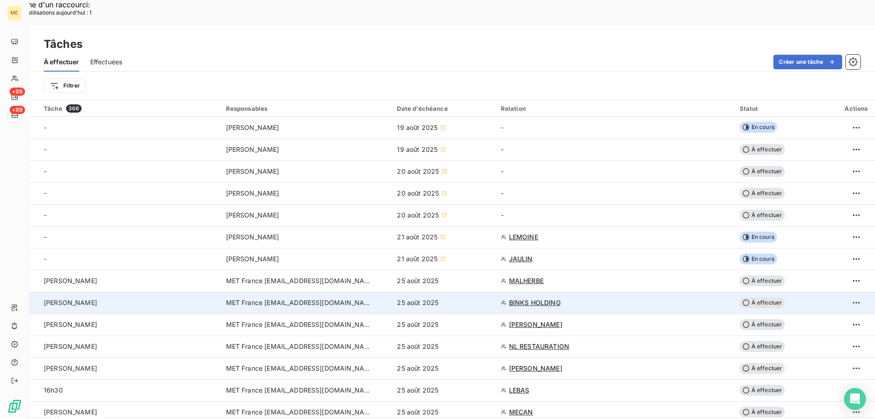
click at [759, 297] on span "À effectuer" at bounding box center [762, 302] width 46 height 11
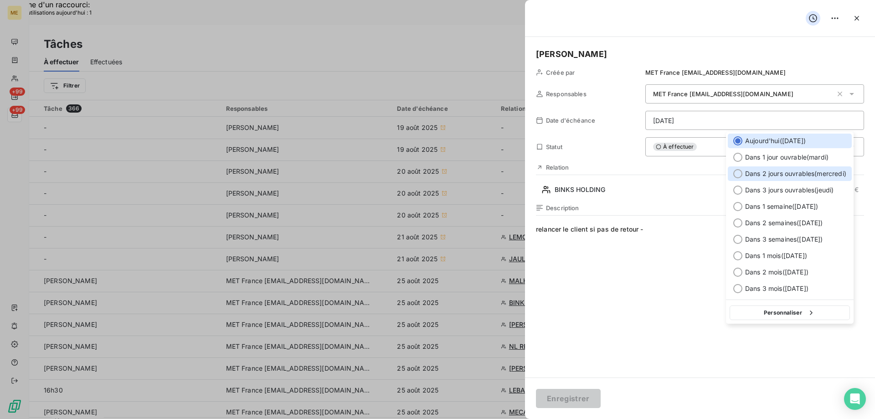
click at [734, 172] on div at bounding box center [737, 173] width 9 height 9
type input "27/08/2025"
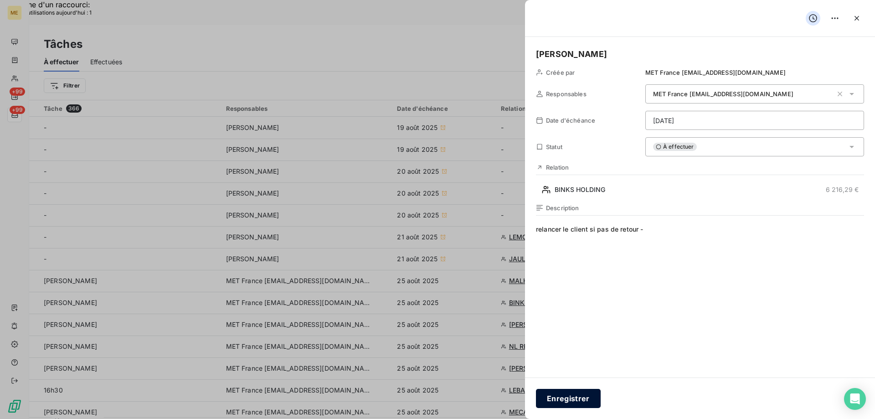
click at [565, 399] on button "Enregistrer" at bounding box center [568, 398] width 65 height 19
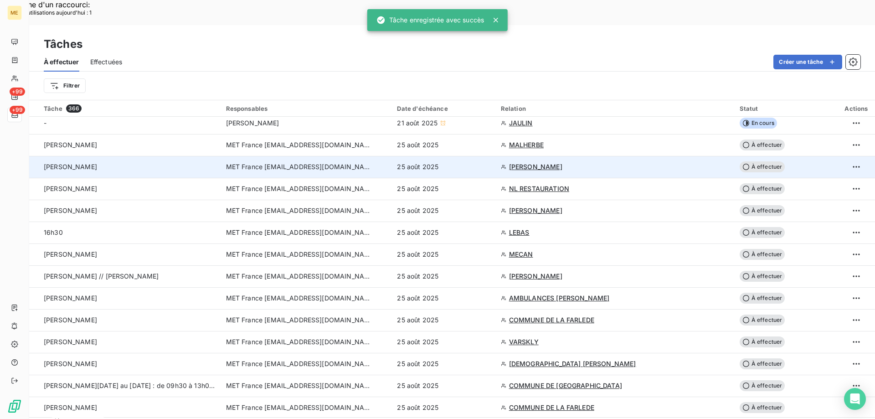
scroll to position [137, 0]
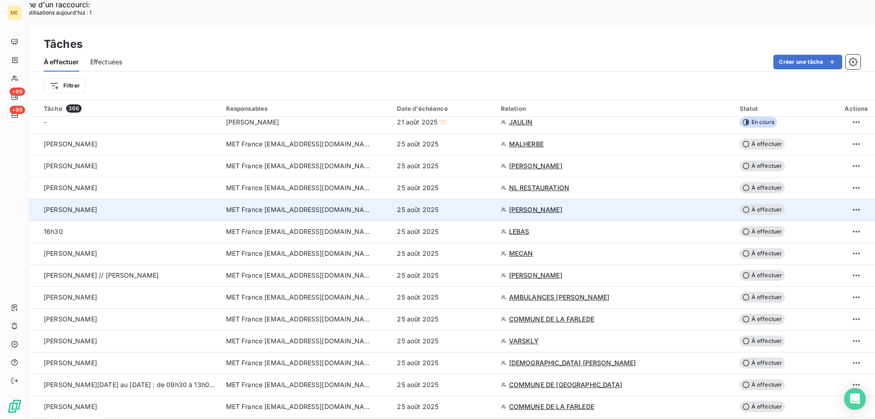
click at [518, 205] on span "MICHEL" at bounding box center [535, 209] width 53 height 9
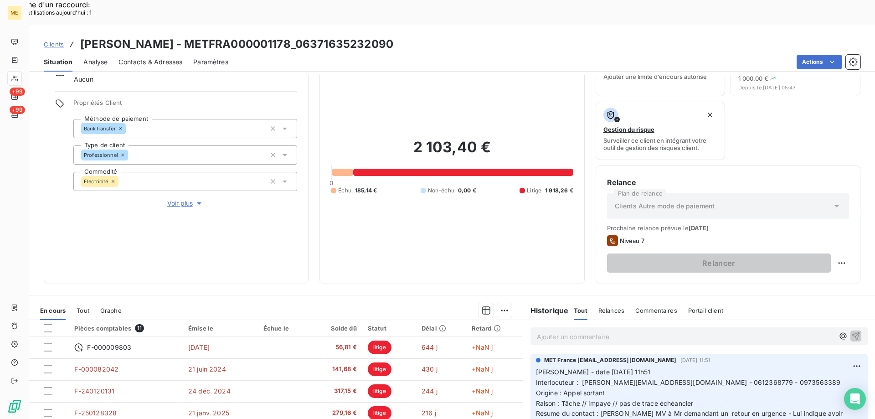
scroll to position [122, 0]
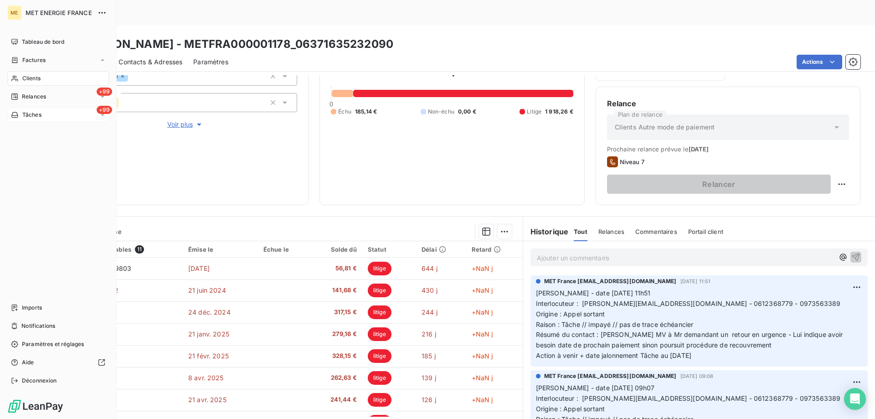
click at [52, 113] on div "+99 Tâches" at bounding box center [58, 114] width 102 height 15
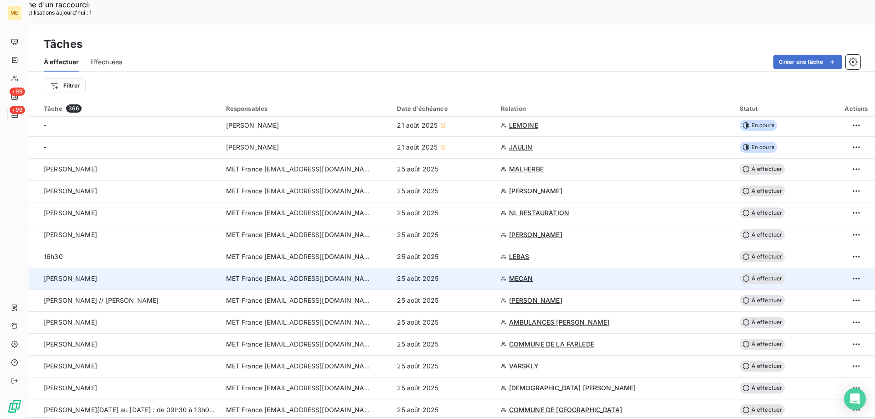
scroll to position [137, 0]
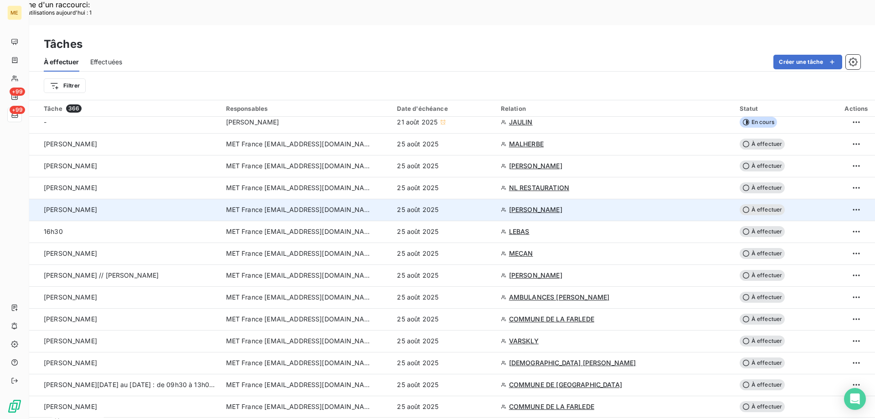
click at [764, 204] on span "À effectuer" at bounding box center [762, 209] width 46 height 11
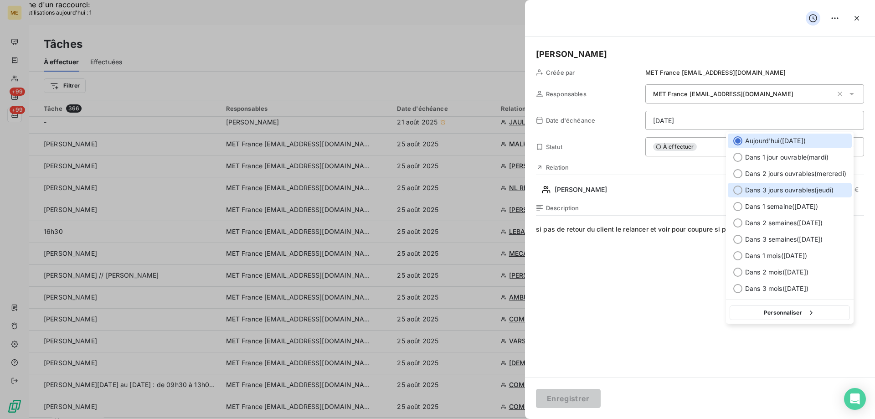
click at [736, 190] on div at bounding box center [737, 189] width 9 height 9
type input "28/08/2025"
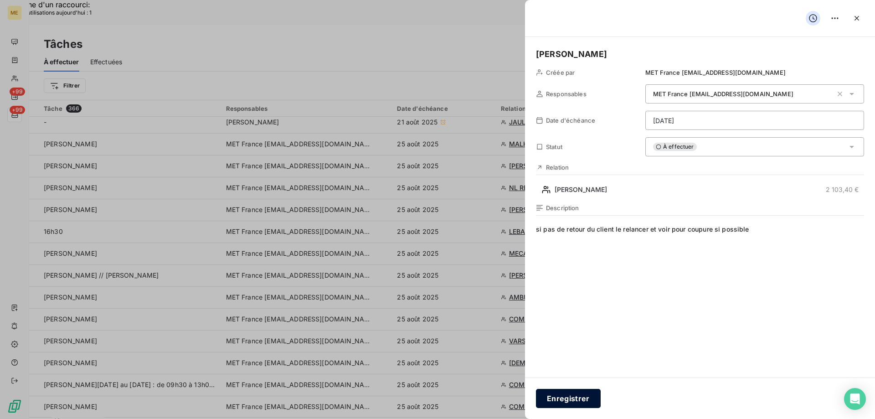
click at [573, 397] on button "Enregistrer" at bounding box center [568, 398] width 65 height 19
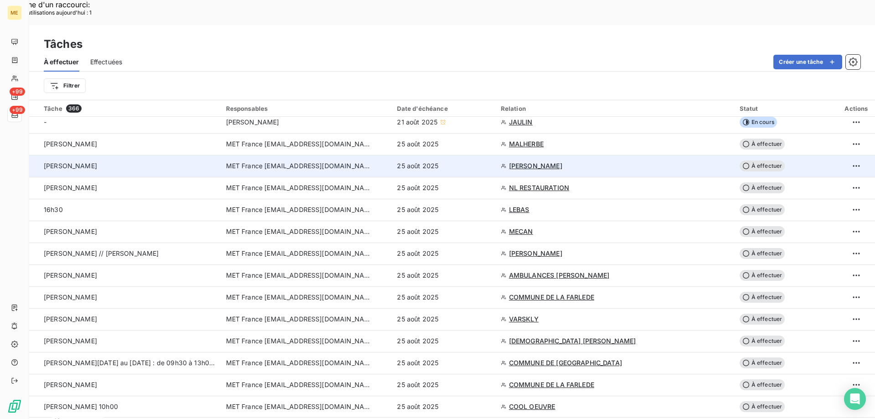
click at [537, 161] on span "GAGLIANO Benjamin" at bounding box center [535, 165] width 53 height 9
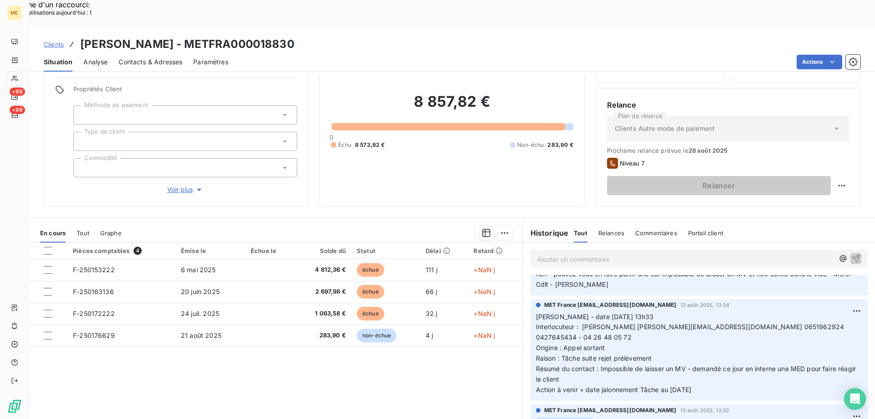
scroll to position [58, 0]
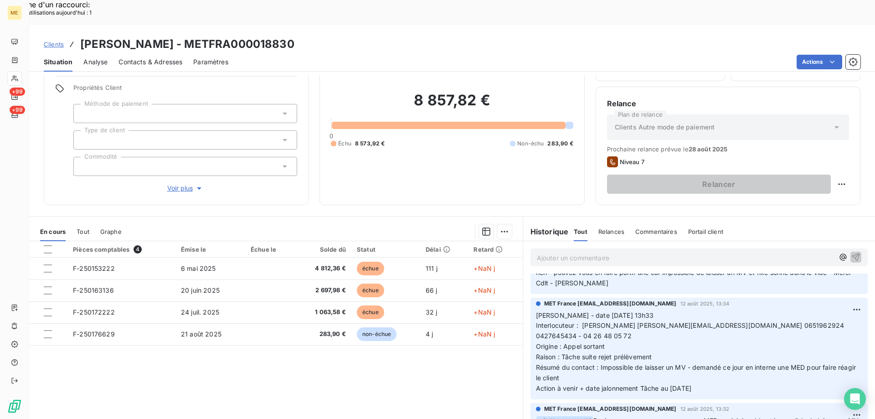
click at [180, 184] on span "Voir plus" at bounding box center [185, 188] width 36 height 9
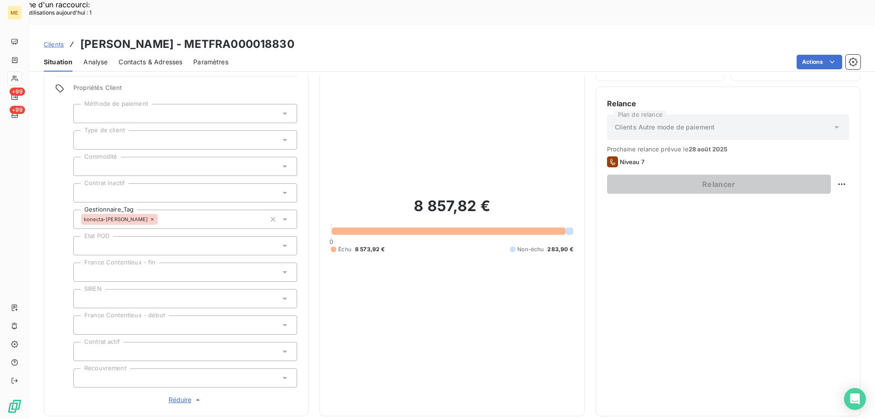
click at [174, 395] on span "Réduire" at bounding box center [186, 399] width 34 height 9
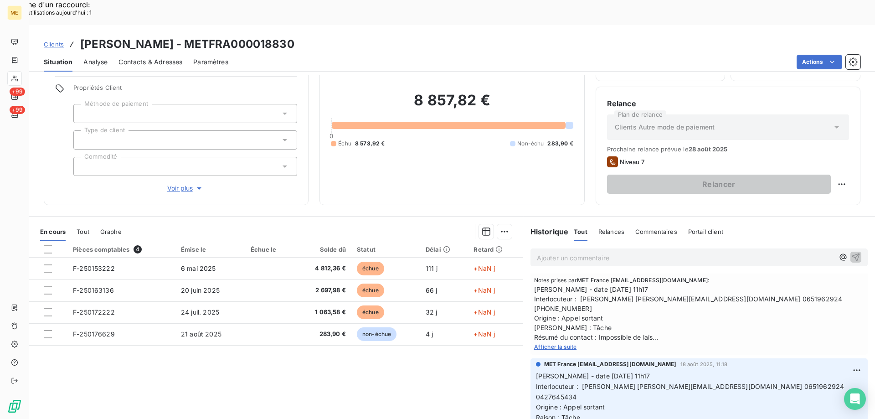
scroll to position [63, 0]
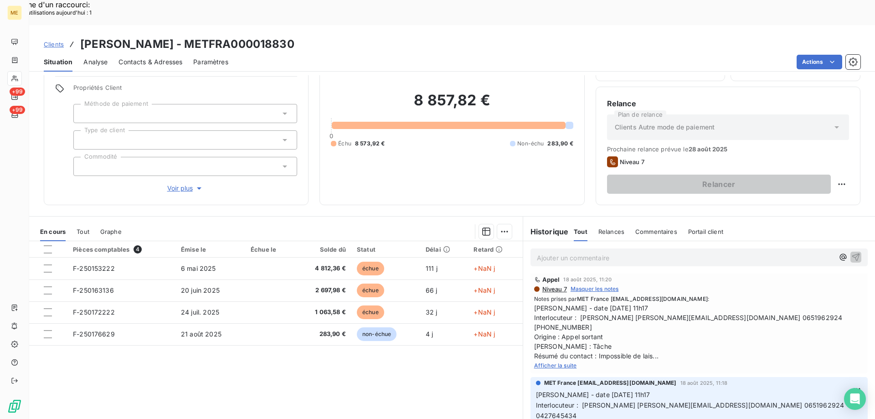
click at [546, 362] on span "Afficher la suite" at bounding box center [555, 365] width 43 height 7
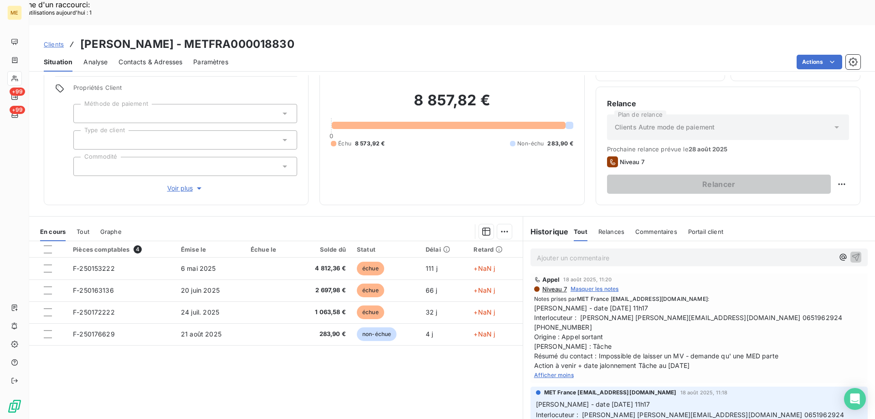
click at [771, 303] on span "[PERSON_NAME] - date [DATE] 11h17 Interlocuteur : [PERSON_NAME] [PERSON_NAME][E…" at bounding box center [699, 336] width 330 height 67
click at [810, 310] on span "[PERSON_NAME] - date [DATE] 11h17 Interlocuteur : [PERSON_NAME] [PERSON_NAME][E…" at bounding box center [699, 336] width 330 height 67
click at [813, 303] on span "[PERSON_NAME] - date [DATE] 11h17 Interlocuteur : [PERSON_NAME] [PERSON_NAME][E…" at bounding box center [699, 336] width 330 height 67
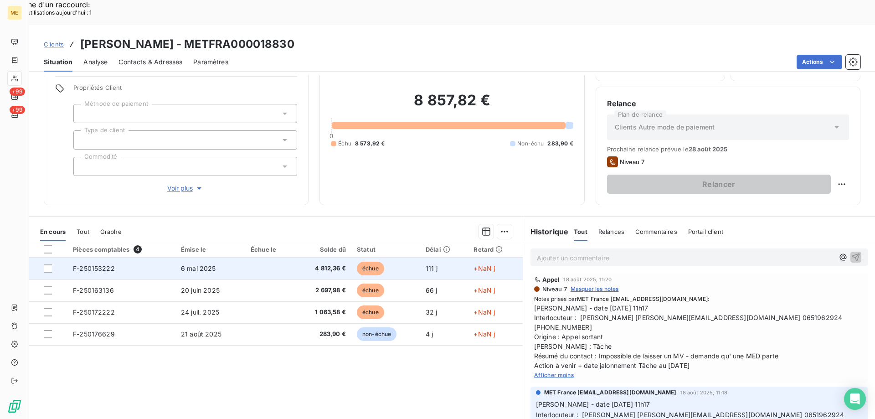
click at [96, 257] on td "F-250153222" at bounding box center [121, 268] width 108 height 22
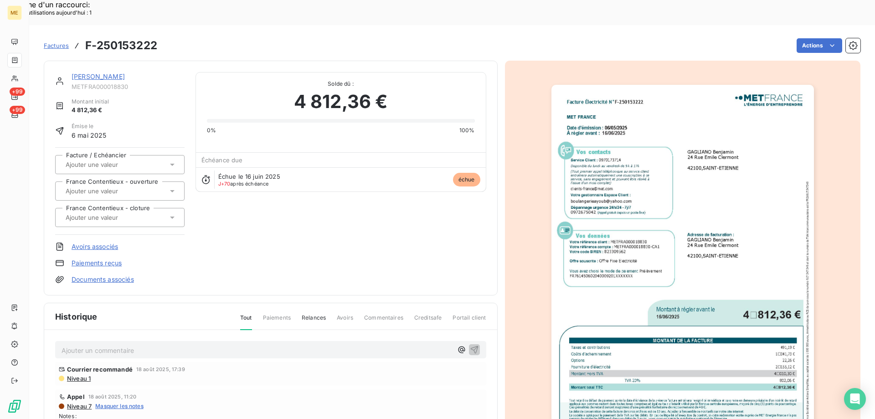
click at [700, 184] on img "button" at bounding box center [682, 270] width 262 height 371
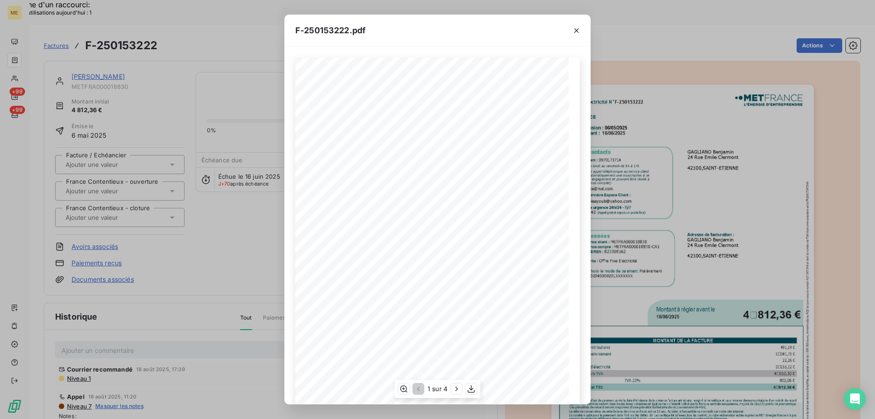
scroll to position [62, 0]
click at [470, 390] on icon "button" at bounding box center [470, 388] width 9 height 9
click at [576, 31] on icon "button" at bounding box center [576, 30] width 9 height 9
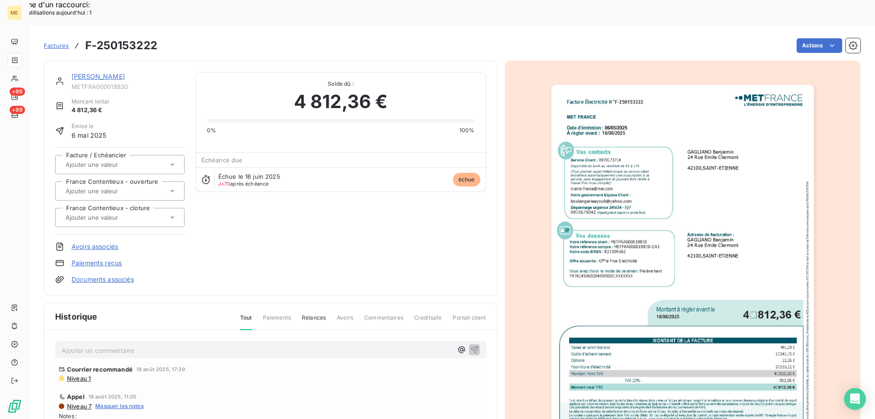
scroll to position [0, 0]
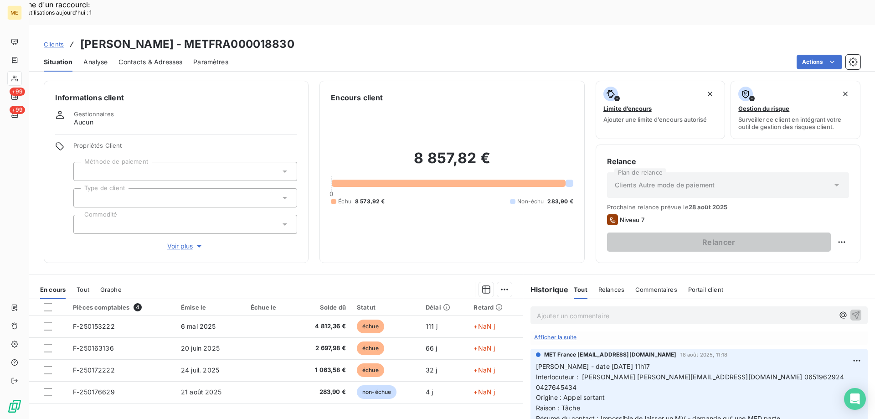
scroll to position [137, 0]
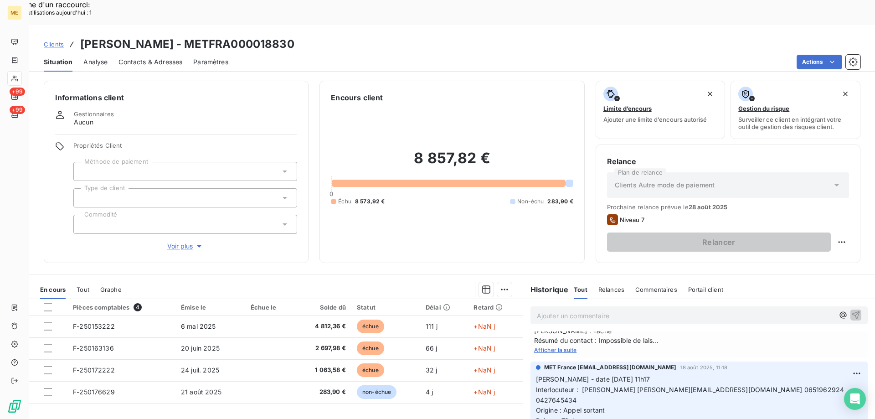
click at [434, 111] on div "8 857,82 € 0 Échu 8 573,92 € Non-échu 283,90 €" at bounding box center [452, 177] width 242 height 148
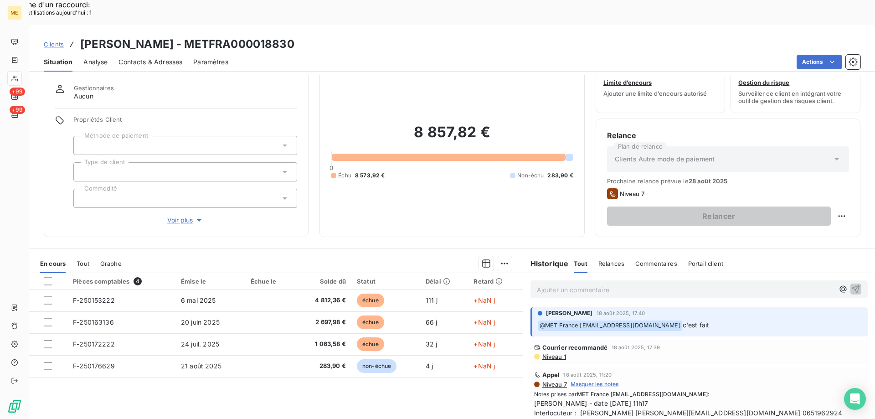
scroll to position [58, 0]
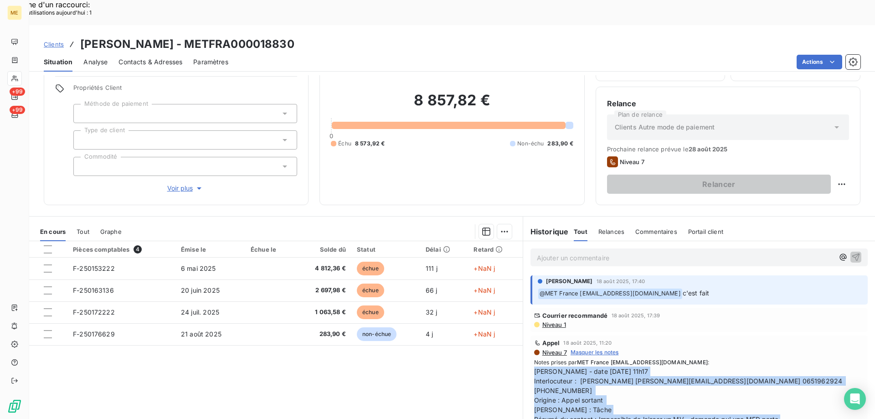
drag, startPoint x: 704, startPoint y: 398, endPoint x: 528, endPoint y: 347, distance: 182.5
click at [530, 349] on div "Appel 18 août 2025, 11:20 Niveau 7 Masquer les notes Notes prises par MET Franc…" at bounding box center [698, 390] width 337 height 111
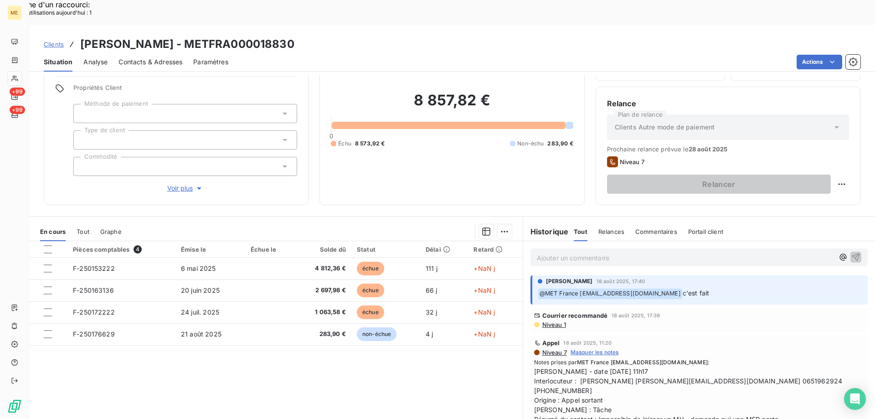
click at [548, 252] on p "Ajouter un commentaire ﻿" at bounding box center [685, 257] width 297 height 11
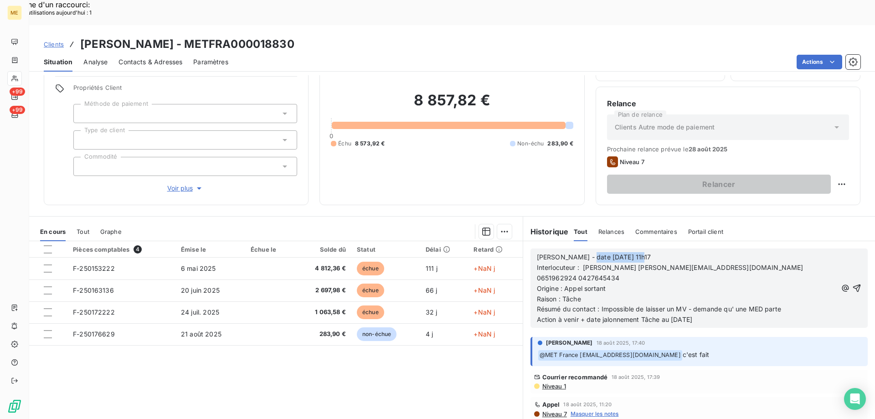
drag, startPoint x: 578, startPoint y: 231, endPoint x: 678, endPoint y: 228, distance: 100.7
click at [678, 252] on p "Valérie - date 18/08/2025 11h17" at bounding box center [687, 257] width 300 height 10
click at [625, 252] on p "Valérie - date 17" at bounding box center [687, 257] width 300 height 10
click at [596, 305] on span "Résumé du contact : Impossible de laisser un MV - demande qu' une MED parte" at bounding box center [659, 309] width 244 height 8
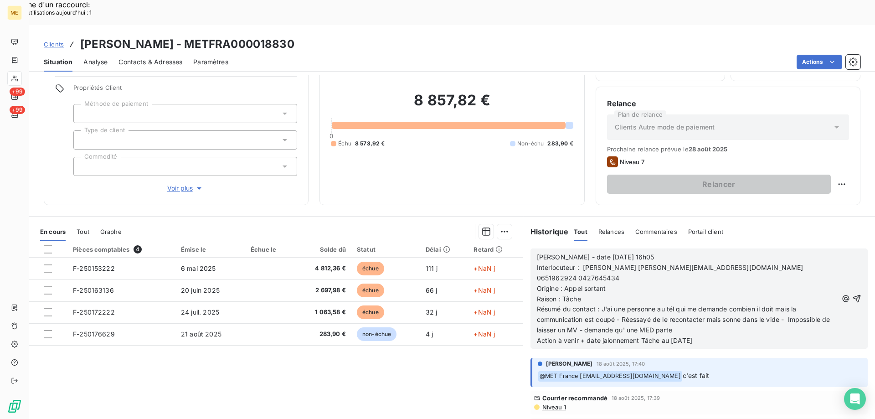
drag, startPoint x: 590, startPoint y: 303, endPoint x: 700, endPoint y: 312, distance: 110.1
click at [700, 312] on div "Valérie - date 25/08/2025 16h05 Interlocuteur : Abdelhafidh BARCHOUCHI boulange…" at bounding box center [687, 299] width 301 height 94
click at [684, 304] on p "Résumé du contact : J'ai une personne au tél qui me demande combien il doit mai…" at bounding box center [687, 319] width 301 height 31
drag, startPoint x: 684, startPoint y: 304, endPoint x: 594, endPoint y: 305, distance: 89.3
click at [592, 307] on p "Résumé du contact : J'ai une personne au tél qui me demande combien il doit mai…" at bounding box center [687, 319] width 301 height 31
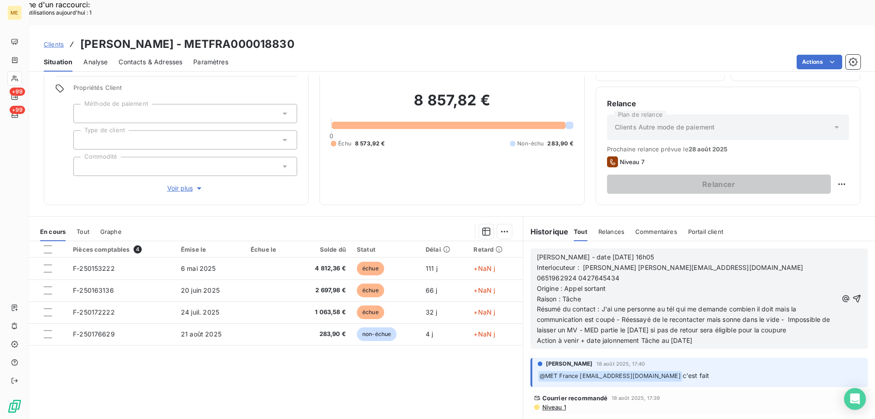
click at [676, 336] on span "Action à venir + date jalonnement Tâche au [DATE]" at bounding box center [614, 340] width 155 height 8
click at [852, 294] on icon "button" at bounding box center [856, 298] width 9 height 9
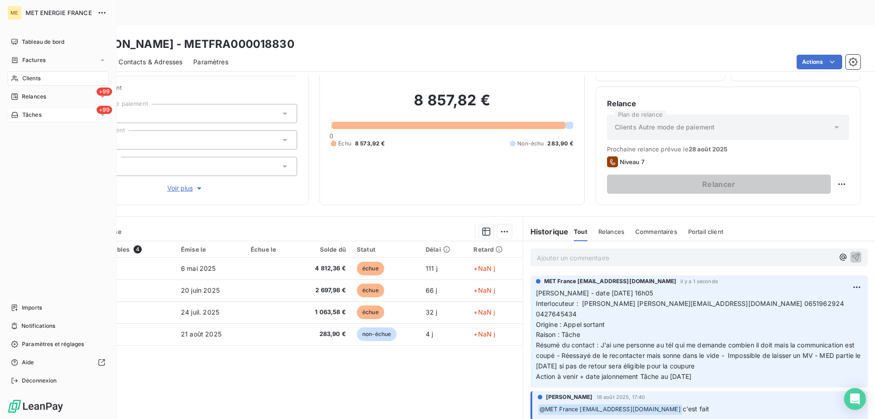
click at [55, 116] on div "+99 Tâches" at bounding box center [58, 114] width 102 height 15
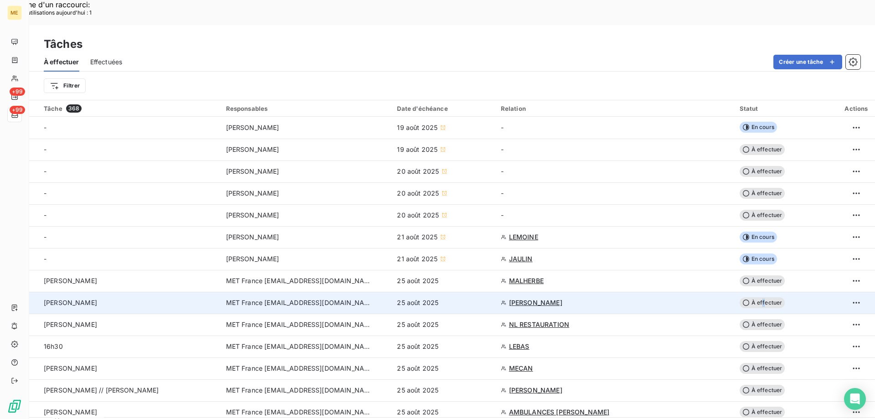
click at [758, 297] on span "À effectuer" at bounding box center [762, 302] width 46 height 11
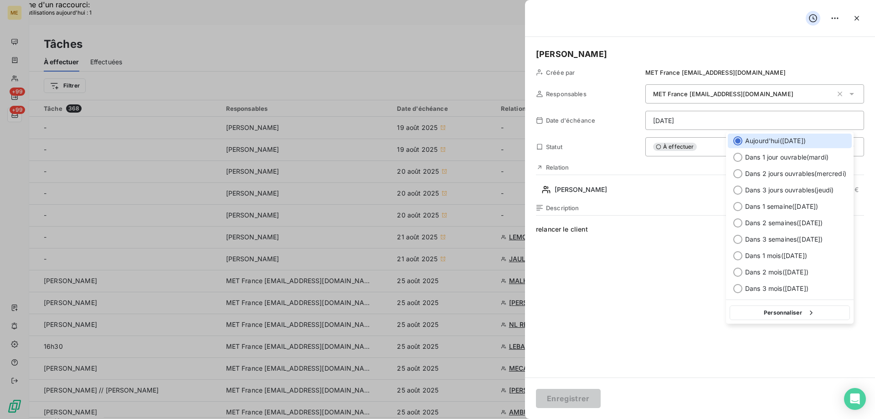
drag, startPoint x: 764, startPoint y: 318, endPoint x: 739, endPoint y: 306, distance: 28.3
click at [764, 317] on button "Personnaliser" at bounding box center [789, 312] width 120 height 15
select select "7"
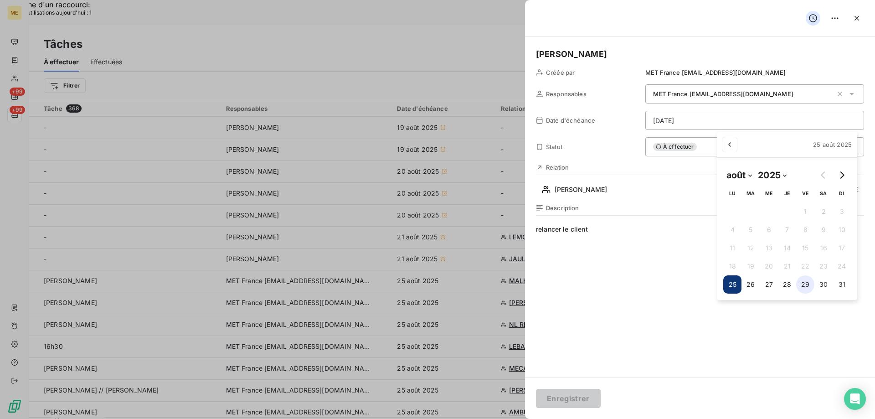
click at [803, 285] on button "29" at bounding box center [805, 284] width 18 height 18
type input "29/08/2025"
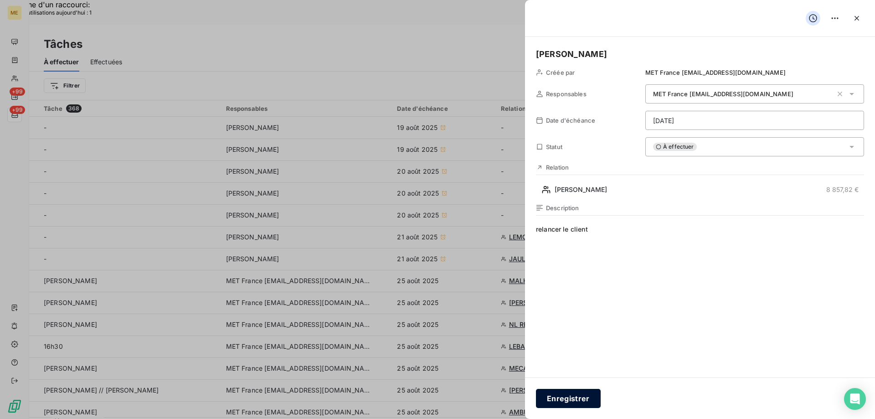
click at [564, 395] on button "Enregistrer" at bounding box center [568, 398] width 65 height 19
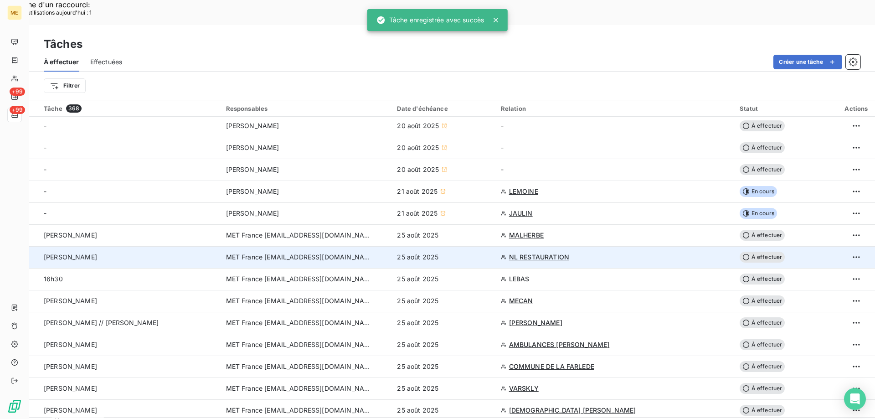
scroll to position [137, 0]
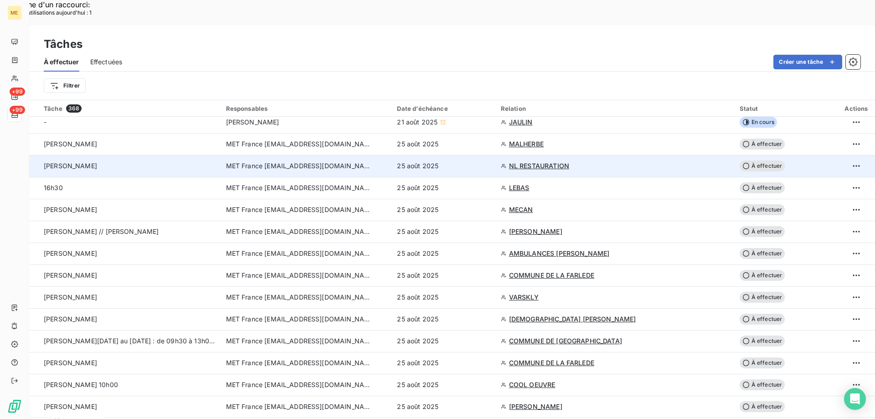
click at [535, 161] on span "NL RESTAURATION" at bounding box center [539, 165] width 60 height 9
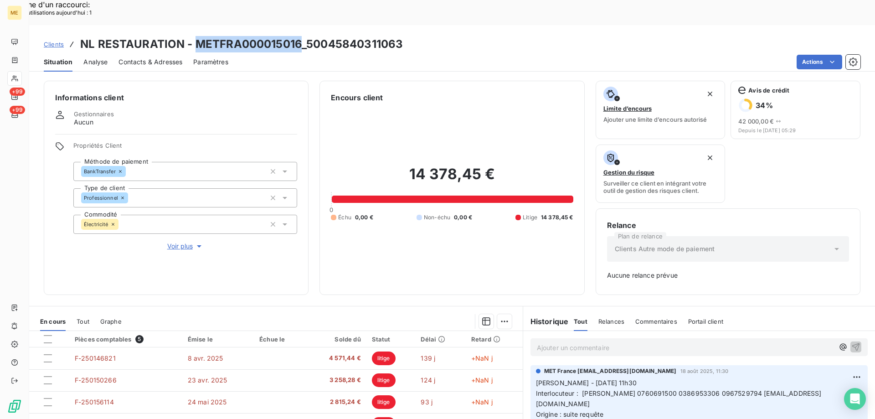
drag, startPoint x: 196, startPoint y: 17, endPoint x: 278, endPoint y: 20, distance: 81.6
click at [301, 36] on h3 "NL RESTAURATION - METFRA000015016_50045840311063" at bounding box center [241, 44] width 322 height 16
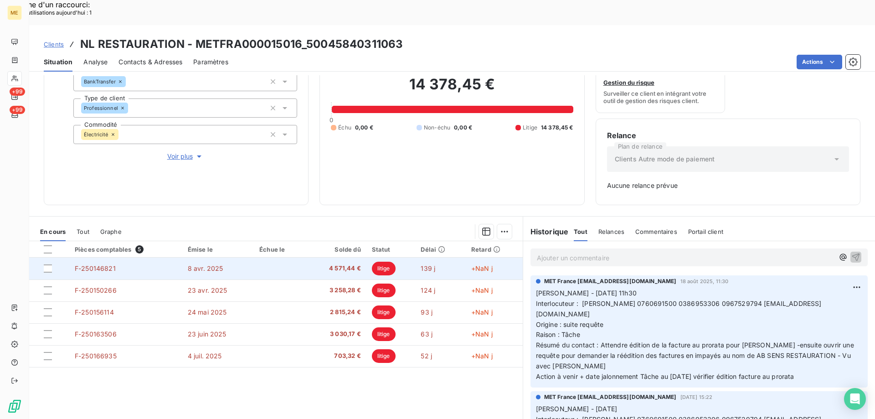
click at [89, 264] on span "F-250146821" at bounding box center [95, 268] width 41 height 8
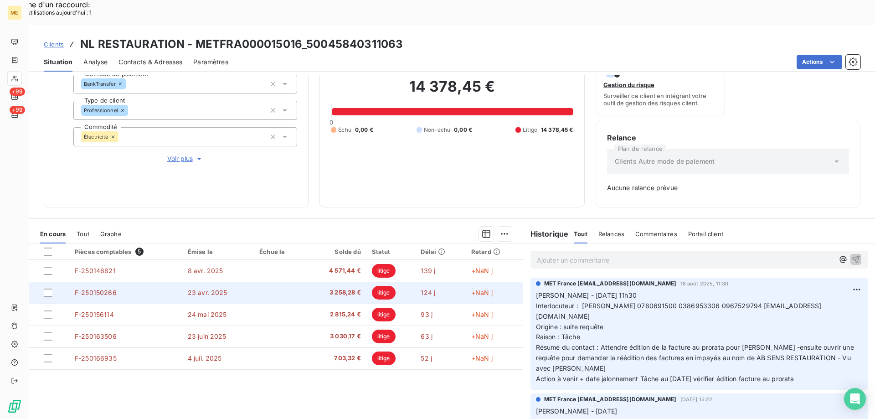
scroll to position [90, 0]
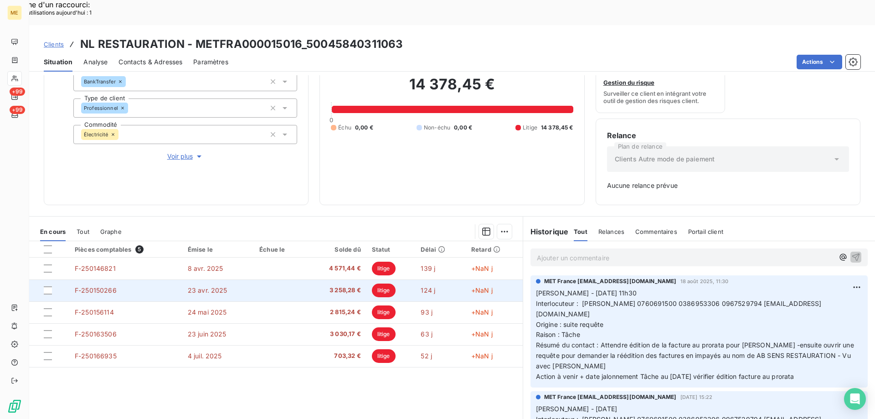
click at [107, 286] on span "F-250150266" at bounding box center [96, 290] width 42 height 8
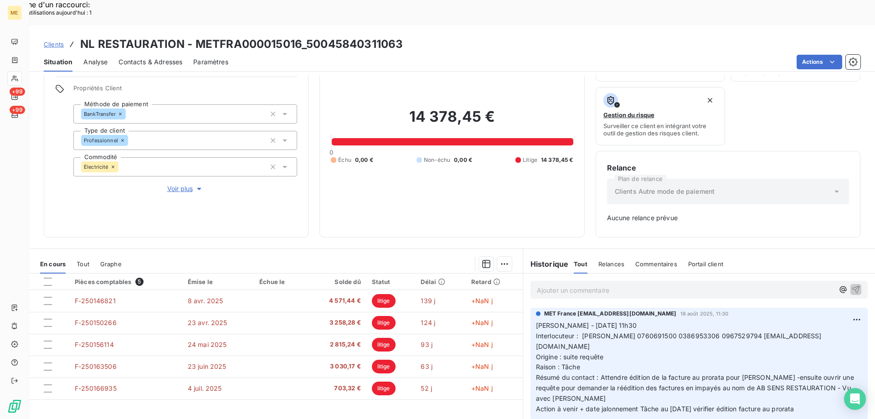
scroll to position [90, 0]
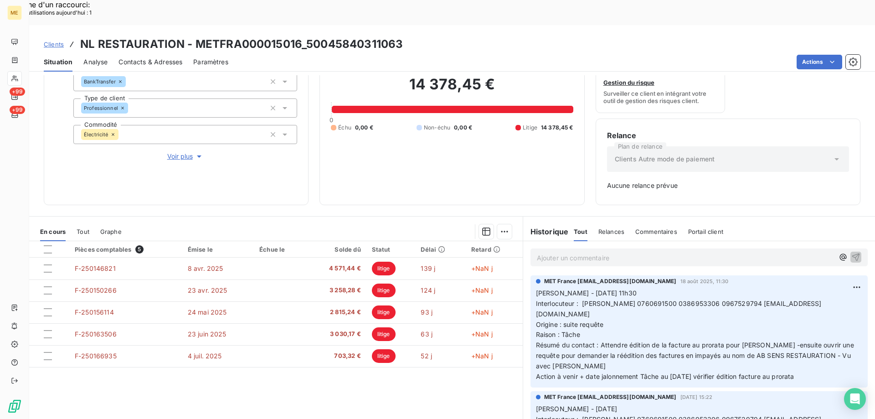
drag, startPoint x: 813, startPoint y: 343, endPoint x: 533, endPoint y: 265, distance: 291.2
click at [536, 288] on p "Valérie - 18/08/2025 11h30 Interlocuteur : Mr LANDIER 0760691500 0386953306 096…" at bounding box center [699, 335] width 326 height 94
click at [547, 248] on div "Ajouter un commentaire ﻿" at bounding box center [698, 257] width 337 height 18
click at [546, 252] on p "Ajouter un commentaire ﻿" at bounding box center [685, 257] width 297 height 11
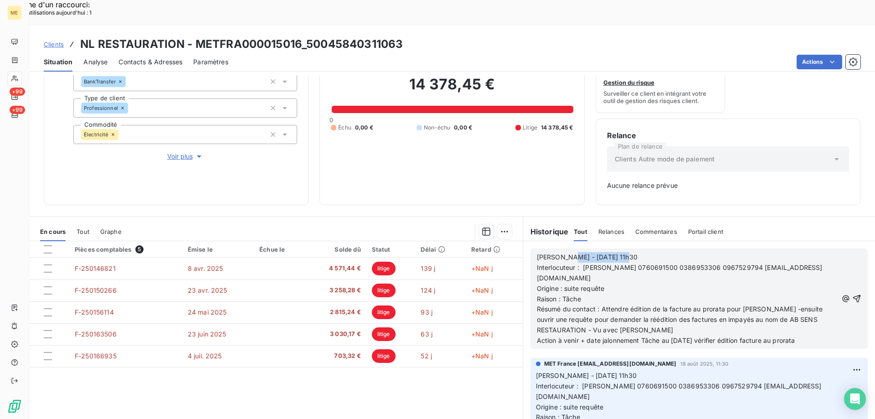
drag, startPoint x: 619, startPoint y: 234, endPoint x: 559, endPoint y: 221, distance: 61.5
click at [559, 241] on div "Valérie - 18/08/2025 11h30 Interlocuteur : Mr LANDIER 0760691500 0386953306 096…" at bounding box center [699, 298] width 352 height 115
click at [676, 336] on span "Action à venir + date jalonnement Tâche au 25/08/2025 vérifier édition facture …" at bounding box center [666, 340] width 258 height 8
click at [852, 294] on icon "button" at bounding box center [856, 298] width 9 height 9
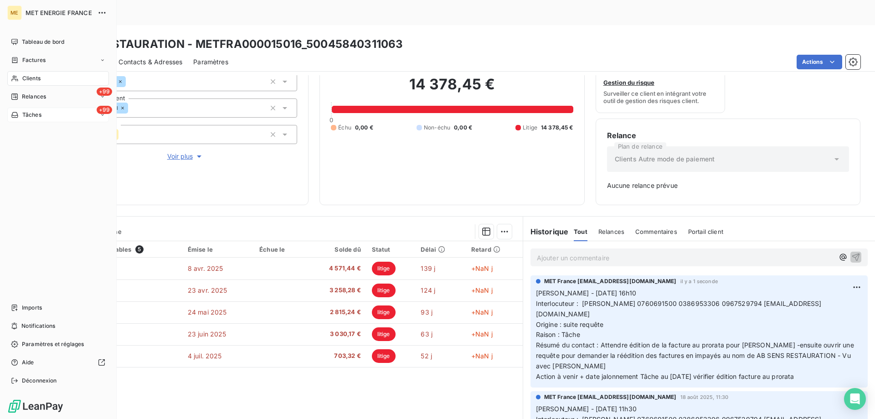
click at [50, 113] on div "+99 Tâches" at bounding box center [58, 114] width 102 height 15
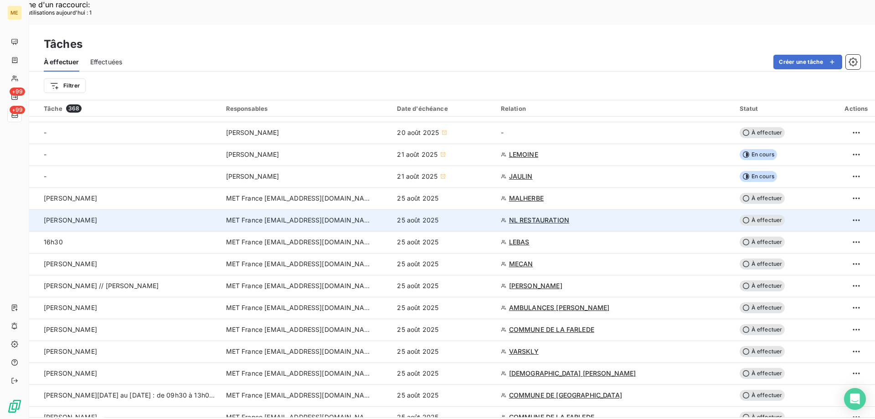
scroll to position [91, 0]
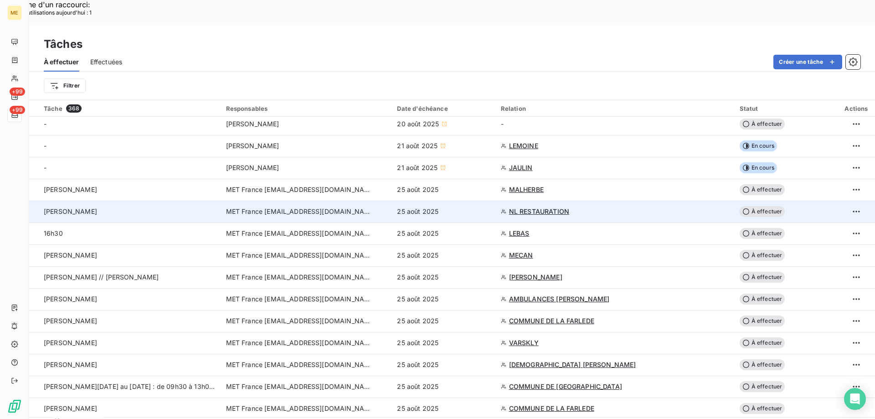
click at [766, 206] on span "À effectuer" at bounding box center [762, 211] width 46 height 11
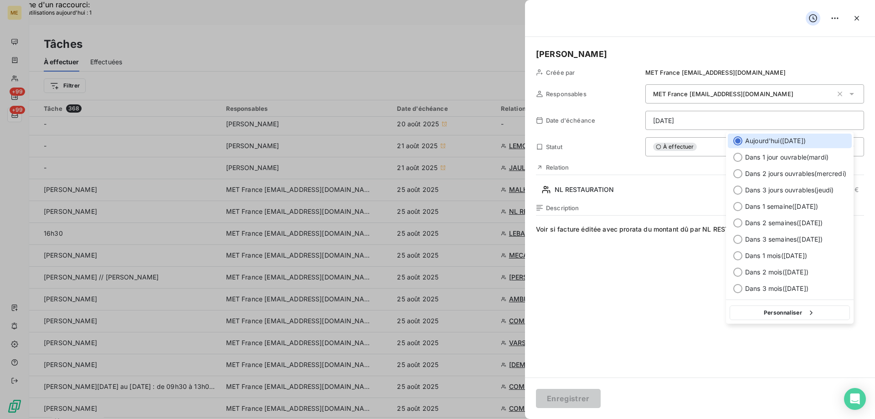
drag, startPoint x: 767, startPoint y: 313, endPoint x: 675, endPoint y: 313, distance: 92.5
click at [767, 313] on button "Personnaliser" at bounding box center [789, 312] width 120 height 15
select select "7"
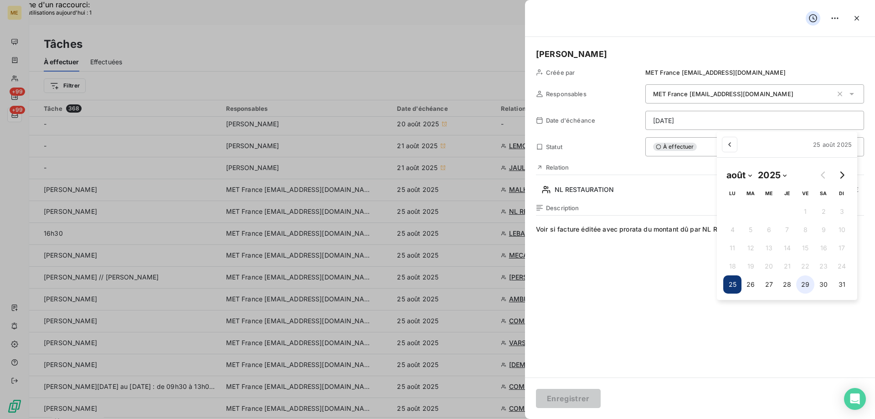
click at [806, 285] on button "29" at bounding box center [805, 284] width 18 height 18
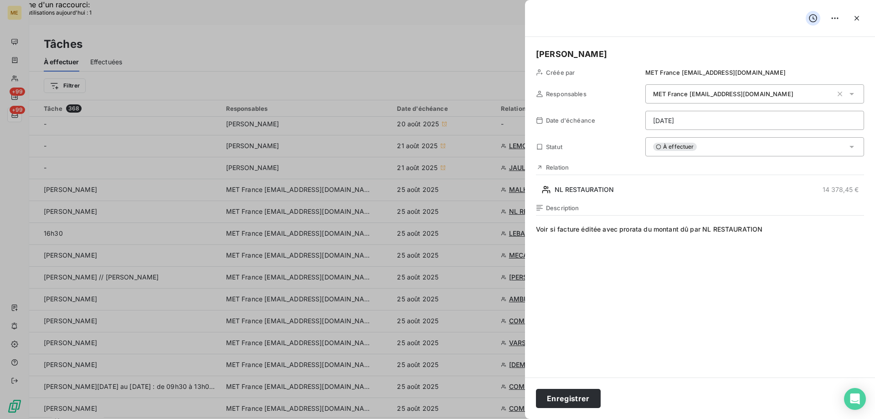
drag, startPoint x: 554, startPoint y: 395, endPoint x: 609, endPoint y: 311, distance: 101.1
click at [555, 395] on button "Enregistrer" at bounding box center [568, 398] width 65 height 19
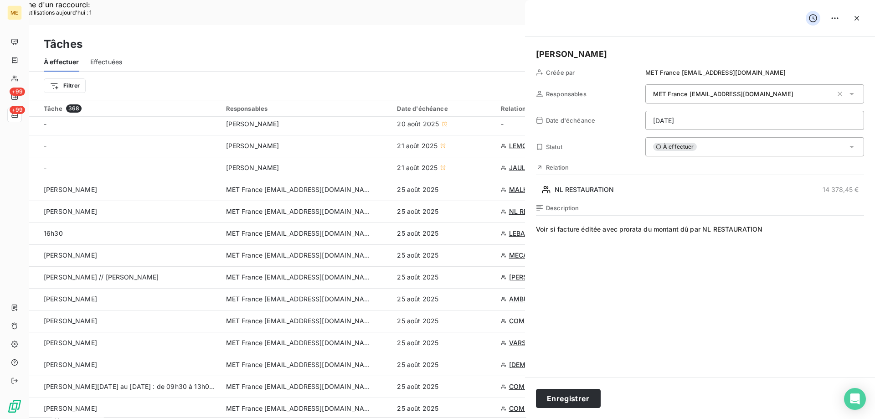
type input "[DATE]"
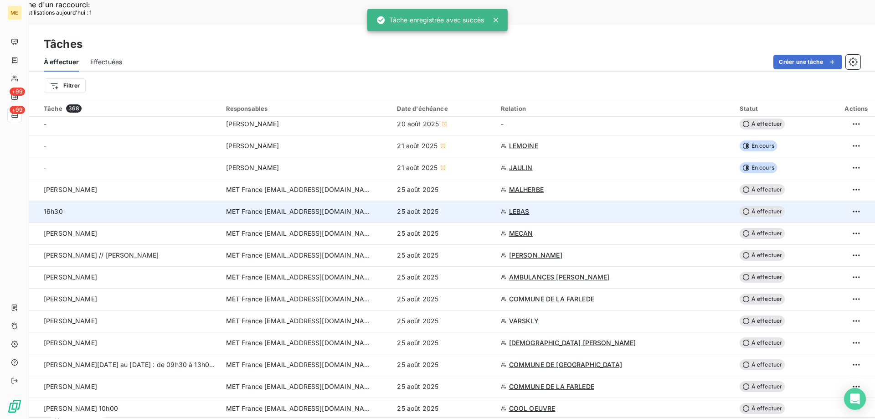
click at [517, 207] on span "LEBAS" at bounding box center [519, 211] width 20 height 9
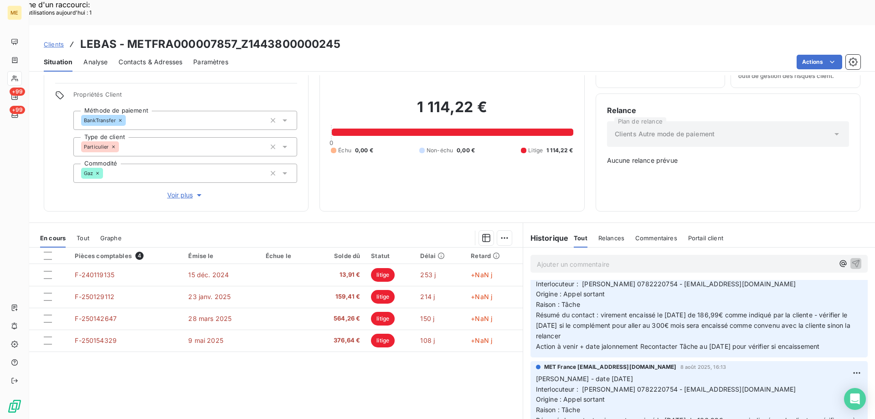
scroll to position [91, 0]
click at [629, 280] on span "Interlocuteur : Mme LEBAS 0782220754 - CELINAETMANON@HOTMAIL.FR" at bounding box center [666, 284] width 260 height 8
drag, startPoint x: 835, startPoint y: 325, endPoint x: 532, endPoint y: 254, distance: 311.1
click at [536, 269] on p "Valérie - date 18/08/2025 11h55 Interlocuteur : Mme LEBAS 0782220754 - CELINAET…" at bounding box center [699, 310] width 326 height 83
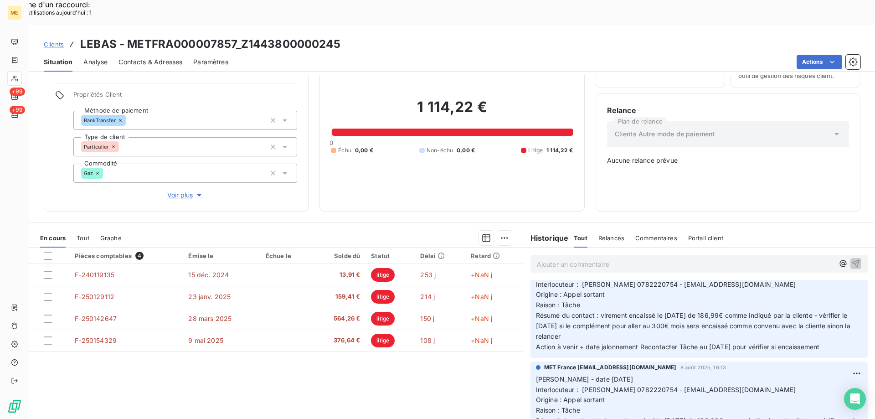
click at [539, 258] on p "Ajouter un commentaire ﻿" at bounding box center [685, 263] width 297 height 11
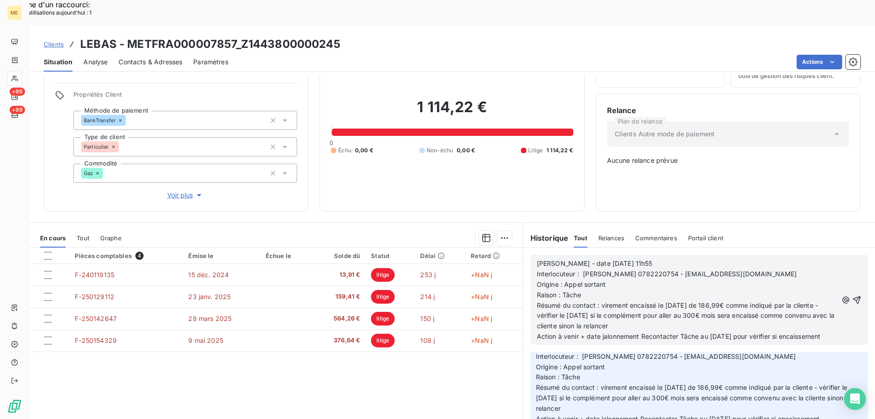
scroll to position [174, 0]
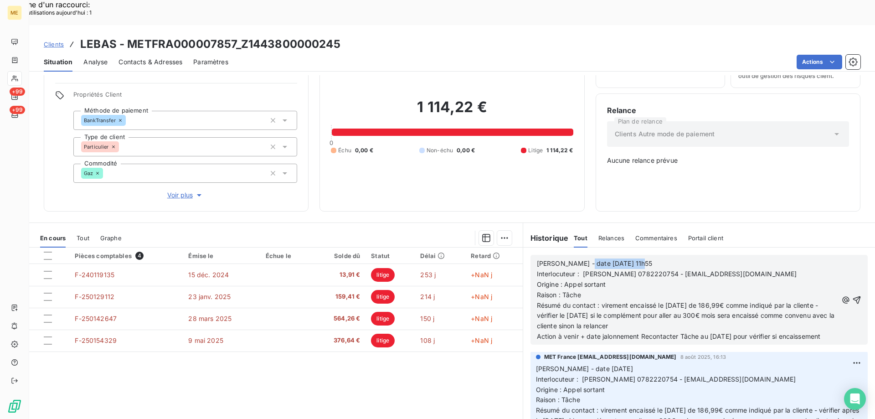
drag, startPoint x: 576, startPoint y: 229, endPoint x: 664, endPoint y: 226, distance: 87.9
click at [661, 255] on div "Valérie - date 18/08/2025 11h55 Interlocuteur : Mme LEBAS 0782220754 - CELINAET…" at bounding box center [698, 300] width 337 height 90
click at [640, 258] on p "Valérie - date 18/08/2025 11h55" at bounding box center [687, 263] width 301 height 10
drag, startPoint x: 632, startPoint y: 231, endPoint x: 577, endPoint y: 229, distance: 55.6
click at [577, 258] on p "Valérie - date 18/08/2025 11h55" at bounding box center [687, 263] width 301 height 10
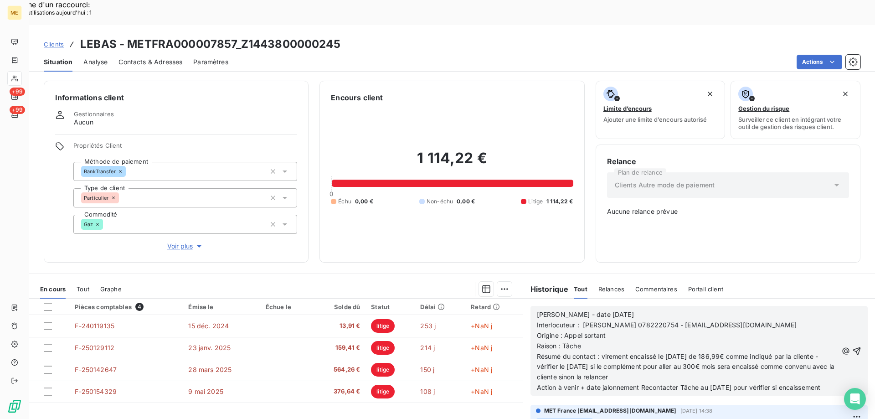
scroll to position [174, 0]
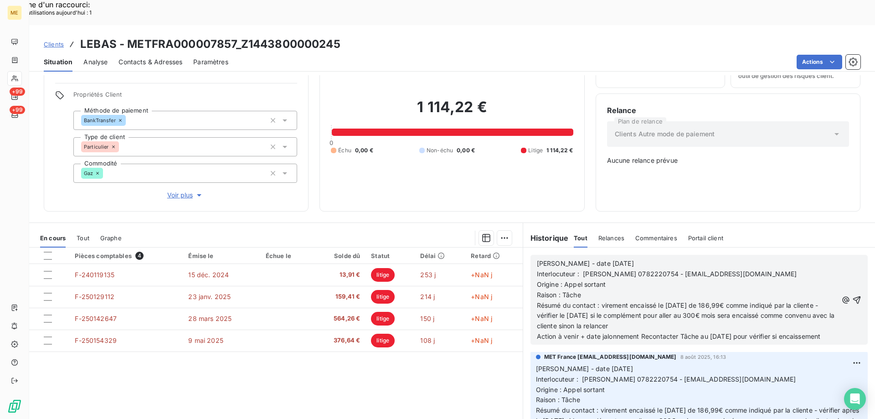
drag, startPoint x: 599, startPoint y: 273, endPoint x: 692, endPoint y: 297, distance: 95.9
click at [692, 300] on p "Résumé du contact : virement encaissé le [DATE] de 186,99€ comme indiqué par la…" at bounding box center [687, 315] width 301 height 31
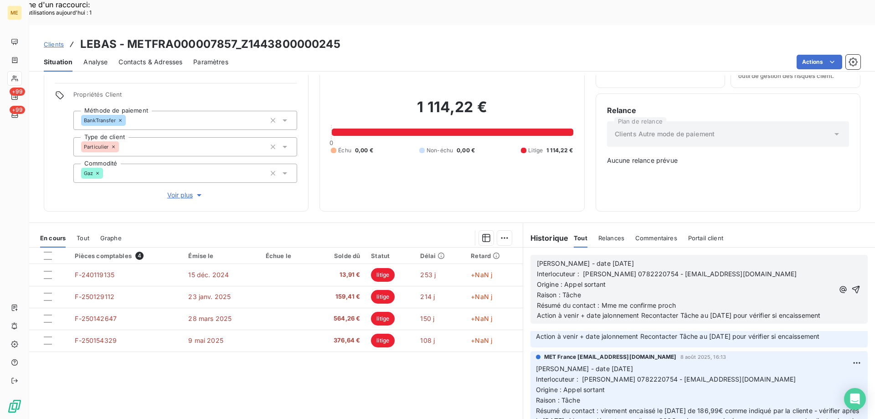
click at [837, 284] on button "button" at bounding box center [842, 289] width 11 height 11
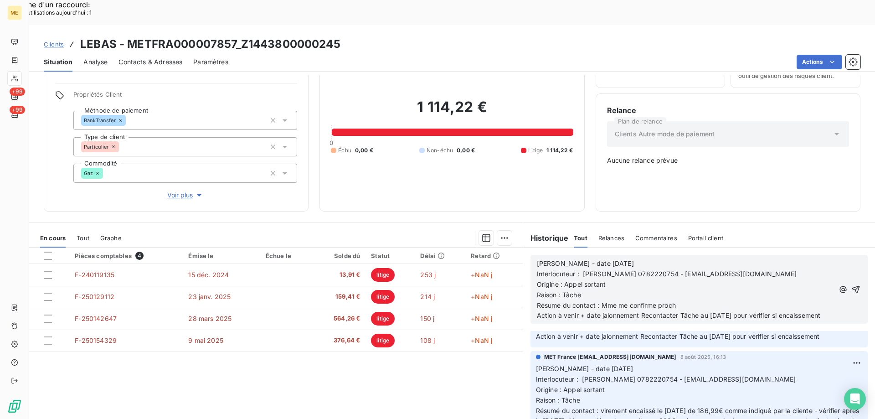
click at [837, 284] on button "button" at bounding box center [842, 289] width 11 height 11
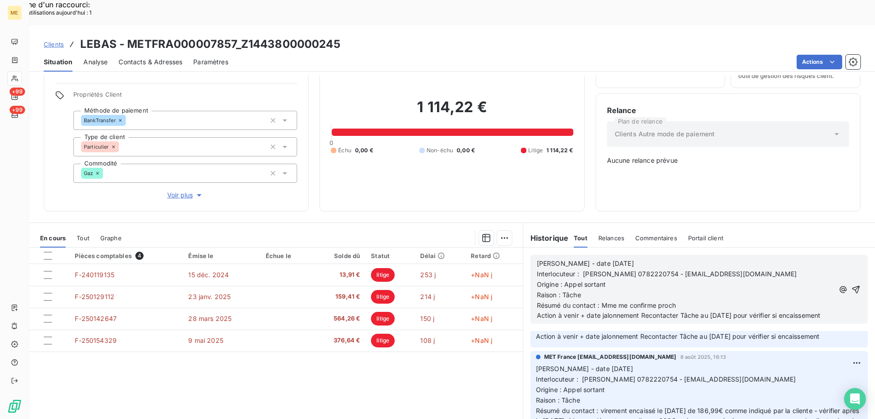
click at [837, 284] on button "button" at bounding box center [842, 289] width 11 height 11
click at [683, 300] on p "Résumé du contact : Mme me confirme proch" at bounding box center [685, 305] width 297 height 10
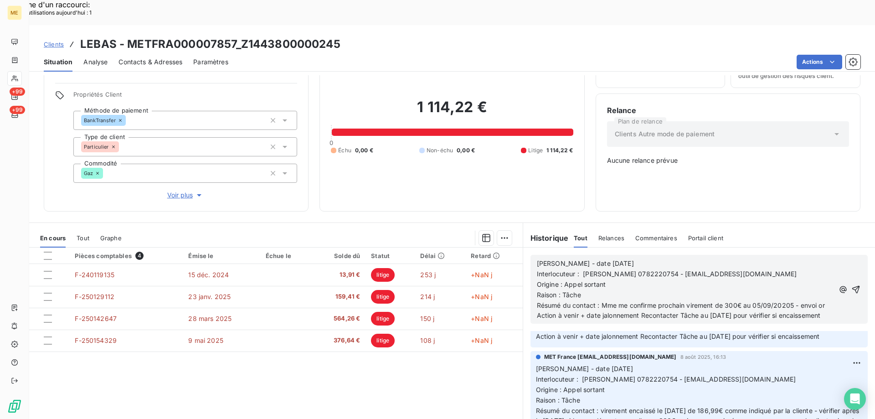
scroll to position [163, 0]
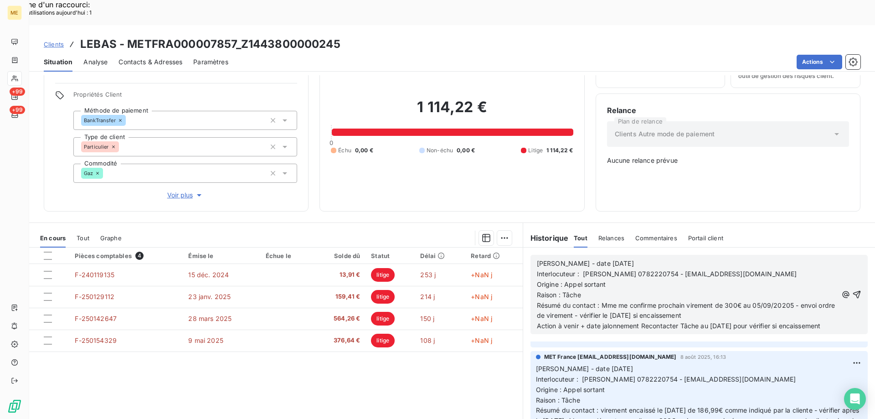
drag, startPoint x: 708, startPoint y: 293, endPoint x: 797, endPoint y: 302, distance: 89.3
click at [797, 321] on p "Action à venir + date jalonnement Recontacter Tâche au [DATE] pour vérifier si …" at bounding box center [687, 326] width 301 height 10
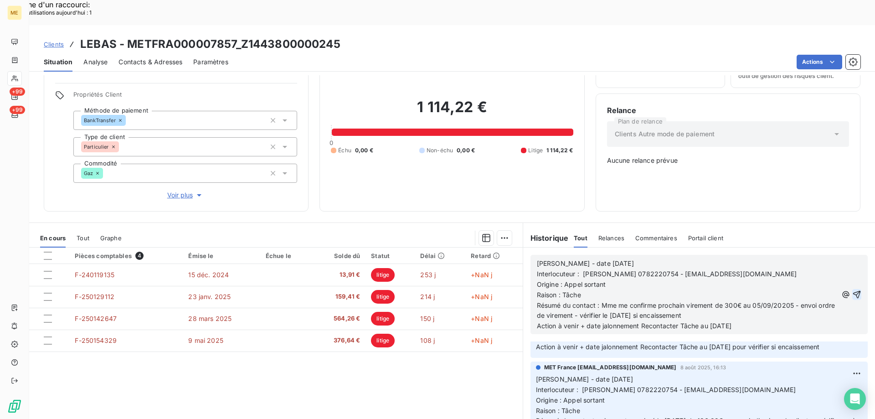
click at [852, 290] on icon "button" at bounding box center [856, 294] width 9 height 9
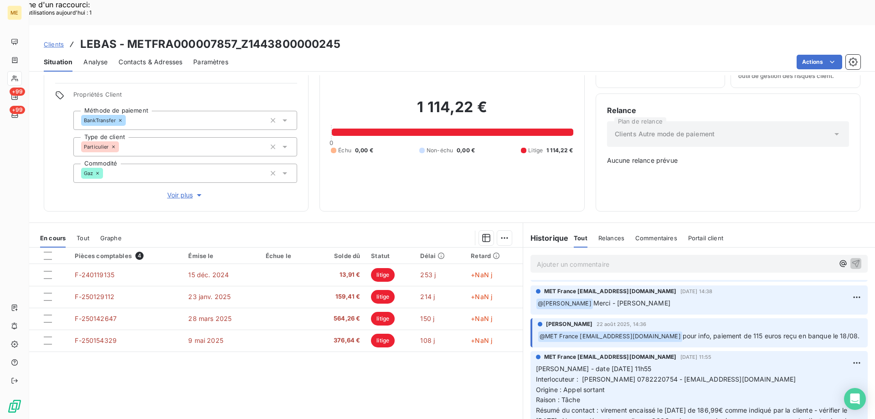
scroll to position [186, 0]
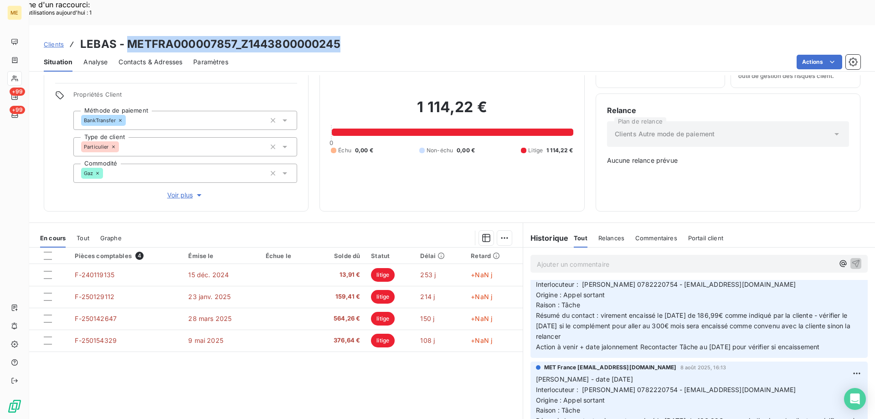
drag, startPoint x: 128, startPoint y: 17, endPoint x: 338, endPoint y: 10, distance: 210.1
click at [338, 25] on div "Clients LEBAS - METFRA000007857_Z1443800000245 Situation Analyse Contacts & Adr…" at bounding box center [451, 48] width 845 height 46
copy h3 "METFRA000007857_Z1443800000245"
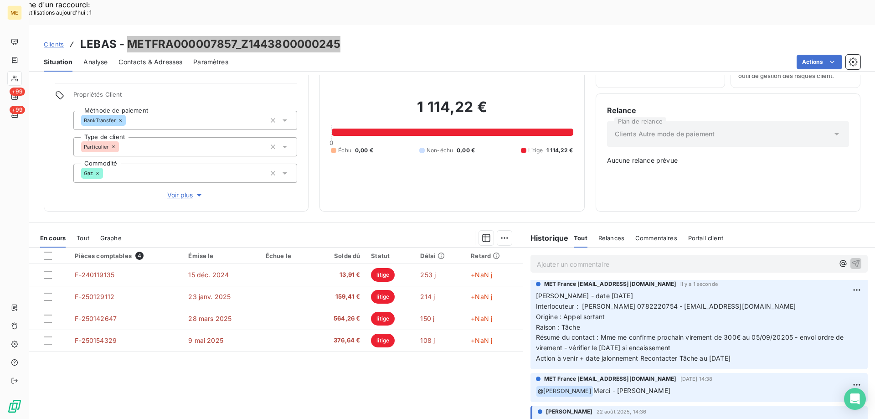
scroll to position [0, 0]
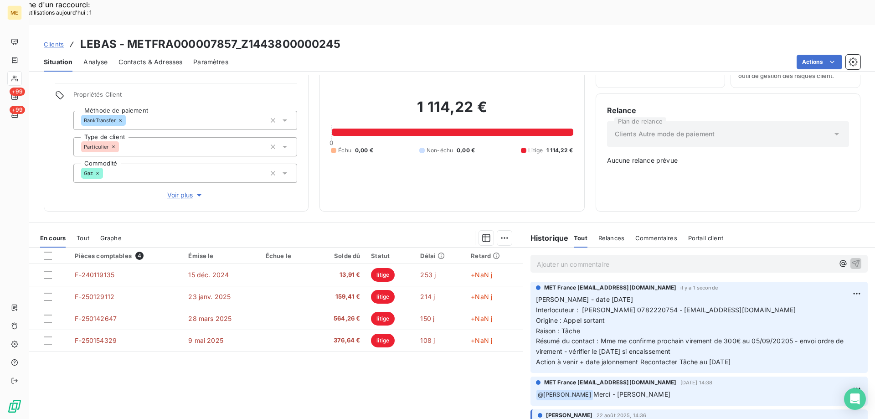
click at [832, 129] on icon at bounding box center [836, 133] width 9 height 9
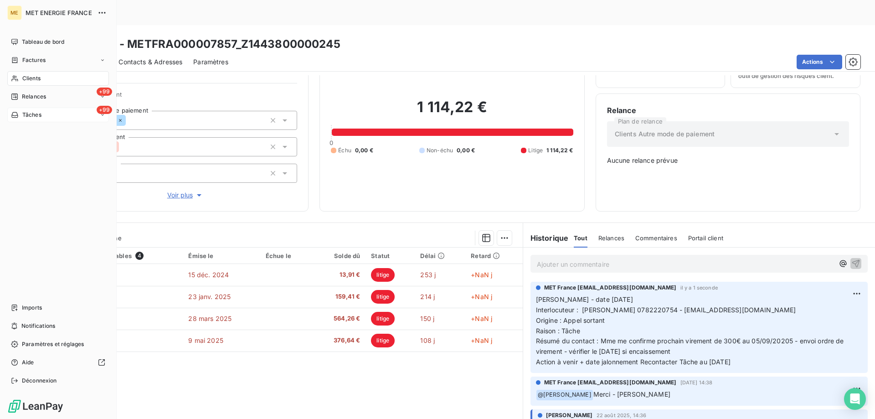
click at [42, 113] on div "+99 Tâches" at bounding box center [58, 114] width 102 height 15
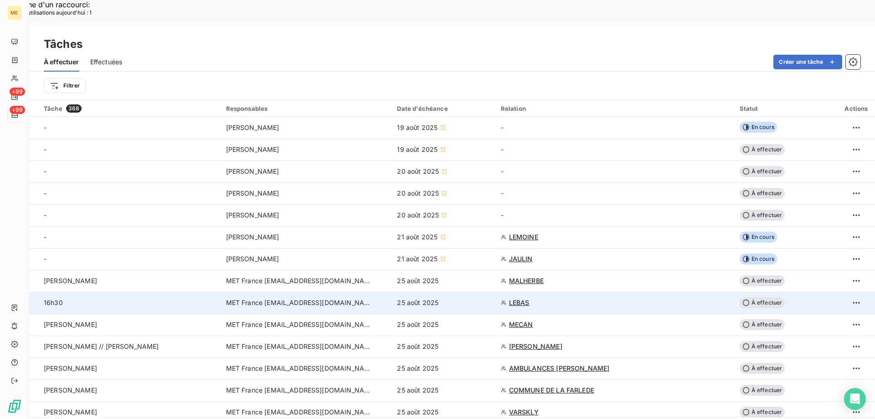
click at [768, 297] on span "À effectuer" at bounding box center [762, 302] width 46 height 11
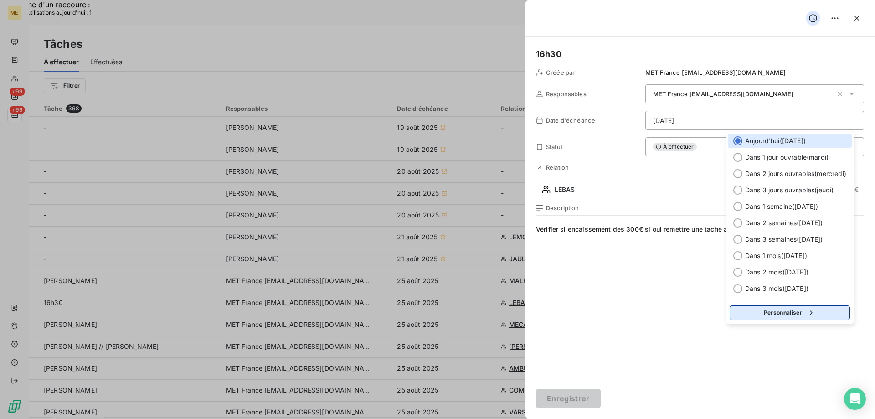
click at [779, 308] on button "Personnaliser" at bounding box center [789, 312] width 120 height 15
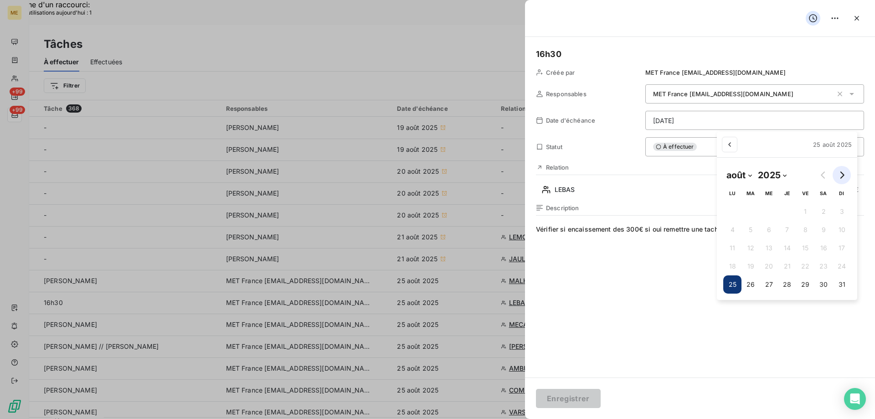
click at [843, 179] on button "Go to next month" at bounding box center [841, 175] width 18 height 18
select select "8"
click at [800, 229] on button "12" at bounding box center [801, 229] width 18 height 18
type input "[DATE]"
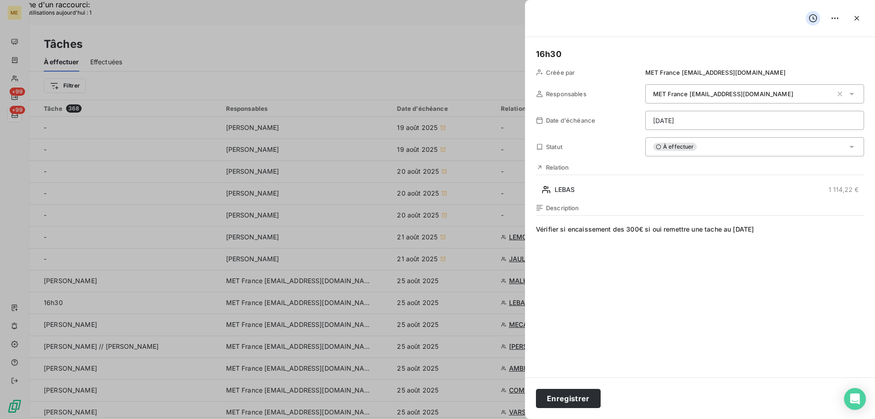
drag, startPoint x: 645, startPoint y: 230, endPoint x: 818, endPoint y: 224, distance: 172.7
click at [818, 224] on div "Description Vérifier si encaissement des 300€ si oui remettre une tache au [DAT…" at bounding box center [700, 301] width 328 height 195
drag, startPoint x: 565, startPoint y: 54, endPoint x: 529, endPoint y: 55, distance: 36.0
click at [529, 55] on div "16h30 Créée par MET France [EMAIL_ADDRESS][DOMAIN_NAME] Responsables MET France…" at bounding box center [700, 207] width 350 height 340
click at [564, 398] on button "Enregistrer" at bounding box center [568, 398] width 65 height 19
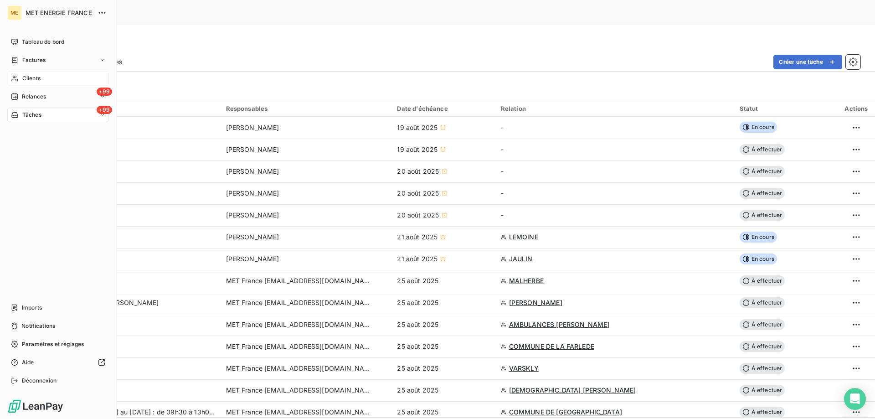
click at [35, 74] on span "Clients" at bounding box center [31, 78] width 18 height 8
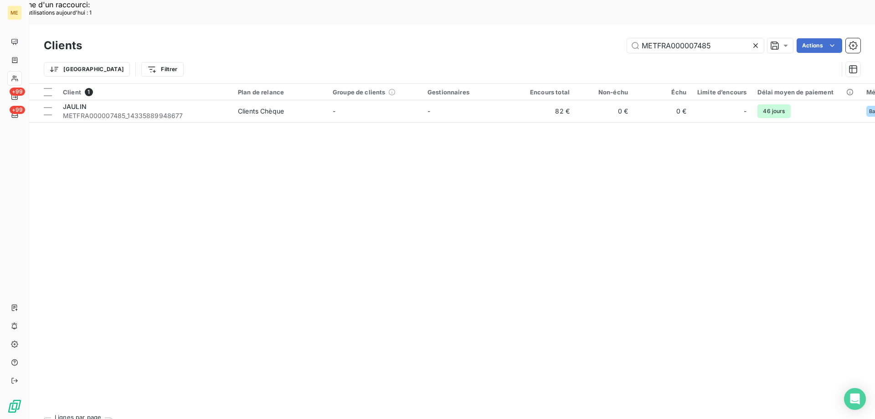
click at [752, 41] on icon at bounding box center [755, 45] width 9 height 9
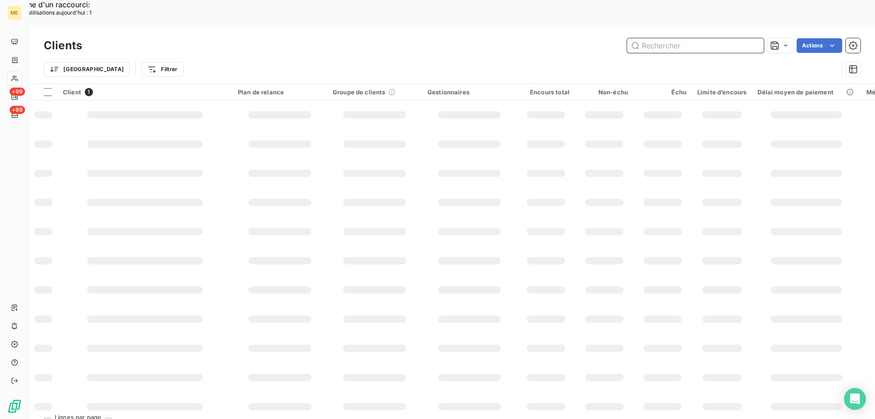
click at [667, 38] on input "text" at bounding box center [695, 45] width 137 height 15
paste input "METFRA000007857_"
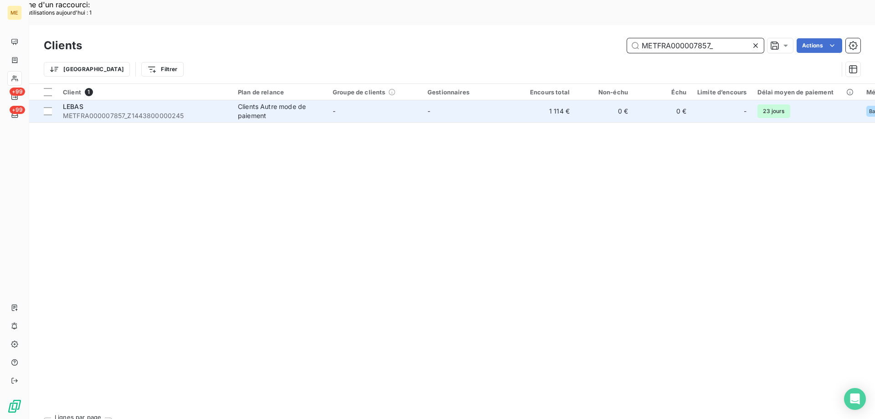
type input "METFRA000007857_"
click at [159, 111] on span "METFRA000007857_Z1443800000245" at bounding box center [145, 115] width 164 height 9
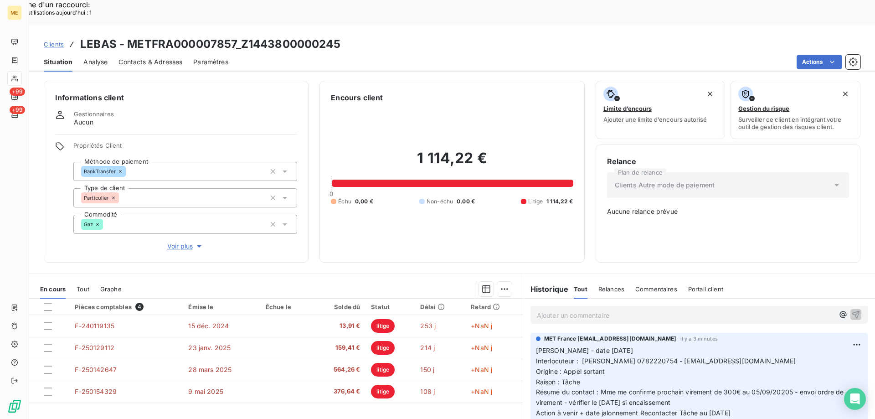
click at [180, 241] on span "Voir plus" at bounding box center [185, 245] width 36 height 9
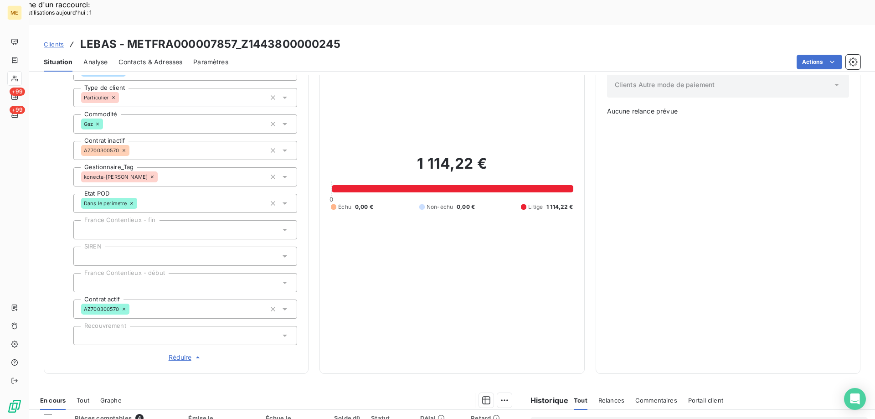
scroll to position [137, 0]
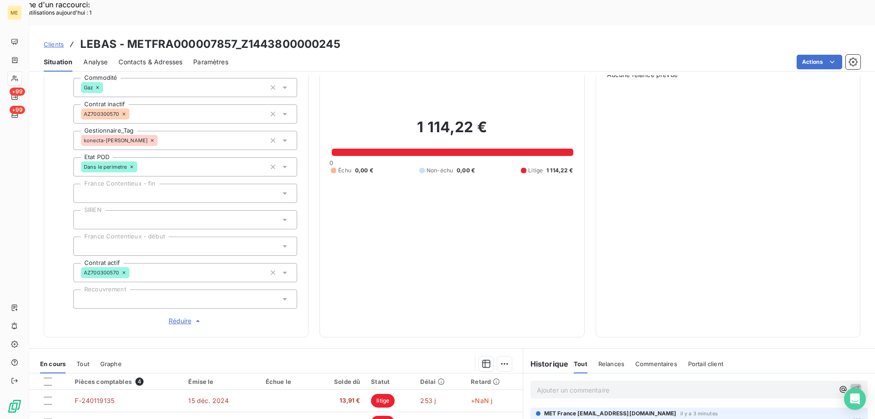
click at [179, 316] on span "Réduire" at bounding box center [186, 320] width 34 height 9
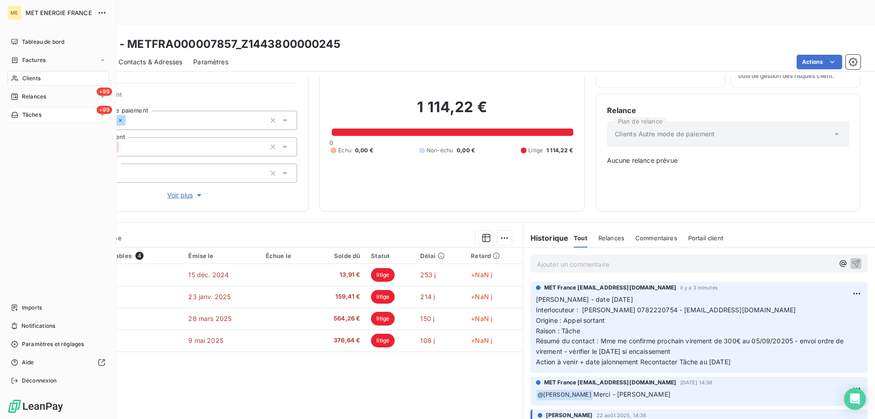
click at [51, 118] on div "+99 Tâches" at bounding box center [58, 114] width 102 height 15
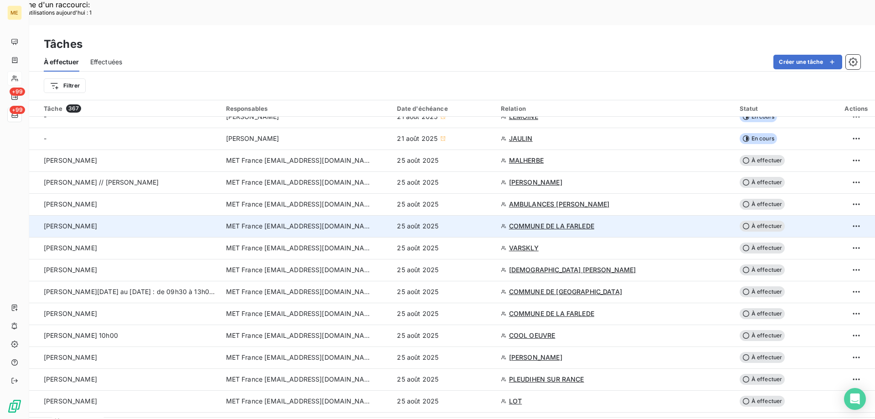
scroll to position [137, 0]
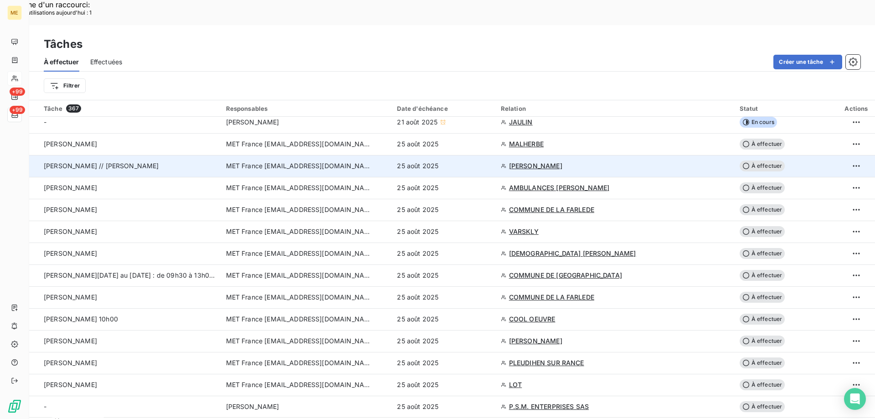
click at [522, 161] on span "[PERSON_NAME]" at bounding box center [535, 165] width 53 height 9
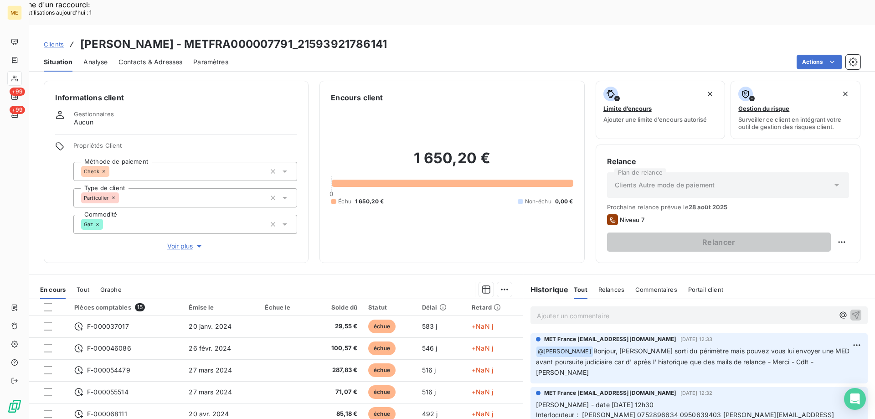
click at [179, 241] on span "Voir plus" at bounding box center [185, 245] width 36 height 9
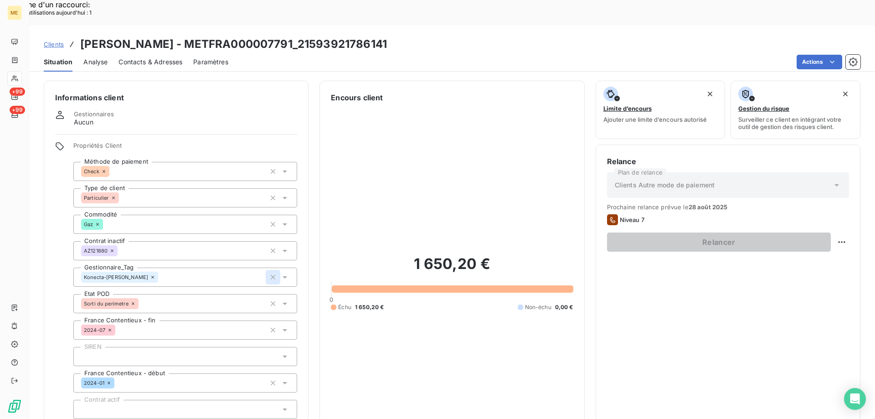
click at [272, 275] on icon "button" at bounding box center [273, 277] width 5 height 5
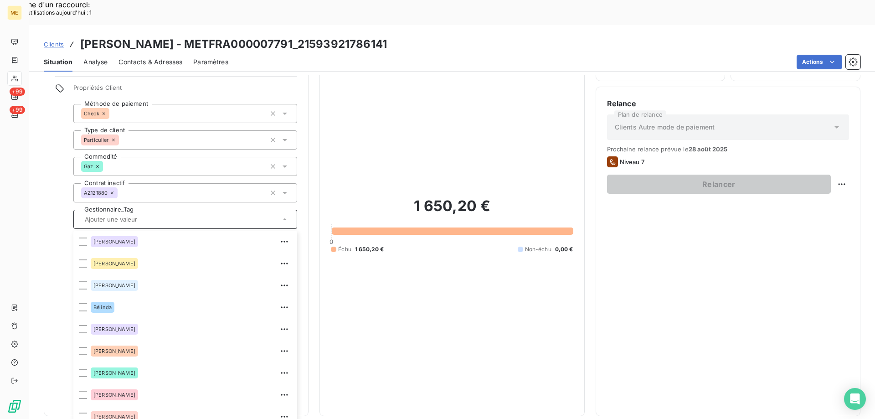
scroll to position [262, 0]
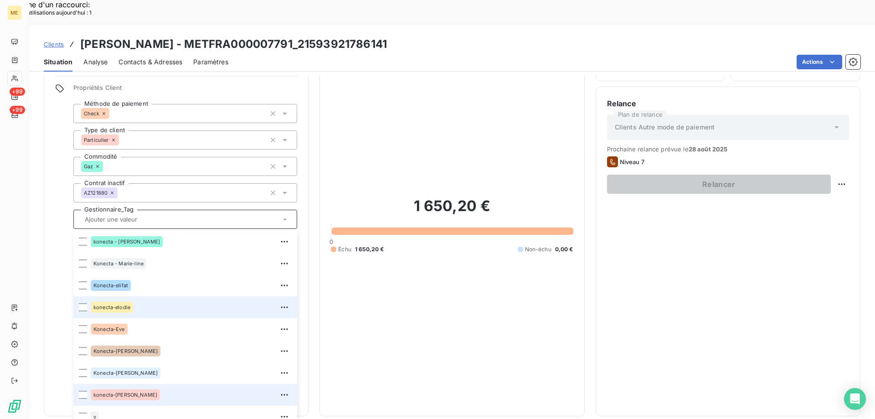
drag, startPoint x: 83, startPoint y: 365, endPoint x: 130, endPoint y: 277, distance: 100.0
click at [83, 390] on div at bounding box center [83, 394] width 8 height 8
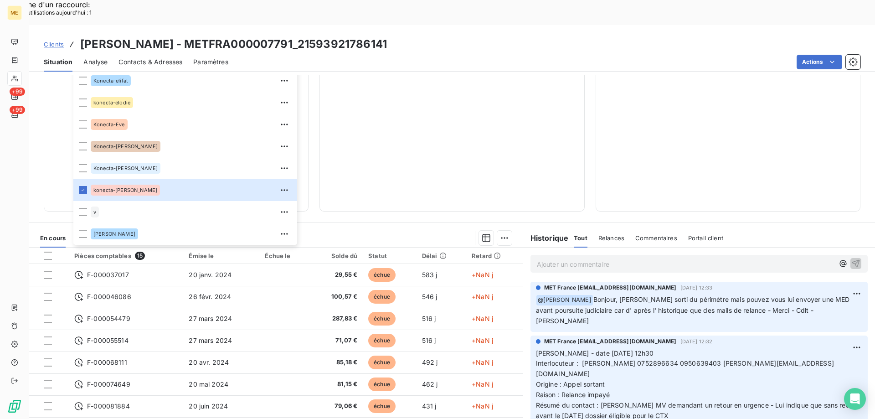
click at [433, 123] on div "1 650,20 € 0 Échu 1 650,20 € Non-échu 0,00 €" at bounding box center [452, 20] width 242 height 359
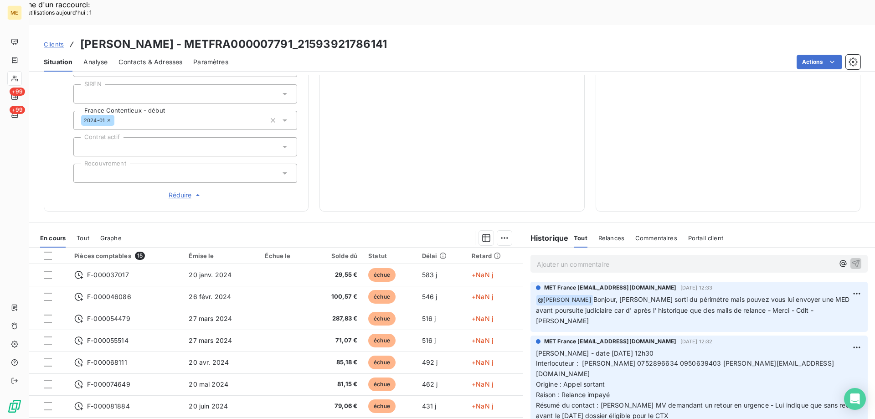
drag, startPoint x: 179, startPoint y: 165, endPoint x: 186, endPoint y: 162, distance: 7.7
click at [179, 190] on span "Réduire" at bounding box center [186, 194] width 34 height 9
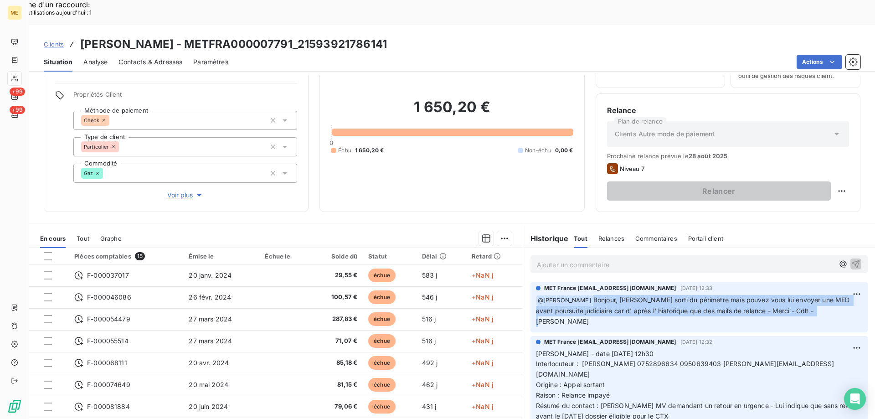
drag, startPoint x: 828, startPoint y: 286, endPoint x: 581, endPoint y: 268, distance: 247.9
click at [581, 294] on div "﻿ @ [PERSON_NAME], [PERSON_NAME] sorti du périmètre mais pouvez vous lui envoye…" at bounding box center [699, 310] width 326 height 33
drag, startPoint x: 582, startPoint y: 275, endPoint x: 825, endPoint y: 286, distance: 243.9
click at [825, 295] on p "﻿ @ [PERSON_NAME], [PERSON_NAME] sorti du périmètre mais pouvez vous lui envoye…" at bounding box center [699, 311] width 326 height 32
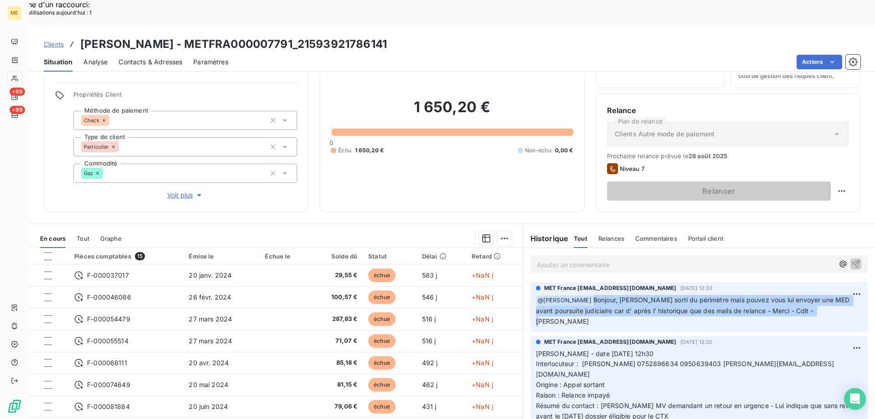
copy span "Bonjour, [PERSON_NAME] sorti du périmètre mais pouvez vous lui envoyer une MED …"
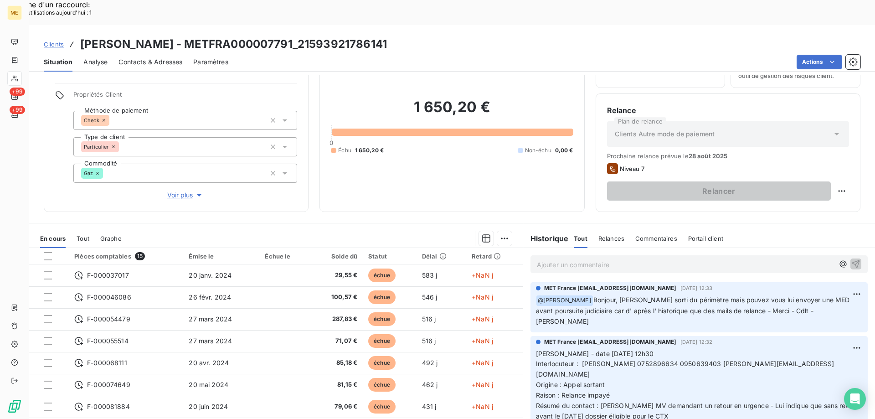
click at [547, 259] on p "Ajouter un commentaire ﻿" at bounding box center [685, 264] width 297 height 11
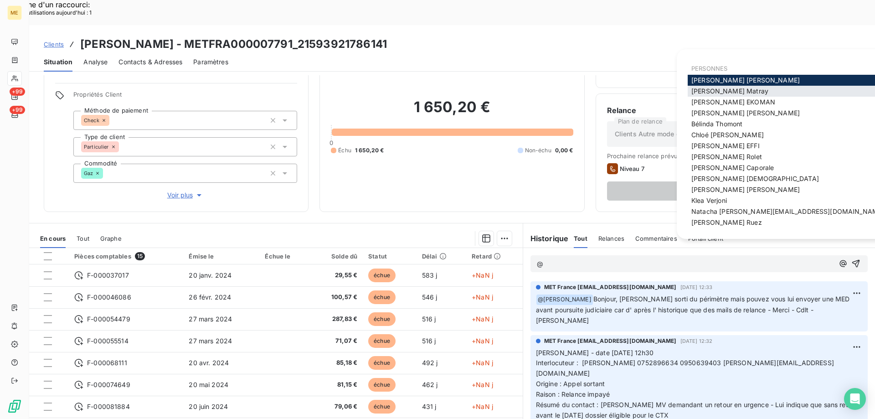
click at [708, 87] on span "[PERSON_NAME]" at bounding box center [729, 91] width 77 height 8
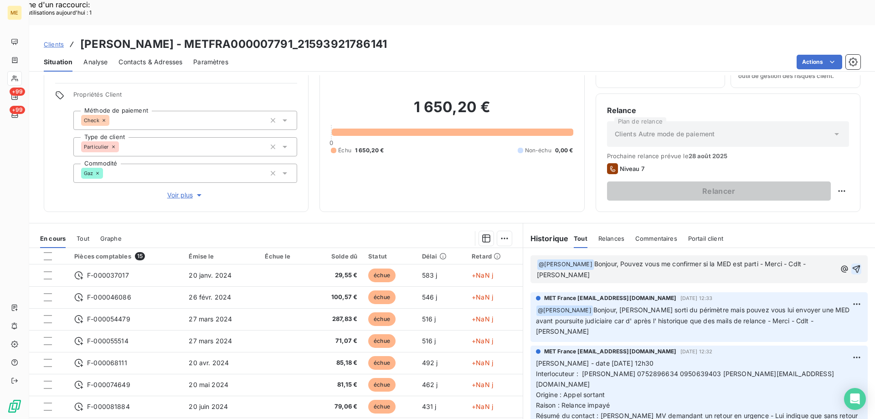
click at [851, 264] on icon "button" at bounding box center [855, 268] width 9 height 9
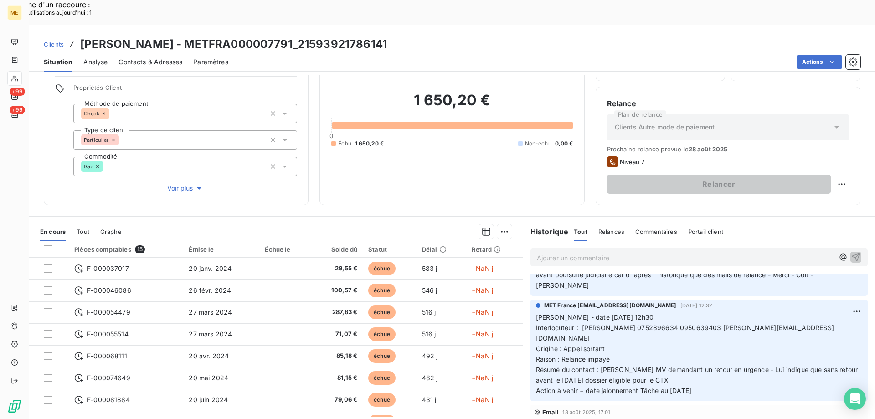
scroll to position [46, 0]
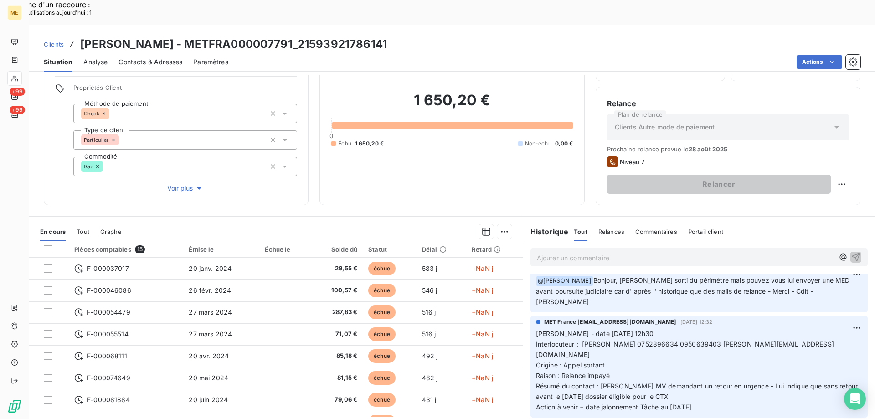
click at [676, 340] on span "Interlocuteur : [PERSON_NAME] 0752896634 0950639403 [PERSON_NAME][EMAIL_ADDRESS…" at bounding box center [685, 349] width 298 height 18
copy span "0752896634"
click at [700, 328] on p "[PERSON_NAME] - date [DATE] 12h30 Interlocuteur : [PERSON_NAME] 0752896634 0950…" at bounding box center [699, 369] width 326 height 83
click at [713, 340] on span "Interlocuteur : [PERSON_NAME] 0752896634 0950639403 [PERSON_NAME][EMAIL_ADDRESS…" at bounding box center [685, 349] width 298 height 18
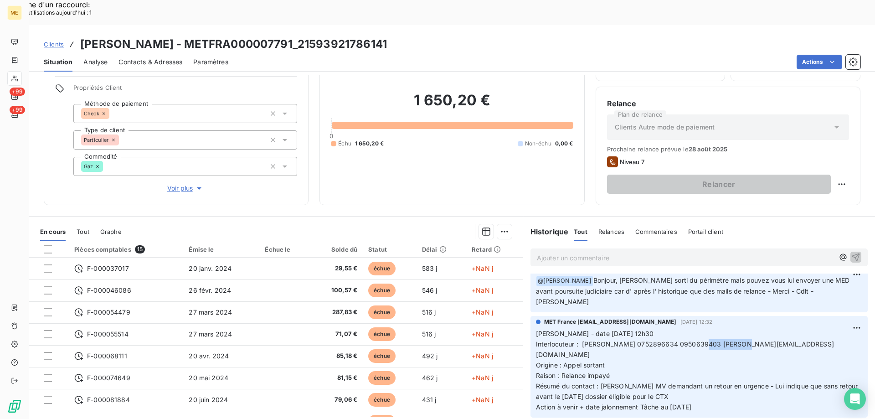
click at [713, 340] on span "Interlocuteur : [PERSON_NAME] 0752896634 0950639403 [PERSON_NAME][EMAIL_ADDRESS…" at bounding box center [685, 349] width 298 height 18
copy span "0950639403"
drag, startPoint x: 731, startPoint y: 362, endPoint x: 532, endPoint y: 299, distance: 208.3
click at [536, 328] on p "[PERSON_NAME] - date [DATE] 12h30 Interlocuteur : [PERSON_NAME] 0752896634 0950…" at bounding box center [699, 369] width 326 height 83
copy p "[PERSON_NAME] - date [DATE] 12h30 Interlocuteur : [PERSON_NAME] 0752896634 0950…"
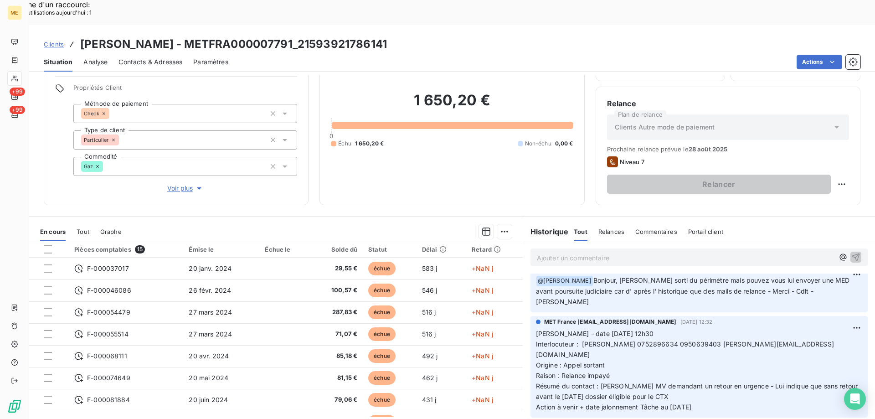
click at [549, 252] on p "Ajouter un commentaire ﻿" at bounding box center [685, 257] width 297 height 11
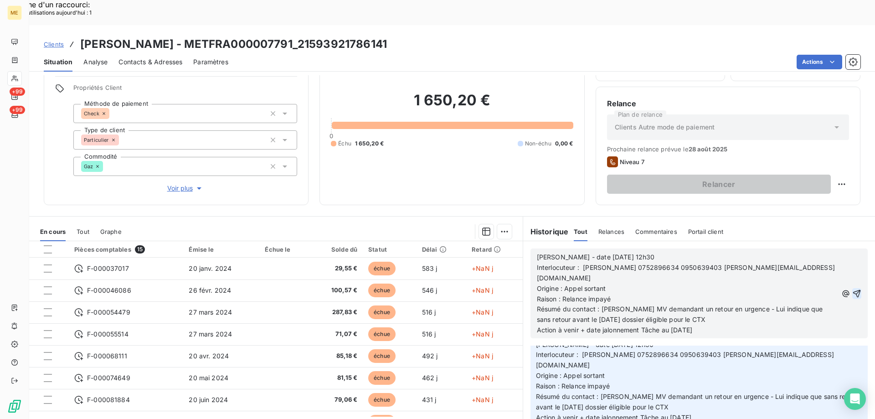
click at [585, 253] on span "[PERSON_NAME] - date [DATE] 12h30" at bounding box center [596, 257] width 118 height 8
drag, startPoint x: 617, startPoint y: 231, endPoint x: 654, endPoint y: 227, distance: 36.6
click at [654, 252] on p "[PERSON_NAME] - date [DATE] 12h30" at bounding box center [687, 257] width 301 height 10
drag, startPoint x: 583, startPoint y: 264, endPoint x: 561, endPoint y: 259, distance: 22.9
click at [561, 295] on span "Raison : Relance impayé" at bounding box center [574, 299] width 74 height 8
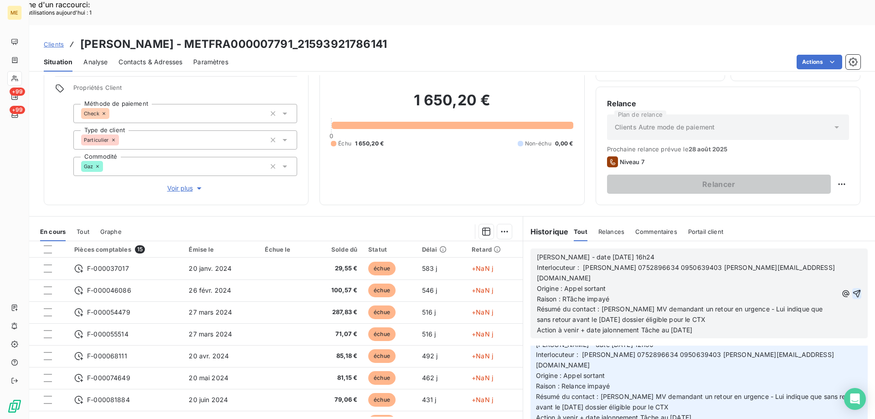
click at [563, 295] on span "Raison : RTâche impayé" at bounding box center [573, 299] width 72 height 8
click at [567, 305] on span "Résumé du contact : [PERSON_NAME] MV demandant un retour en urgence - Lui indiq…" at bounding box center [681, 314] width 288 height 18
click at [675, 326] on span "Action à venir + date jalonnement Tâche au [DATE]" at bounding box center [614, 330] width 155 height 8
click at [853, 289] on icon "button" at bounding box center [857, 293] width 8 height 8
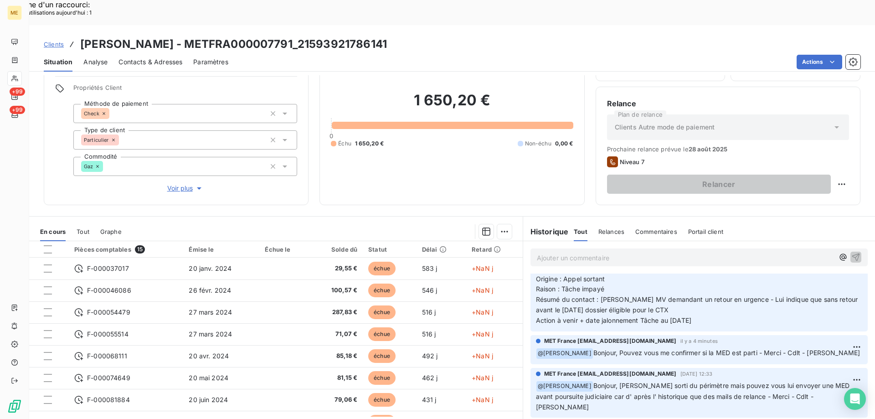
scroll to position [140, 0]
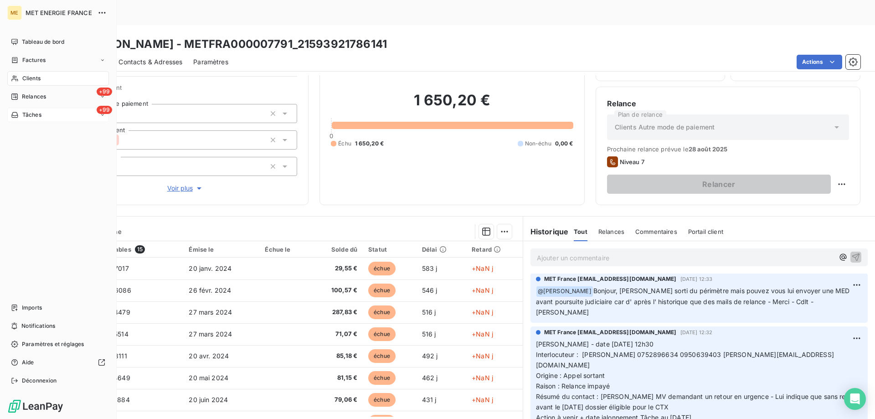
click at [39, 117] on span "Tâches" at bounding box center [31, 115] width 19 height 8
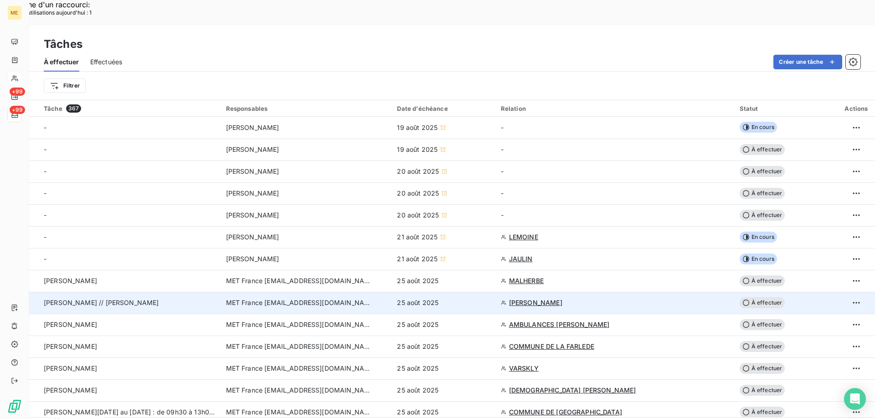
click at [767, 297] on span "À effectuer" at bounding box center [762, 302] width 46 height 11
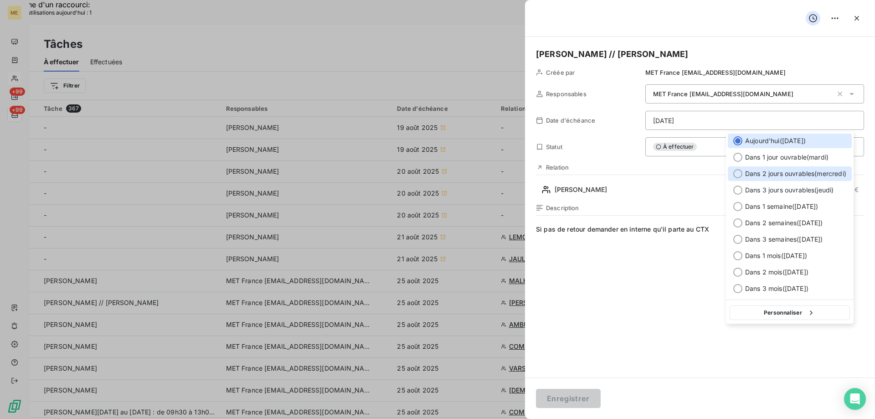
click at [739, 172] on div at bounding box center [737, 173] width 9 height 9
type input "[DATE]"
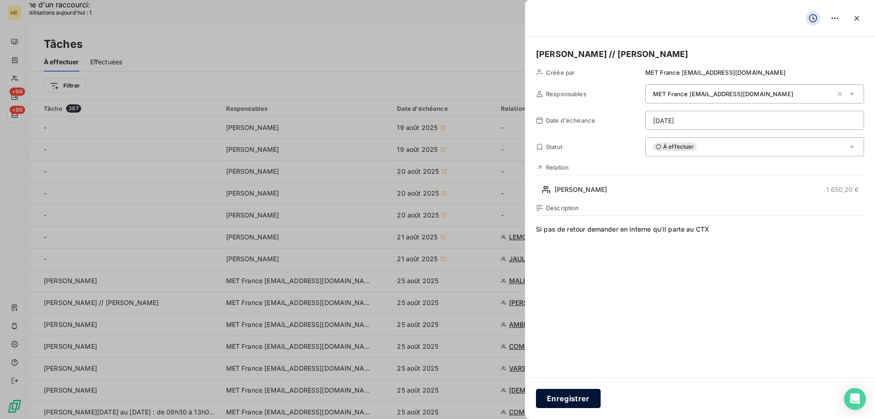
click at [570, 396] on button "Enregistrer" at bounding box center [568, 398] width 65 height 19
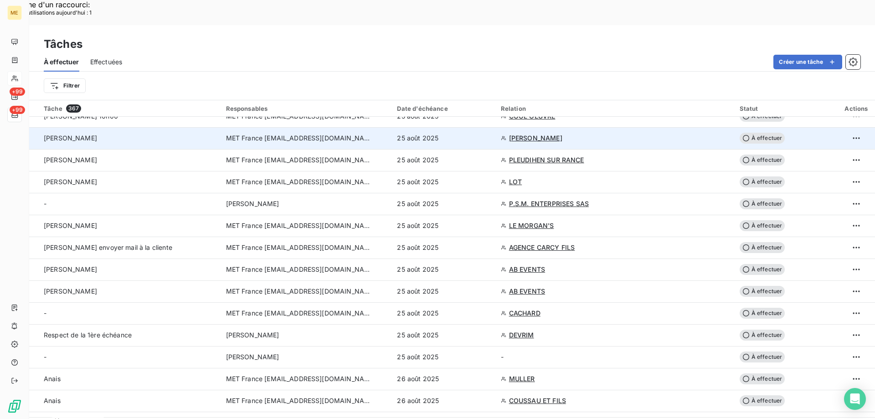
scroll to position [319, 0]
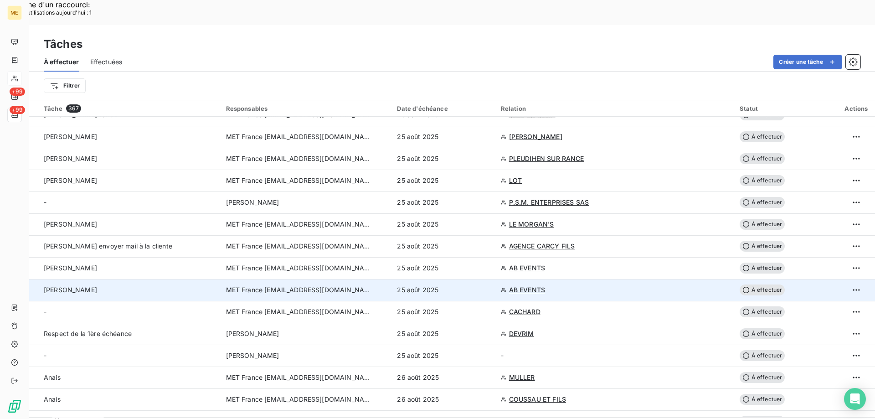
click at [760, 284] on span "À effectuer" at bounding box center [762, 289] width 46 height 11
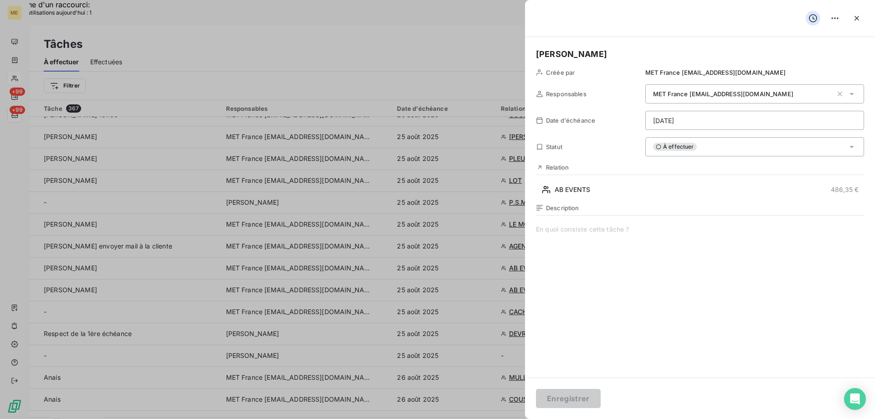
click at [722, 146] on div "À effectuer" at bounding box center [754, 146] width 219 height 19
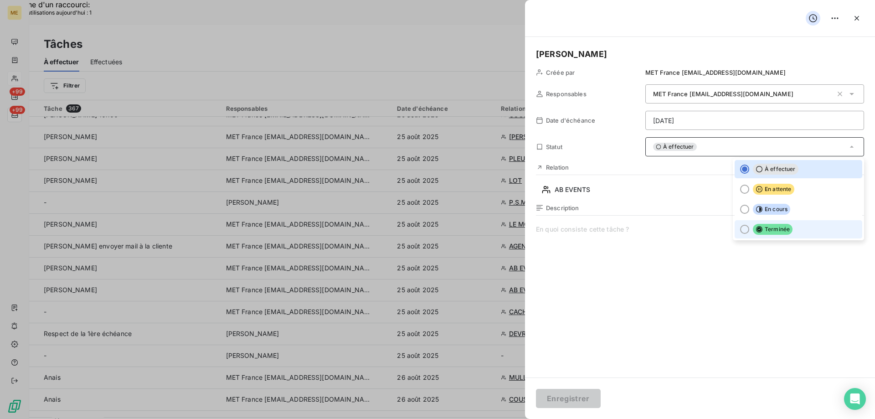
click at [738, 233] on li "Terminée" at bounding box center [798, 229] width 128 height 18
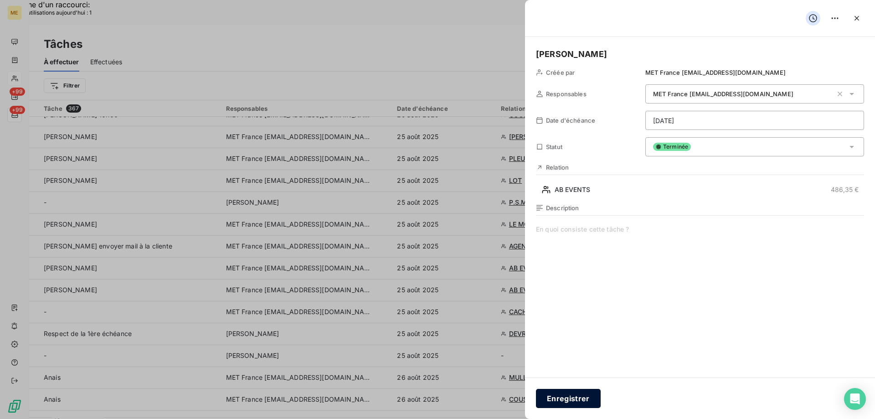
click at [567, 396] on button "Enregistrer" at bounding box center [568, 398] width 65 height 19
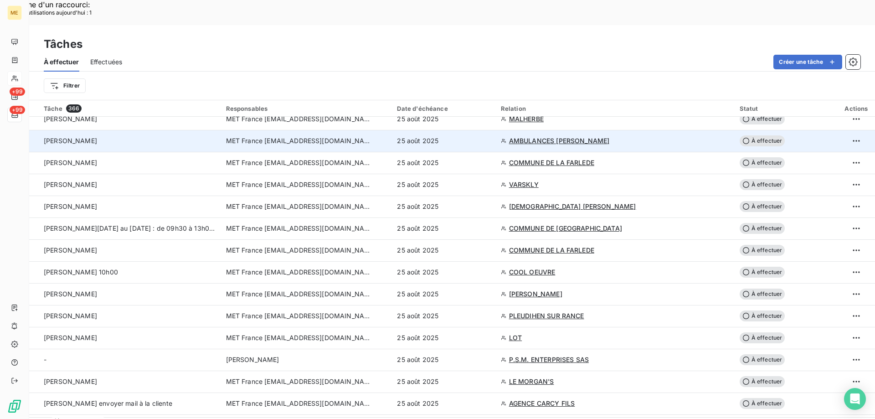
scroll to position [137, 0]
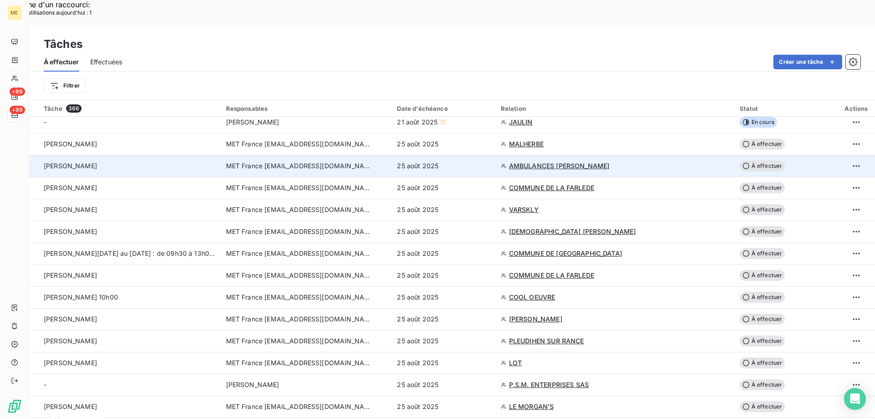
click at [544, 161] on span "AMBULANCES [PERSON_NAME]" at bounding box center [559, 165] width 101 height 9
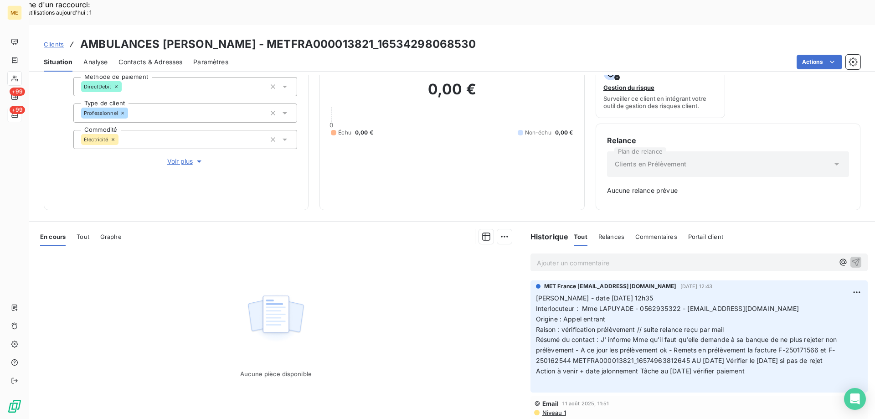
scroll to position [90, 0]
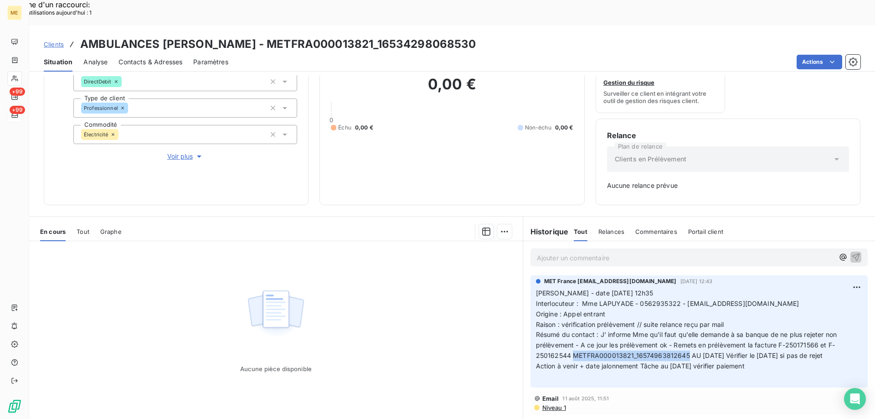
drag, startPoint x: 568, startPoint y: 327, endPoint x: 683, endPoint y: 331, distance: 115.7
click at [683, 331] on span "Résumé du contact : J' informe Mme qu'il faut qu'elle demande à sa banque de ne…" at bounding box center [687, 344] width 303 height 29
copy span "METFRA000013821_16574963812645"
click at [793, 292] on p "[PERSON_NAME] - date [DATE] 12h35 Interlocuteur : Mme LAPUYADE - 0562935322 - […" at bounding box center [699, 335] width 326 height 94
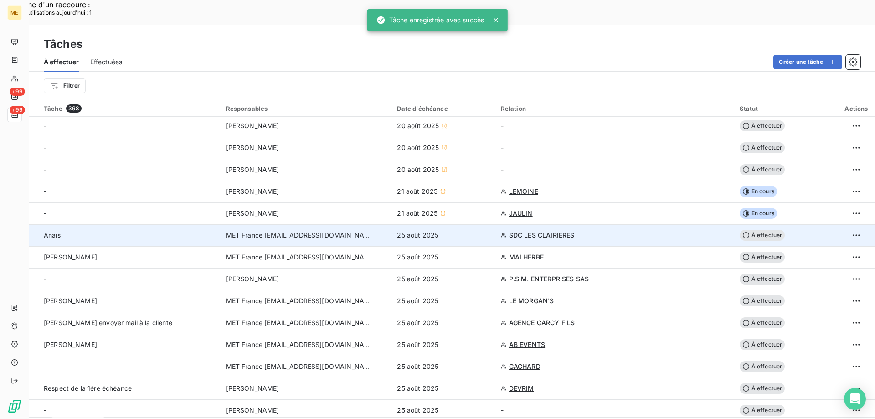
scroll to position [137, 0]
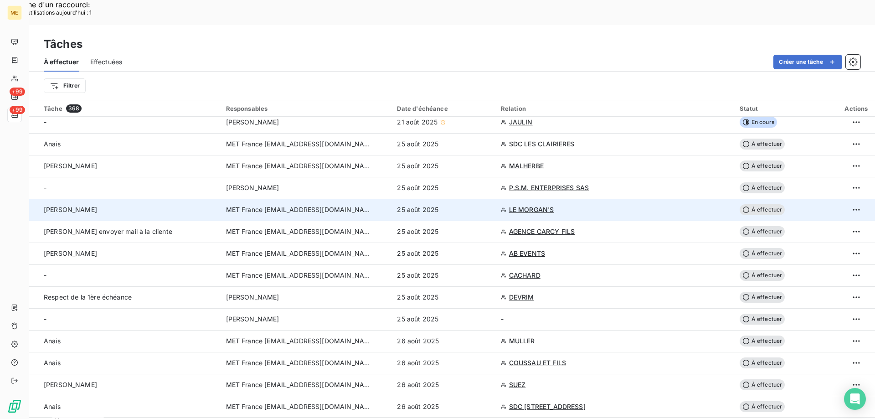
click at [520, 205] on span "LE MORGAN'S" at bounding box center [531, 209] width 45 height 9
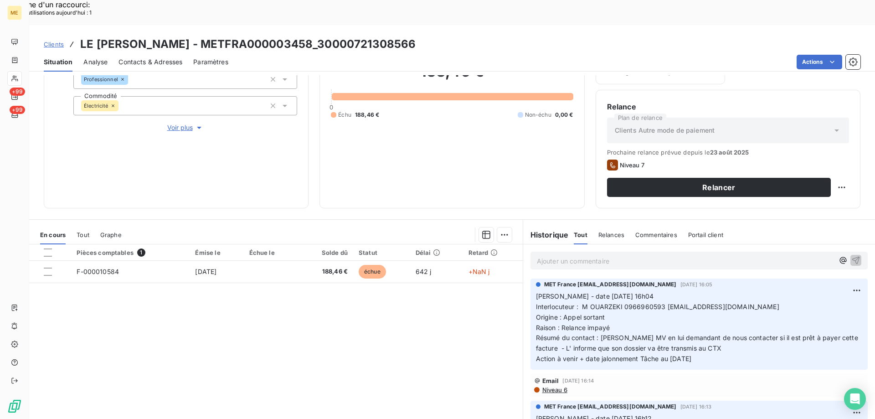
scroll to position [122, 0]
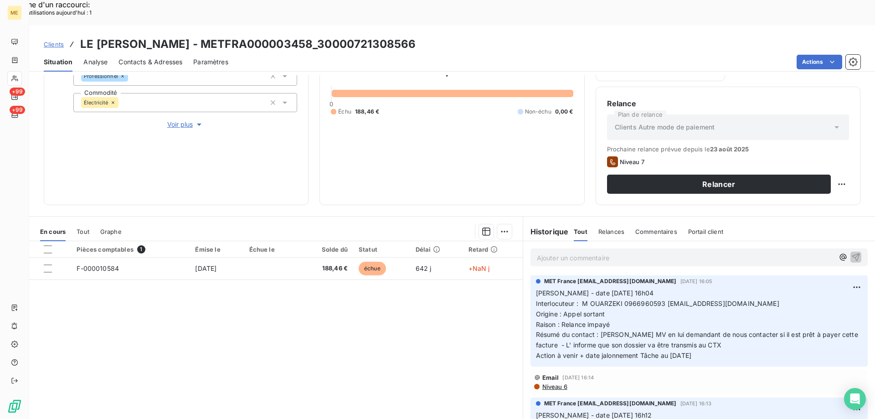
drag, startPoint x: 709, startPoint y: 330, endPoint x: 529, endPoint y: 268, distance: 190.3
click at [530, 275] on div "MET France [EMAIL_ADDRESS][DOMAIN_NAME] [DATE] 16:05 [PERSON_NAME] - date [DATE…" at bounding box center [698, 320] width 337 height 91
copy p "[PERSON_NAME] - date [DATE] 16h04 Interlocuteur : M OUARZEKI 0966960593 [EMAIL_…"
click at [558, 252] on p "Ajouter un commentaire ﻿" at bounding box center [685, 257] width 297 height 11
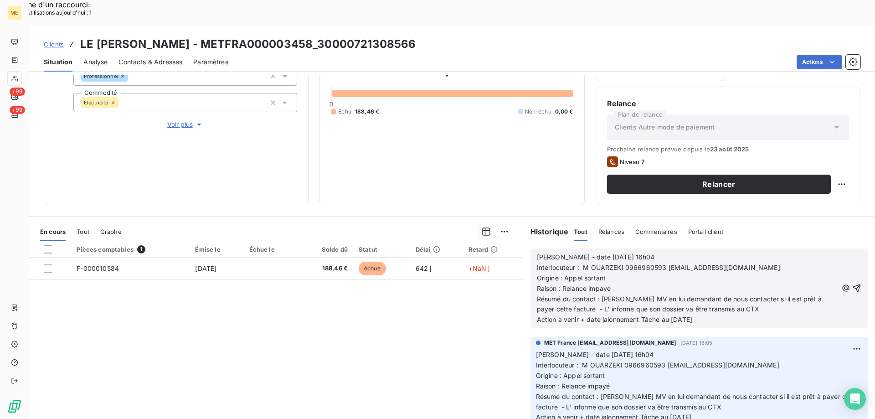
click at [635, 263] on span "Interlocuteur : M OUARZEKI 0966960593 [EMAIL_ADDRESS][DOMAIN_NAME]" at bounding box center [658, 267] width 243 height 8
copy span "0966960593"
drag, startPoint x: 580, startPoint y: 233, endPoint x: 647, endPoint y: 231, distance: 66.5
click at [647, 252] on p "[PERSON_NAME] - date [DATE] 16h04" at bounding box center [687, 257] width 301 height 10
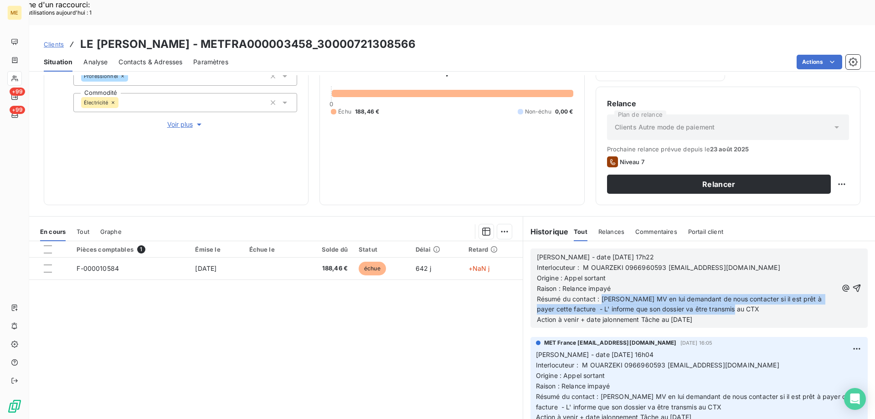
drag, startPoint x: 598, startPoint y: 275, endPoint x: 825, endPoint y: 280, distance: 226.9
click at [825, 280] on div "[PERSON_NAME] - date [DATE] 17h22 Interlocuteur : M OUARZEKI 0966960593 [EMAIL_…" at bounding box center [699, 288] width 324 height 74
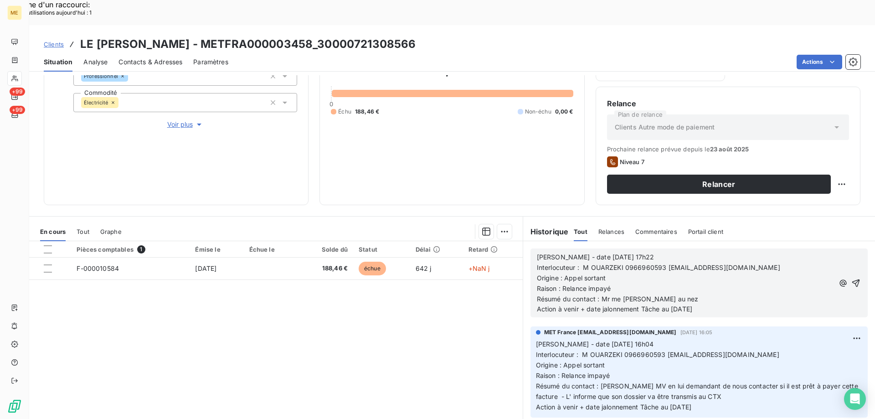
click at [683, 294] on p "Résumé du contact : Mr me [PERSON_NAME] au nez" at bounding box center [685, 299] width 297 height 10
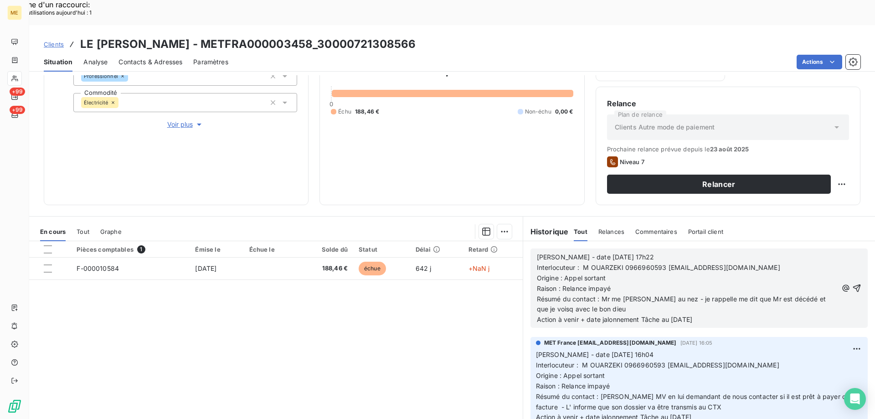
click at [548, 295] on span "Résumé du contact : Mr me [PERSON_NAME] au nez - je rappelle me dit que Mr est …" at bounding box center [682, 304] width 291 height 18
click at [605, 294] on p "Résumé du contact : Mr me [PERSON_NAME] au nez - je rappelle me dit que Mr est …" at bounding box center [687, 304] width 301 height 21
drag, startPoint x: 639, startPoint y: 296, endPoint x: 740, endPoint y: 292, distance: 100.7
click at [740, 314] on p "Action à venir + date jalonnement Tâche au [DATE]" at bounding box center [687, 319] width 301 height 10
click at [852, 283] on icon "button" at bounding box center [856, 287] width 9 height 9
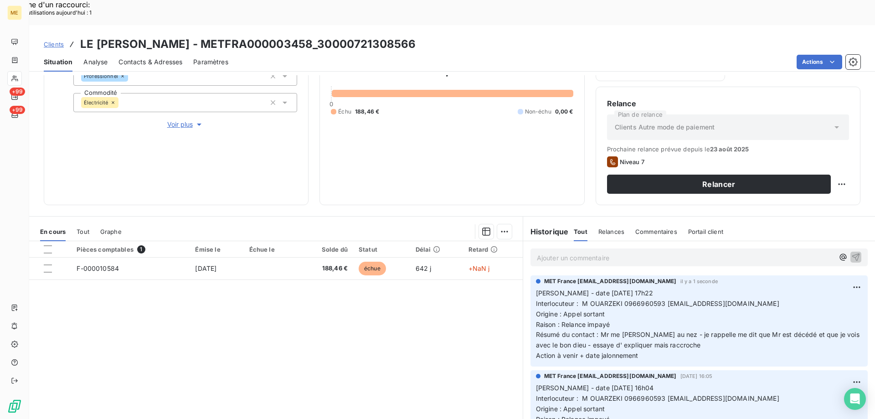
click at [585, 252] on p "Ajouter un commentaire ﻿" at bounding box center [685, 257] width 297 height 11
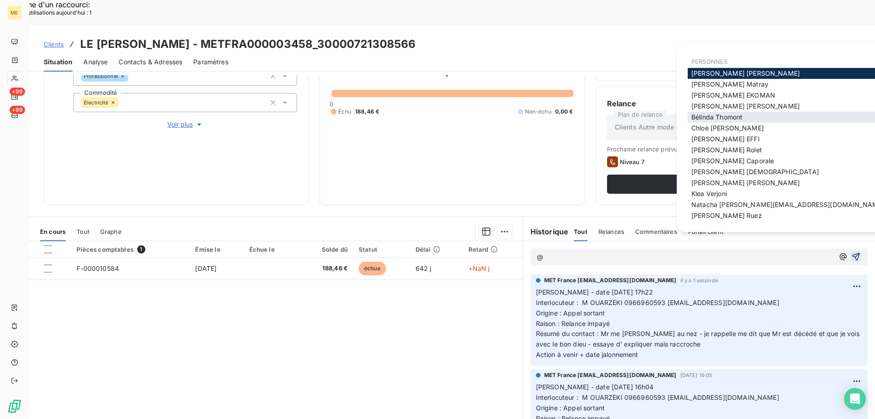
click at [700, 117] on span "[PERSON_NAME]" at bounding box center [716, 117] width 51 height 8
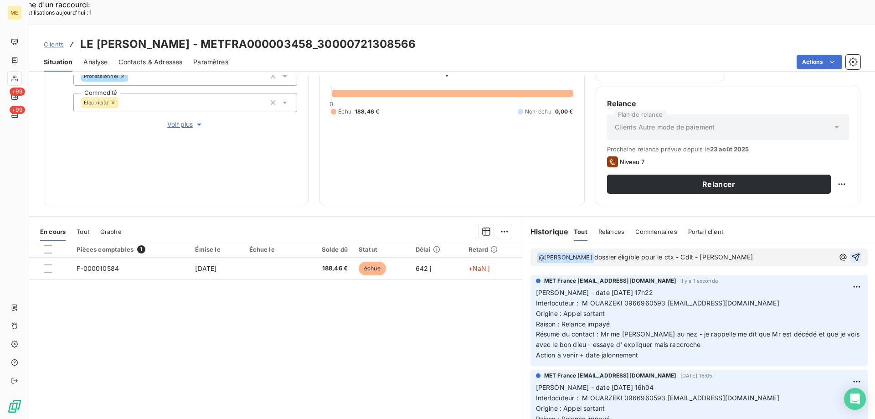
click at [852, 253] on icon "button" at bounding box center [856, 257] width 8 height 8
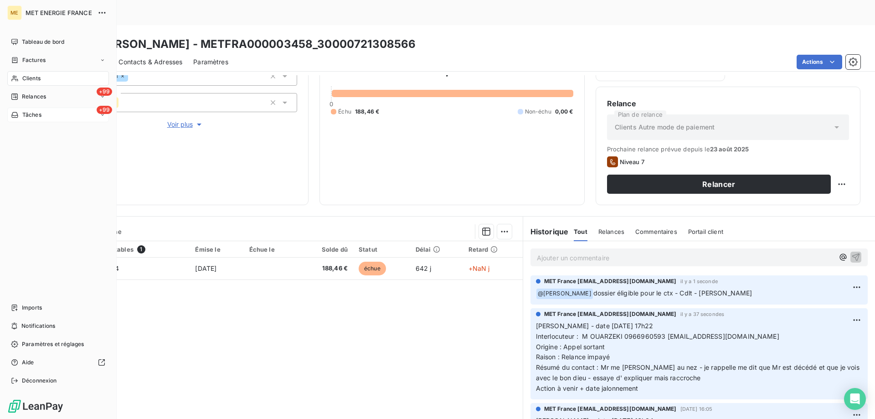
click at [39, 112] on span "Tâches" at bounding box center [31, 115] width 19 height 8
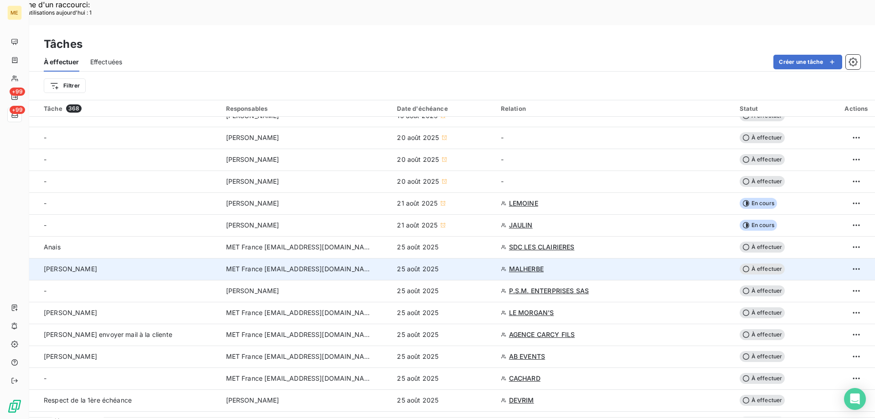
scroll to position [46, 0]
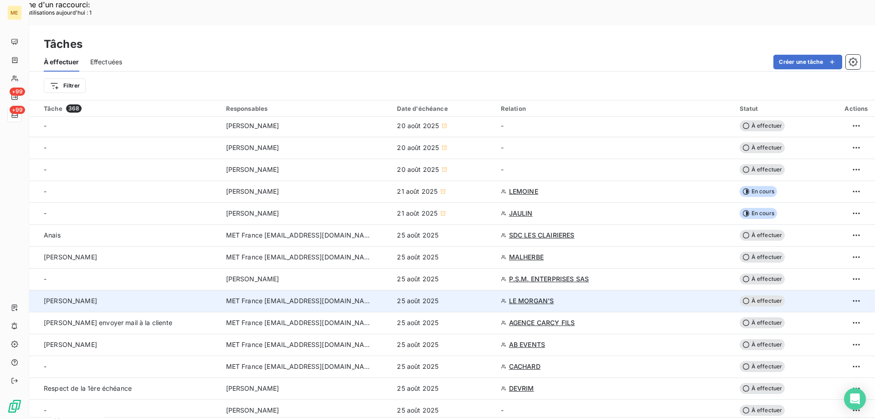
click at [760, 295] on span "À effectuer" at bounding box center [762, 300] width 46 height 11
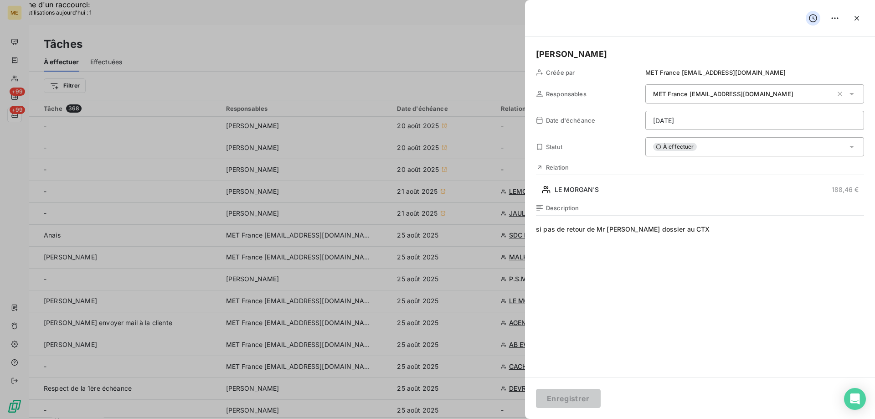
click at [704, 143] on div "À effectuer" at bounding box center [754, 146] width 219 height 19
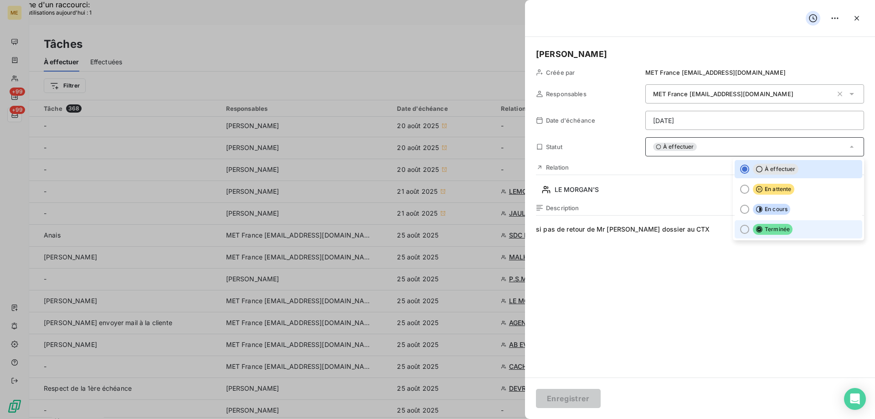
click at [740, 229] on div at bounding box center [744, 229] width 9 height 9
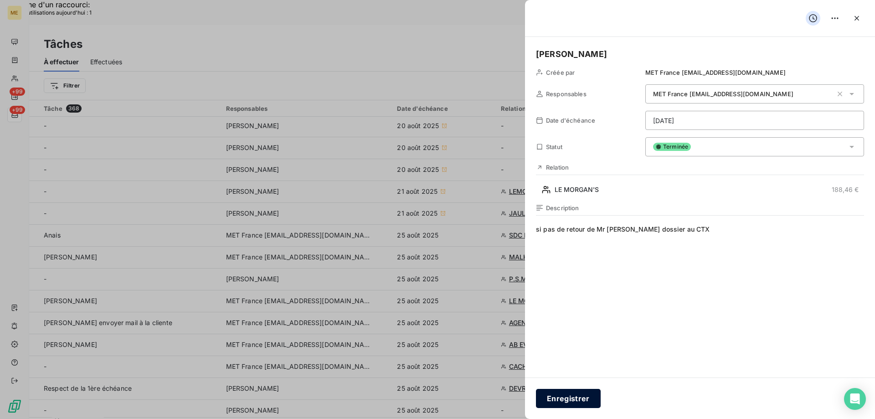
drag, startPoint x: 565, startPoint y: 397, endPoint x: 585, endPoint y: 384, distance: 24.6
click at [565, 397] on button "Enregistrer" at bounding box center [568, 398] width 65 height 19
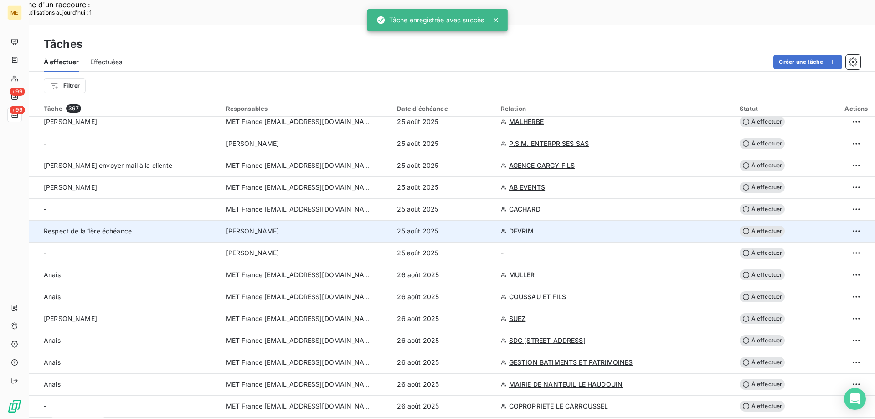
scroll to position [182, 0]
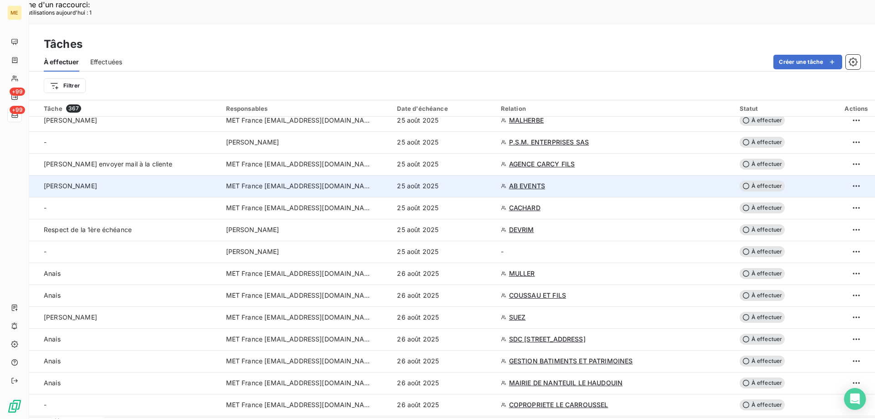
click at [517, 181] on span "AB EVENTS" at bounding box center [527, 185] width 36 height 9
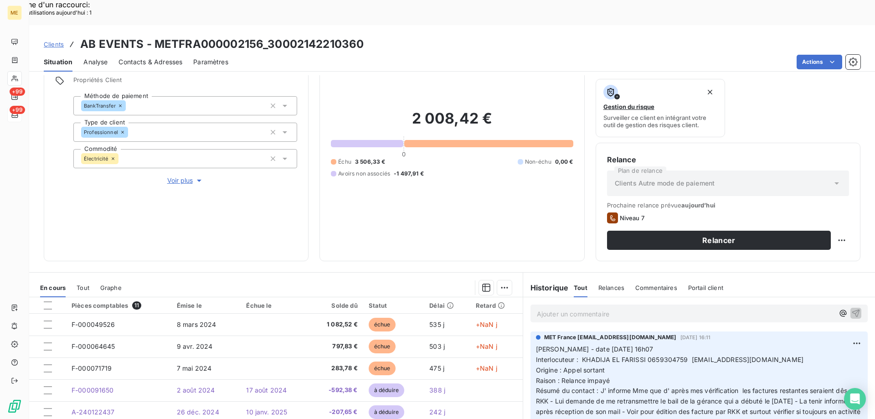
scroll to position [122, 0]
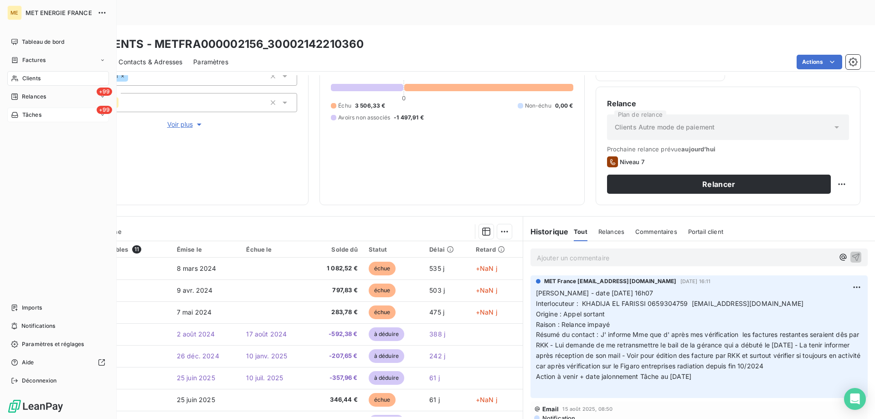
click at [41, 111] on span "Tâches" at bounding box center [31, 115] width 19 height 8
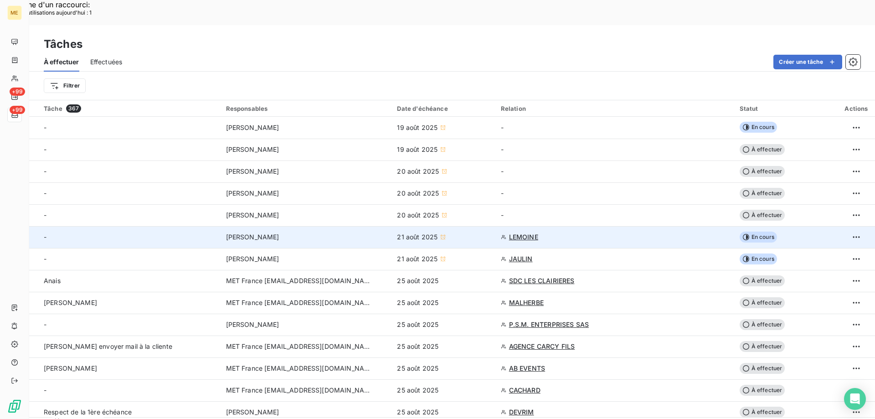
scroll to position [46, 0]
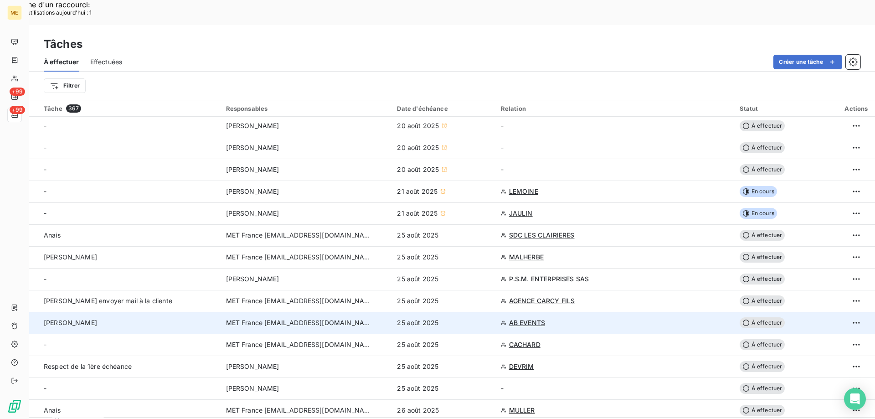
click at [761, 317] on span "À effectuer" at bounding box center [762, 322] width 46 height 11
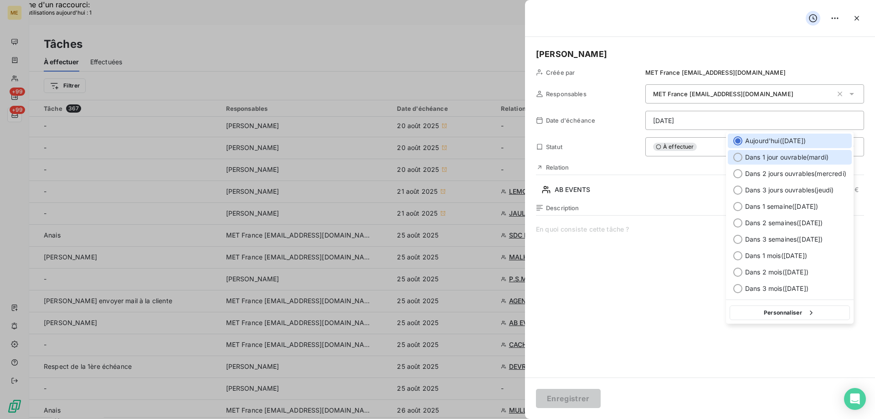
drag, startPoint x: 738, startPoint y: 156, endPoint x: 685, endPoint y: 245, distance: 104.0
click at [738, 156] on div at bounding box center [737, 157] width 9 height 9
type input "[DATE]"
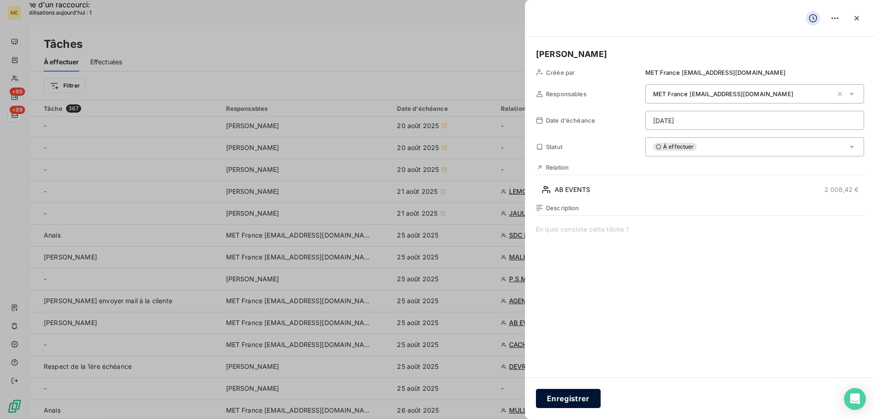
click at [582, 399] on button "Enregistrer" at bounding box center [568, 398] width 65 height 19
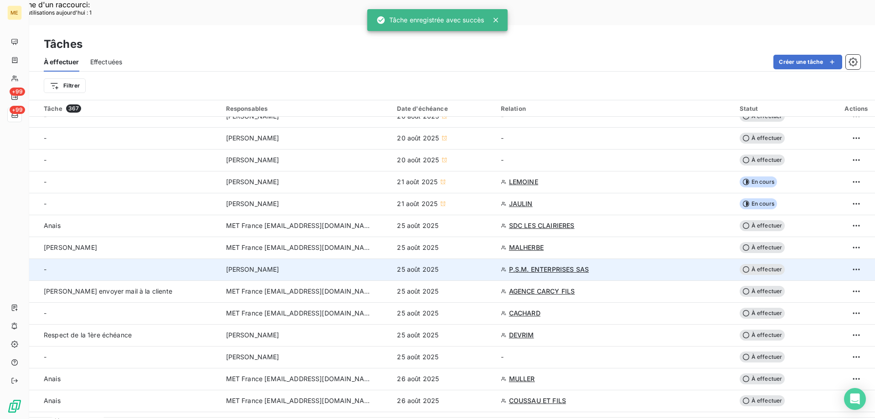
scroll to position [91, 0]
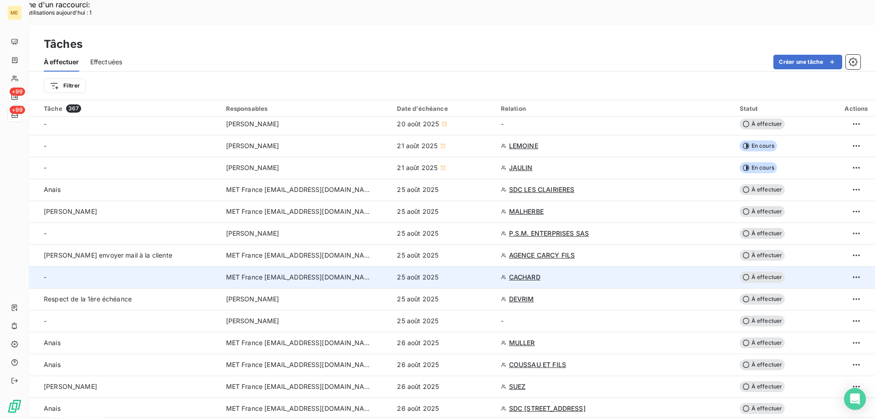
click at [530, 272] on span "CACHARD" at bounding box center [524, 276] width 31 height 9
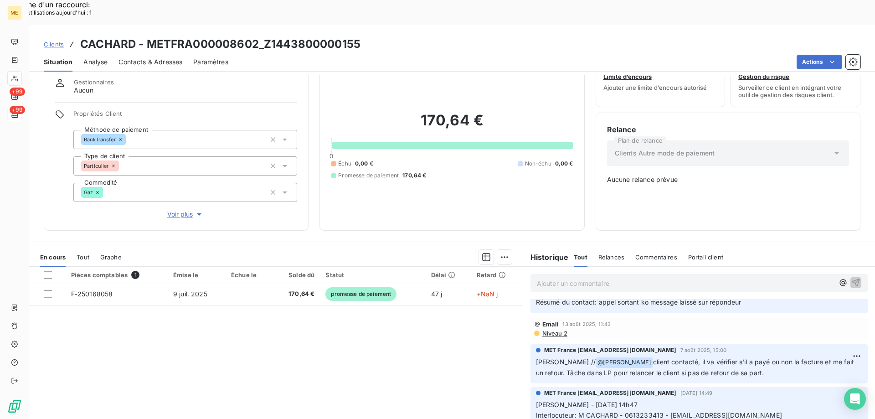
scroll to position [51, 0]
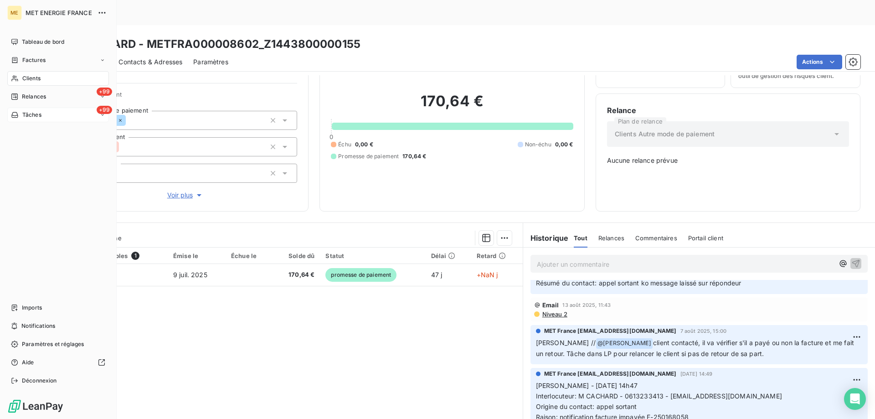
click at [59, 117] on div "+99 Tâches" at bounding box center [58, 114] width 102 height 15
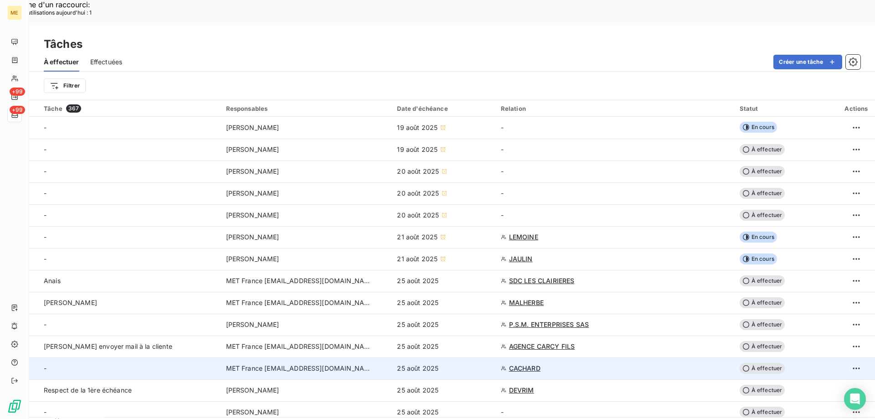
click at [759, 363] on span "À effectuer" at bounding box center [762, 368] width 46 height 11
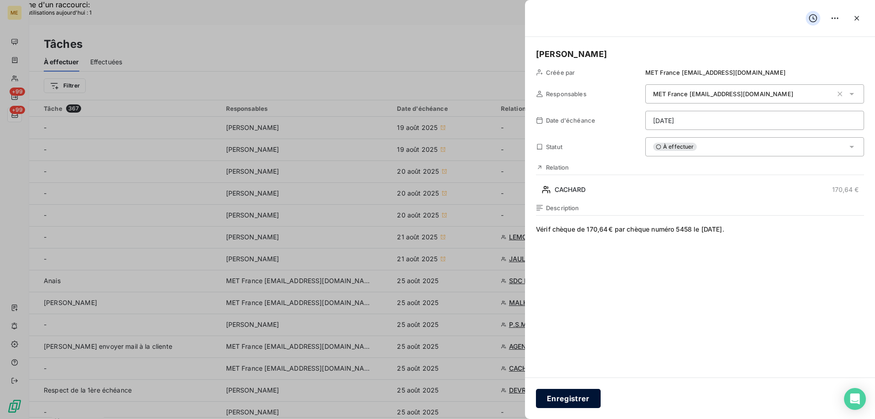
click at [558, 394] on button "Enregistrer" at bounding box center [568, 398] width 65 height 19
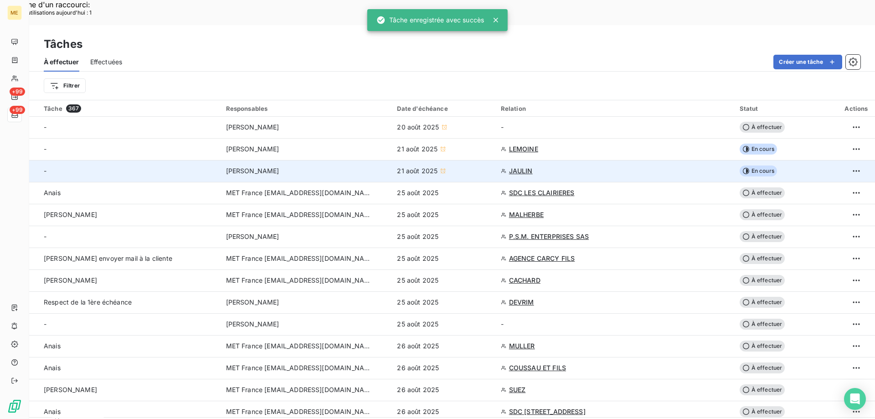
scroll to position [137, 0]
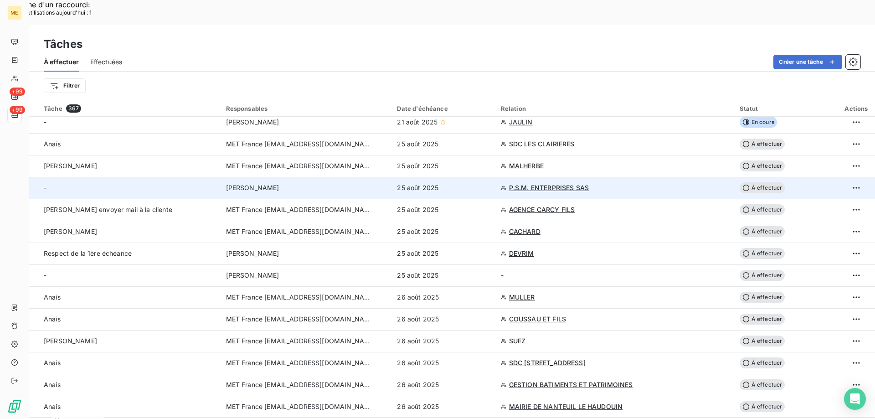
click at [542, 183] on span "P.S.M. ENTERPRISES SAS" at bounding box center [549, 187] width 80 height 9
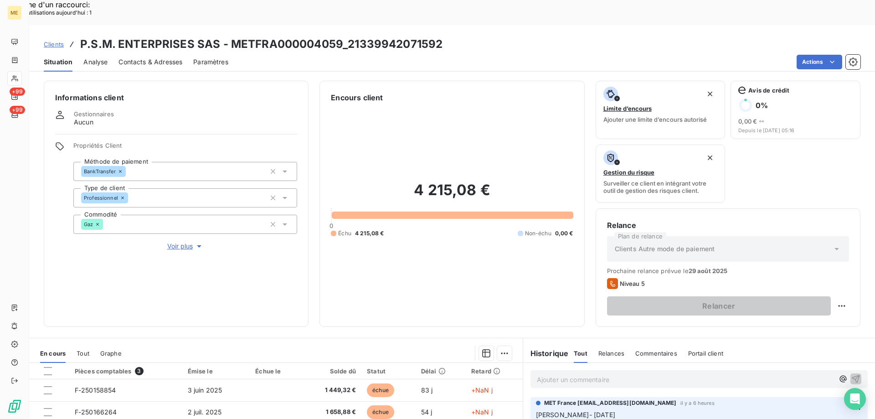
click at [181, 241] on span "Voir plus" at bounding box center [185, 245] width 36 height 9
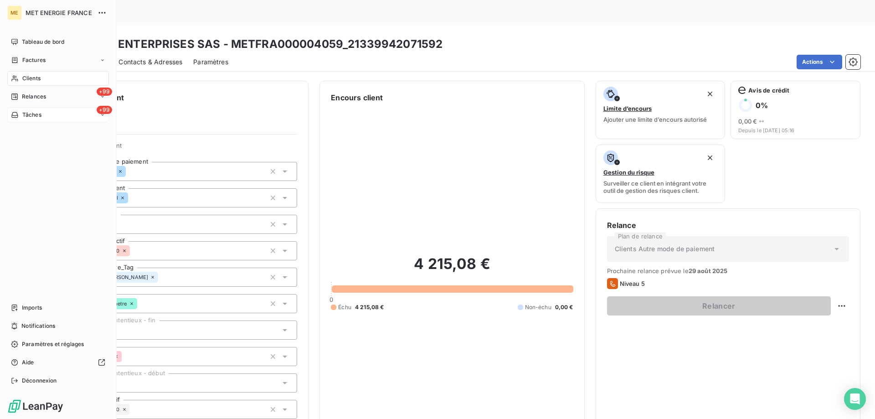
click at [49, 116] on div "+99 Tâches" at bounding box center [58, 114] width 102 height 15
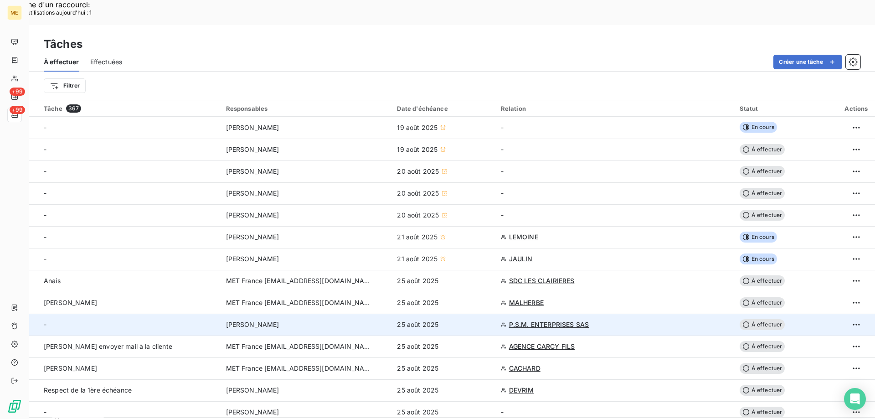
click at [768, 319] on span "À effectuer" at bounding box center [762, 324] width 46 height 11
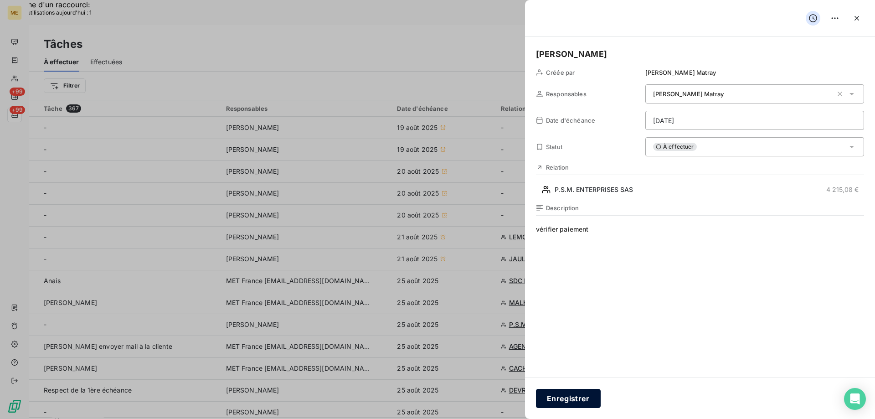
click at [560, 401] on button "Enregistrer" at bounding box center [568, 398] width 65 height 19
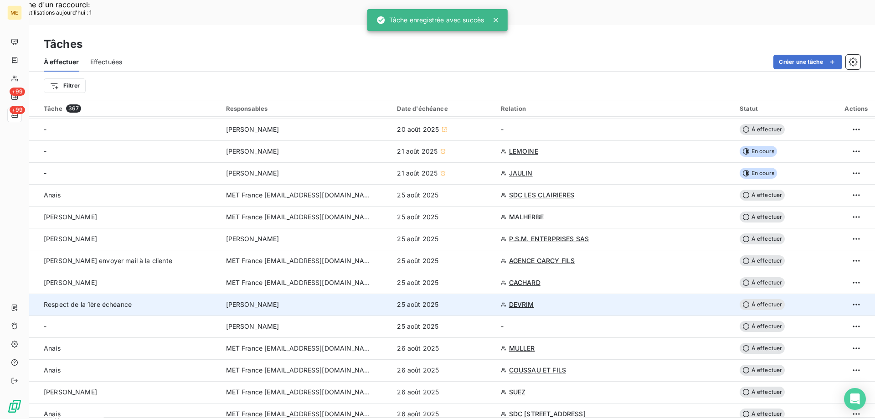
scroll to position [91, 0]
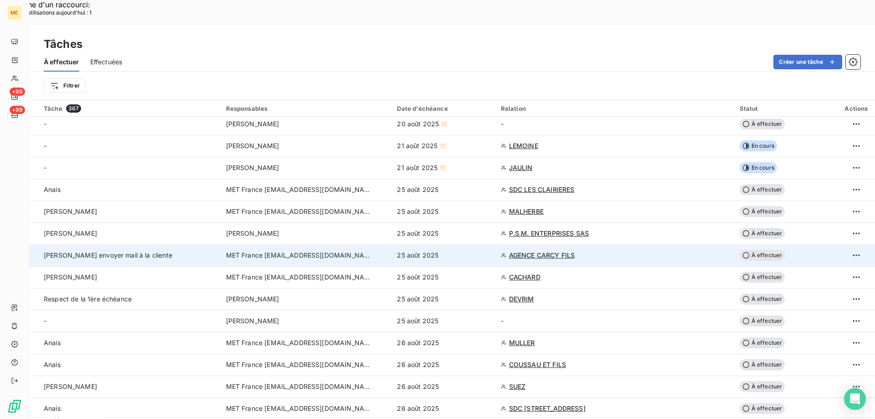
click at [764, 250] on span "À effectuer" at bounding box center [762, 255] width 46 height 11
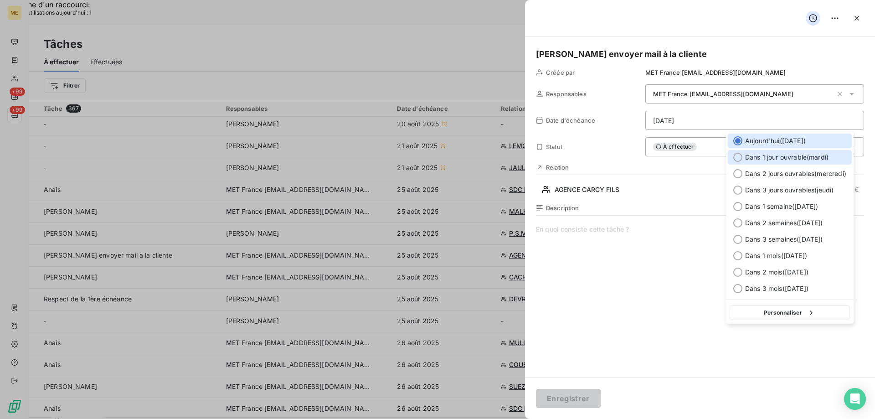
click at [738, 159] on div at bounding box center [737, 157] width 9 height 9
type input "[DATE]"
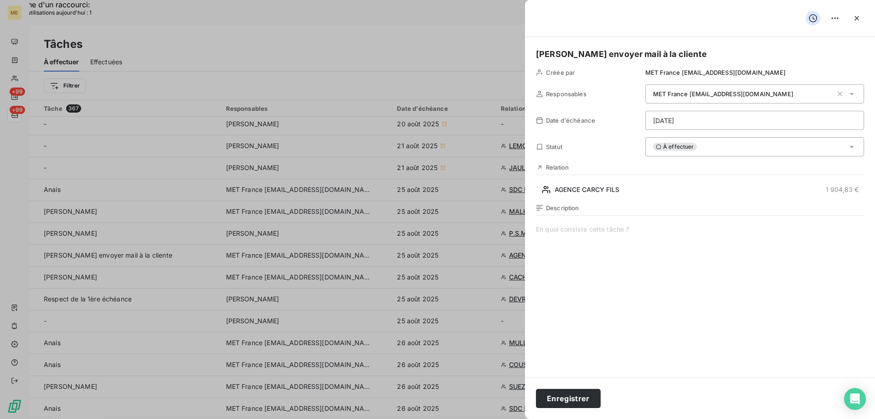
drag, startPoint x: 568, startPoint y: 403, endPoint x: 639, endPoint y: 363, distance: 81.8
click at [572, 396] on button "Enregistrer" at bounding box center [568, 398] width 65 height 19
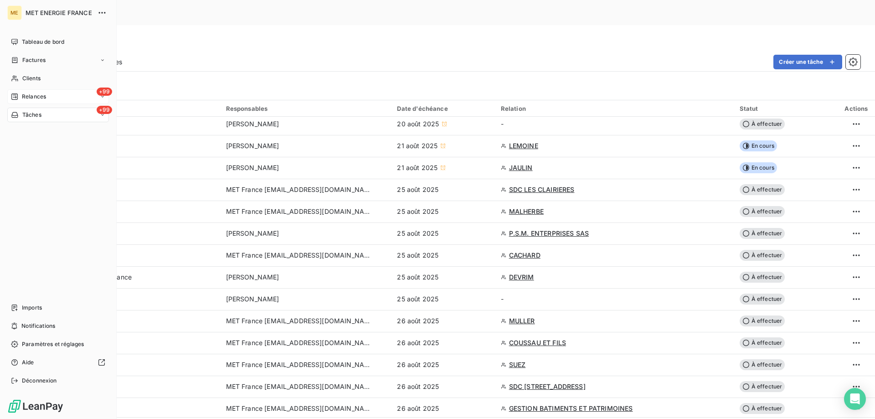
click at [61, 94] on div "+99 Relances" at bounding box center [58, 96] width 102 height 15
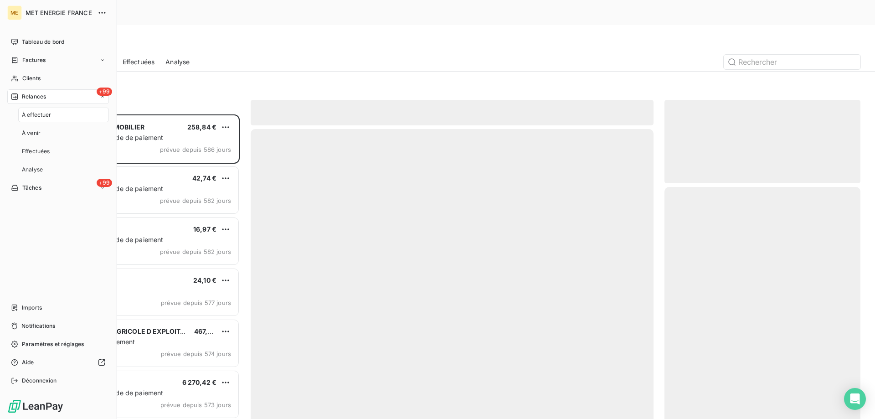
scroll to position [322, 189]
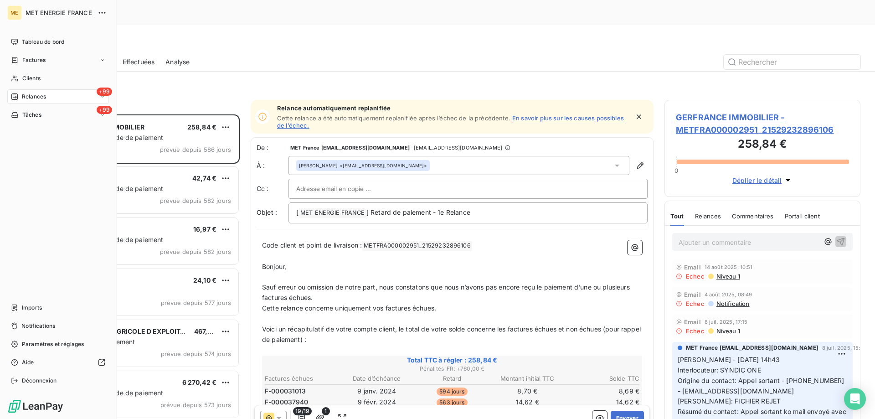
click at [52, 100] on div "+99 Relances" at bounding box center [58, 96] width 102 height 15
click at [56, 97] on div "+99 Relances" at bounding box center [58, 96] width 102 height 15
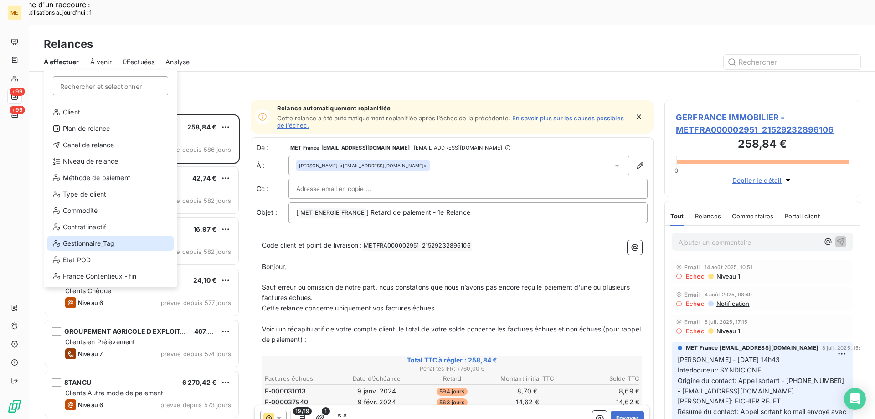
click at [107, 241] on div "Gestionnaire_Tag" at bounding box center [110, 243] width 126 height 15
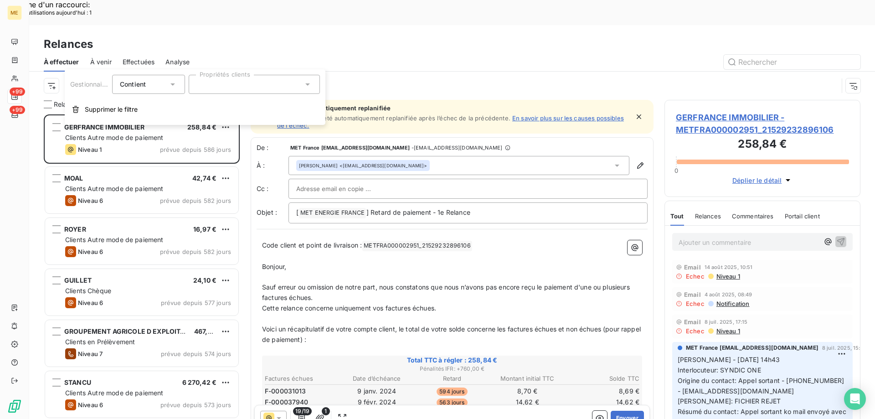
click at [198, 88] on input "text" at bounding box center [199, 84] width 7 height 8
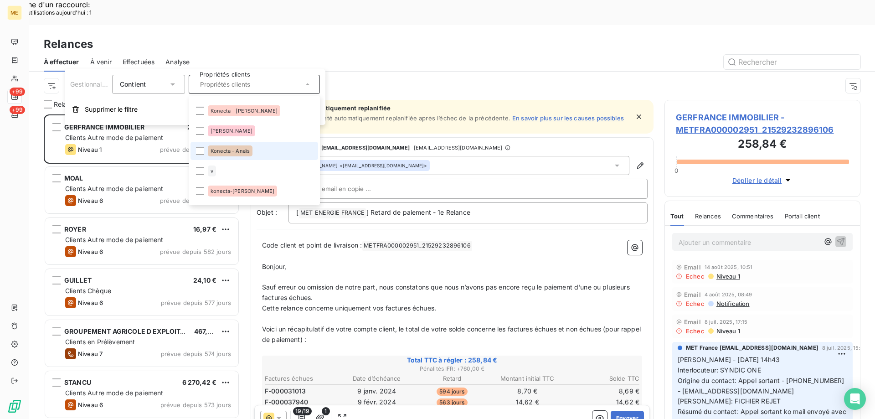
scroll to position [15, 0]
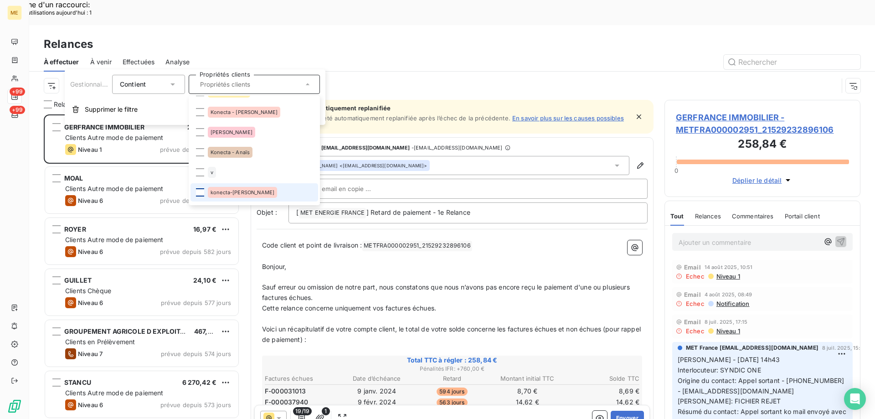
click at [202, 192] on div at bounding box center [200, 192] width 8 height 8
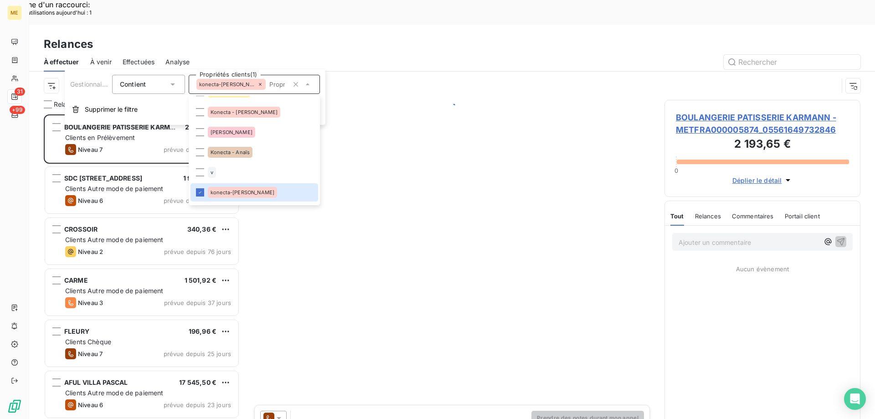
scroll to position [322, 189]
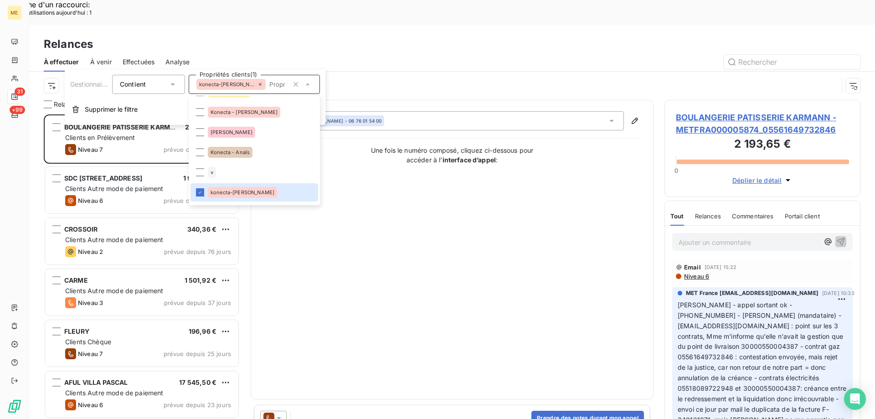
click at [348, 55] on div at bounding box center [530, 62] width 660 height 15
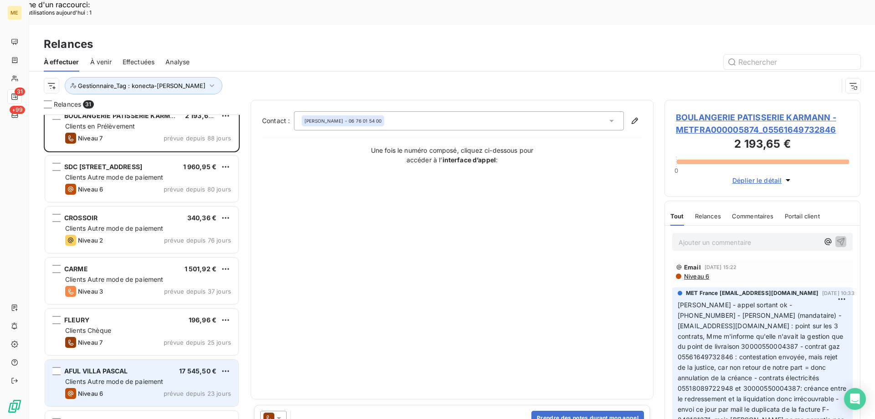
scroll to position [0, 0]
